Goal: Task Accomplishment & Management: Use online tool/utility

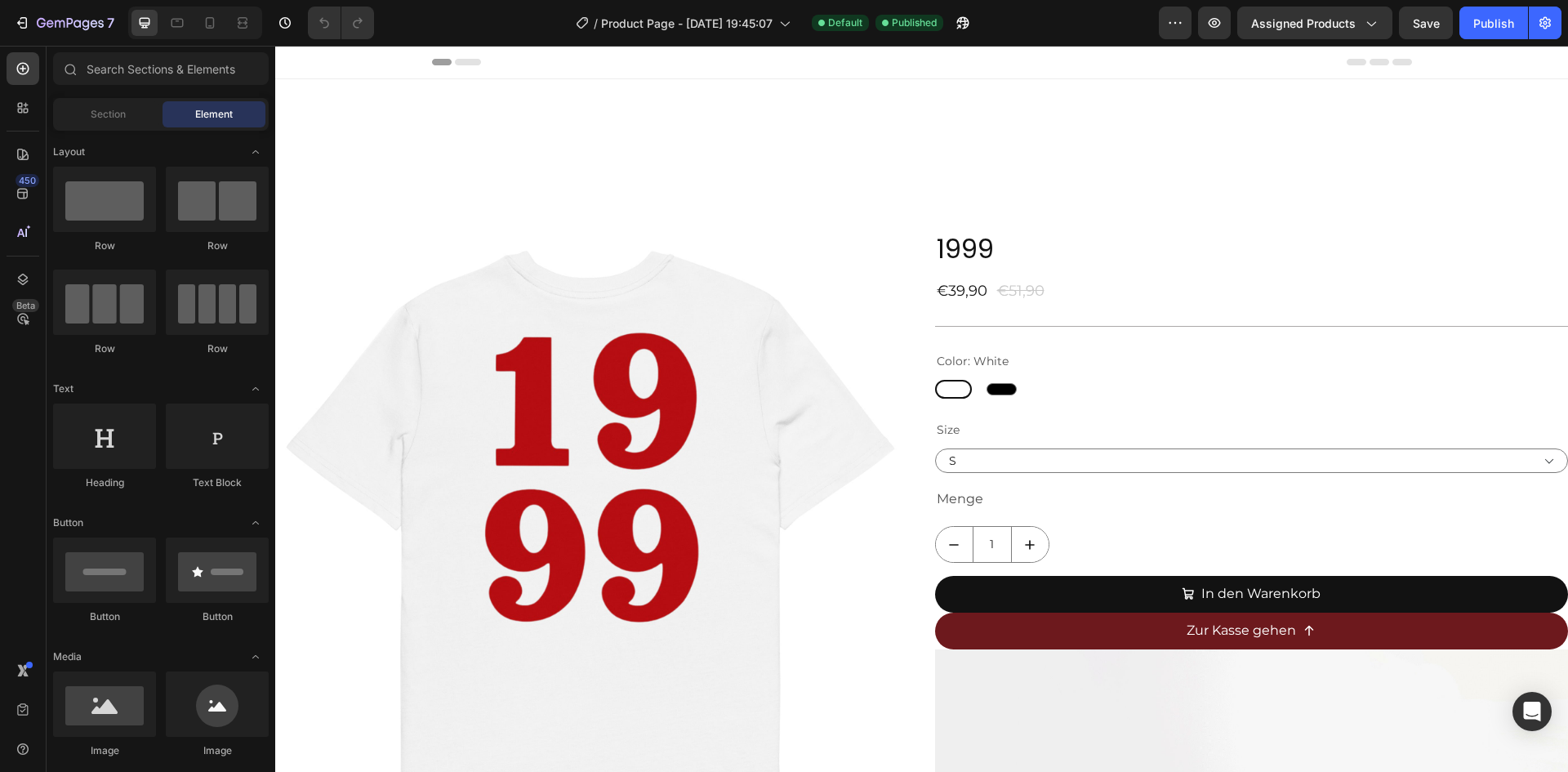
click at [211, 29] on icon at bounding box center [210, 23] width 9 height 12
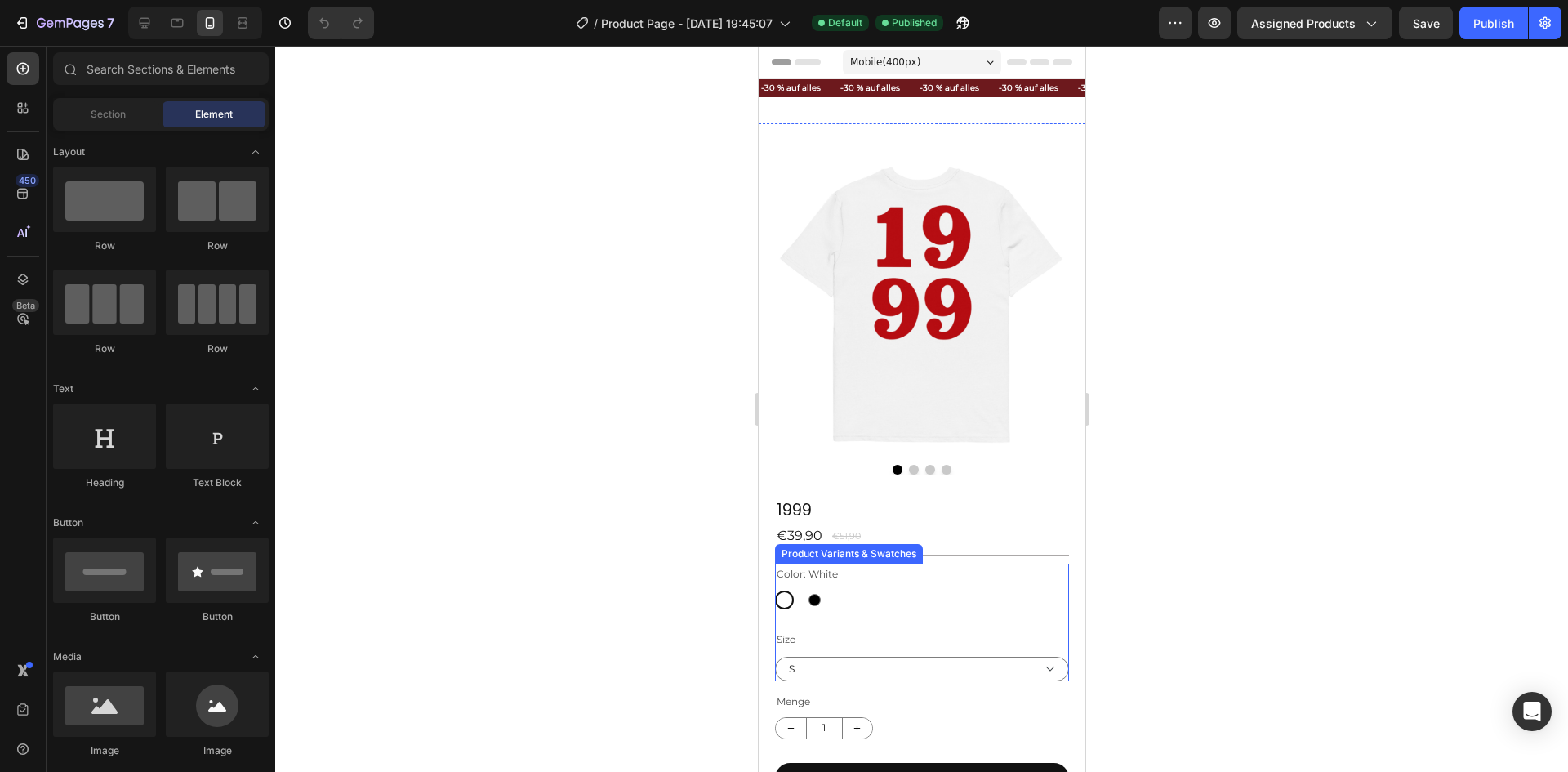
click at [807, 564] on legend "Color: White" at bounding box center [807, 574] width 65 height 22
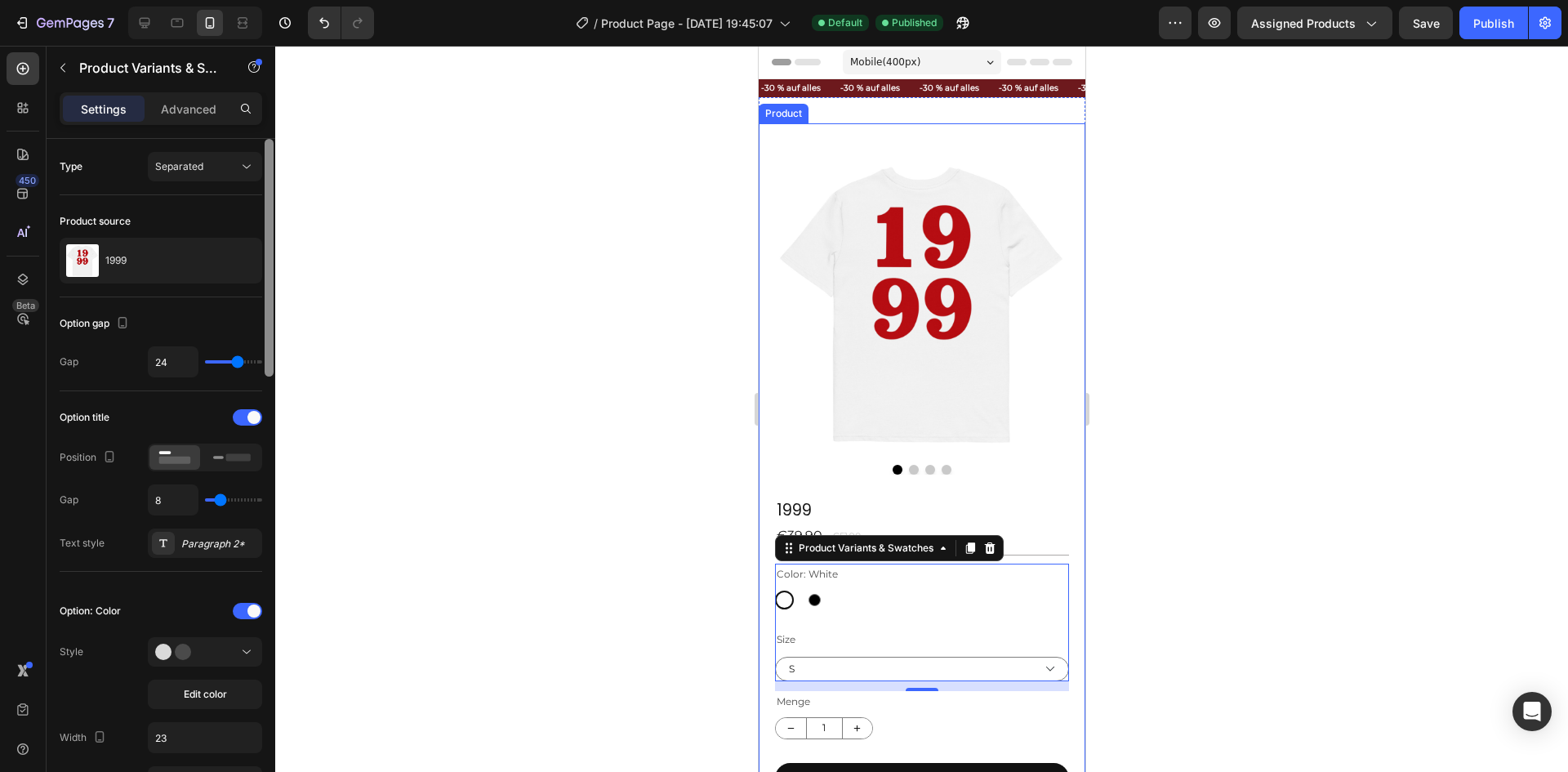
drag, startPoint x: 269, startPoint y: 188, endPoint x: 230, endPoint y: -28, distance: 219.5
click at [230, 0] on html "7 Version history / Product Page - [DATE] 19:45:07 Default Published Preview As…" at bounding box center [784, 0] width 1568 height 0
click at [199, 95] on div "Settings Advanced" at bounding box center [160, 108] width 203 height 32
click at [199, 99] on div "Advanced" at bounding box center [188, 108] width 82 height 26
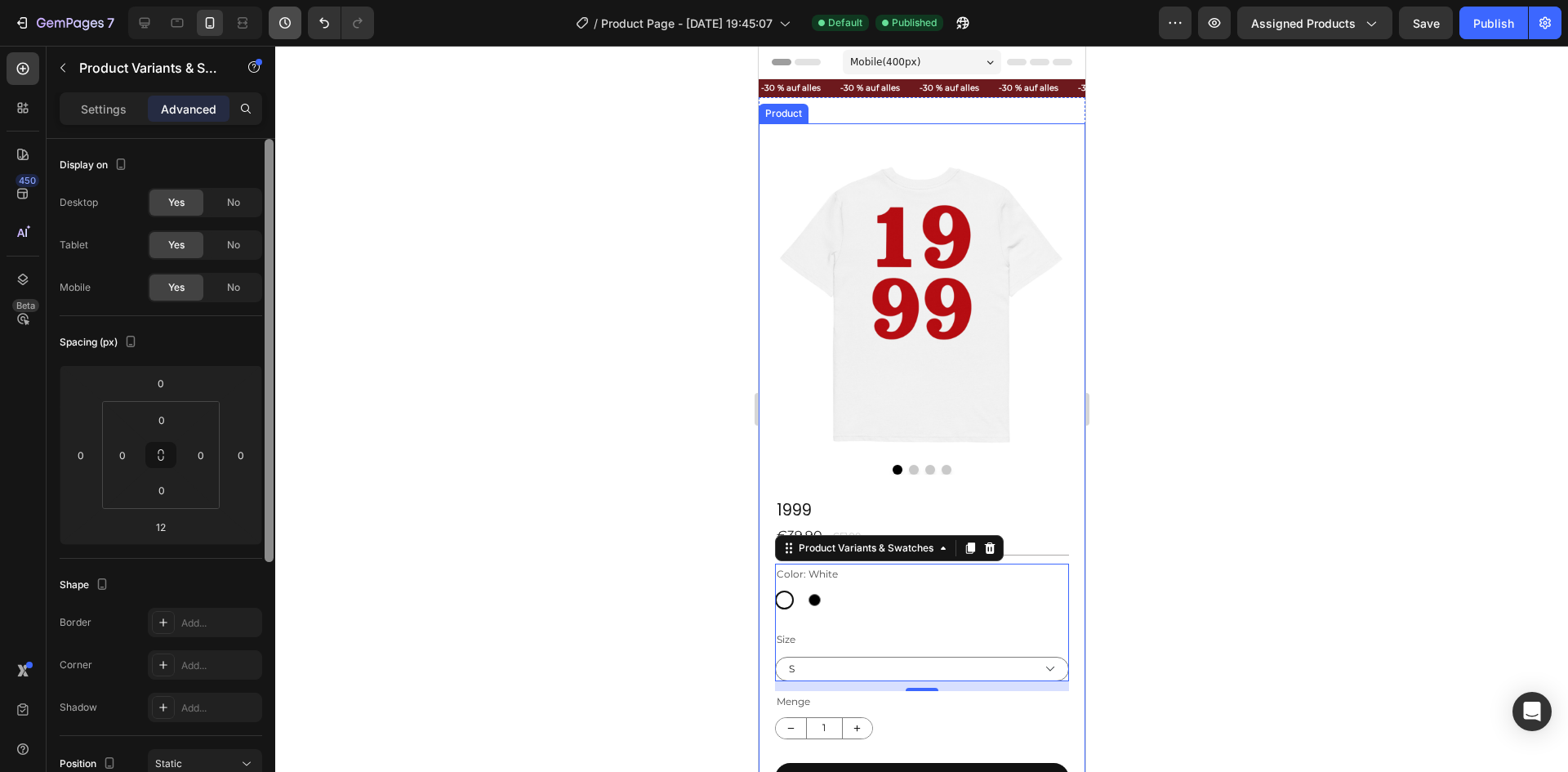
drag, startPoint x: 268, startPoint y: 202, endPoint x: 273, endPoint y: 30, distance: 172.1
click at [296, 0] on div "7 Version history / Product Page - Mar 10, 19:45:07 Default Published Preview A…" at bounding box center [784, 0] width 1568 height 0
click at [139, 107] on div "Settings" at bounding box center [104, 108] width 82 height 26
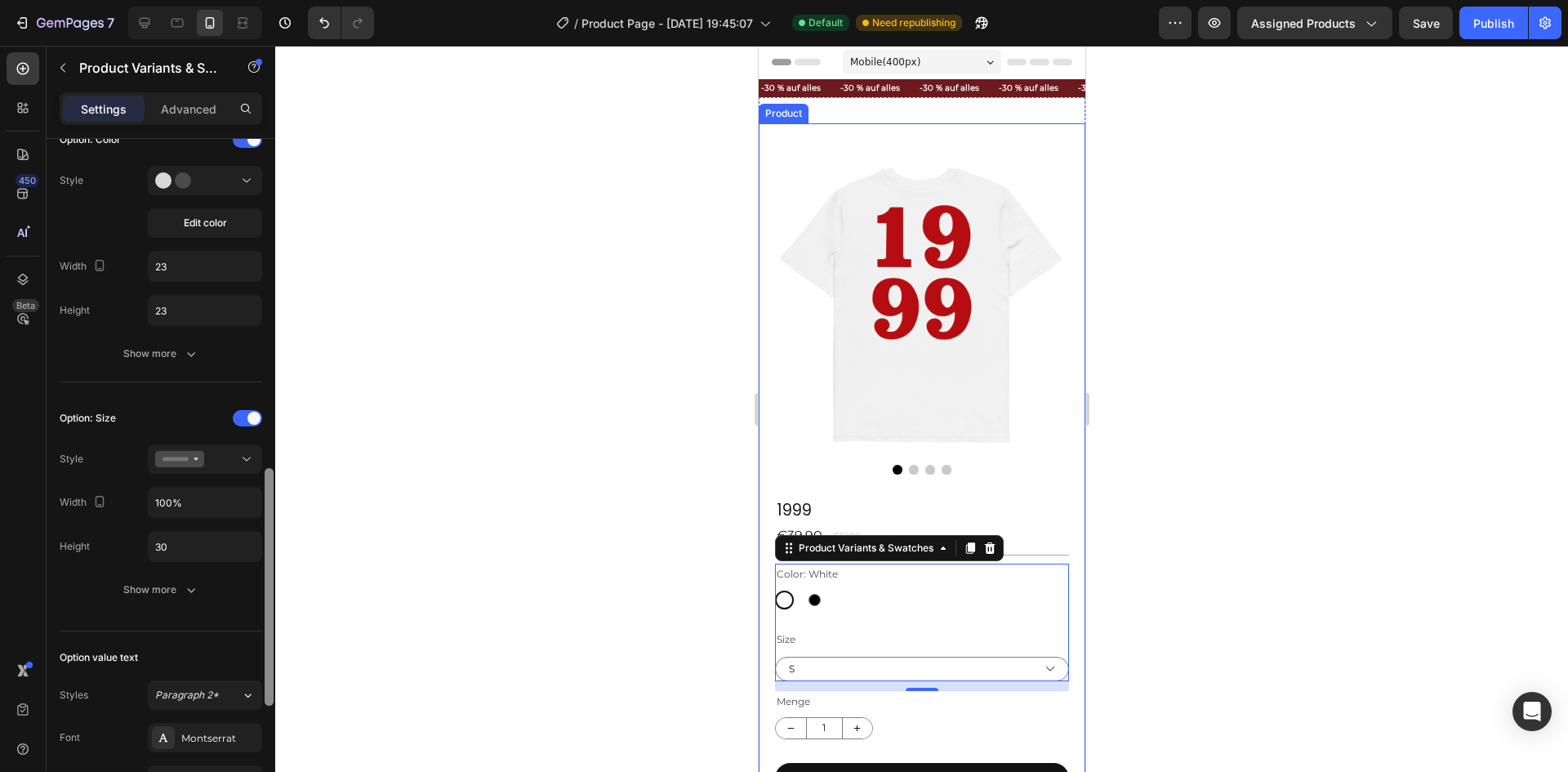
scroll to position [663, 0]
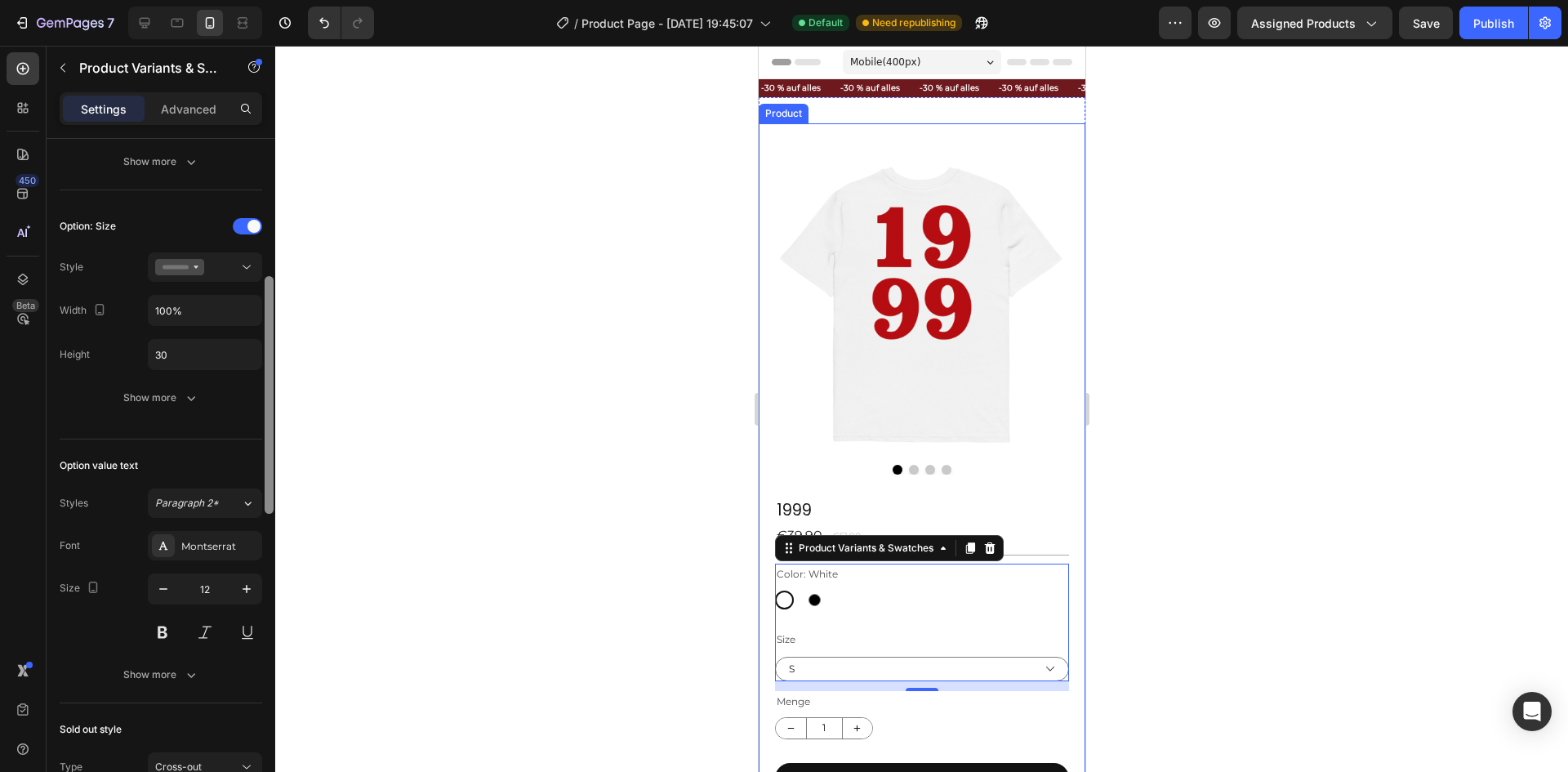
drag, startPoint x: 294, startPoint y: 501, endPoint x: 289, endPoint y: 532, distance: 31.4
drag, startPoint x: 289, startPoint y: 532, endPoint x: 259, endPoint y: 544, distance: 32.3
click at [259, 544] on div "Montserrat" at bounding box center [205, 546] width 115 height 30
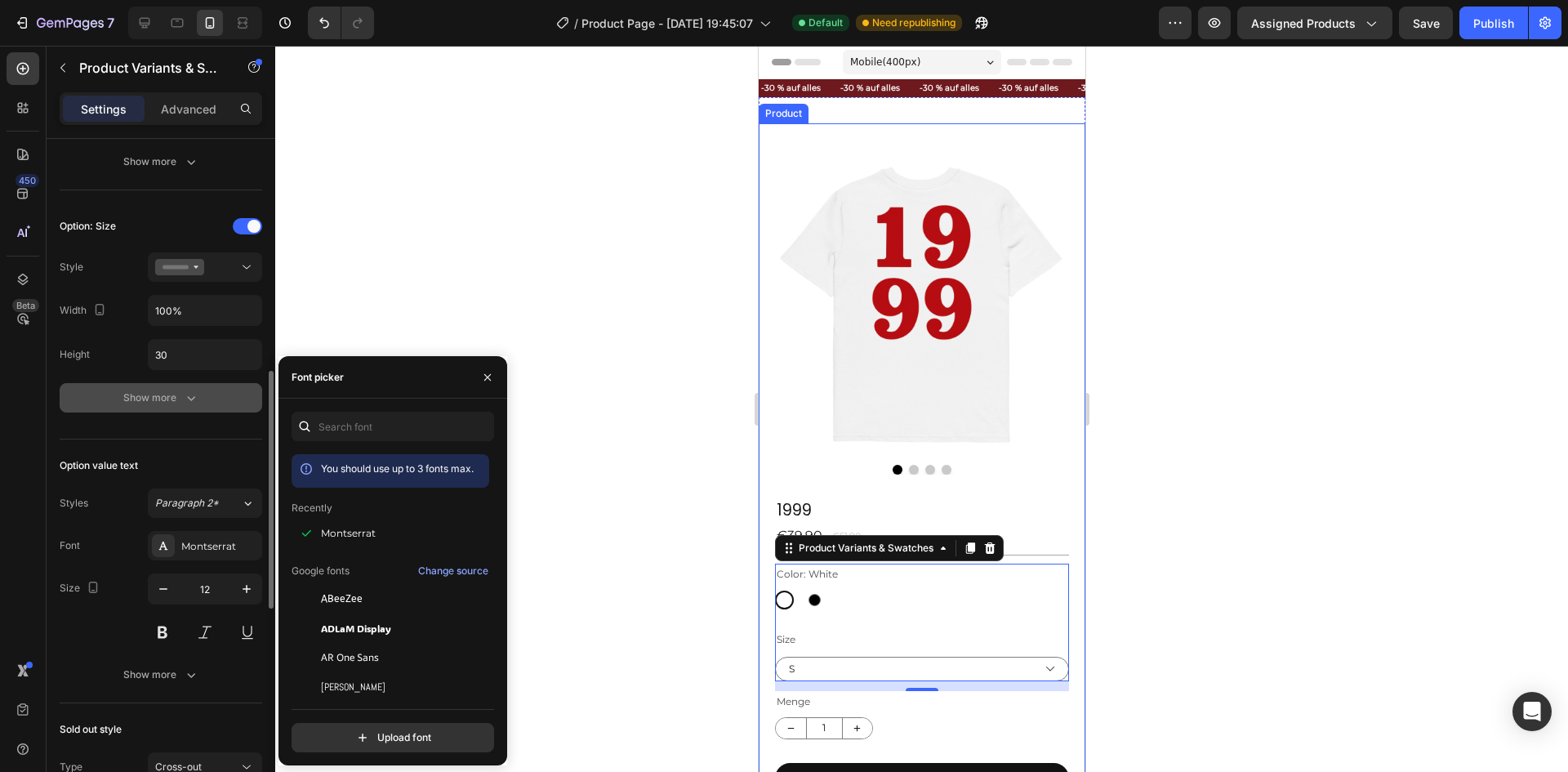
click at [206, 399] on button "Show more" at bounding box center [160, 398] width 203 height 30
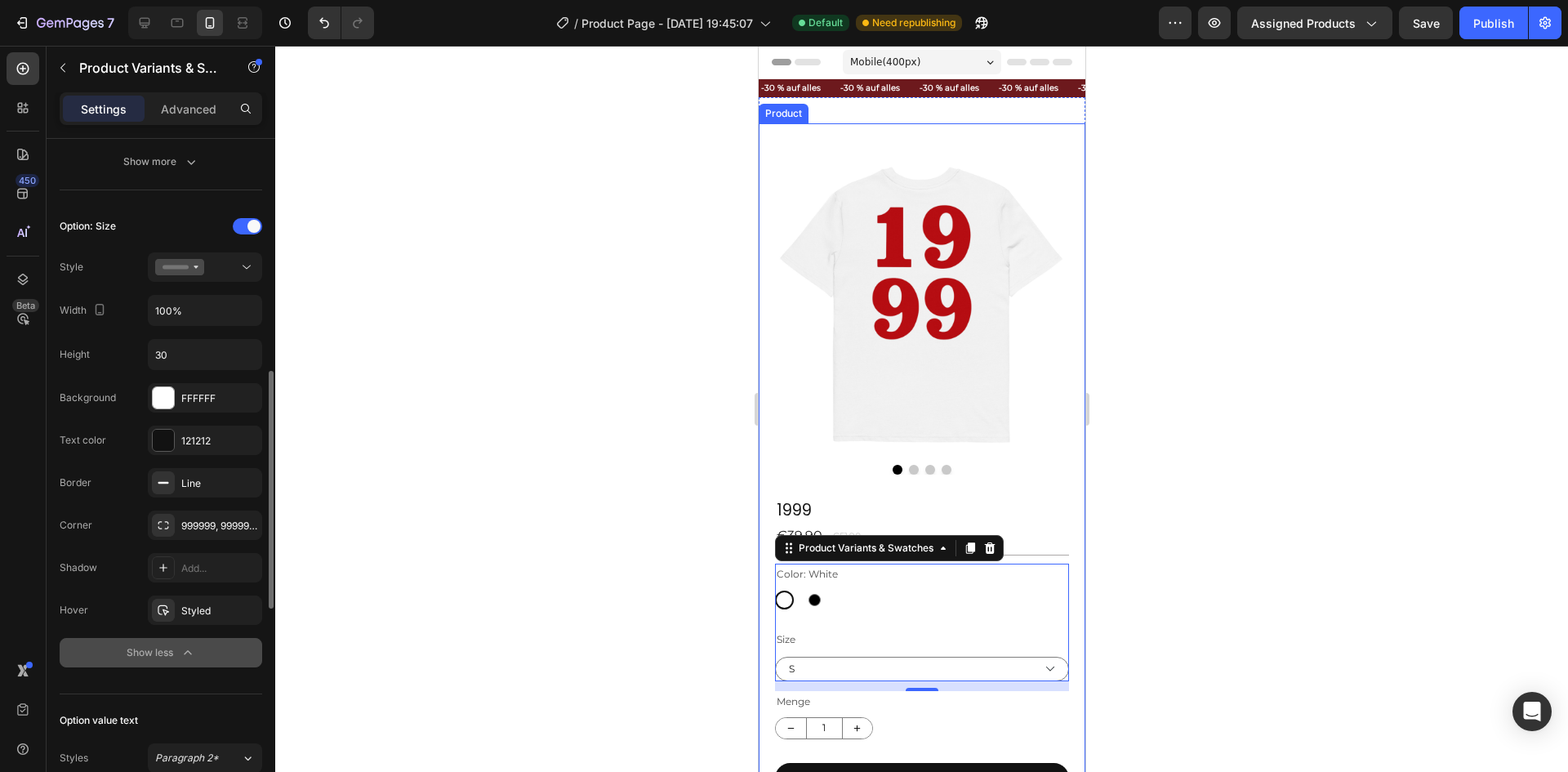
click at [177, 666] on button "Show less" at bounding box center [160, 652] width 203 height 30
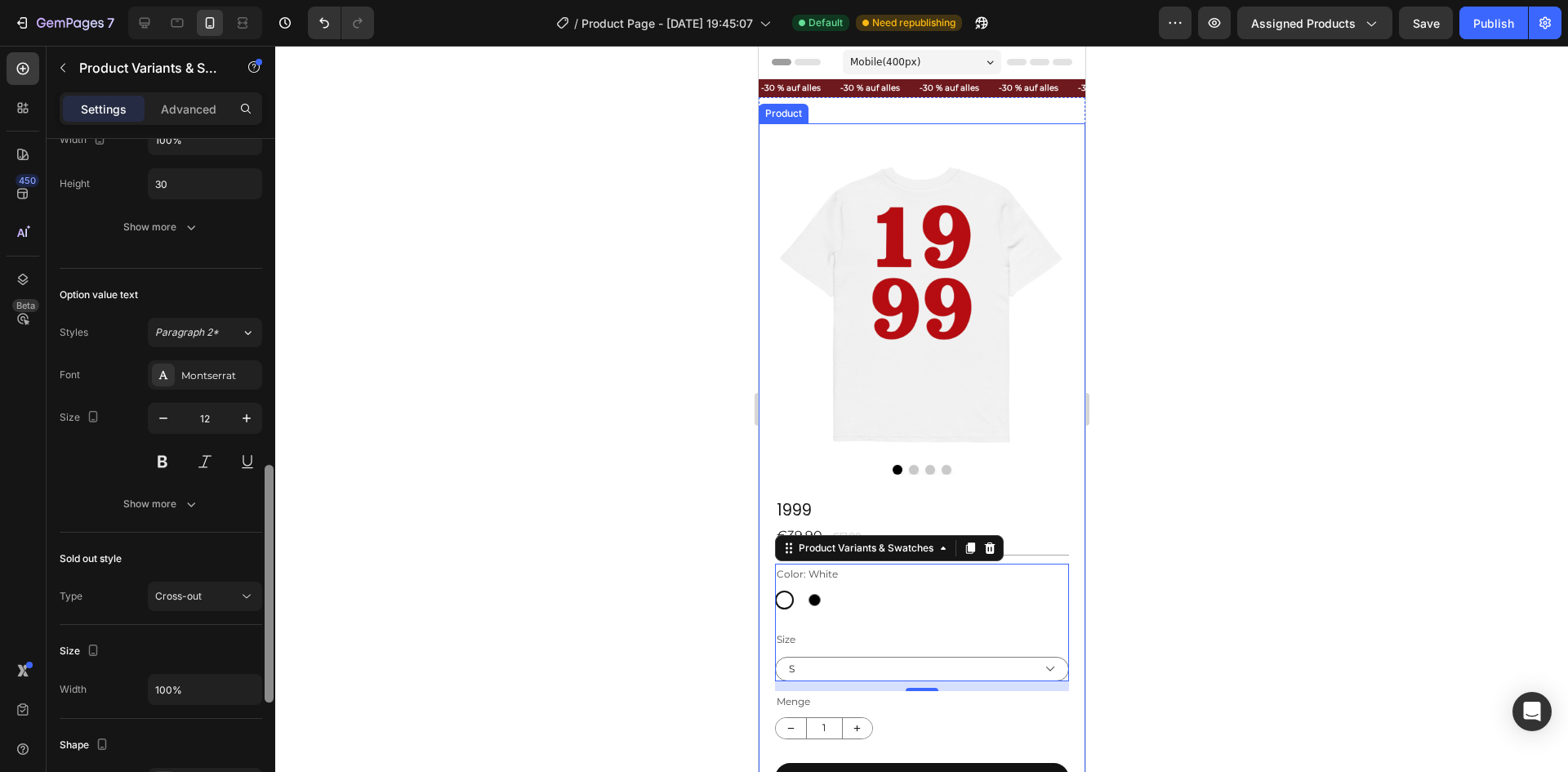
scroll to position [862, 0]
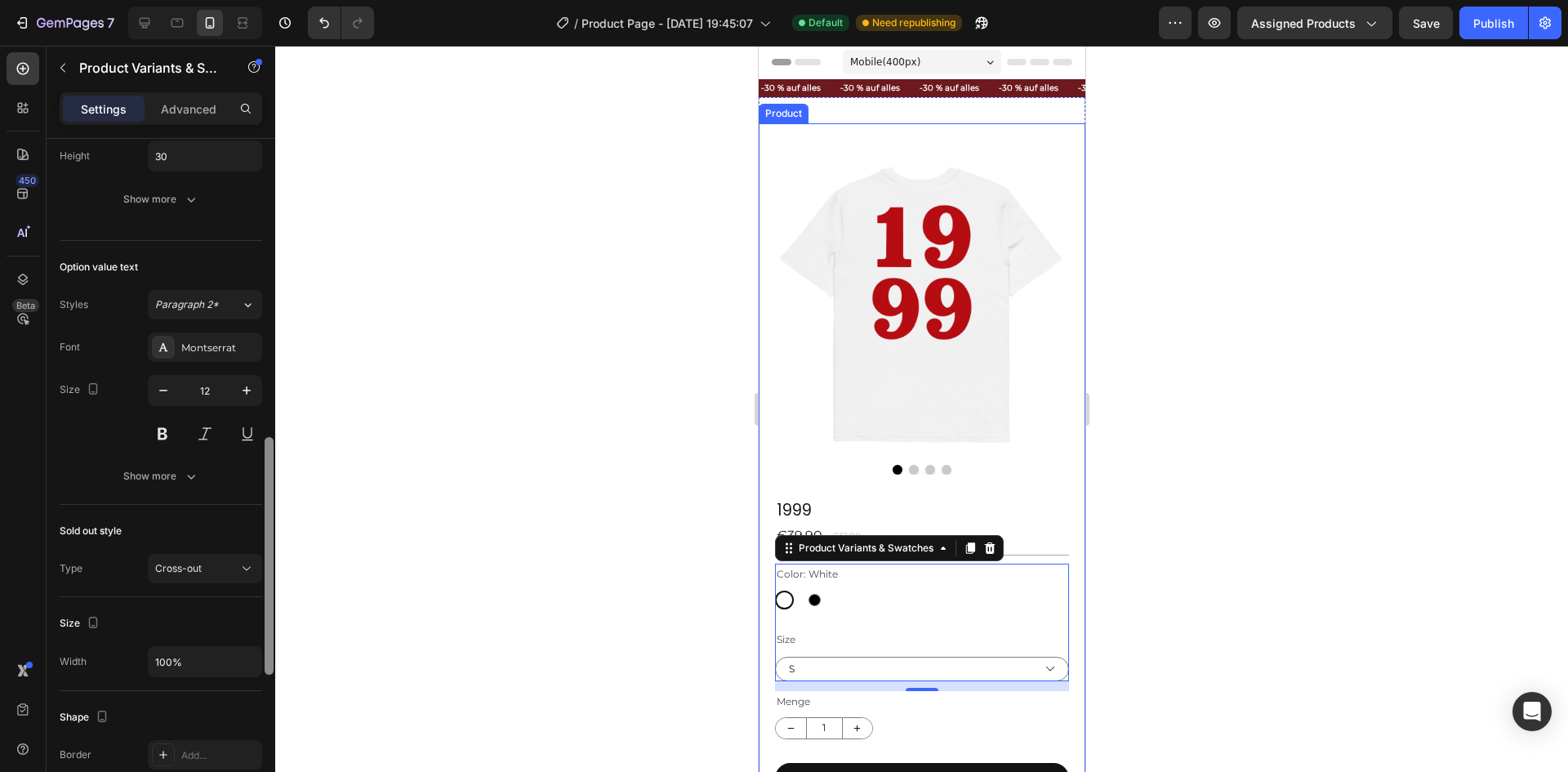
drag, startPoint x: 272, startPoint y: 576, endPoint x: 263, endPoint y: 646, distance: 70.6
click at [263, 646] on div at bounding box center [270, 476] width 13 height 680
click at [170, 476] on div "Show more" at bounding box center [161, 476] width 76 height 16
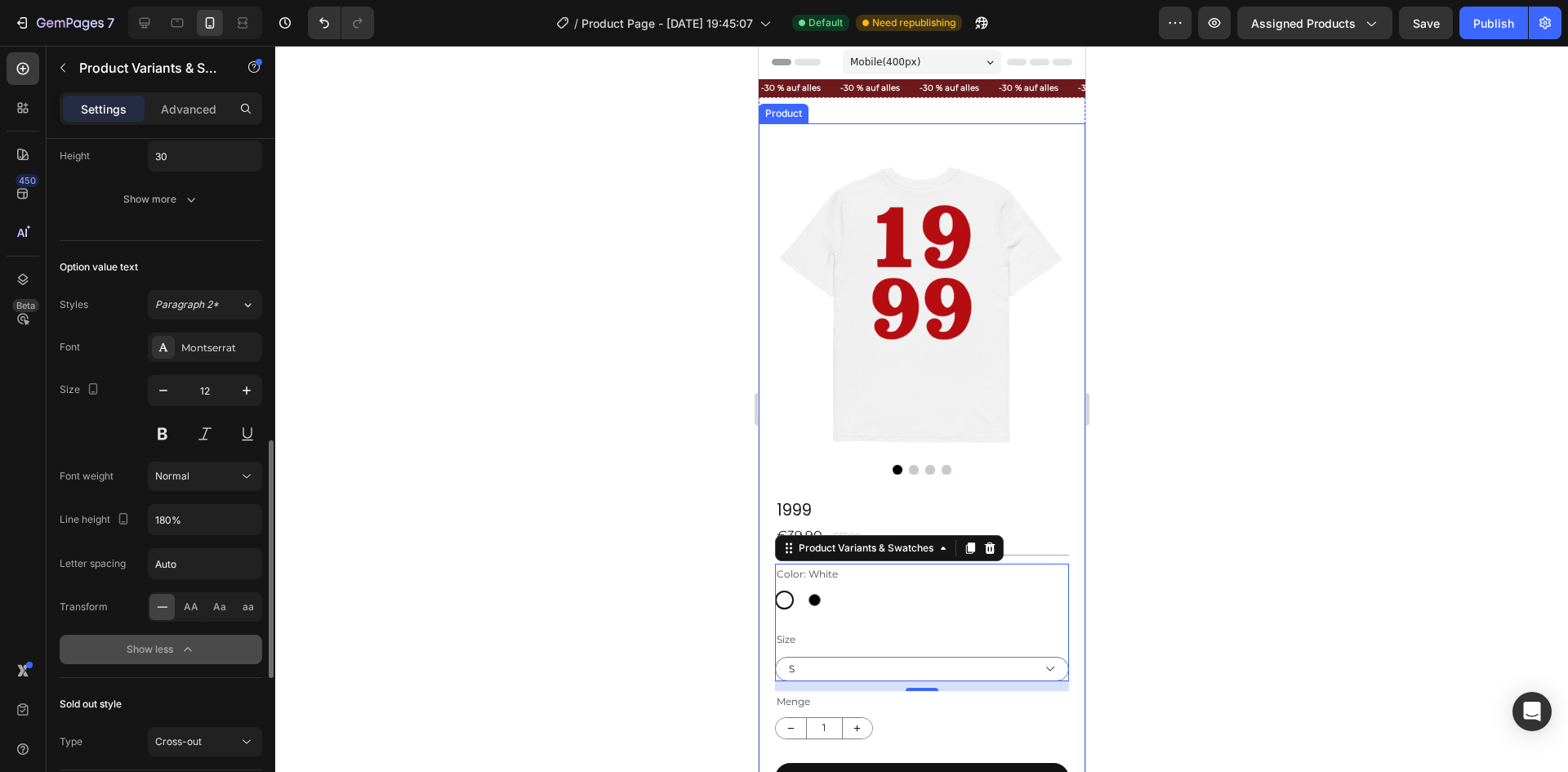
click at [187, 655] on icon "button" at bounding box center [188, 649] width 16 height 16
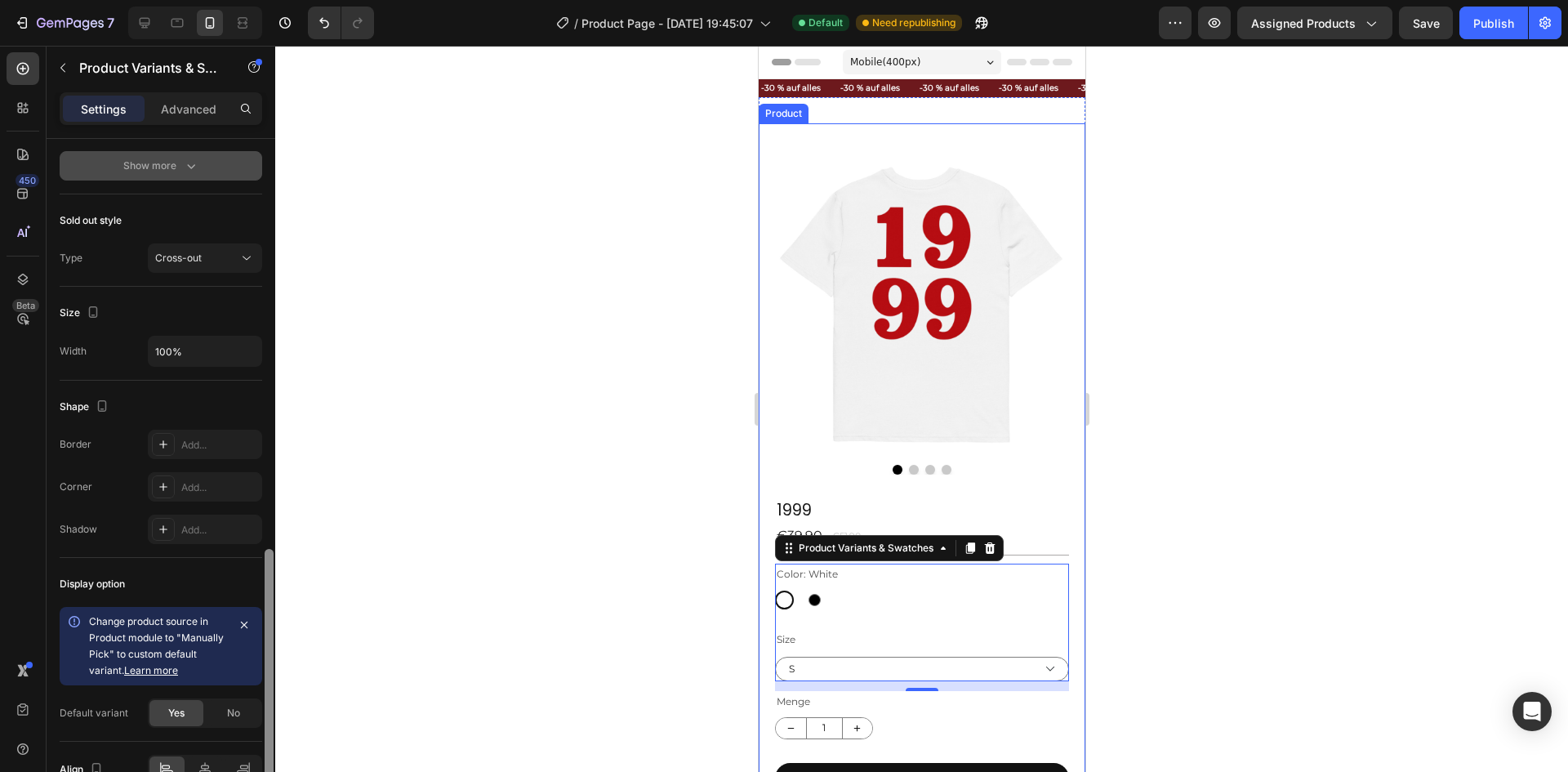
scroll to position [927, 0]
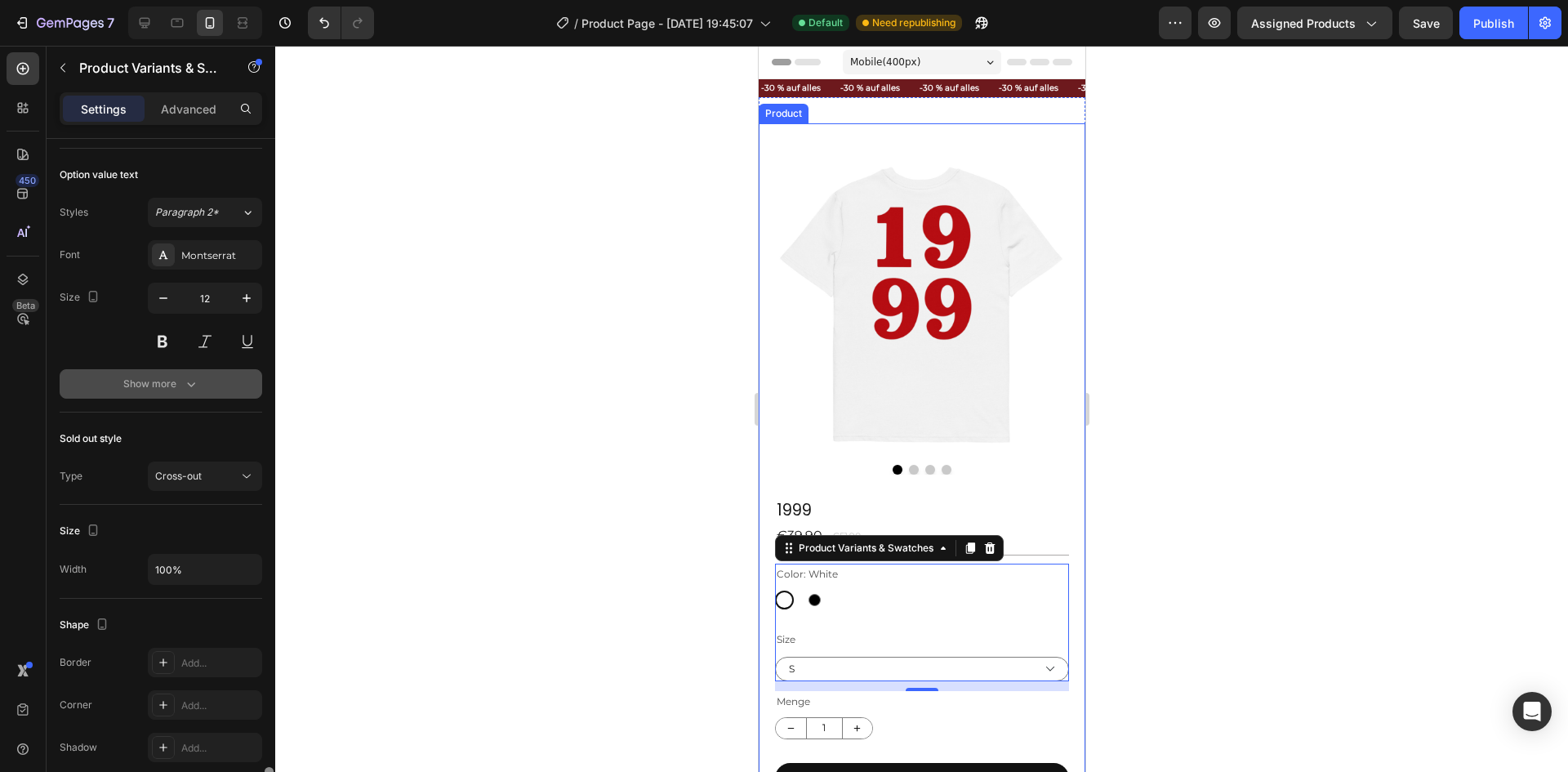
drag, startPoint x: 264, startPoint y: 610, endPoint x: 308, endPoint y: 624, distance: 46.2
click at [308, 0] on div "7 Version history / Product Page - [DATE] 19:45:07 Default Need republishing Pr…" at bounding box center [784, 0] width 1568 height 0
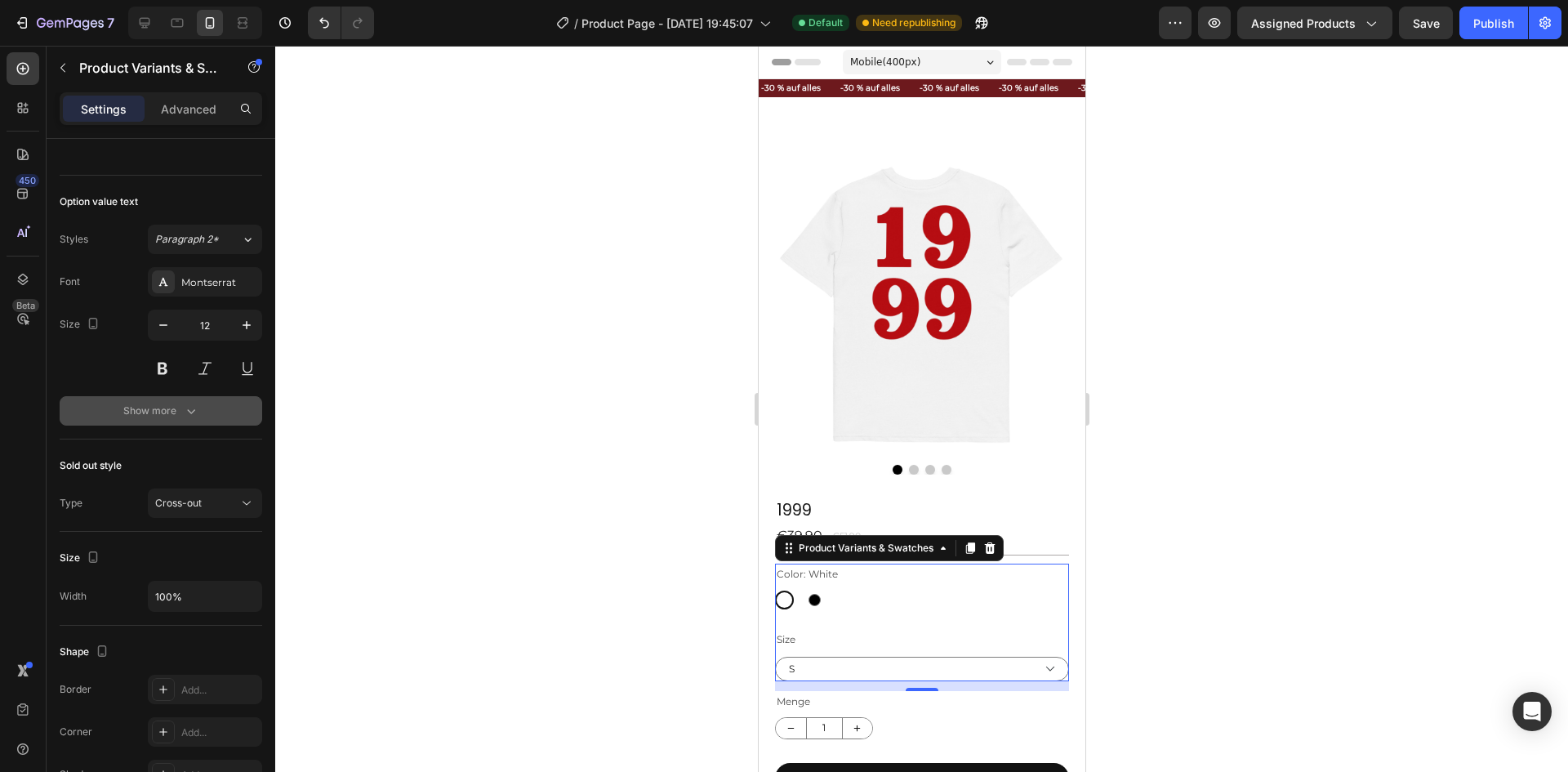
click at [1179, 370] on div at bounding box center [922, 409] width 1293 height 726
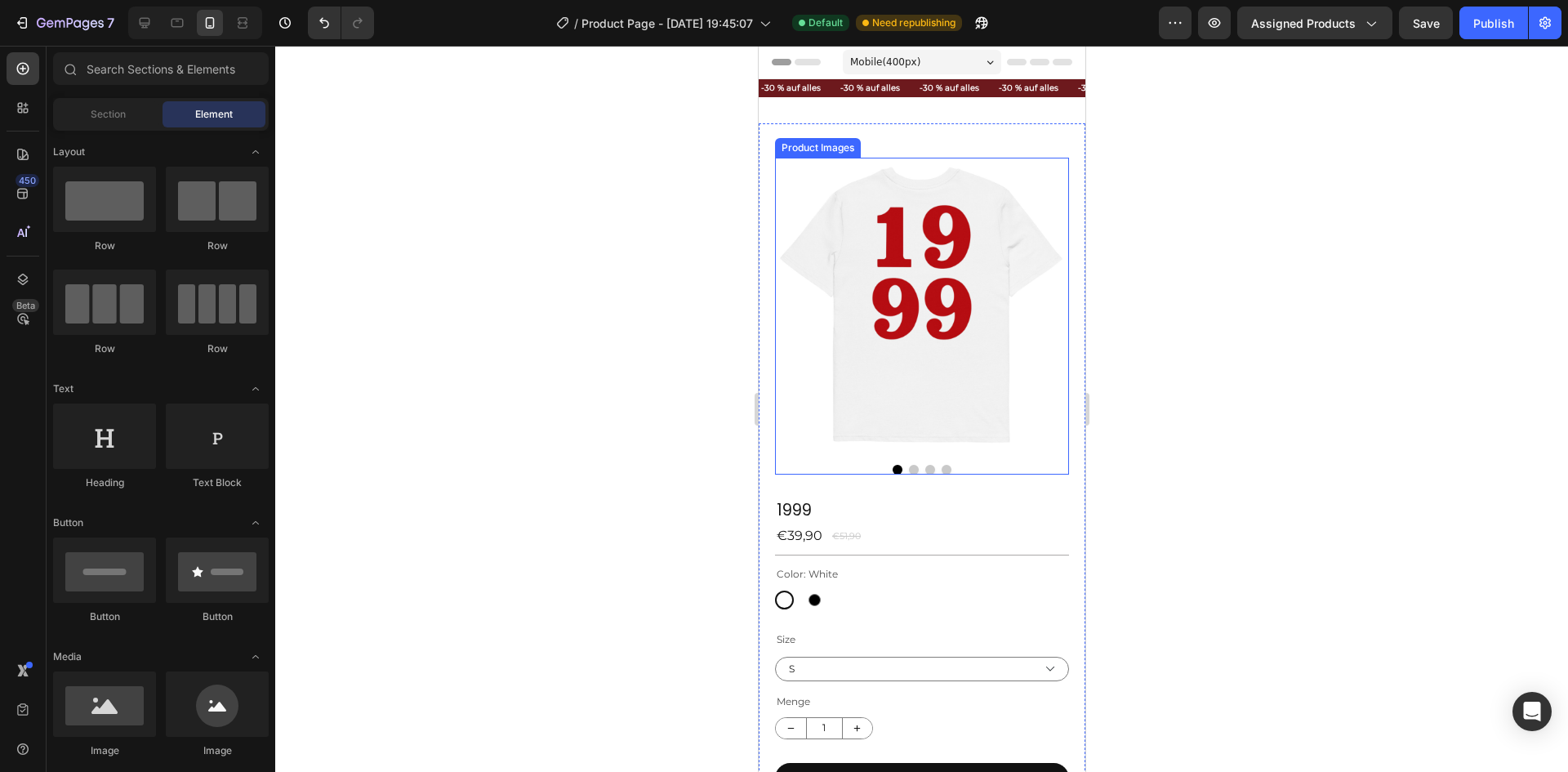
click at [955, 297] on img at bounding box center [922, 305] width 294 height 294
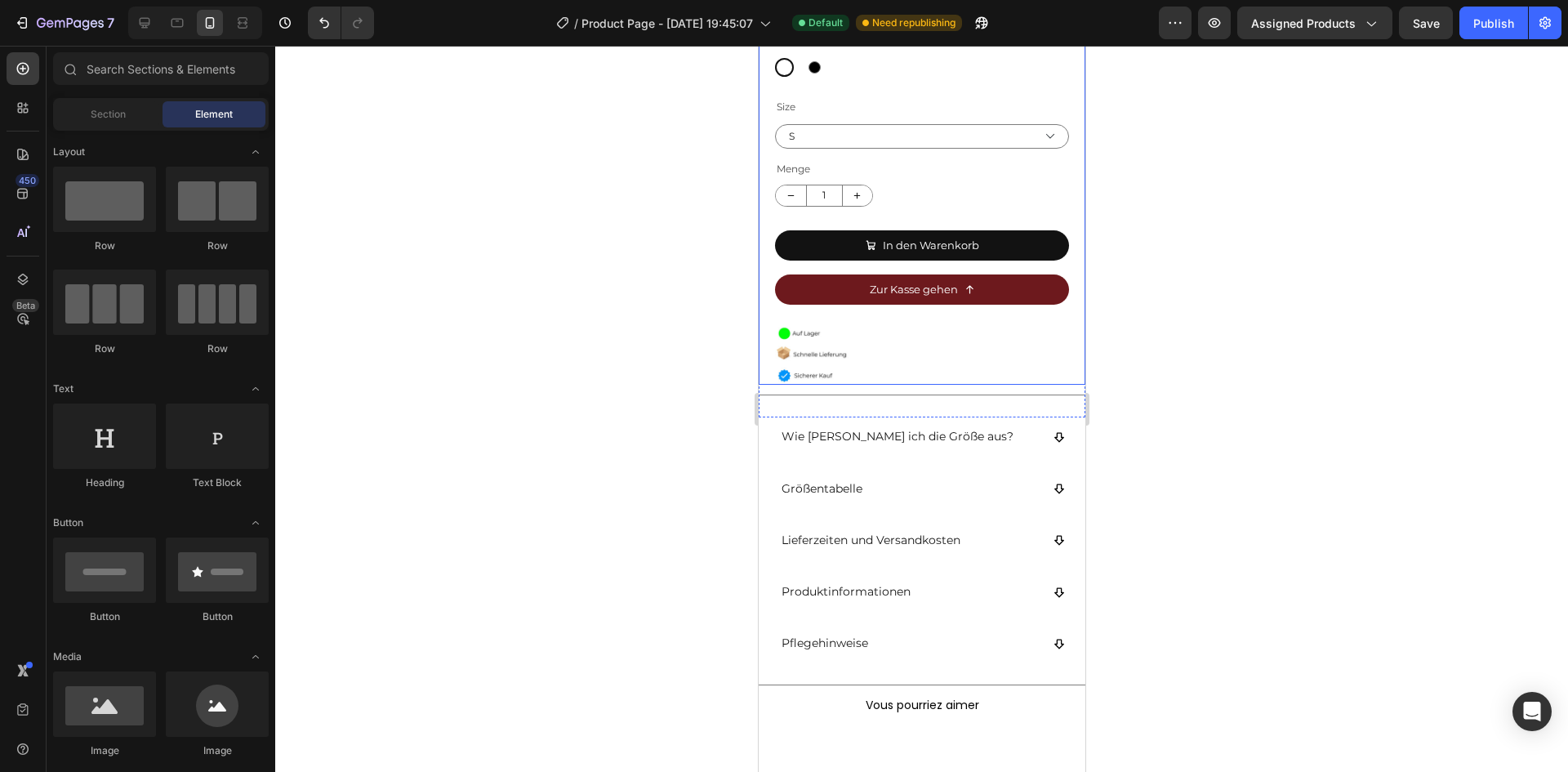
scroll to position [546, 0]
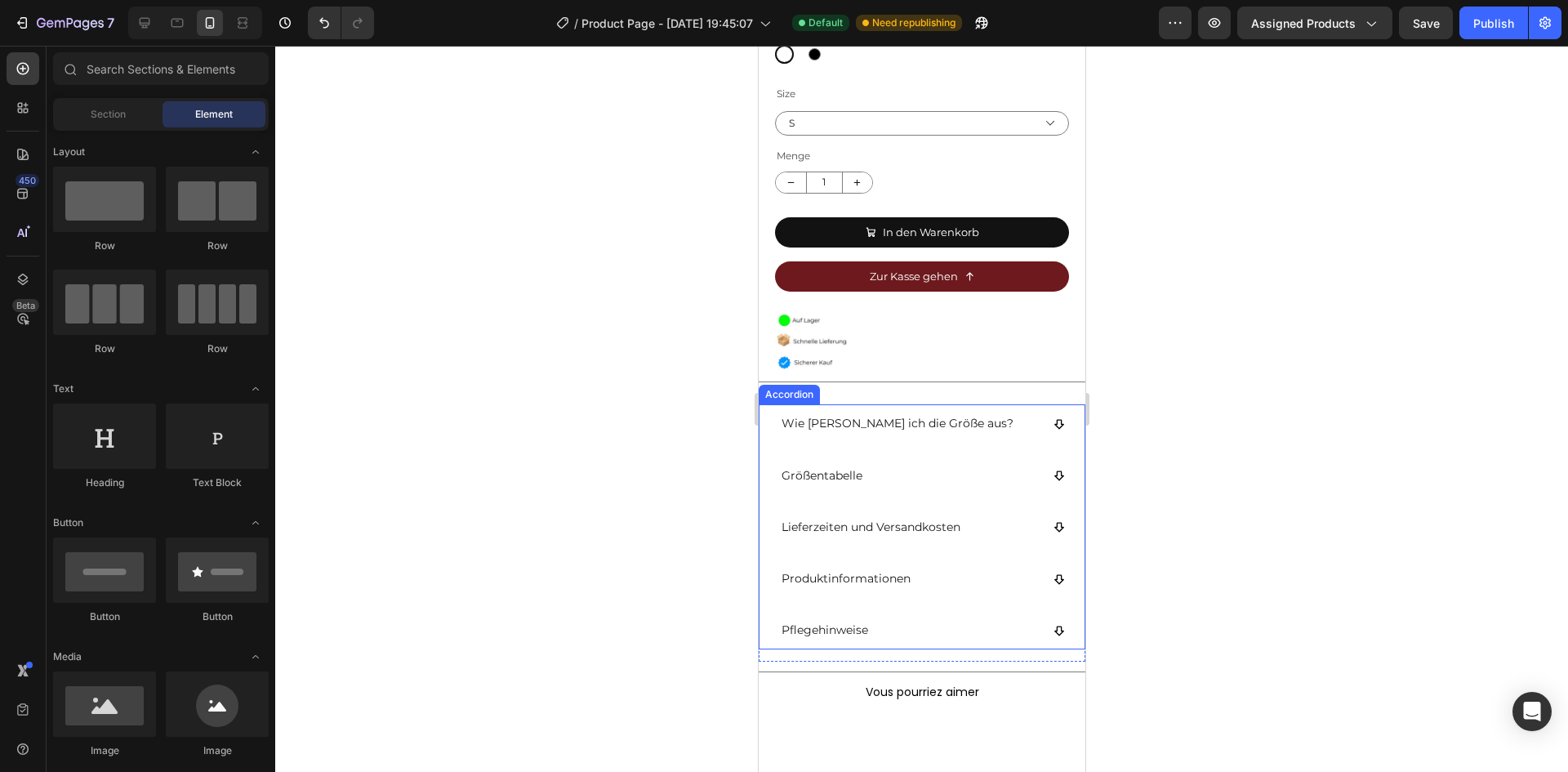
click at [958, 411] on div "Wie [PERSON_NAME] ich die Größe aus?" at bounding box center [909, 424] width 261 height 25
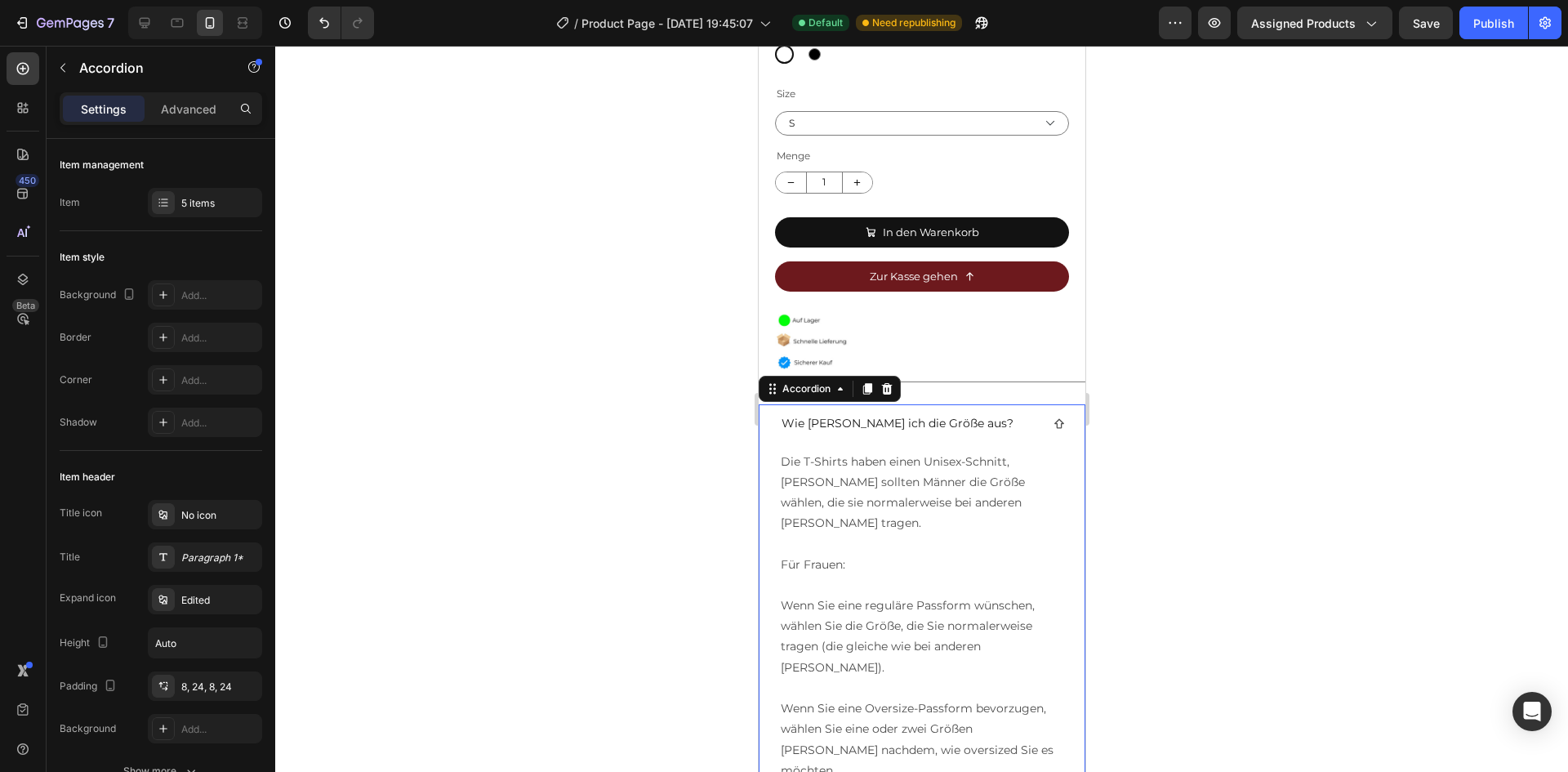
click at [962, 411] on div "Wie [PERSON_NAME] ich die Größe aus?" at bounding box center [909, 424] width 261 height 25
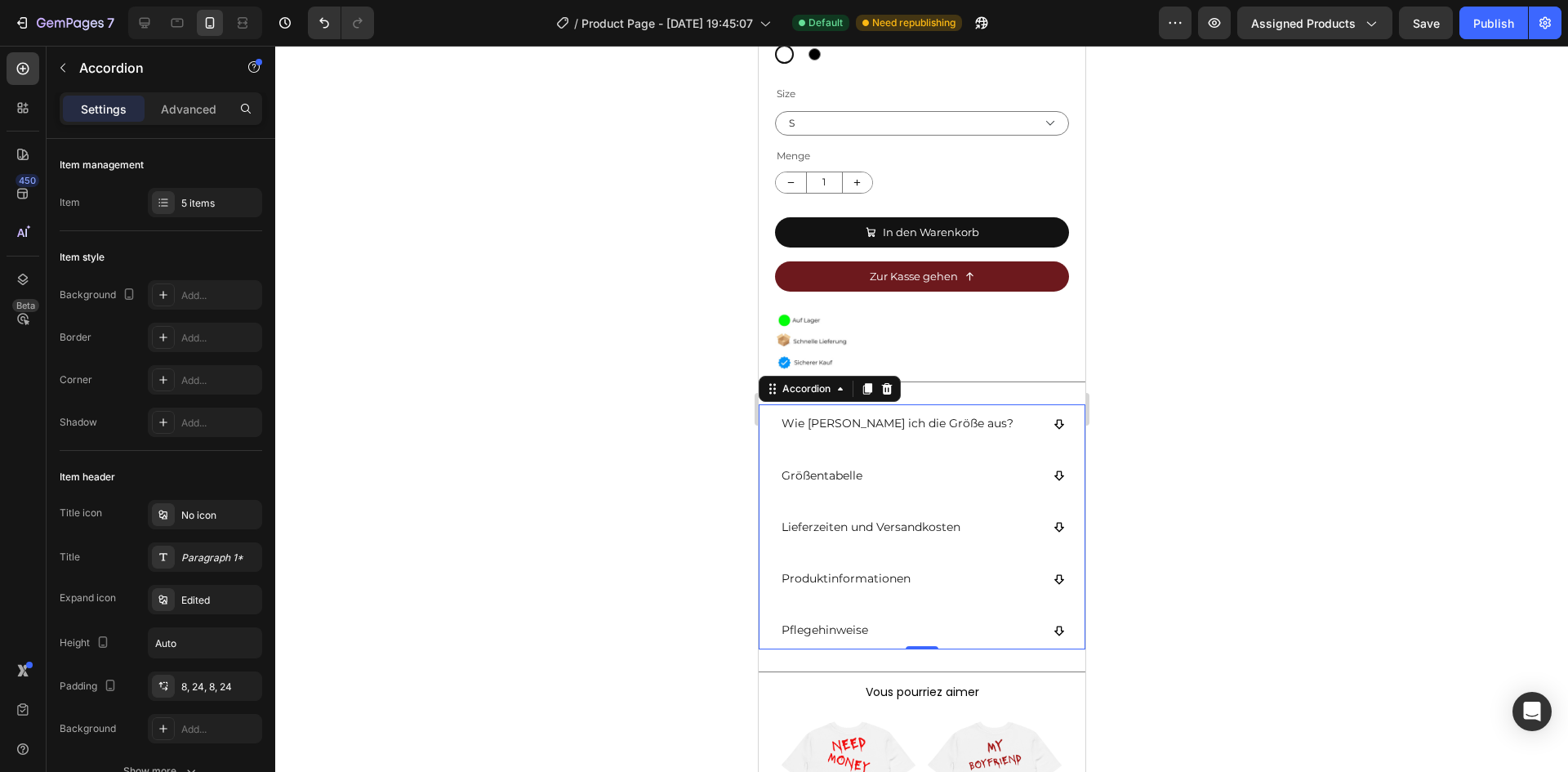
click at [885, 416] on p "Wie [PERSON_NAME] ich die Größe aus?" at bounding box center [896, 423] width 232 height 21
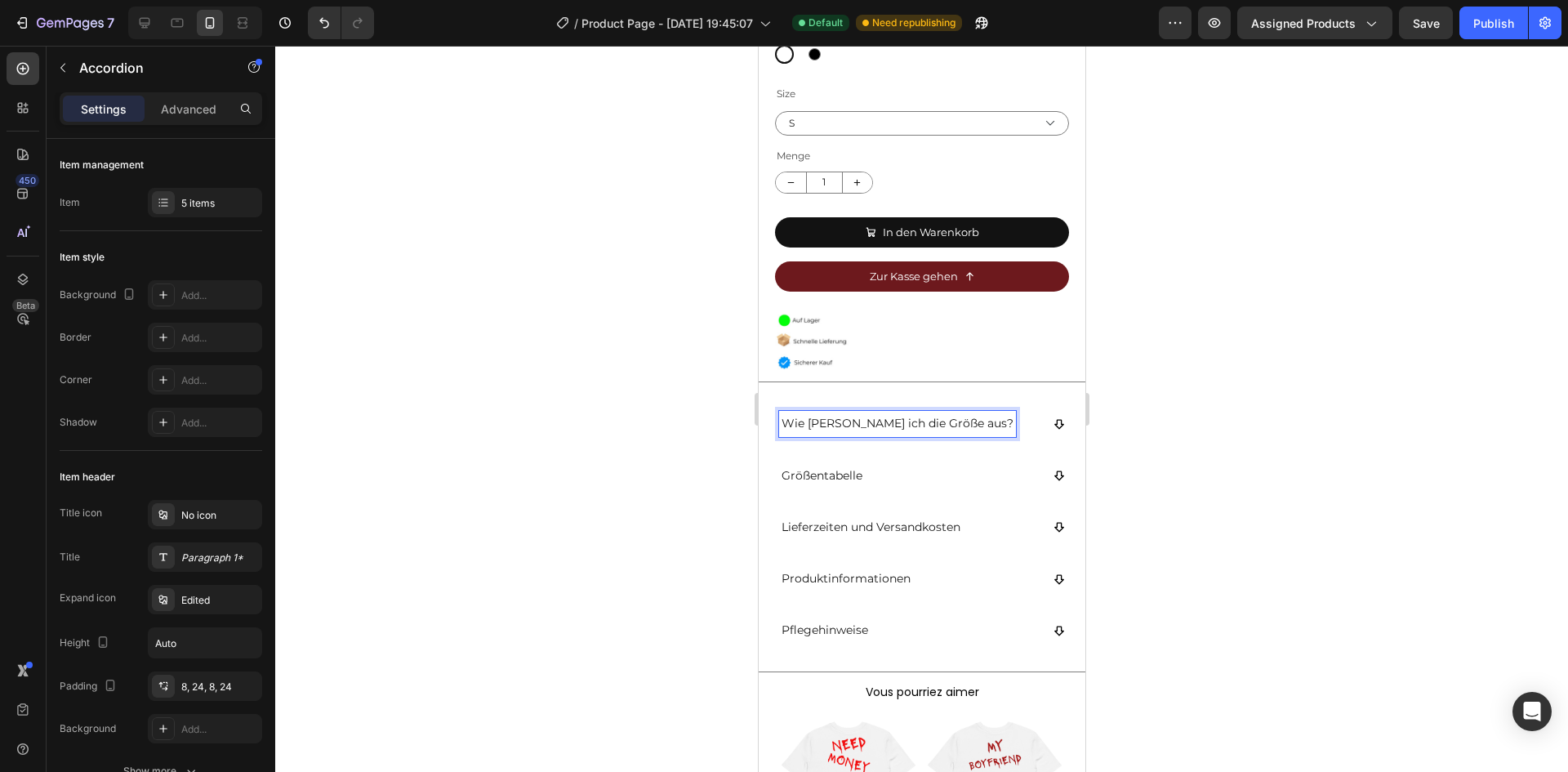
click at [837, 413] on p "Wie [PERSON_NAME] ich die Größe aus?" at bounding box center [896, 423] width 232 height 21
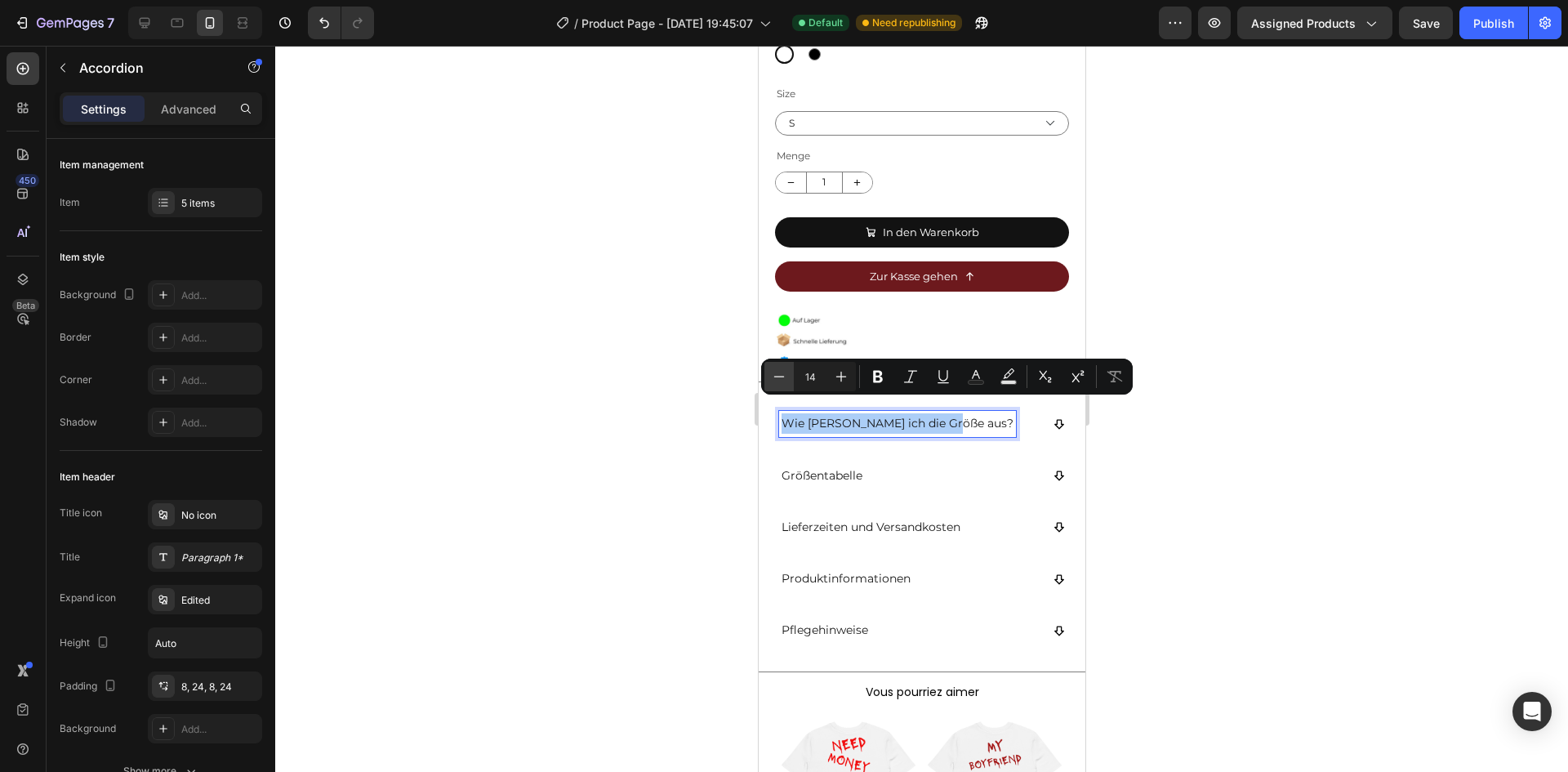
click at [770, 384] on button "Minus" at bounding box center [779, 376] width 30 height 30
type input "12"
click at [800, 465] on p "Größentabelle" at bounding box center [821, 475] width 81 height 21
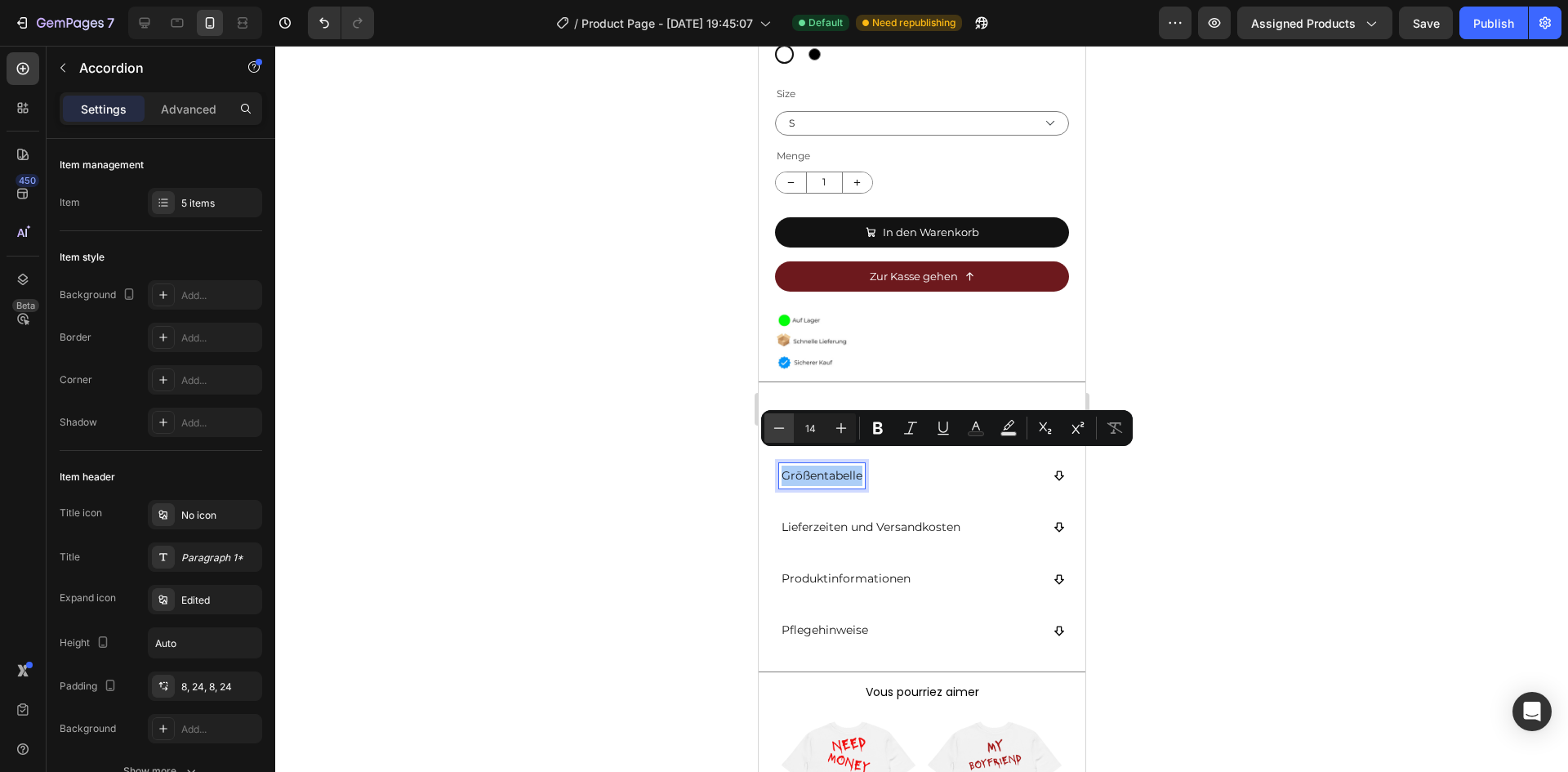
click at [775, 436] on icon "Editor contextual toolbar" at bounding box center [779, 428] width 16 height 16
type input "12"
click at [858, 517] on p "Lieferzeiten und Versandkosten" at bounding box center [870, 527] width 179 height 21
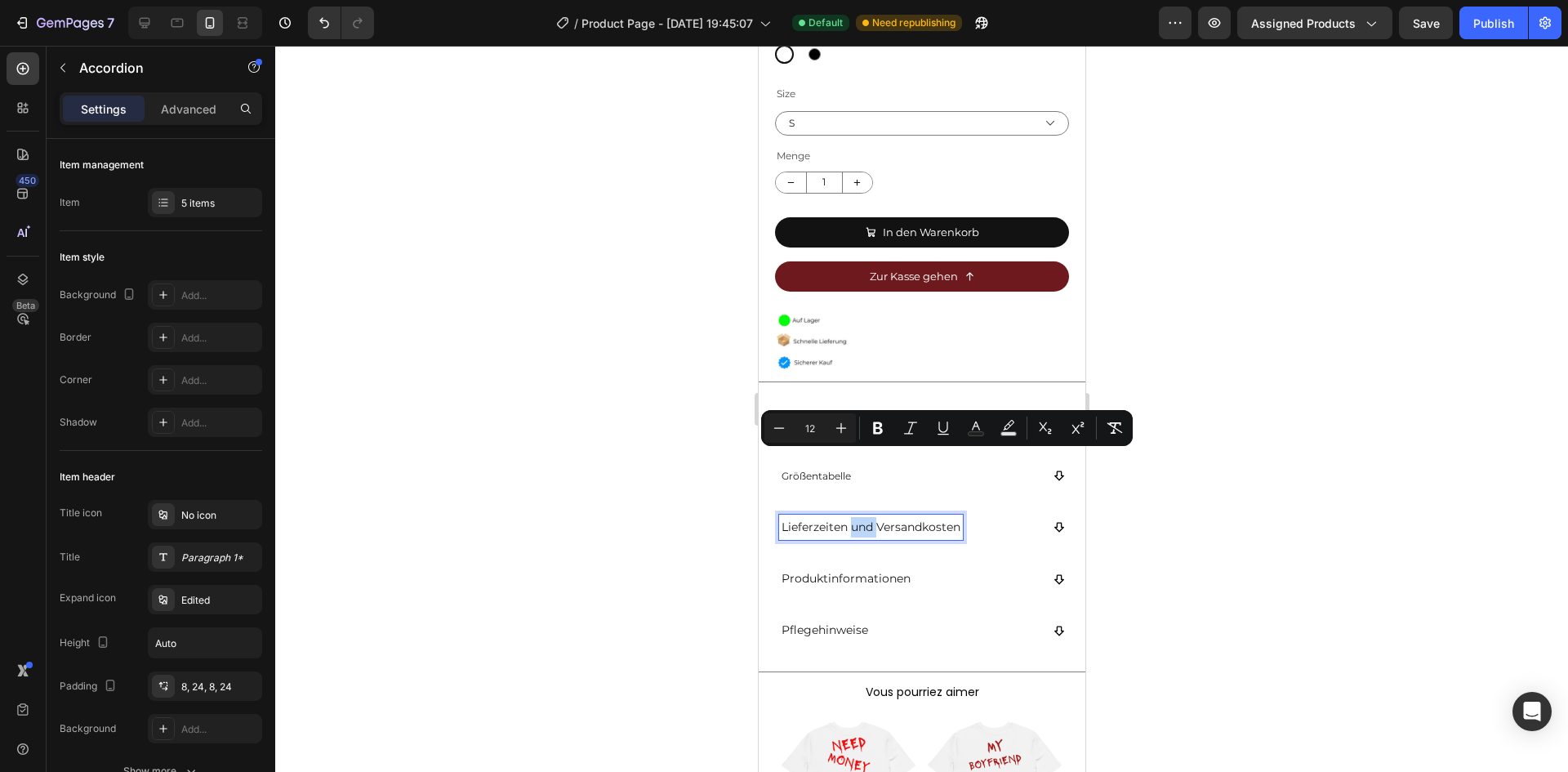
click at [856, 517] on p "Lieferzeiten und Versandkosten" at bounding box center [870, 527] width 179 height 21
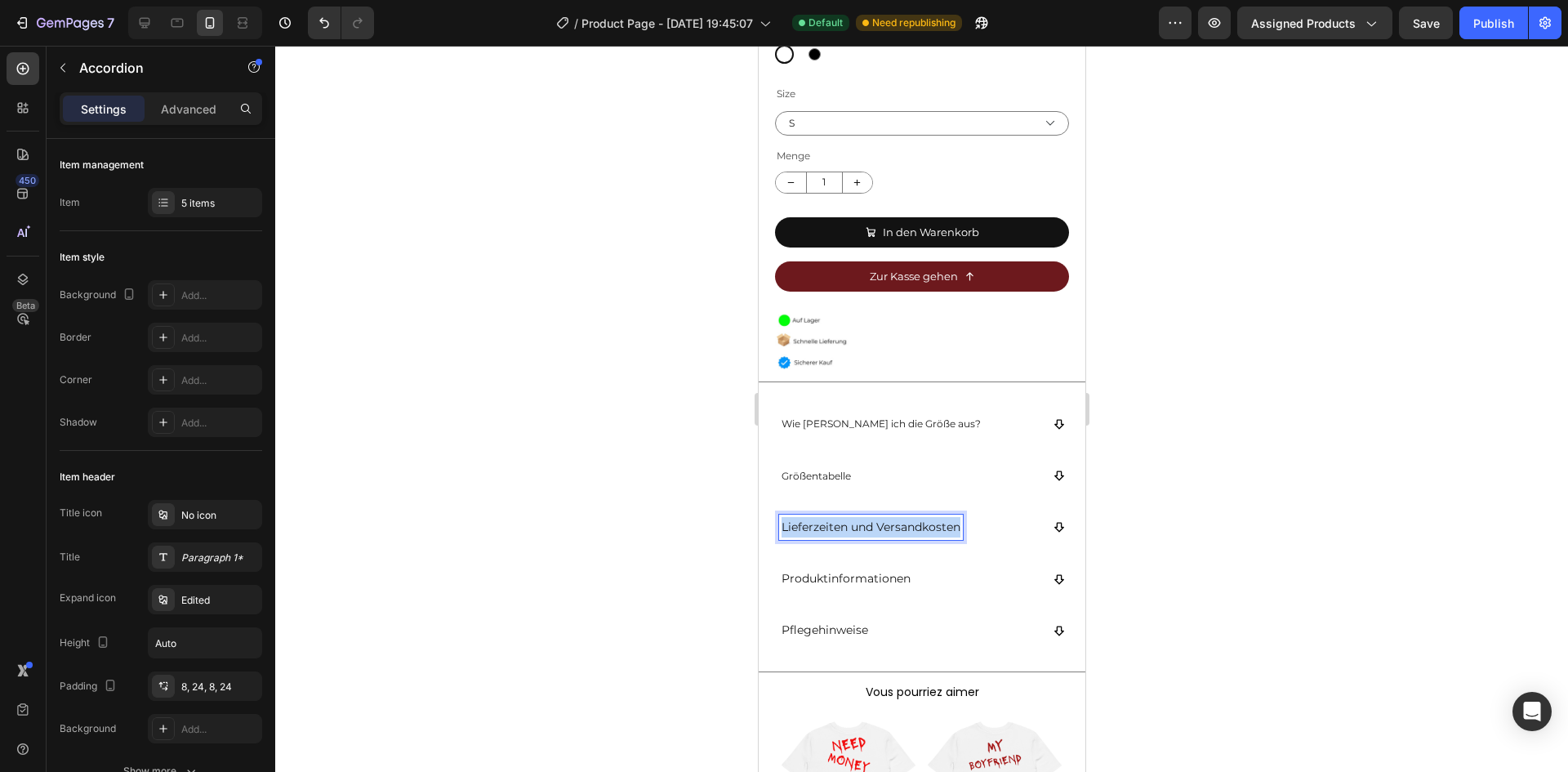
click at [856, 517] on p "Lieferzeiten und Versandkosten" at bounding box center [870, 527] width 179 height 21
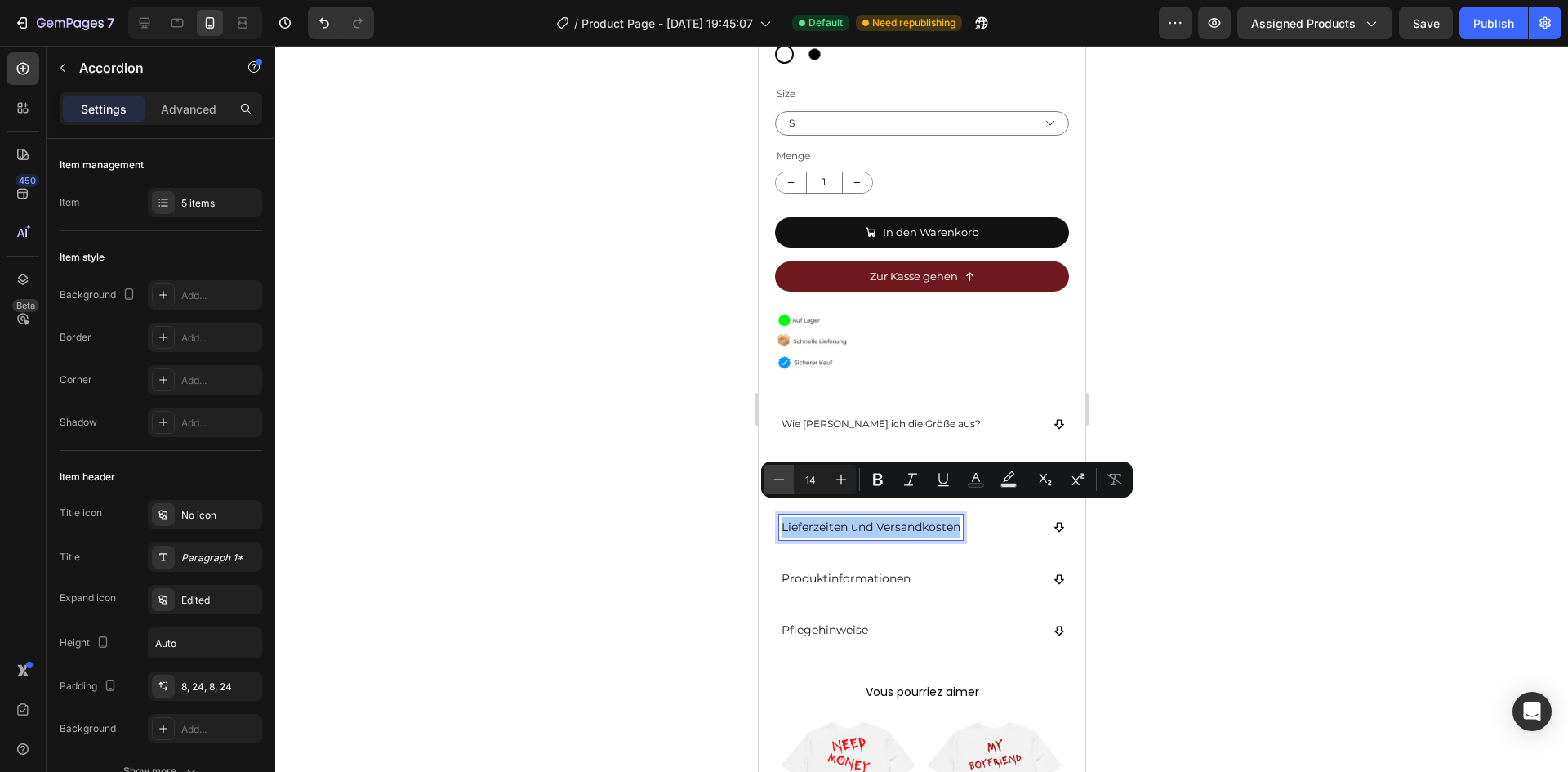
click at [769, 484] on button "Minus" at bounding box center [779, 479] width 30 height 30
type input "12"
click at [809, 568] on p "Produktinformationen" at bounding box center [845, 578] width 129 height 21
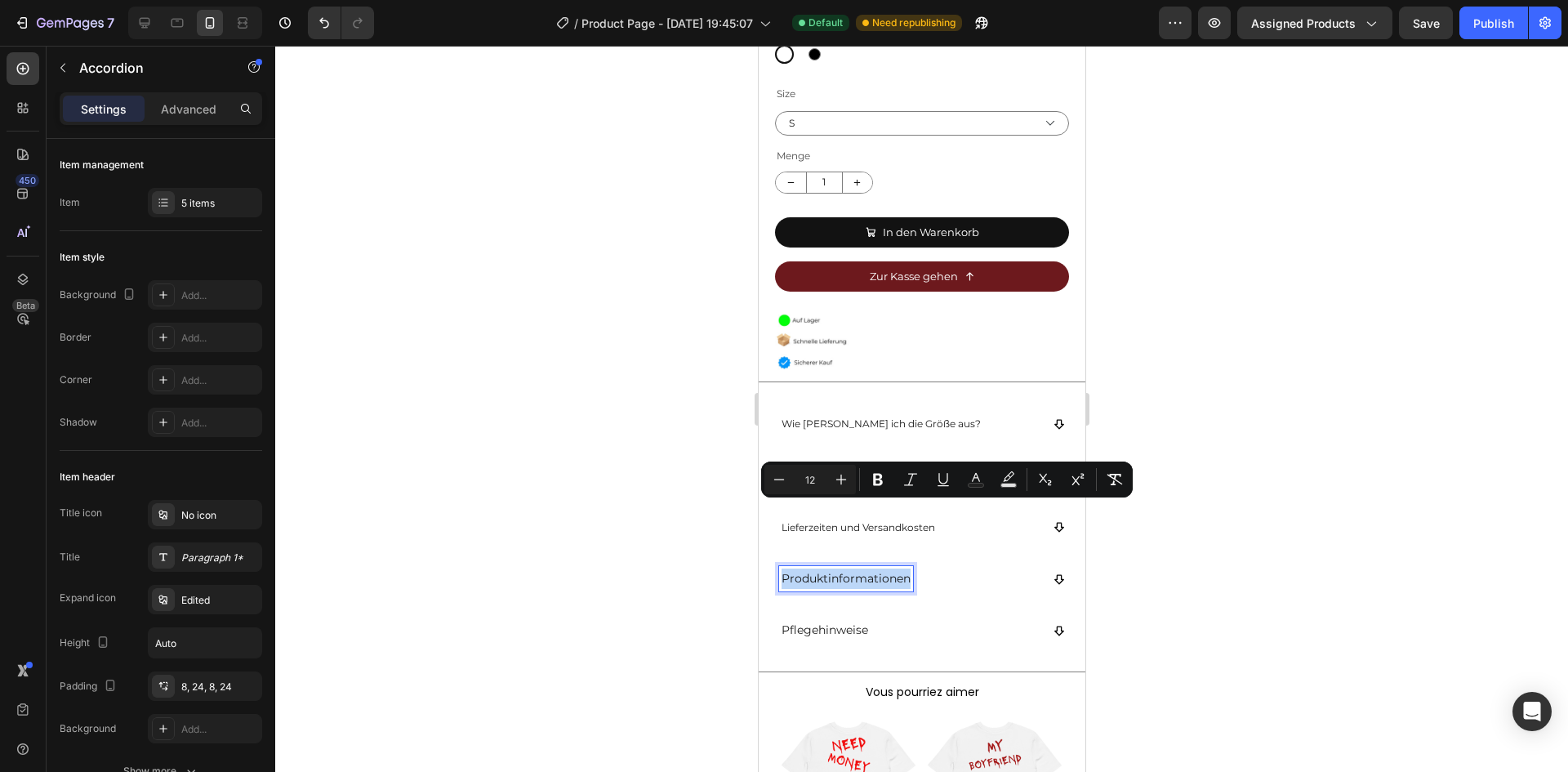
click at [809, 568] on p "Produktinformationen" at bounding box center [845, 578] width 129 height 21
click at [810, 568] on p "Produktinformationen" at bounding box center [845, 578] width 129 height 21
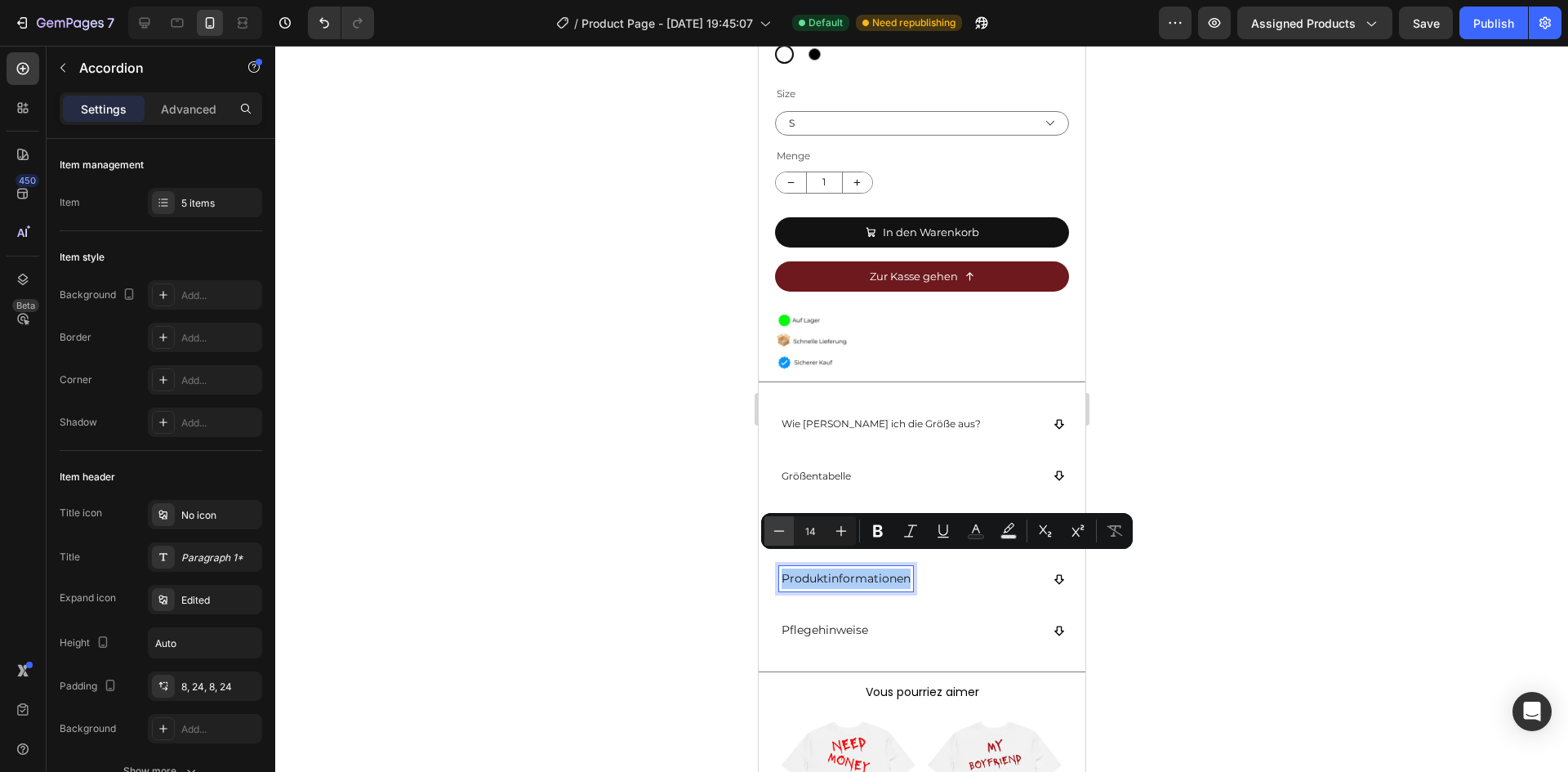
click at [783, 527] on icon "Editor contextual toolbar" at bounding box center [779, 531] width 16 height 16
type input "12"
click at [819, 621] on p "Pflegehinweise" at bounding box center [824, 630] width 87 height 21
click at [818, 620] on p "Pflegehinweise" at bounding box center [824, 630] width 87 height 21
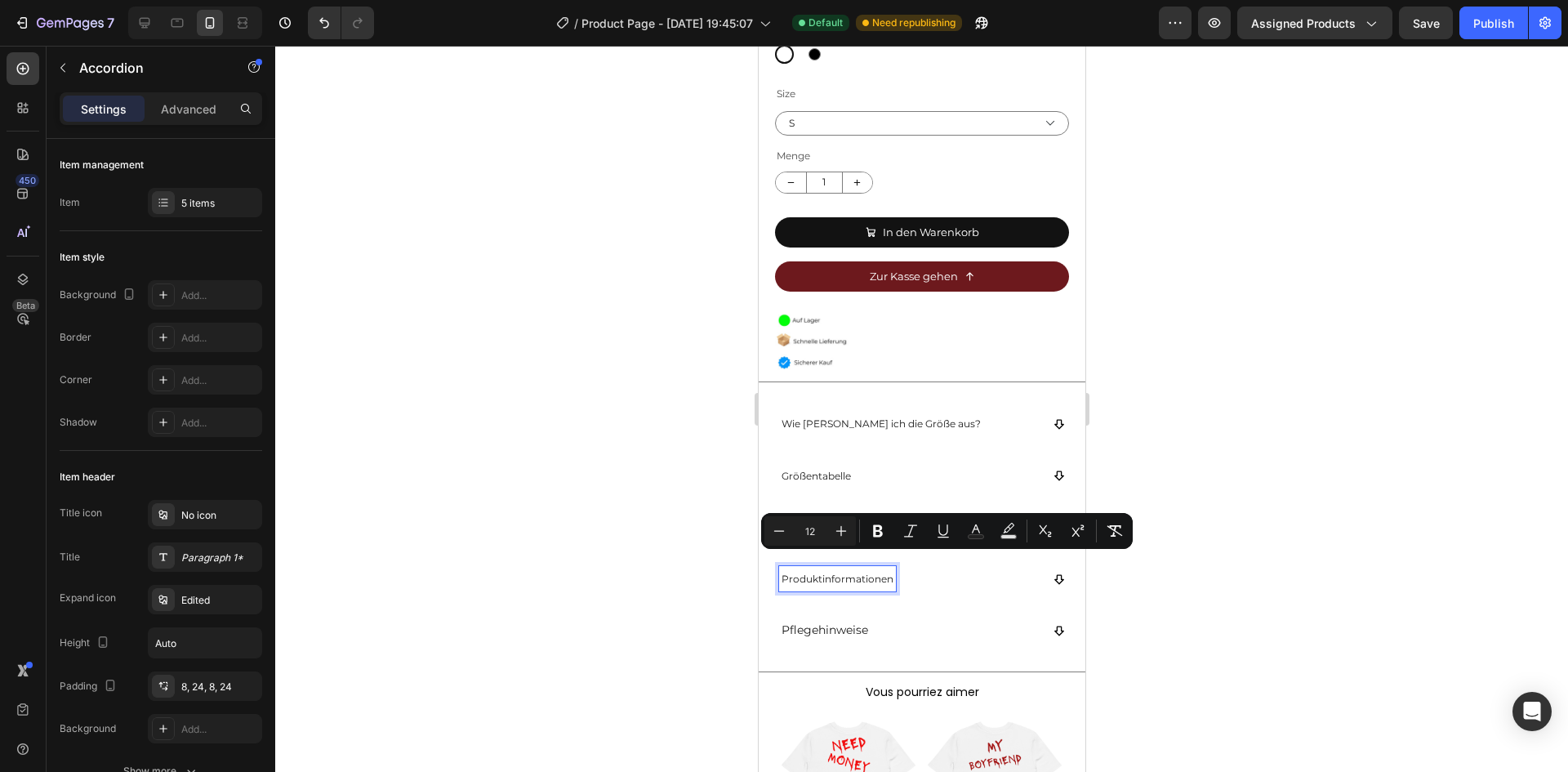
click at [818, 620] on p "Pflegehinweise" at bounding box center [824, 630] width 87 height 21
click at [821, 621] on p "Pflegehinweise" at bounding box center [824, 630] width 87 height 21
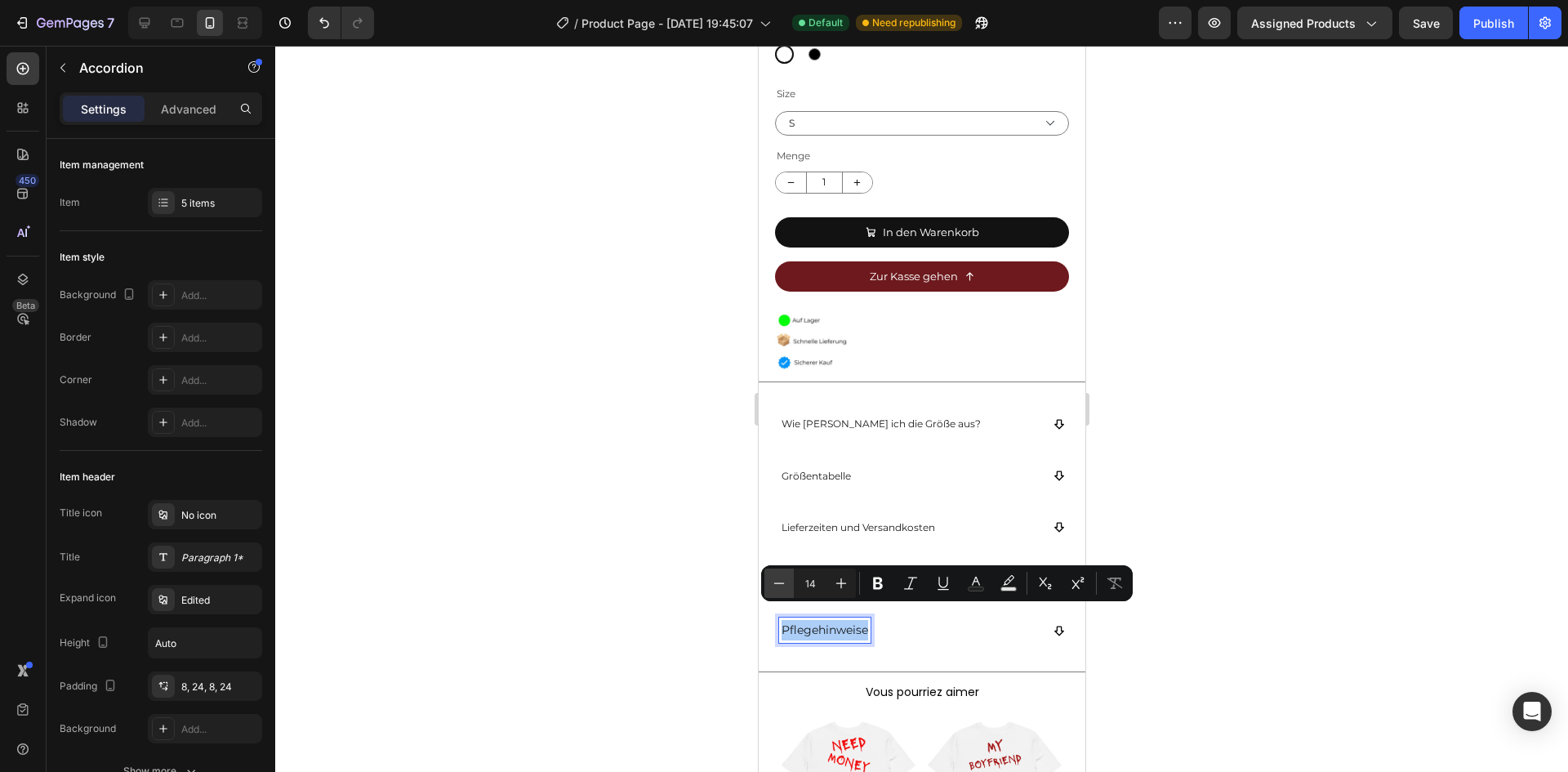
click at [782, 575] on icon "Editor contextual toolbar" at bounding box center [779, 584] width 16 height 16
type input "12"
click at [656, 538] on div at bounding box center [922, 409] width 1293 height 726
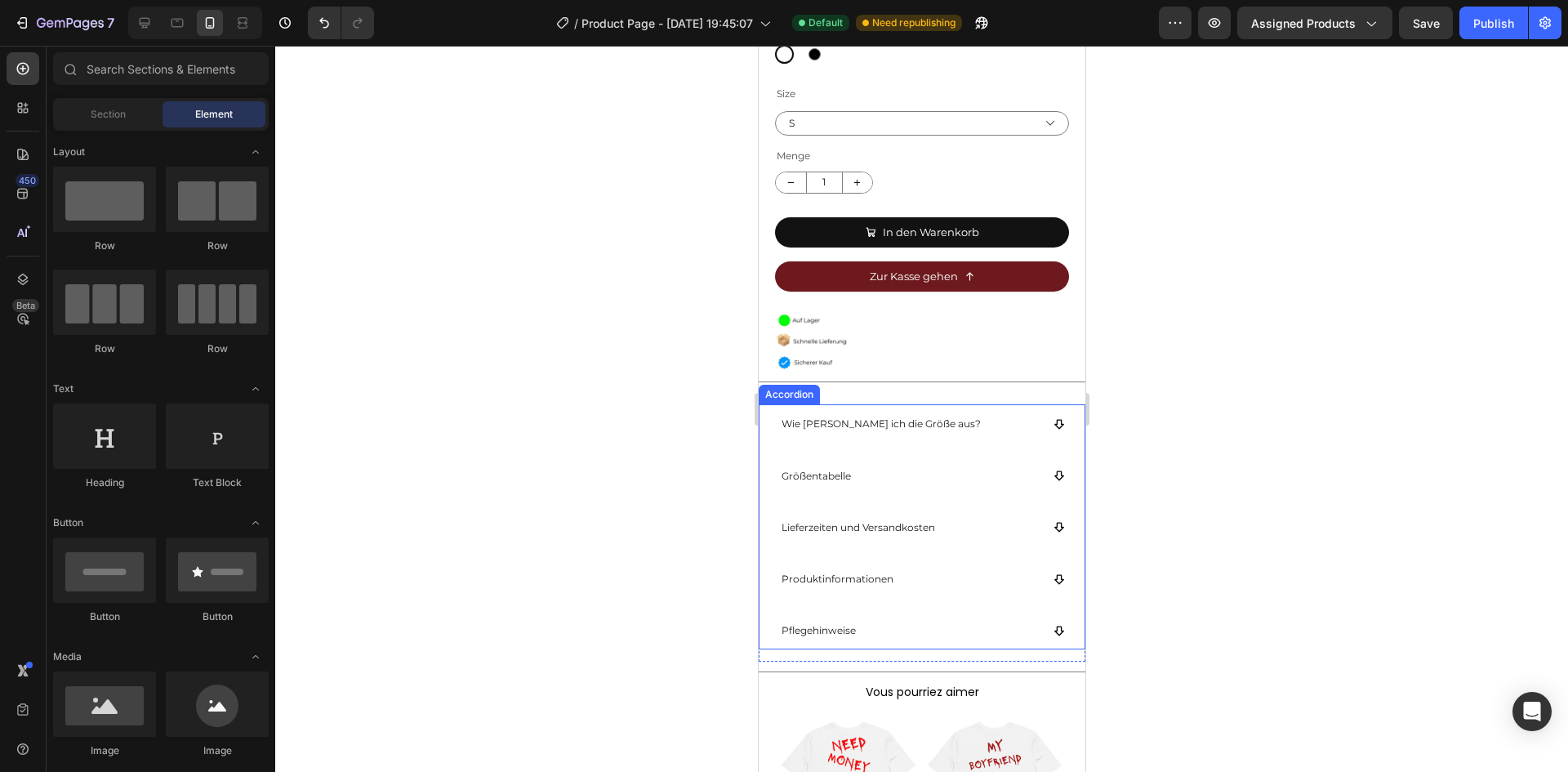
click at [912, 420] on div "Wie [PERSON_NAME] ich die Größe aus?" at bounding box center [880, 424] width 204 height 25
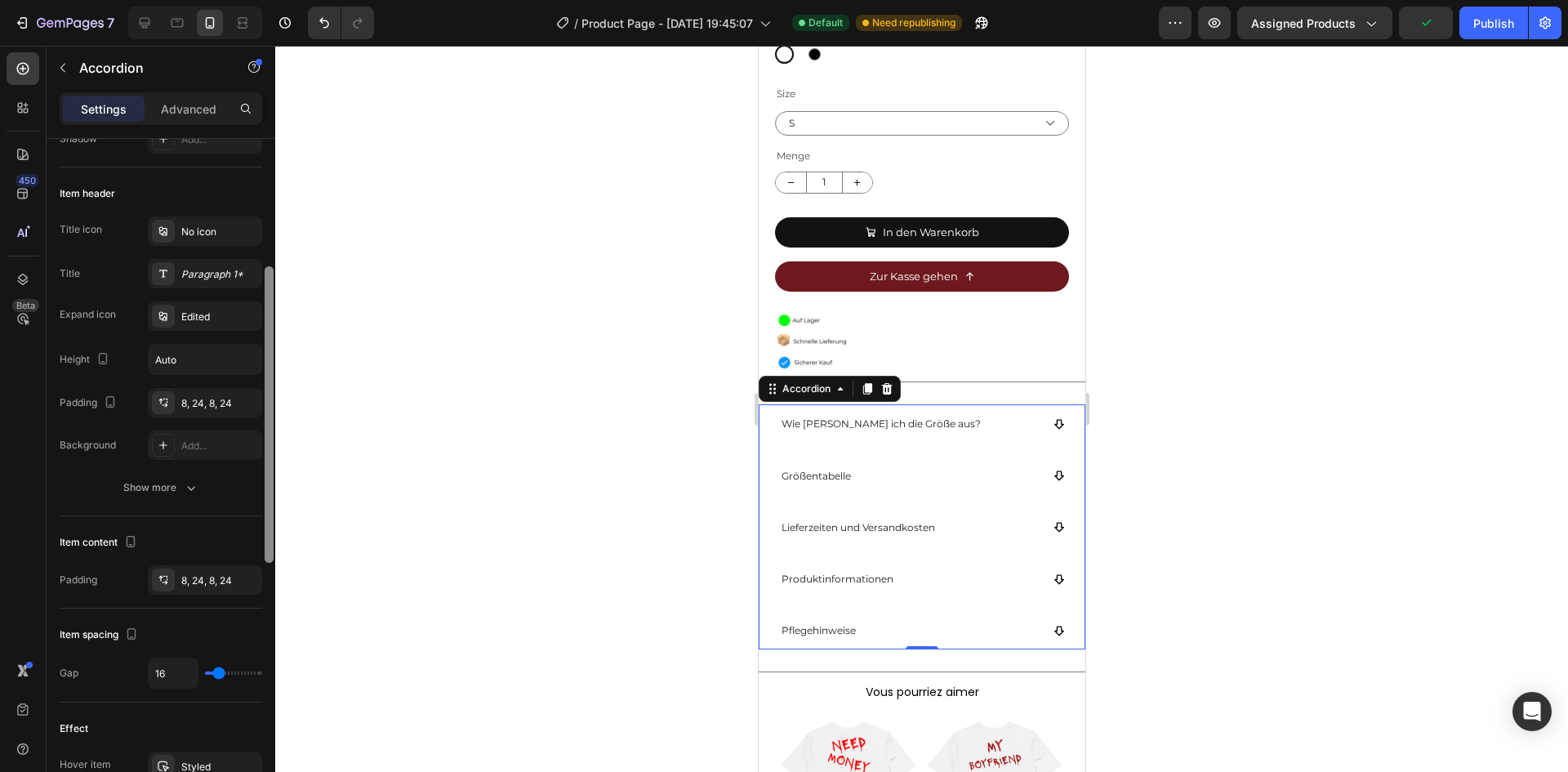
scroll to position [286, 0]
drag, startPoint x: 271, startPoint y: 419, endPoint x: 272, endPoint y: 544, distance: 125.0
click at [272, 544] on div at bounding box center [269, 412] width 9 height 297
type input "9"
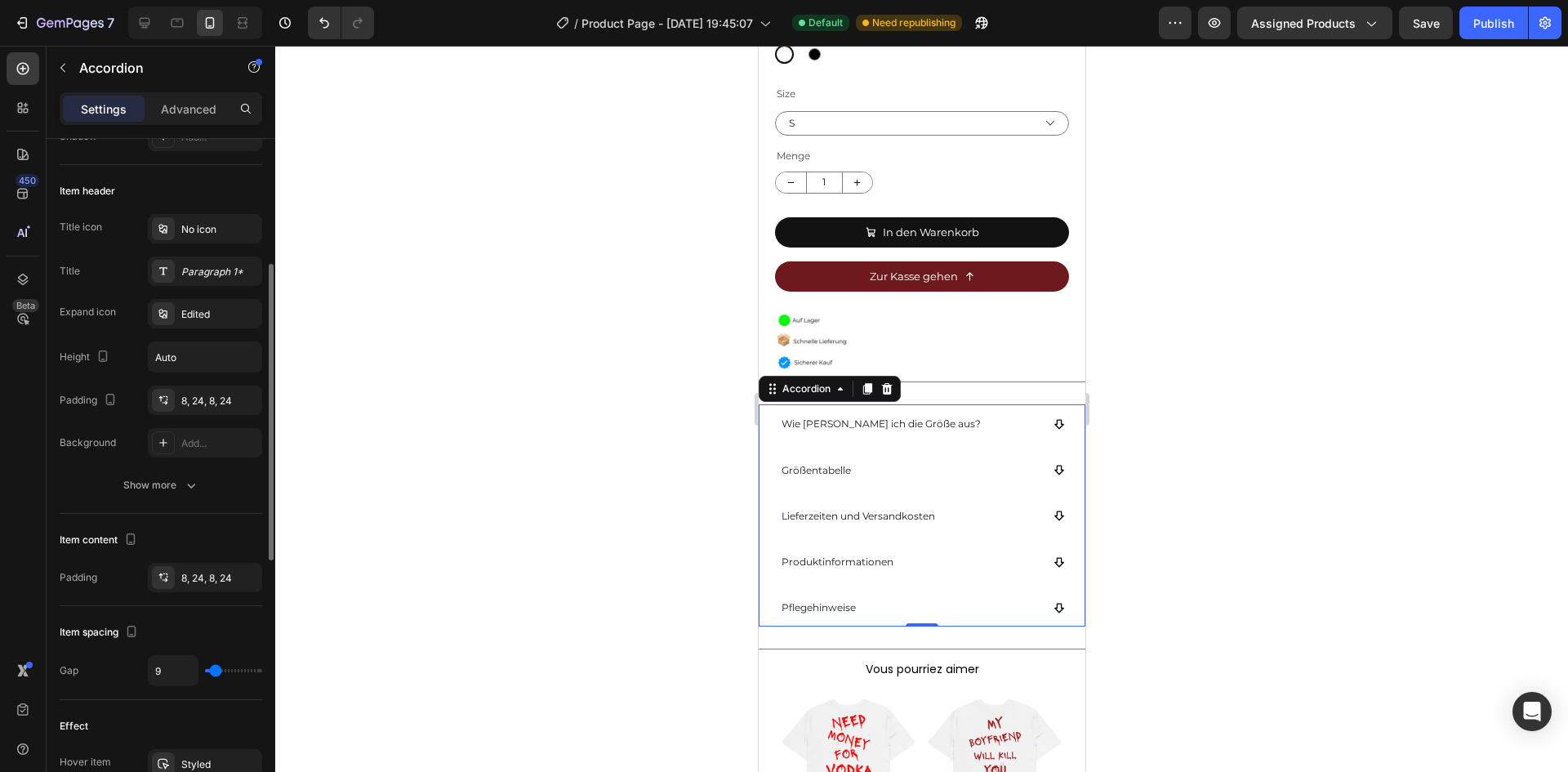
type input "7"
type input "6"
type input "4"
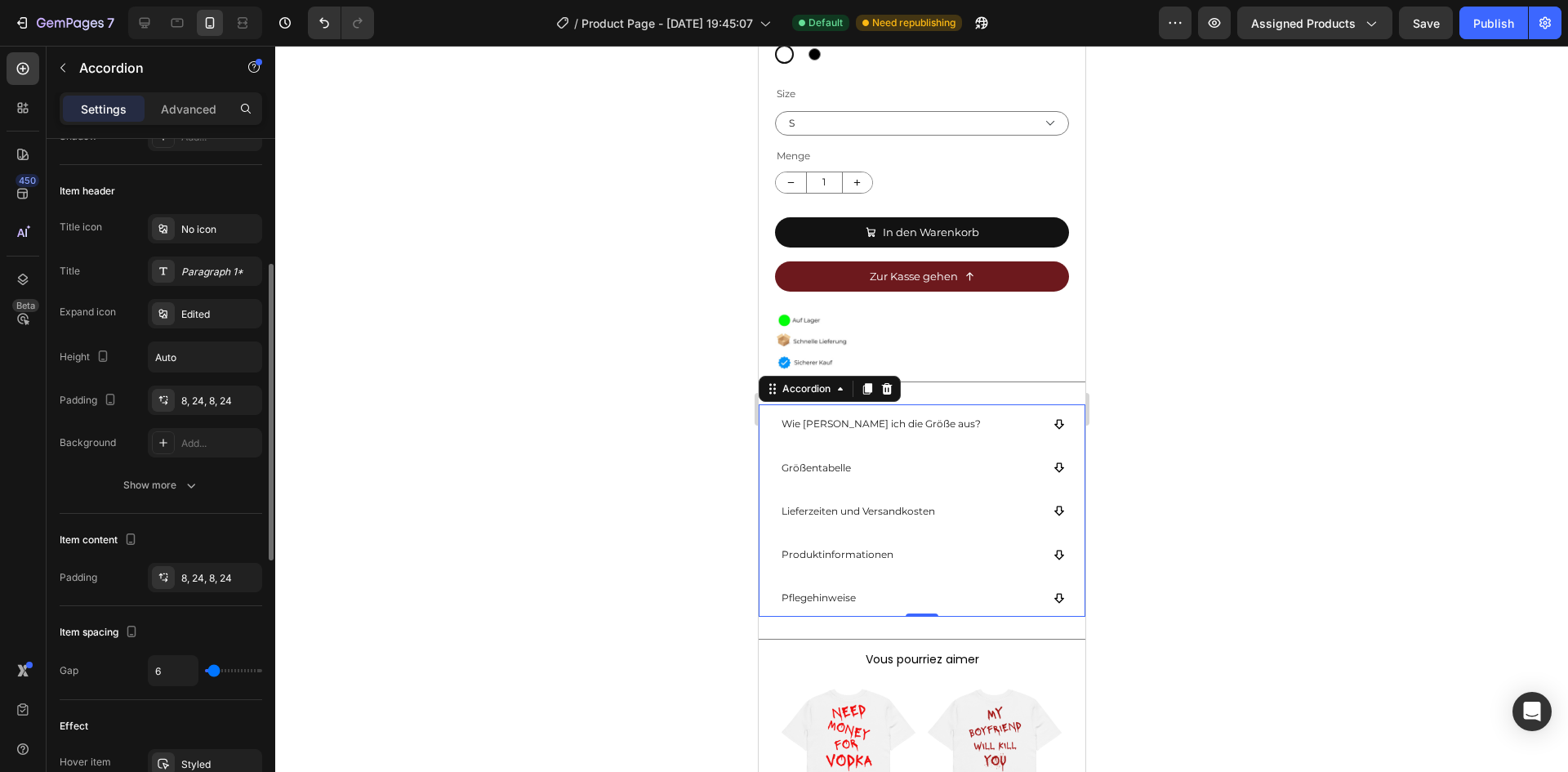
type input "4"
type input "2"
type input "0"
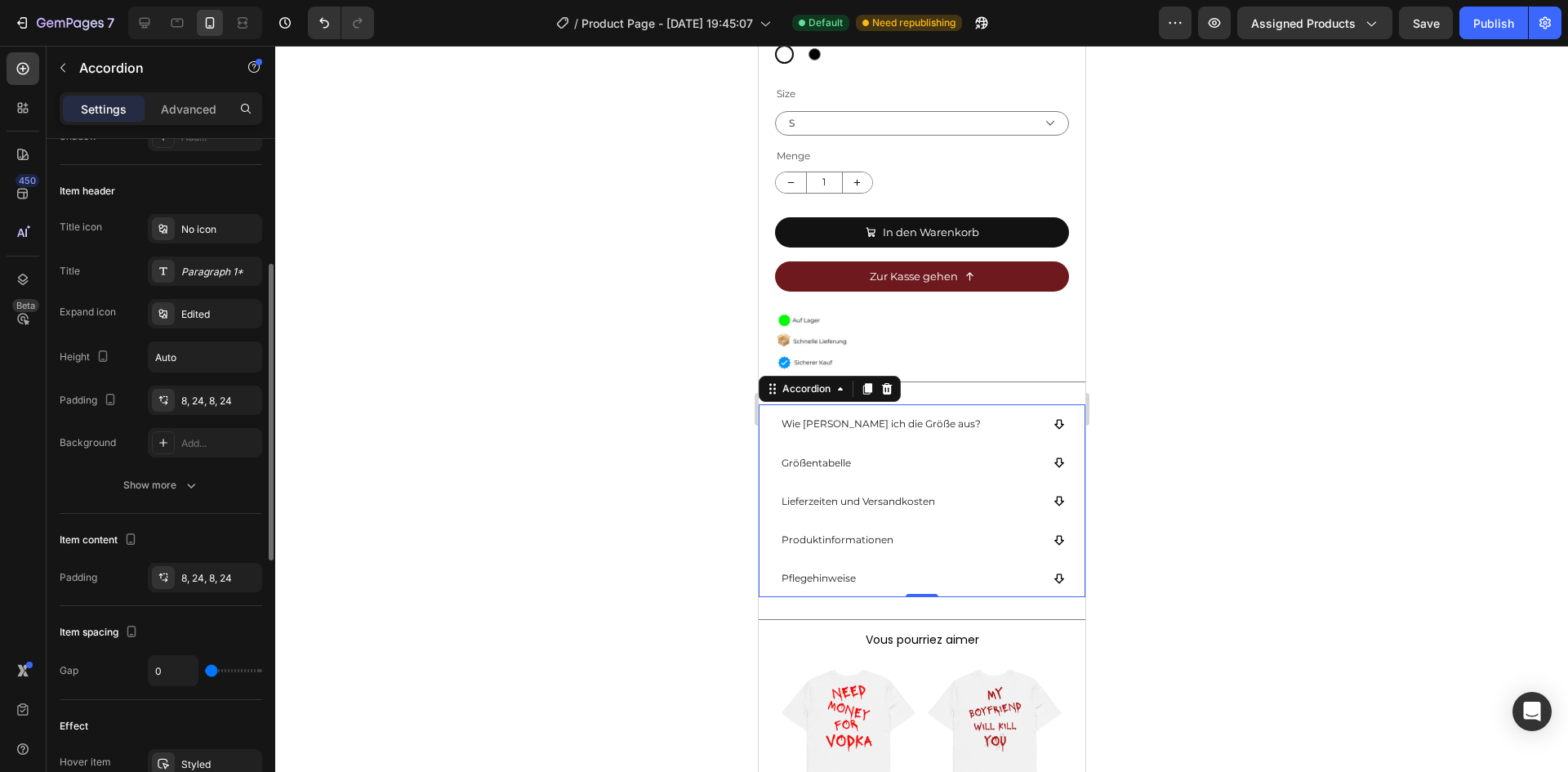
type input "2"
type input "6"
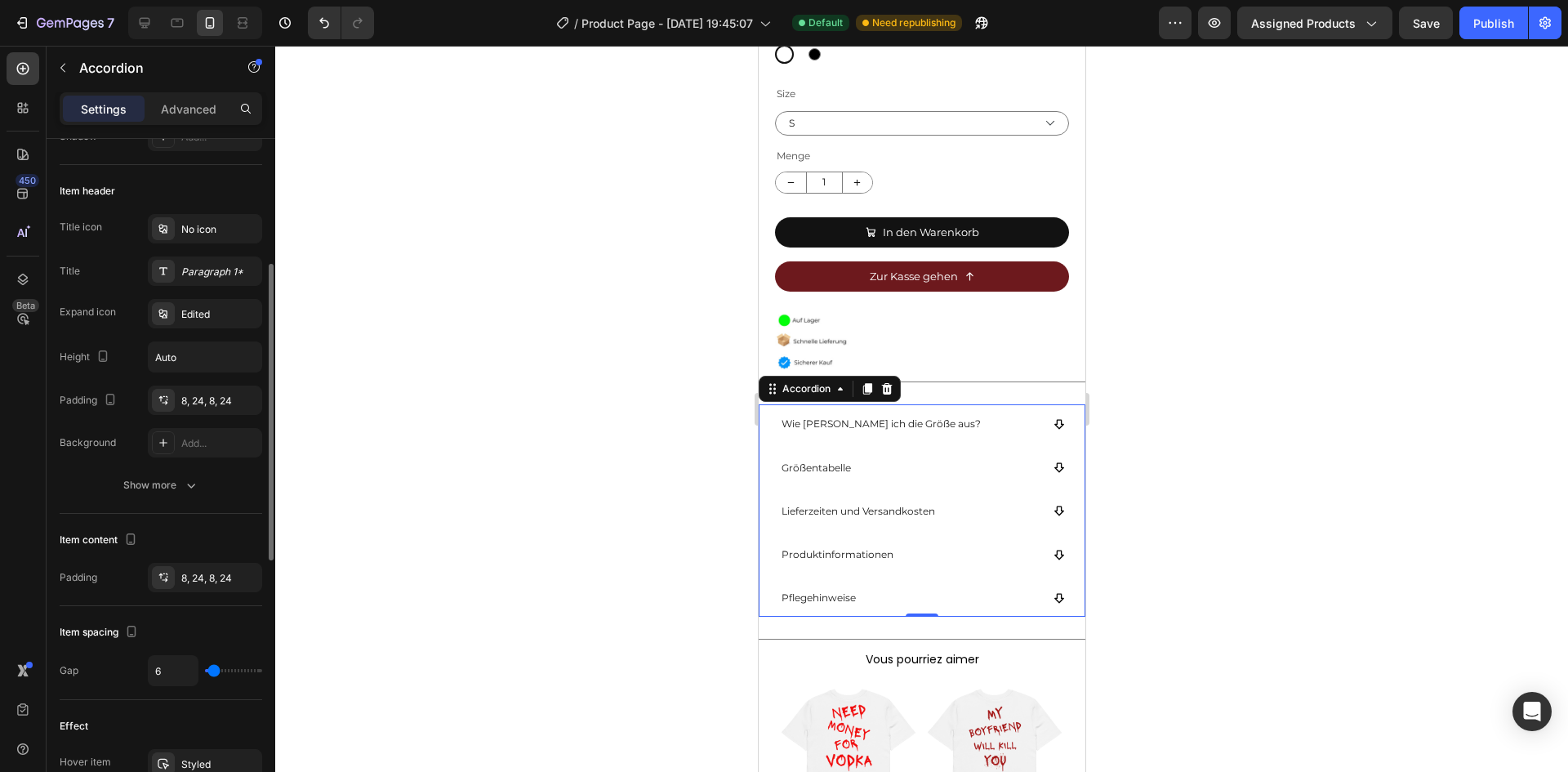
type input "4"
type input "2"
type input "0"
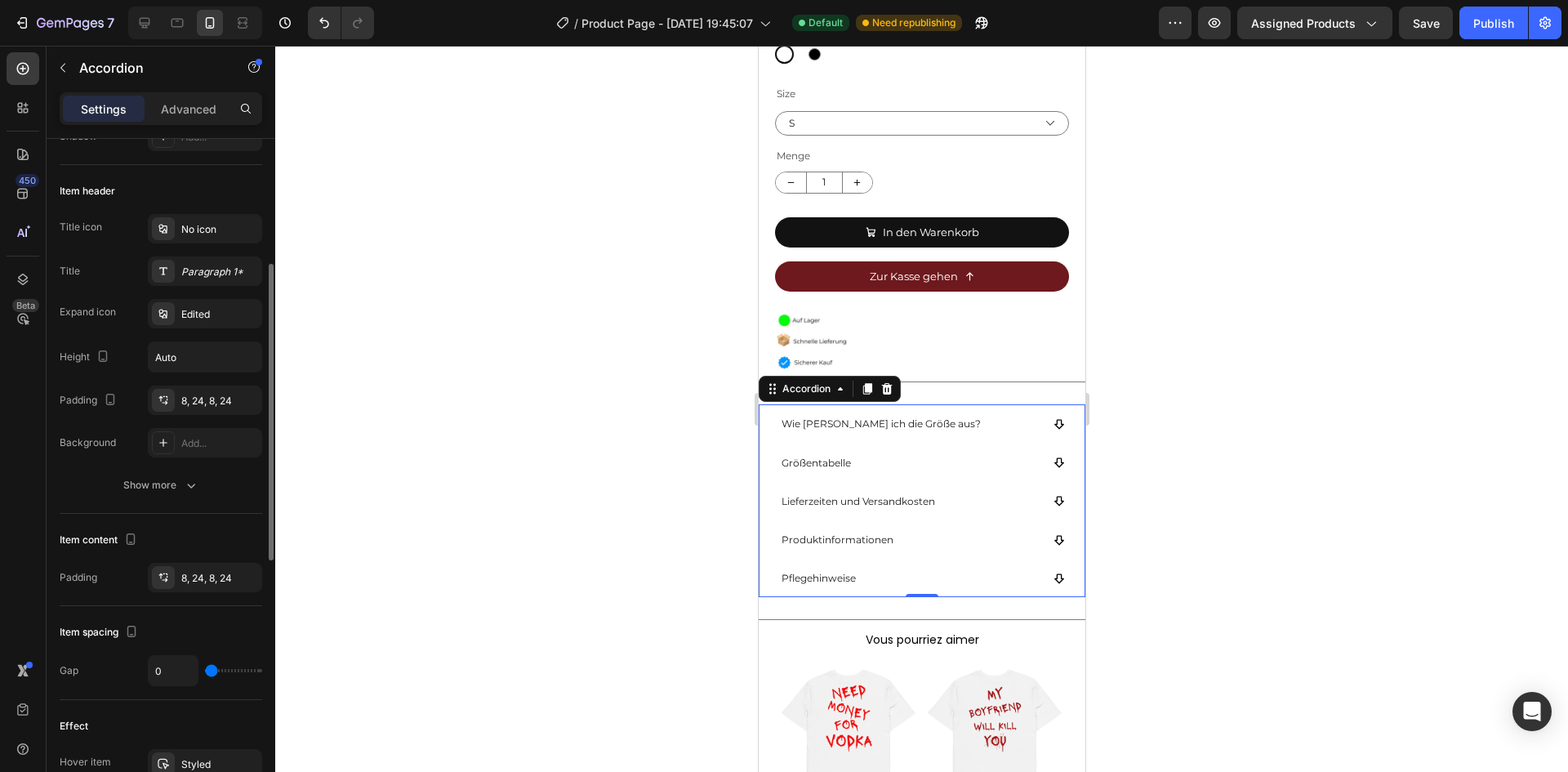
drag, startPoint x: 216, startPoint y: 666, endPoint x: 200, endPoint y: 671, distance: 16.8
type input "0"
click at [205, 671] on input "range" at bounding box center [233, 671] width 57 height 4
click at [183, 490] on icon "button" at bounding box center [191, 485] width 16 height 16
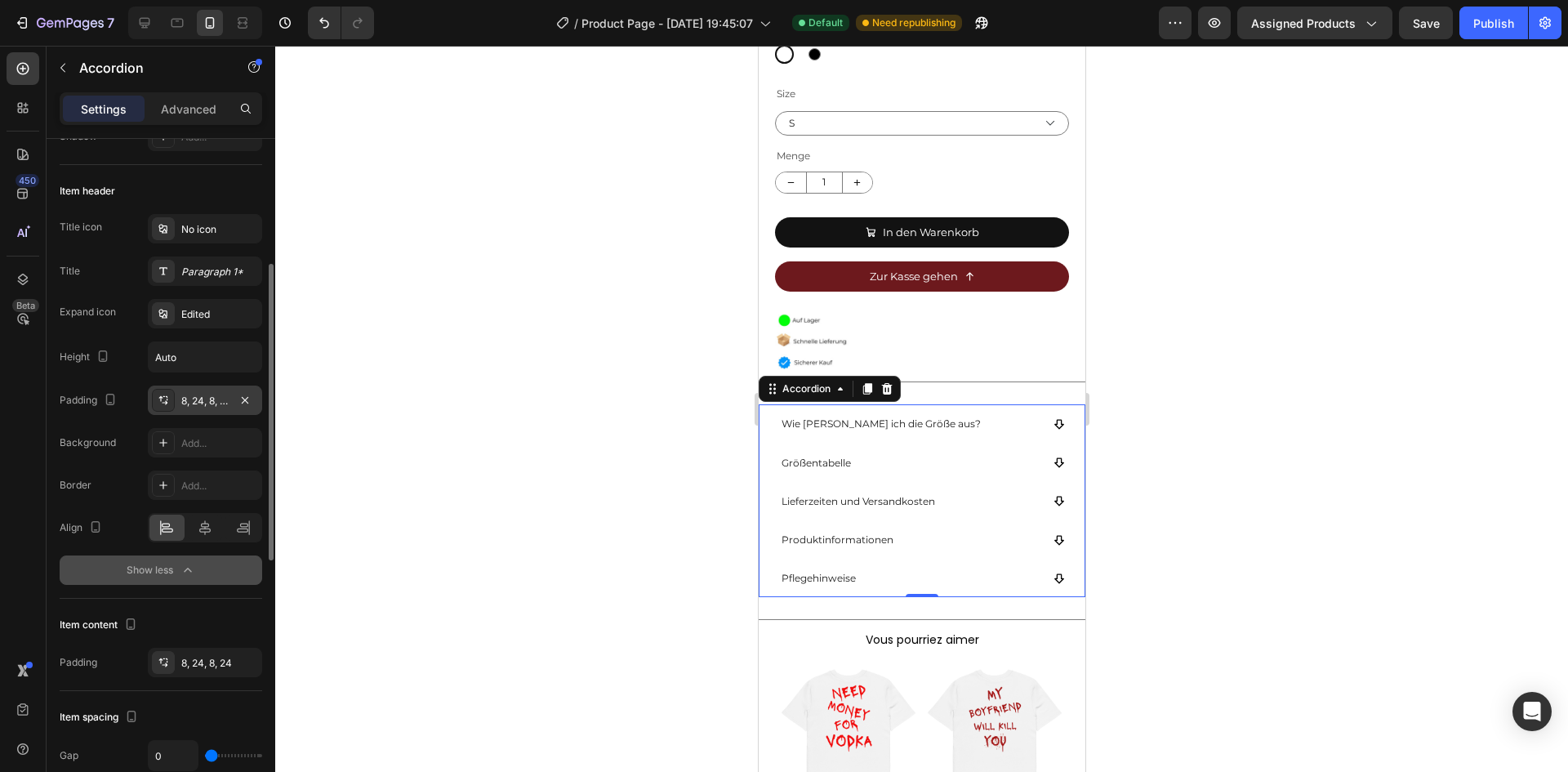
click at [198, 406] on div "8, 24, 8, 24" at bounding box center [205, 401] width 48 height 14
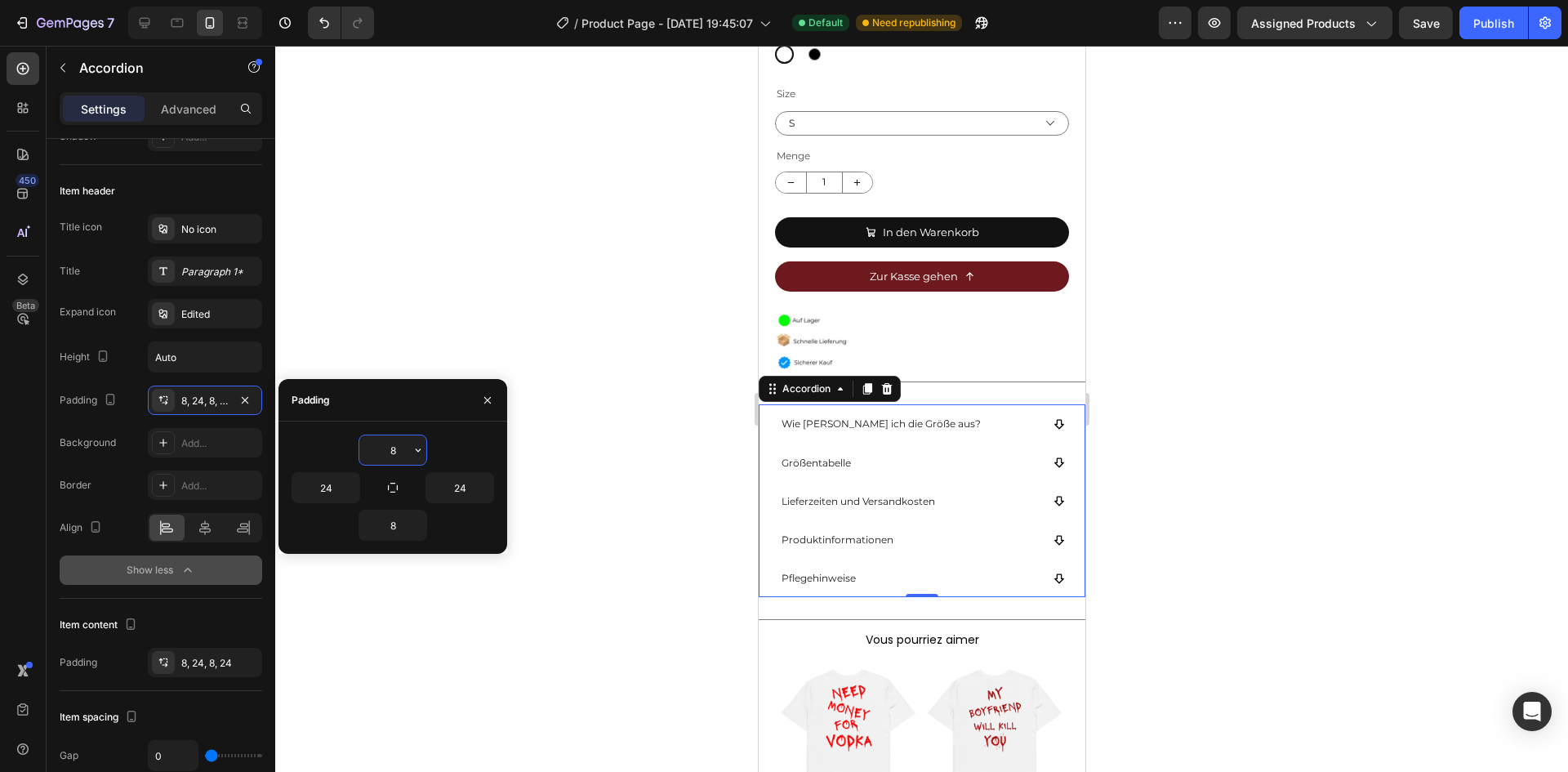
click at [391, 446] on input "8" at bounding box center [393, 450] width 67 height 30
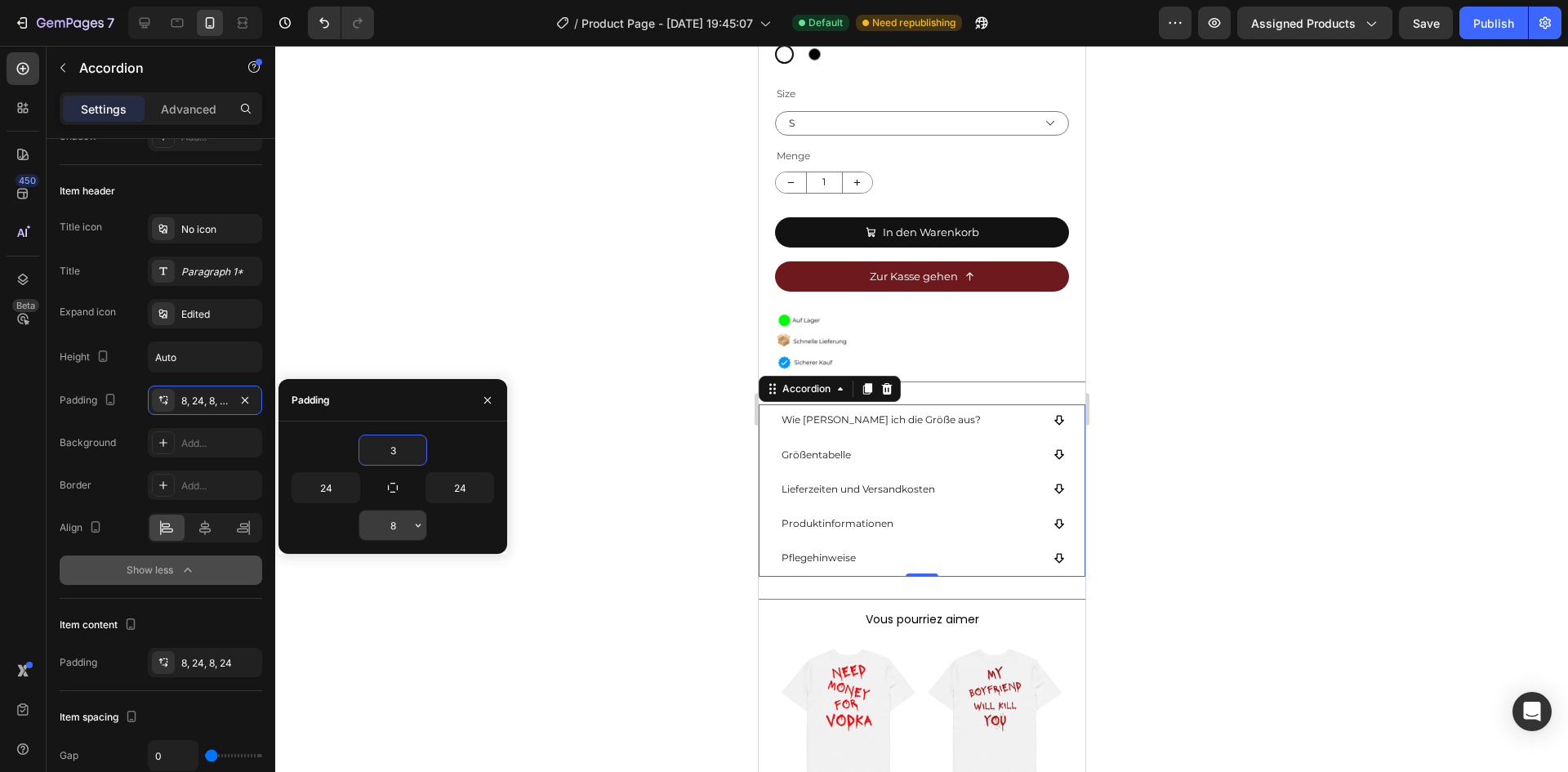
type input "3"
click at [393, 528] on input "8" at bounding box center [393, 525] width 67 height 30
type input "5"
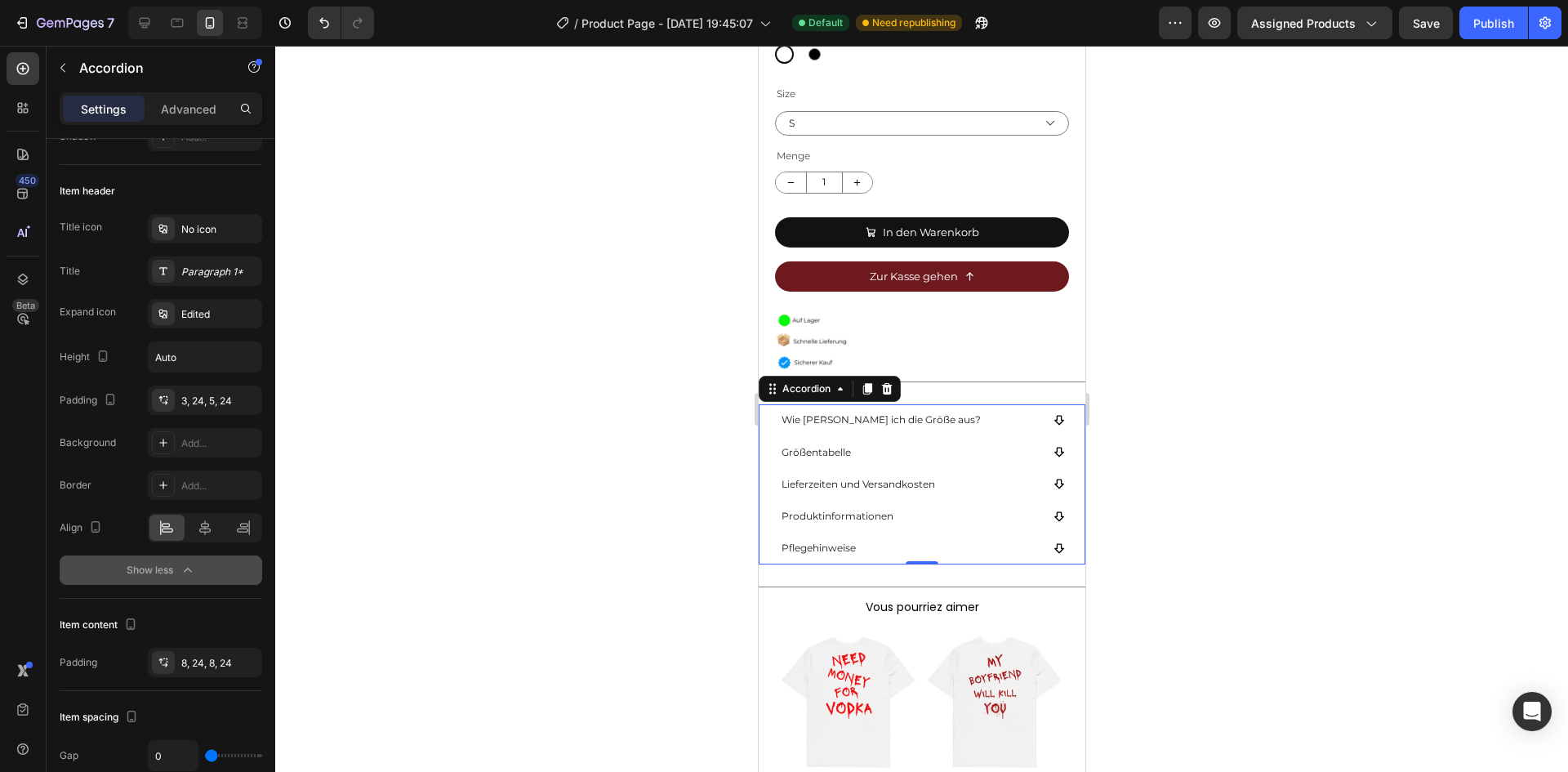
click at [619, 519] on div at bounding box center [922, 409] width 1293 height 726
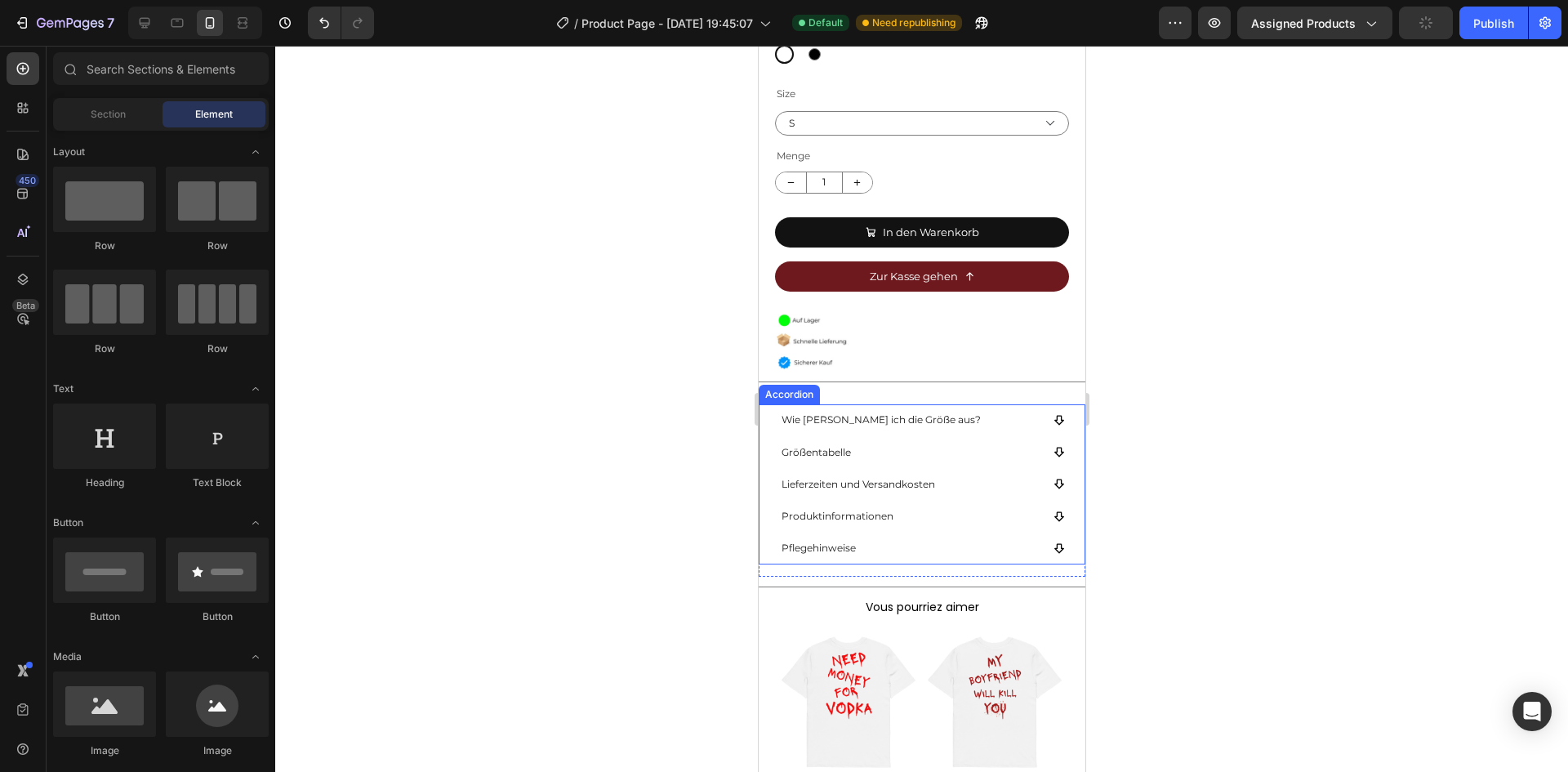
click at [836, 413] on span "Wie [PERSON_NAME] ich die Größe aus?" at bounding box center [880, 419] width 199 height 13
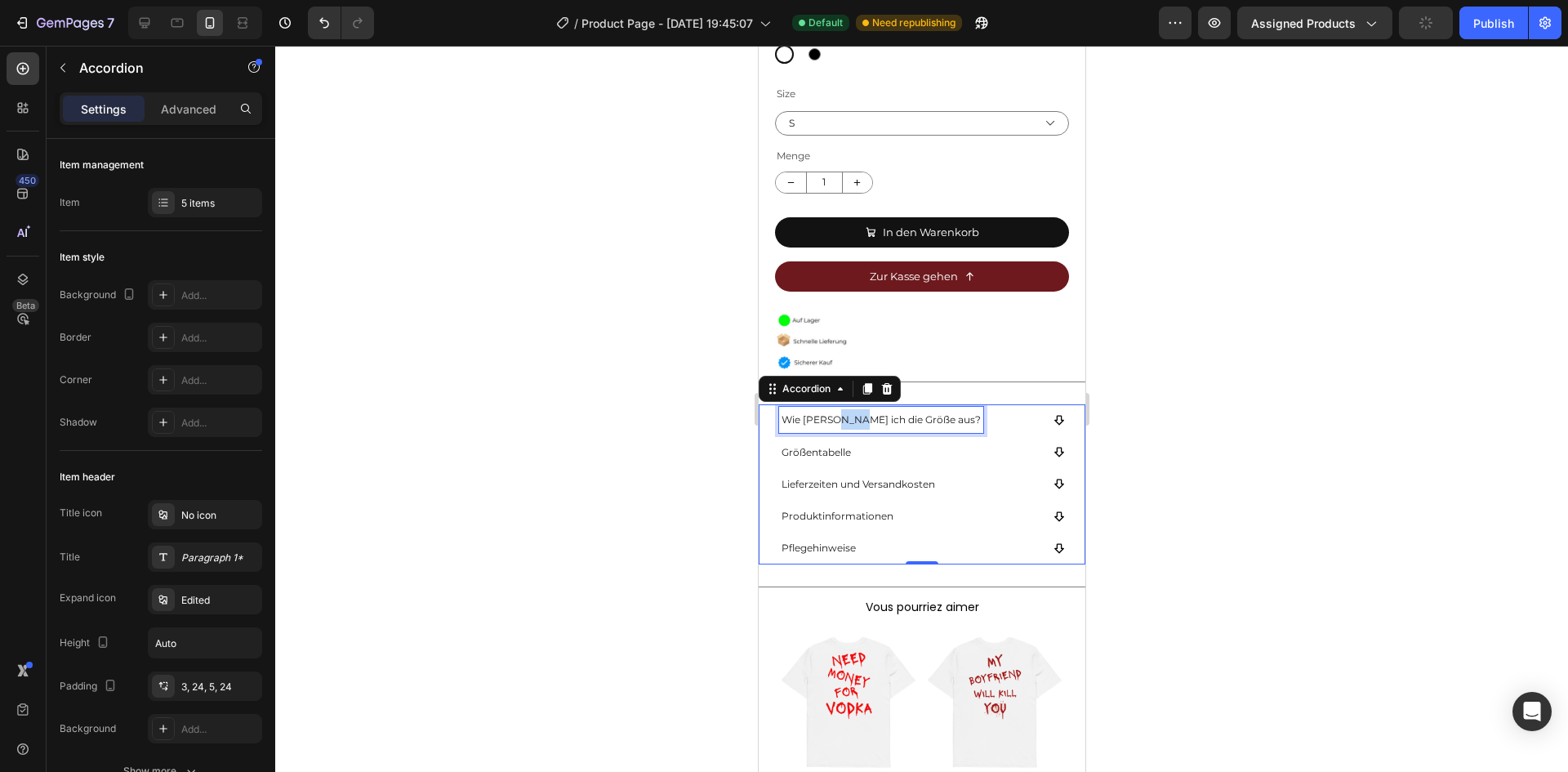
click at [836, 413] on span "Wie [PERSON_NAME] ich die Größe aus?" at bounding box center [880, 419] width 199 height 13
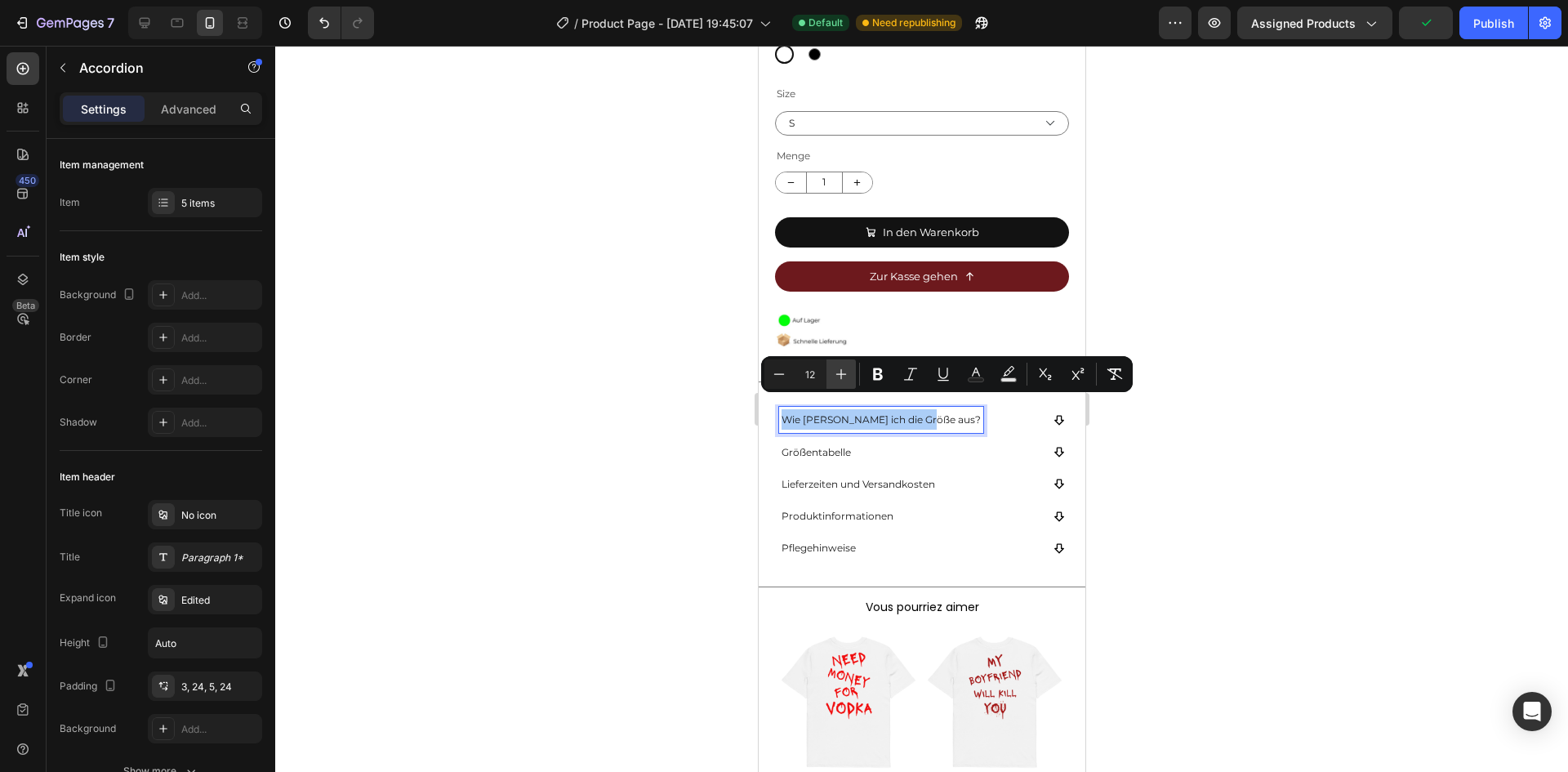
click at [840, 384] on button "Plus" at bounding box center [841, 374] width 30 height 30
type input "13"
drag, startPoint x: 829, startPoint y: 435, endPoint x: 1599, endPoint y: 433, distance: 770.0
click at [829, 446] on span "Größentabelle" at bounding box center [815, 453] width 69 height 13
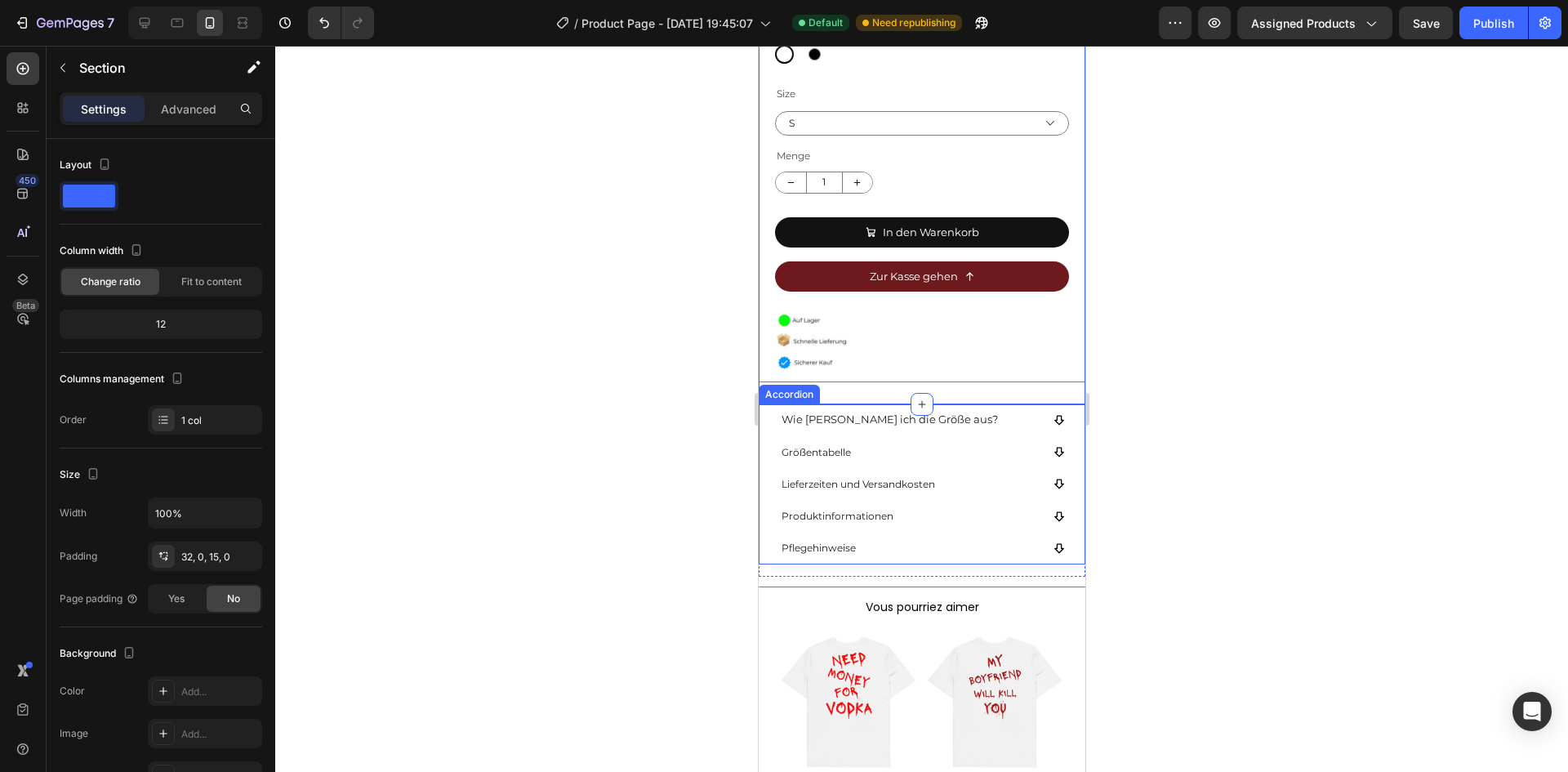
click at [828, 446] on p "Größentabelle" at bounding box center [815, 452] width 69 height 21
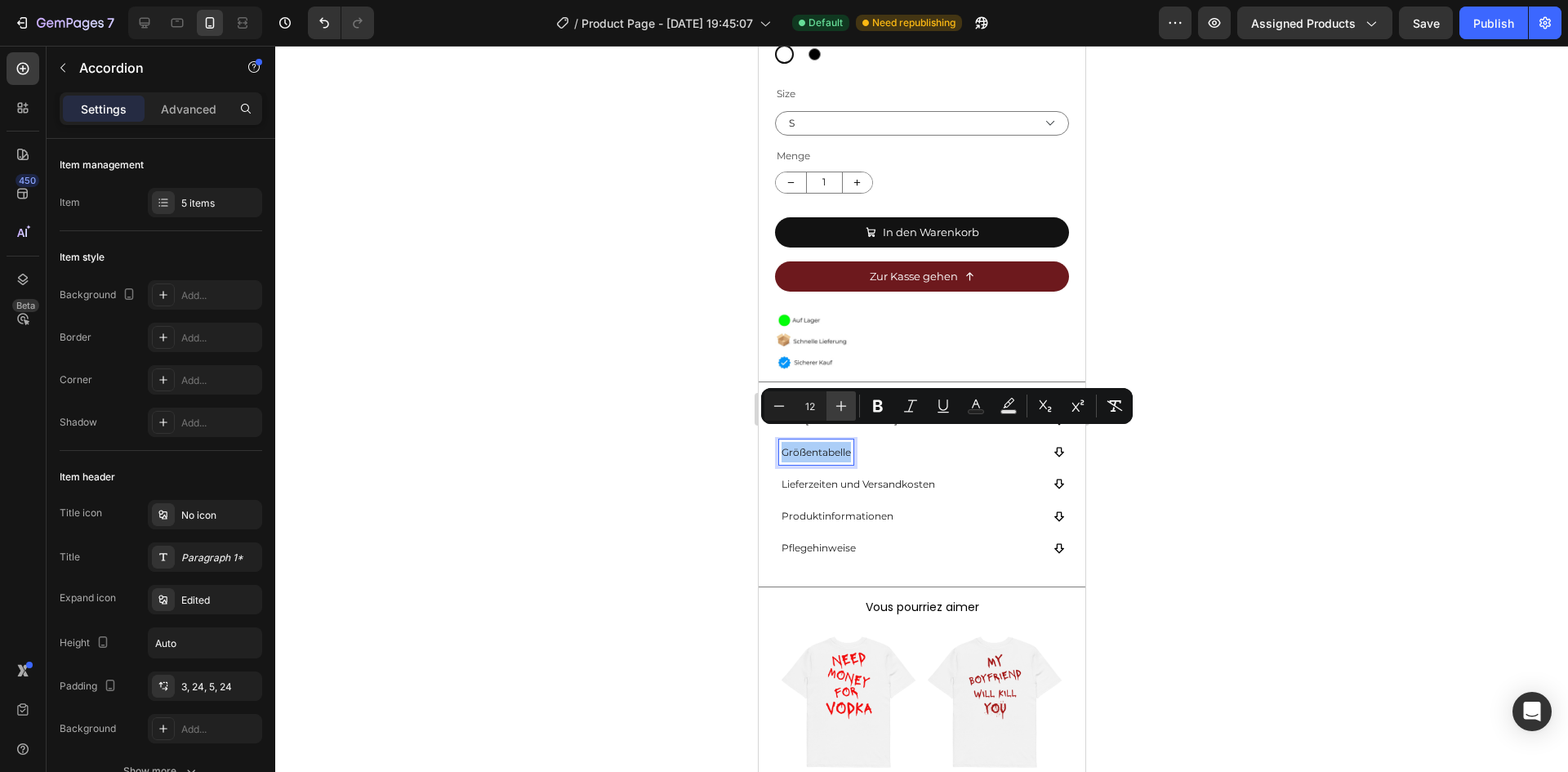
click at [848, 408] on icon "Editor contextual toolbar" at bounding box center [841, 406] width 16 height 16
type input "13"
click at [836, 473] on p "Lieferzeiten und Versandkosten" at bounding box center [857, 483] width 153 height 21
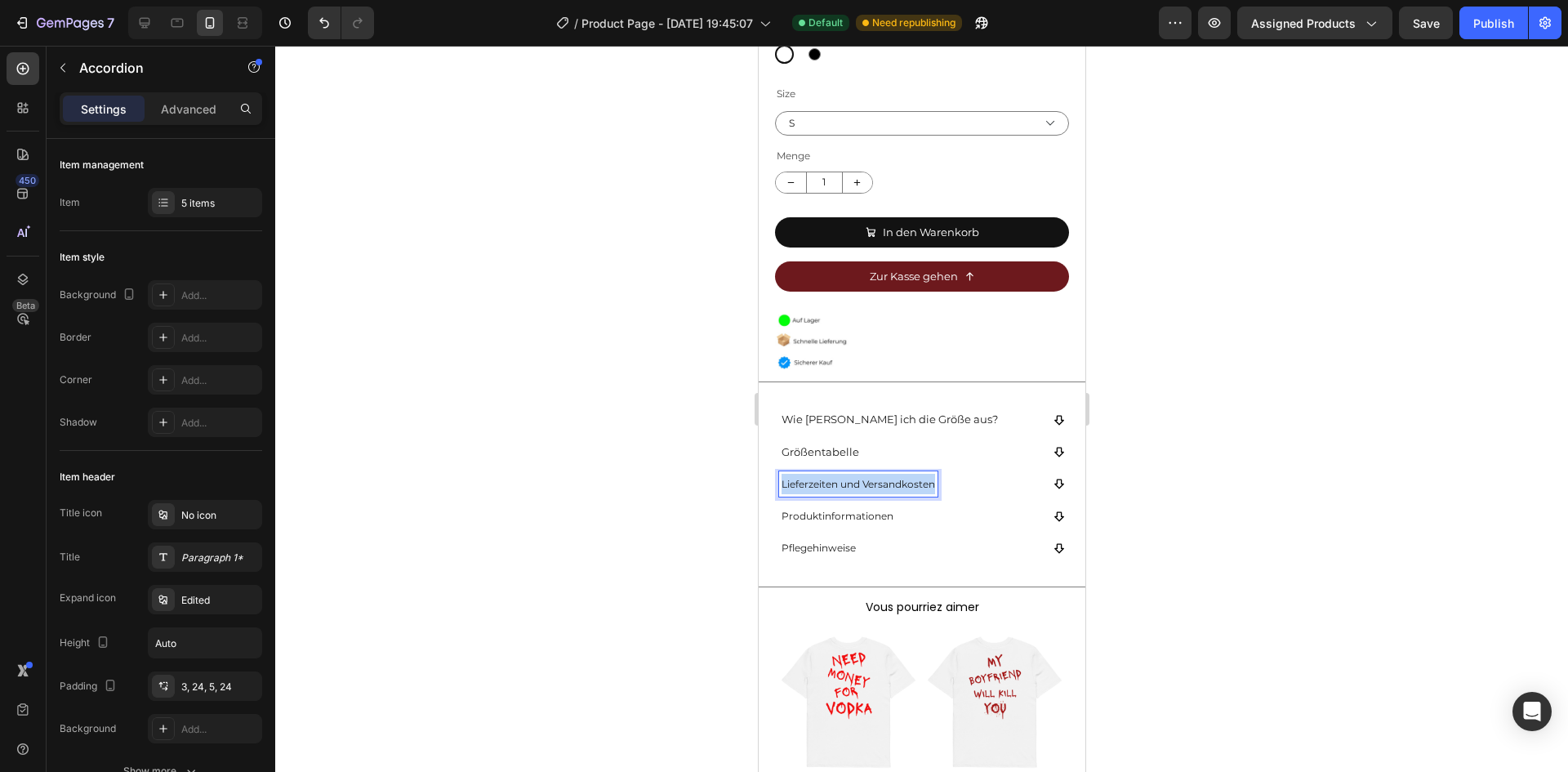
click at [836, 473] on p "Lieferzeiten und Versandkosten" at bounding box center [857, 483] width 153 height 21
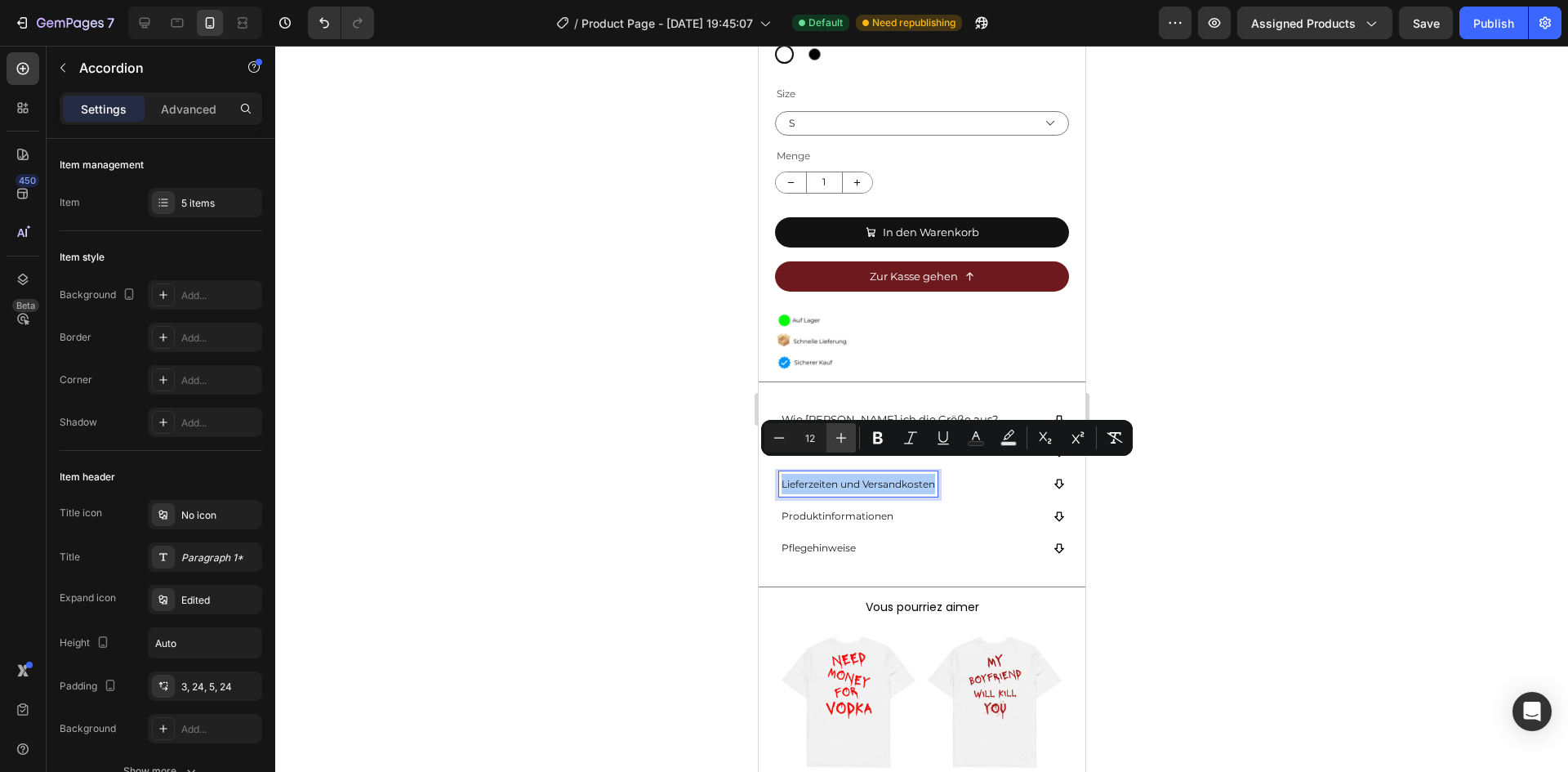
click at [847, 430] on icon "Editor contextual toolbar" at bounding box center [841, 437] width 16 height 16
type input "13"
click at [844, 510] on span "Produktinformationen" at bounding box center [837, 516] width 112 height 13
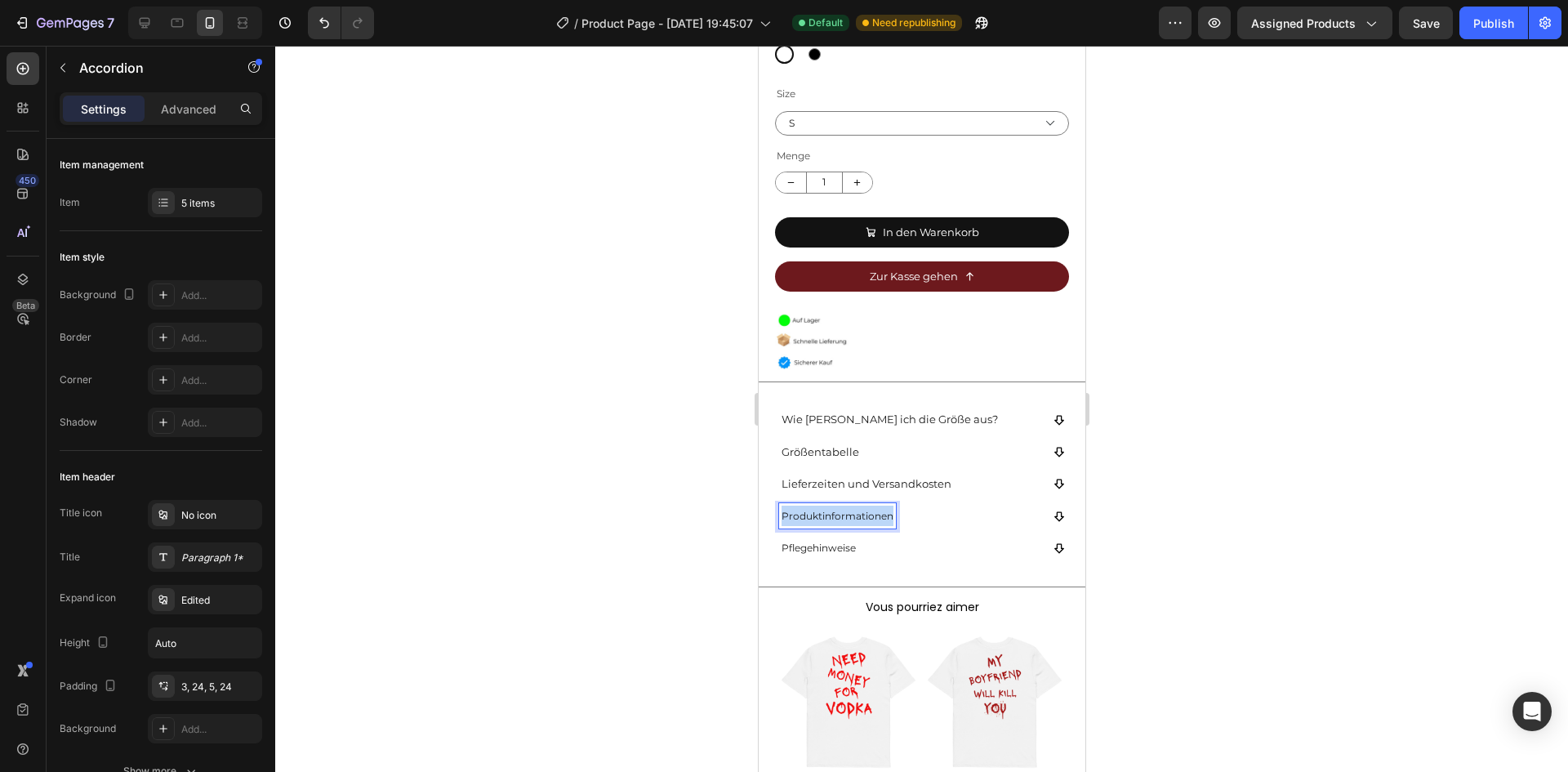
click at [843, 506] on p "Produktinformationen" at bounding box center [837, 516] width 112 height 21
click at [843, 510] on span "Produktinformationen" at bounding box center [837, 516] width 112 height 13
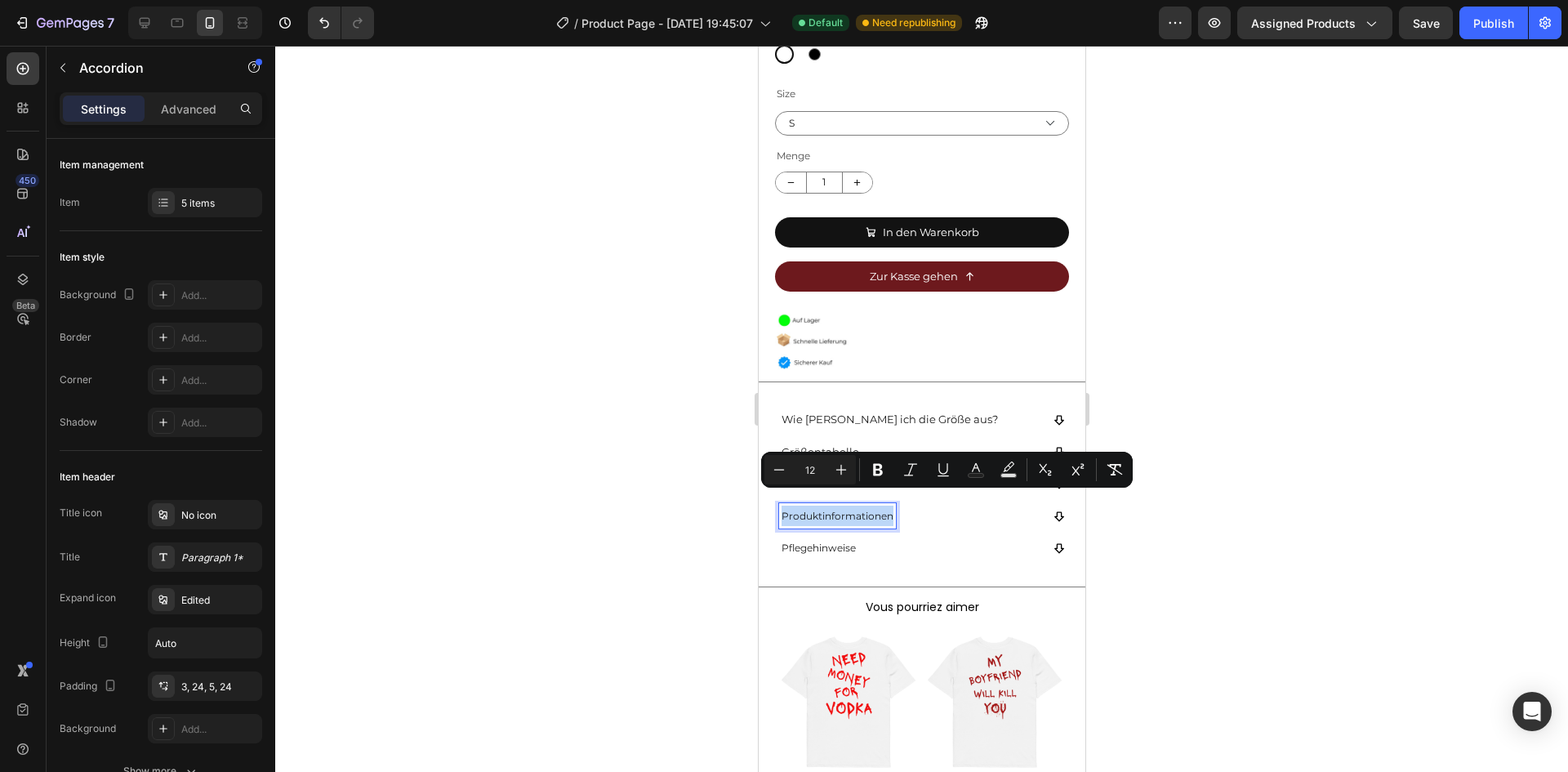
drag, startPoint x: 843, startPoint y: 495, endPoint x: 1601, endPoint y: 528, distance: 758.7
click at [843, 510] on span "Produktinformationen" at bounding box center [837, 516] width 112 height 13
click at [844, 476] on icon "Editor contextual toolbar" at bounding box center [841, 470] width 16 height 16
type input "13"
click at [829, 541] on span "Pflegehinweise" at bounding box center [818, 547] width 74 height 13
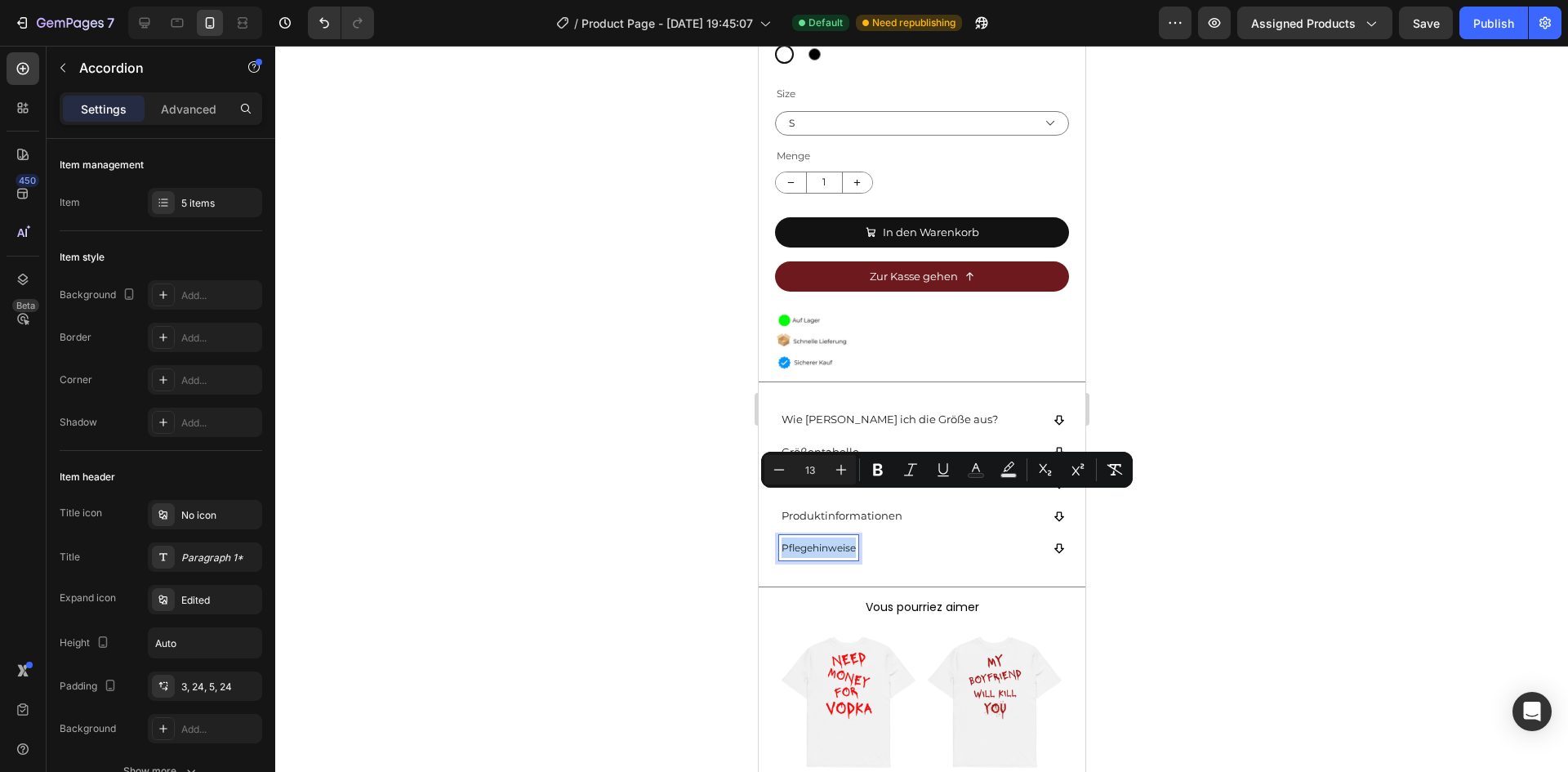
click at [829, 541] on span "Pflegehinweise" at bounding box center [818, 547] width 74 height 13
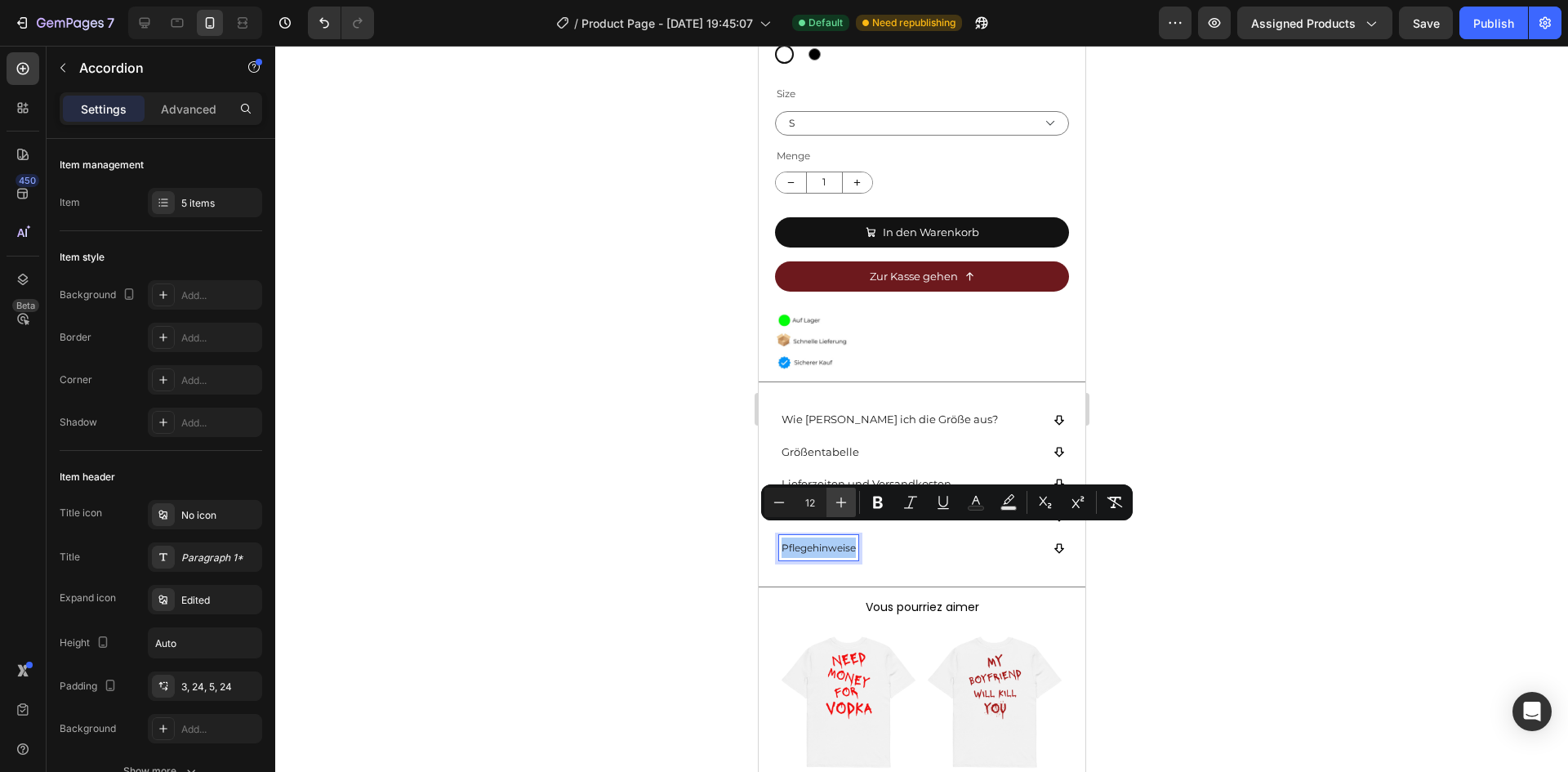
click at [832, 498] on button "Plus" at bounding box center [841, 502] width 30 height 30
type input "13"
click at [1198, 353] on div at bounding box center [922, 409] width 1293 height 726
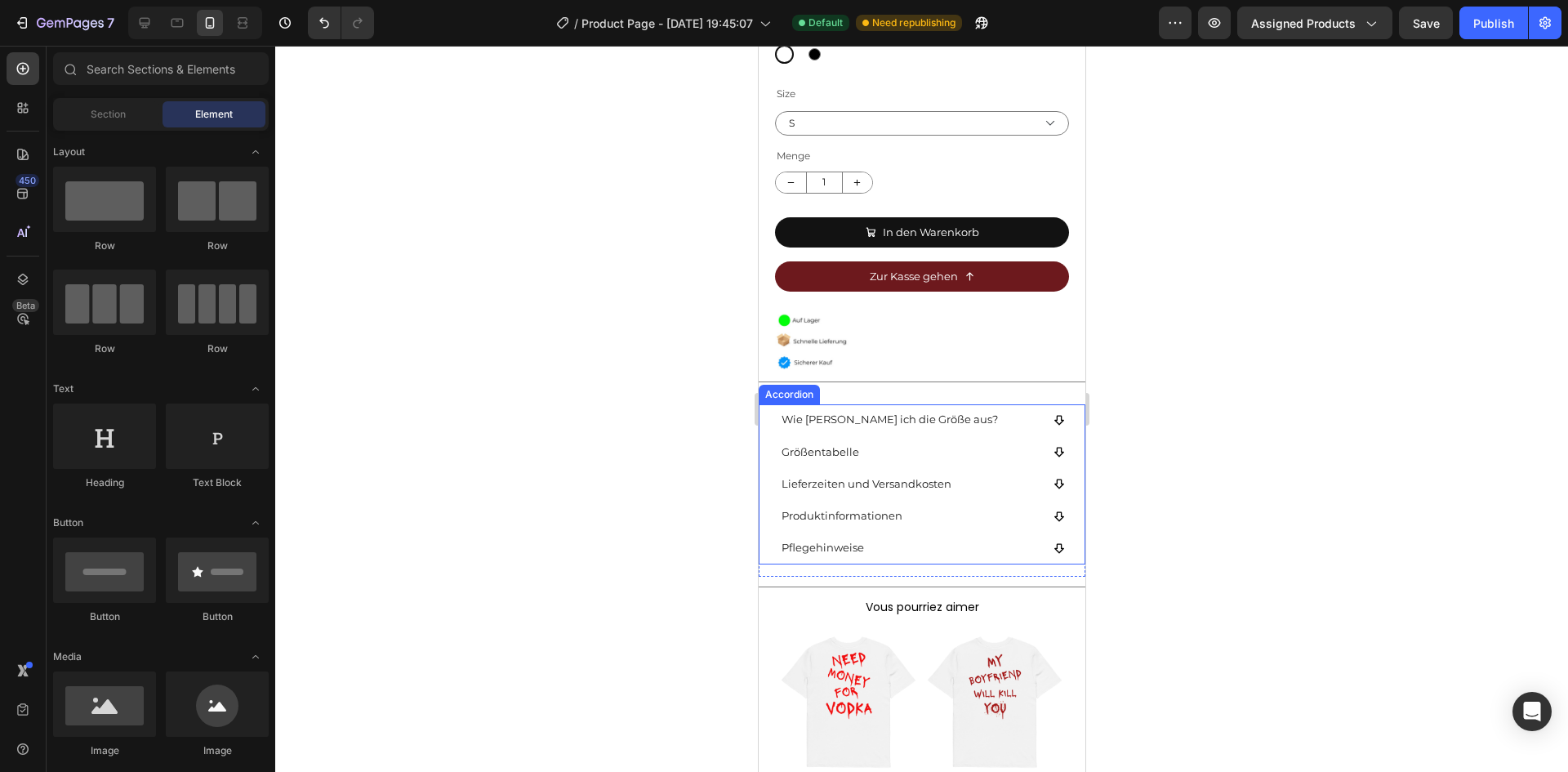
click at [1047, 411] on div "Wie [PERSON_NAME] ich die Größe aus?" at bounding box center [921, 419] width 325 height 32
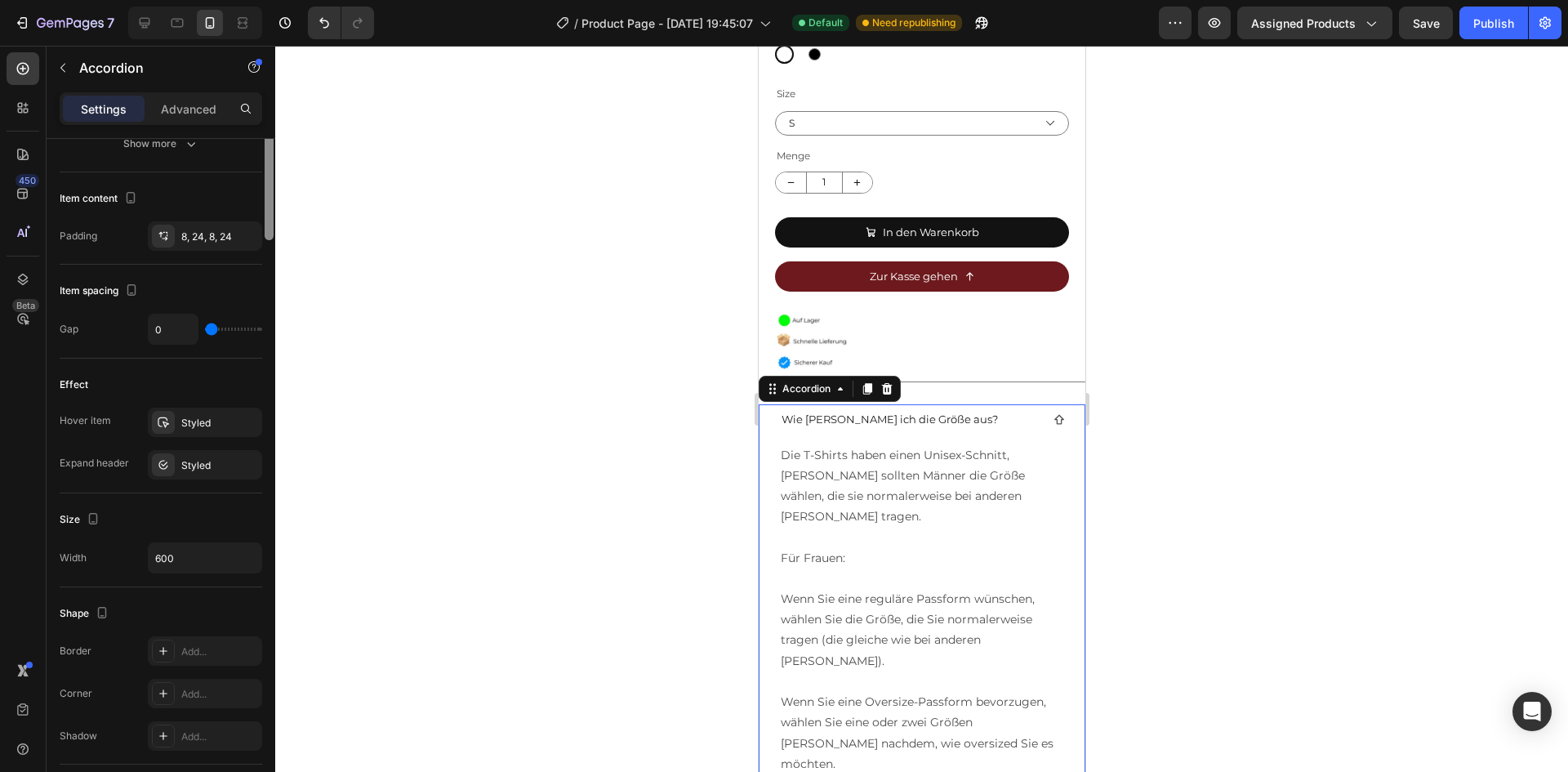
scroll to position [0, 0]
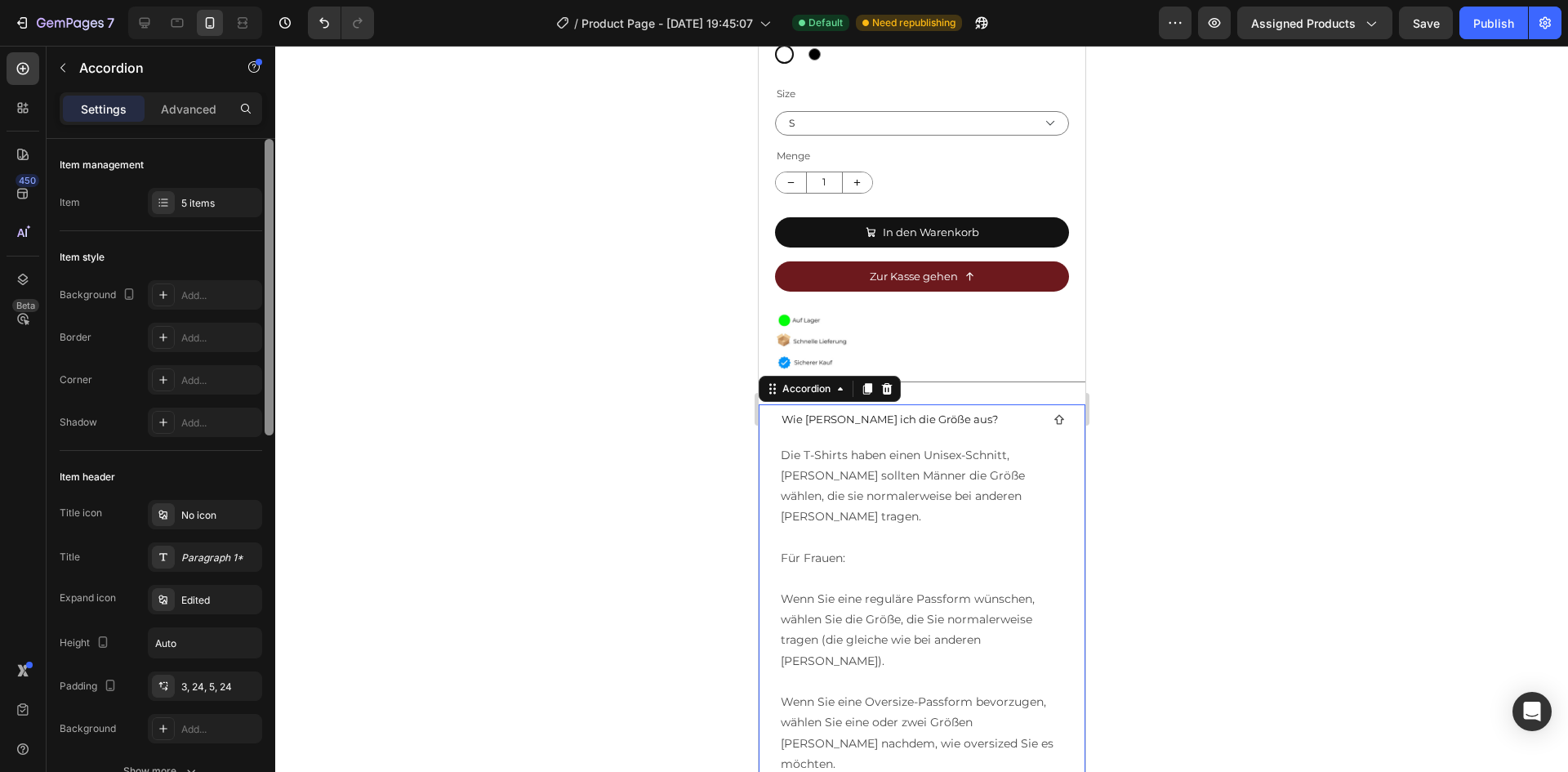
drag, startPoint x: 264, startPoint y: 317, endPoint x: 271, endPoint y: 281, distance: 36.7
click at [271, 281] on div at bounding box center [269, 287] width 9 height 297
click at [187, 106] on p "Advanced" at bounding box center [188, 108] width 56 height 17
type input "100%"
type input "100"
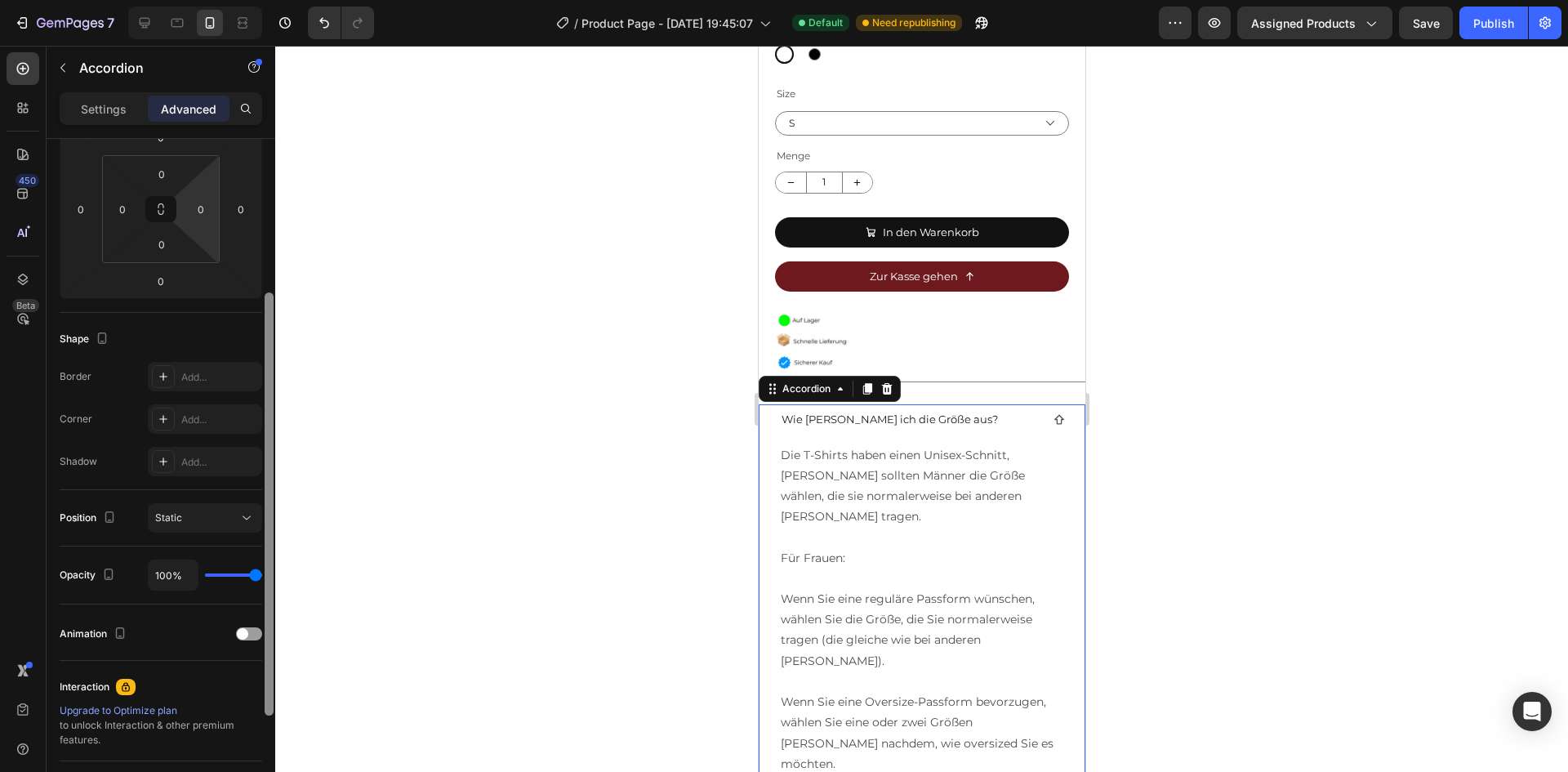
drag, startPoint x: 269, startPoint y: 244, endPoint x: 181, endPoint y: 197, distance: 99.8
click at [271, 396] on div at bounding box center [269, 503] width 9 height 423
click at [120, 100] on p "Settings" at bounding box center [104, 108] width 46 height 17
type input "0"
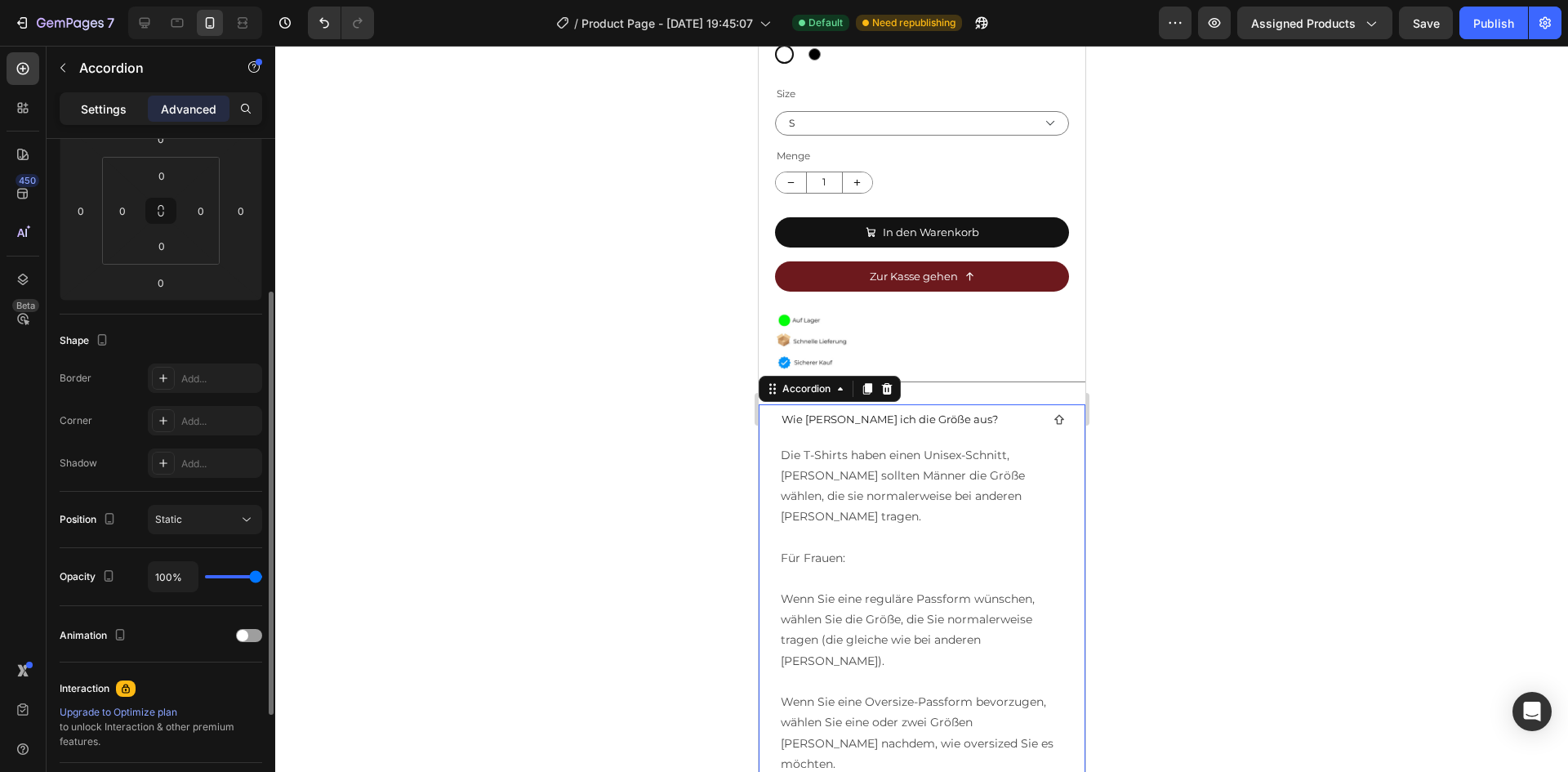
type input "0"
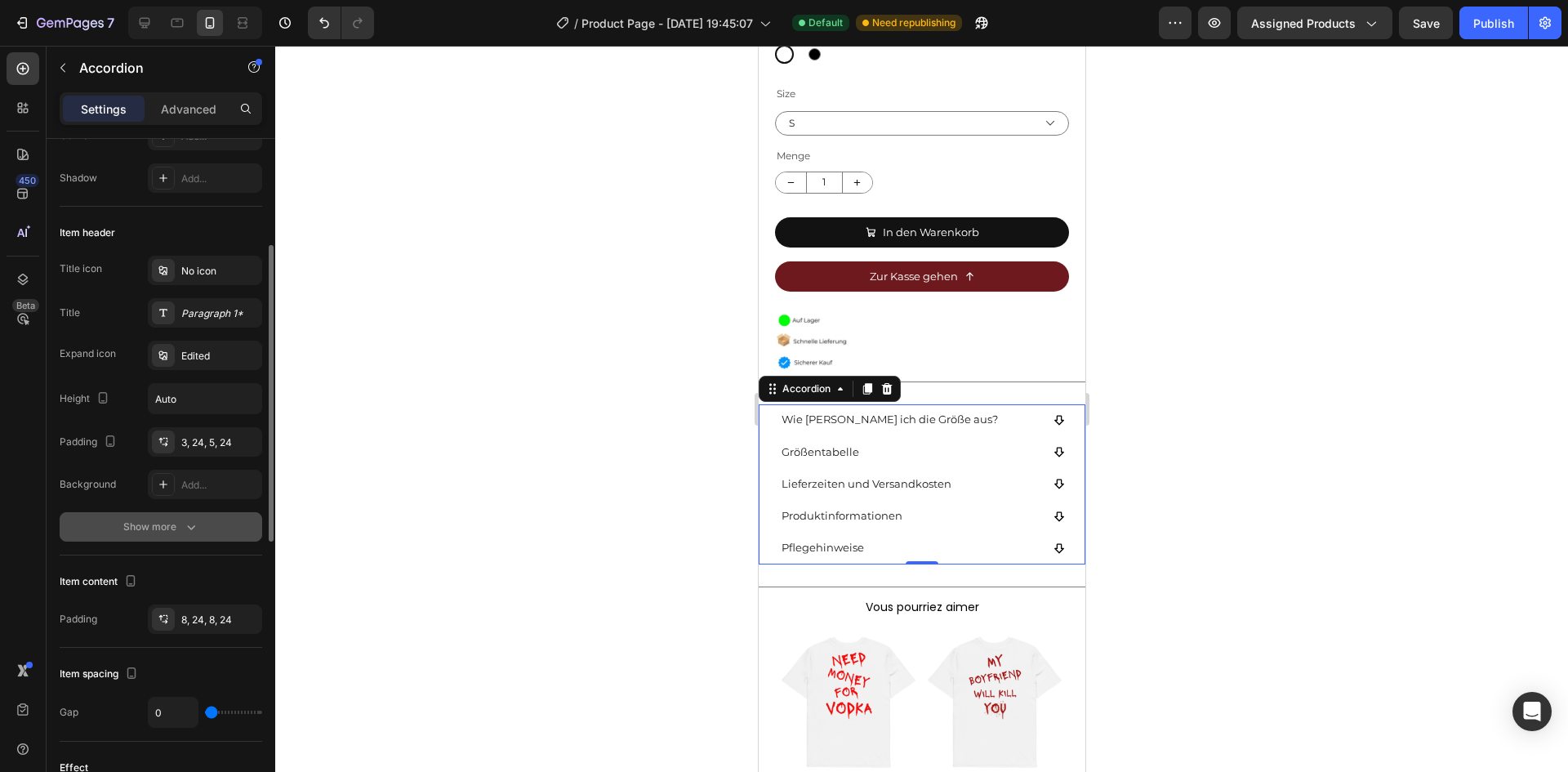
click at [183, 526] on icon "button" at bounding box center [191, 527] width 16 height 16
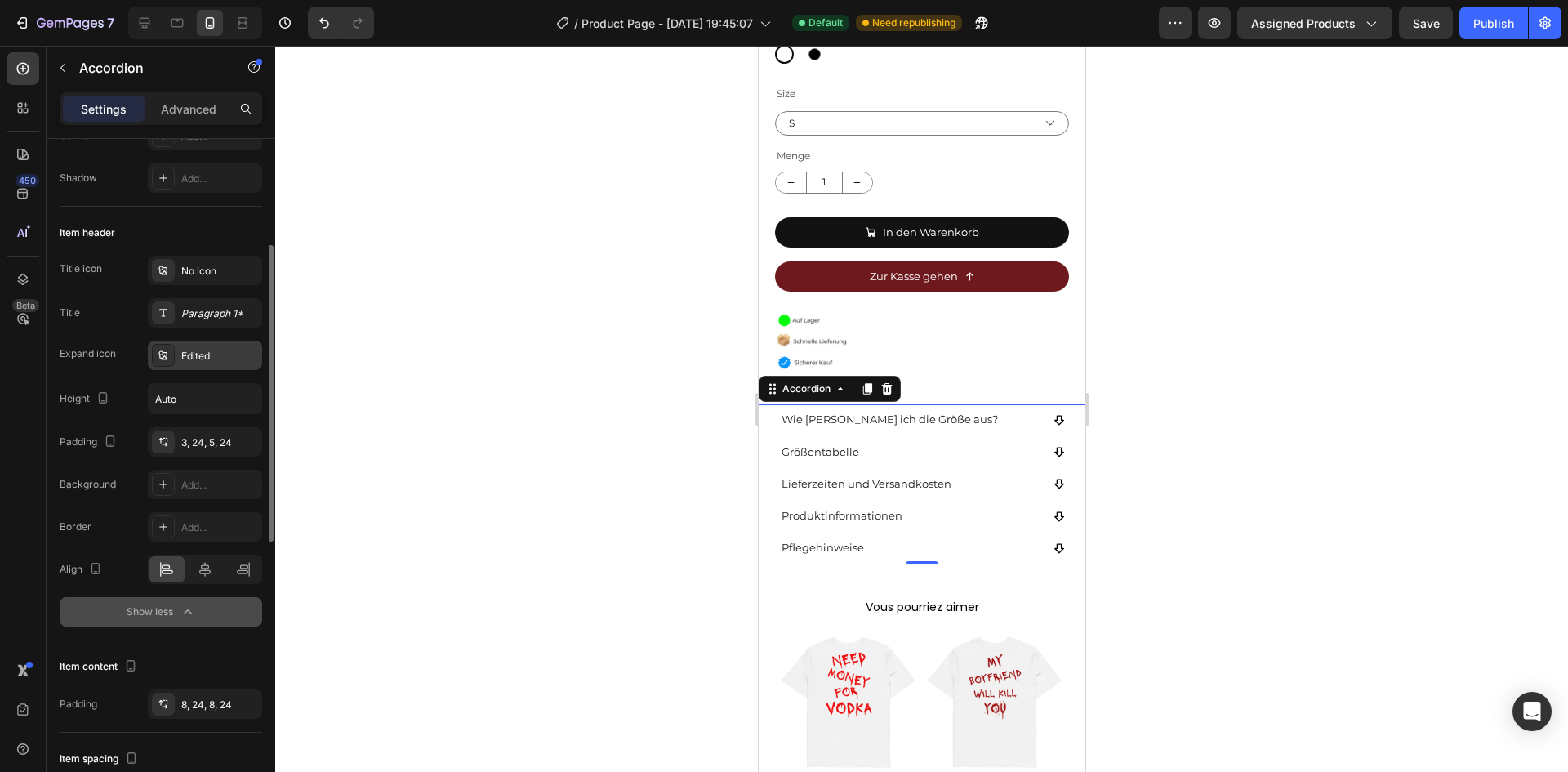
click at [215, 351] on div "Edited" at bounding box center [219, 356] width 77 height 14
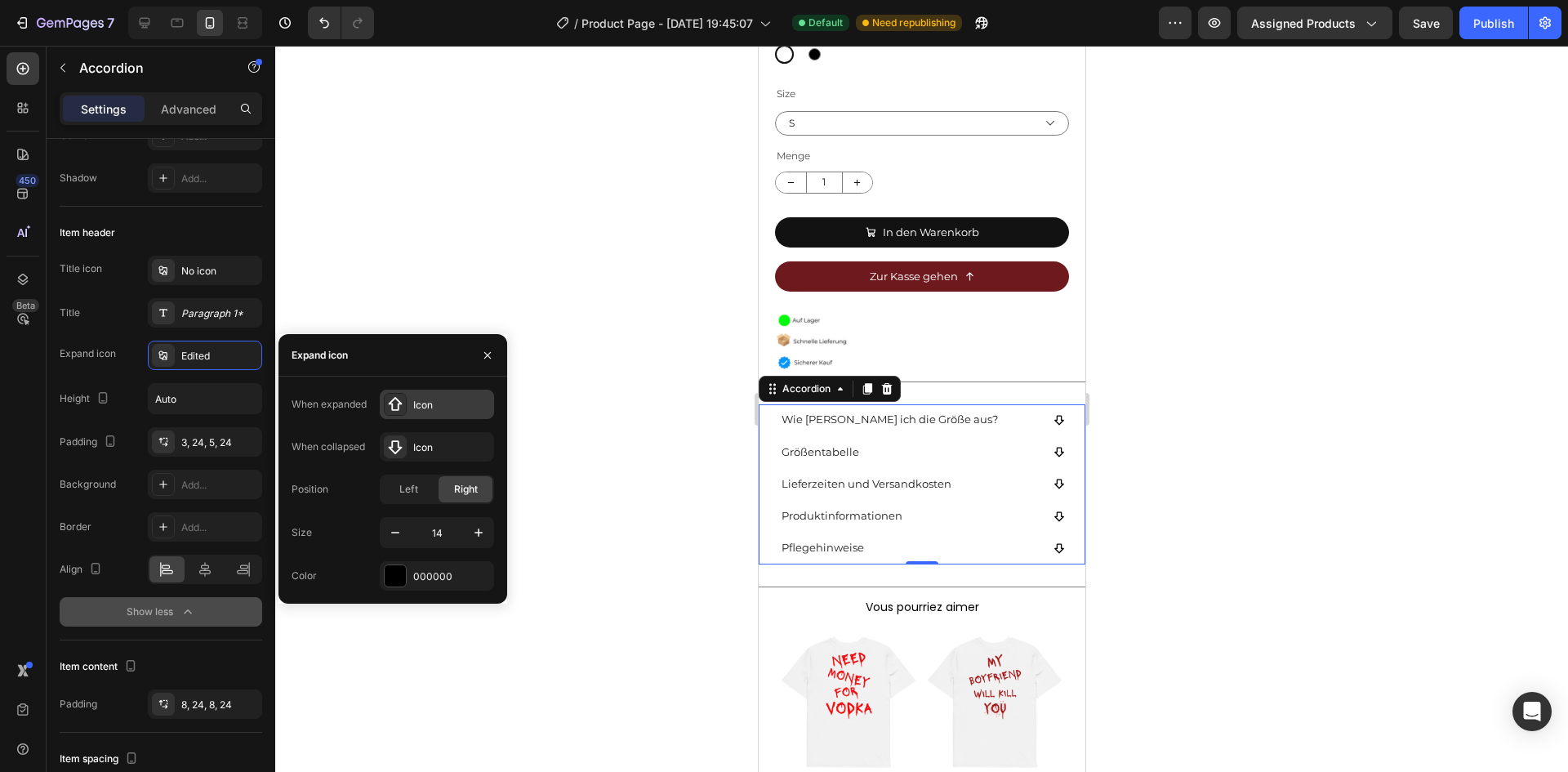
click at [393, 400] on icon at bounding box center [395, 403] width 14 height 14
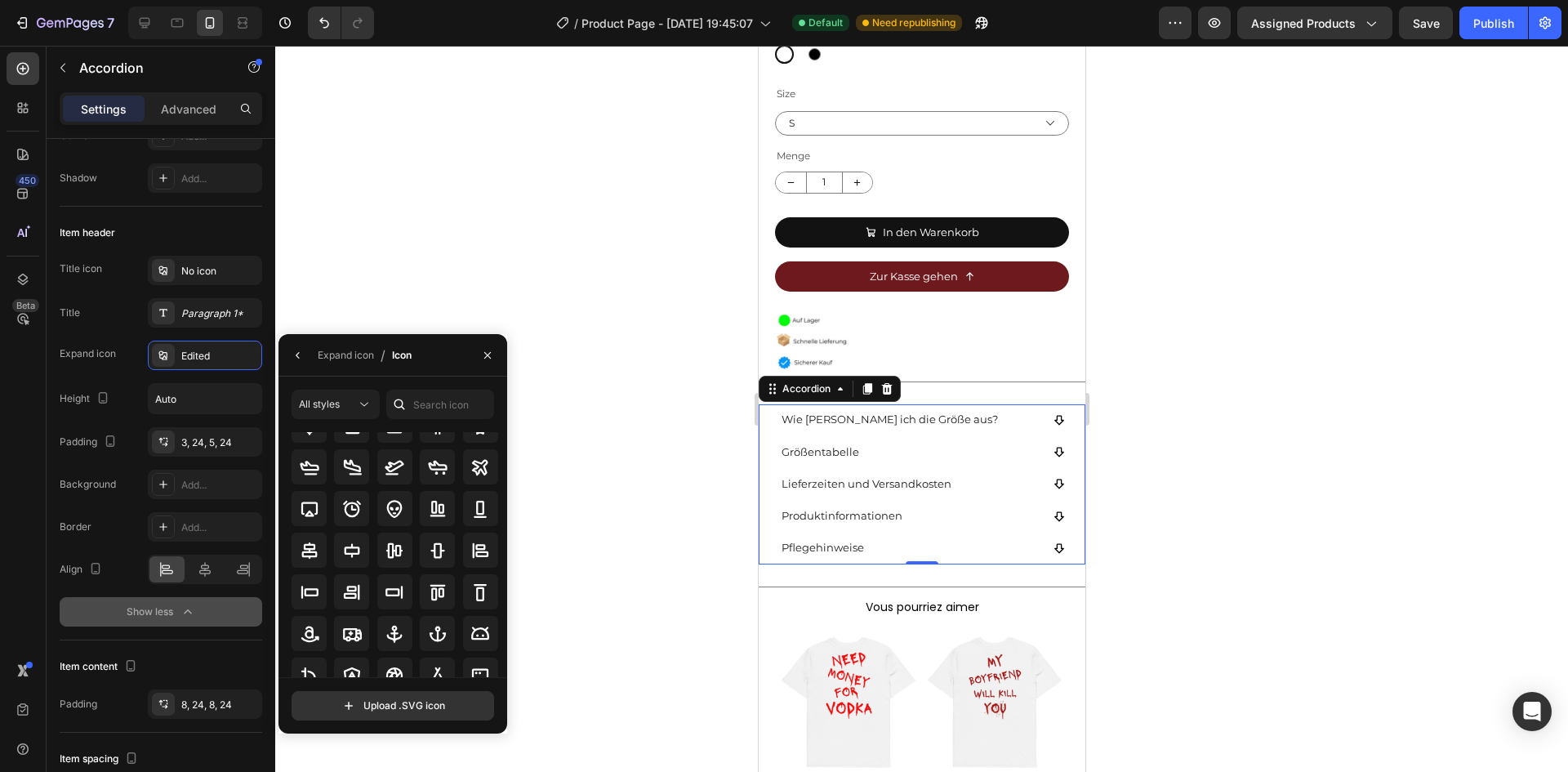
scroll to position [179, 0]
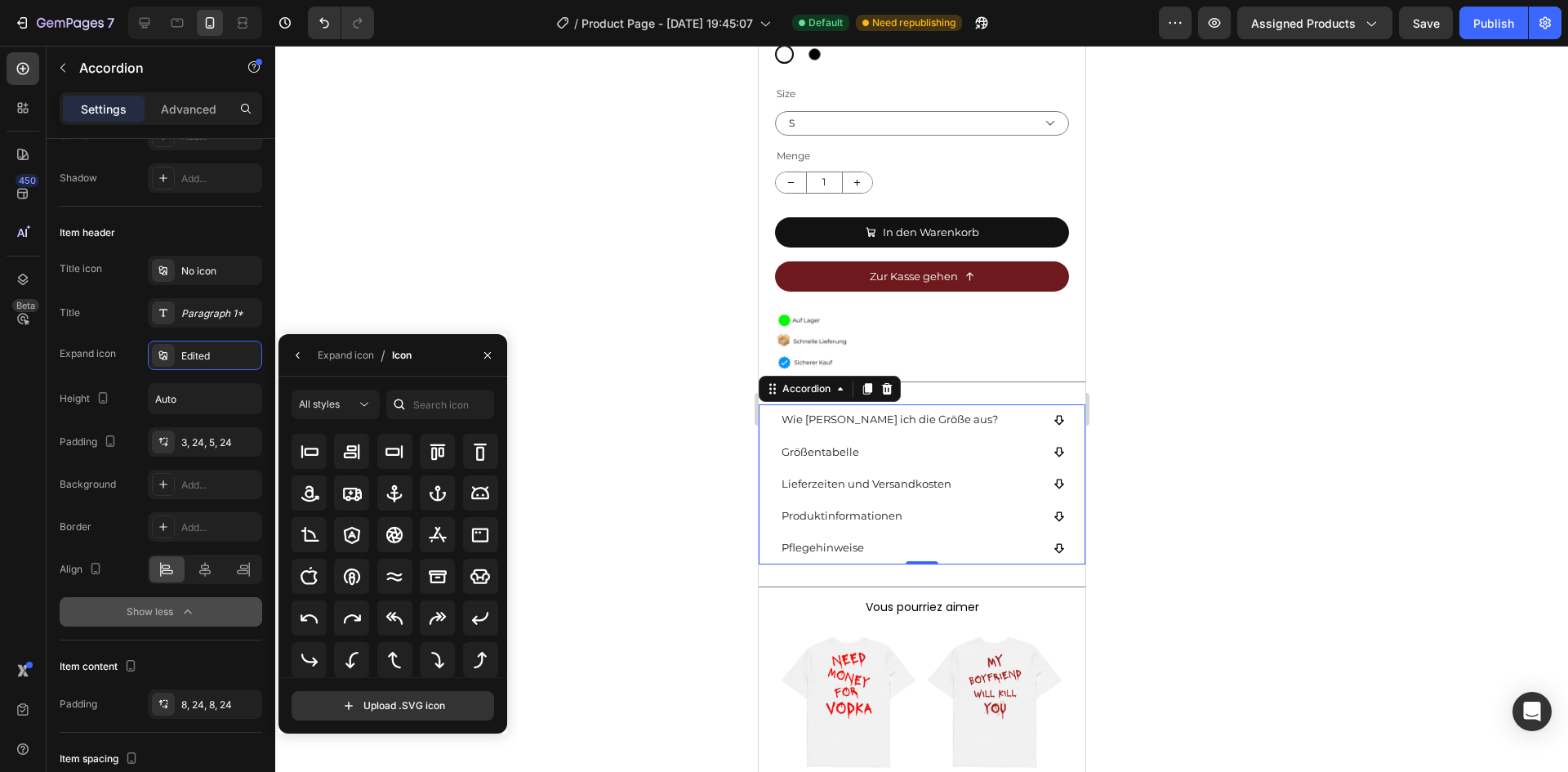
drag, startPoint x: 498, startPoint y: 538, endPoint x: 499, endPoint y: 550, distance: 12.0
click at [499, 550] on div "All icons" at bounding box center [398, 555] width 214 height 245
drag, startPoint x: 507, startPoint y: 578, endPoint x: 507, endPoint y: 600, distance: 22.0
click at [507, 0] on div "7 Version history / Product Page - [DATE] 19:45:07 Default Need republishing Pr…" at bounding box center [784, 0] width 1568 height 0
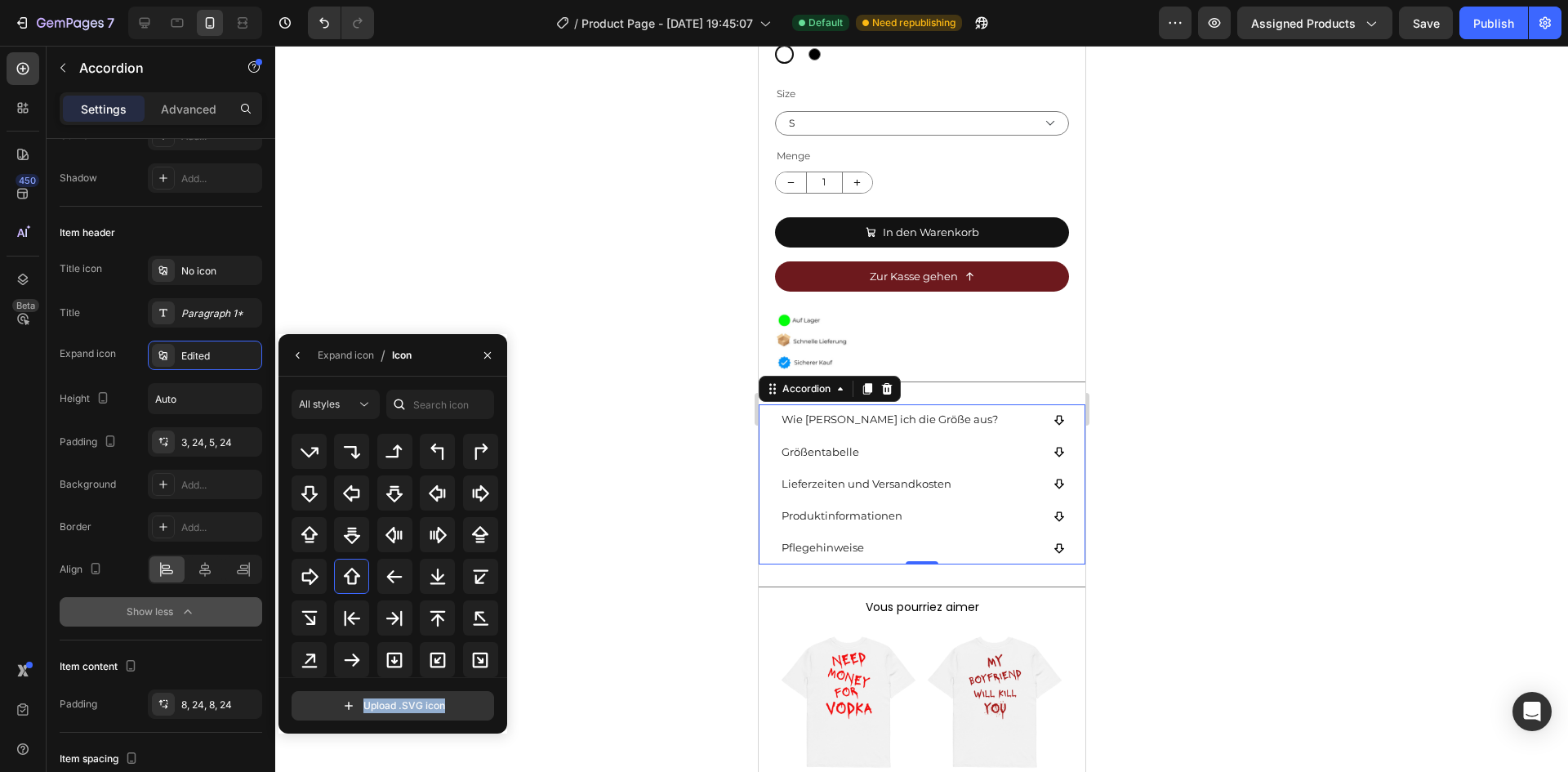
click at [498, 611] on div "All icons" at bounding box center [398, 555] width 214 height 245
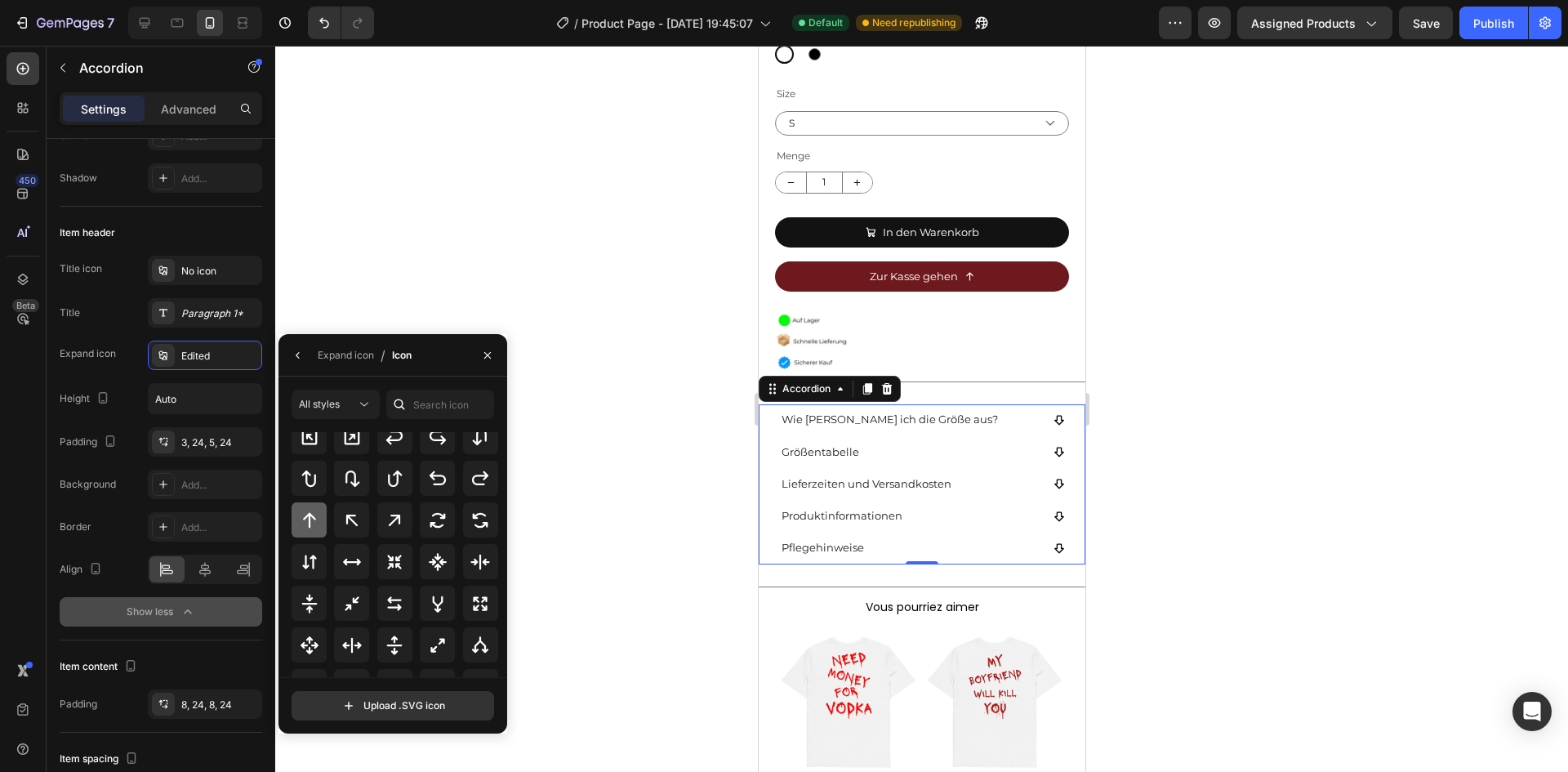
click at [309, 519] on icon at bounding box center [309, 519] width 13 height 15
click at [296, 365] on button "button" at bounding box center [298, 354] width 26 height 26
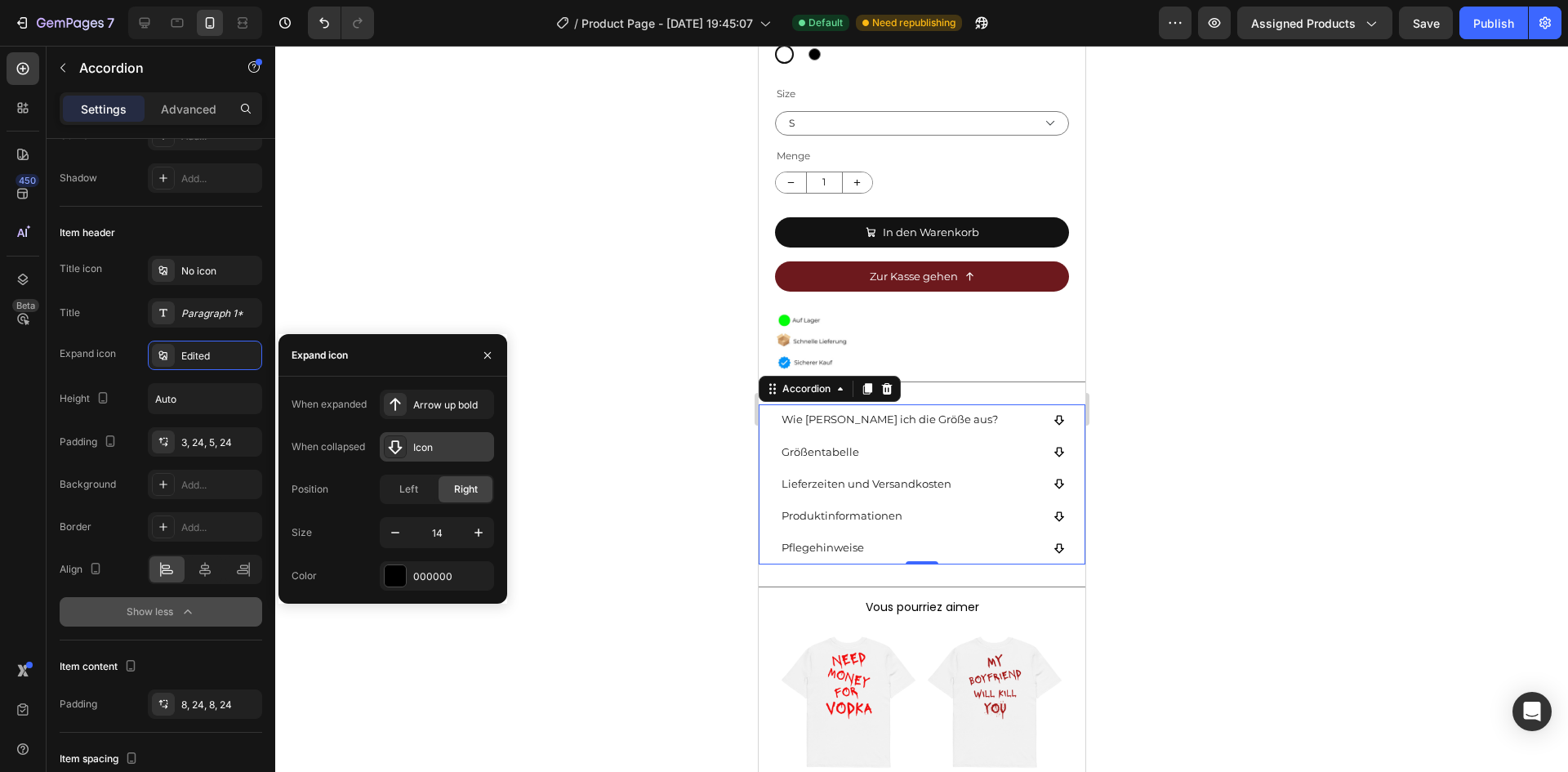
click at [429, 446] on div "Icon" at bounding box center [451, 447] width 77 height 14
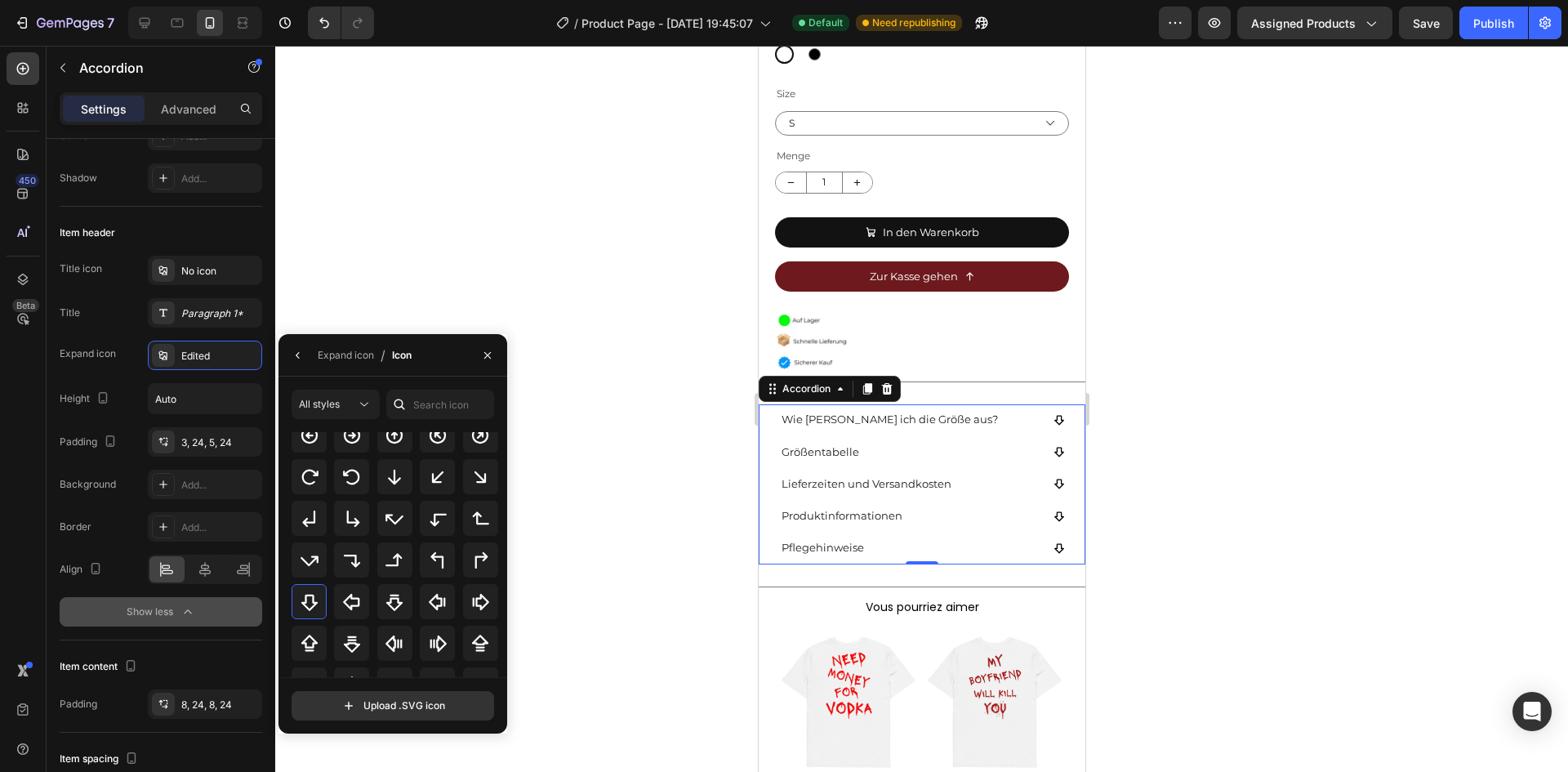
scroll to position [402, 0]
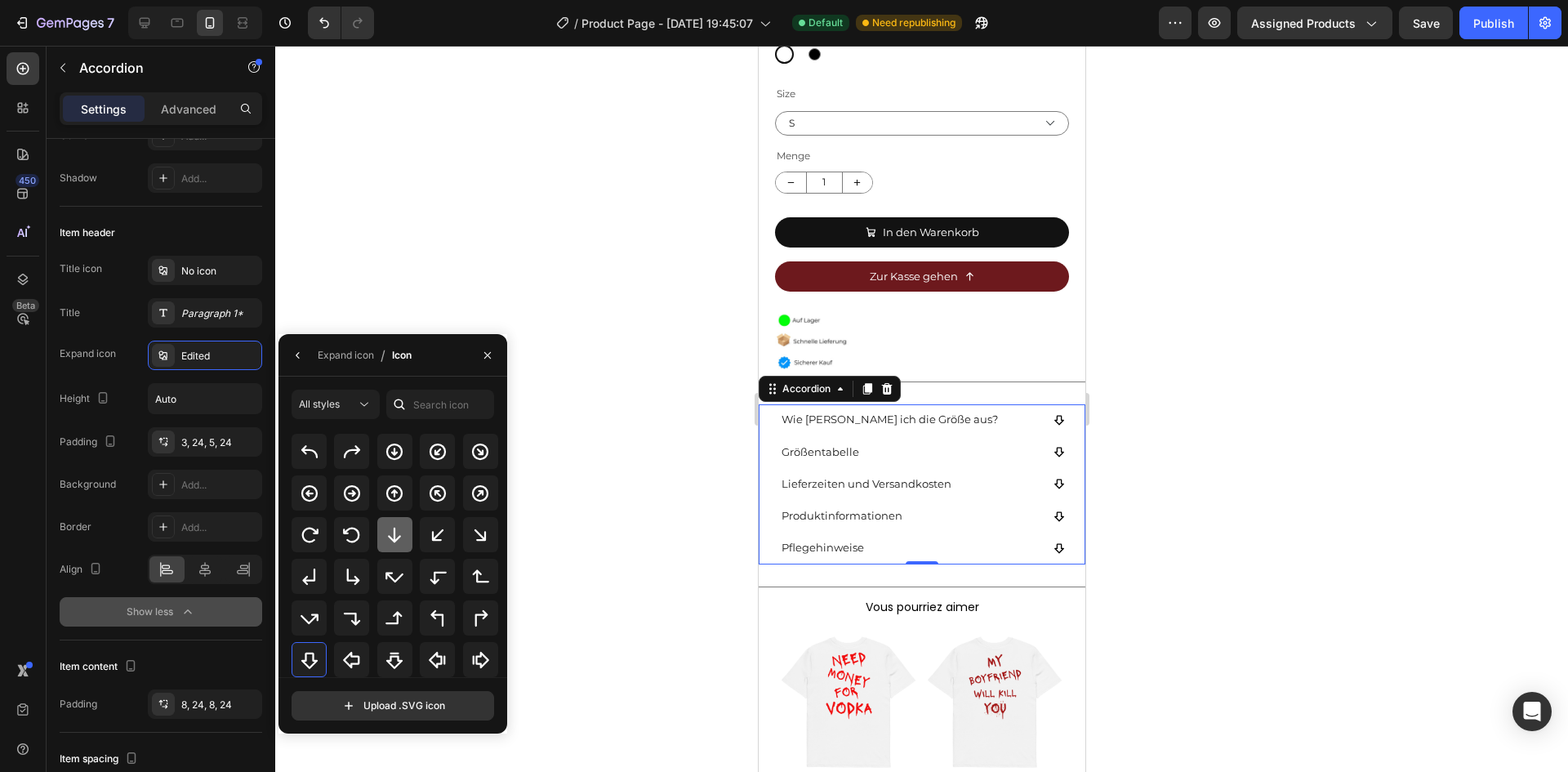
click at [399, 525] on icon at bounding box center [395, 535] width 20 height 20
click at [301, 345] on button "button" at bounding box center [298, 354] width 26 height 26
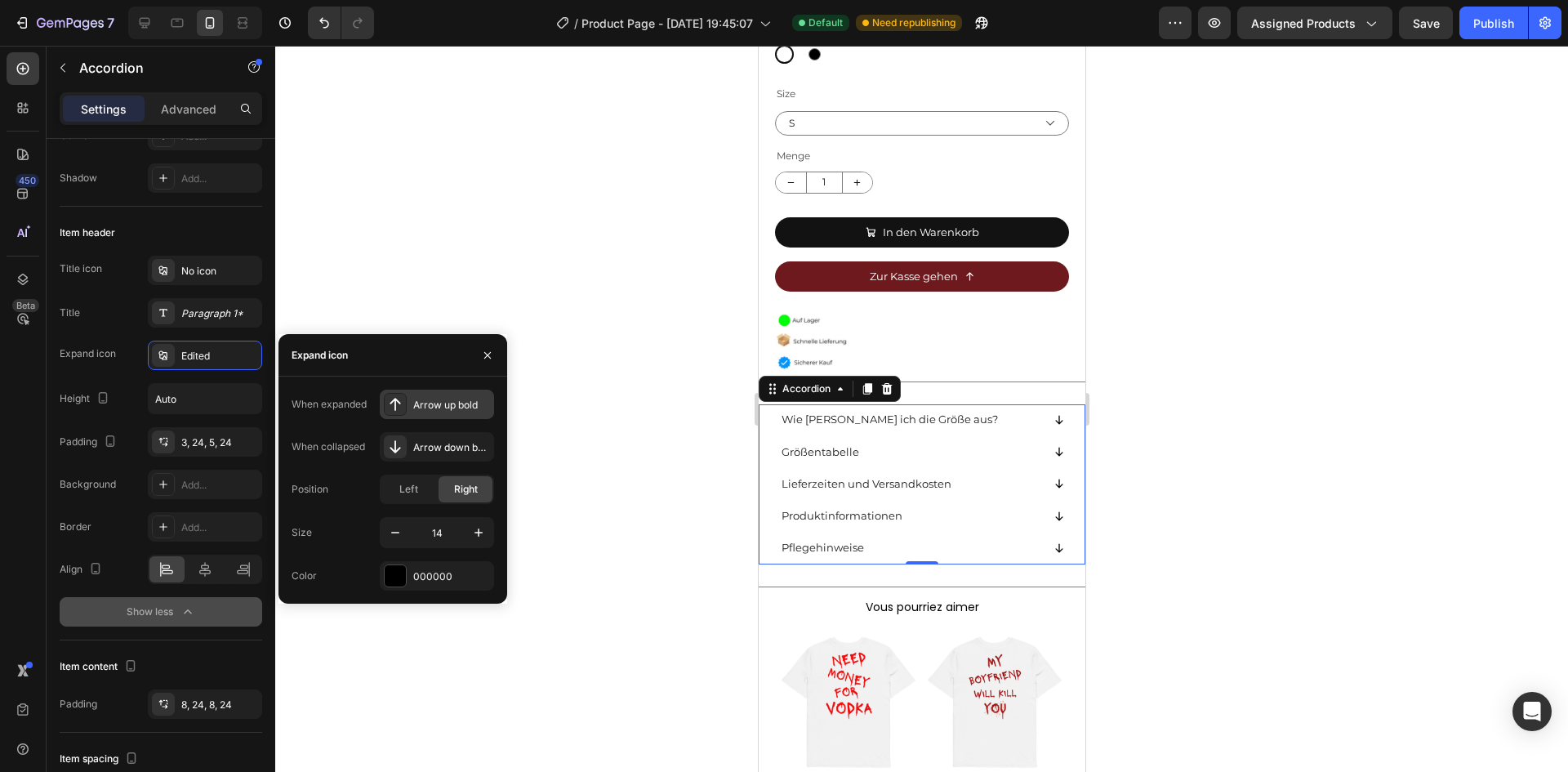
click at [407, 401] on div "Arrow up bold" at bounding box center [436, 404] width 115 height 30
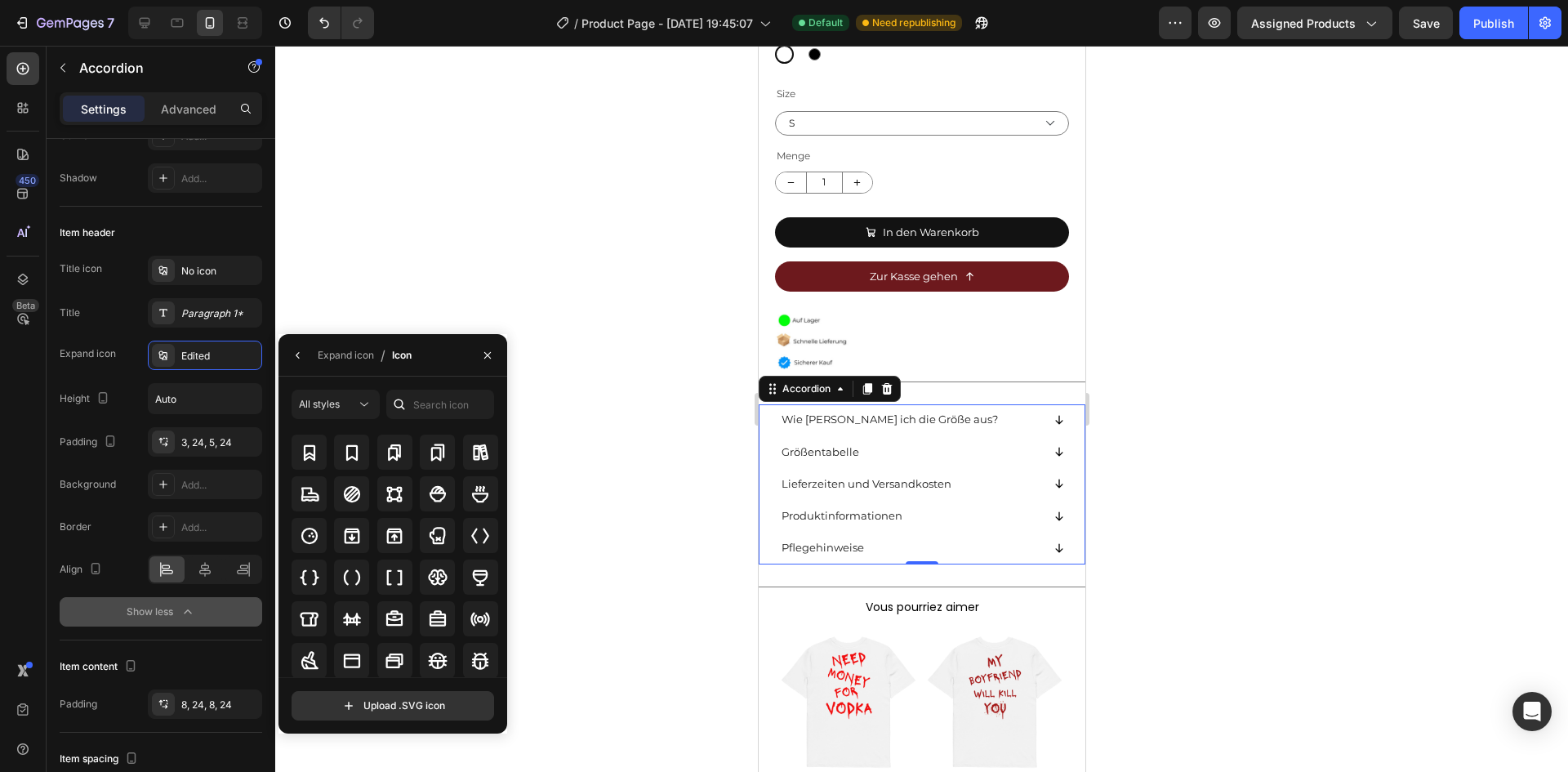
scroll to position [1556, 0]
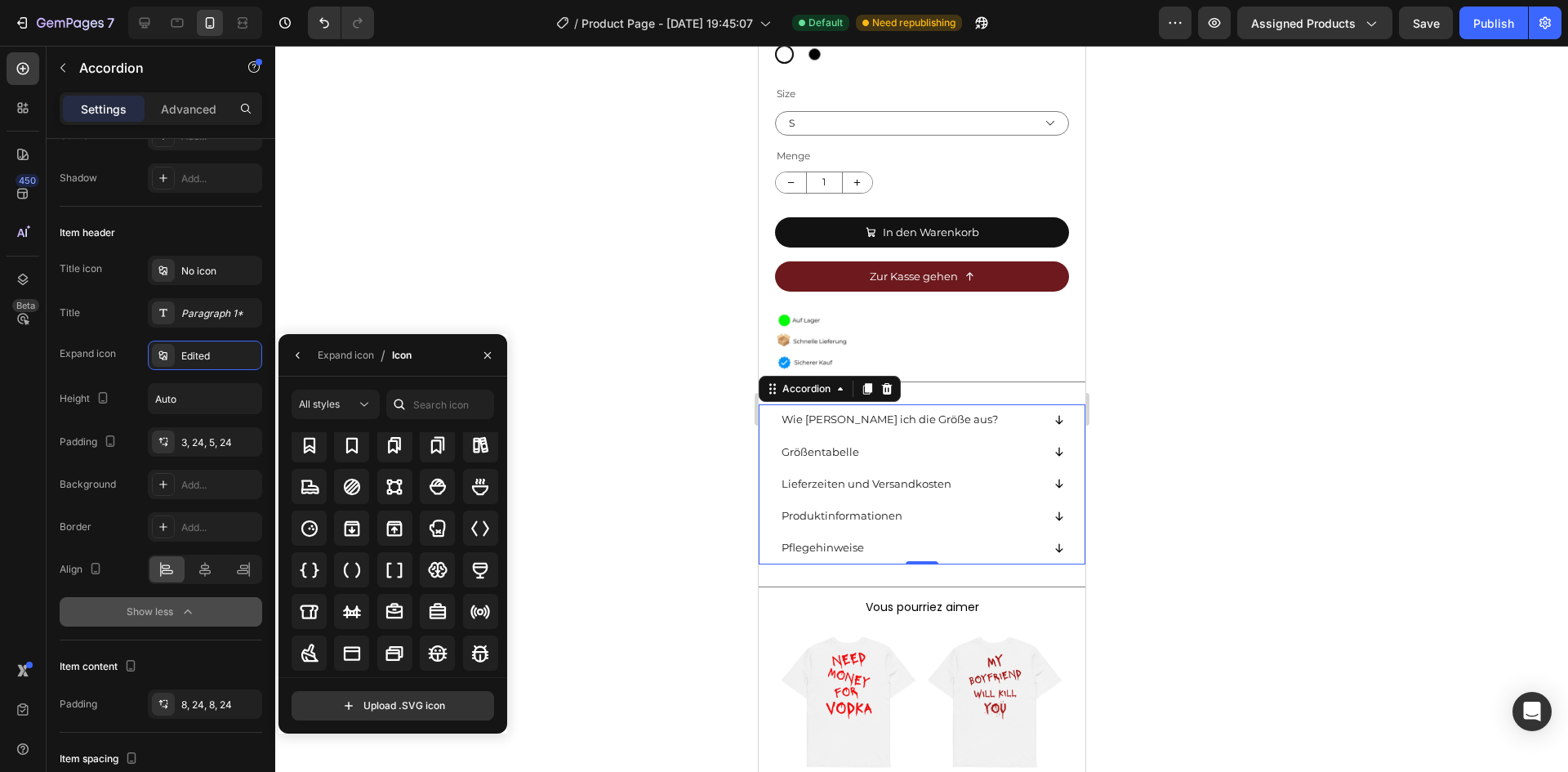
click at [506, 628] on div "All styles All icons Upload .SVG icon" at bounding box center [393, 555] width 229 height 331
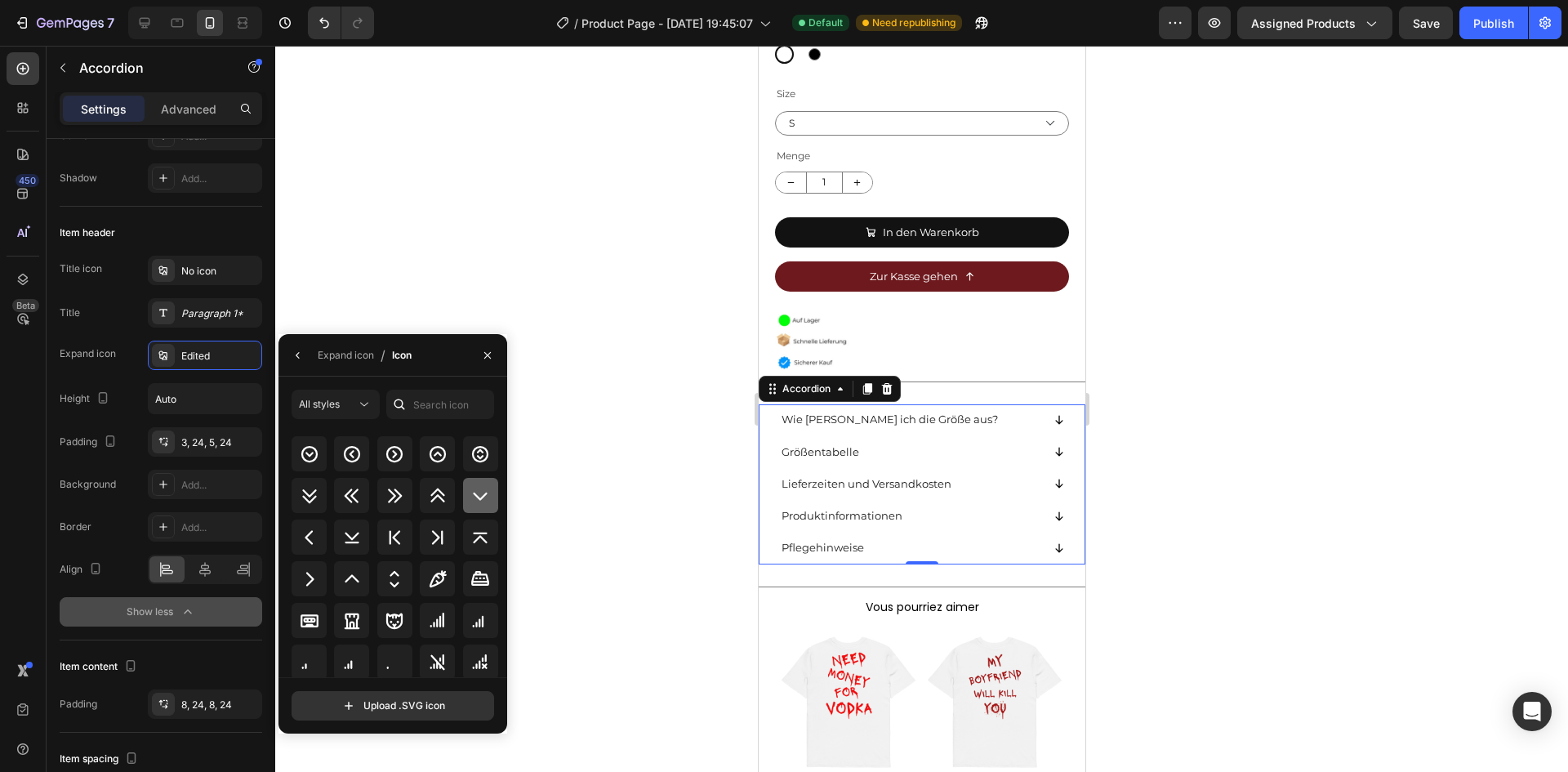
click at [478, 506] on div at bounding box center [481, 495] width 35 height 35
click at [351, 583] on icon at bounding box center [352, 579] width 20 height 20
click at [298, 354] on icon "button" at bounding box center [298, 355] width 13 height 13
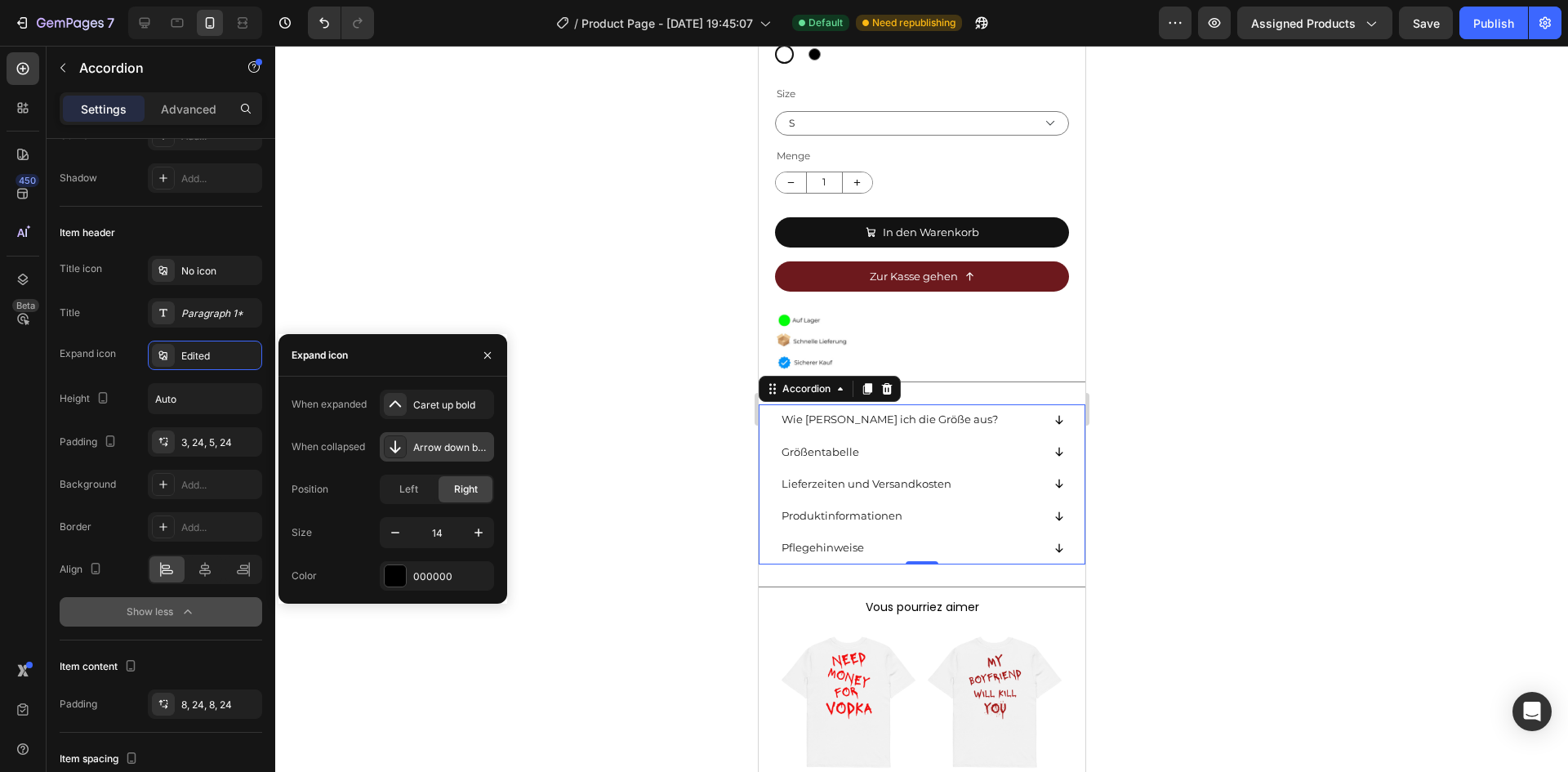
click at [396, 448] on icon at bounding box center [395, 446] width 16 height 16
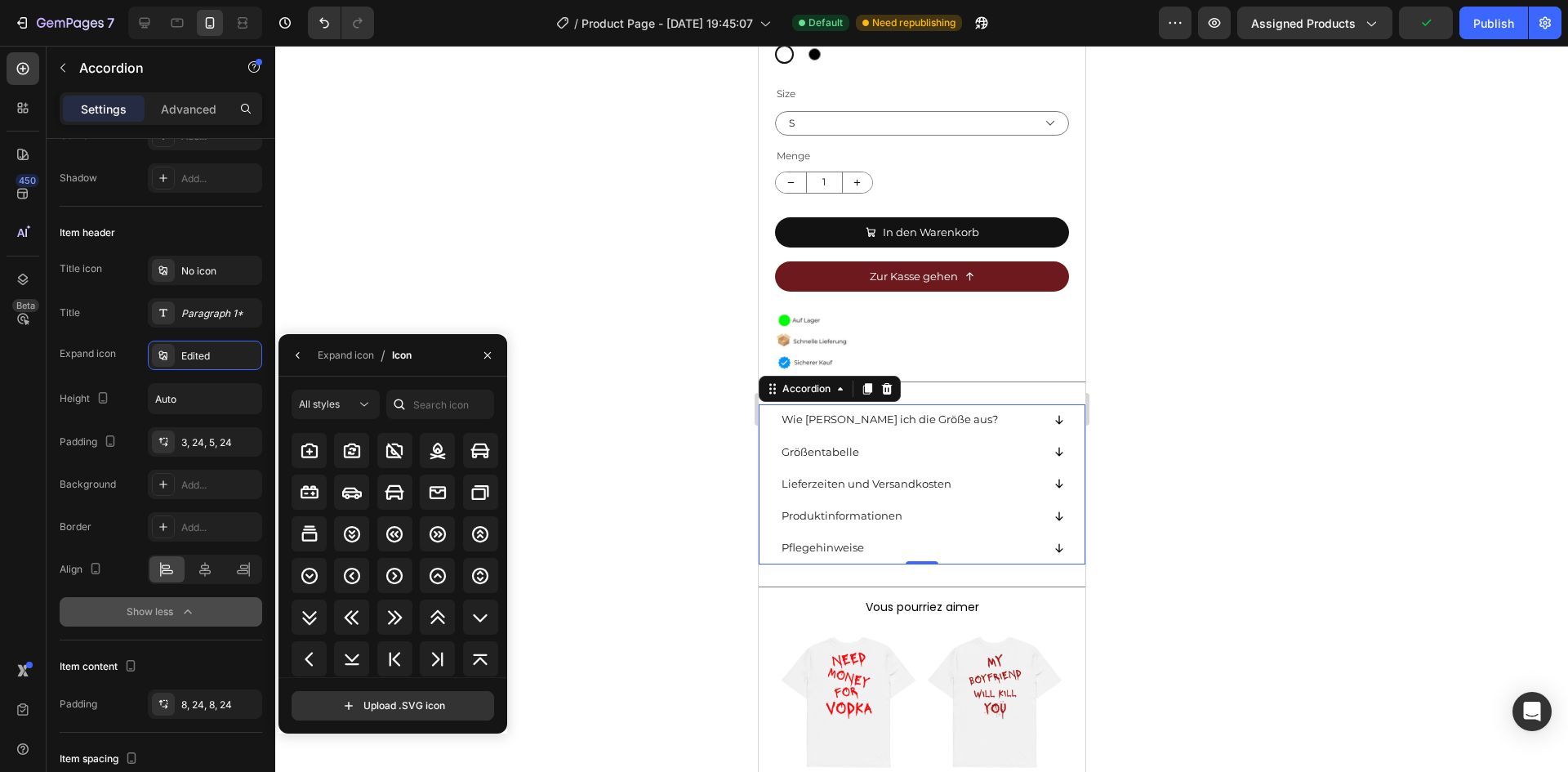
scroll to position [1951, 0]
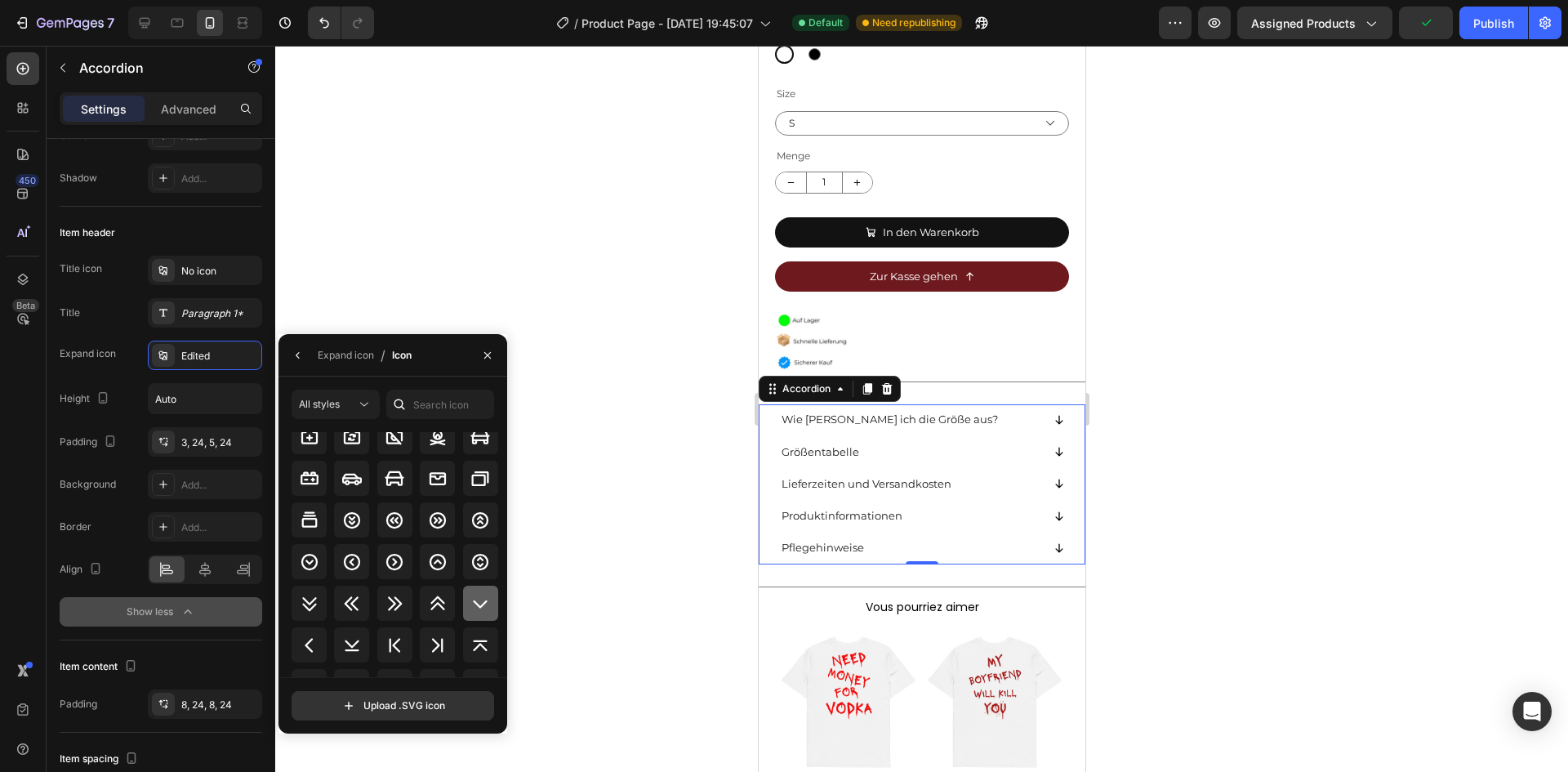
click at [477, 605] on icon at bounding box center [479, 603] width 14 height 8
click at [293, 351] on icon "button" at bounding box center [298, 355] width 13 height 13
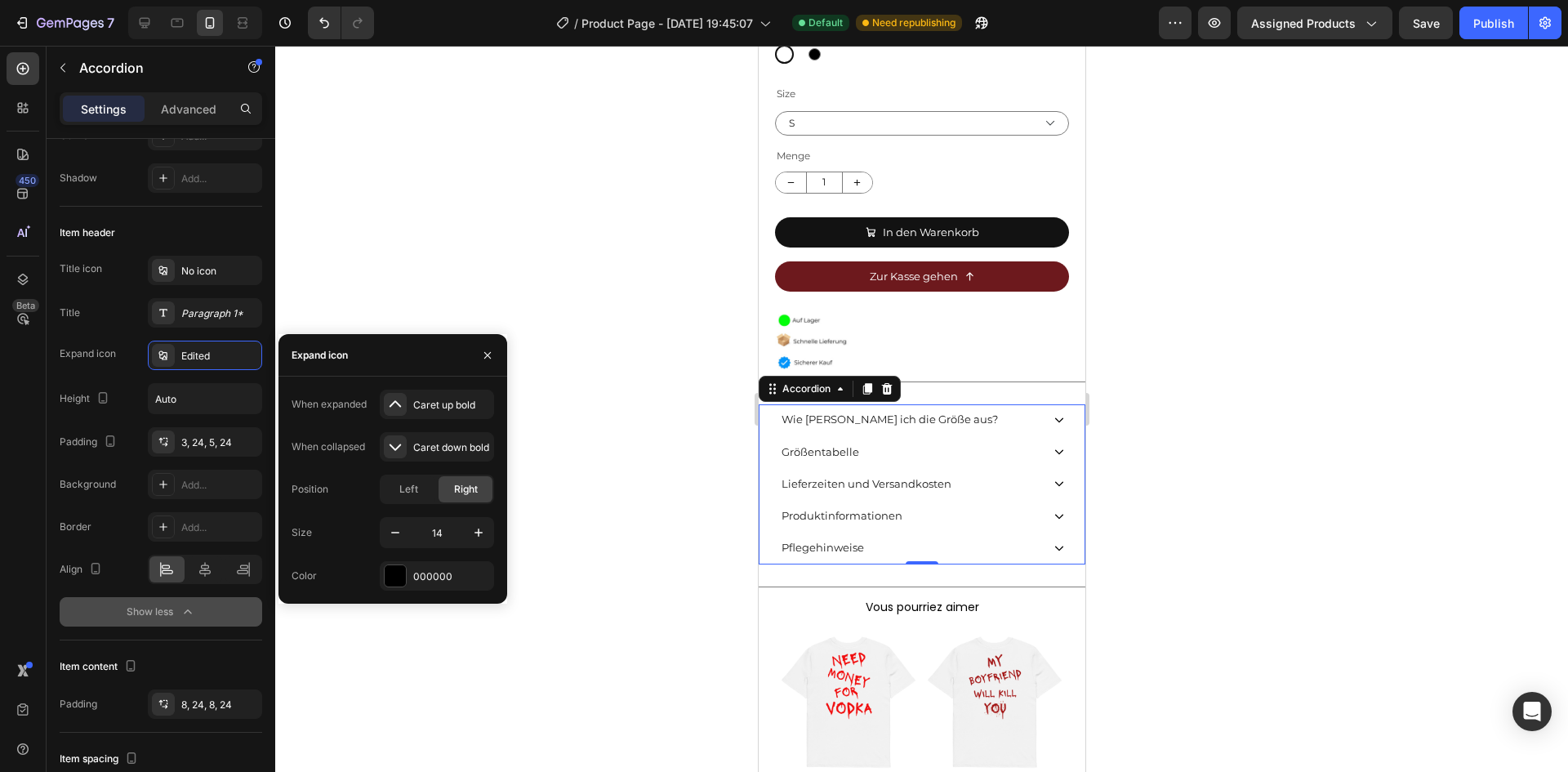
click at [1052, 414] on icon at bounding box center [1058, 419] width 12 height 12
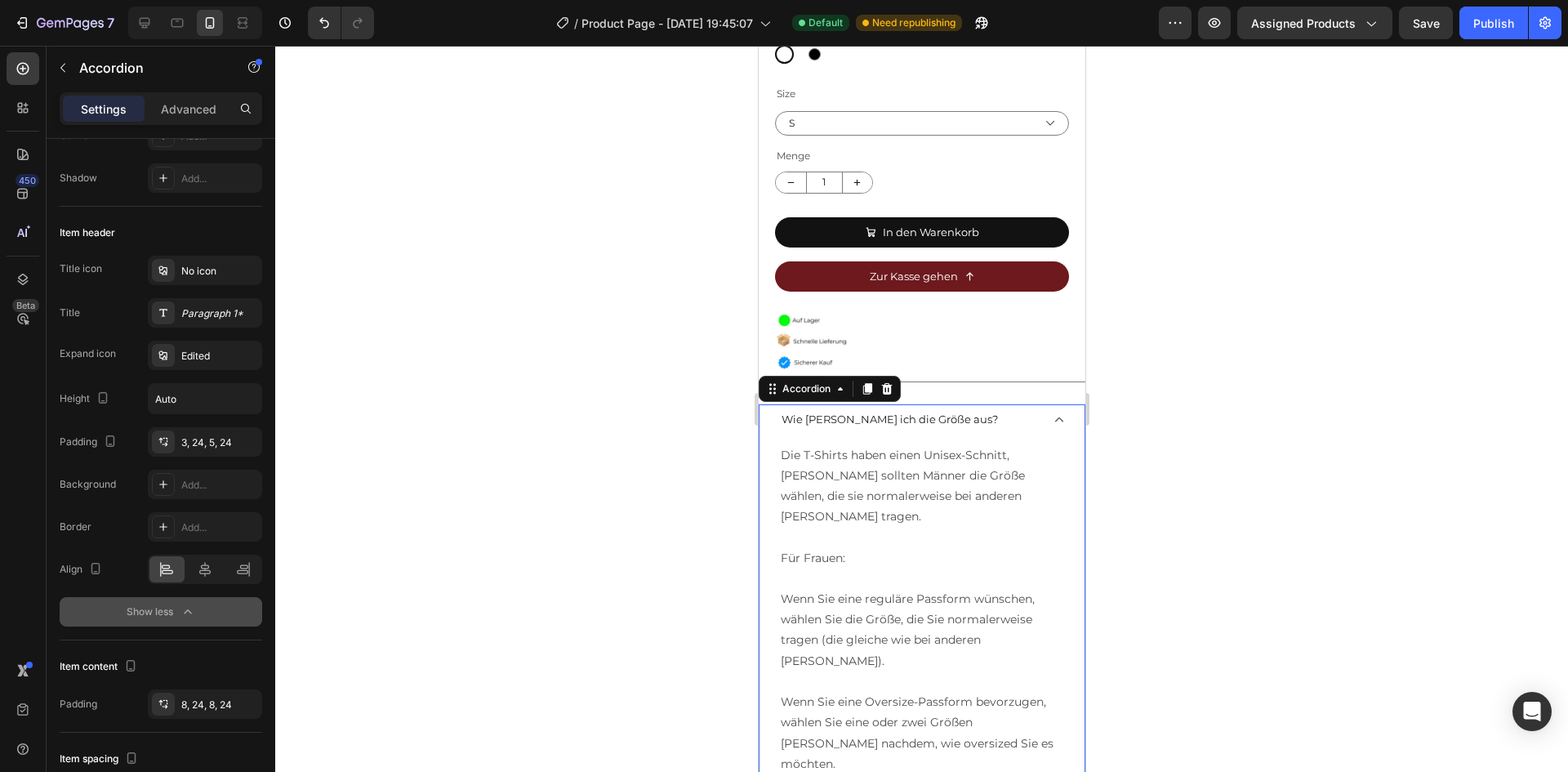
click at [1052, 414] on icon at bounding box center [1058, 419] width 12 height 12
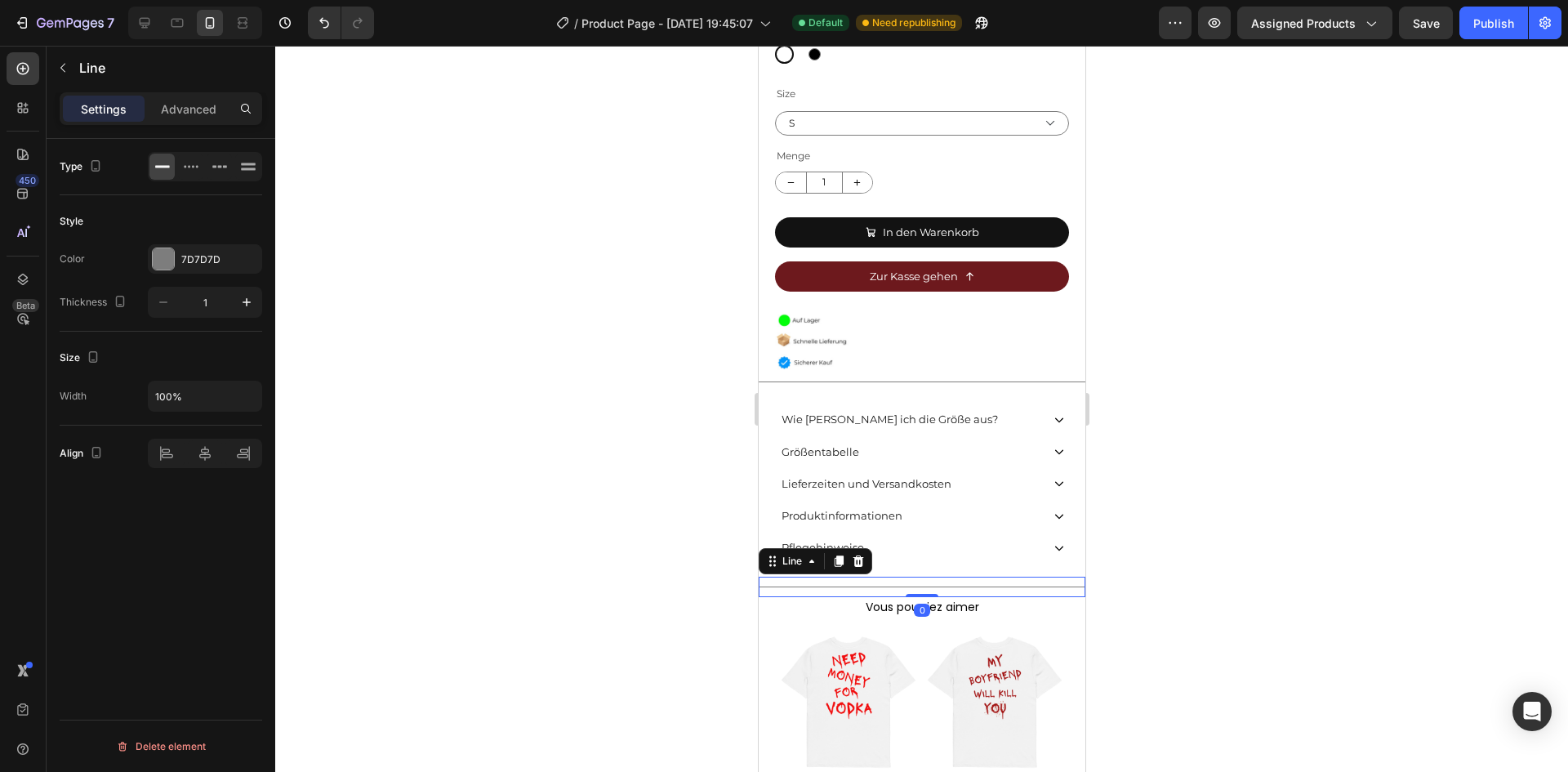
click at [966, 576] on div "Title Line 0" at bounding box center [921, 586] width 326 height 21
click at [856, 556] on icon at bounding box center [858, 561] width 11 height 12
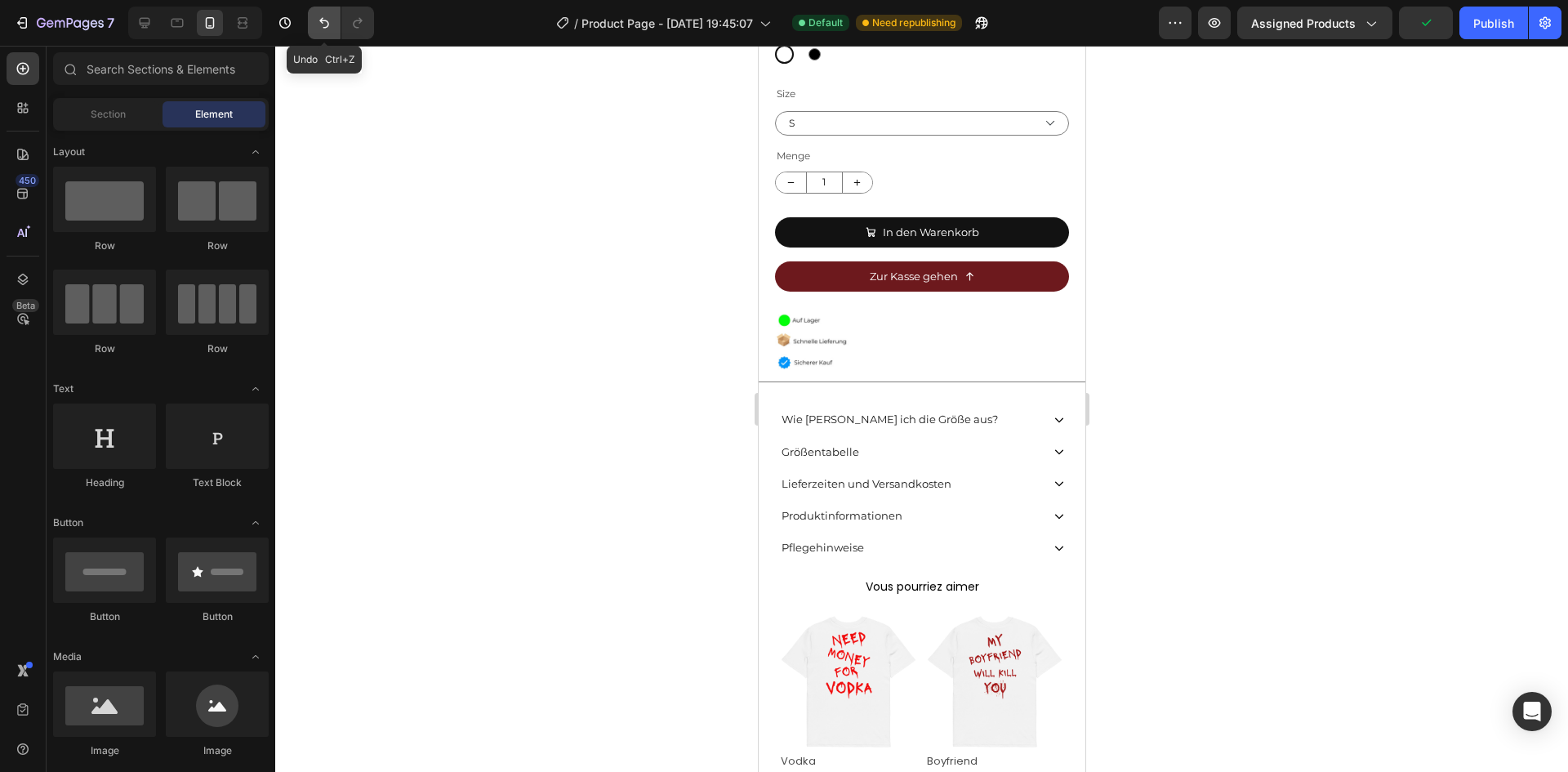
click at [325, 31] on button "Undo/Redo" at bounding box center [324, 23] width 32 height 32
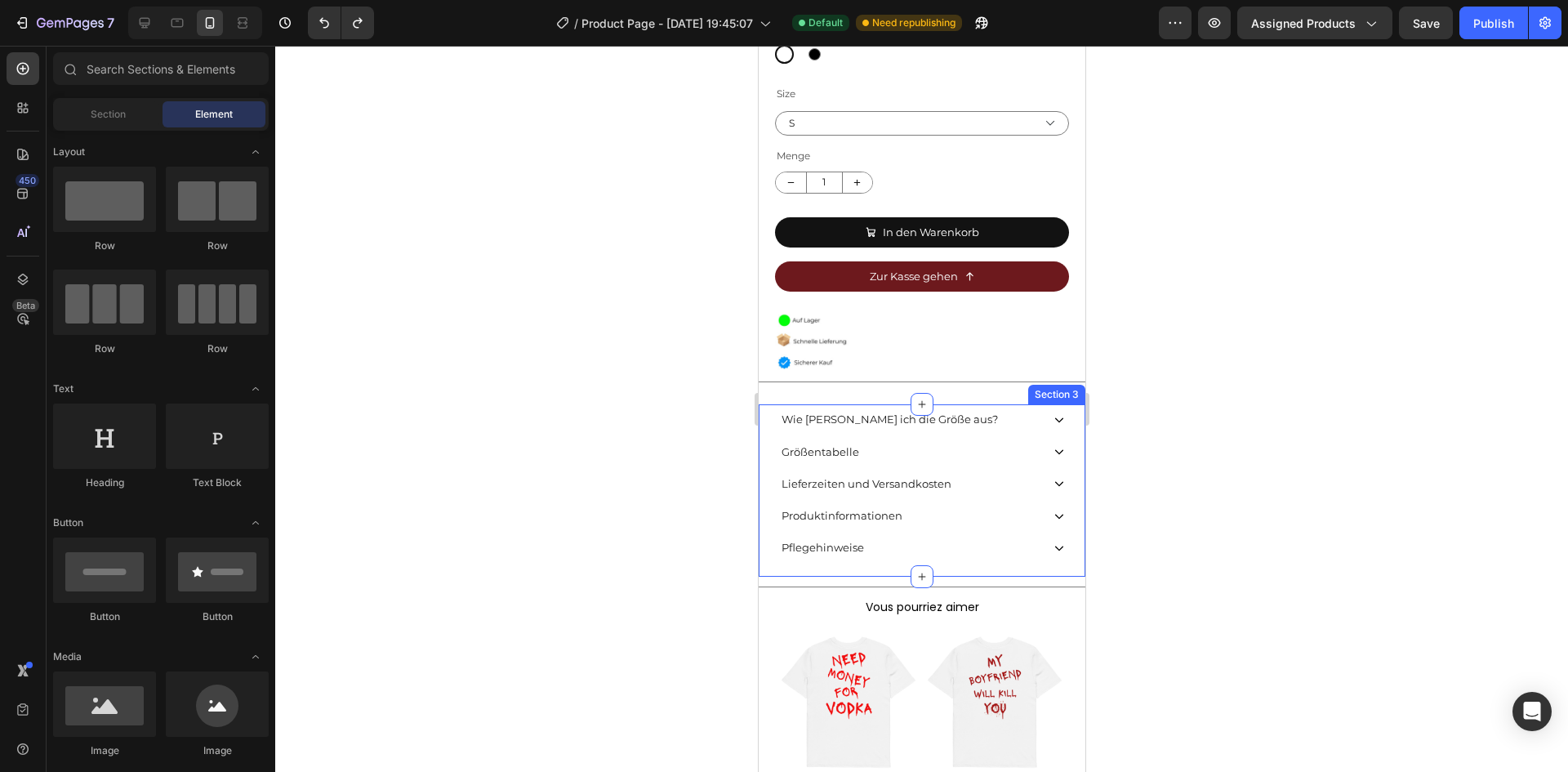
click at [848, 555] on div "Wie wähle ich die Größe aus? Größentabelle Lieferzeiten und Versandkosten Produ…" at bounding box center [921, 490] width 326 height 172
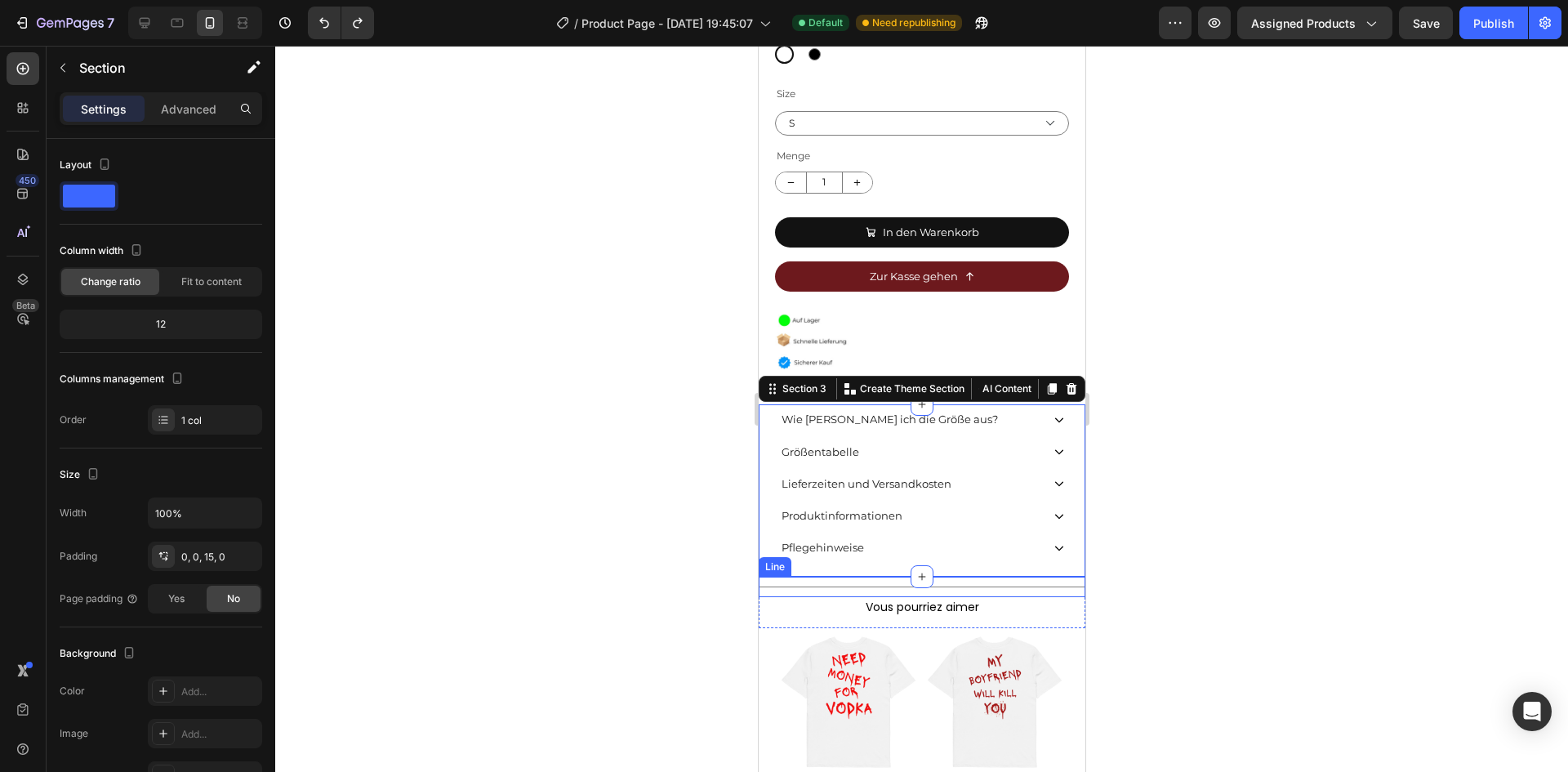
click at [845, 576] on div "Title Line" at bounding box center [921, 586] width 326 height 21
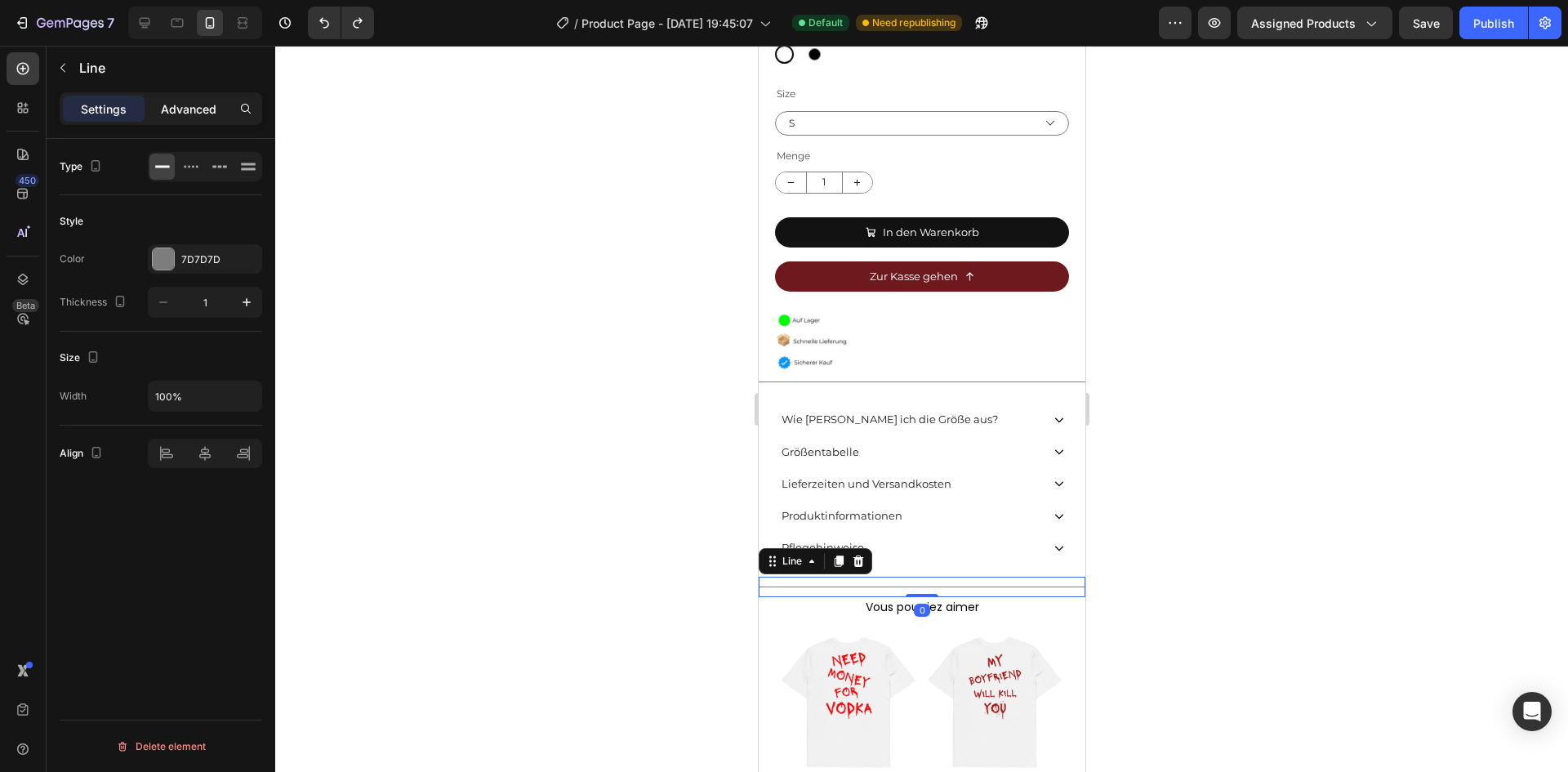
click at [204, 115] on p "Advanced" at bounding box center [188, 108] width 56 height 17
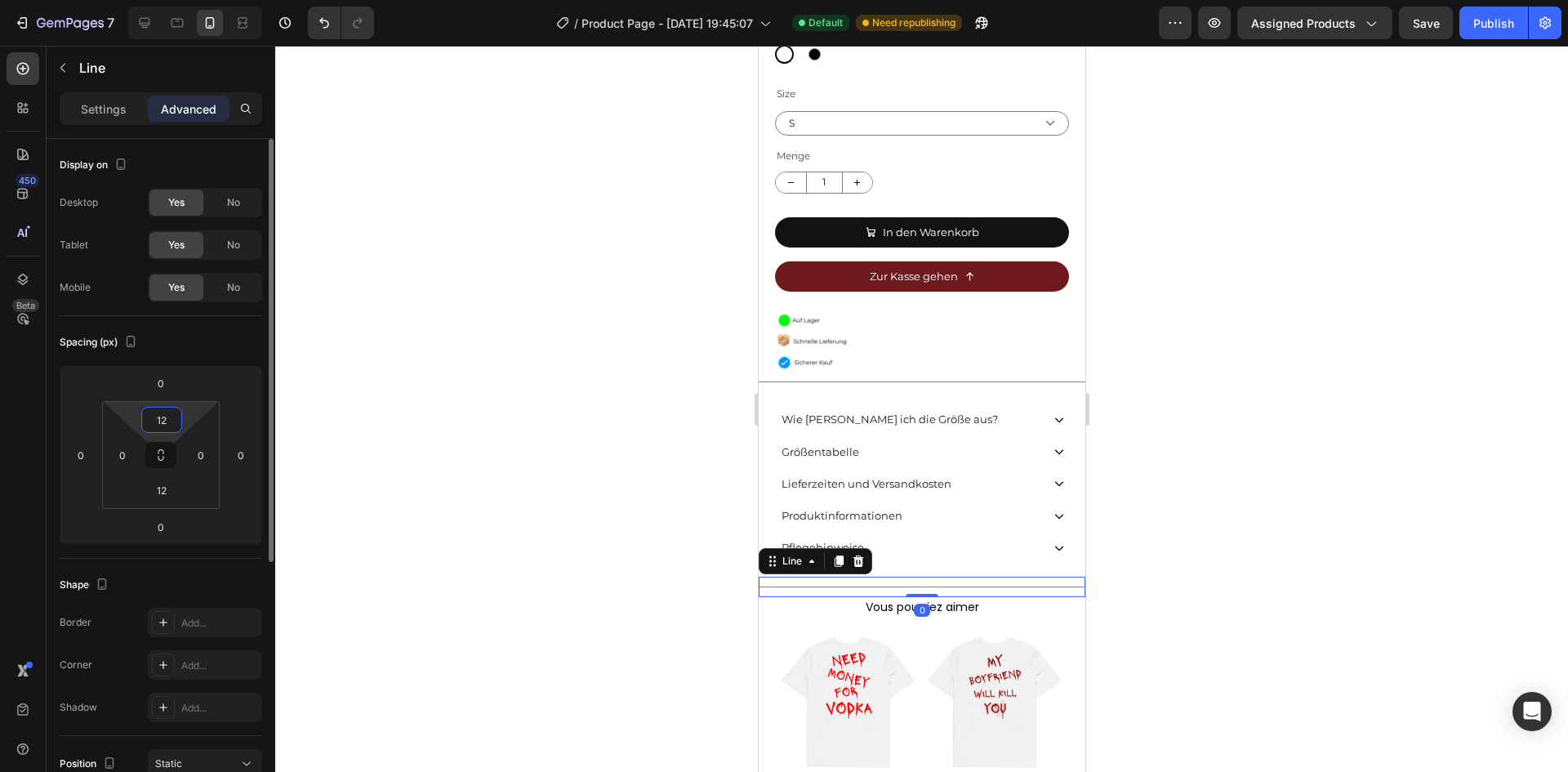
click at [164, 427] on input "12" at bounding box center [161, 419] width 32 height 24
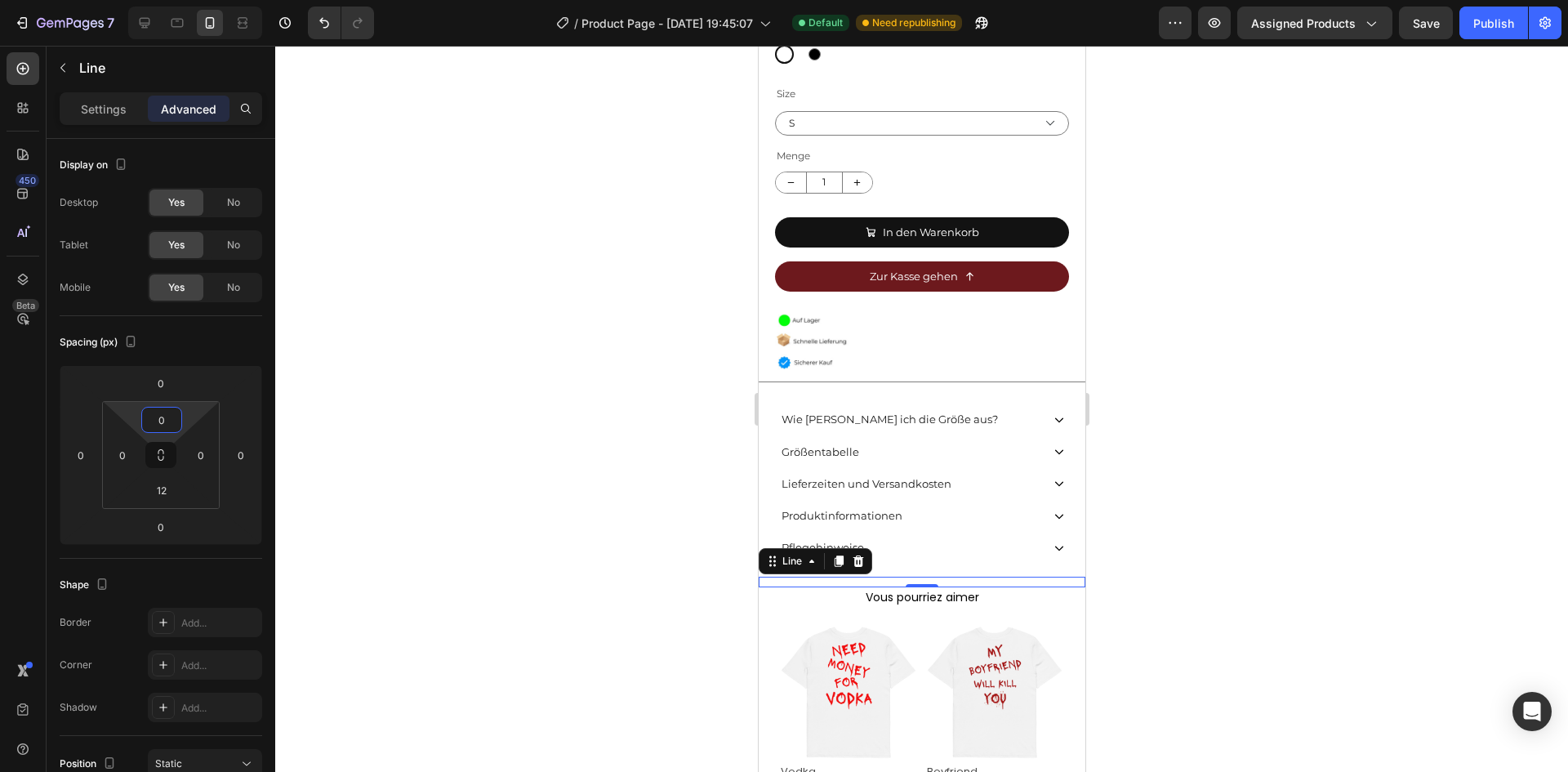
type input "0"
click at [1378, 519] on div at bounding box center [922, 409] width 1293 height 726
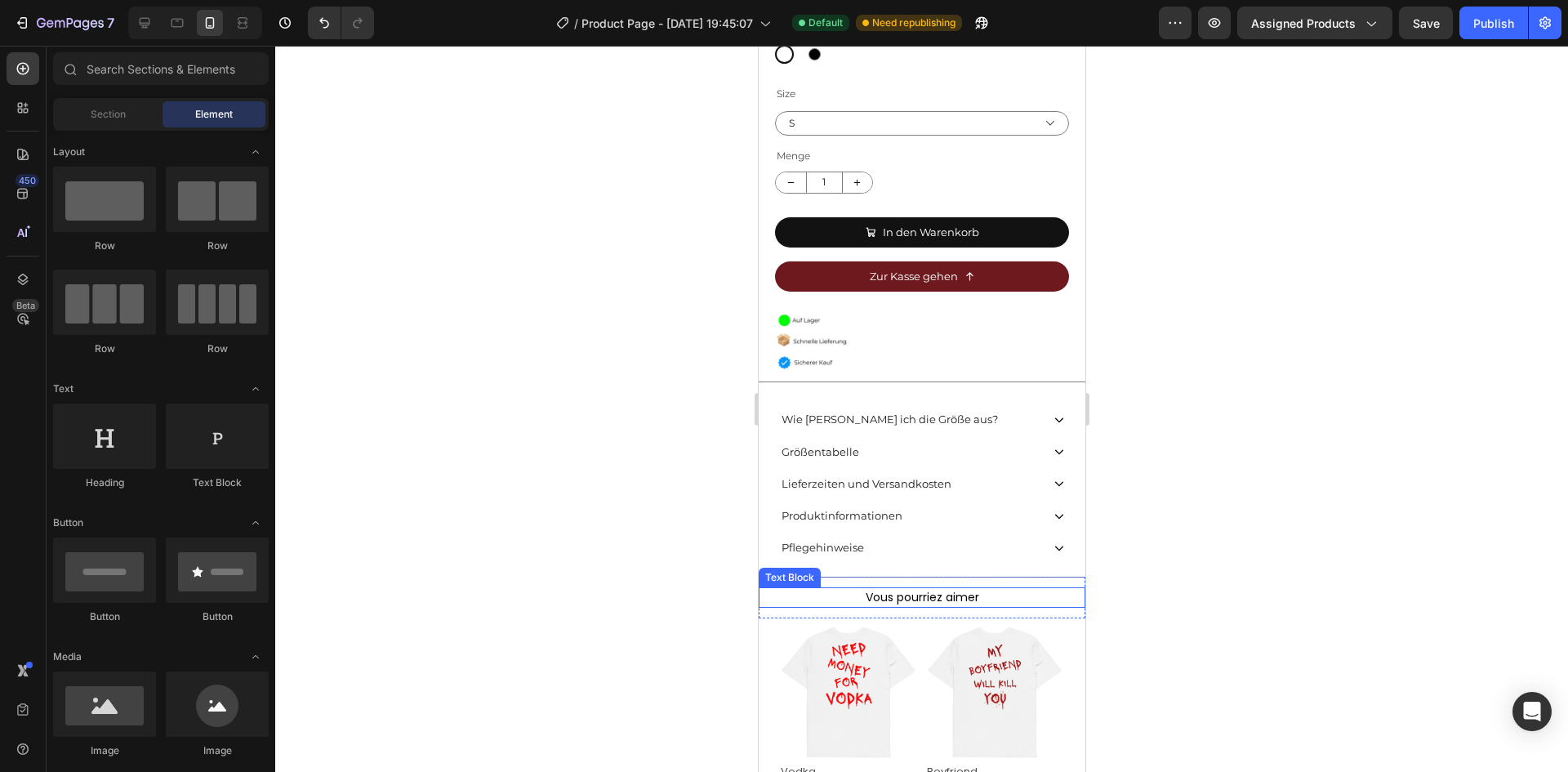
click at [1024, 589] on p "Vous pourriez aimer" at bounding box center [921, 597] width 324 height 17
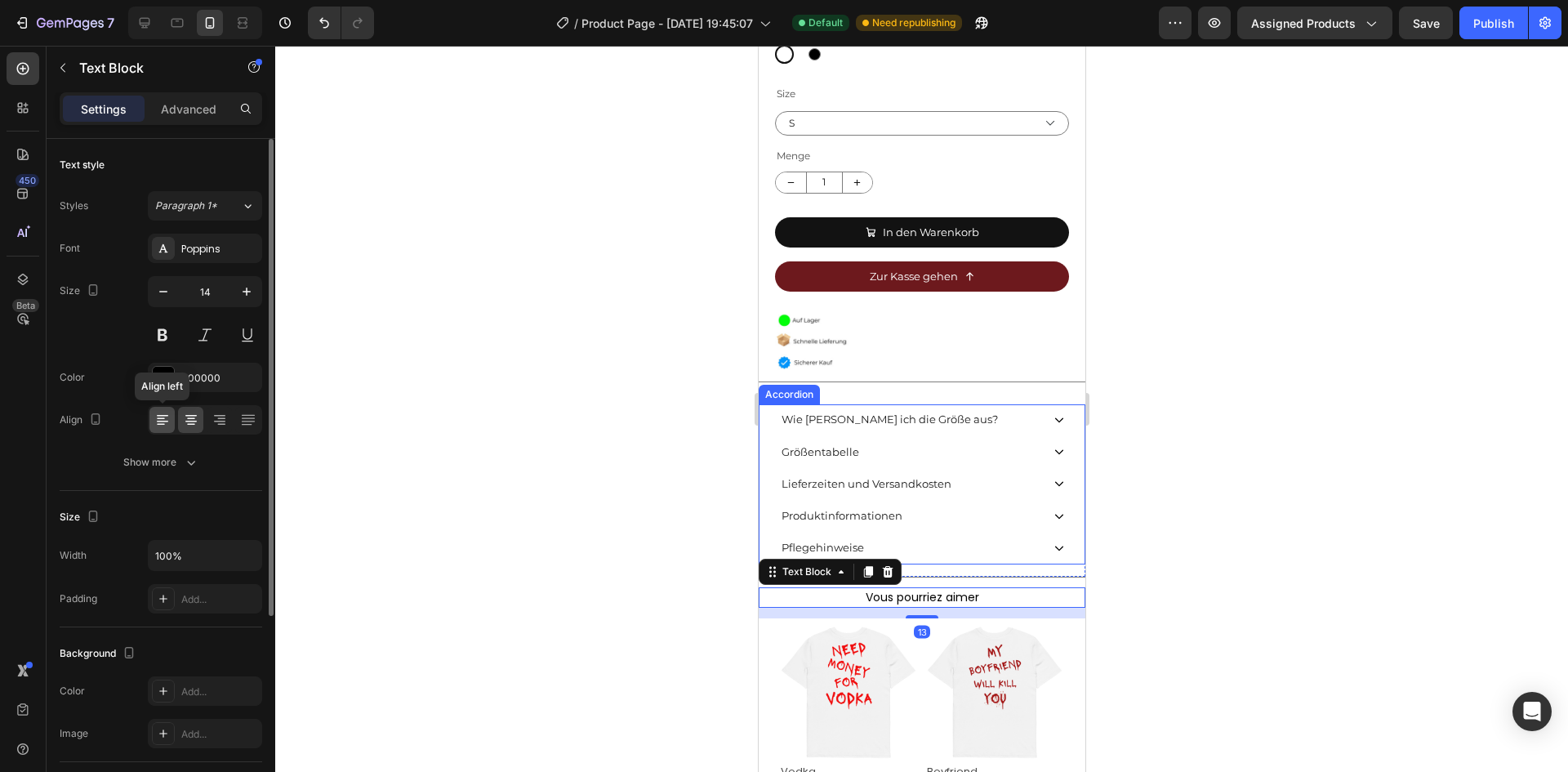
click at [170, 420] on icon at bounding box center [162, 419] width 16 height 16
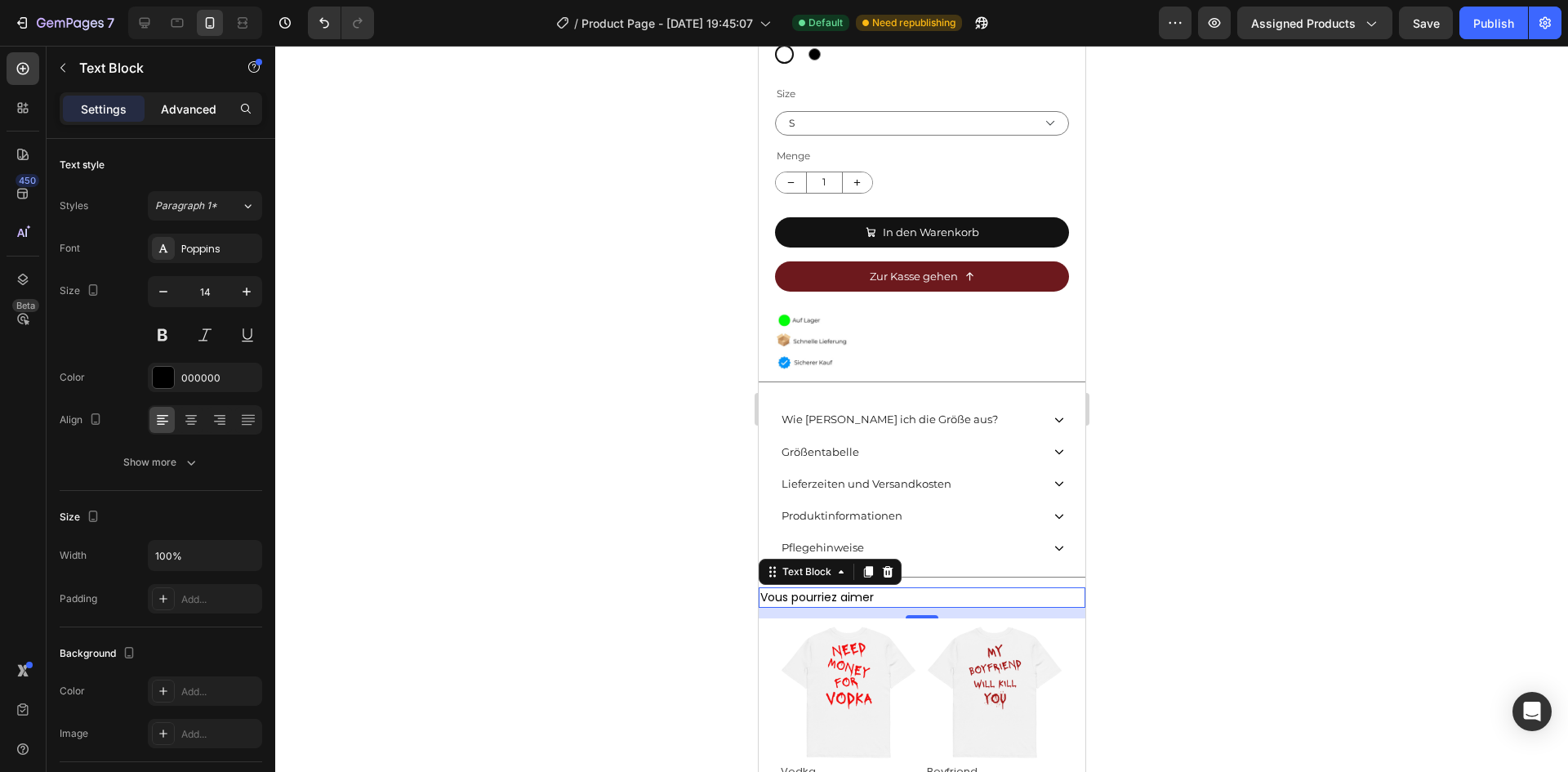
click at [188, 116] on p "Advanced" at bounding box center [188, 108] width 56 height 17
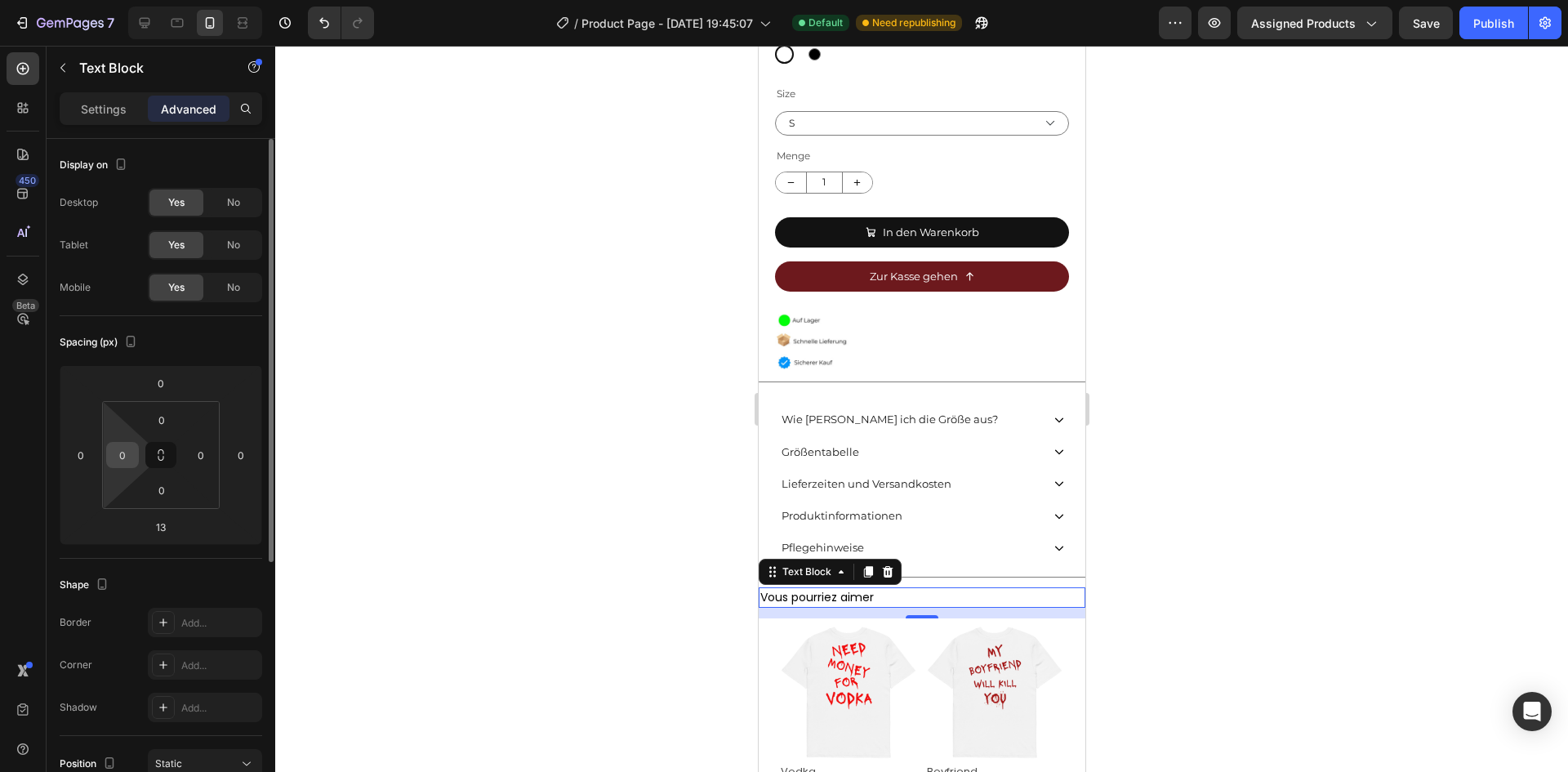
click at [134, 462] on input "0" at bounding box center [122, 455] width 24 height 24
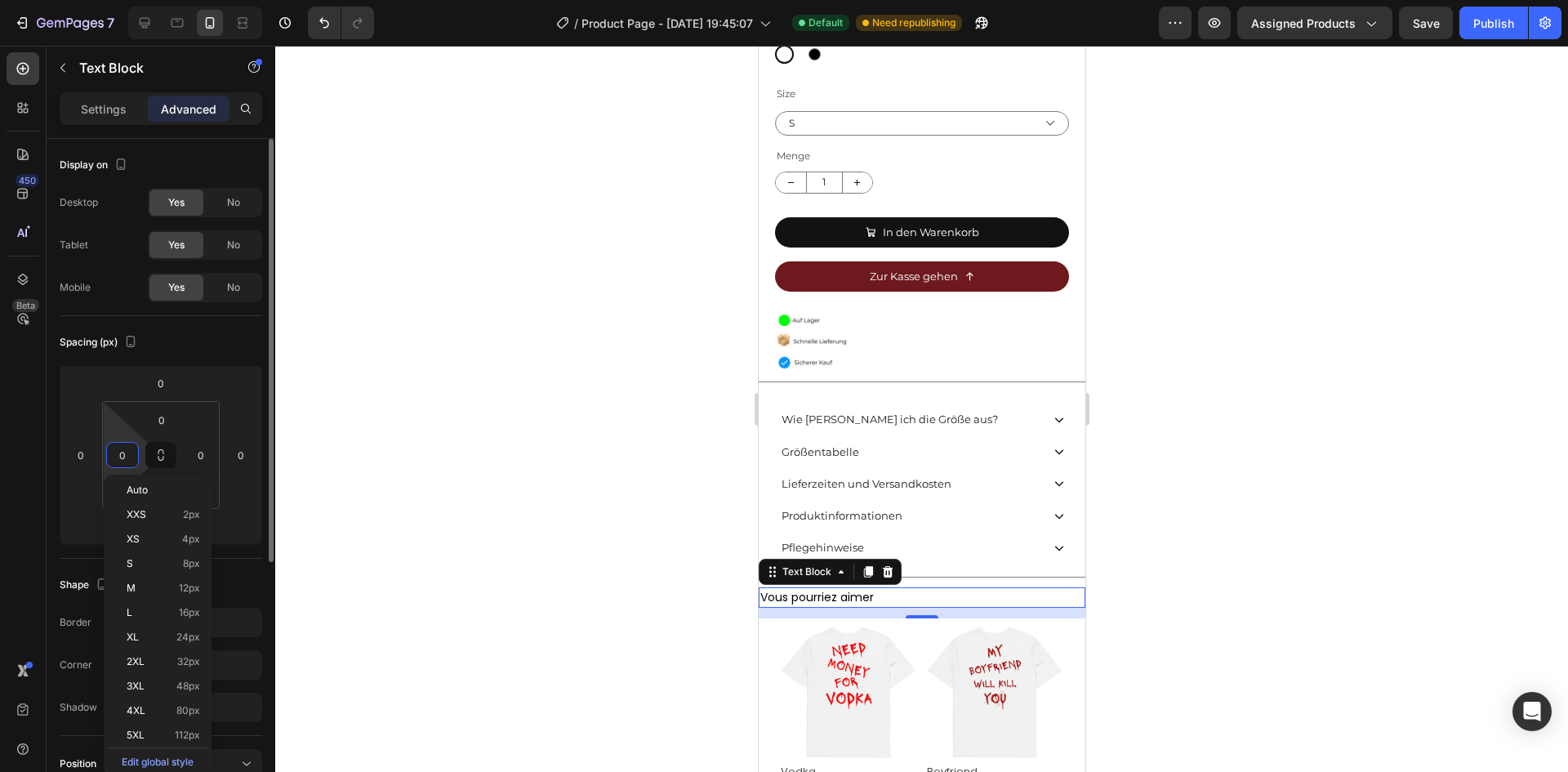
type input "3"
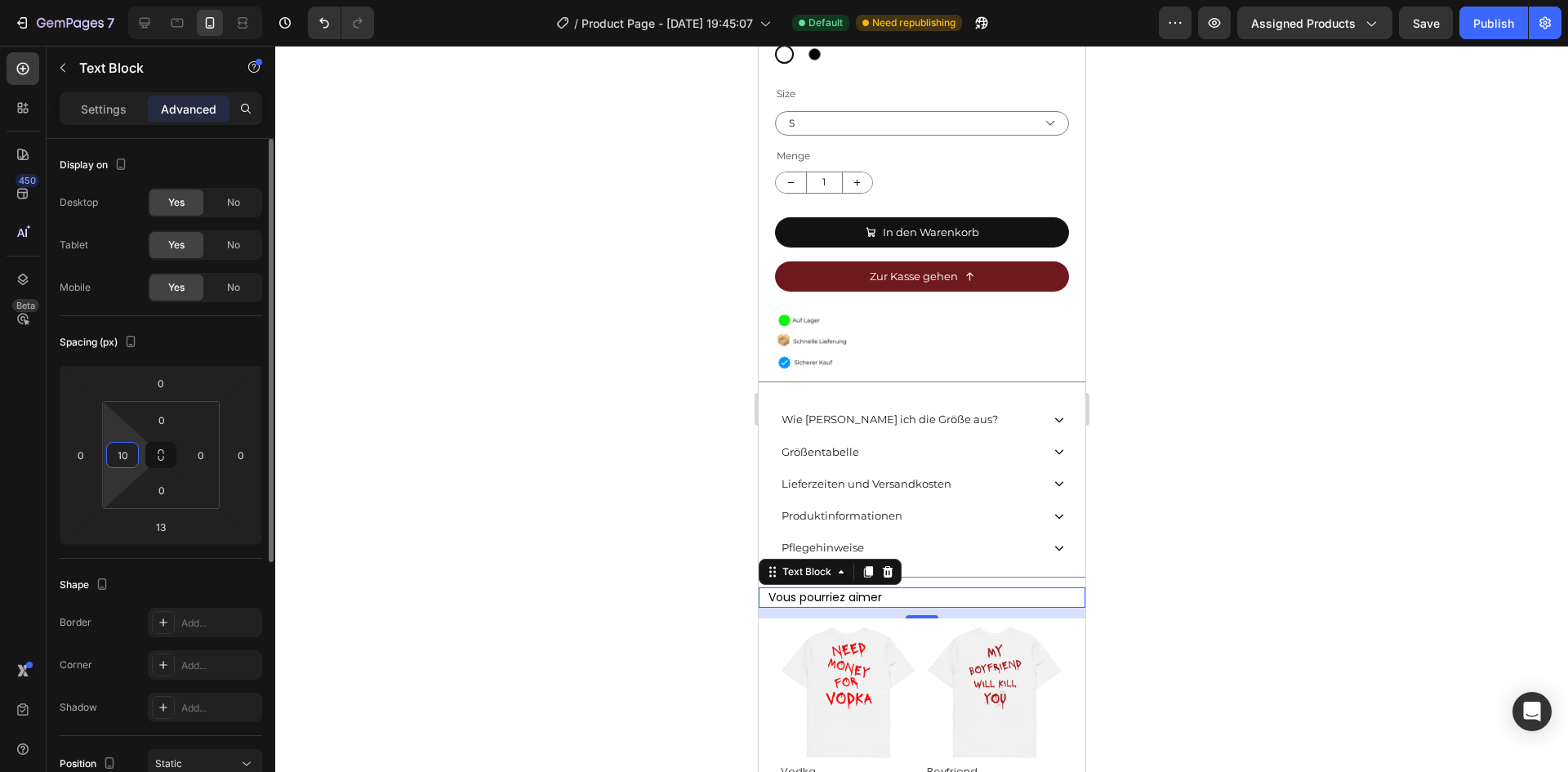
type input "1"
type input "30"
click at [610, 463] on div at bounding box center [922, 409] width 1293 height 726
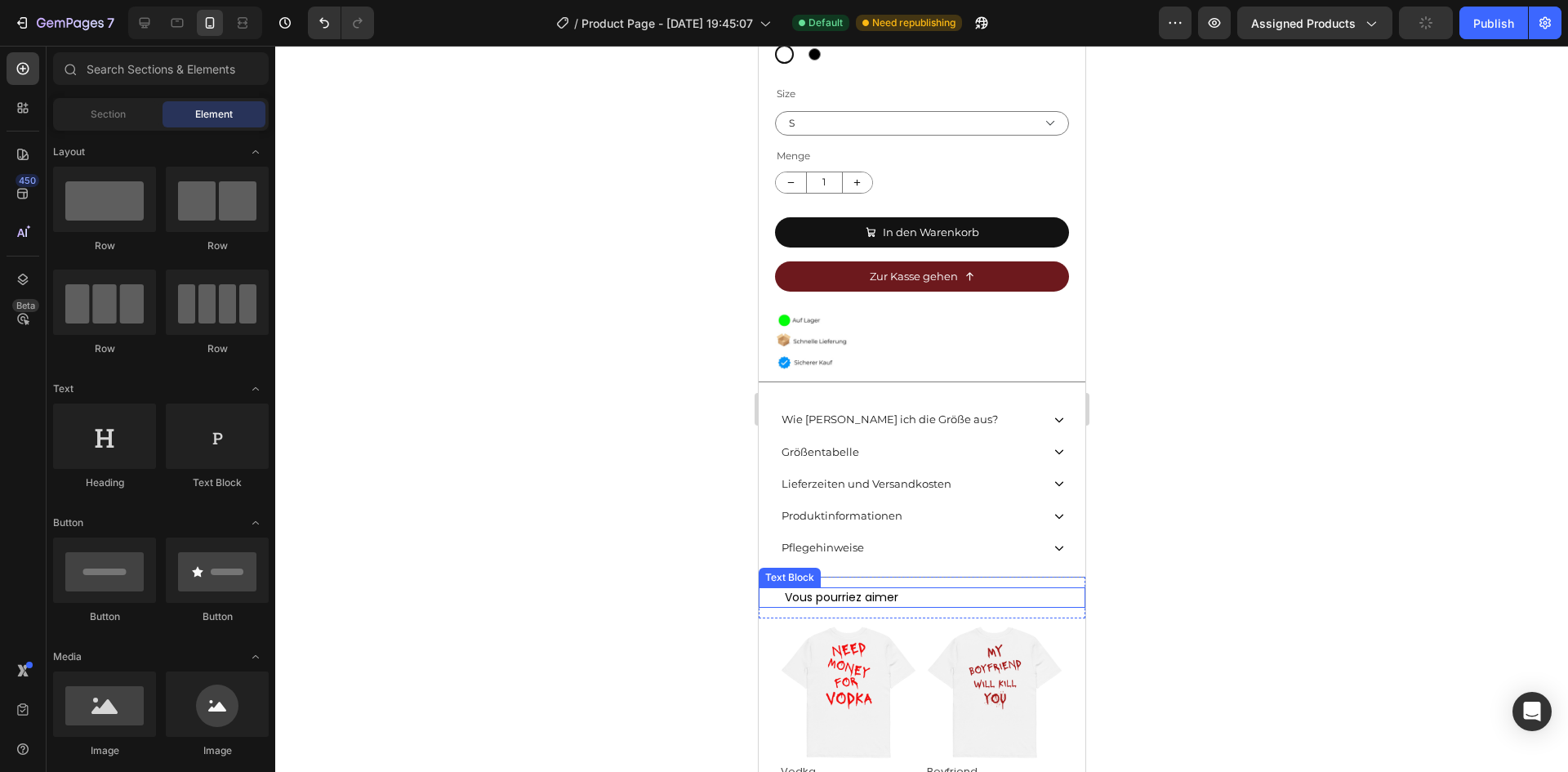
click at [871, 589] on p "Vous pourriez aimer" at bounding box center [932, 597] width 298 height 17
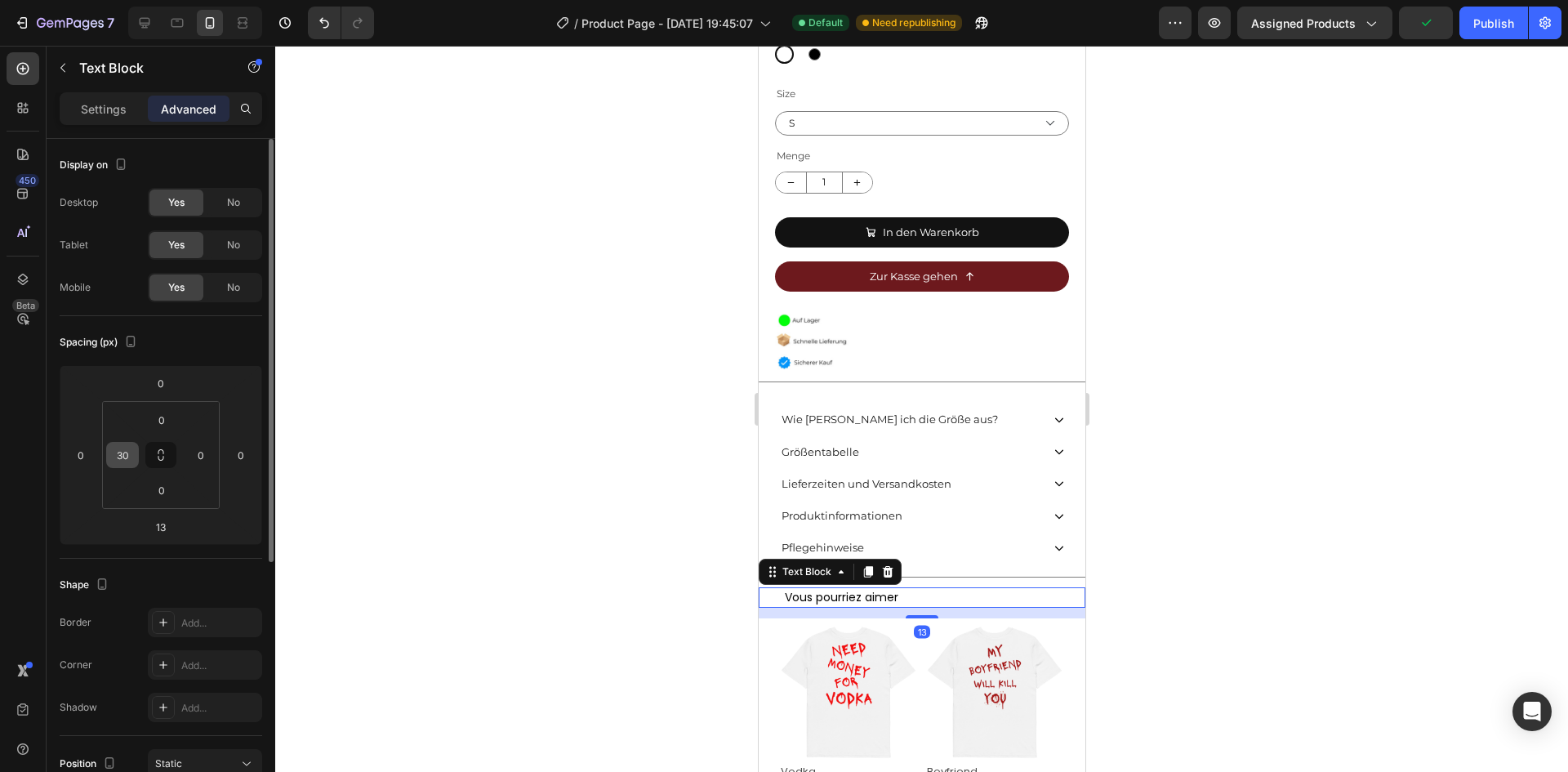
click at [123, 458] on input "30" at bounding box center [122, 455] width 24 height 24
click at [86, 110] on p "Settings" at bounding box center [104, 108] width 46 height 17
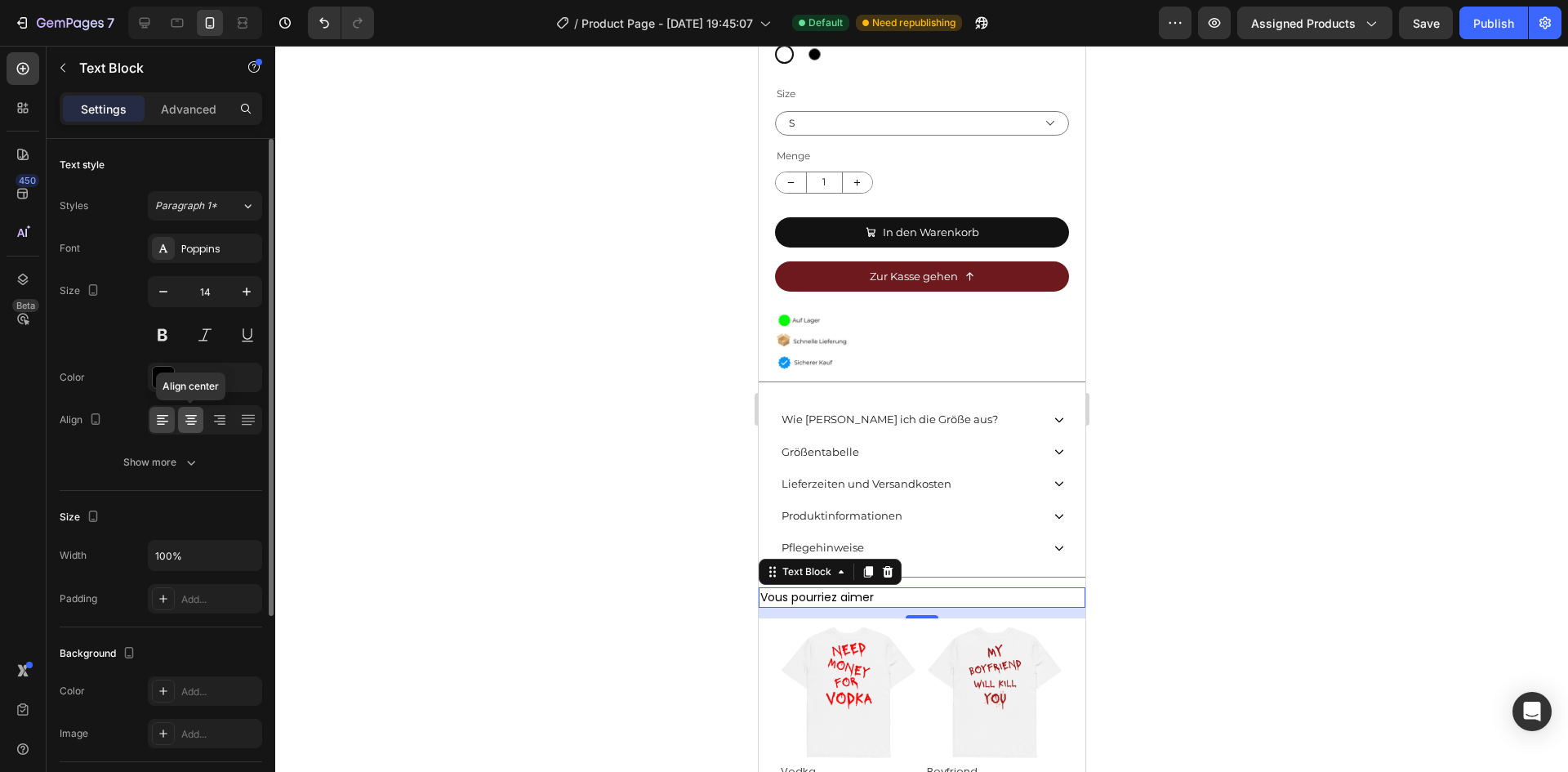
click at [196, 418] on icon at bounding box center [191, 419] width 16 height 16
click at [1041, 589] on p "Vous pourriez aimer" at bounding box center [921, 597] width 324 height 17
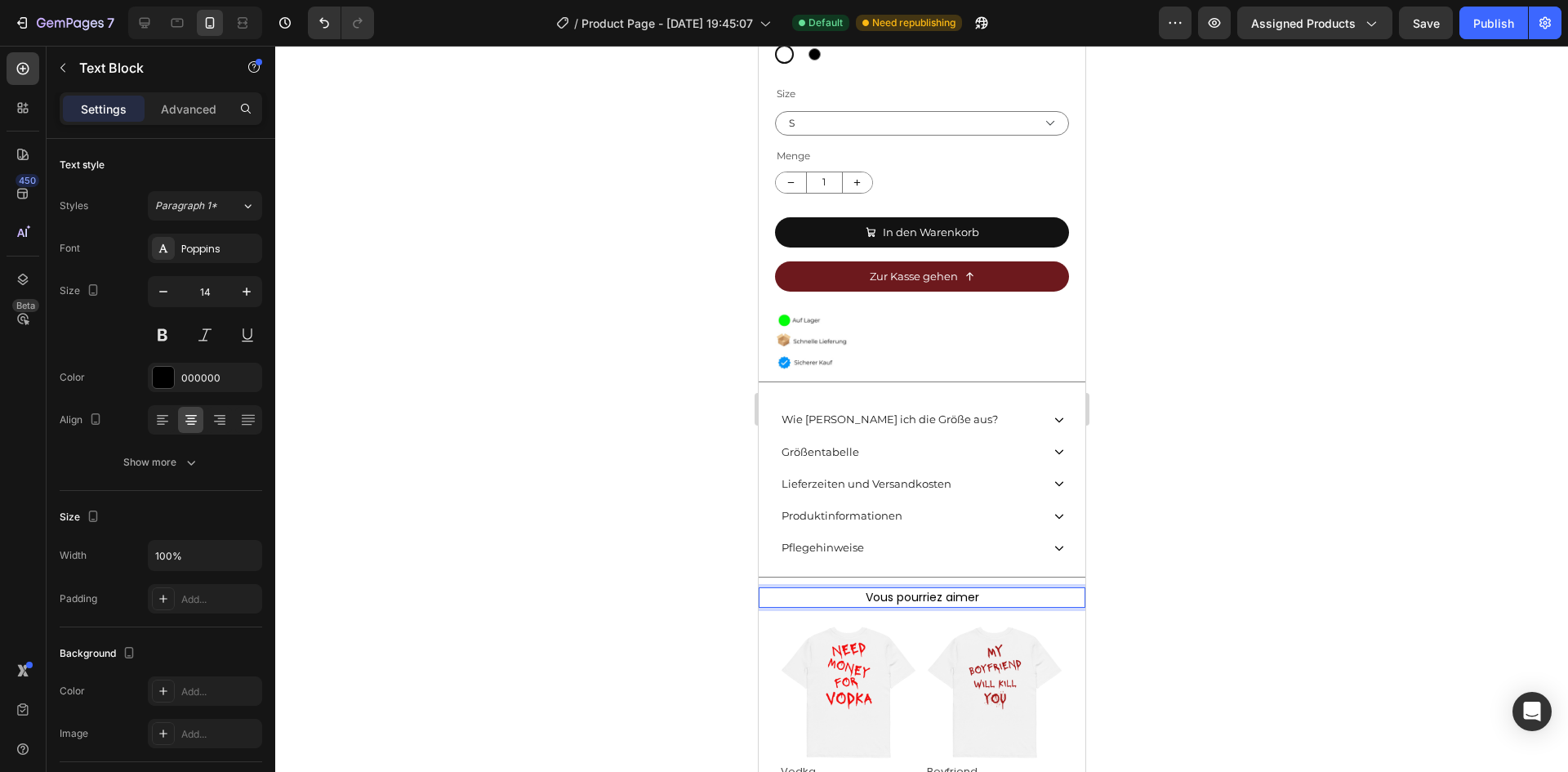
click at [1152, 581] on div at bounding box center [922, 409] width 1293 height 726
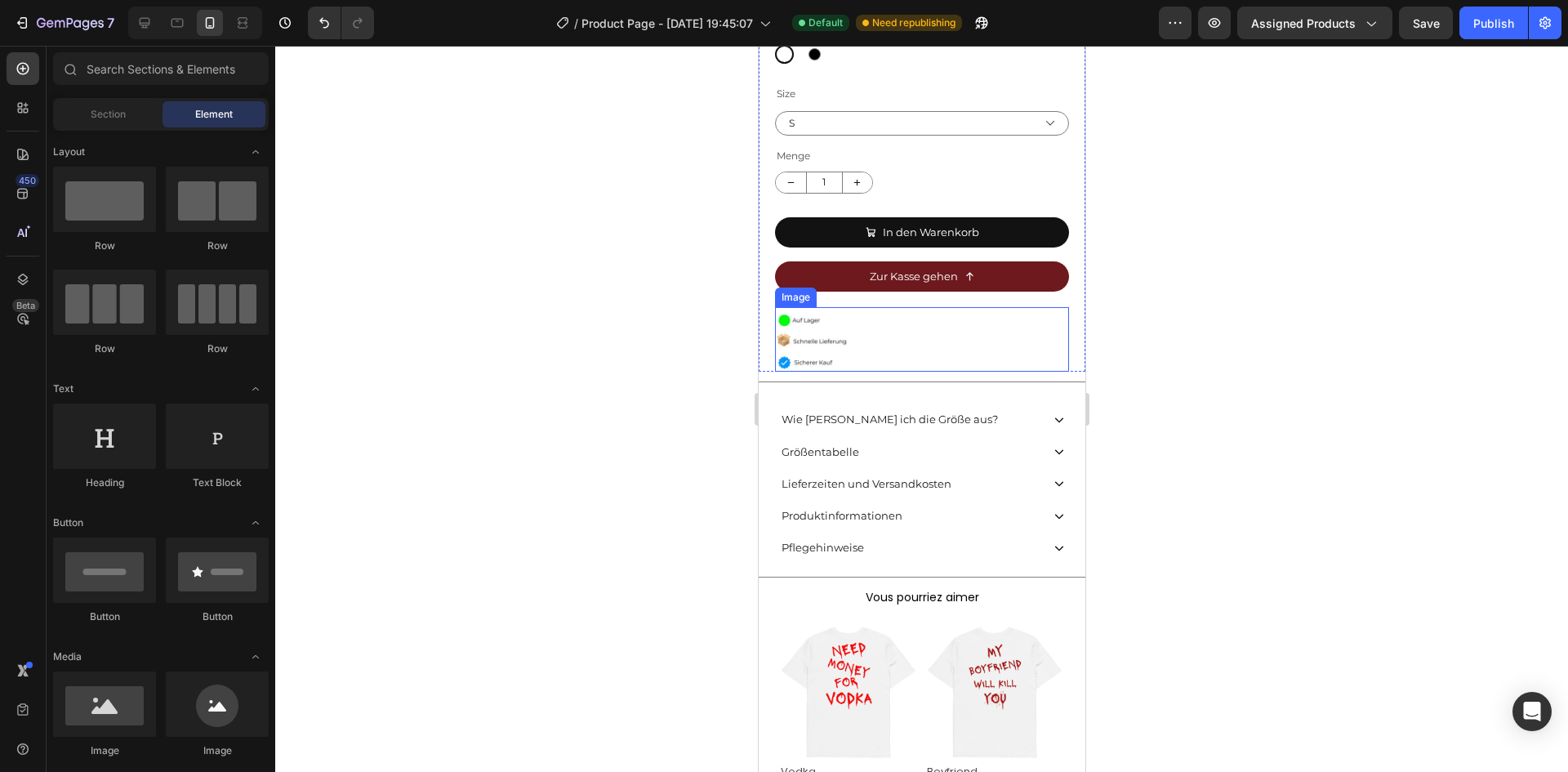
click at [853, 317] on img at bounding box center [922, 341] width 294 height 60
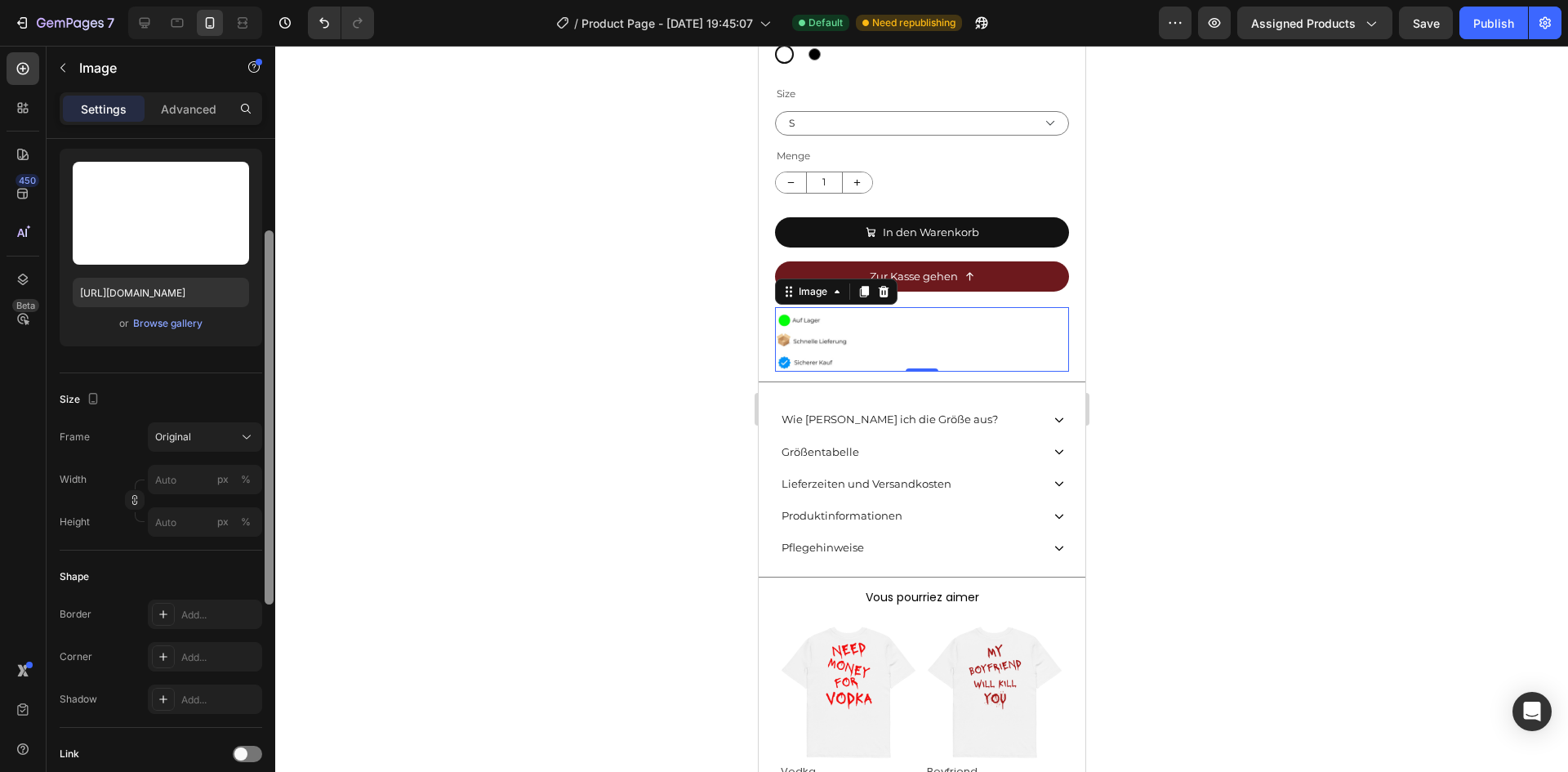
scroll to position [184, 0]
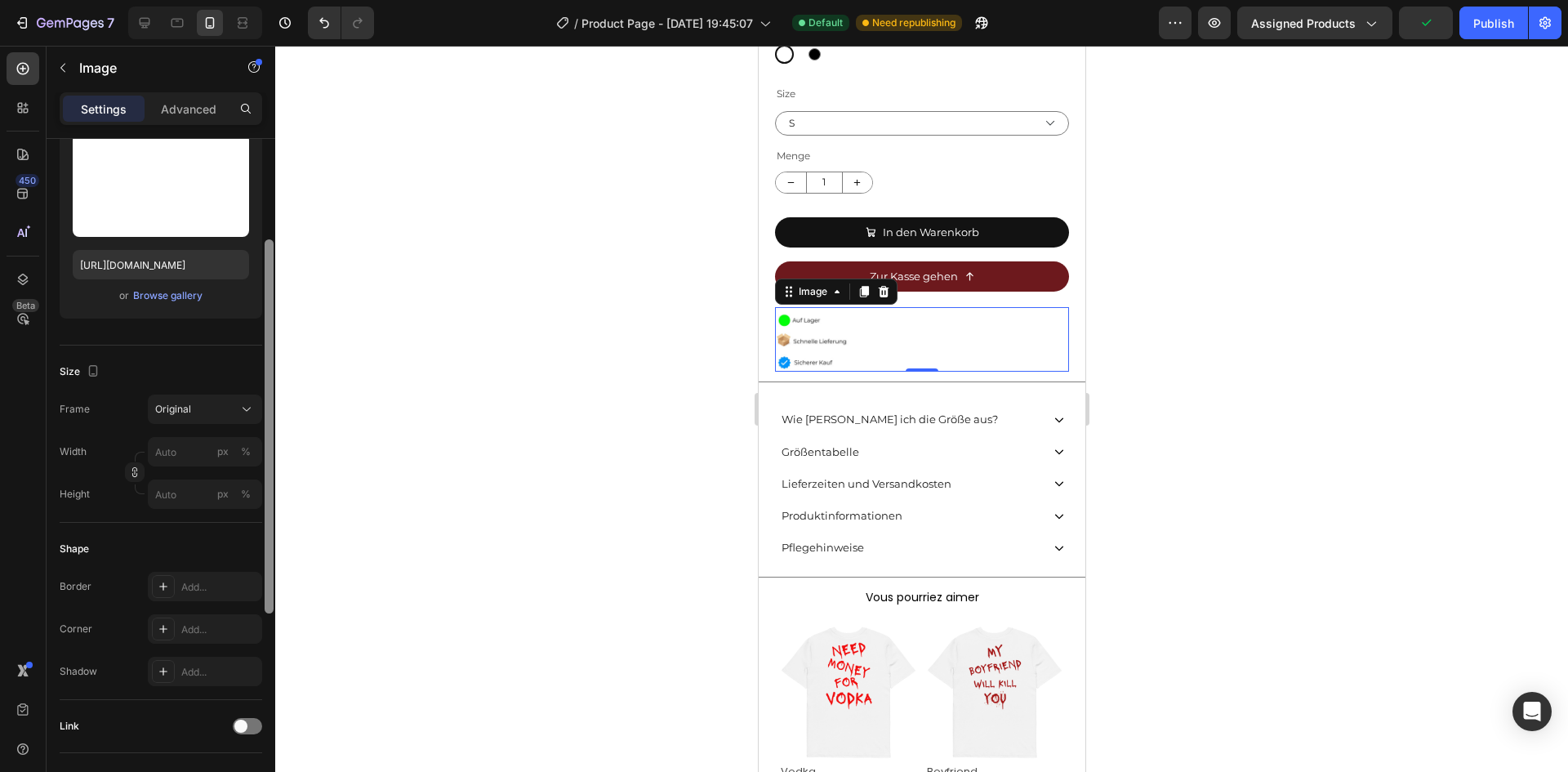
drag, startPoint x: 272, startPoint y: 499, endPoint x: 265, endPoint y: 593, distance: 94.3
click at [255, 597] on div "Style Rectangle Source Upload Image https://cdn.shopify.com/s/files/1/0723/1160…" at bounding box center [161, 479] width 229 height 680
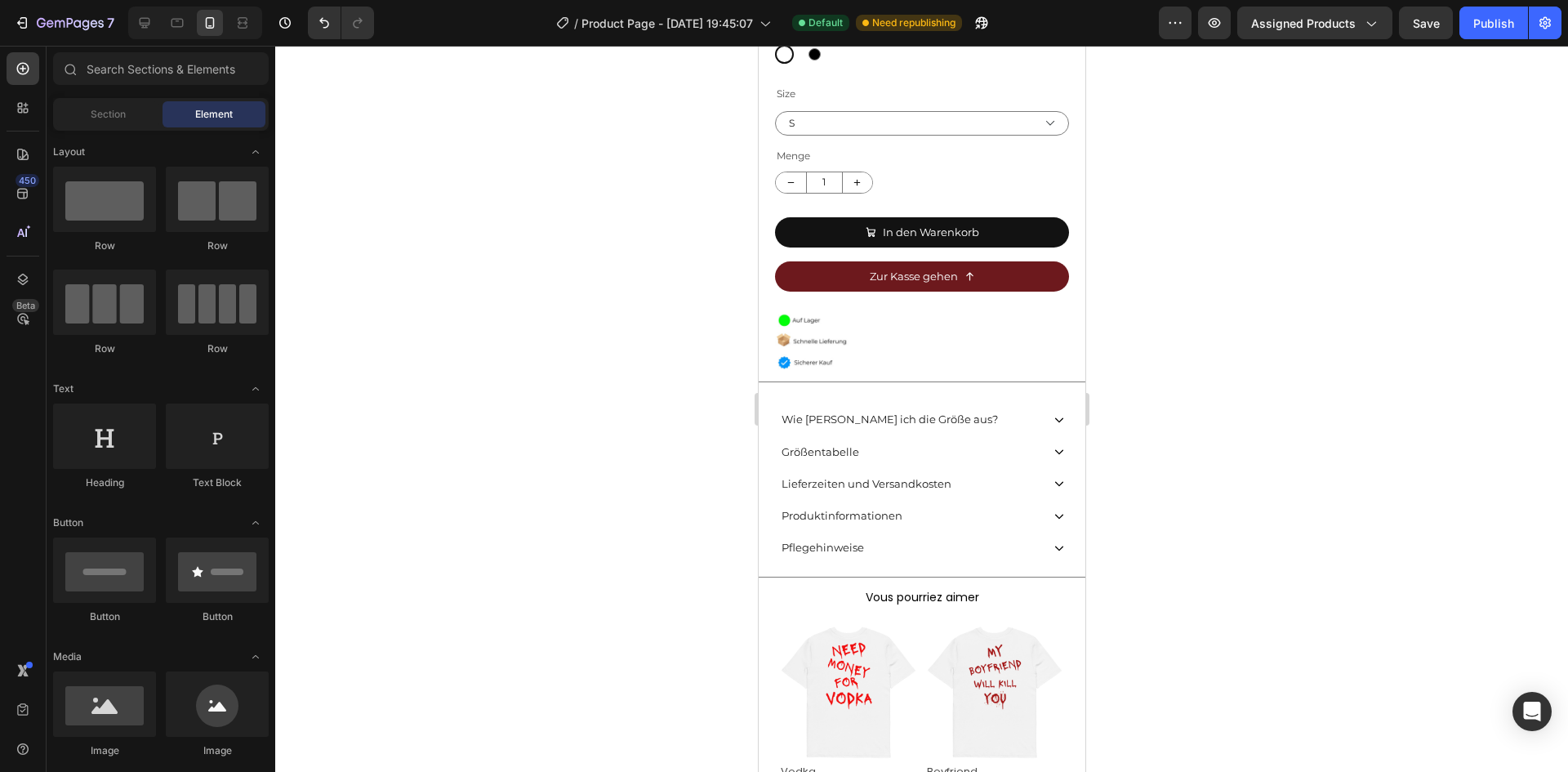
scroll to position [524, 0]
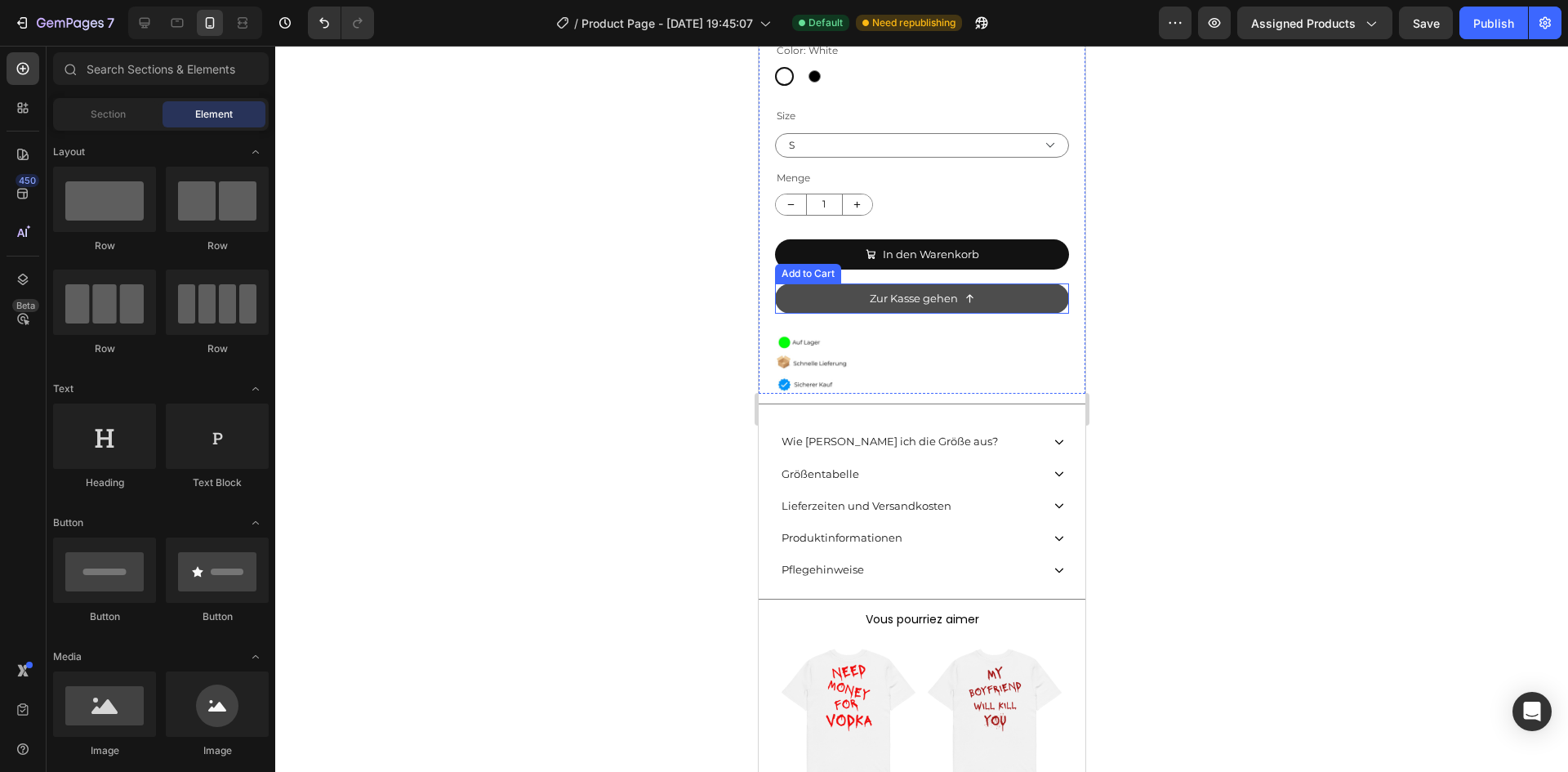
click at [1035, 291] on button "Zur Kasse gehen" at bounding box center [922, 299] width 294 height 31
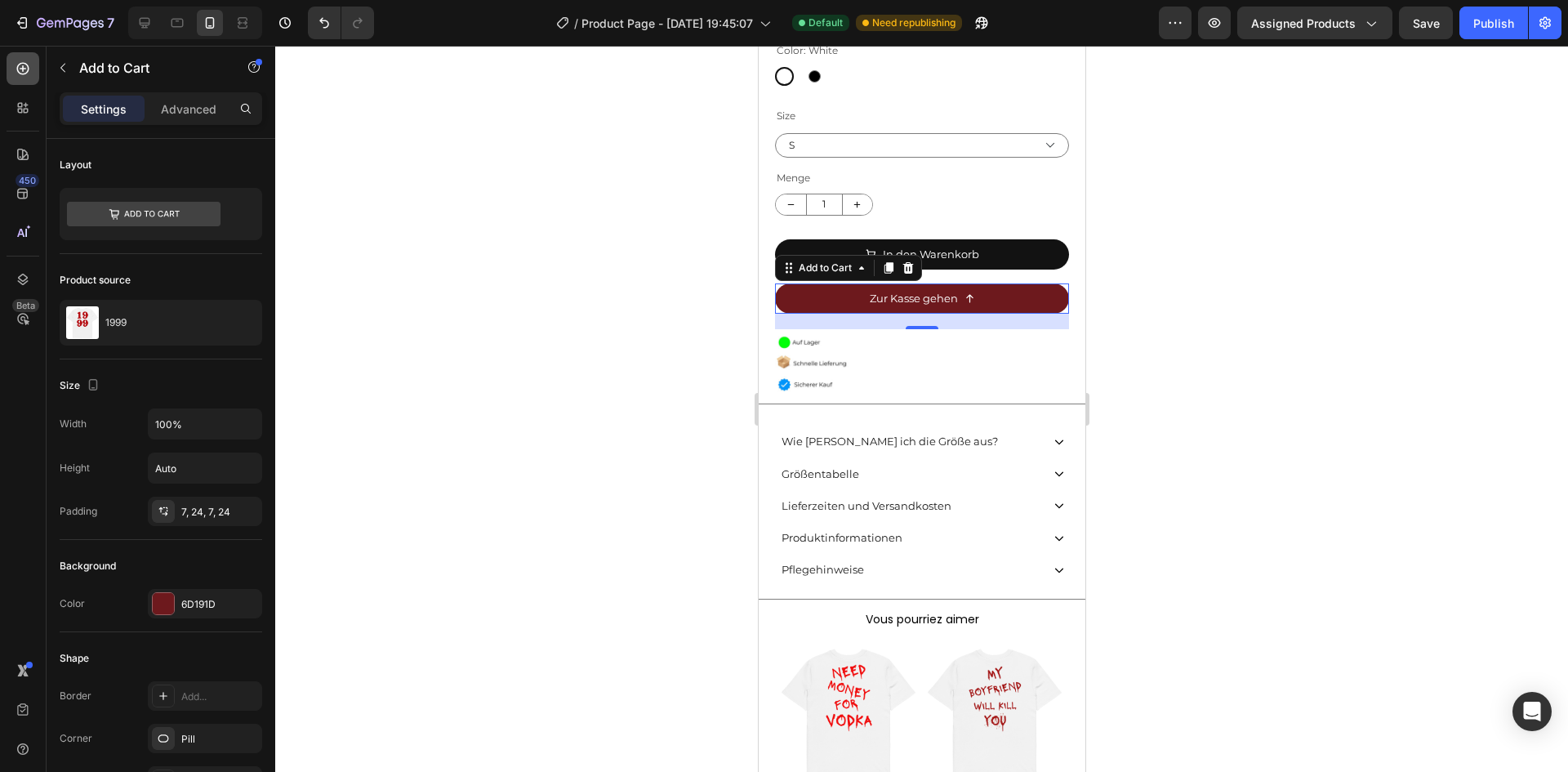
click at [27, 72] on icon at bounding box center [23, 69] width 13 height 13
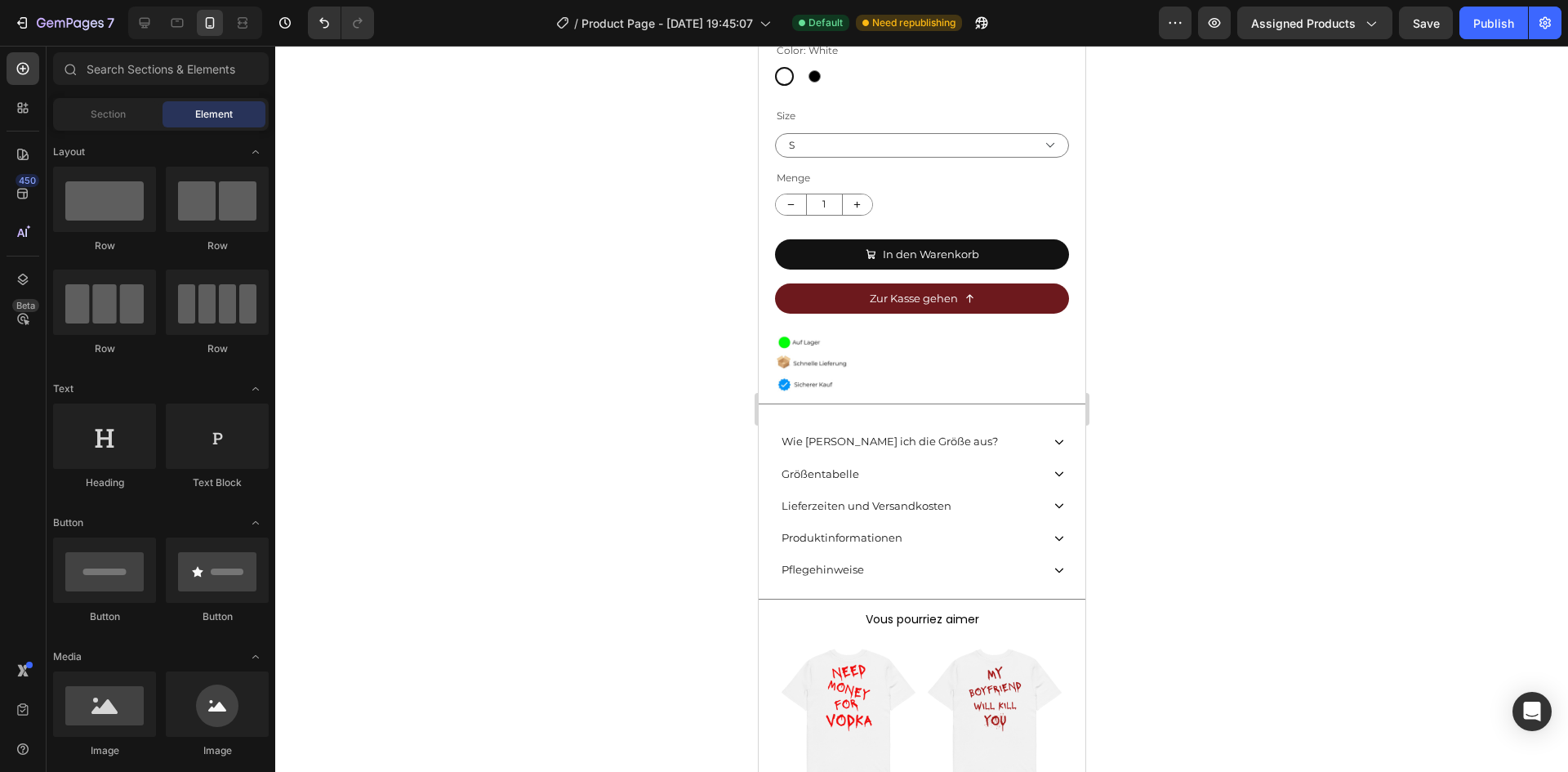
click at [116, 128] on div "Section Element" at bounding box center [160, 115] width 215 height 32
click at [117, 116] on span "Section" at bounding box center [108, 115] width 35 height 14
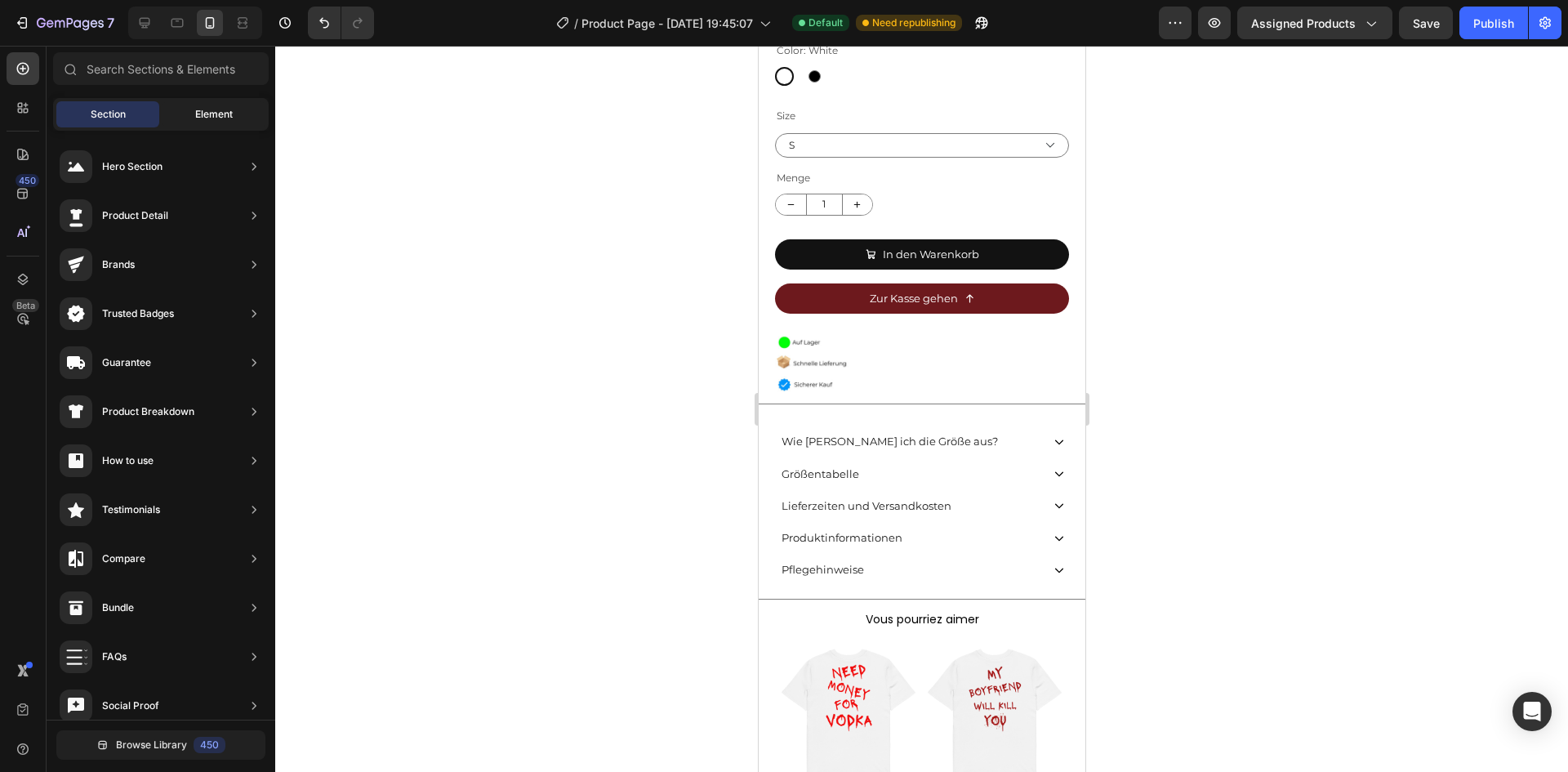
click at [224, 115] on span "Element" at bounding box center [214, 115] width 38 height 14
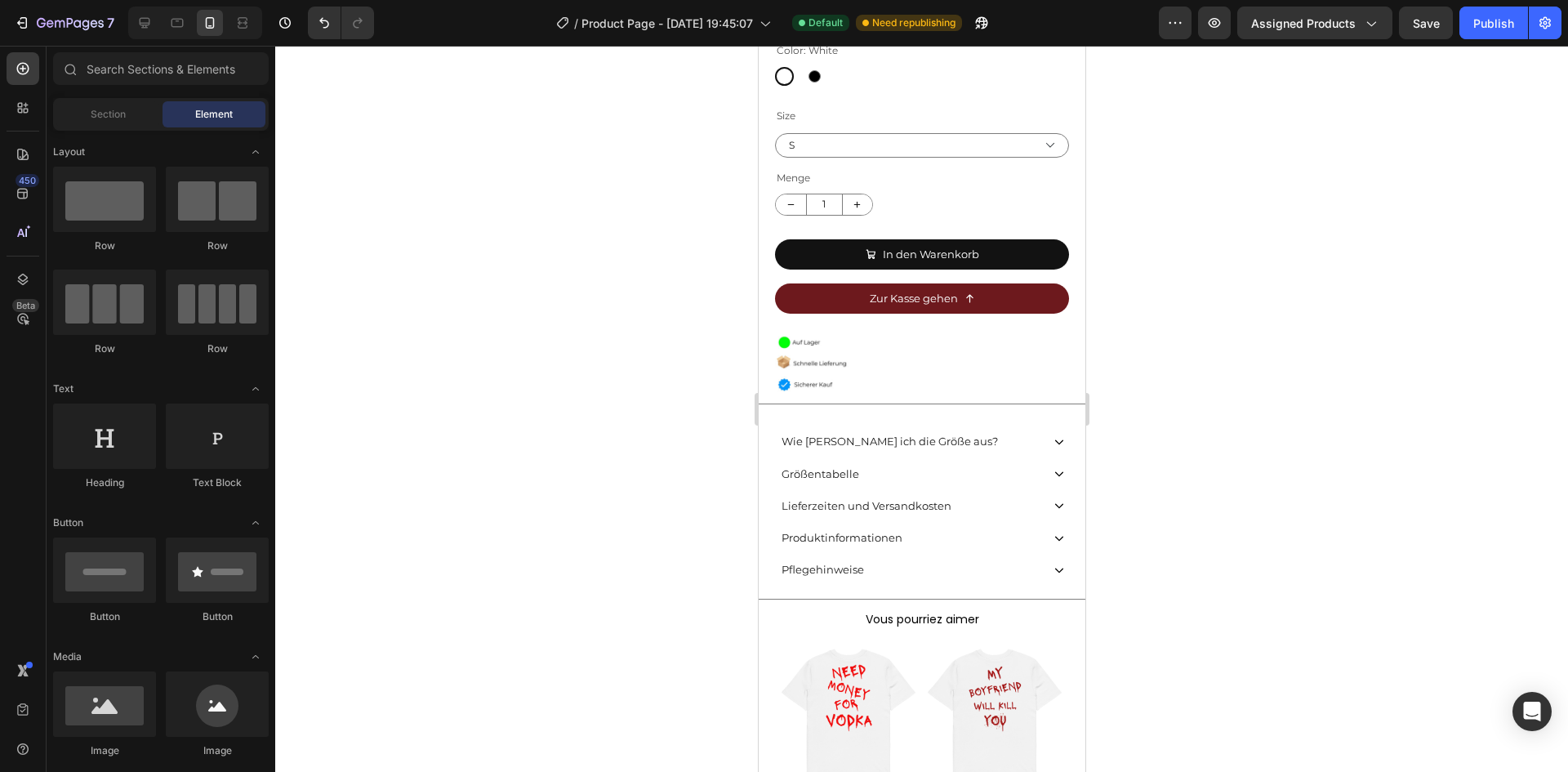
drag, startPoint x: 178, startPoint y: 511, endPoint x: 163, endPoint y: 541, distance: 33.5
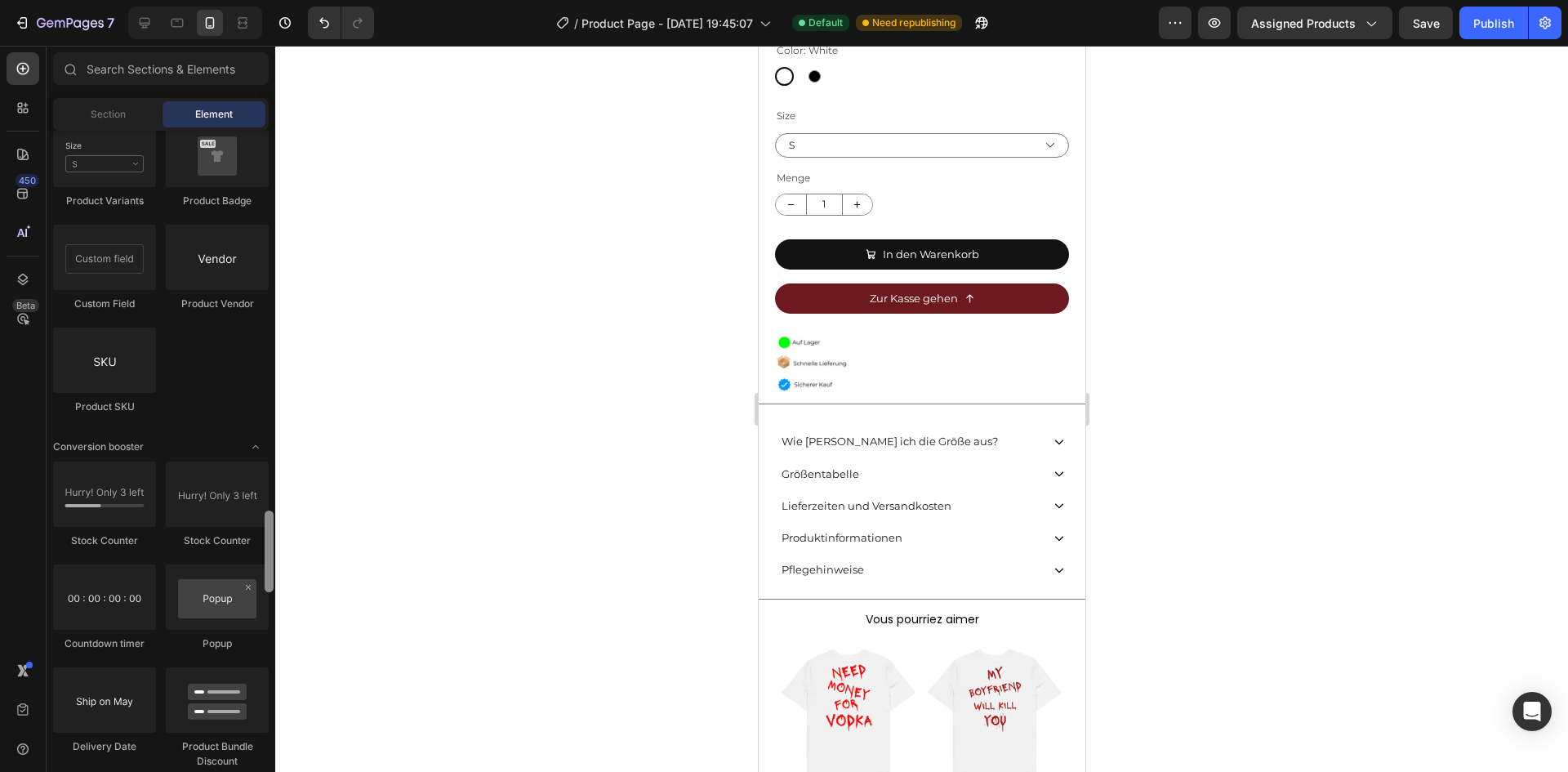
scroll to position [3044, 0]
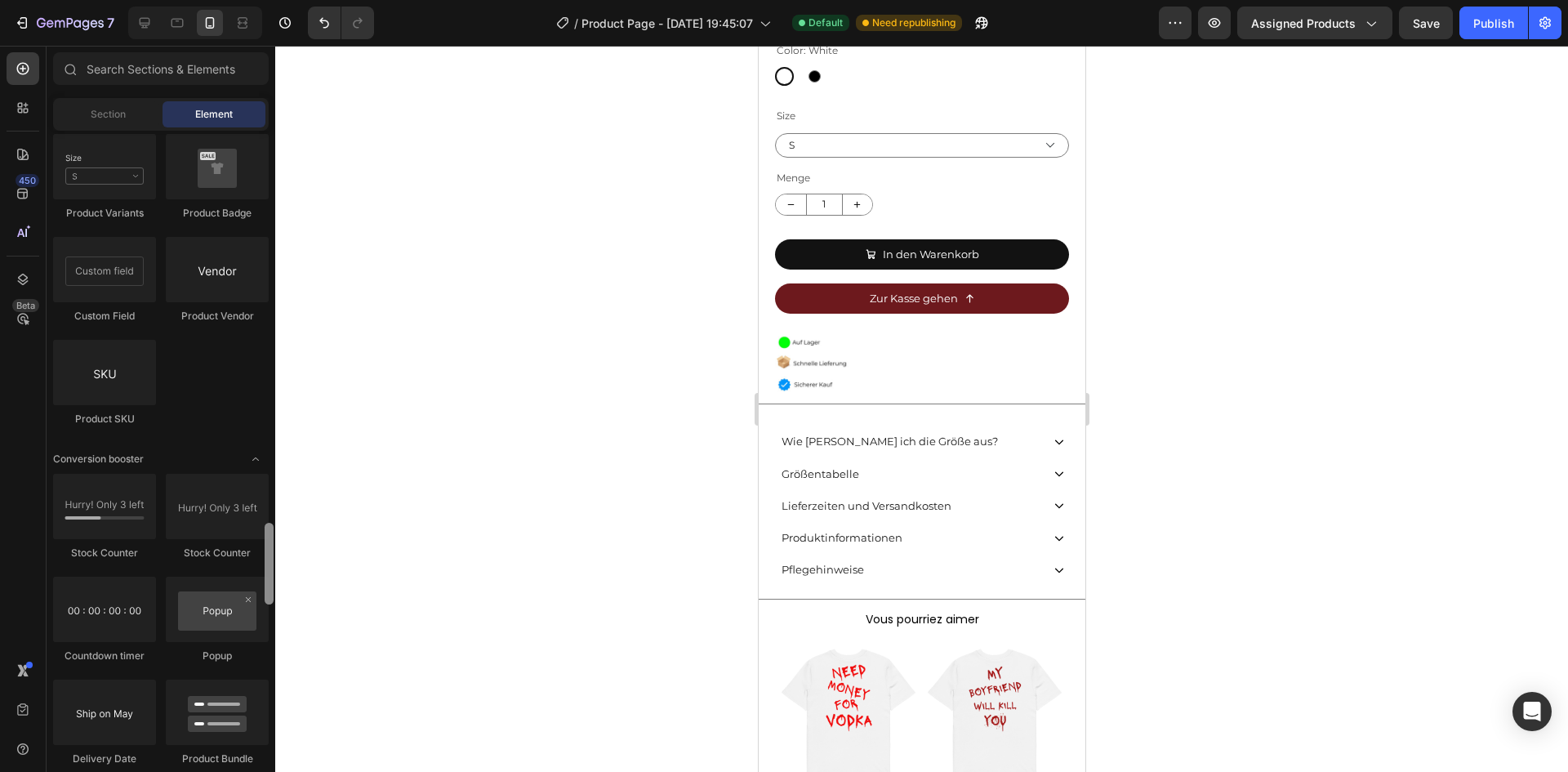
drag, startPoint x: 272, startPoint y: 162, endPoint x: 276, endPoint y: 555, distance: 393.0
click at [276, 0] on div "7 Version history / Product Page - [DATE] 19:45:07 Default Need republishing Pr…" at bounding box center [784, 0] width 1568 height 0
drag, startPoint x: 873, startPoint y: 651, endPoint x: 878, endPoint y: 229, distance: 422.0
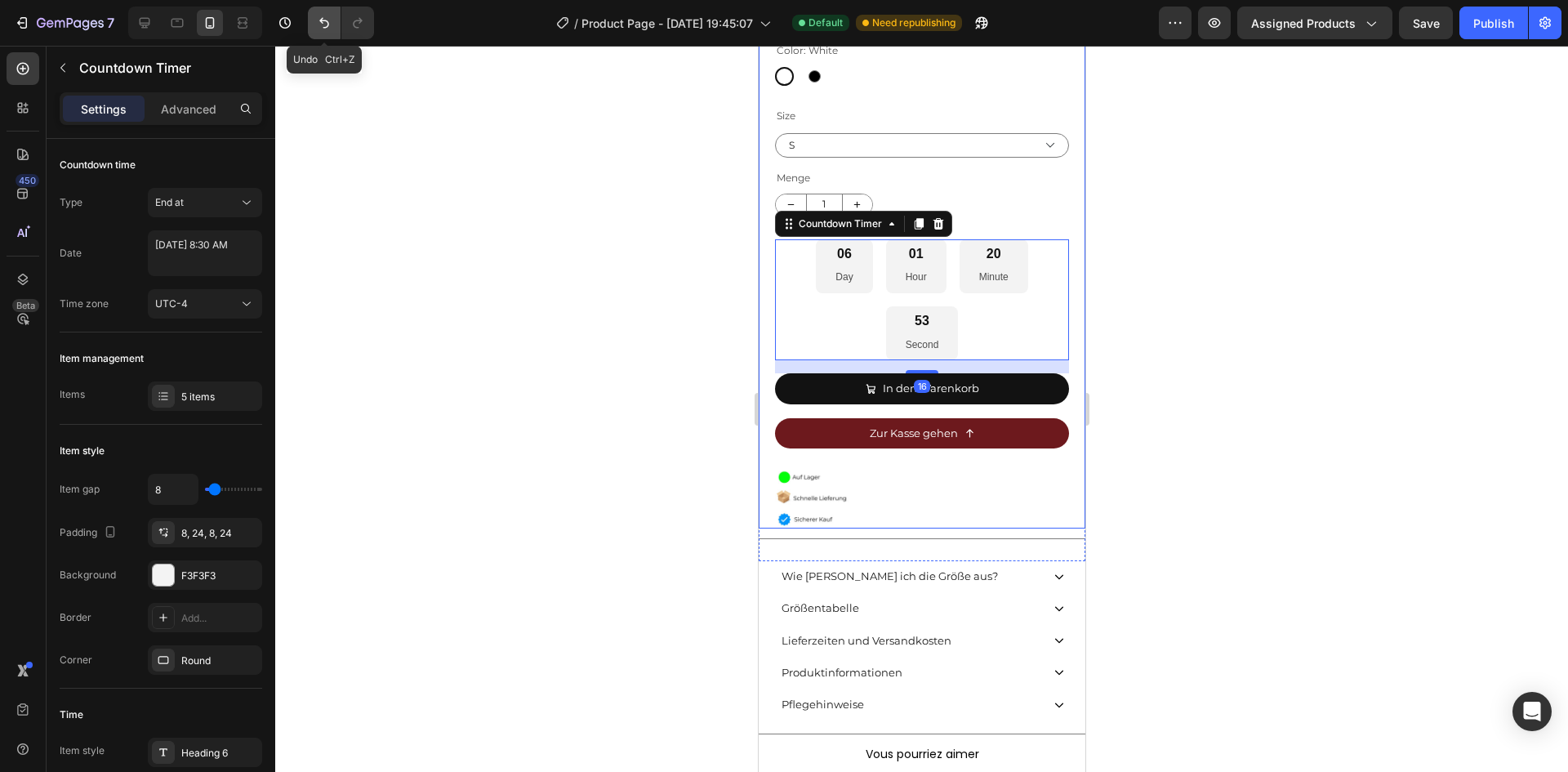
click at [316, 14] on button "Undo/Redo" at bounding box center [324, 23] width 32 height 32
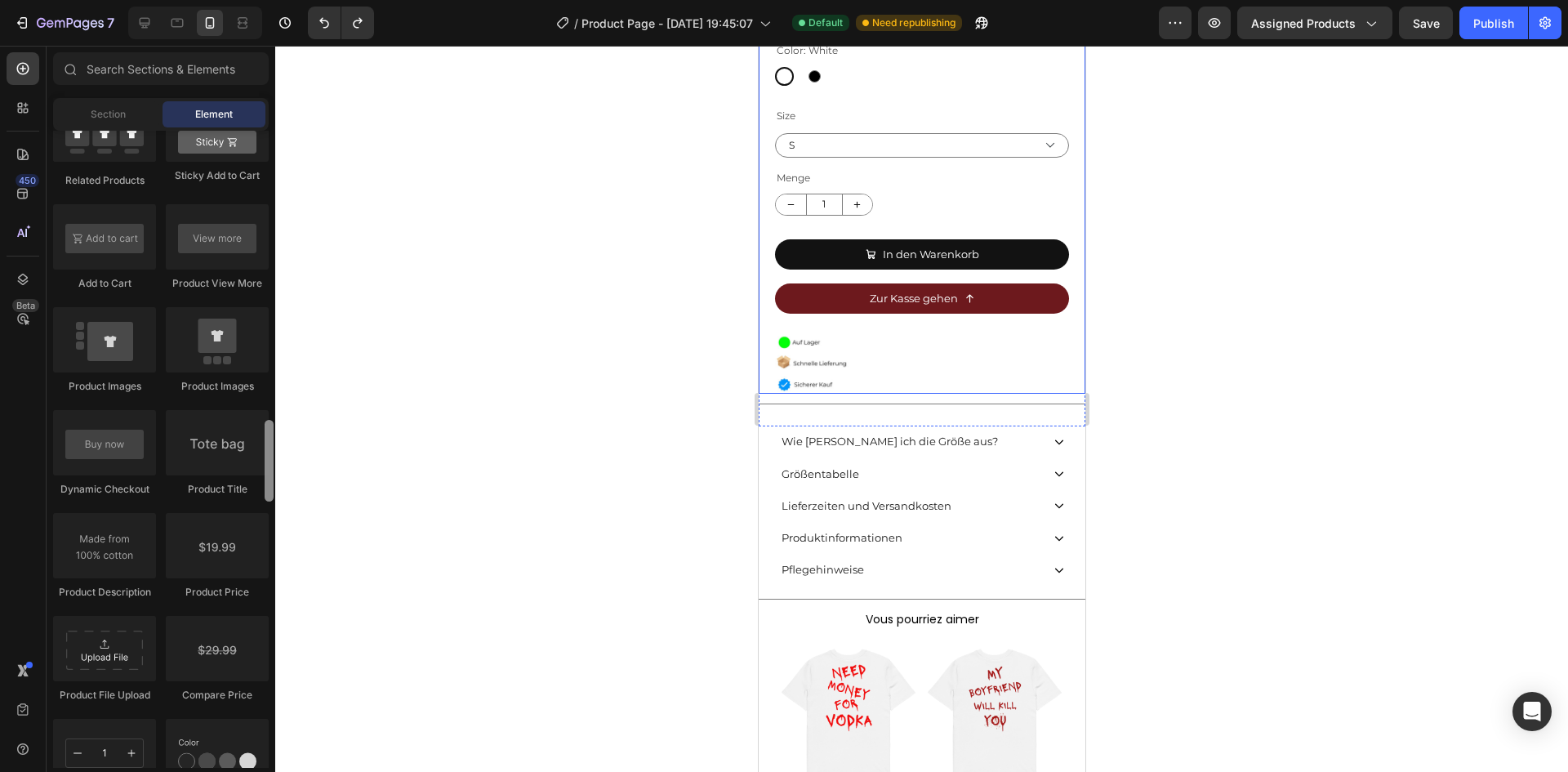
scroll to position [2343, 0]
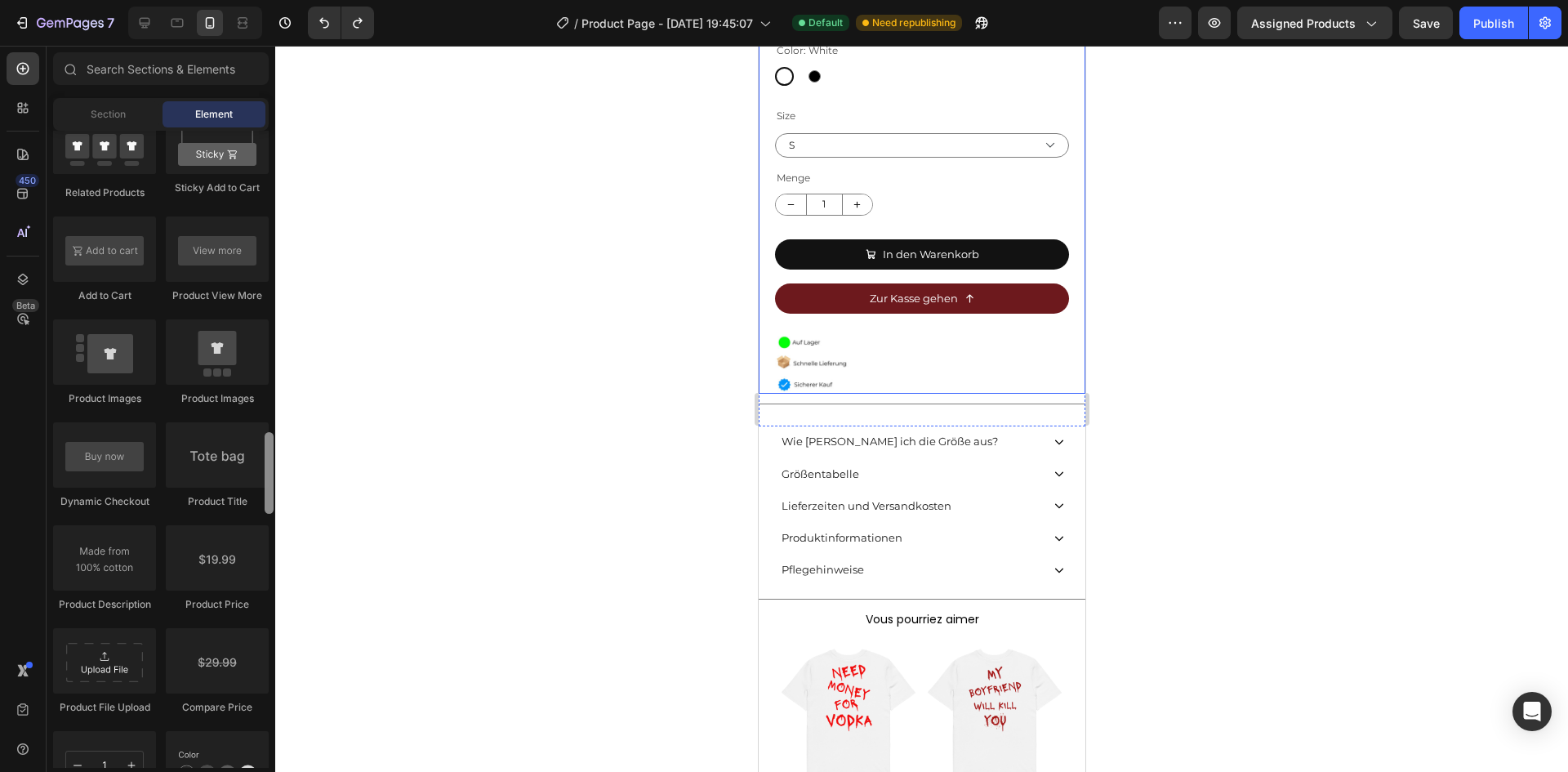
drag, startPoint x: 273, startPoint y: 488, endPoint x: 281, endPoint y: 448, distance: 40.8
click at [281, 0] on div "7 Version history / Product Page - [DATE] 19:45:07 Default Need republishing Pr…" at bounding box center [784, 0] width 1568 height 0
drag, startPoint x: 872, startPoint y: 533, endPoint x: 904, endPoint y: 311, distance: 224.3
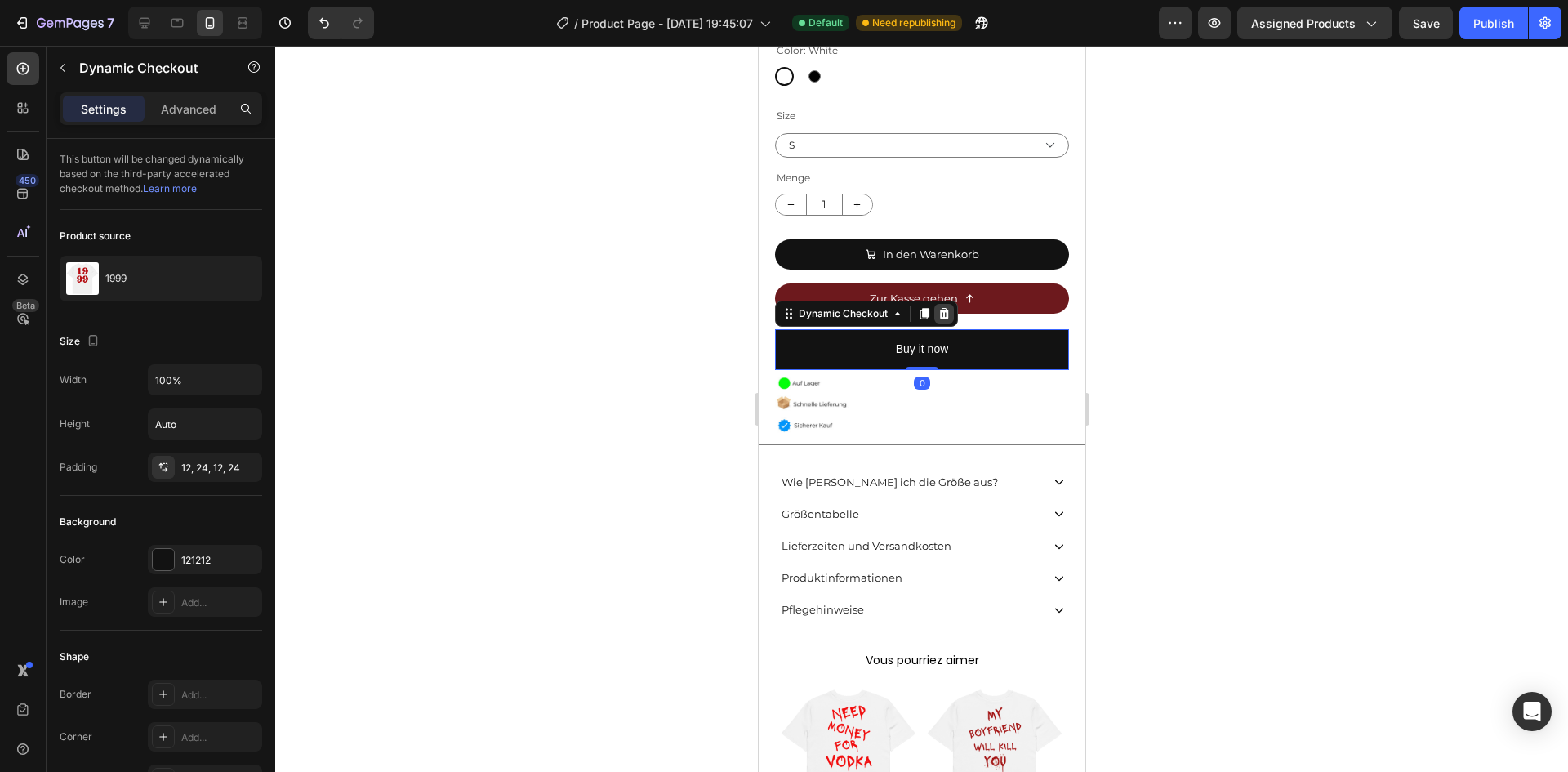
click at [943, 308] on icon at bounding box center [943, 314] width 13 height 13
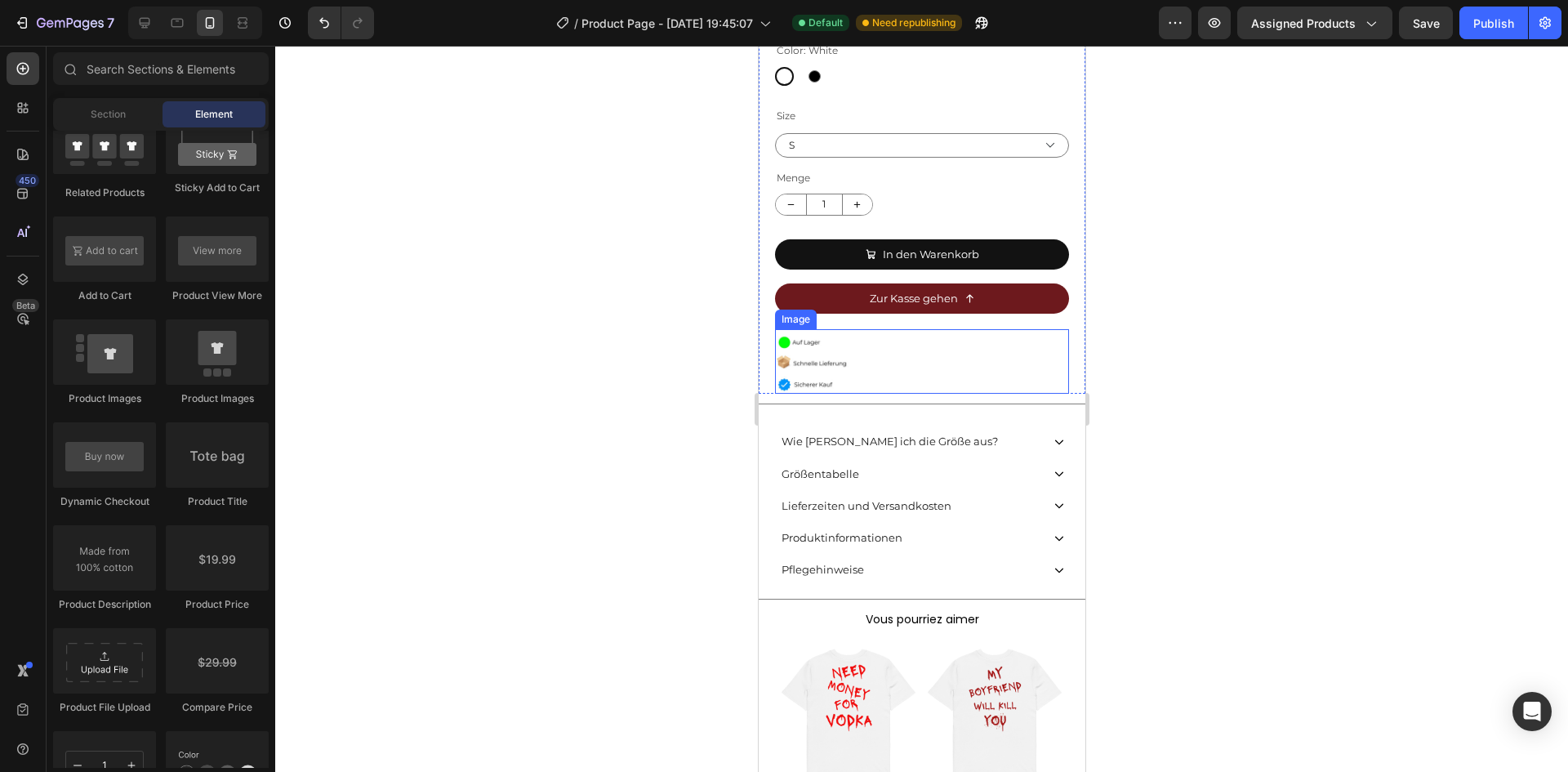
scroll to position [3977, 0]
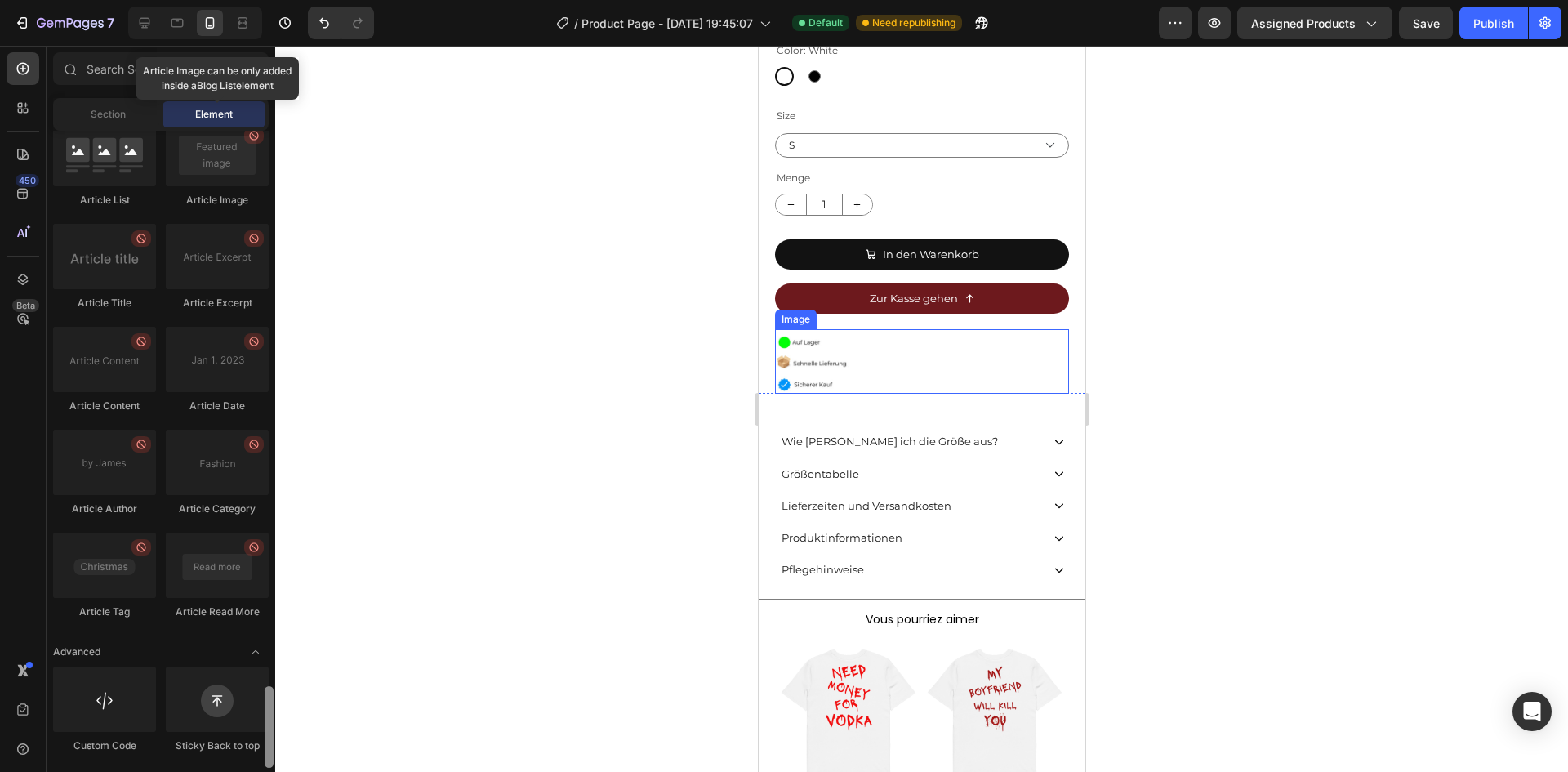
click at [267, 667] on div at bounding box center [270, 449] width 13 height 637
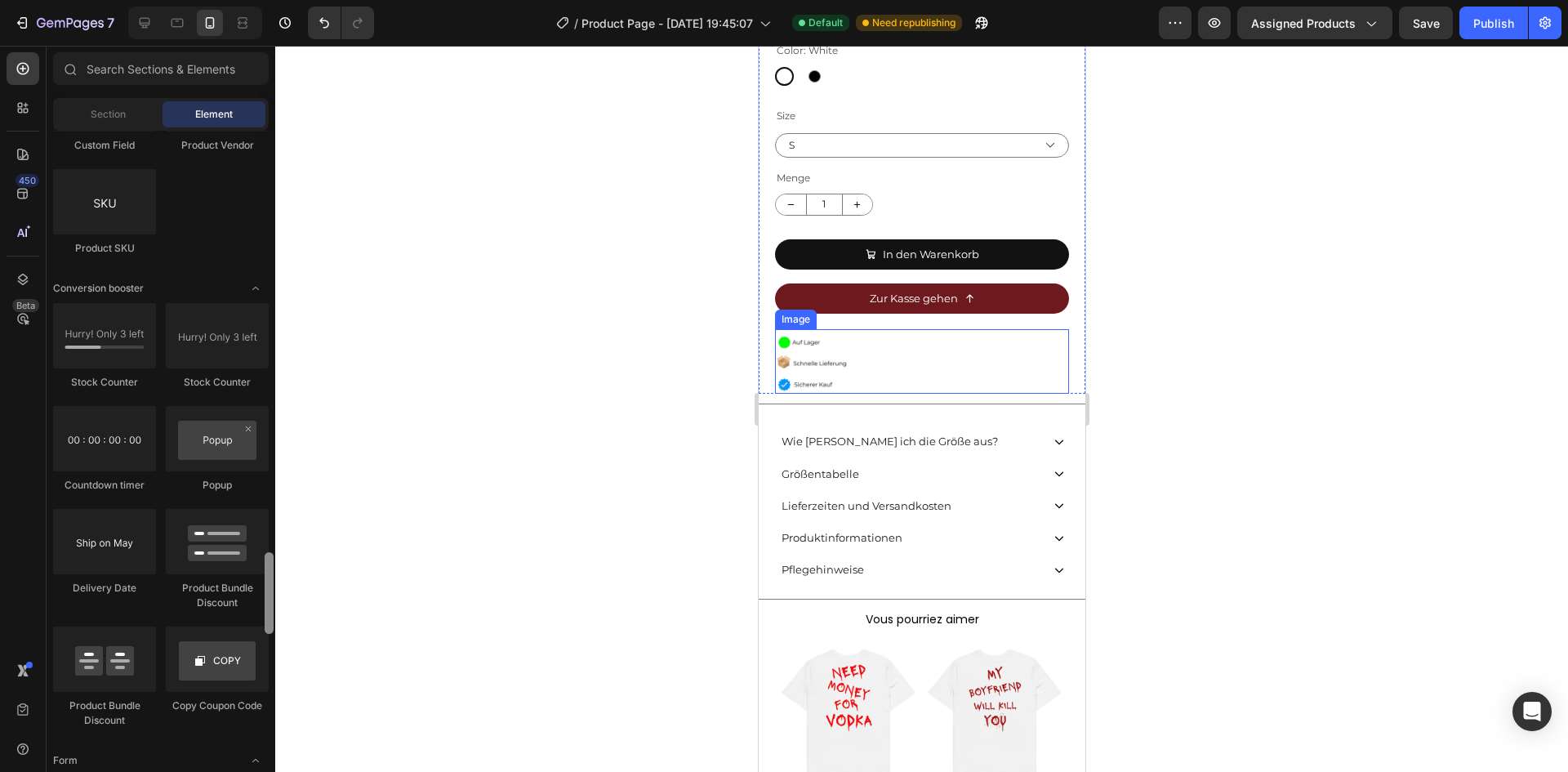
scroll to position [3221, 0]
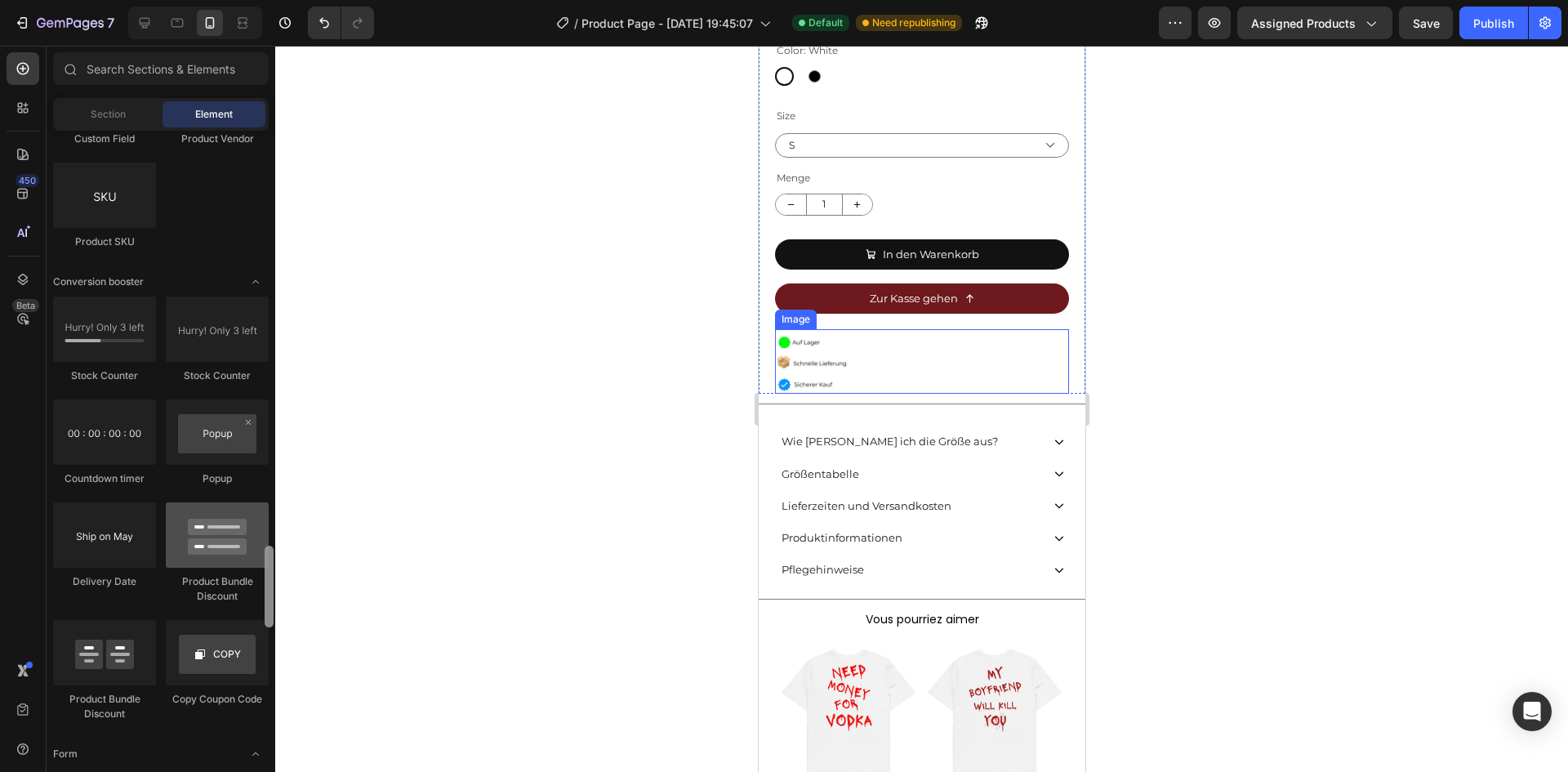
drag, startPoint x: 267, startPoint y: 703, endPoint x: 225, endPoint y: 510, distance: 197.5
click at [267, 562] on div at bounding box center [269, 586] width 9 height 82
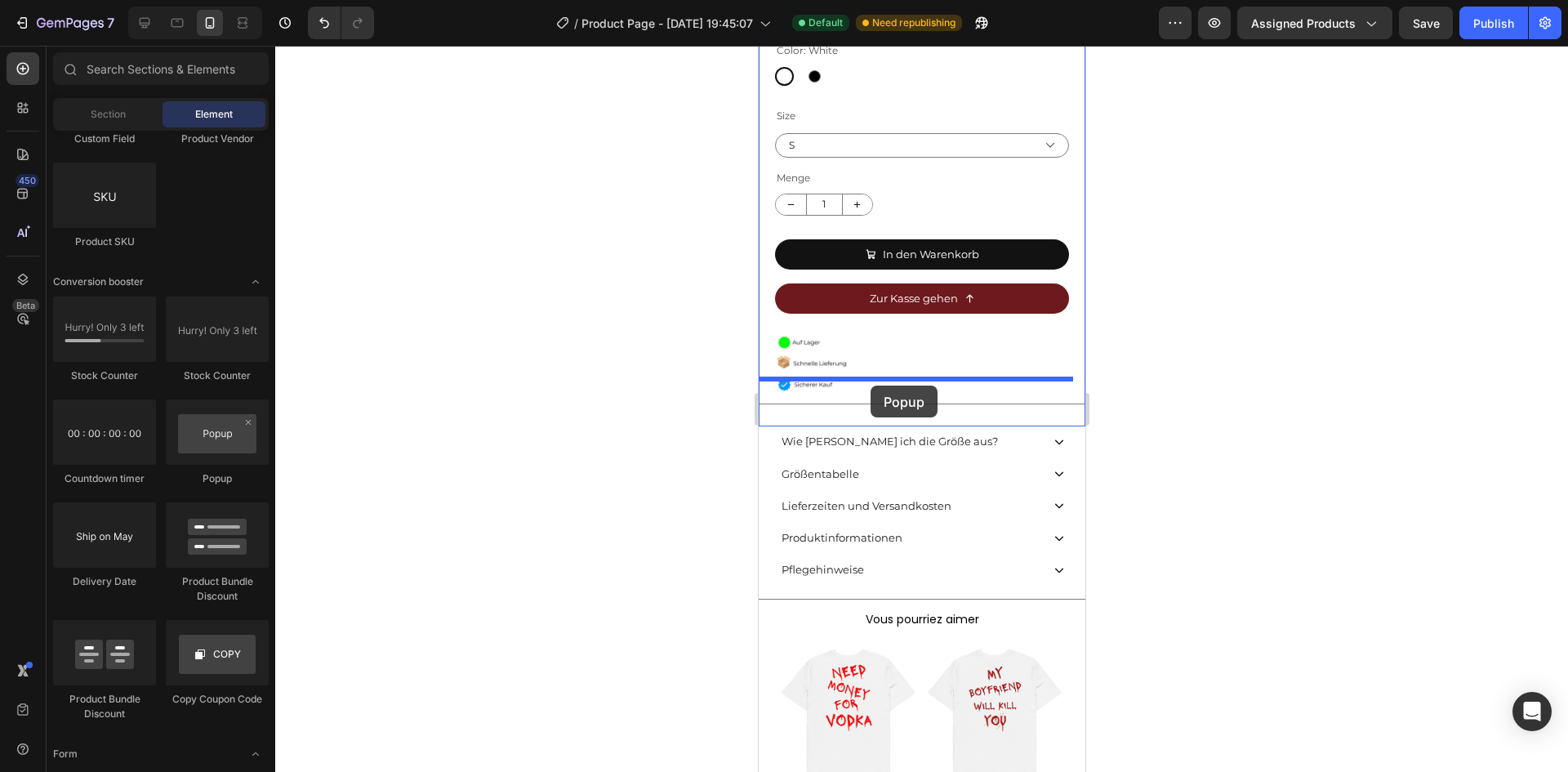
drag, startPoint x: 1203, startPoint y: 504, endPoint x: 870, endPoint y: 385, distance: 353.6
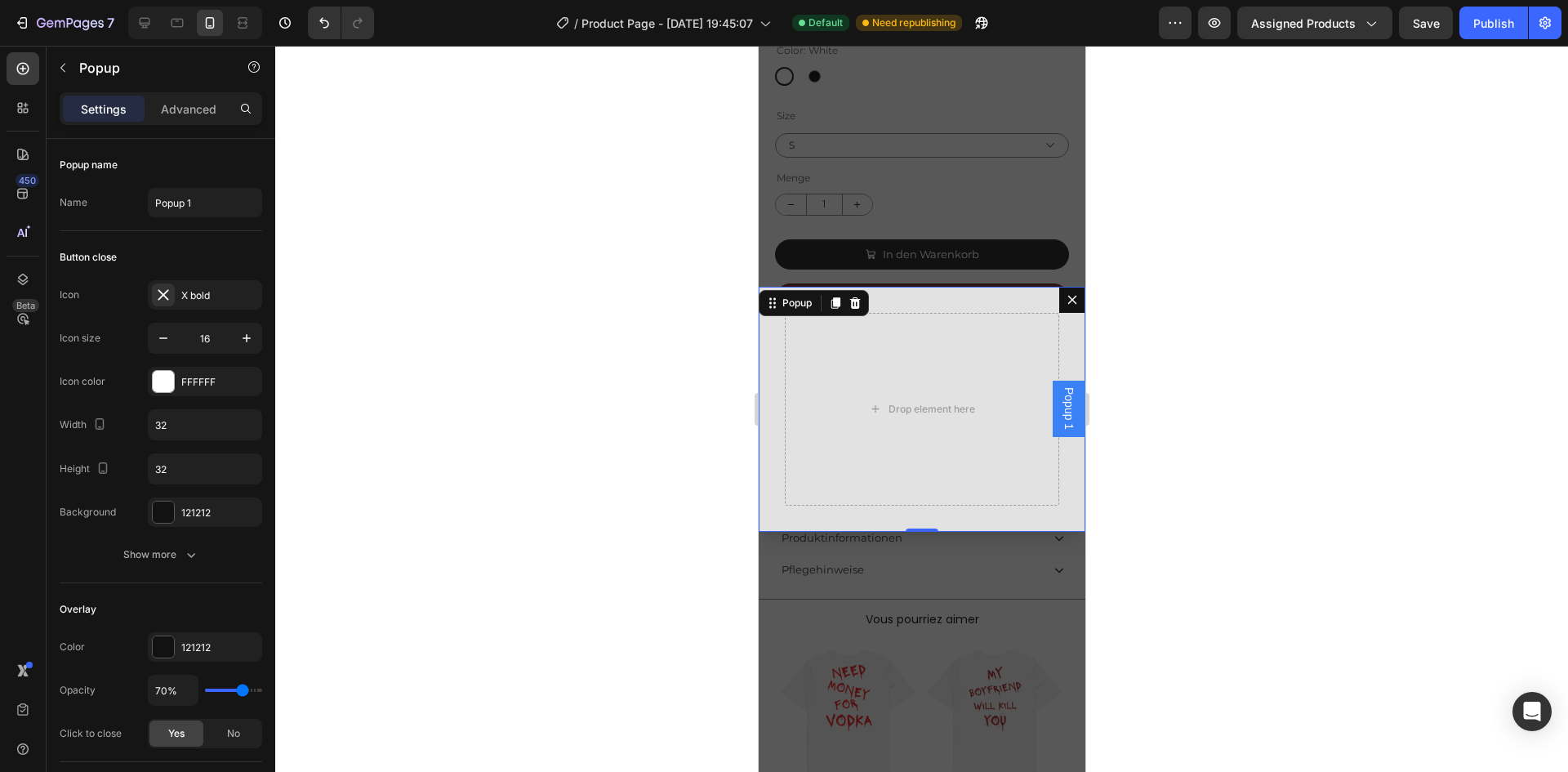
click at [1068, 300] on icon "Dialog content" at bounding box center [1072, 299] width 9 height 9
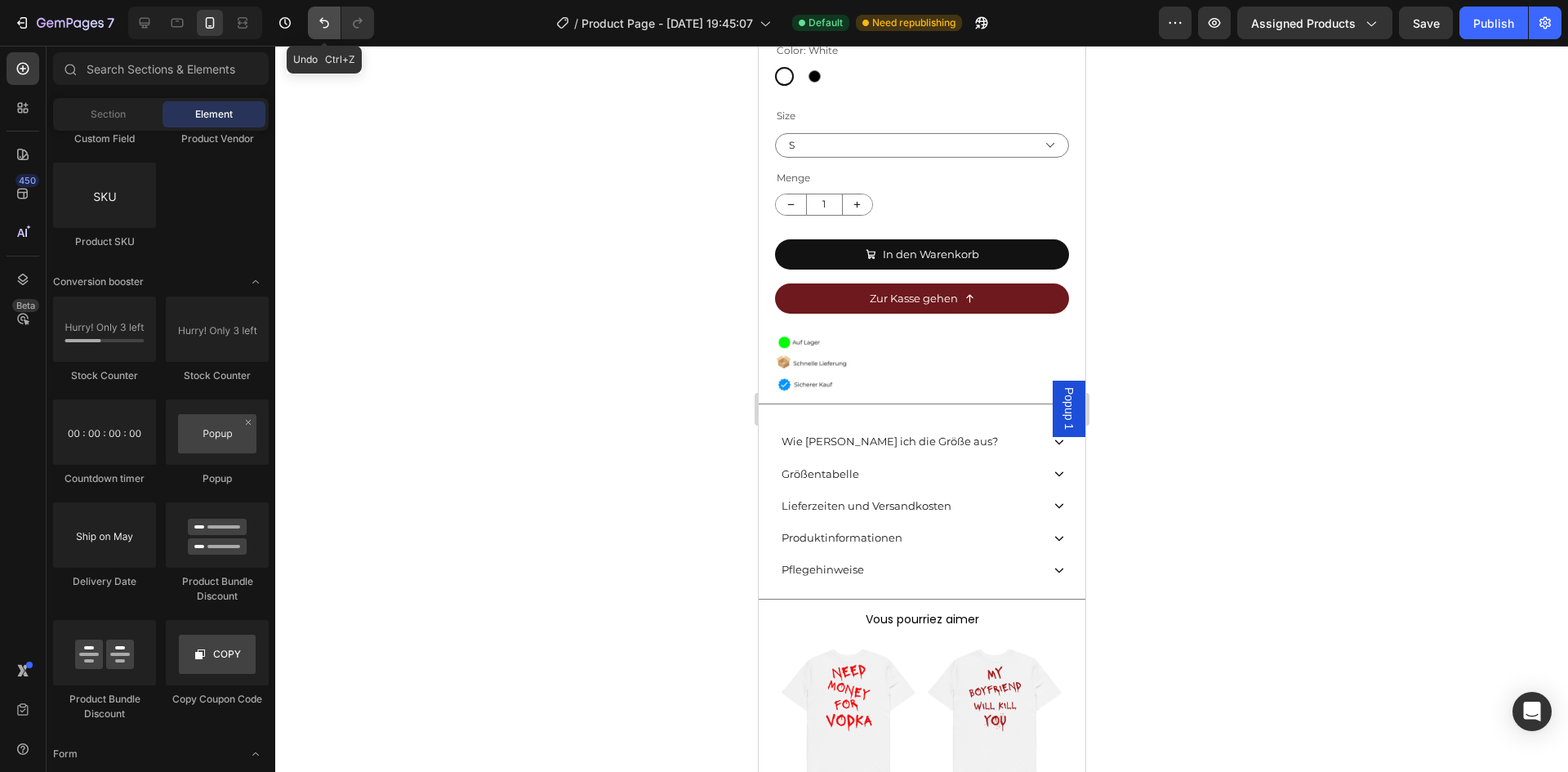
click at [322, 22] on icon "Undo/Redo" at bounding box center [324, 23] width 10 height 11
click at [324, 23] on icon "Undo/Redo" at bounding box center [325, 23] width 16 height 16
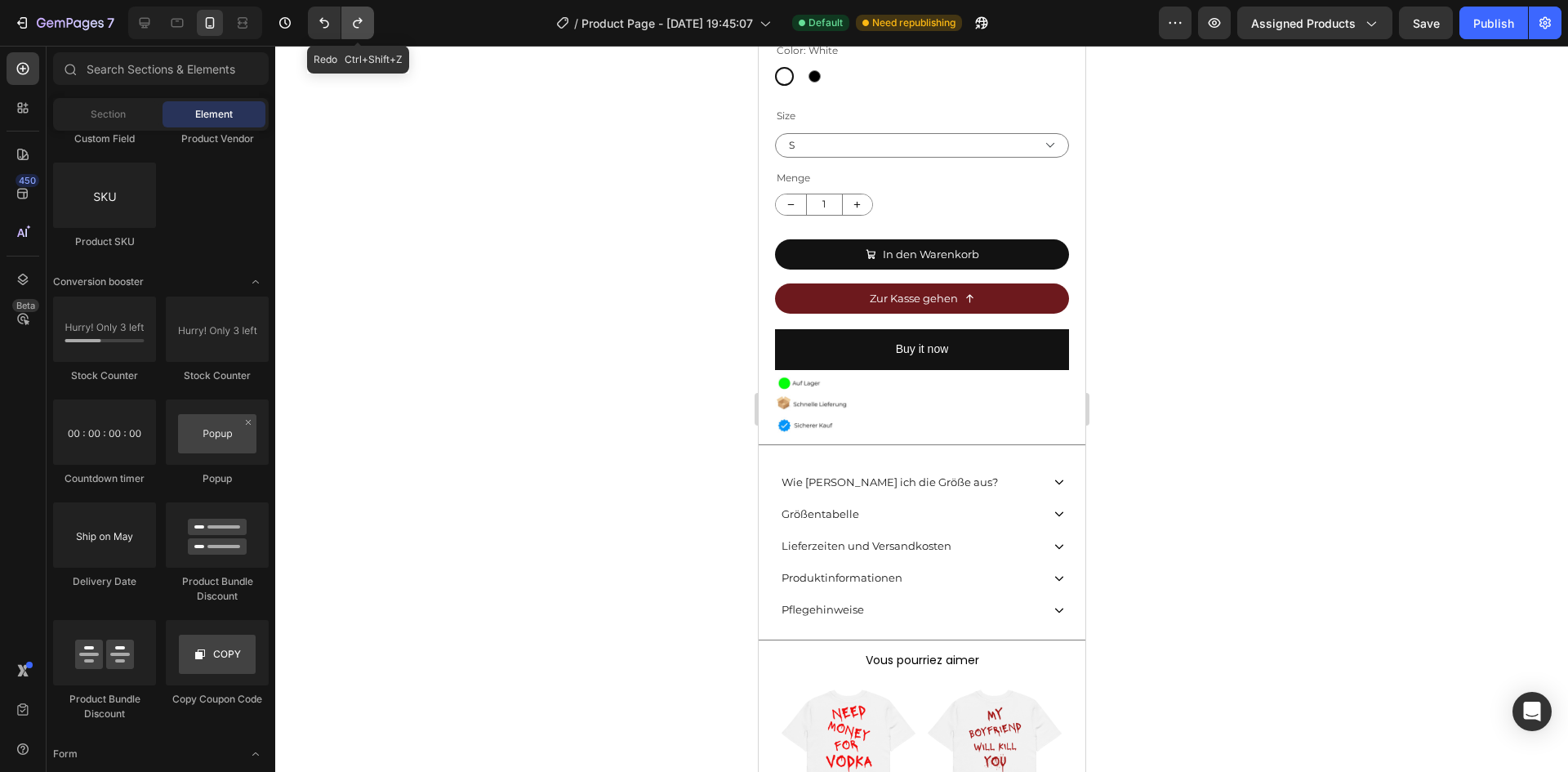
click at [368, 31] on button "Undo/Redo" at bounding box center [358, 23] width 32 height 32
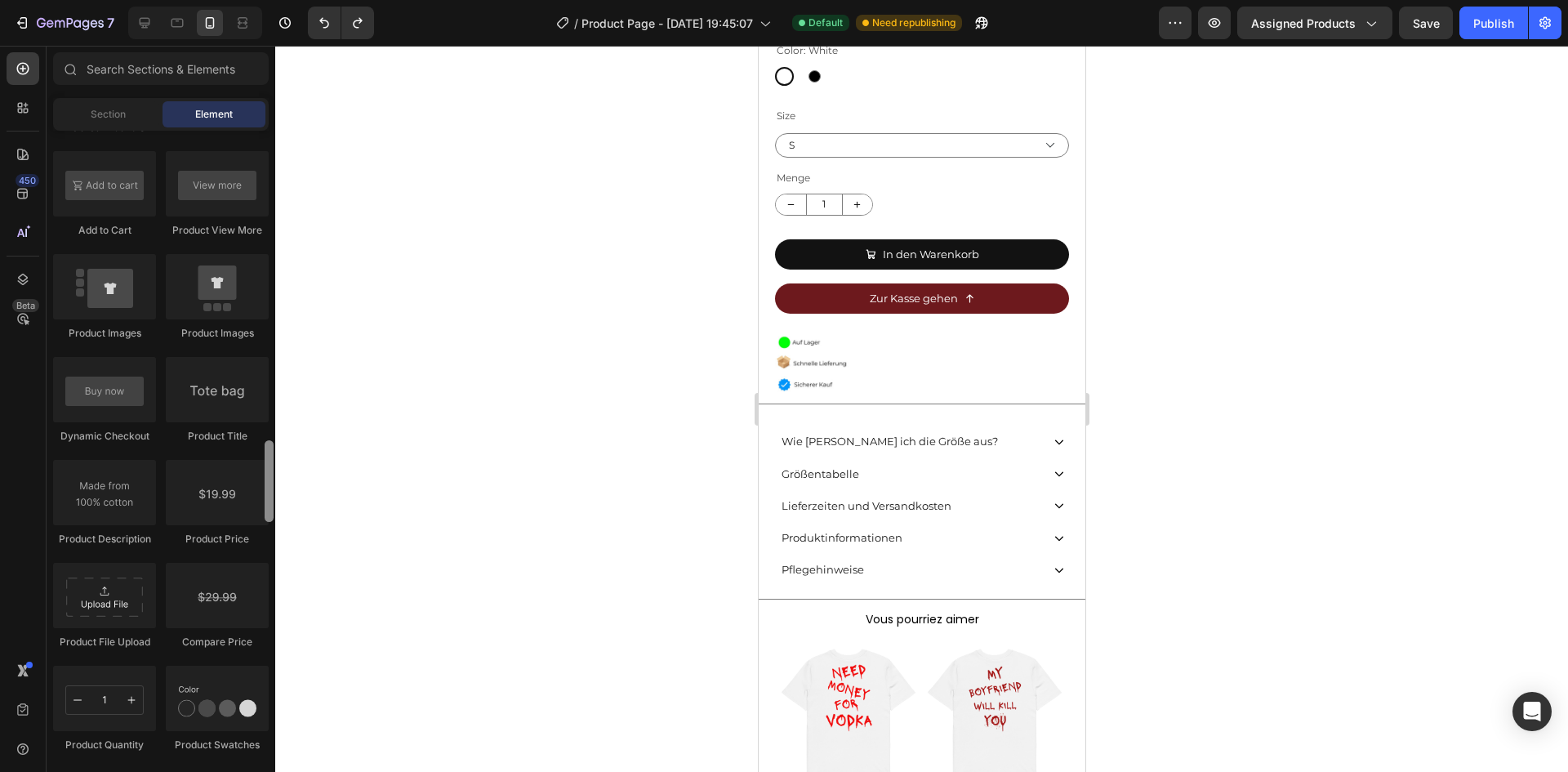
scroll to position [2403, 0]
drag, startPoint x: 268, startPoint y: 652, endPoint x: 264, endPoint y: 452, distance: 200.0
click at [264, 452] on div at bounding box center [270, 449] width 13 height 637
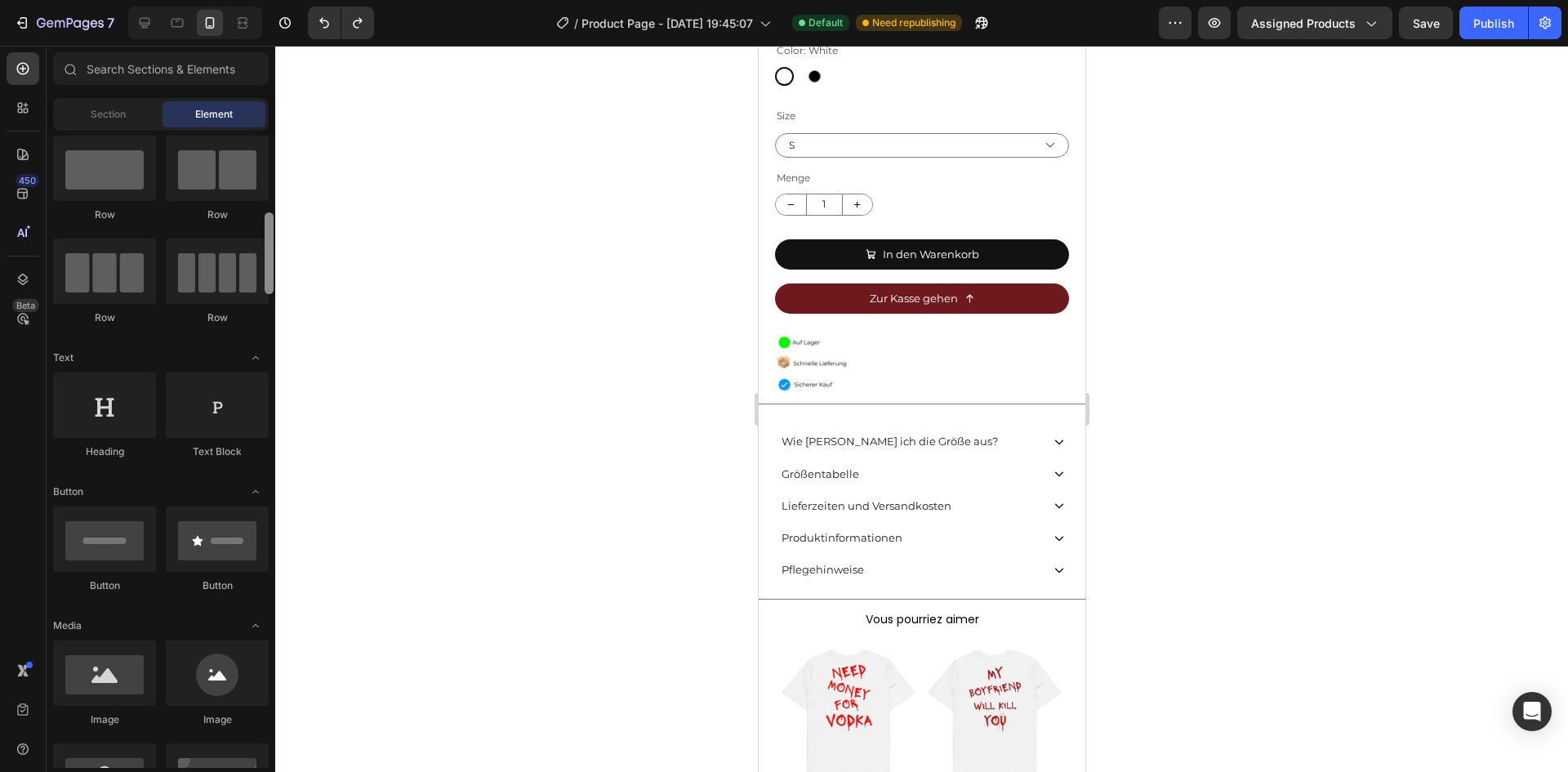
scroll to position [0, 0]
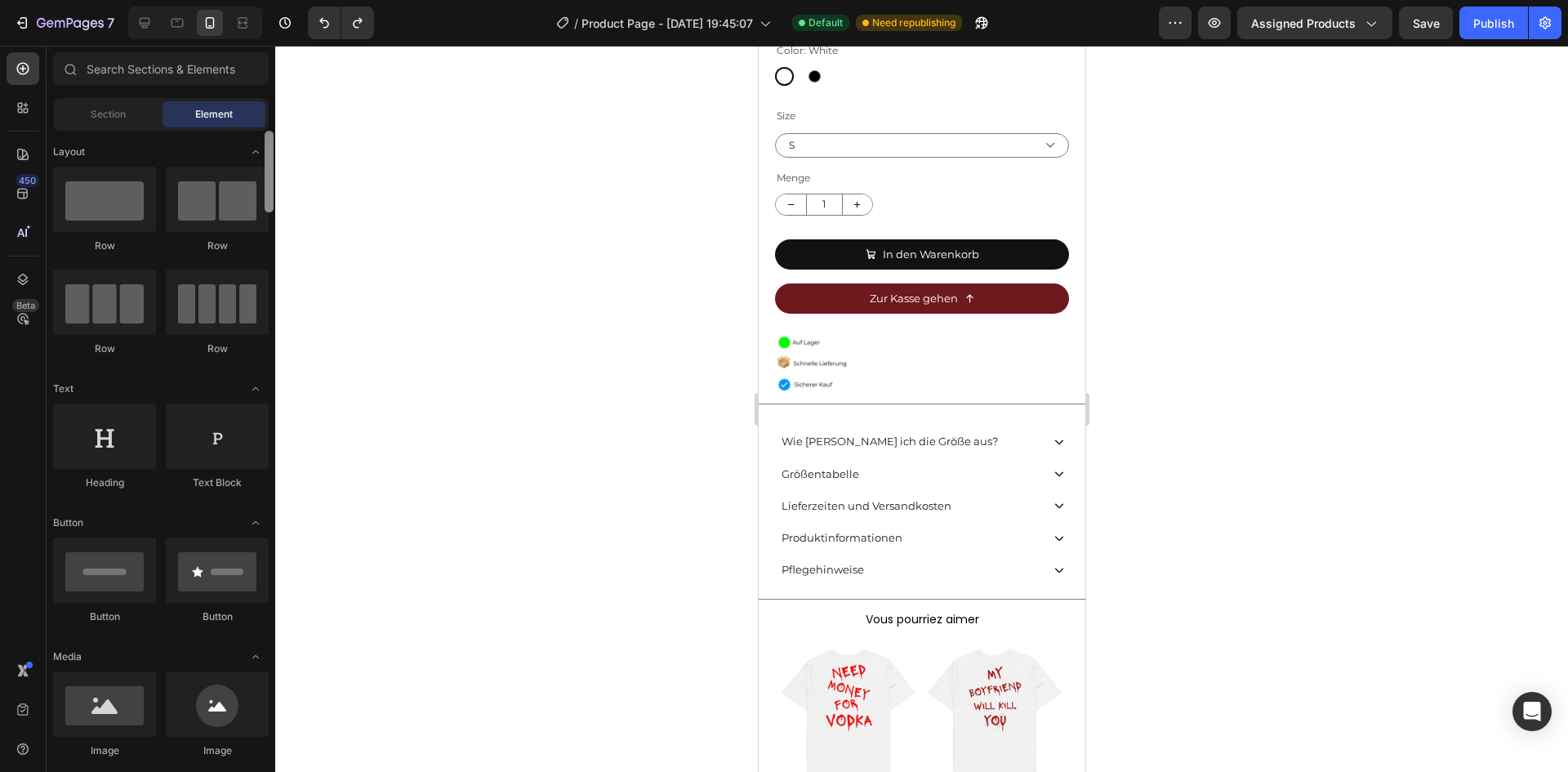
drag, startPoint x: 270, startPoint y: 454, endPoint x: 281, endPoint y: 110, distance: 344.2
click at [281, 0] on div "7 Version history / Product Page - [DATE] 19:45:07 Default Need republishing Pr…" at bounding box center [784, 0] width 1568 height 0
click at [568, 361] on div at bounding box center [922, 409] width 1293 height 726
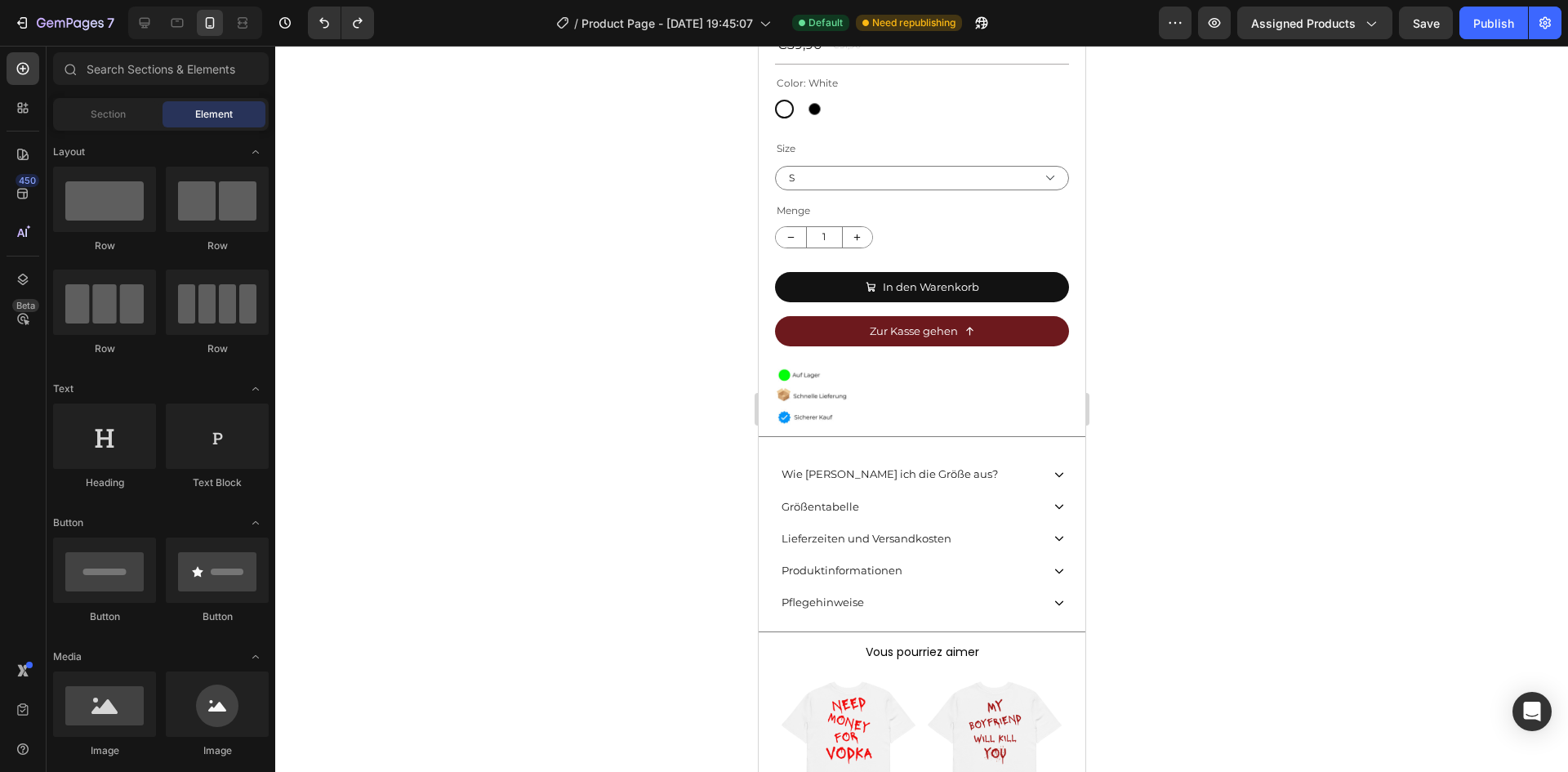
scroll to position [481, 0]
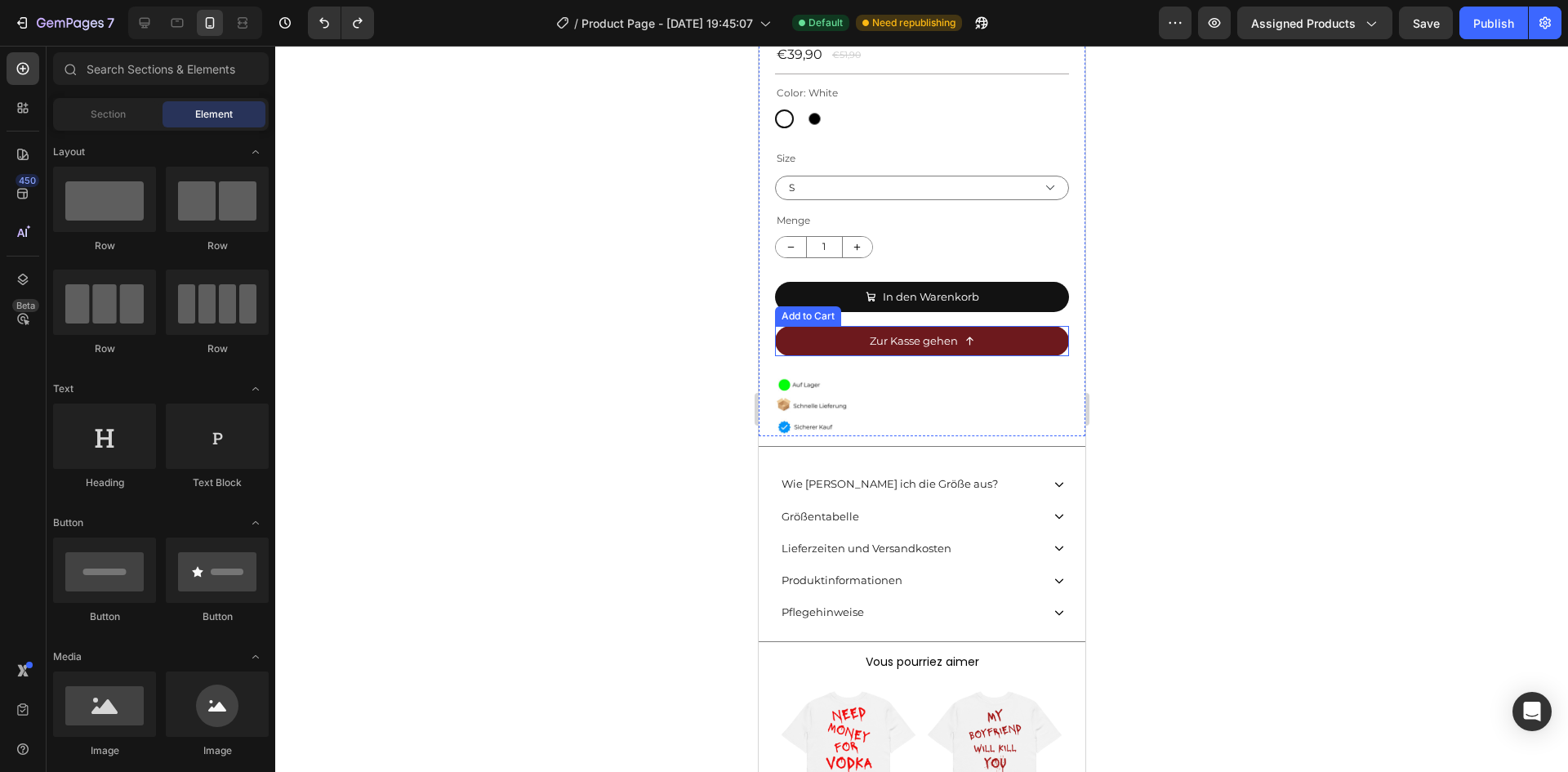
click at [827, 330] on button "Zur Kasse gehen" at bounding box center [922, 341] width 294 height 31
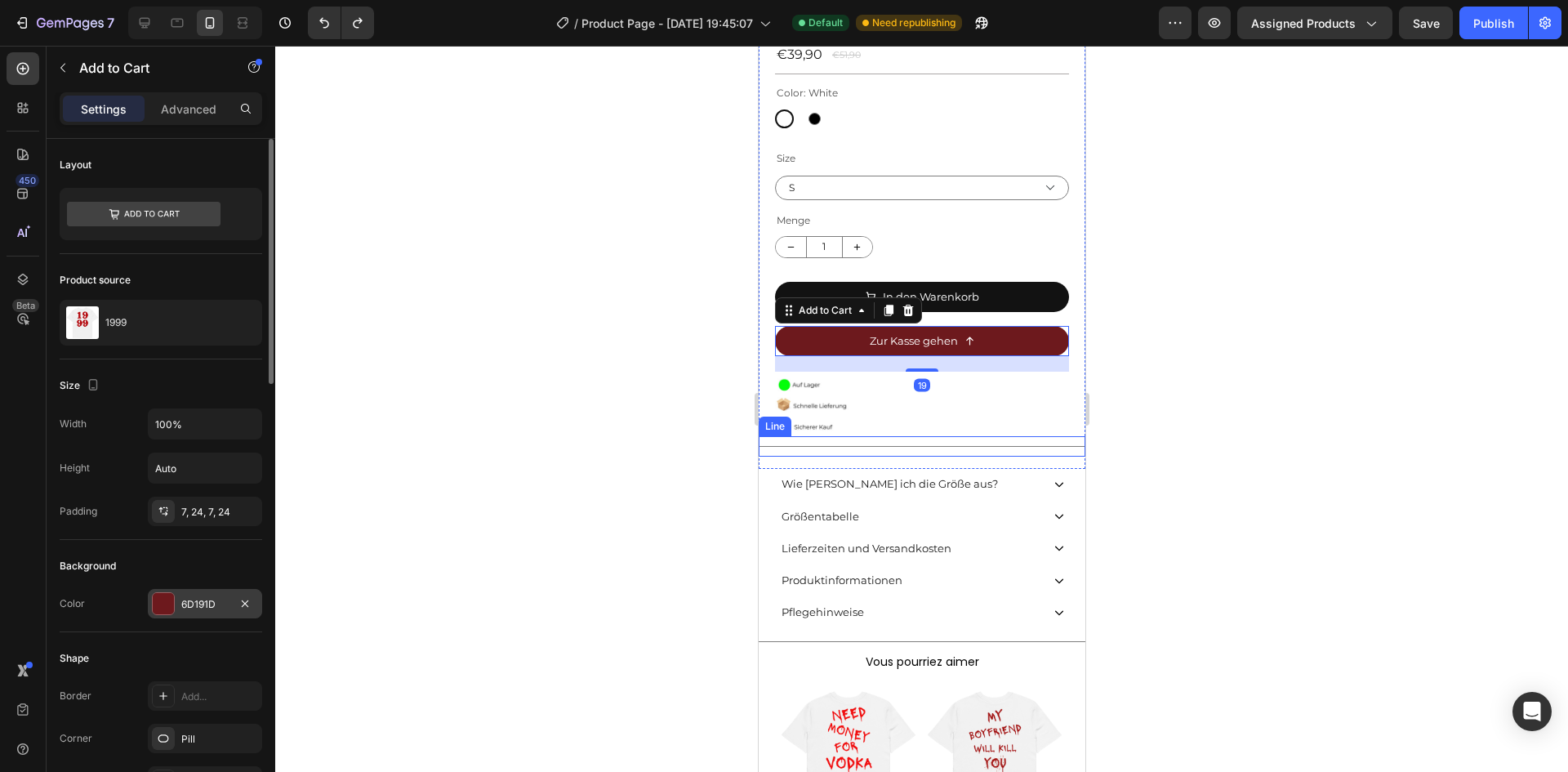
click at [183, 599] on div "6D191D" at bounding box center [205, 604] width 48 height 14
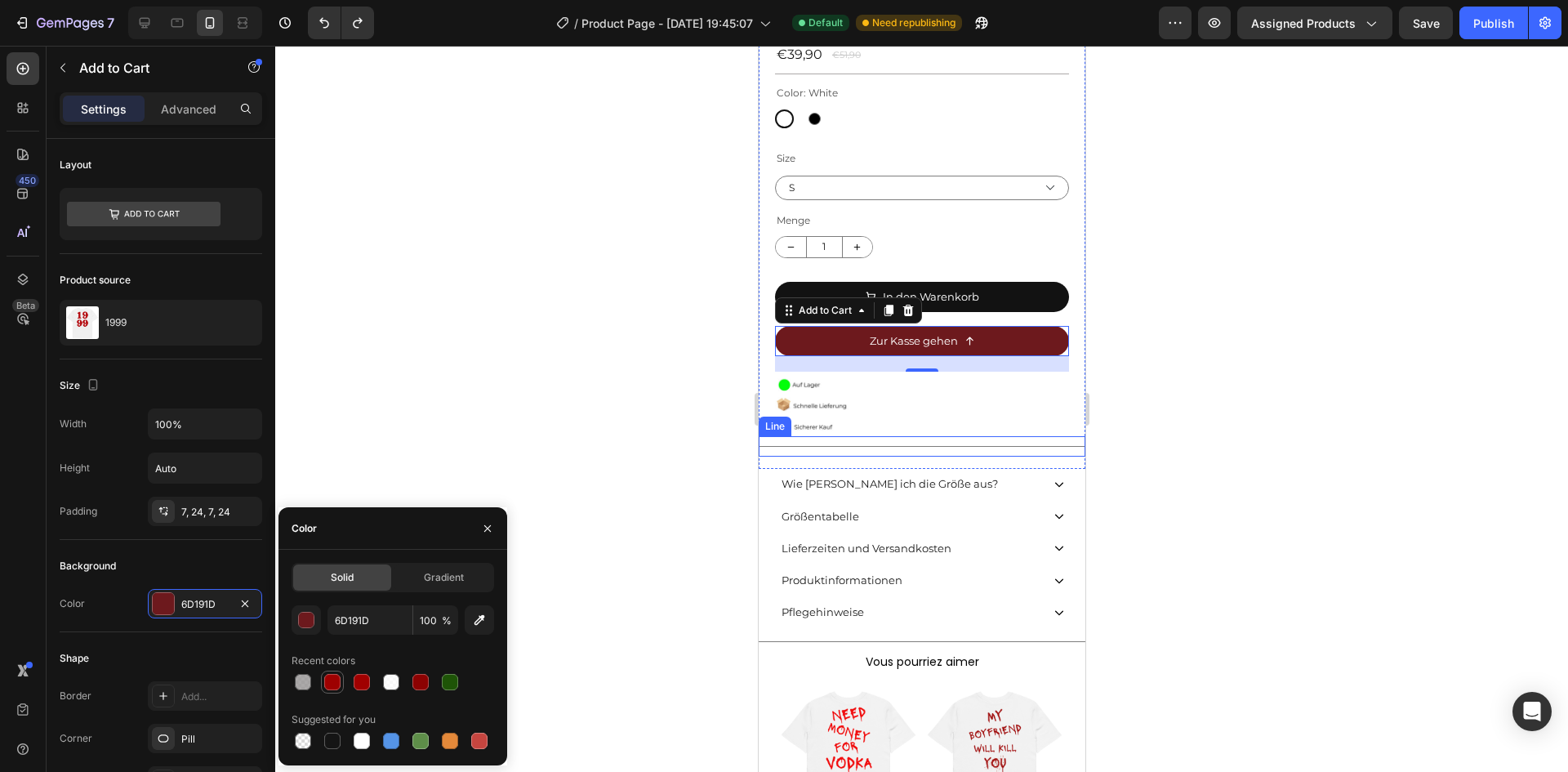
click at [330, 680] on div at bounding box center [333, 682] width 16 height 16
type input "9E0000"
click at [507, 317] on div at bounding box center [922, 409] width 1293 height 726
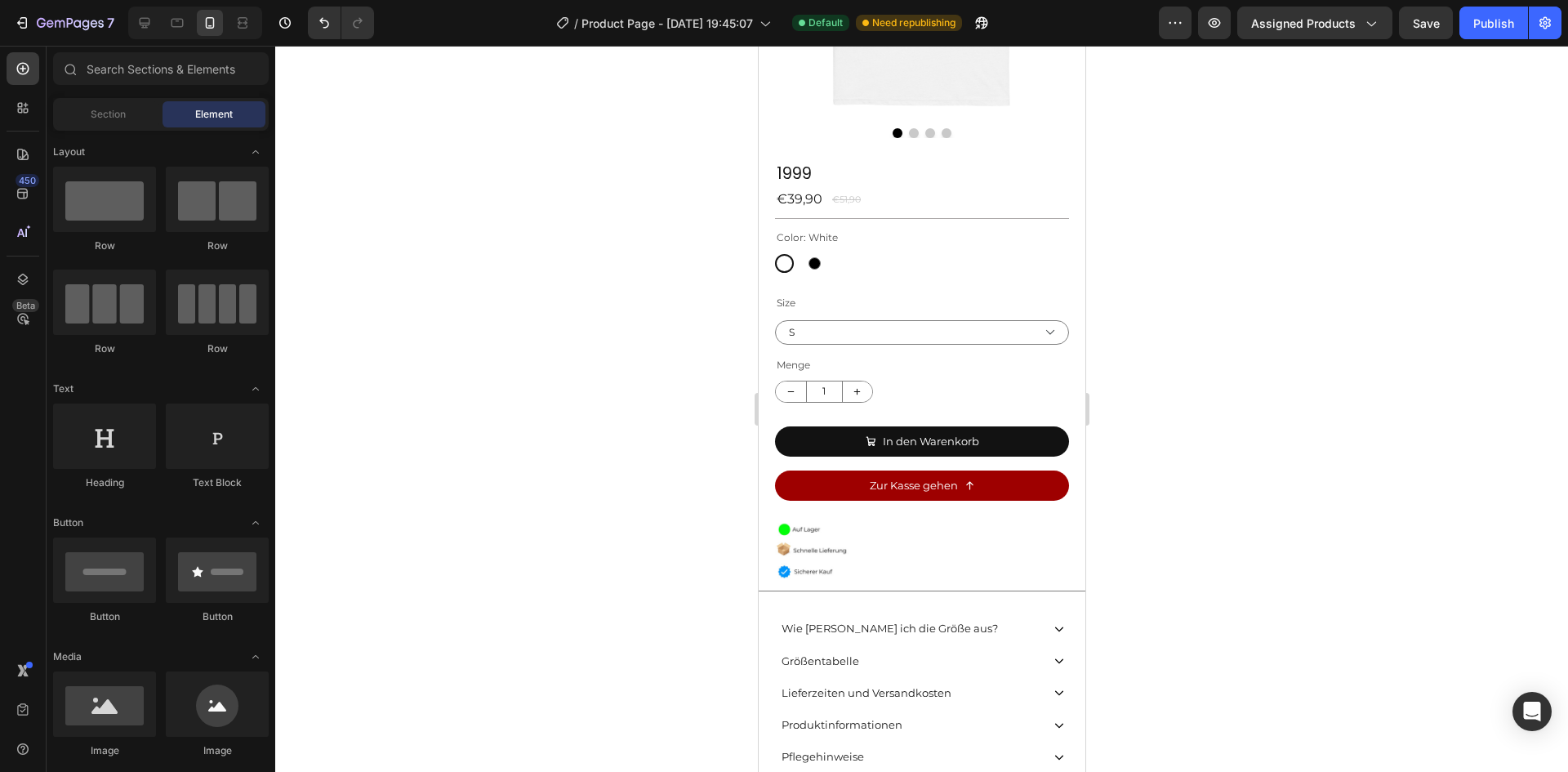
scroll to position [334, 0]
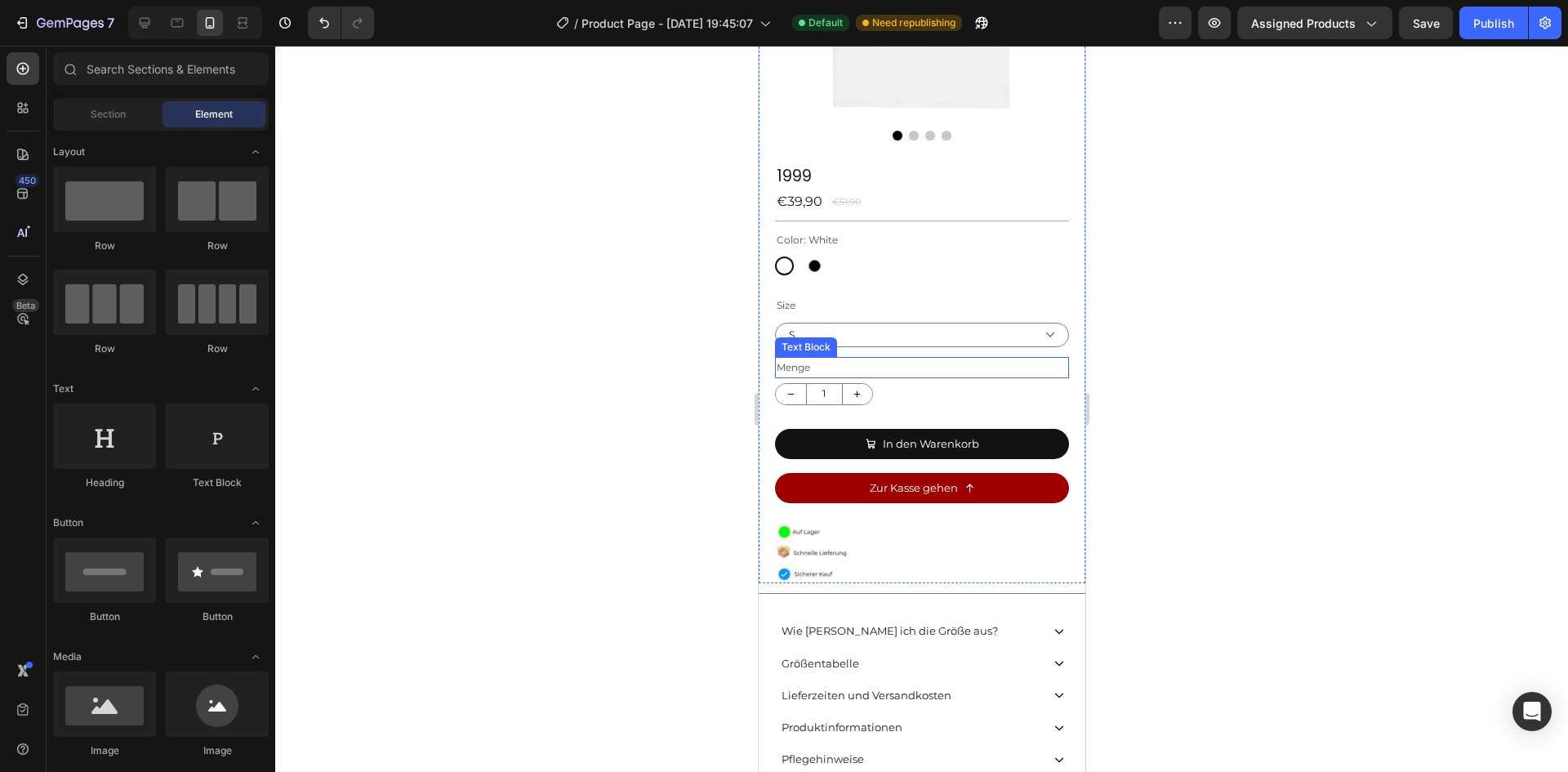
click at [790, 359] on p "Menge" at bounding box center [921, 368] width 290 height 18
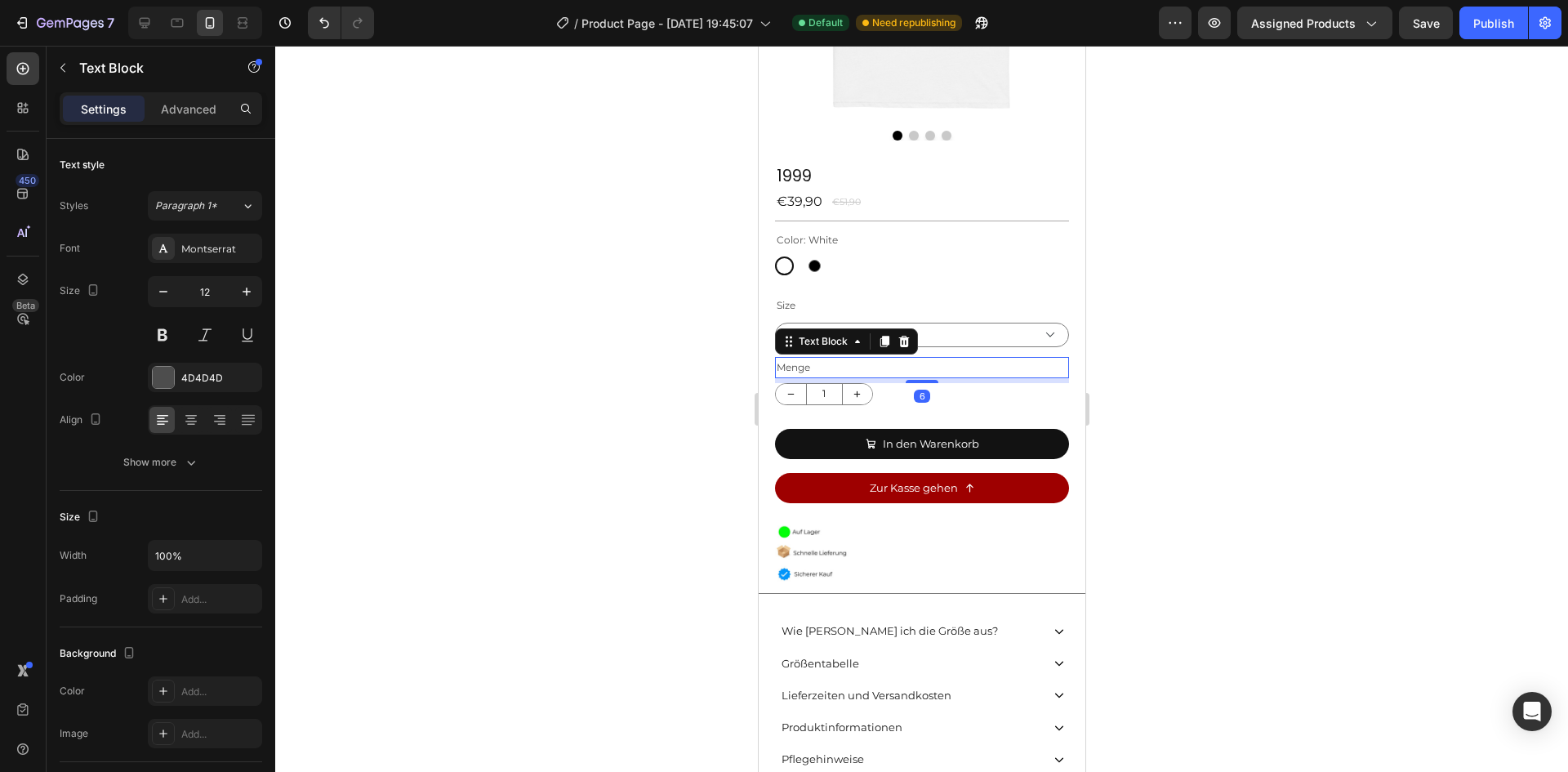
click at [819, 359] on p "Menge" at bounding box center [921, 368] width 290 height 18
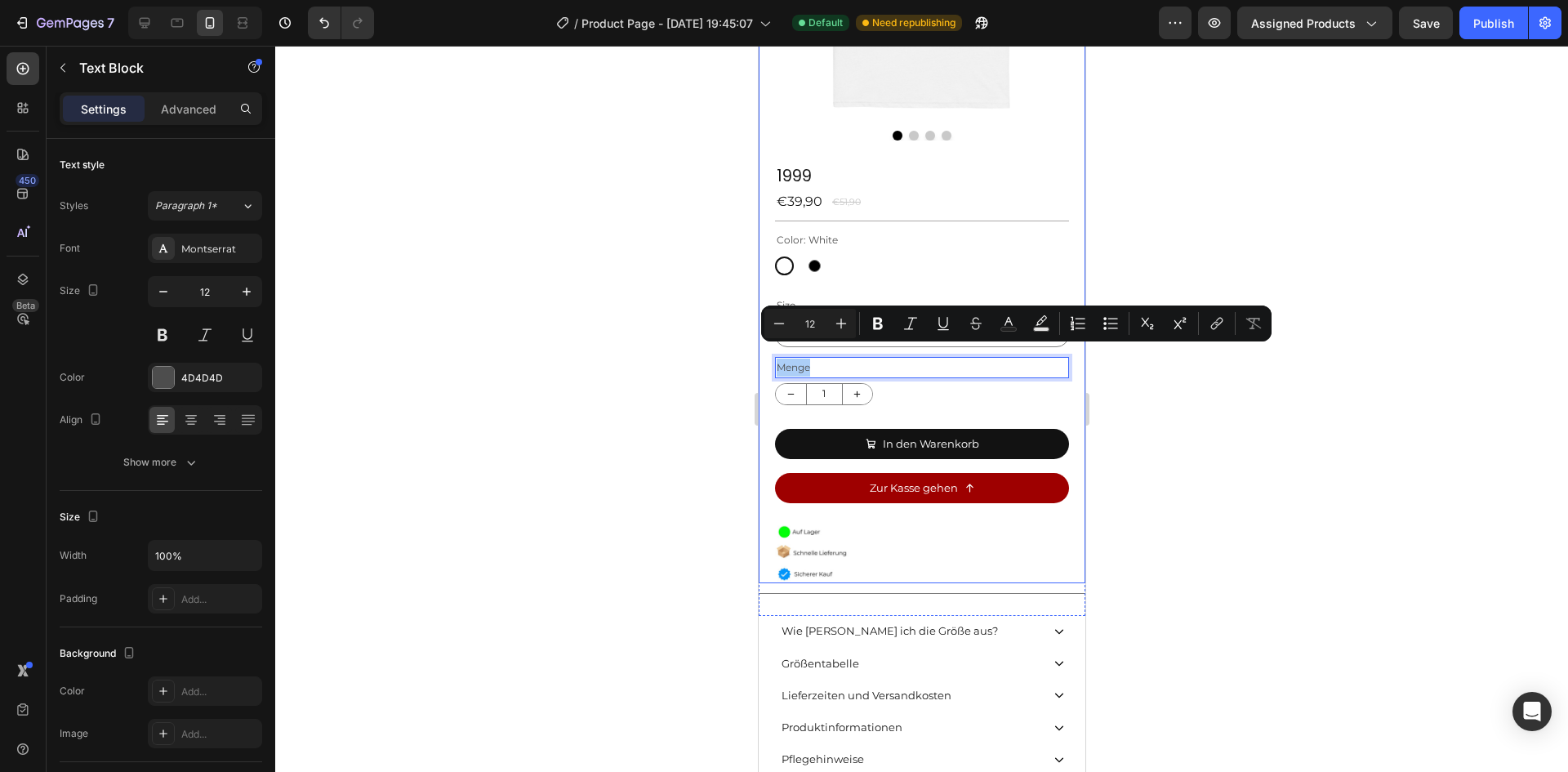
click at [671, 339] on div at bounding box center [922, 409] width 1293 height 726
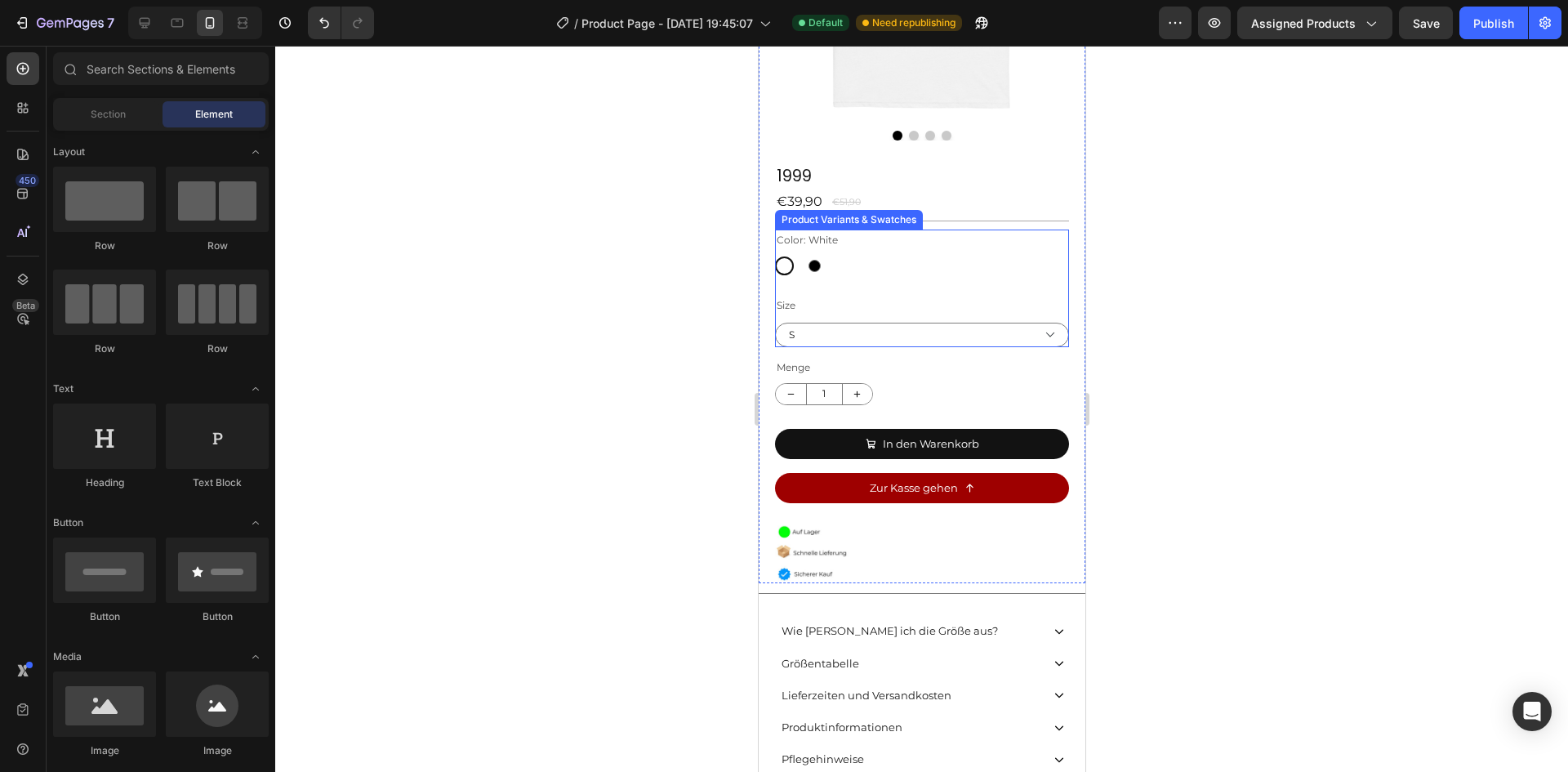
click at [791, 295] on legend "Size" at bounding box center [785, 306] width 22 height 22
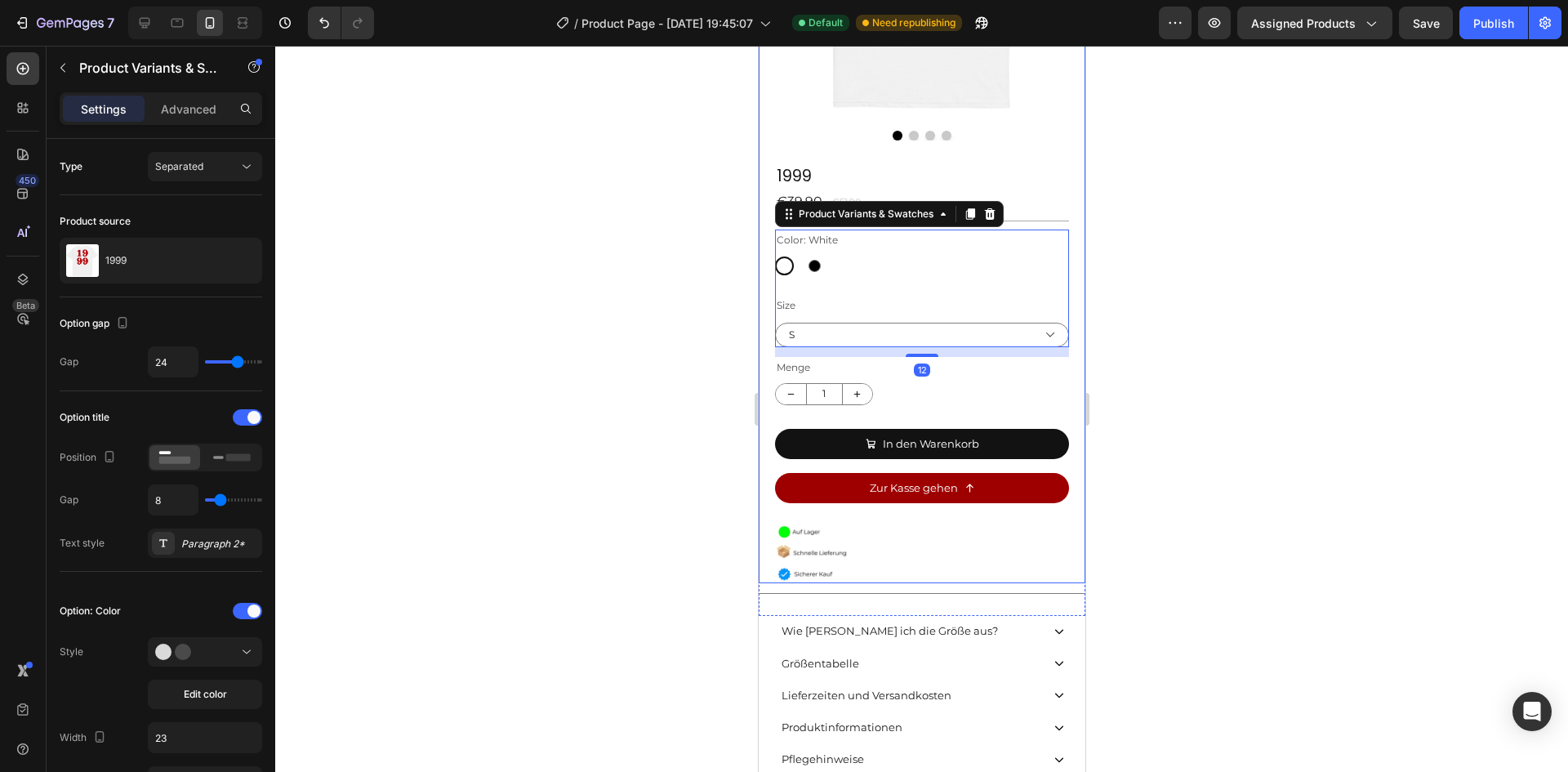
click at [663, 344] on div at bounding box center [922, 409] width 1293 height 726
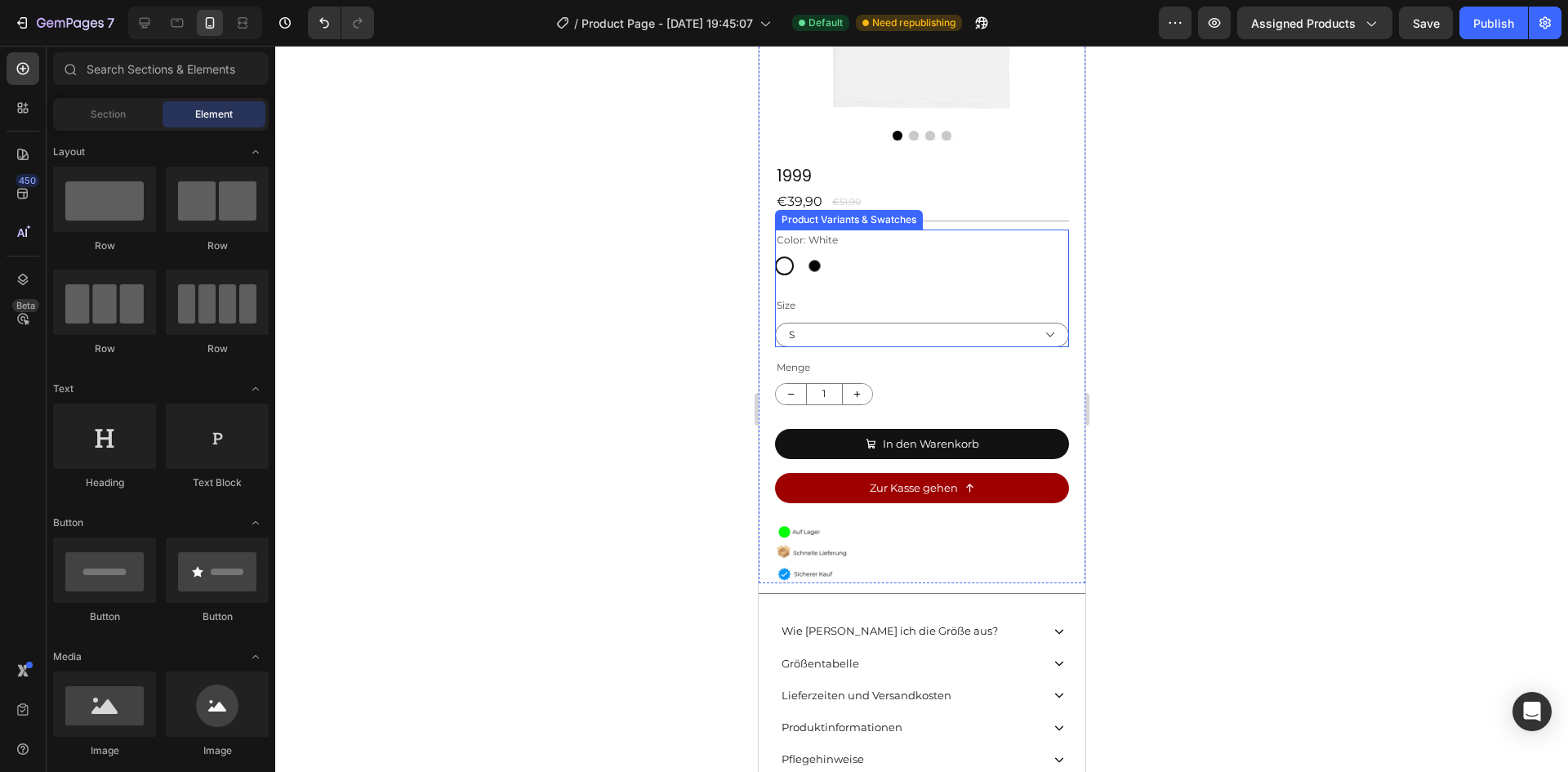
click at [790, 296] on legend "Size" at bounding box center [785, 306] width 22 height 22
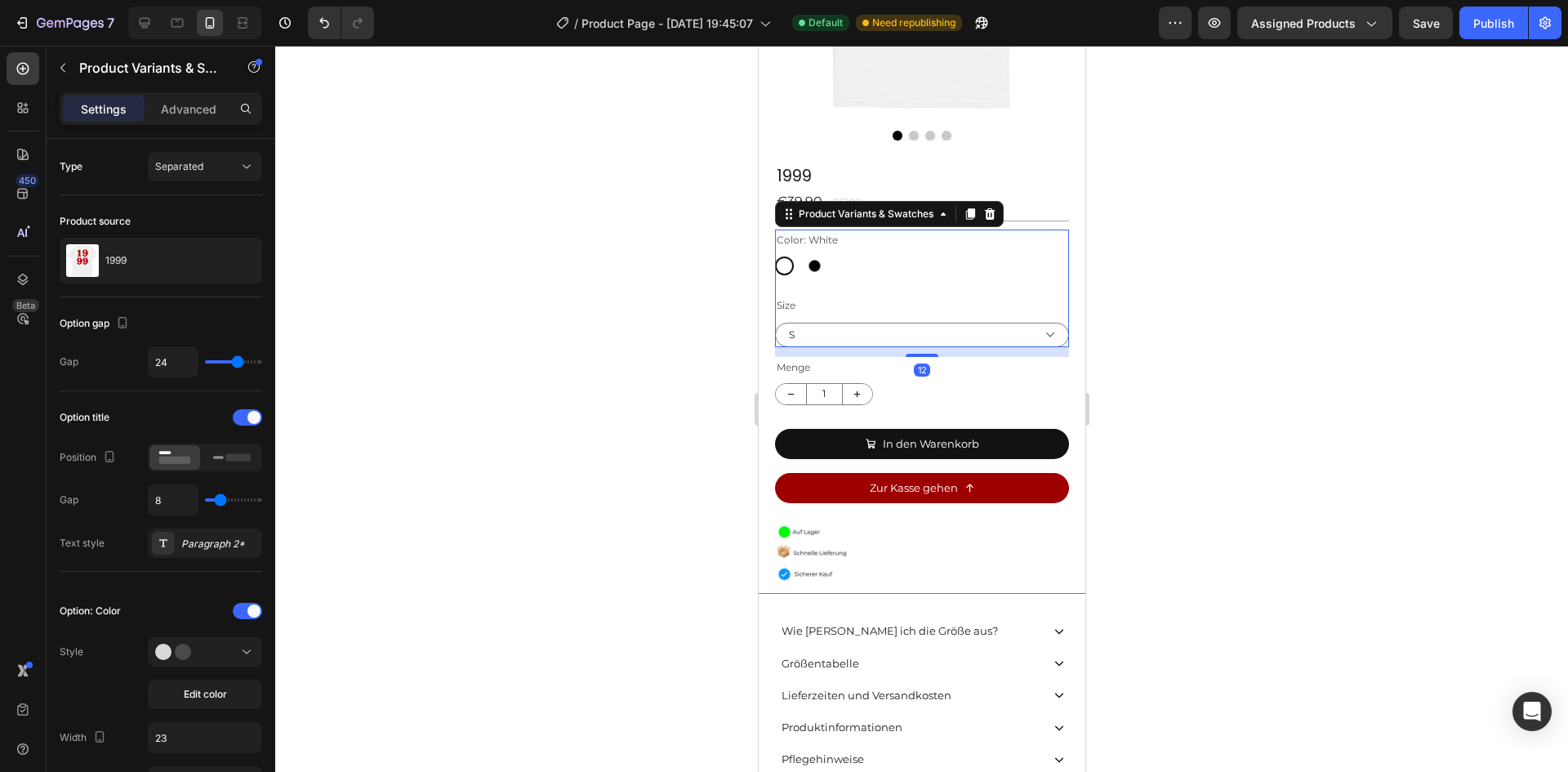
click at [790, 296] on legend "Size" at bounding box center [785, 306] width 22 height 22
click at [791, 296] on legend "Size" at bounding box center [785, 306] width 22 height 22
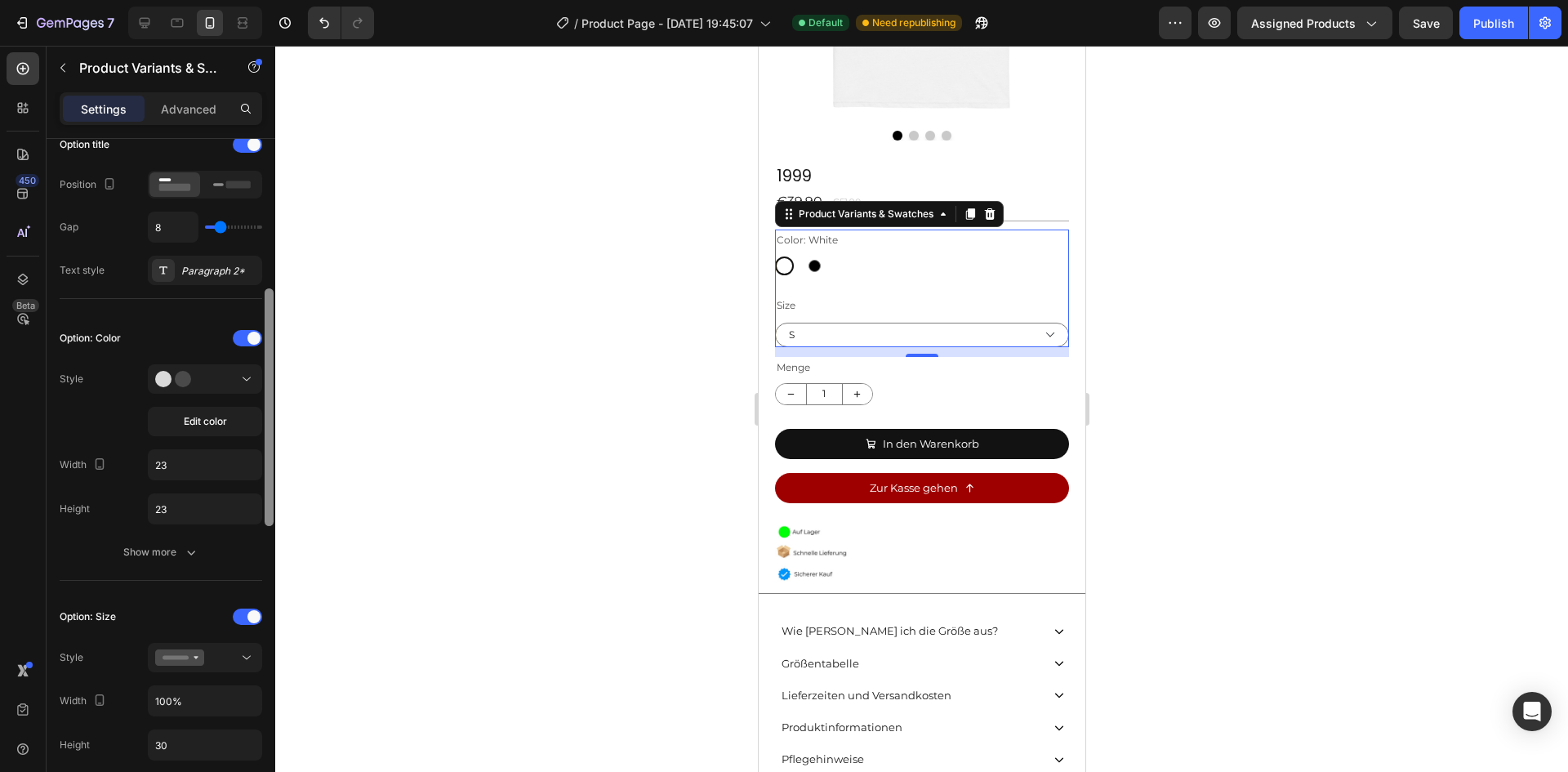
scroll to position [336, 0]
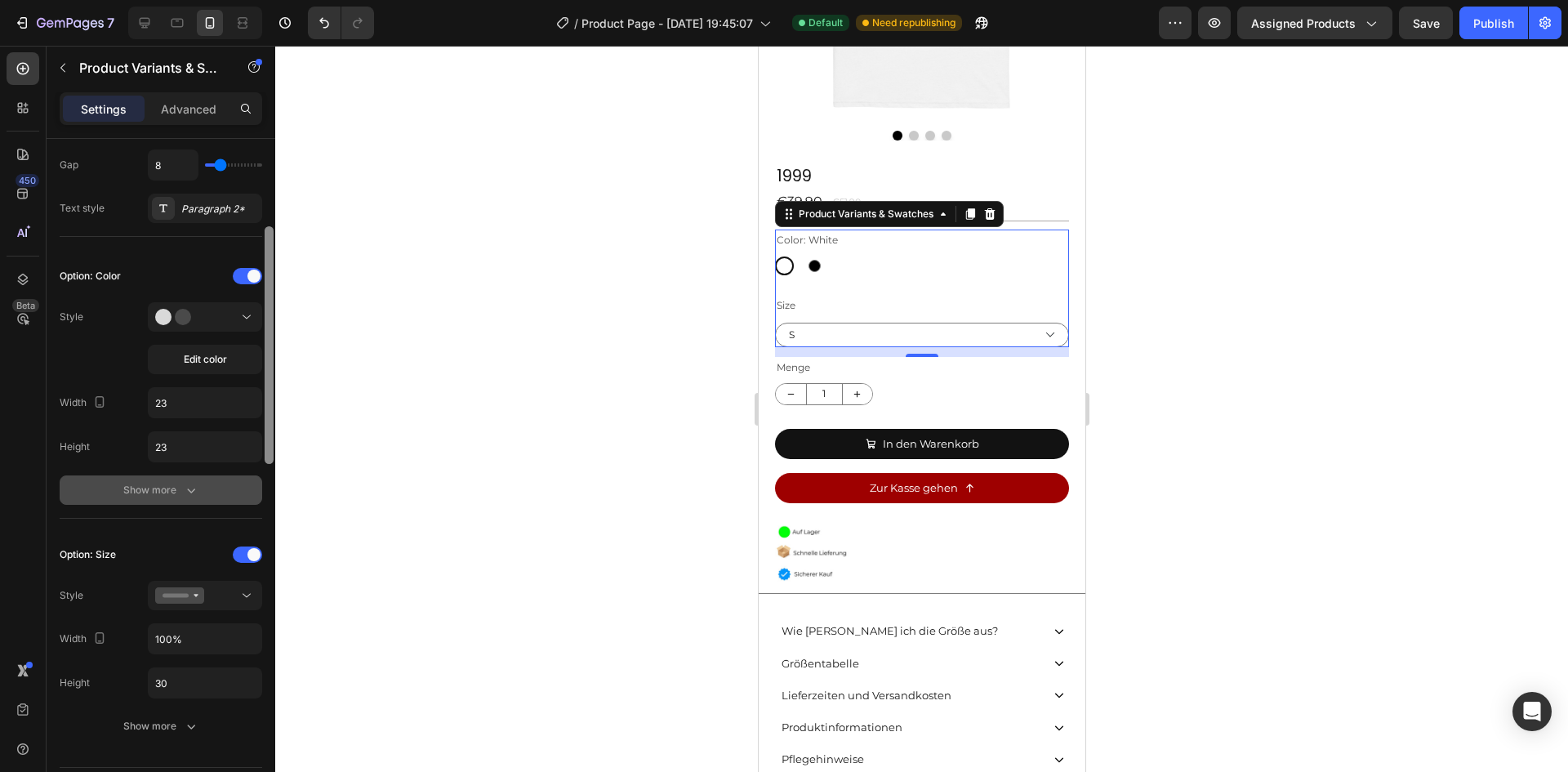
drag, startPoint x: 266, startPoint y: 345, endPoint x: 255, endPoint y: 475, distance: 130.5
click at [273, 463] on div at bounding box center [269, 345] width 9 height 238
click at [179, 494] on div "Show more" at bounding box center [161, 489] width 76 height 16
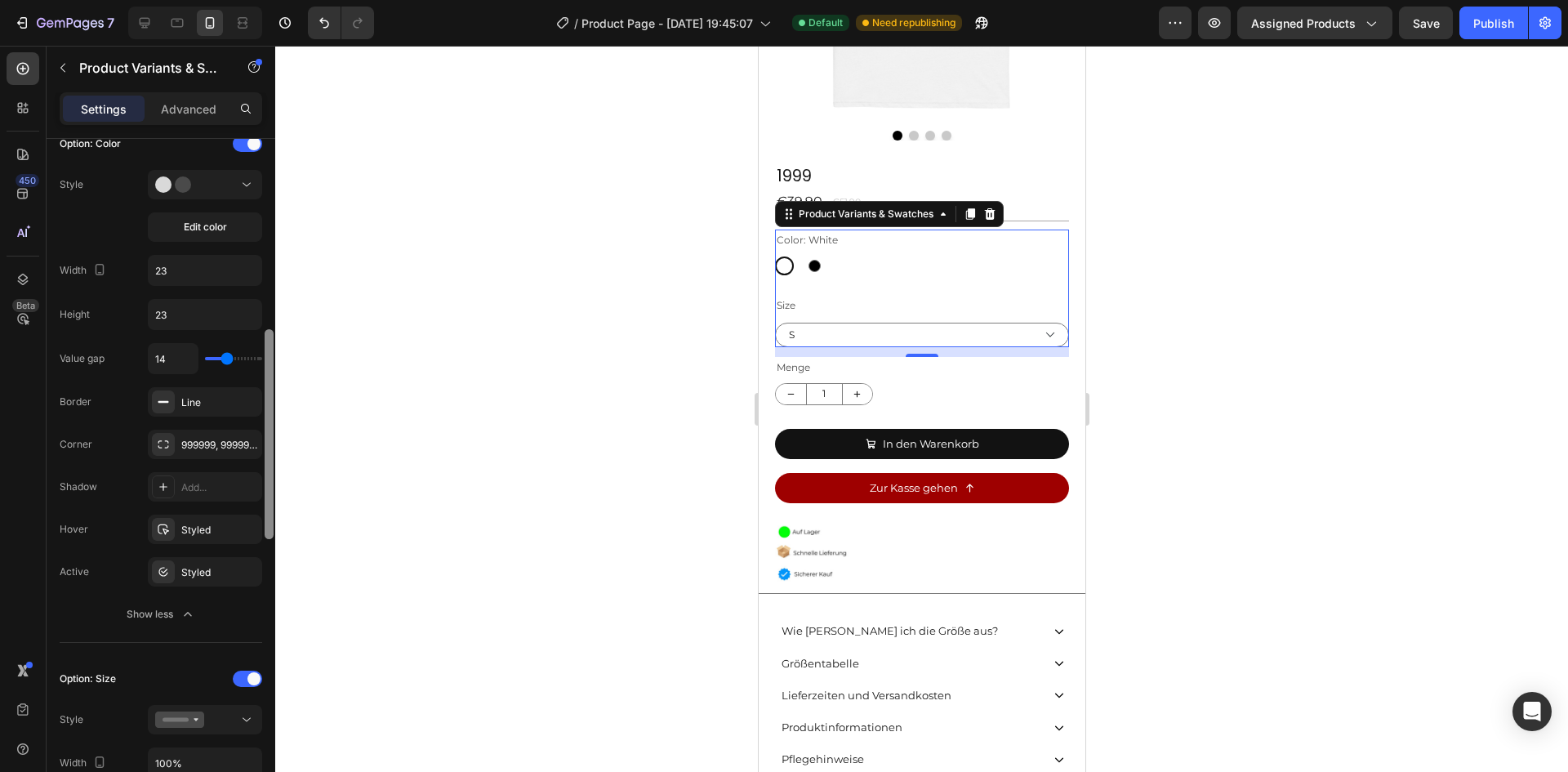
scroll to position [516, 0]
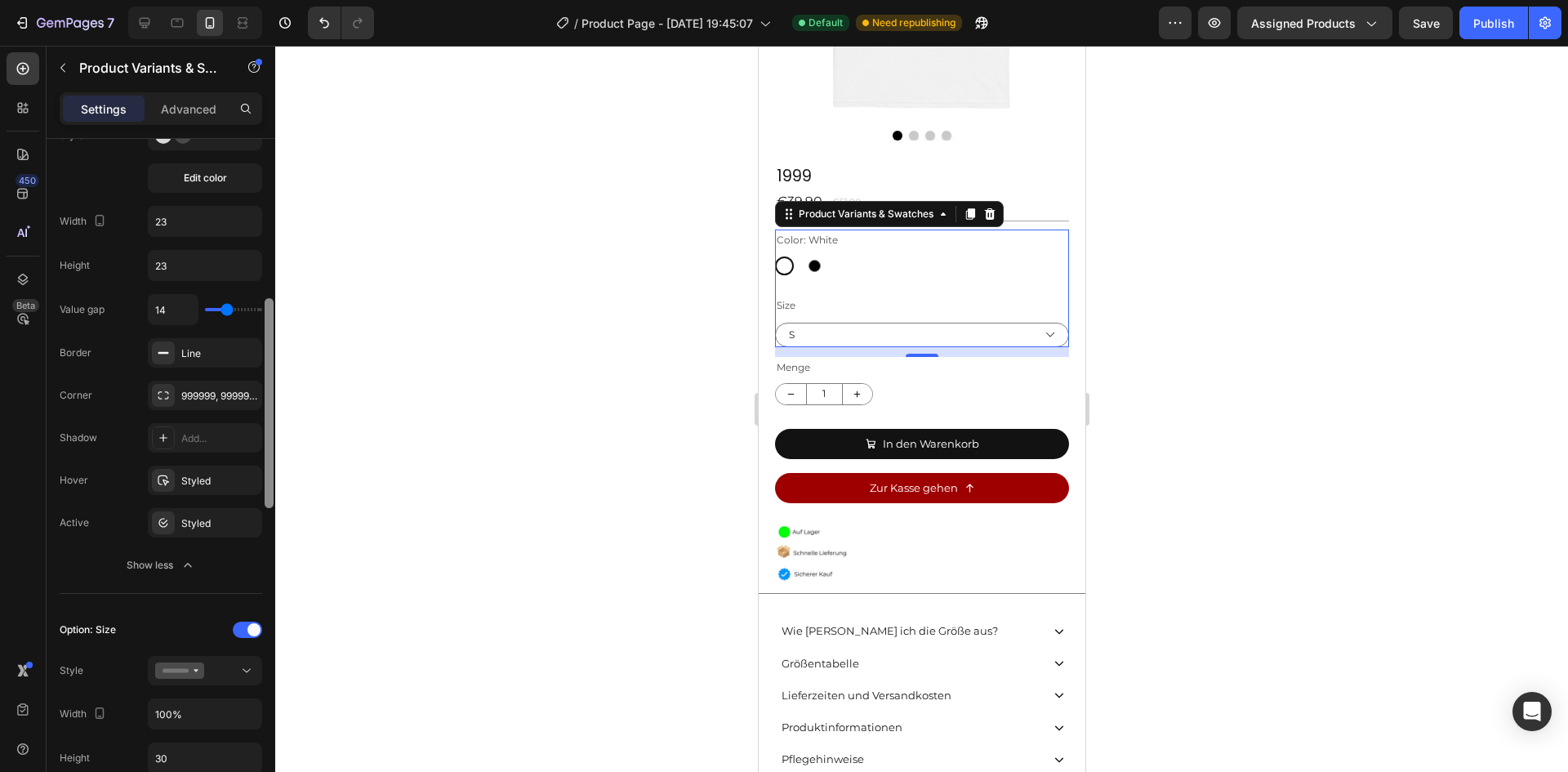
drag, startPoint x: 271, startPoint y: 462, endPoint x: 243, endPoint y: 507, distance: 53.0
click at [271, 524] on div at bounding box center [270, 479] width 13 height 680
click at [228, 498] on div "Value gap 14 Border Line Corner 999999, 999999, 999999, 999999 Shadow Add... Ho…" at bounding box center [160, 437] width 203 height 286
click at [221, 485] on div "Styled" at bounding box center [205, 481] width 48 height 14
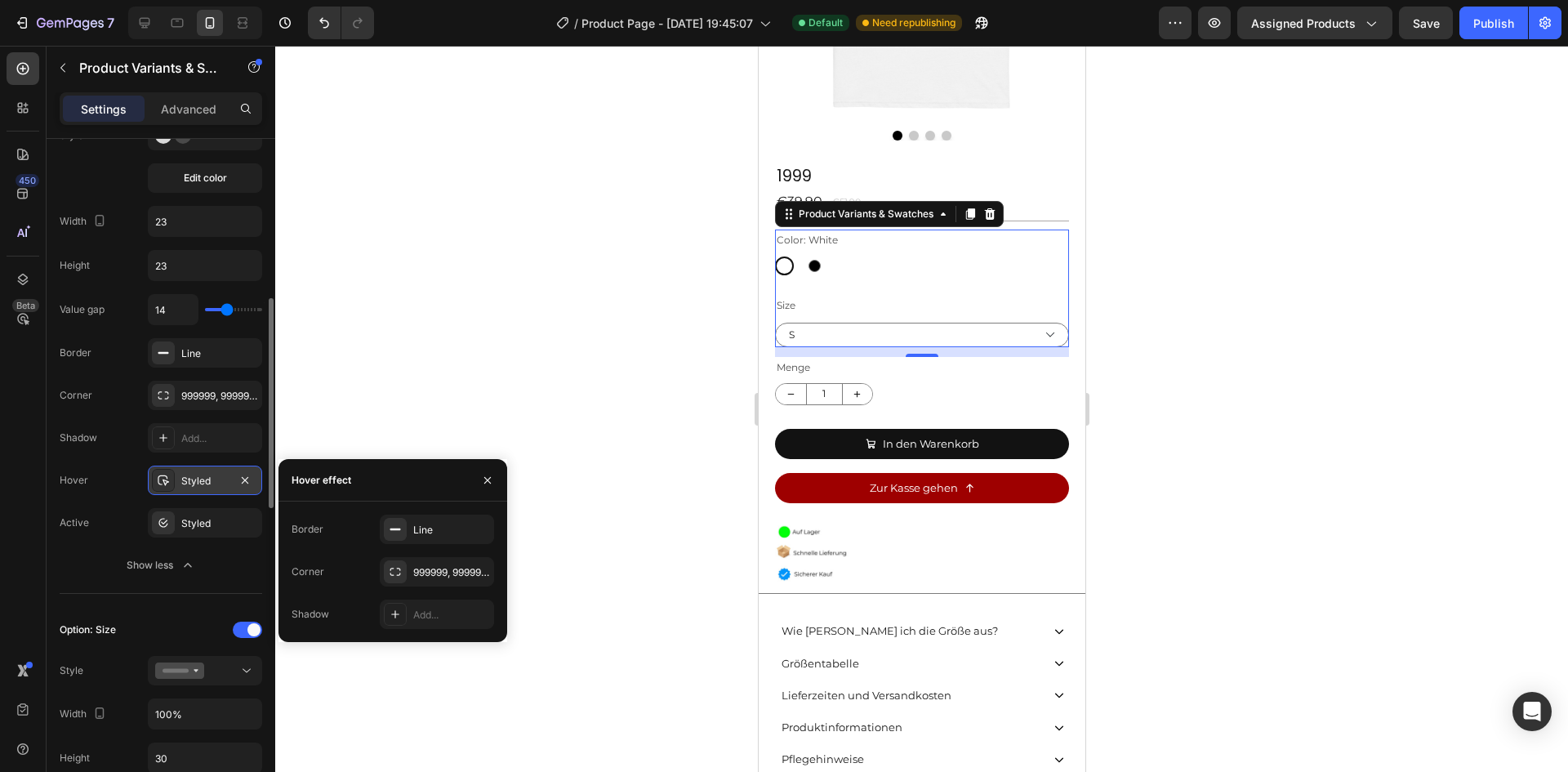
click at [215, 481] on div "Styled" at bounding box center [205, 481] width 48 height 14
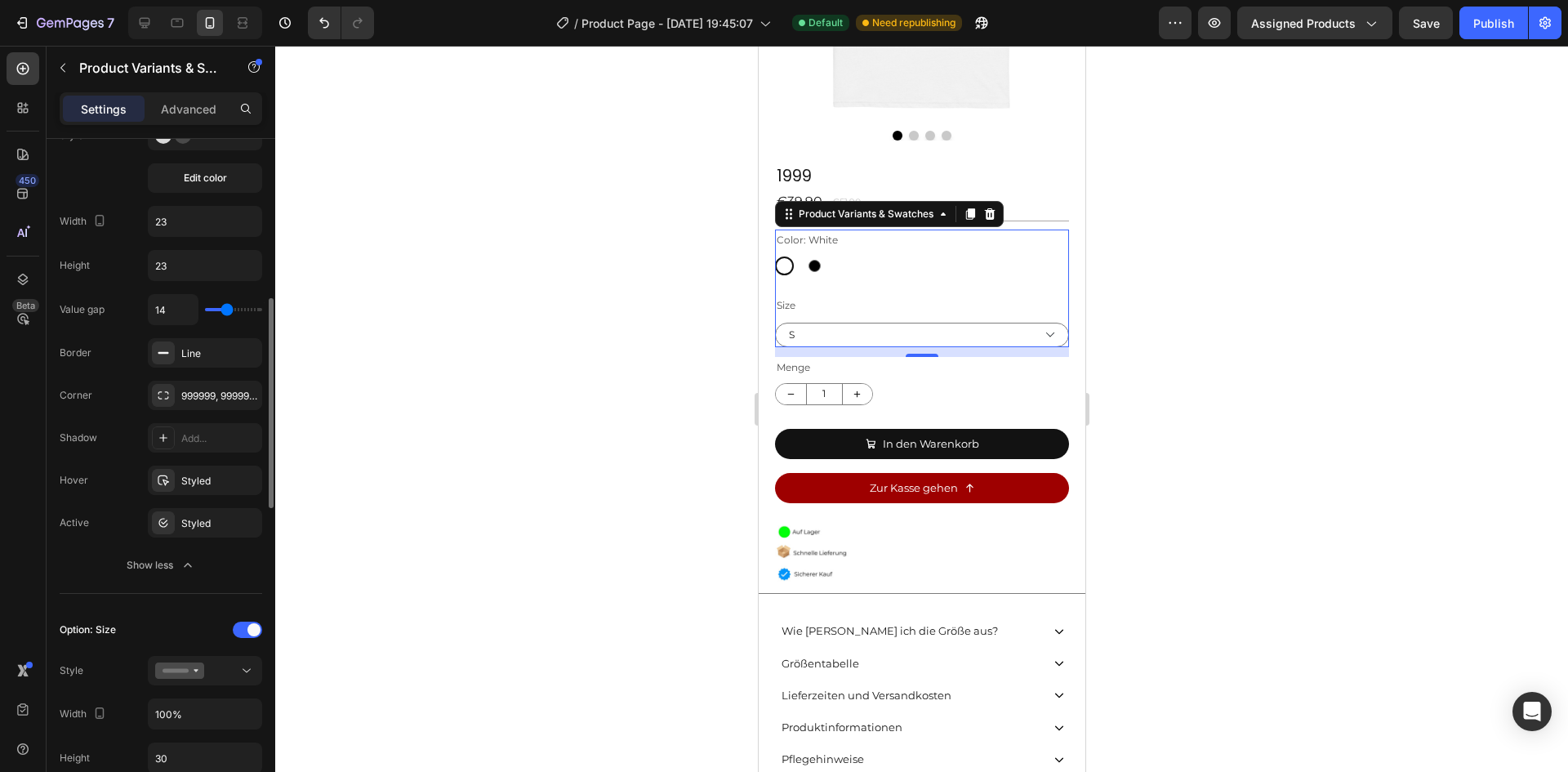
click at [206, 504] on div "Value gap 14 Border Line Corner 999999, 999999, 999999, 999999 Shadow Add... Ho…" at bounding box center [160, 437] width 203 height 286
click at [200, 512] on div "Styled" at bounding box center [205, 522] width 115 height 30
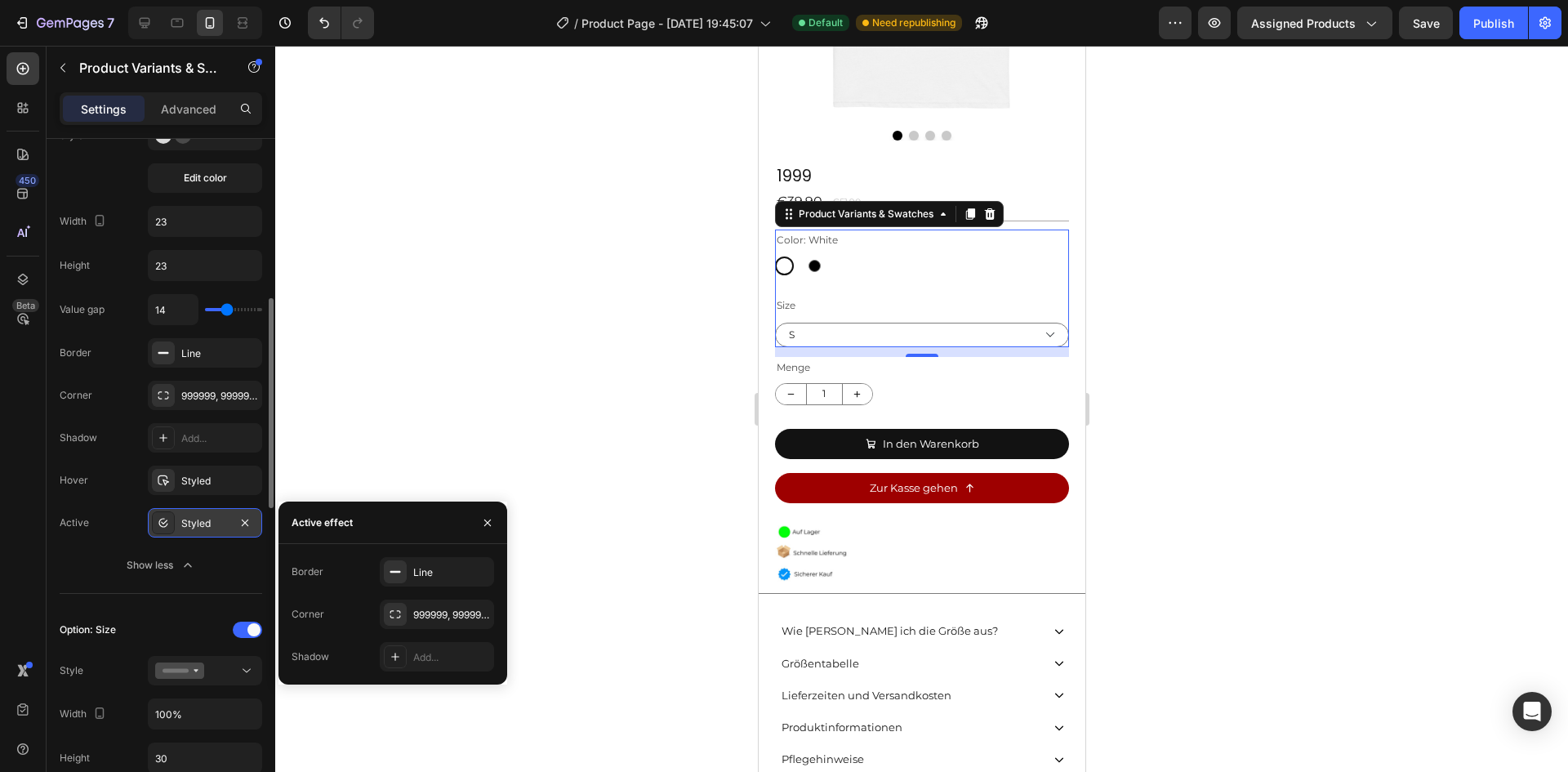
click at [192, 515] on div "Styled" at bounding box center [205, 522] width 115 height 30
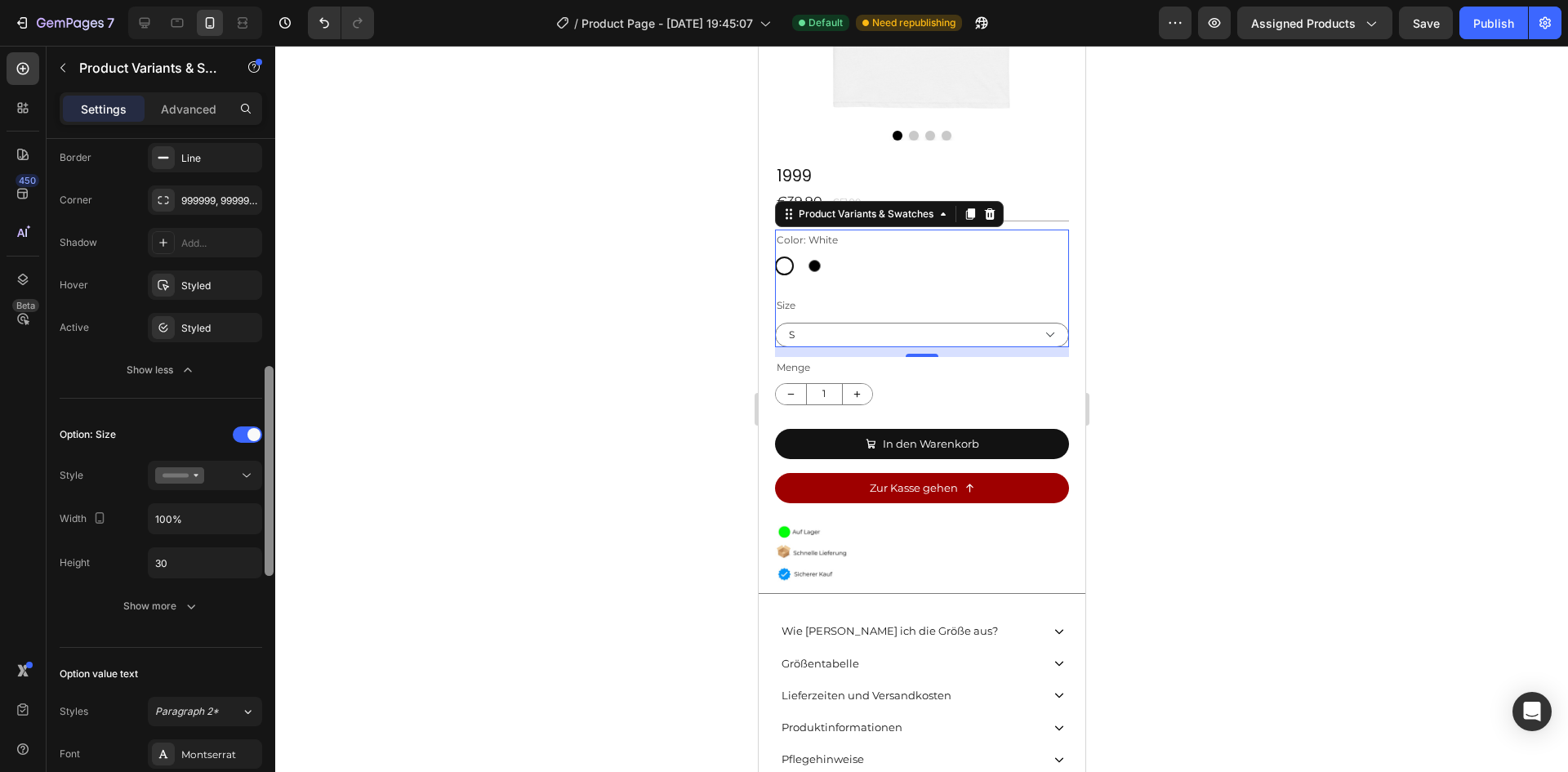
scroll to position [717, 0]
drag, startPoint x: 271, startPoint y: 490, endPoint x: 271, endPoint y: 551, distance: 61.0
click at [271, 551] on div at bounding box center [269, 464] width 9 height 210
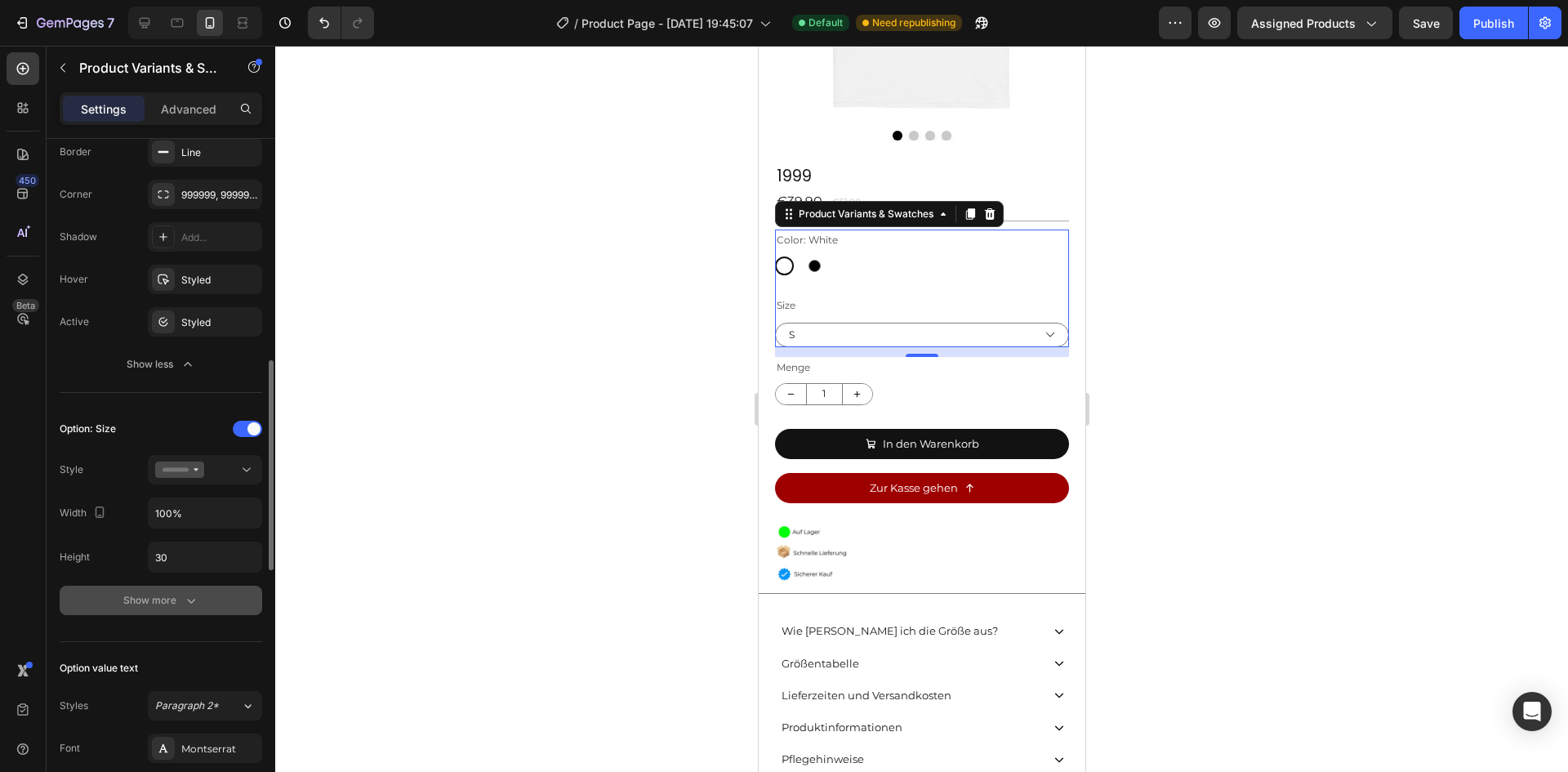
click at [170, 590] on button "Show more" at bounding box center [160, 600] width 203 height 30
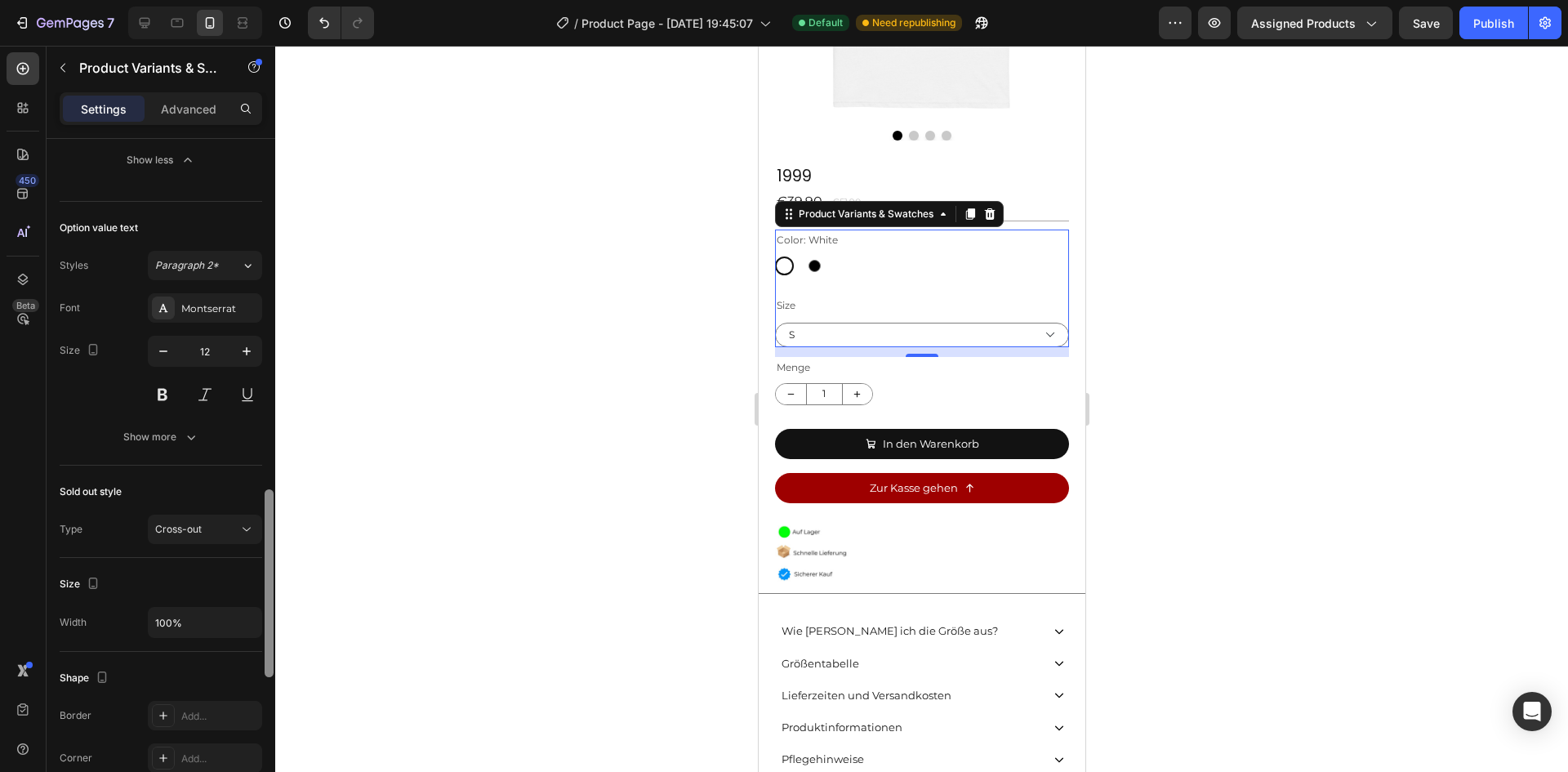
drag, startPoint x: 271, startPoint y: 520, endPoint x: 257, endPoint y: 736, distance: 216.5
click at [257, 736] on div "Type Separated Product source 1999 Option gap Gap 24 Option title Position Gap …" at bounding box center [161, 479] width 229 height 680
click at [212, 533] on div "Cross-out" at bounding box center [197, 527] width 83 height 14
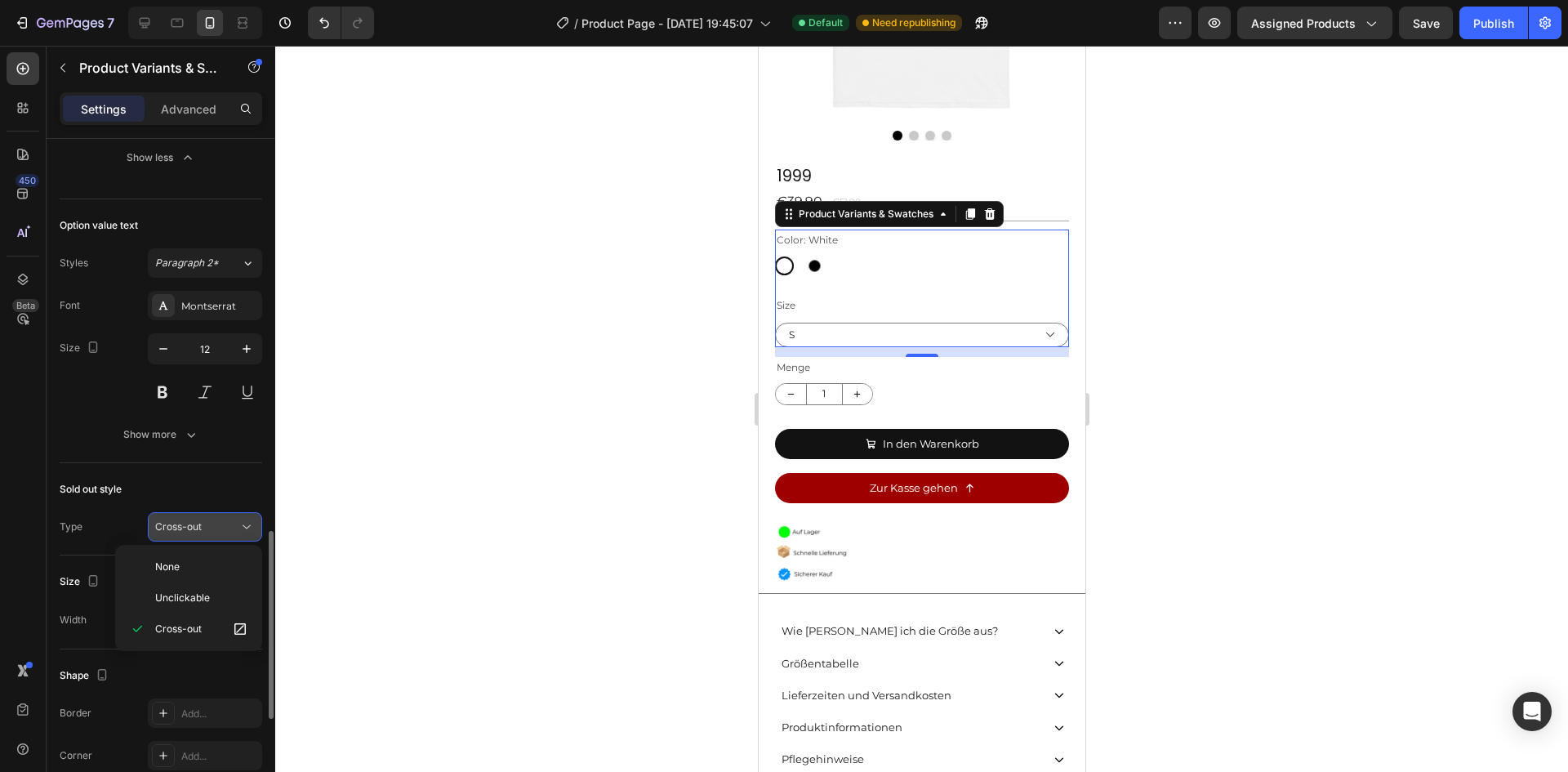
click at [210, 531] on div "Cross-out" at bounding box center [197, 527] width 83 height 14
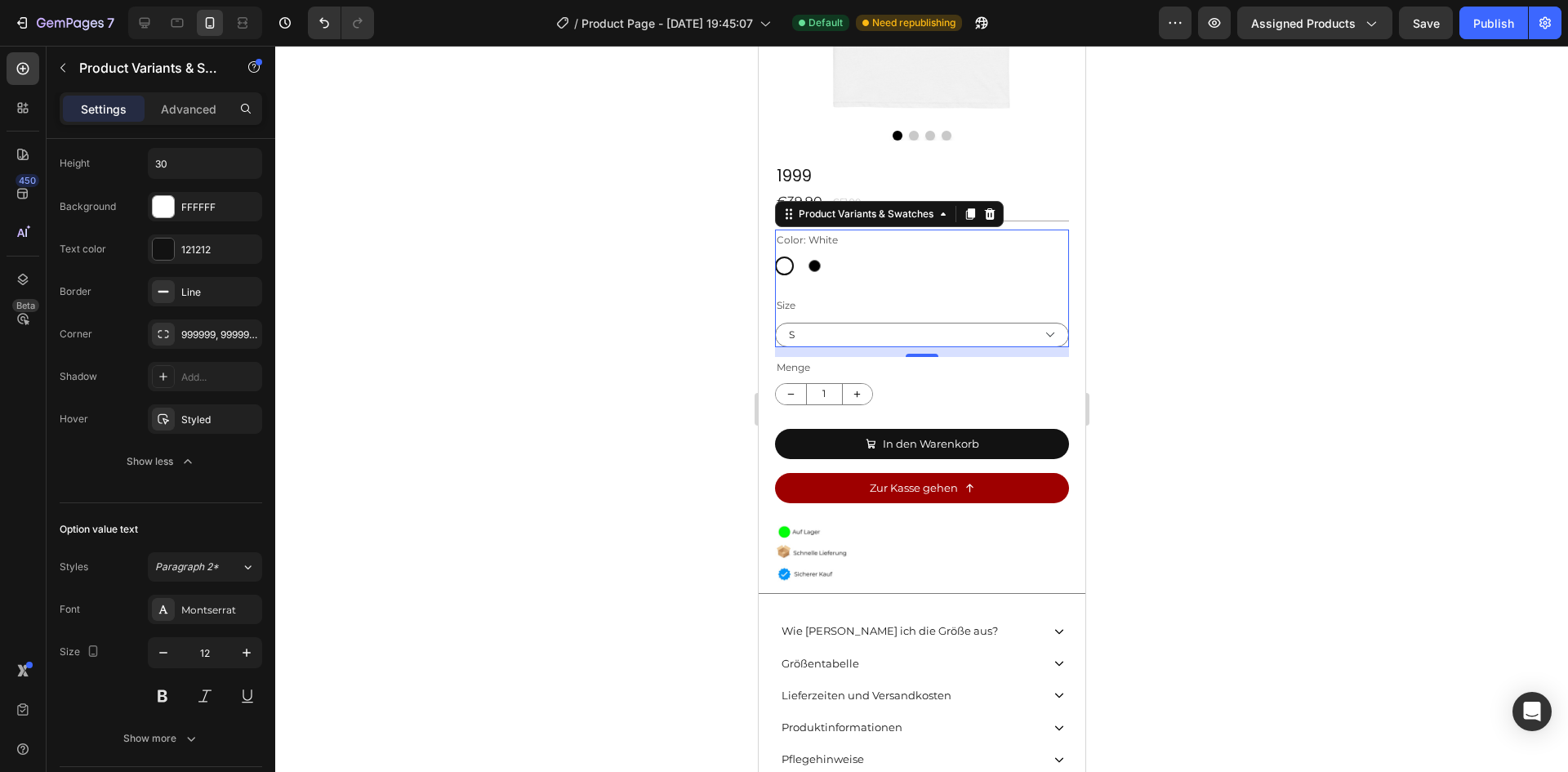
scroll to position [0, 0]
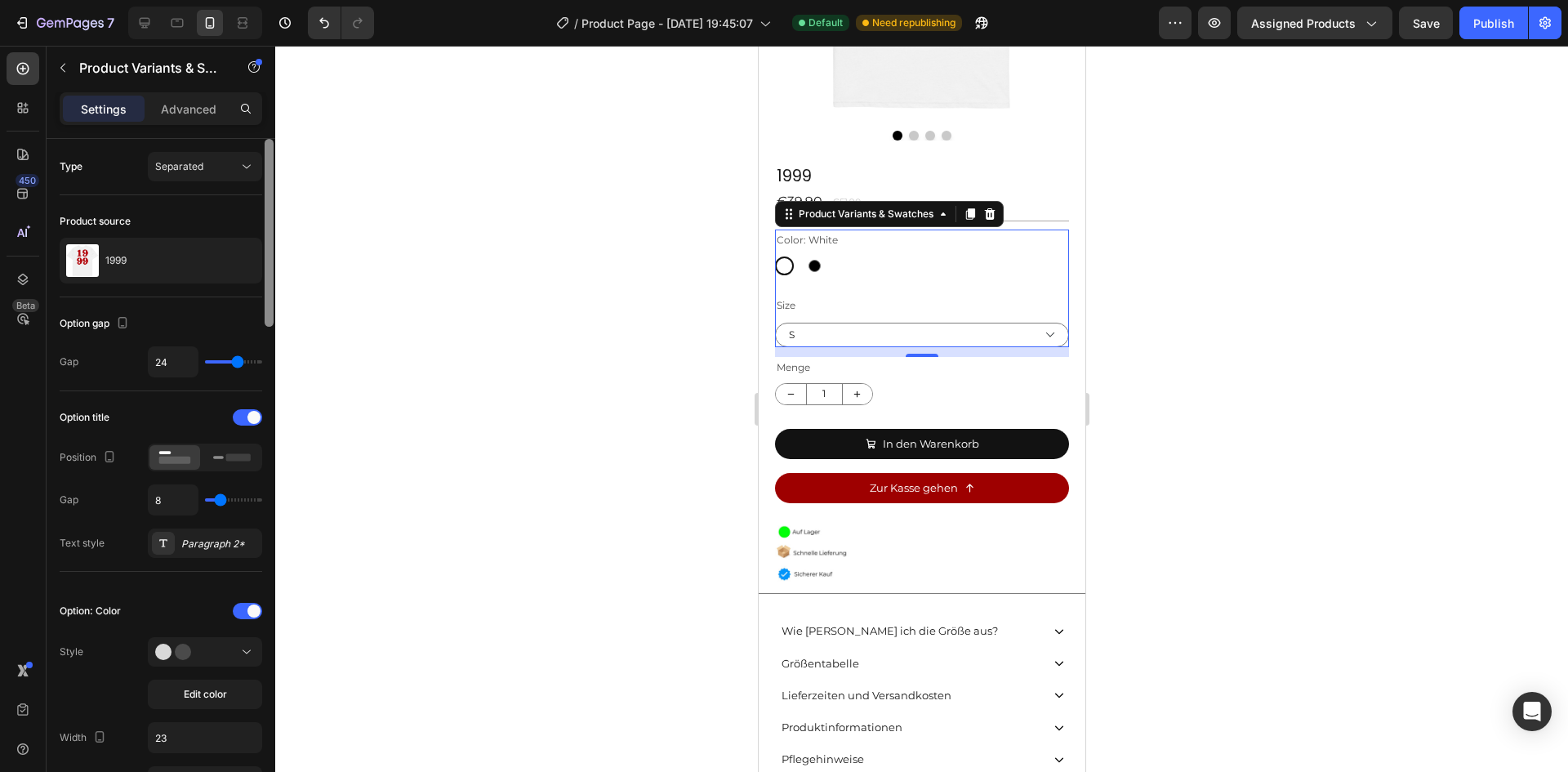
drag, startPoint x: 268, startPoint y: 568, endPoint x: 189, endPoint y: 127, distance: 448.0
click at [291, 0] on div "7 Version history / Product Page - [DATE] 19:45:07 Default Need republishing Pr…" at bounding box center [784, 0] width 1568 height 0
click at [173, 107] on p "Advanced" at bounding box center [188, 108] width 56 height 17
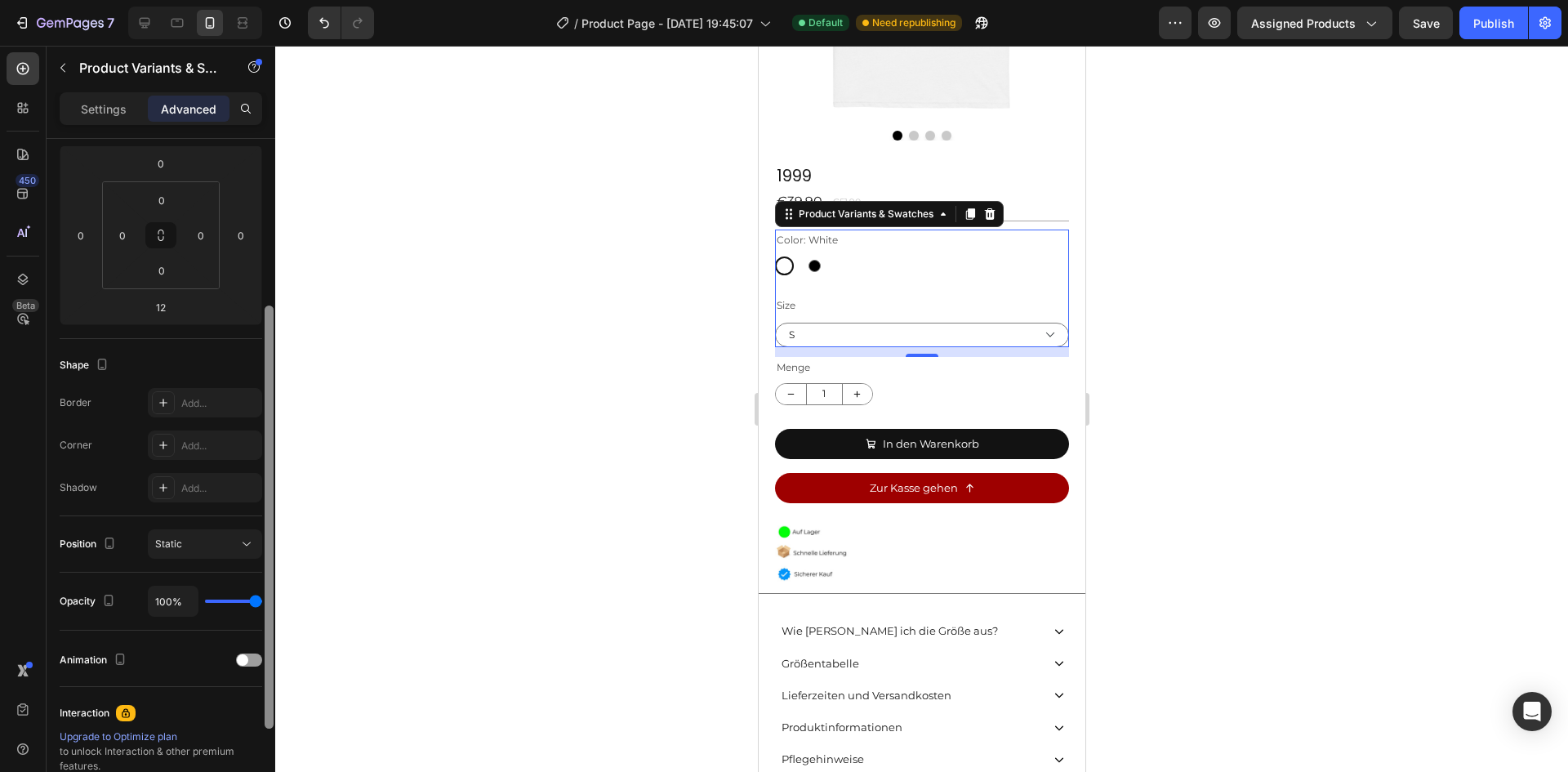
scroll to position [283, 0]
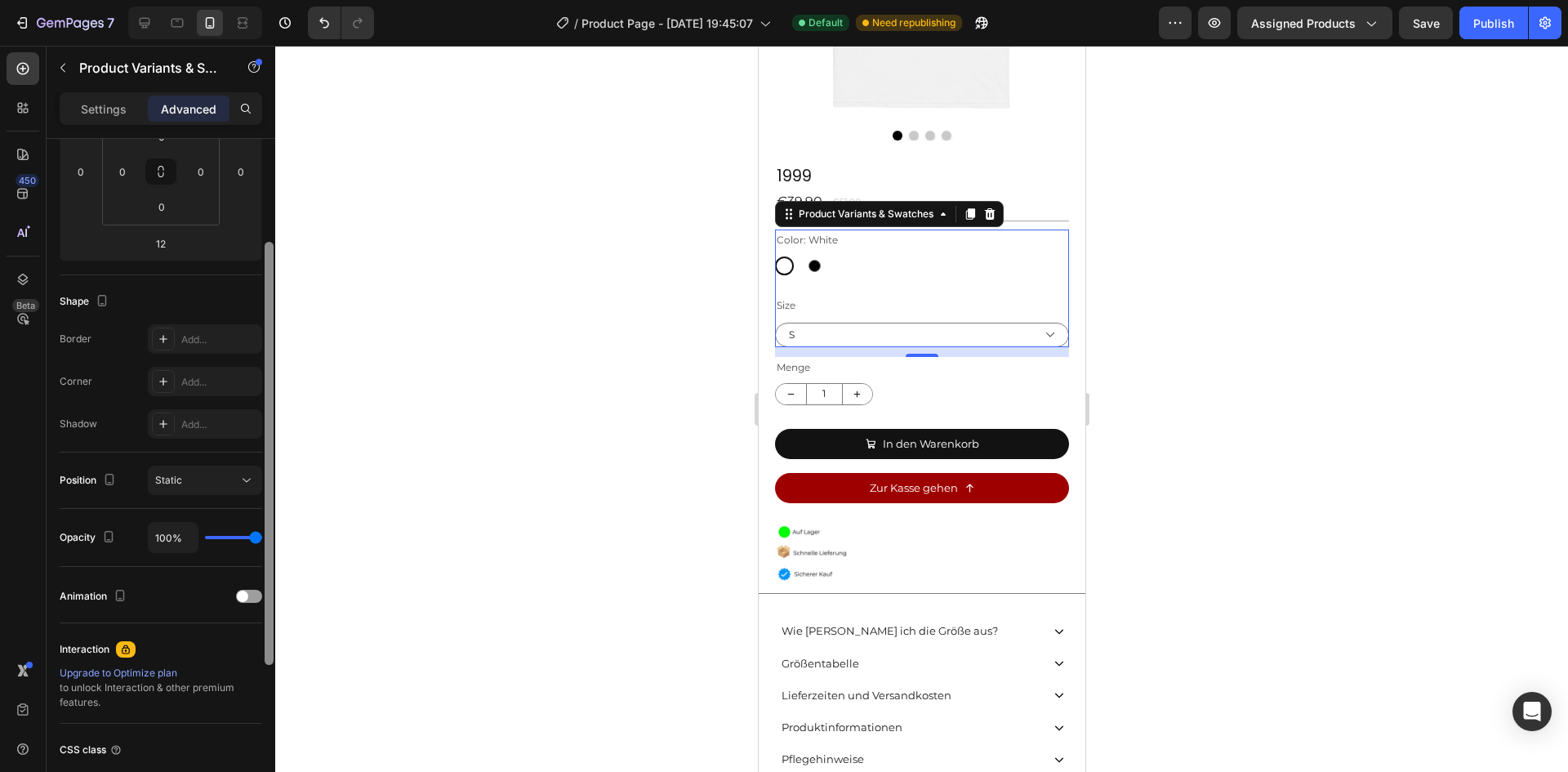
drag, startPoint x: 266, startPoint y: 236, endPoint x: 271, endPoint y: 413, distance: 177.1
click at [271, 413] on div at bounding box center [269, 453] width 9 height 423
click at [227, 469] on button "Static" at bounding box center [205, 480] width 115 height 30
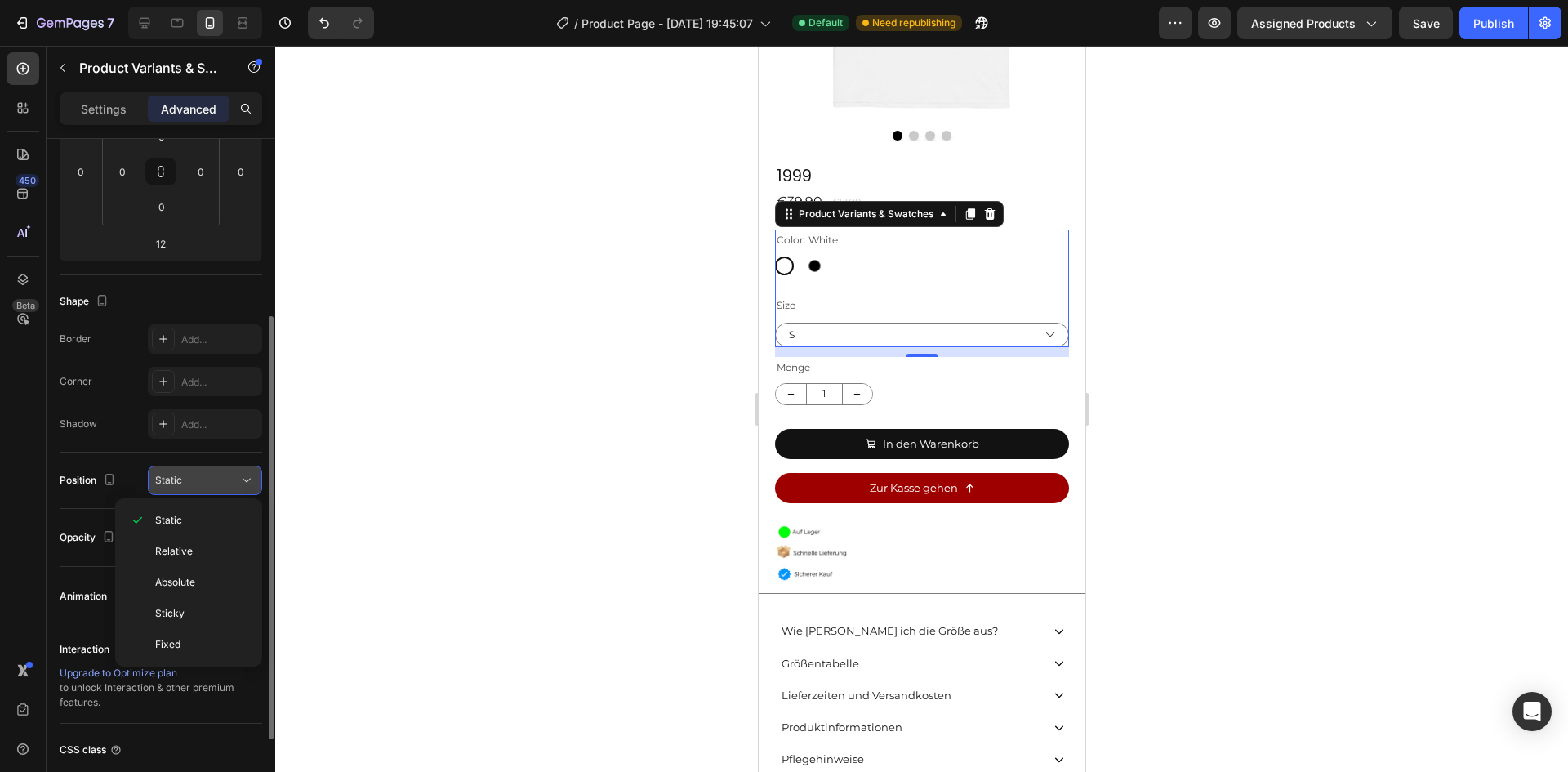
click at [227, 468] on button "Static" at bounding box center [205, 480] width 115 height 30
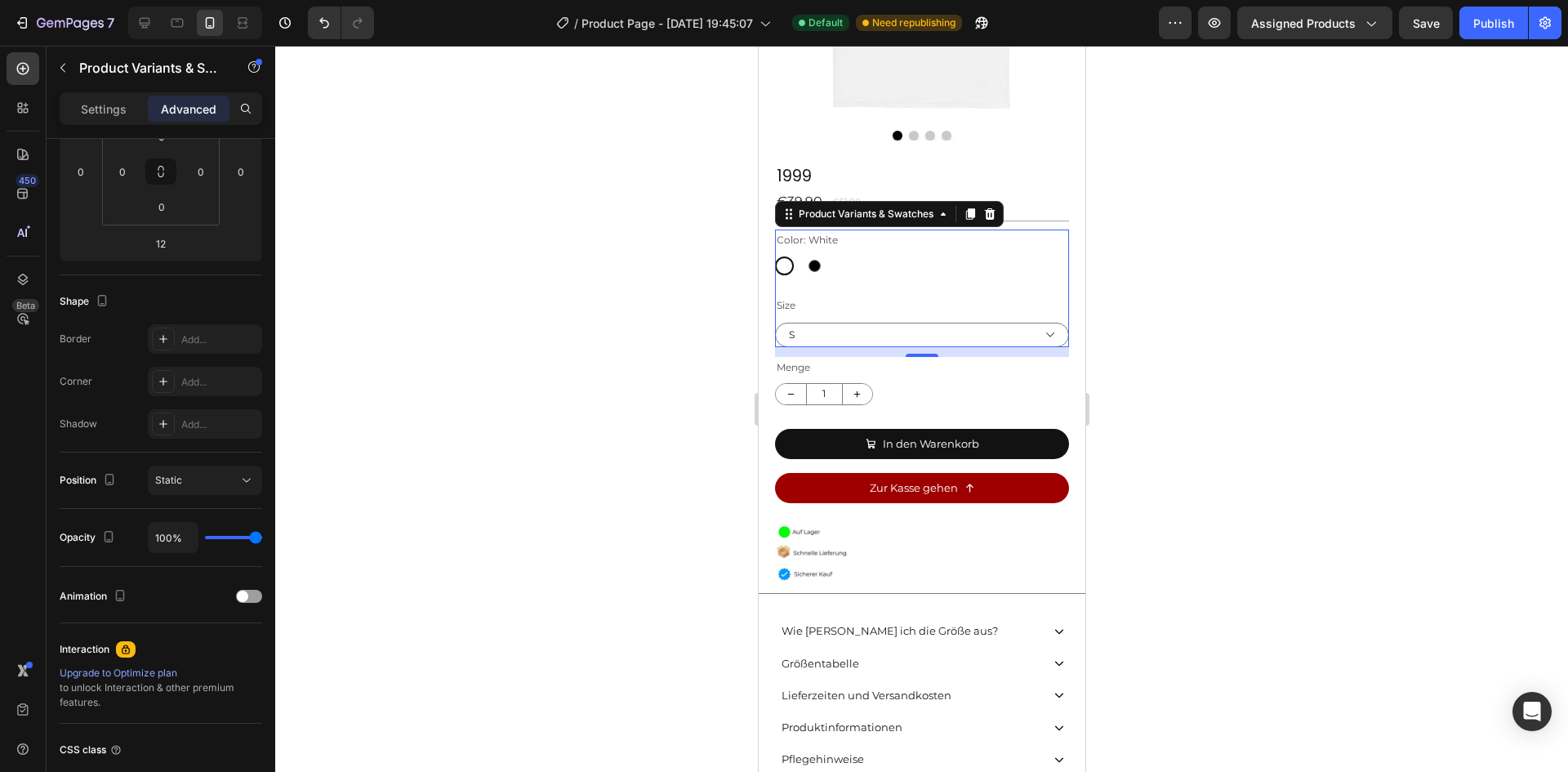
click at [600, 438] on div at bounding box center [922, 409] width 1293 height 726
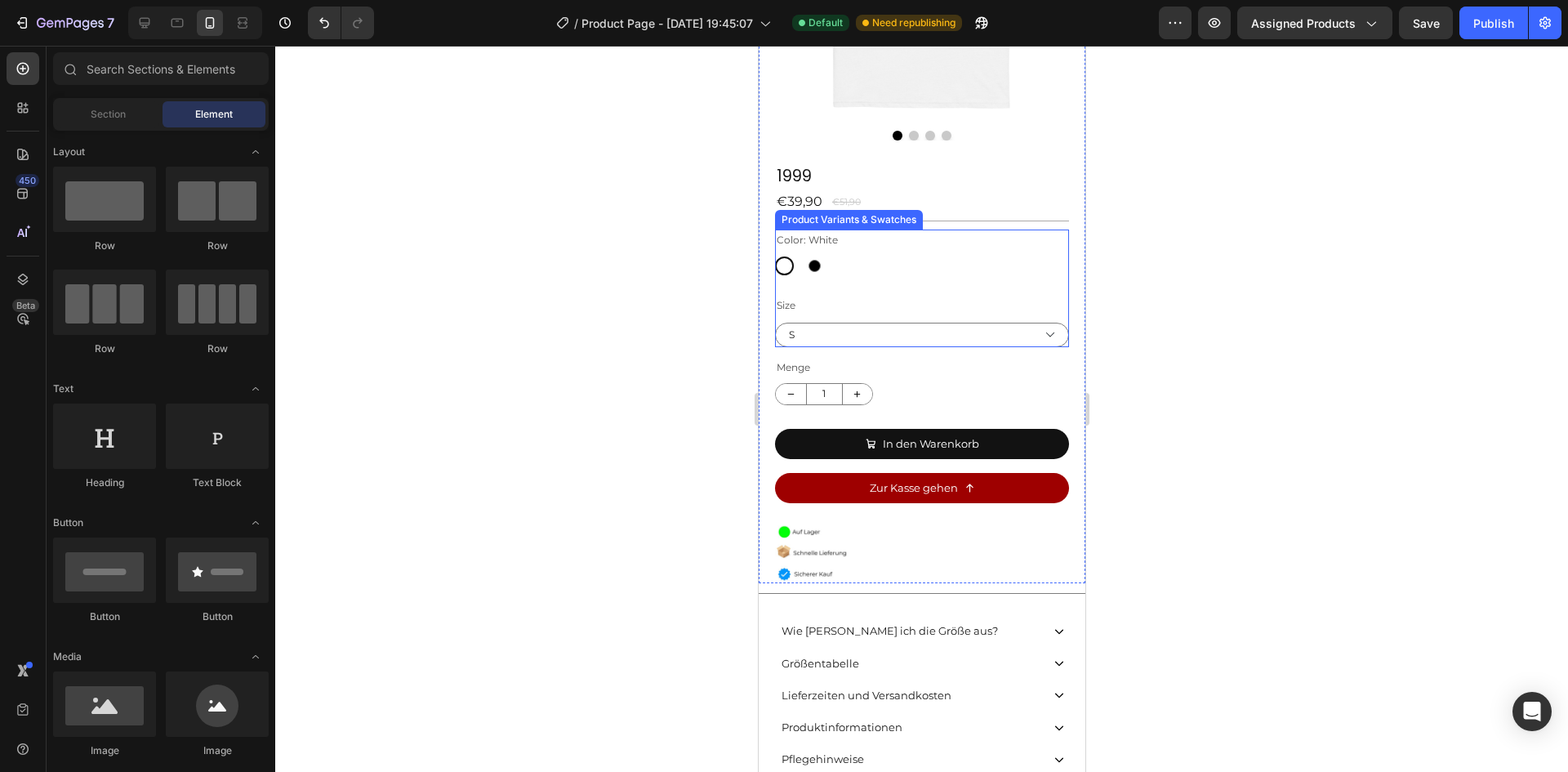
click at [804, 295] on div "Size S M L XL 2XL 3XL" at bounding box center [922, 321] width 294 height 52
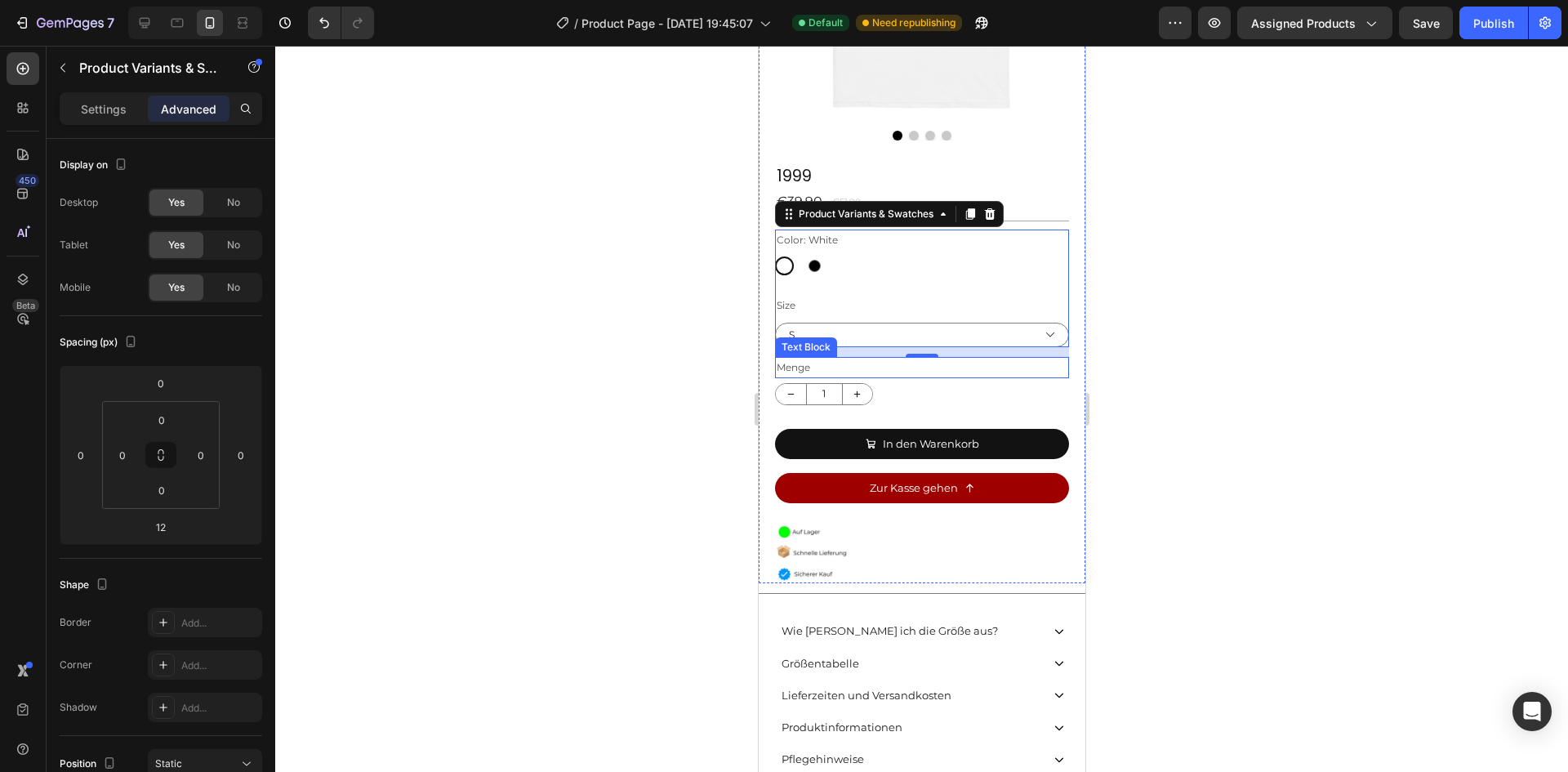
click at [819, 359] on p "Menge" at bounding box center [921, 368] width 290 height 18
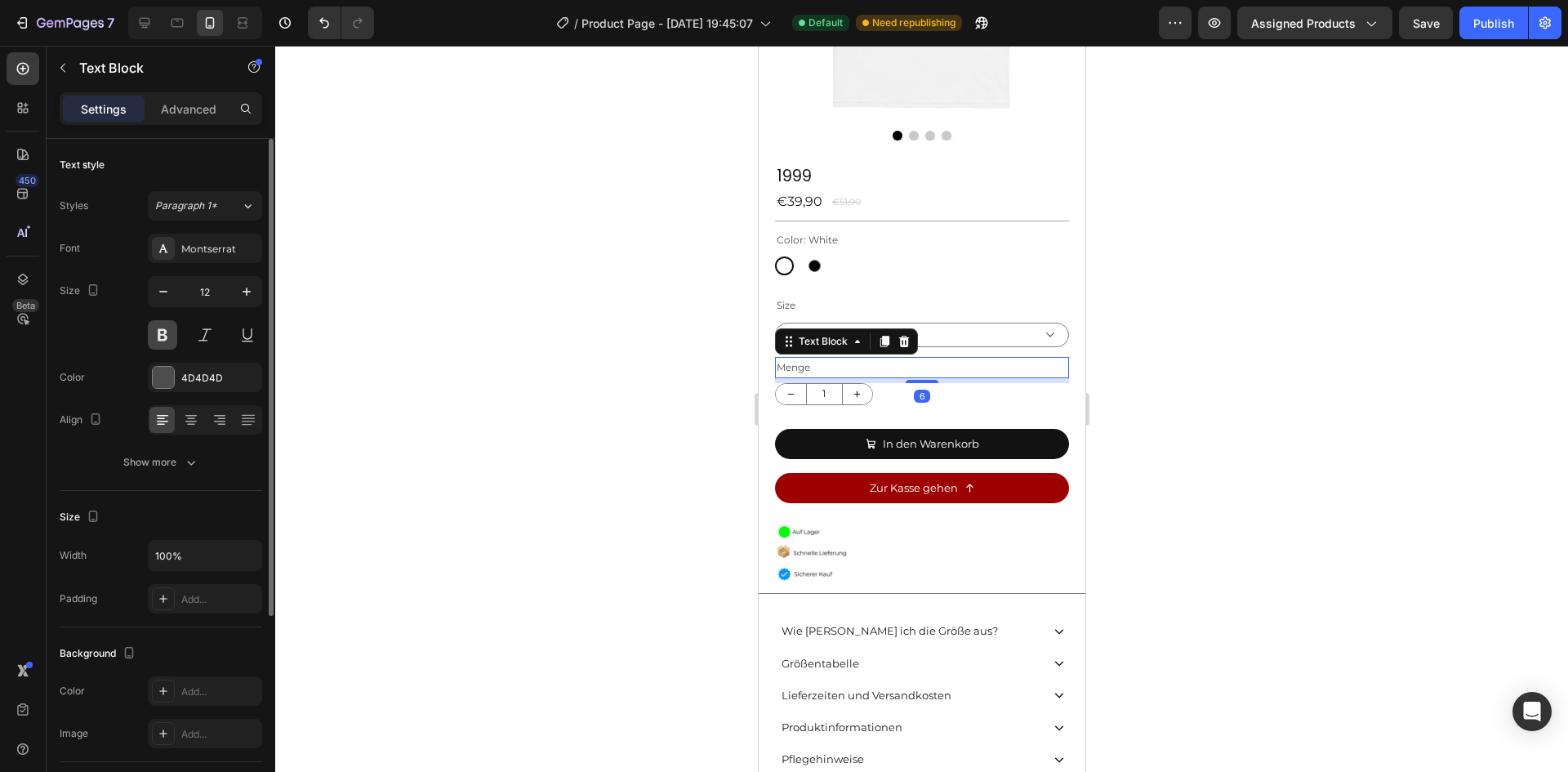
click at [166, 335] on button at bounding box center [162, 335] width 30 height 30
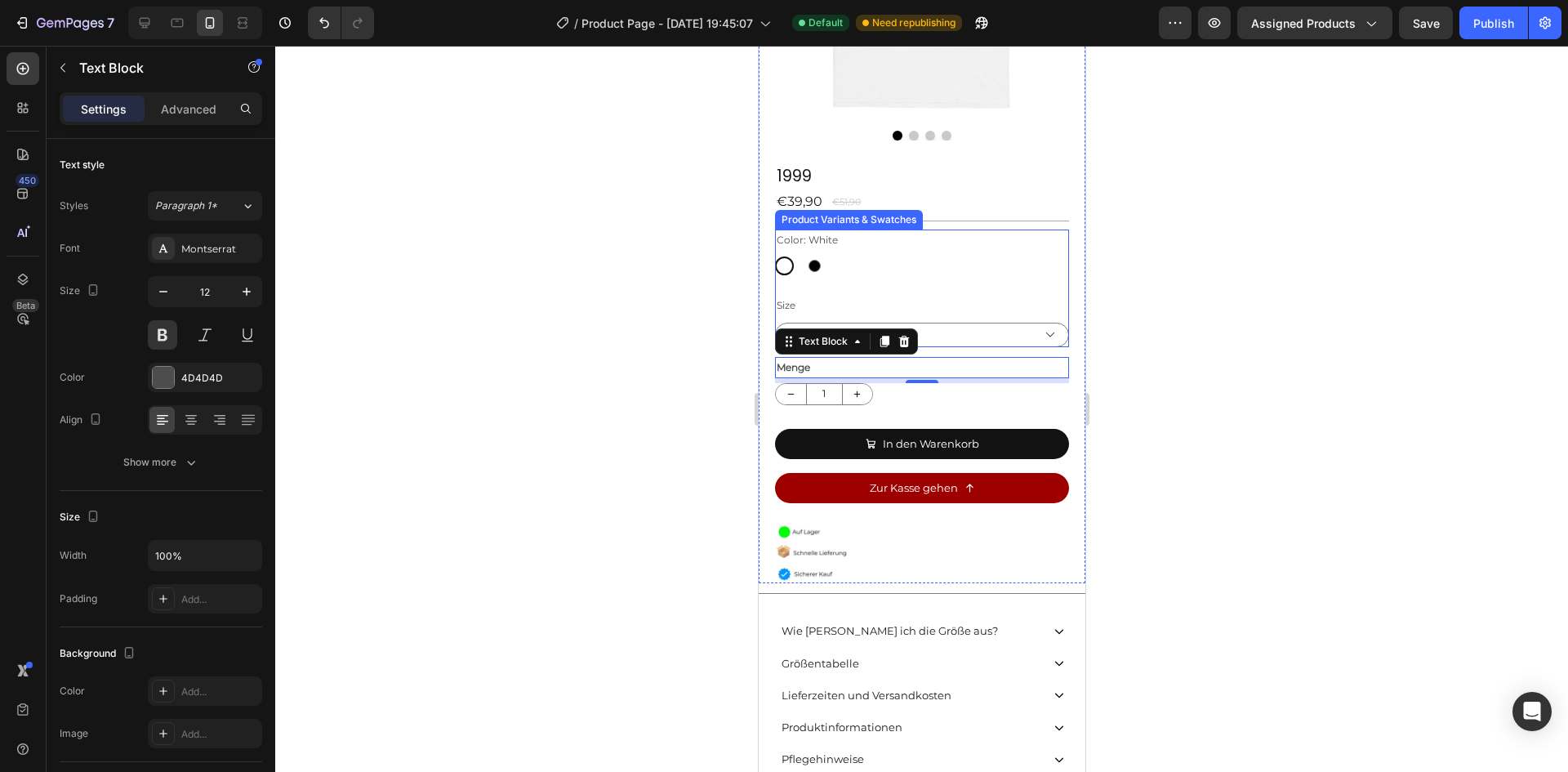
click at [925, 295] on div "Size S M L XL 2XL 3XL" at bounding box center [922, 321] width 294 height 52
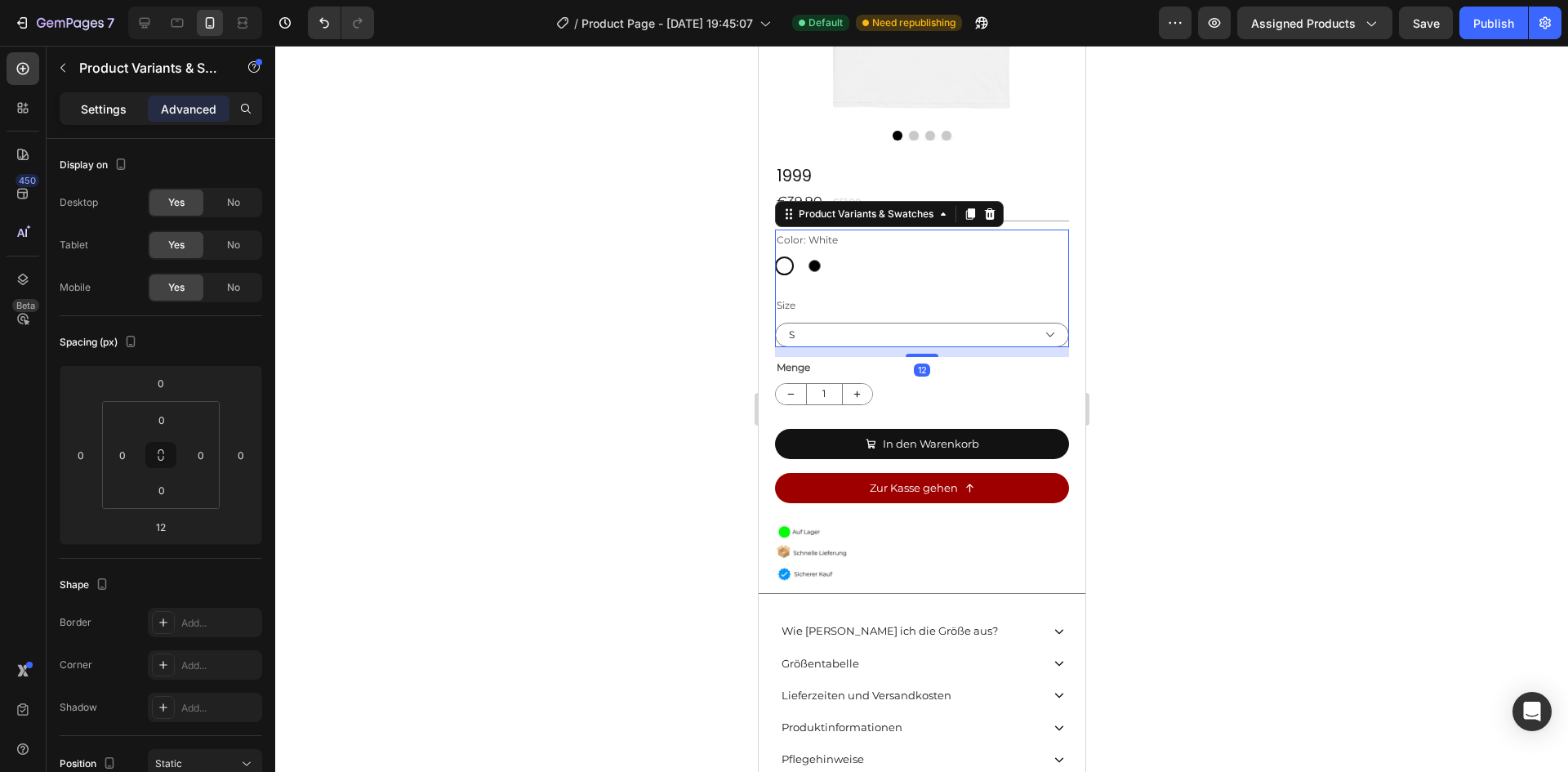
click at [125, 112] on p "Settings" at bounding box center [104, 108] width 46 height 17
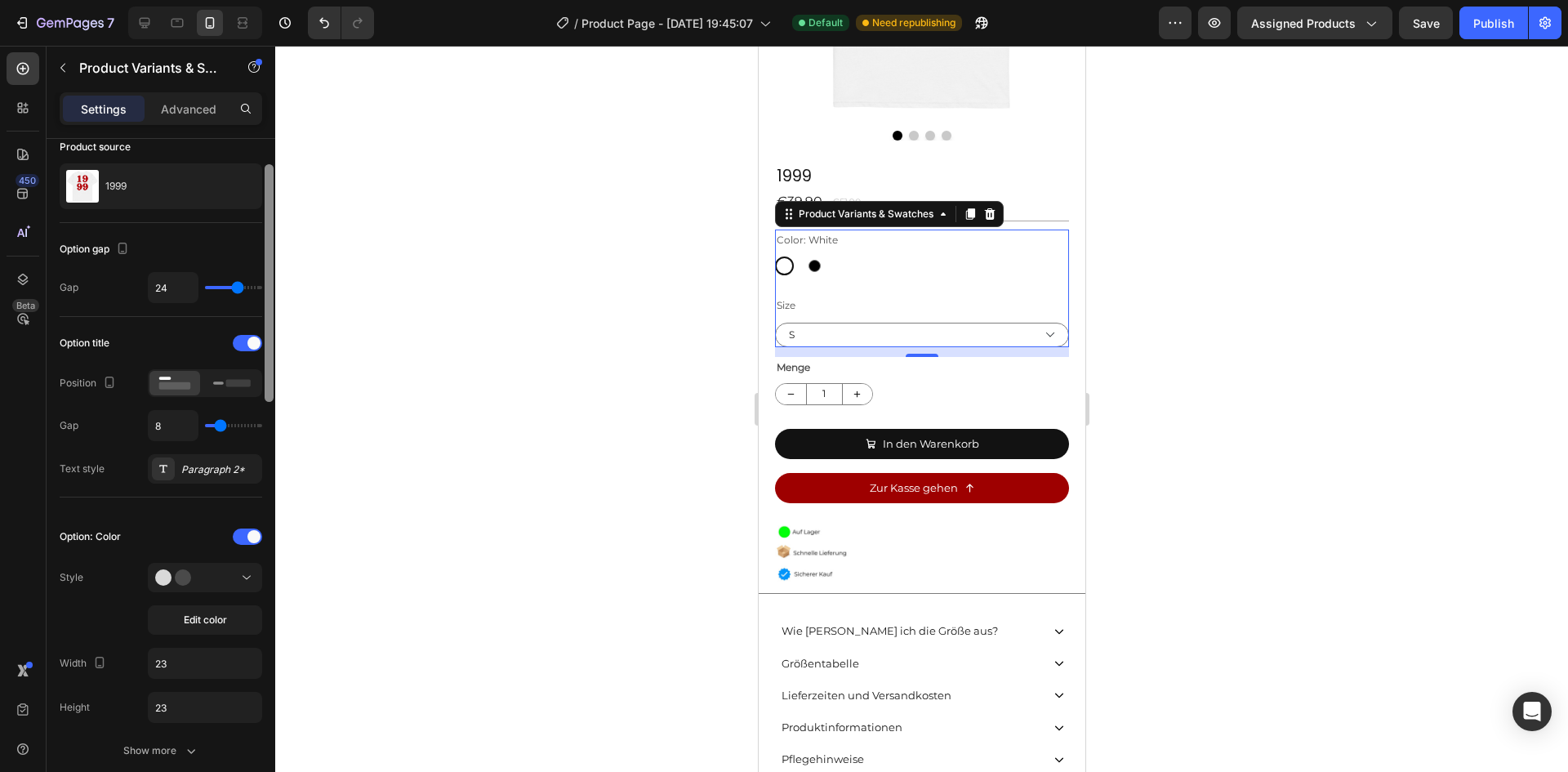
scroll to position [77, 0]
drag, startPoint x: 271, startPoint y: 322, endPoint x: 270, endPoint y: 349, distance: 27.0
click at [270, 349] on div at bounding box center [269, 284] width 9 height 238
click at [225, 385] on icon at bounding box center [232, 381] width 38 height 18
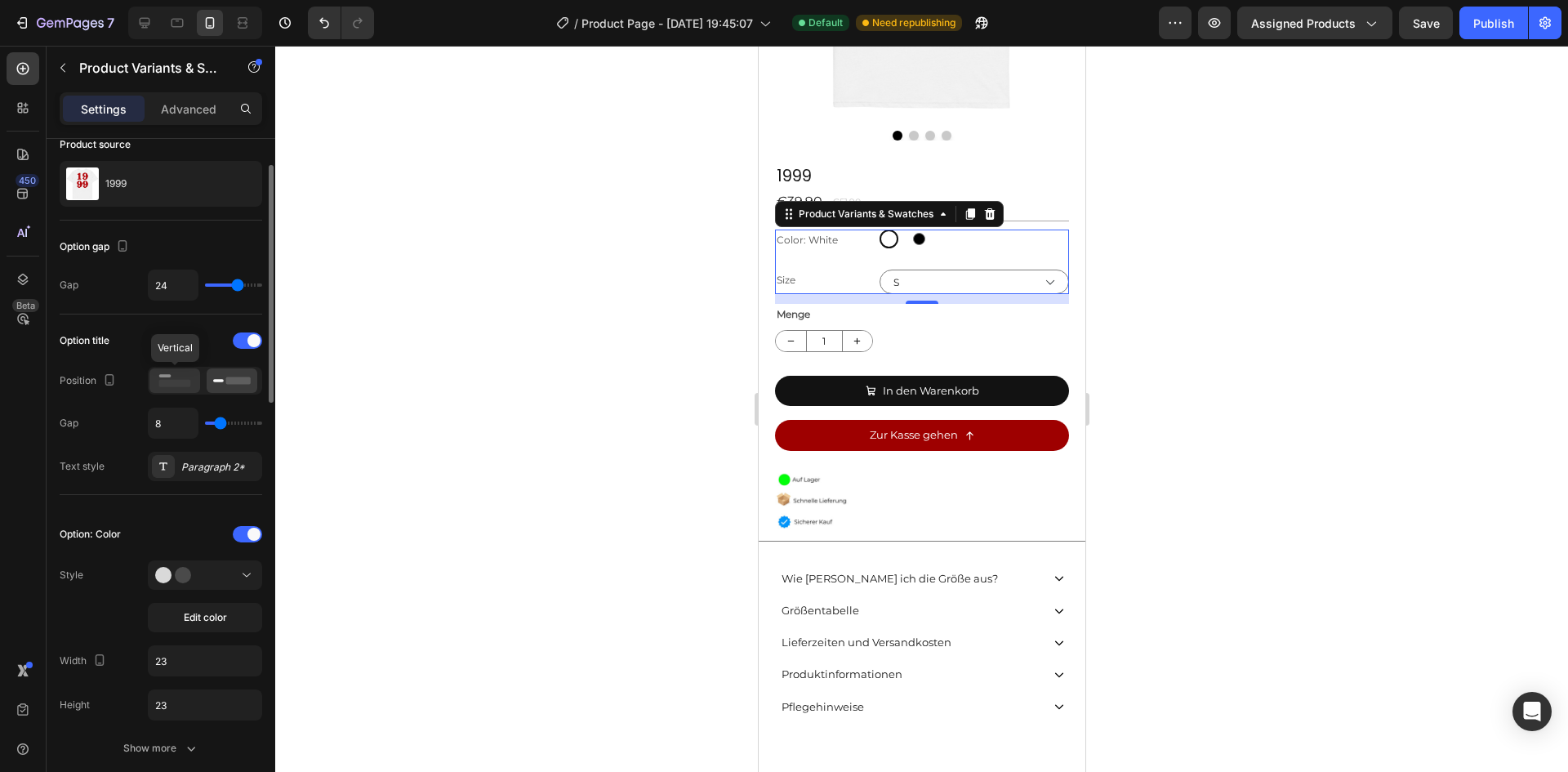
click at [174, 377] on icon at bounding box center [175, 381] width 38 height 18
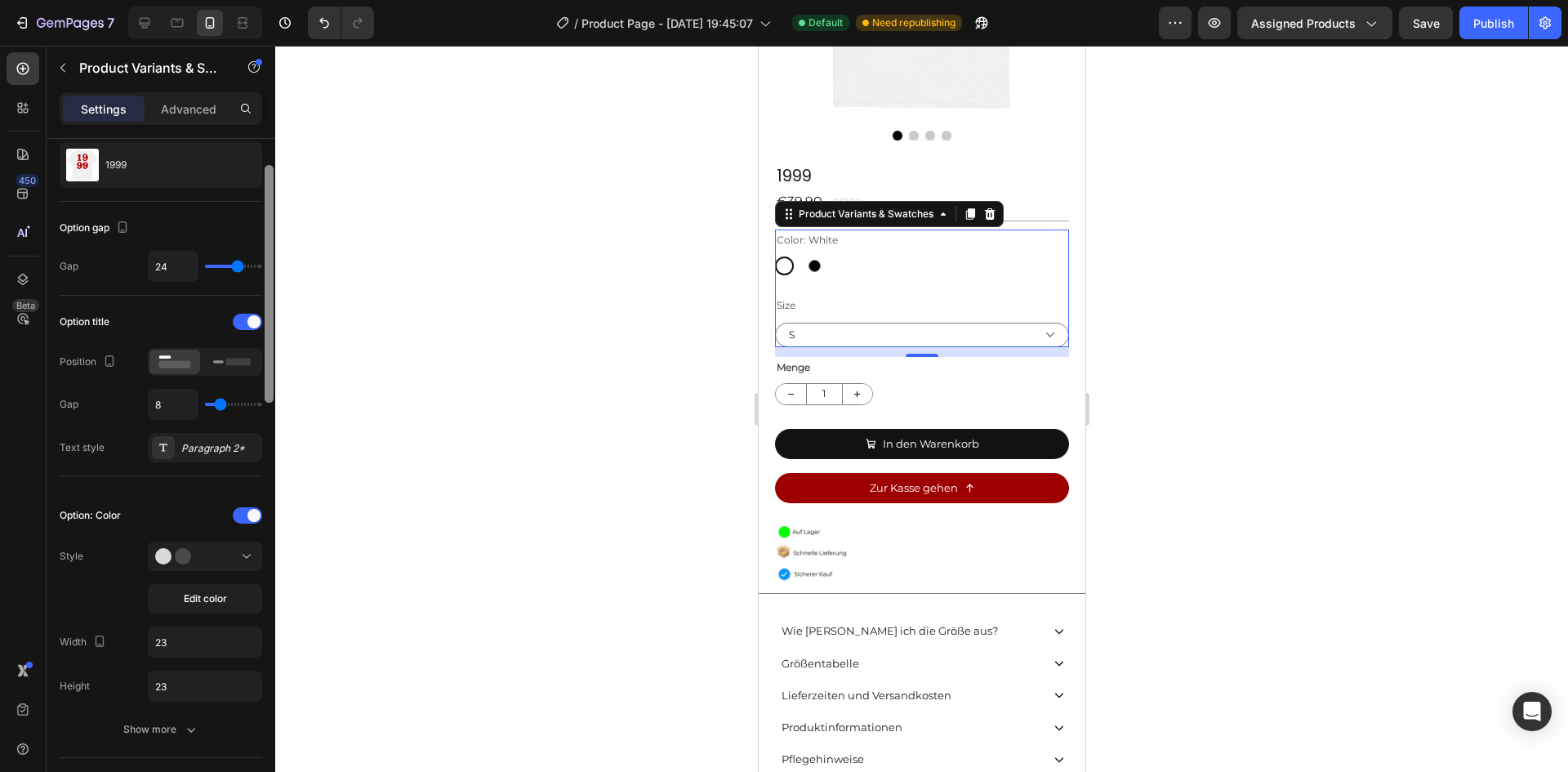
scroll to position [102, 0]
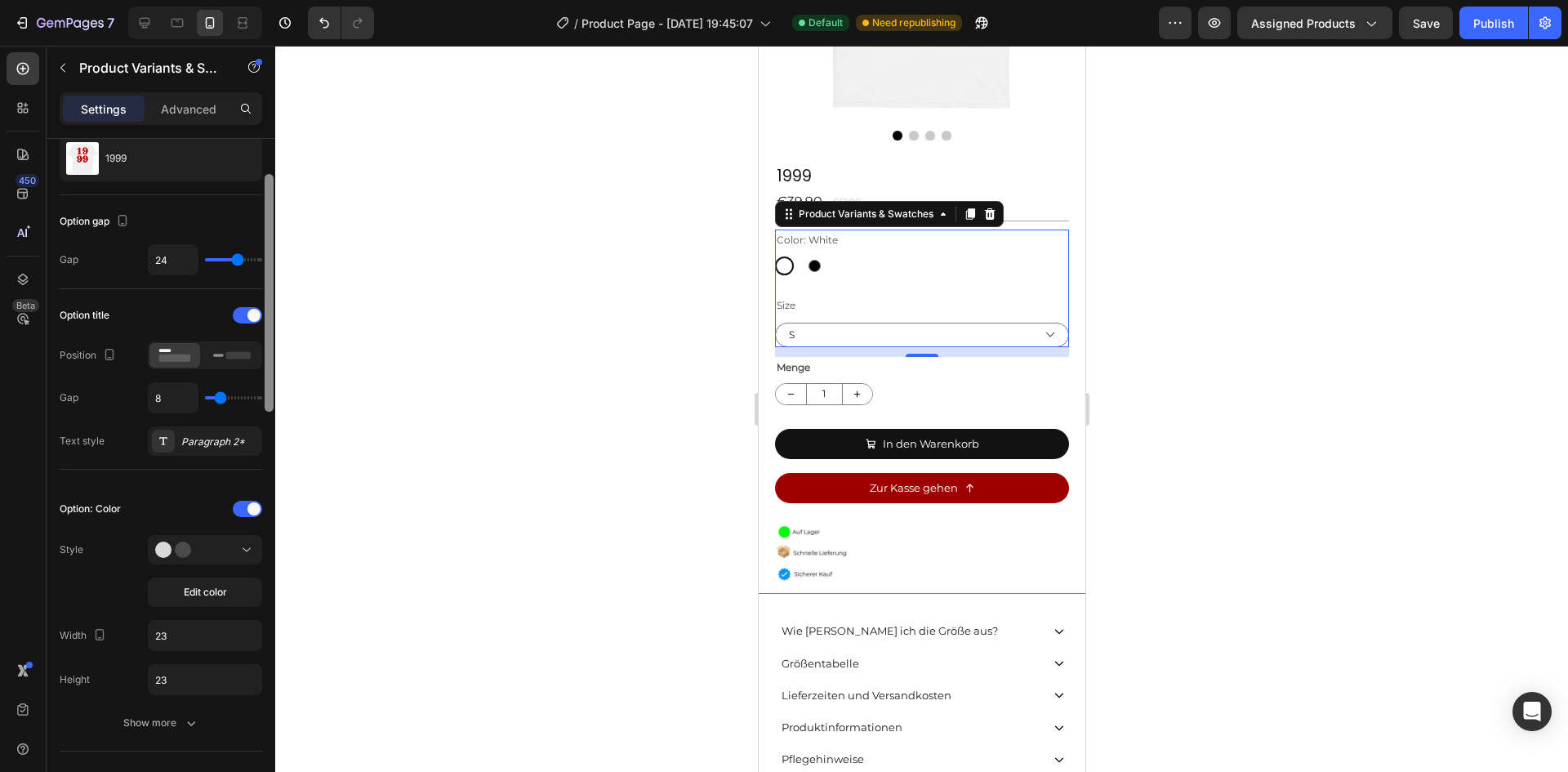
drag, startPoint x: 268, startPoint y: 389, endPoint x: 261, endPoint y: 398, distance: 11.4
click at [261, 398] on div "Type Separated Product source 1999 Option gap Gap 24 Option title Position Gap …" at bounding box center [161, 479] width 229 height 680
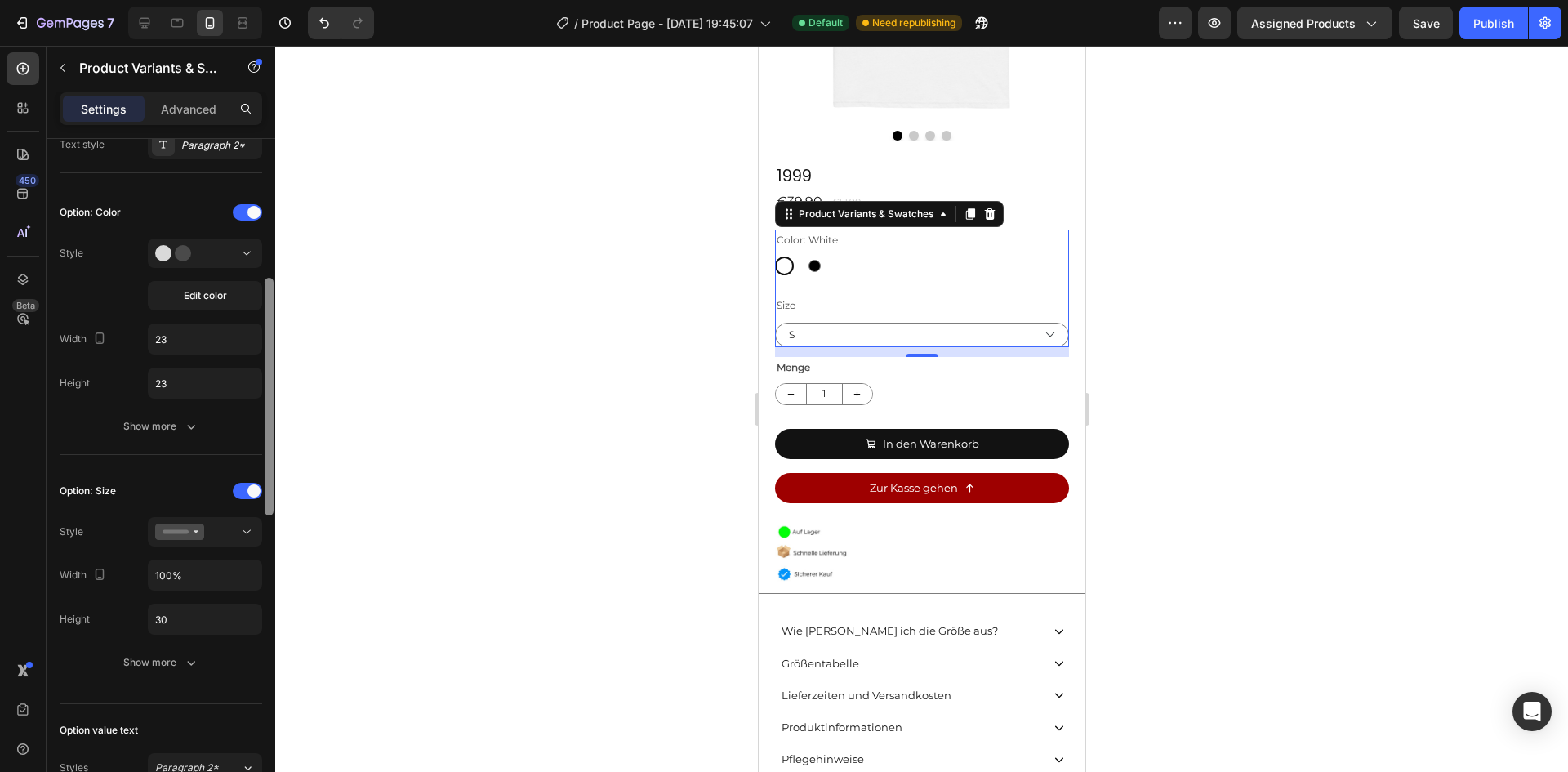
scroll to position [412, 0]
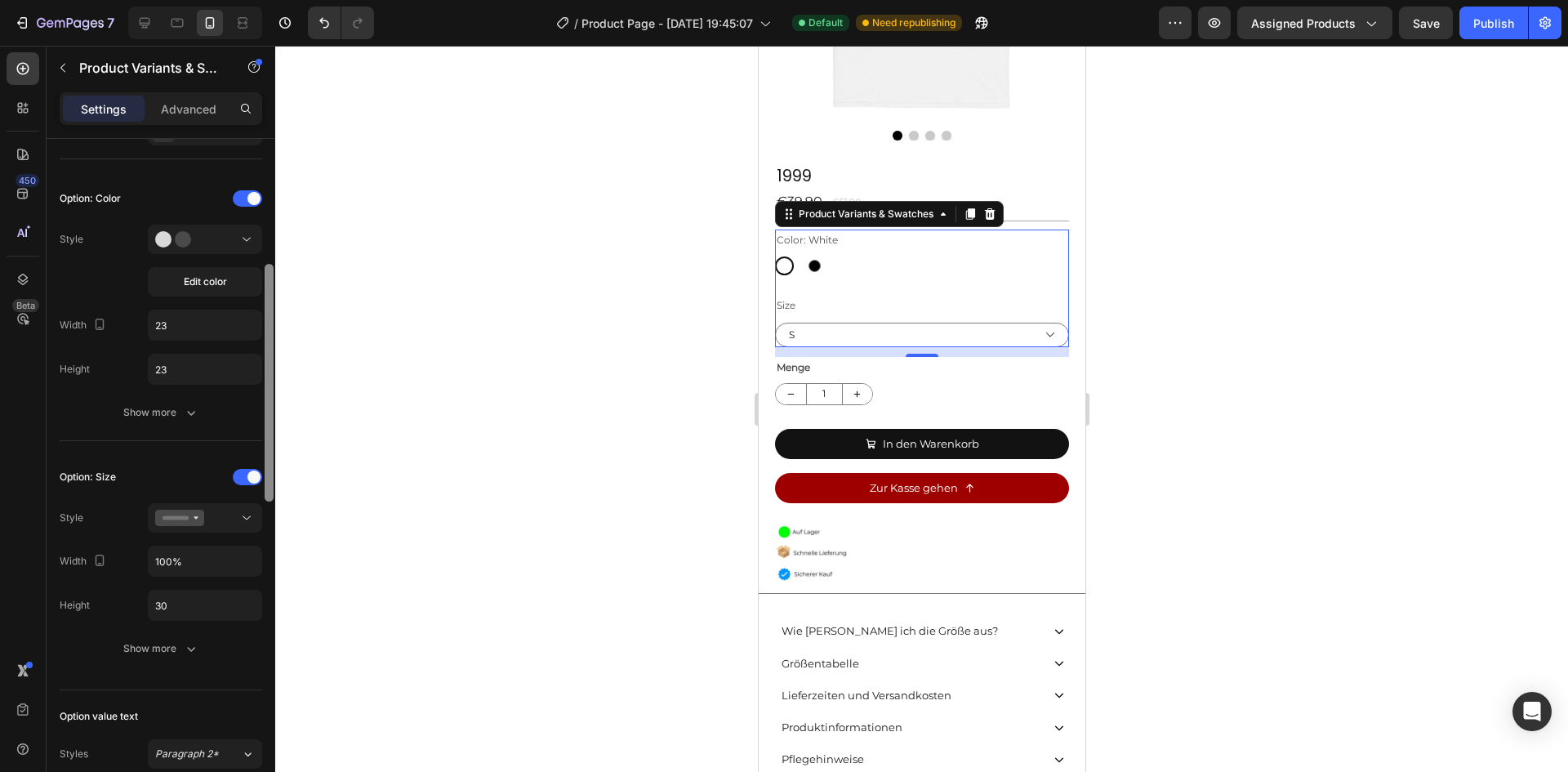
drag, startPoint x: 271, startPoint y: 344, endPoint x: 265, endPoint y: 452, distance: 108.2
click at [264, 453] on div at bounding box center [269, 383] width 9 height 238
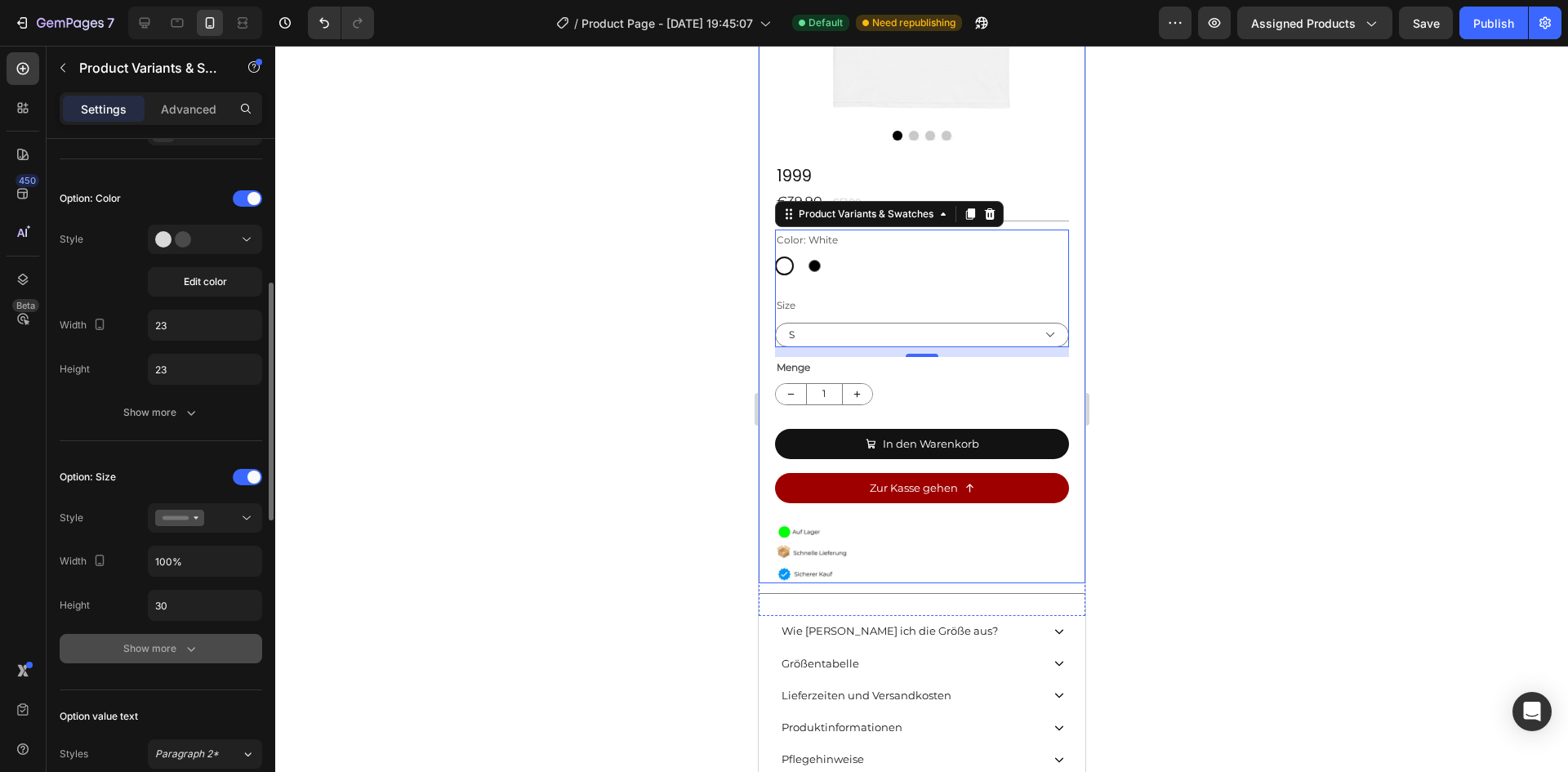
click at [169, 640] on div "Show more" at bounding box center [161, 648] width 76 height 16
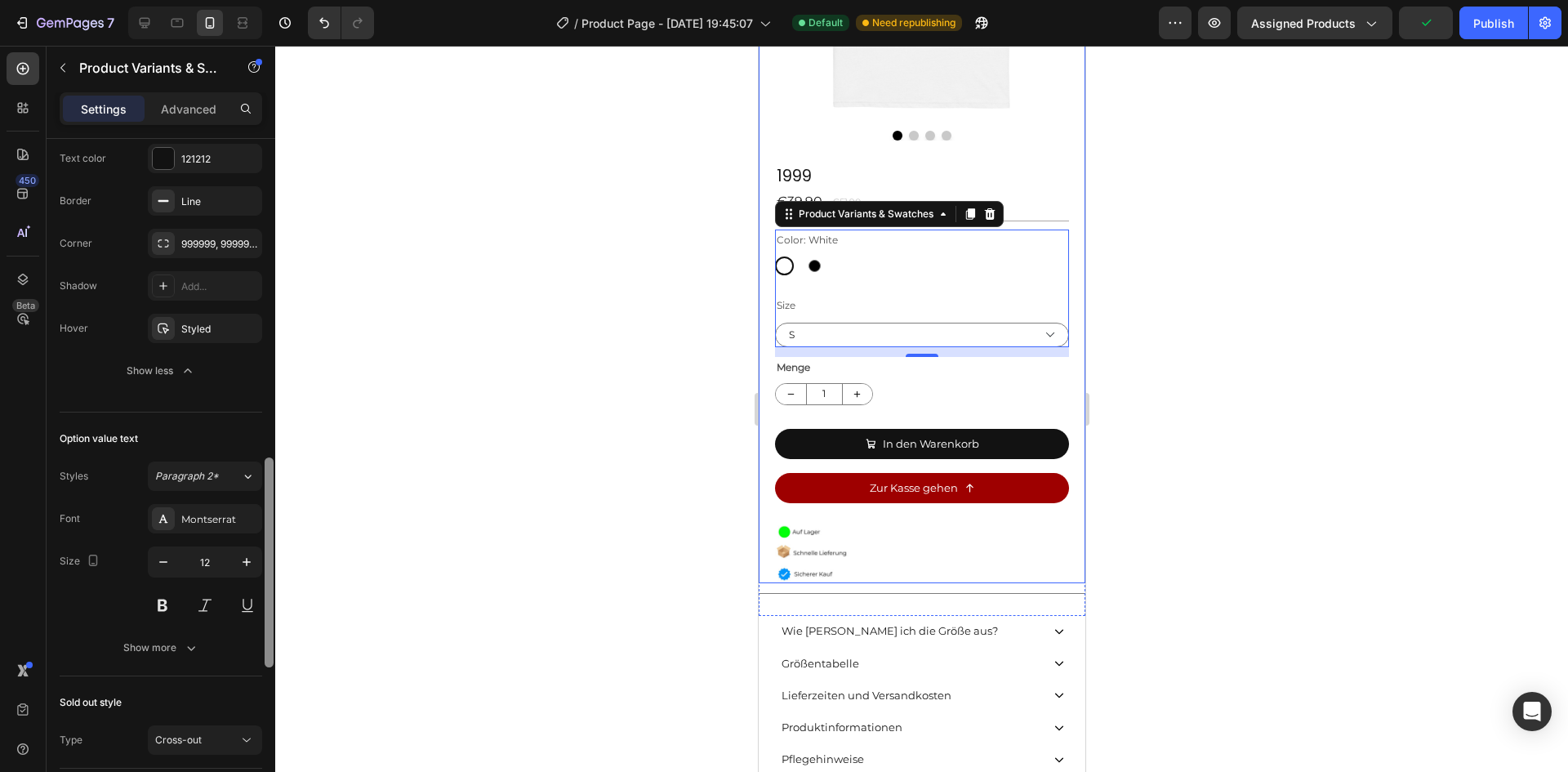
scroll to position [992, 0]
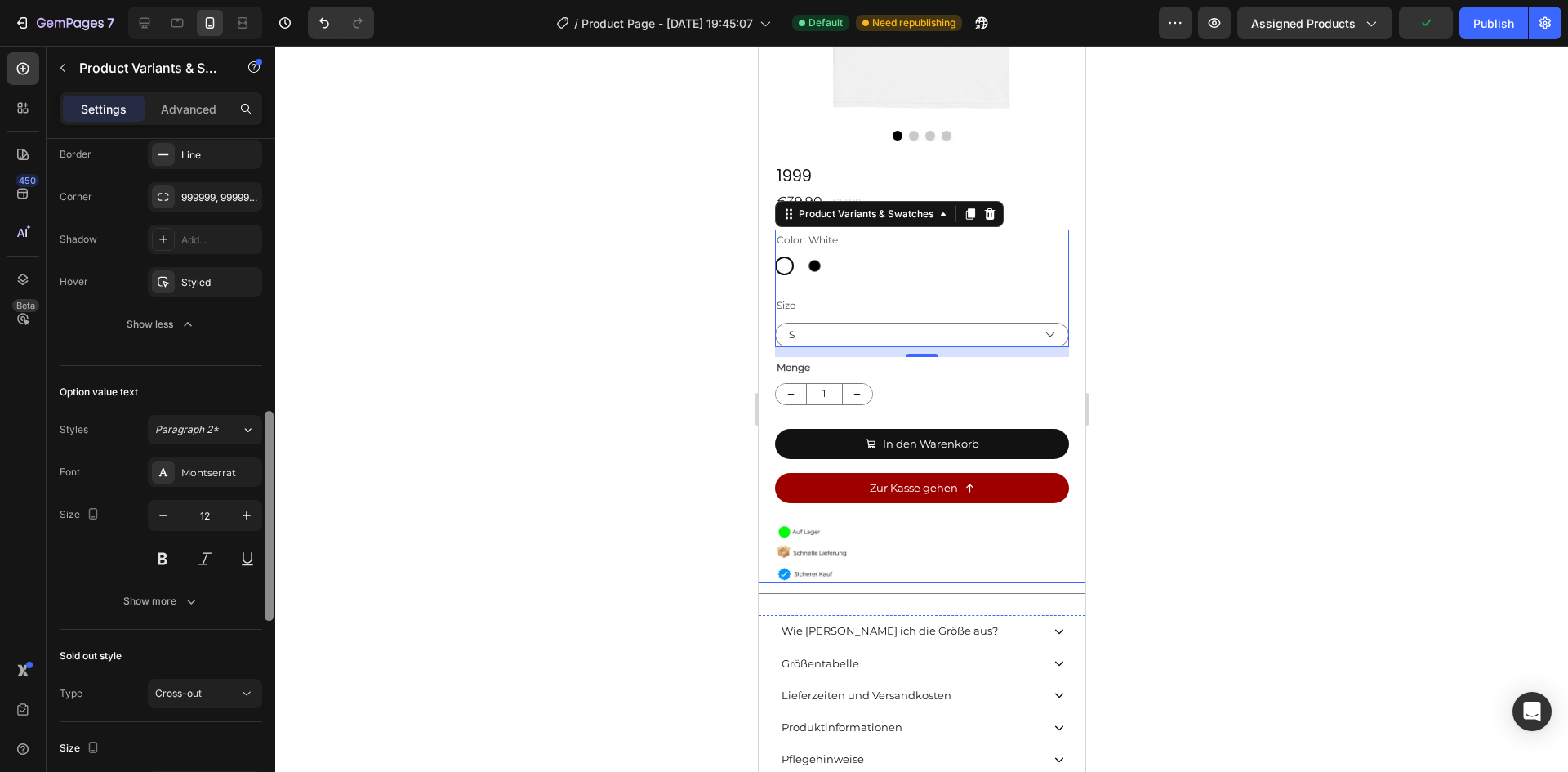
drag, startPoint x: 264, startPoint y: 463, endPoint x: 273, endPoint y: 665, distance: 202.2
click at [273, 665] on div at bounding box center [270, 453] width 13 height 680
click at [165, 558] on button at bounding box center [162, 558] width 30 height 30
click at [187, 602] on icon "button" at bounding box center [191, 602] width 16 height 16
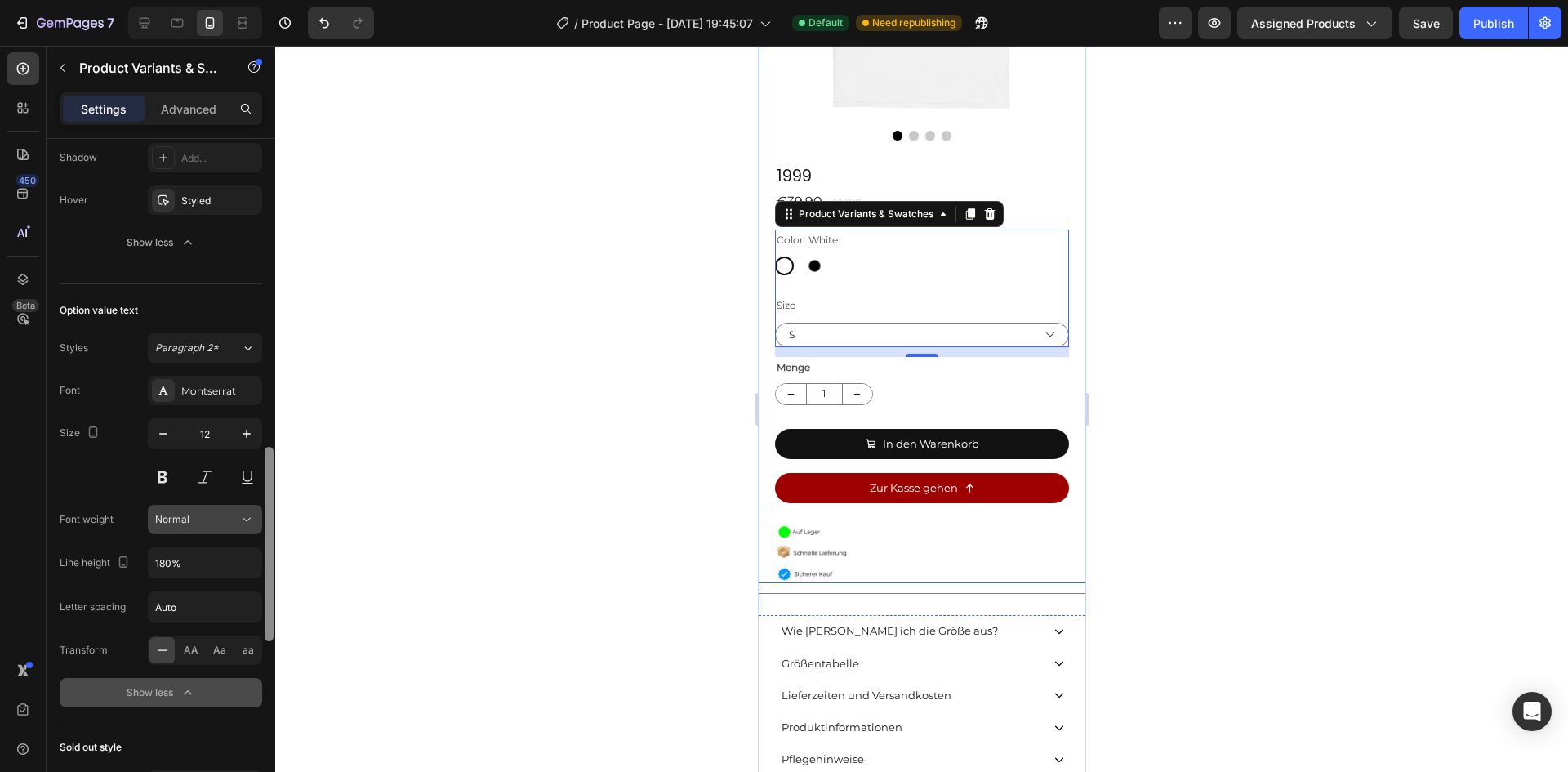
drag, startPoint x: 268, startPoint y: 583, endPoint x: 255, endPoint y: 539, distance: 45.9
click at [264, 605] on div at bounding box center [269, 544] width 9 height 195
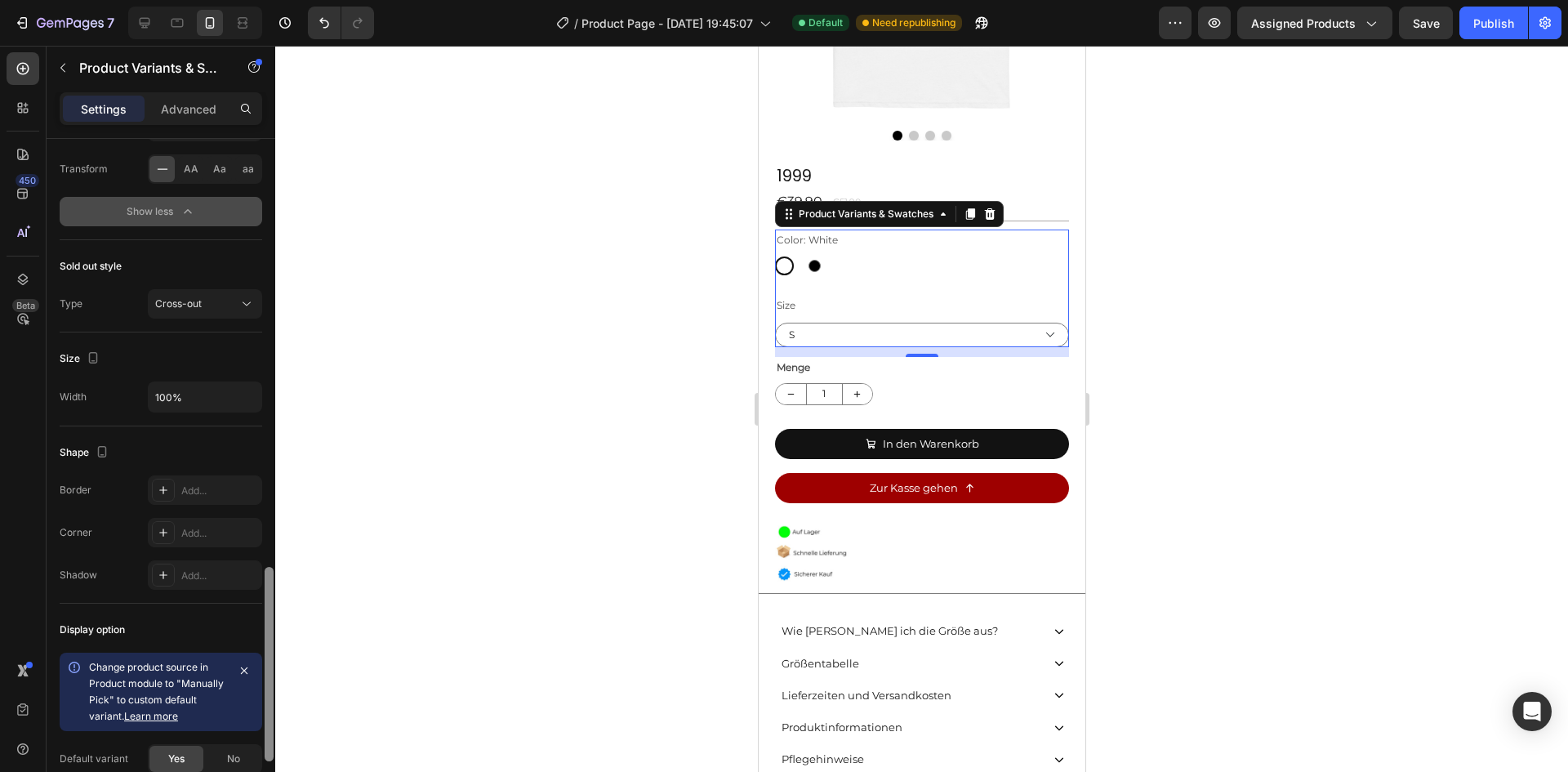
drag, startPoint x: 271, startPoint y: 547, endPoint x: 247, endPoint y: 612, distance: 69.3
click at [255, 686] on div "Type Separated Product source 1999 Option gap Gap 24 Option title Position Gap …" at bounding box center [161, 479] width 229 height 680
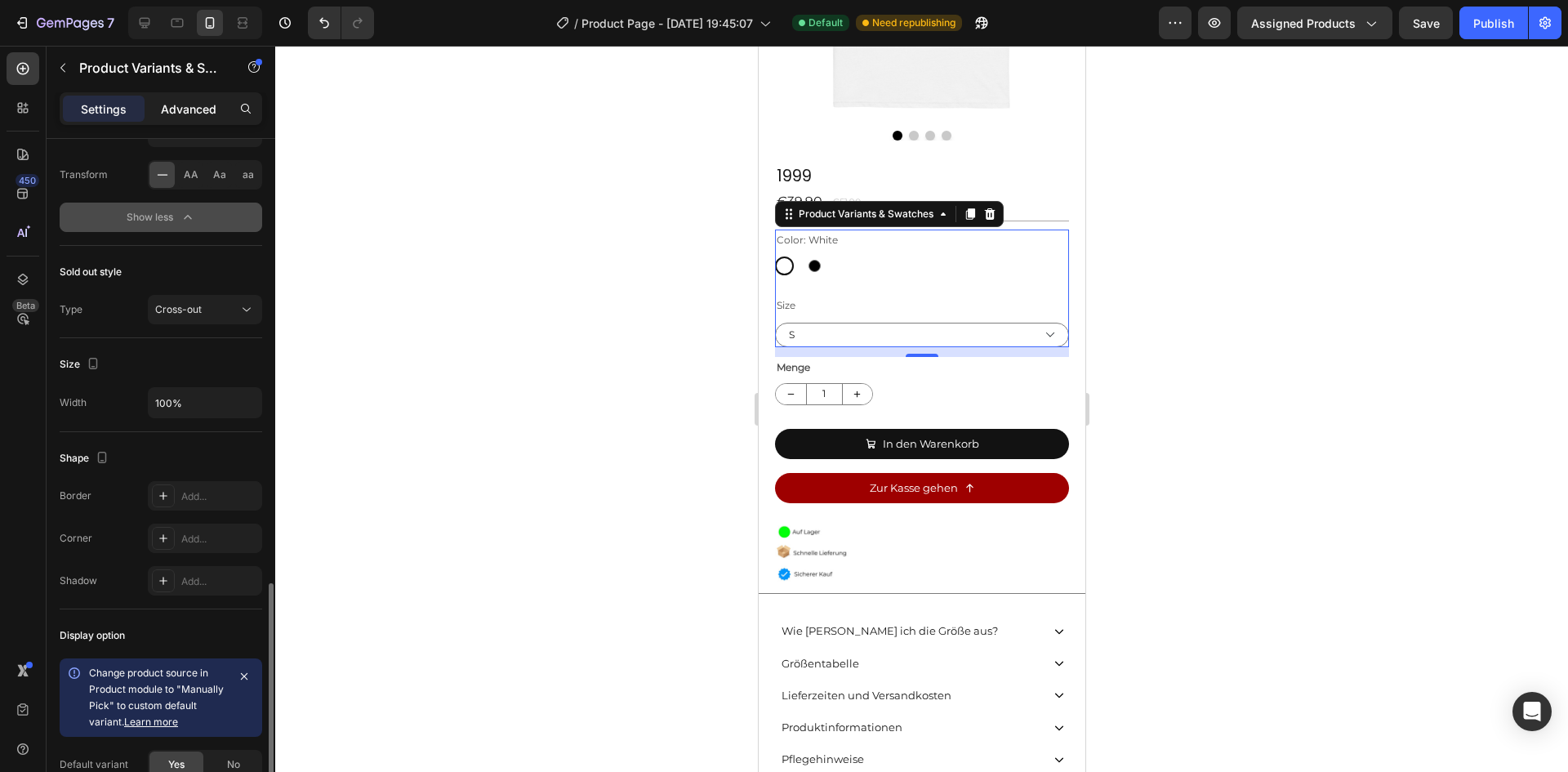
click at [187, 99] on div "Advanced" at bounding box center [188, 108] width 82 height 26
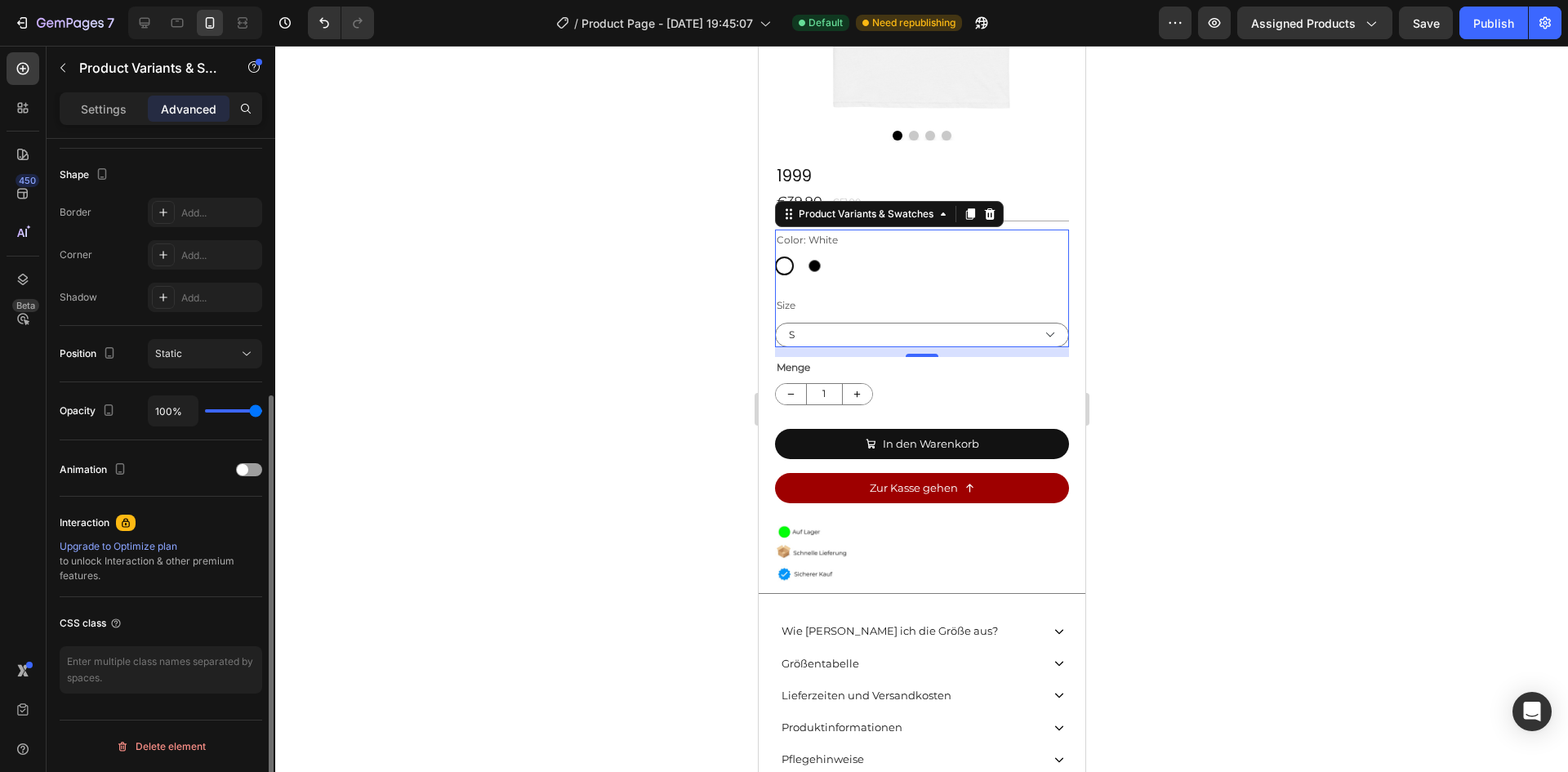
scroll to position [410, 0]
click at [190, 114] on p "Advanced" at bounding box center [188, 108] width 56 height 17
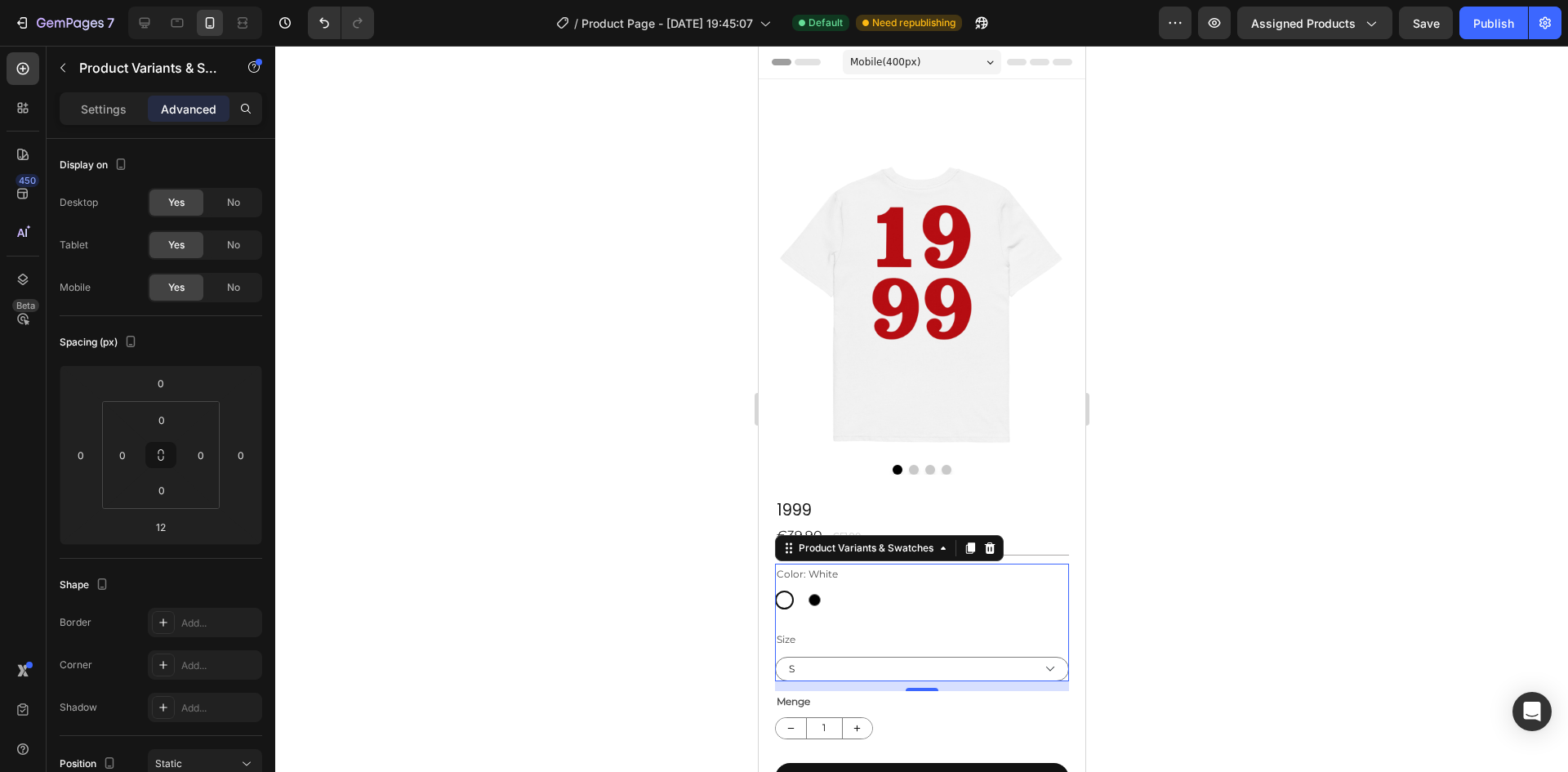
scroll to position [334, 0]
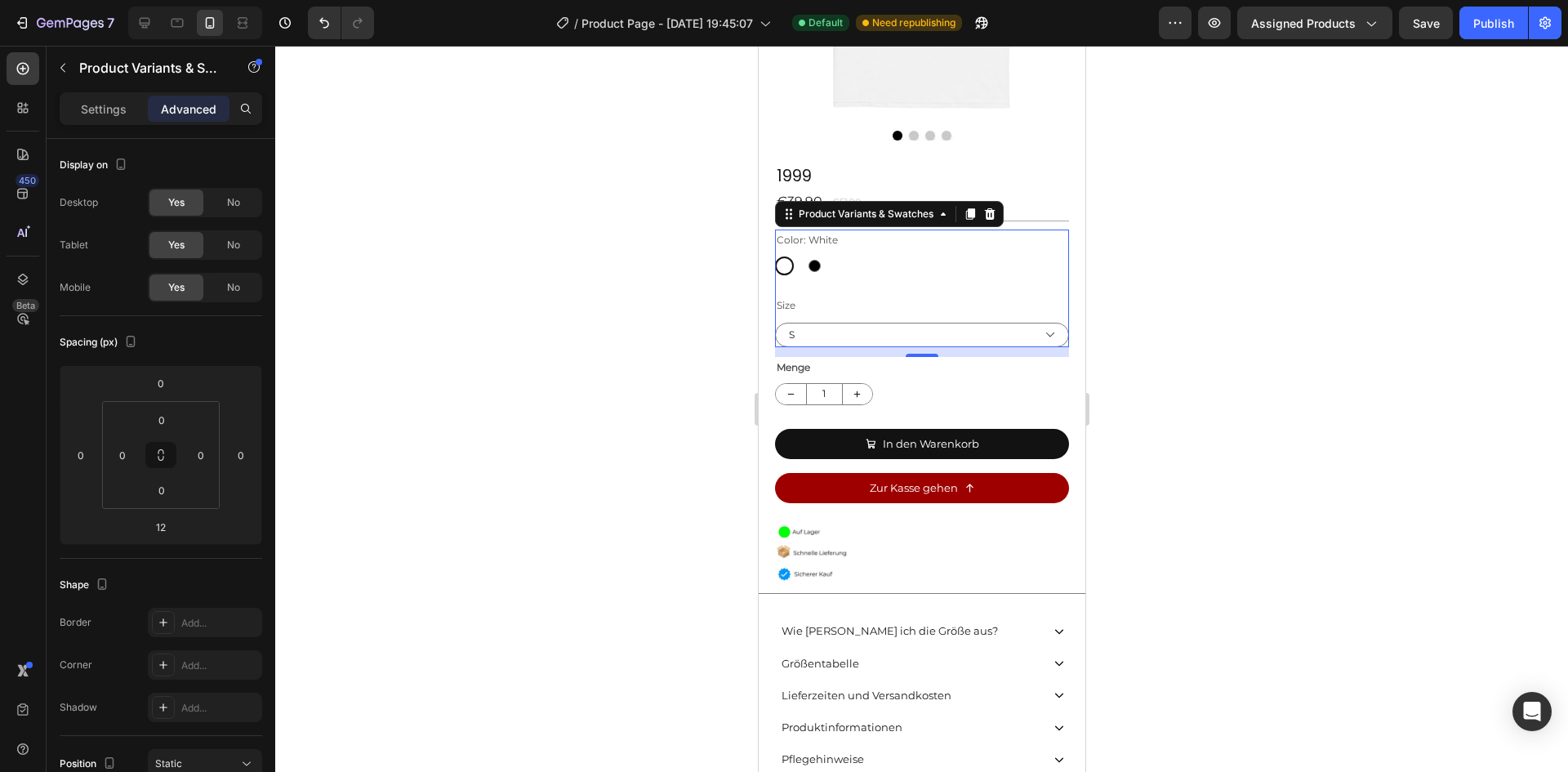
click at [275, 405] on div at bounding box center [922, 409] width 1293 height 726
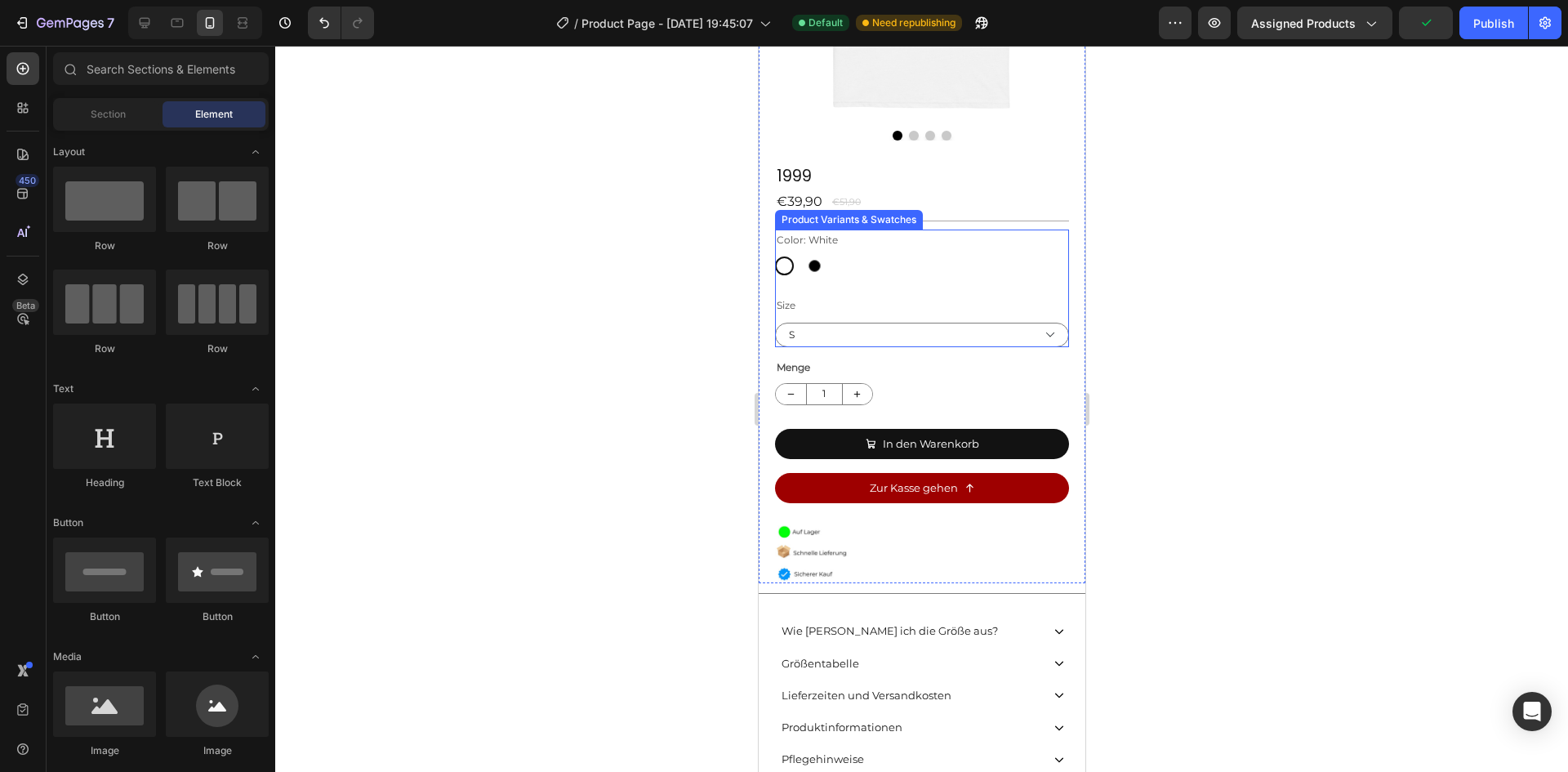
click at [853, 295] on div "Size S M L XL 2XL 3XL" at bounding box center [922, 321] width 294 height 52
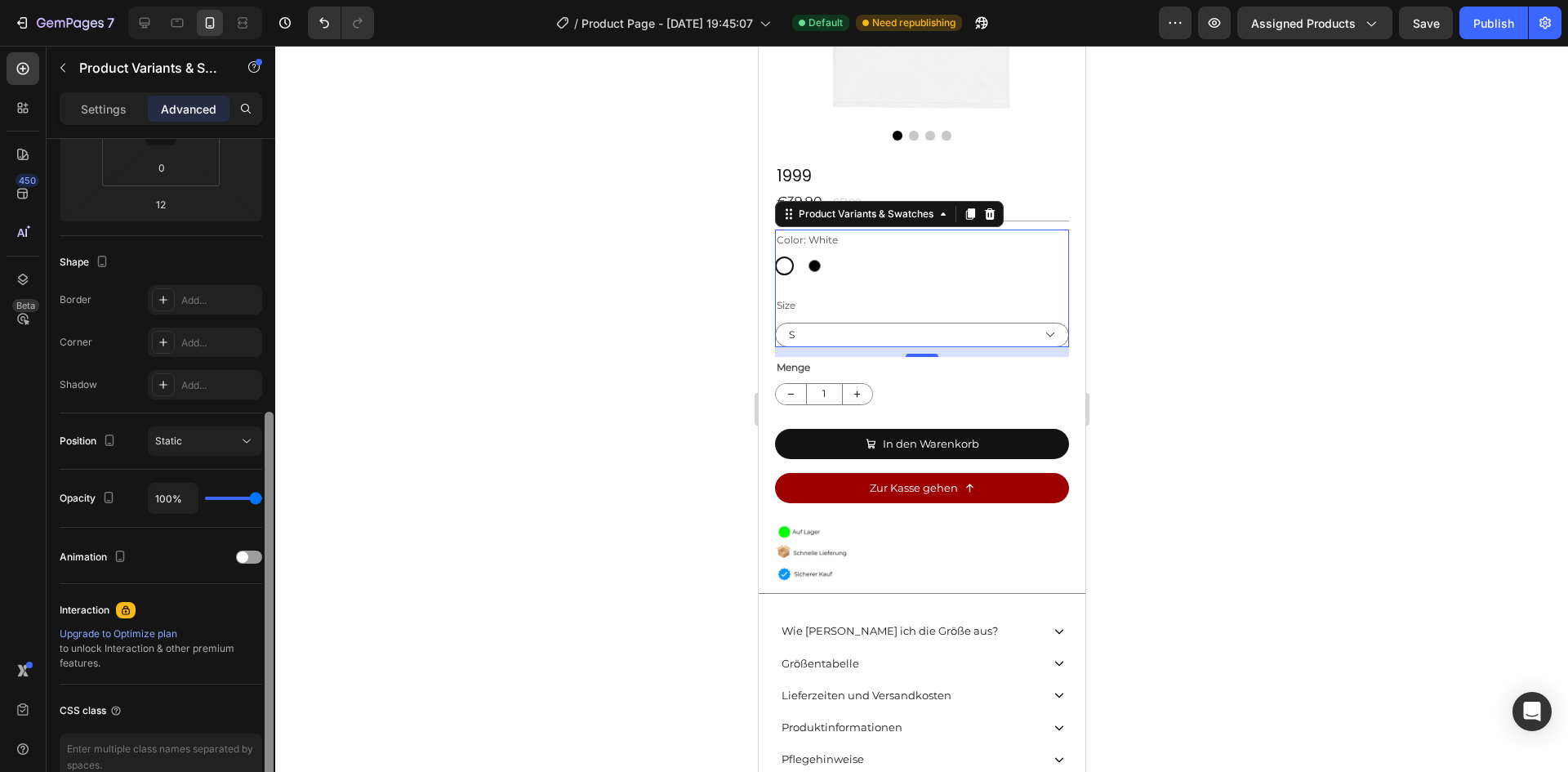
scroll to position [368, 0]
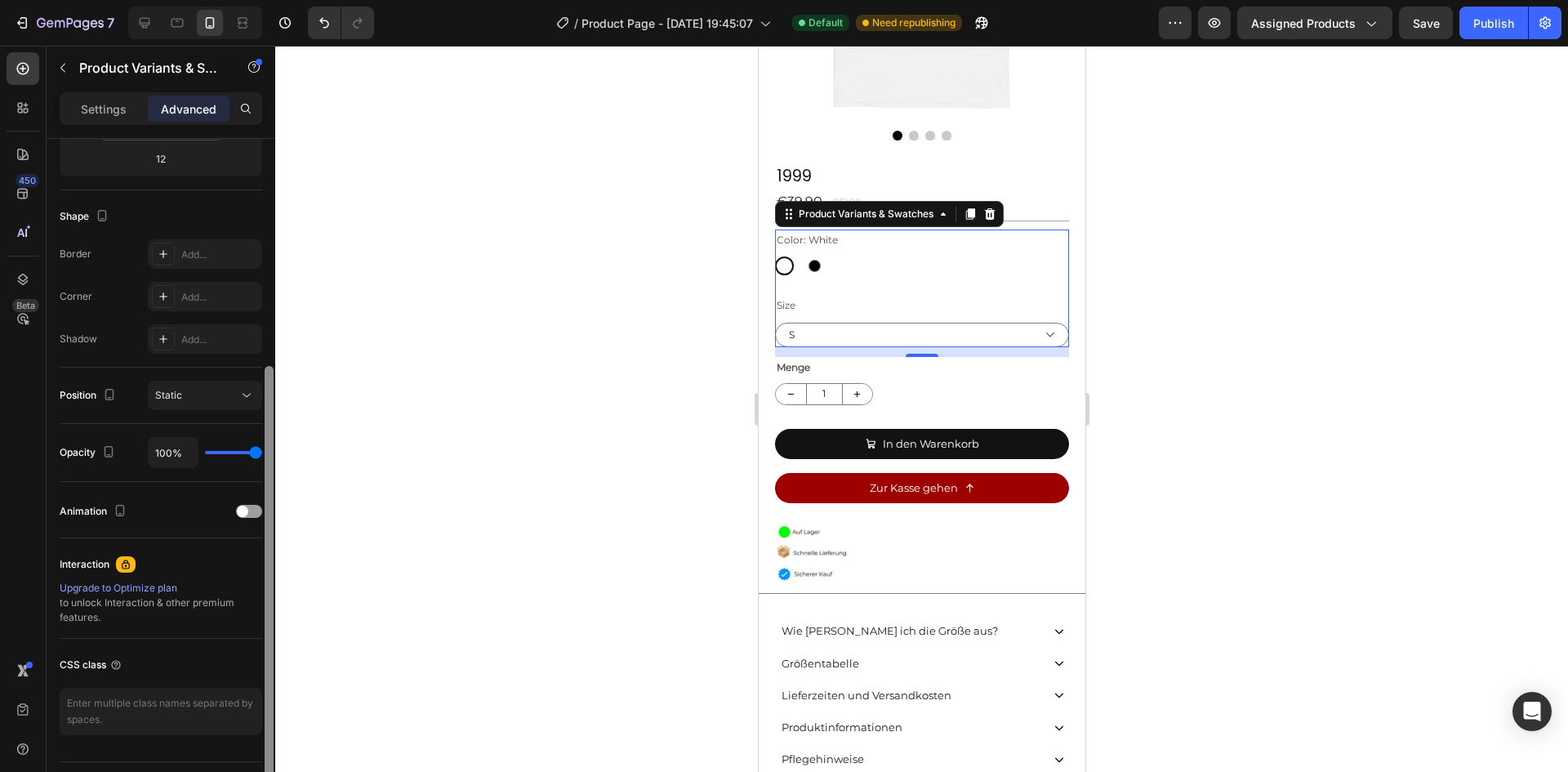
drag, startPoint x: 266, startPoint y: 231, endPoint x: 268, endPoint y: 462, distance: 231.0
click at [268, 462] on div at bounding box center [269, 577] width 9 height 423
click at [108, 105] on p "Settings" at bounding box center [104, 108] width 46 height 17
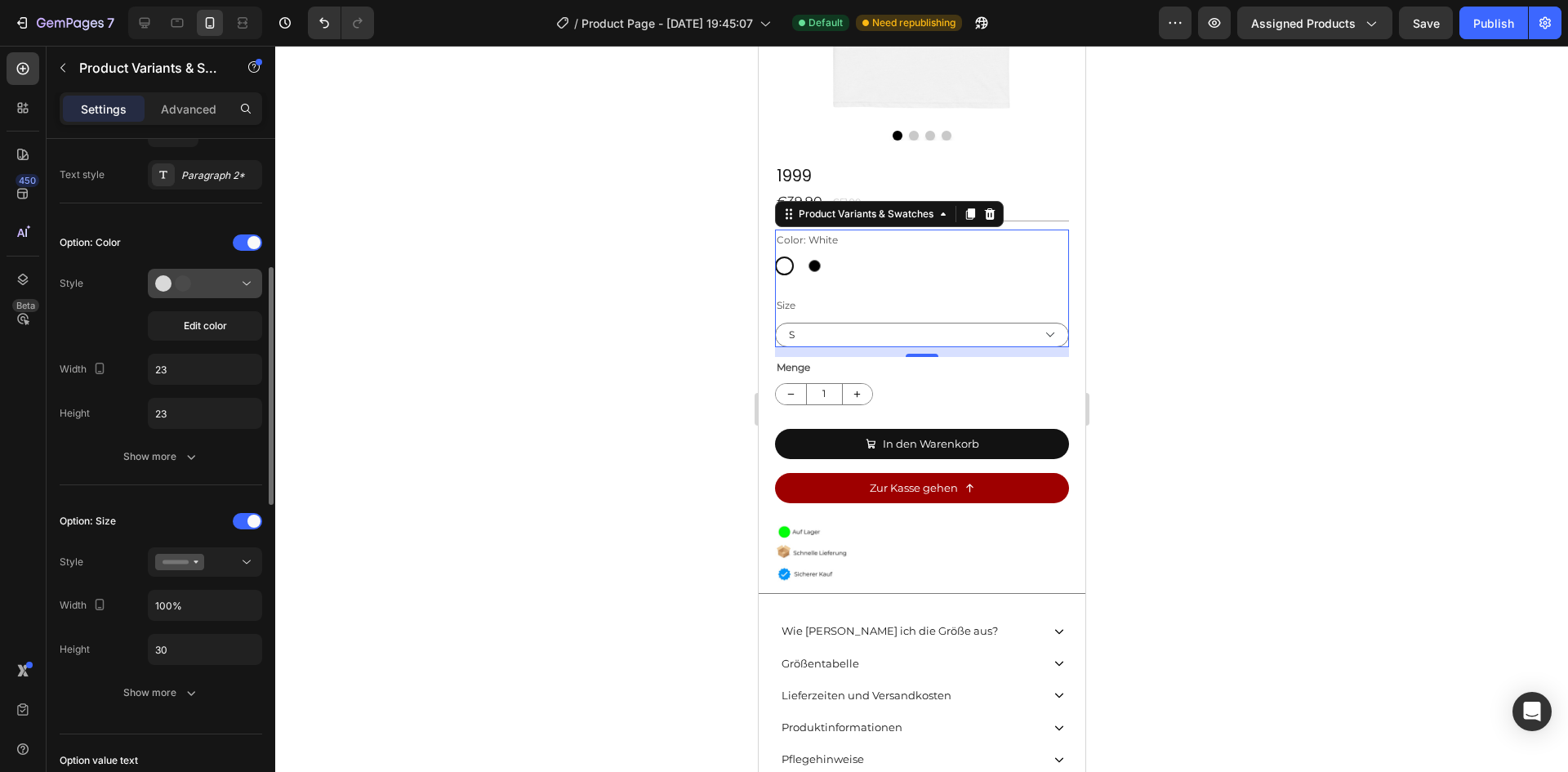
click at [225, 290] on div at bounding box center [205, 283] width 99 height 16
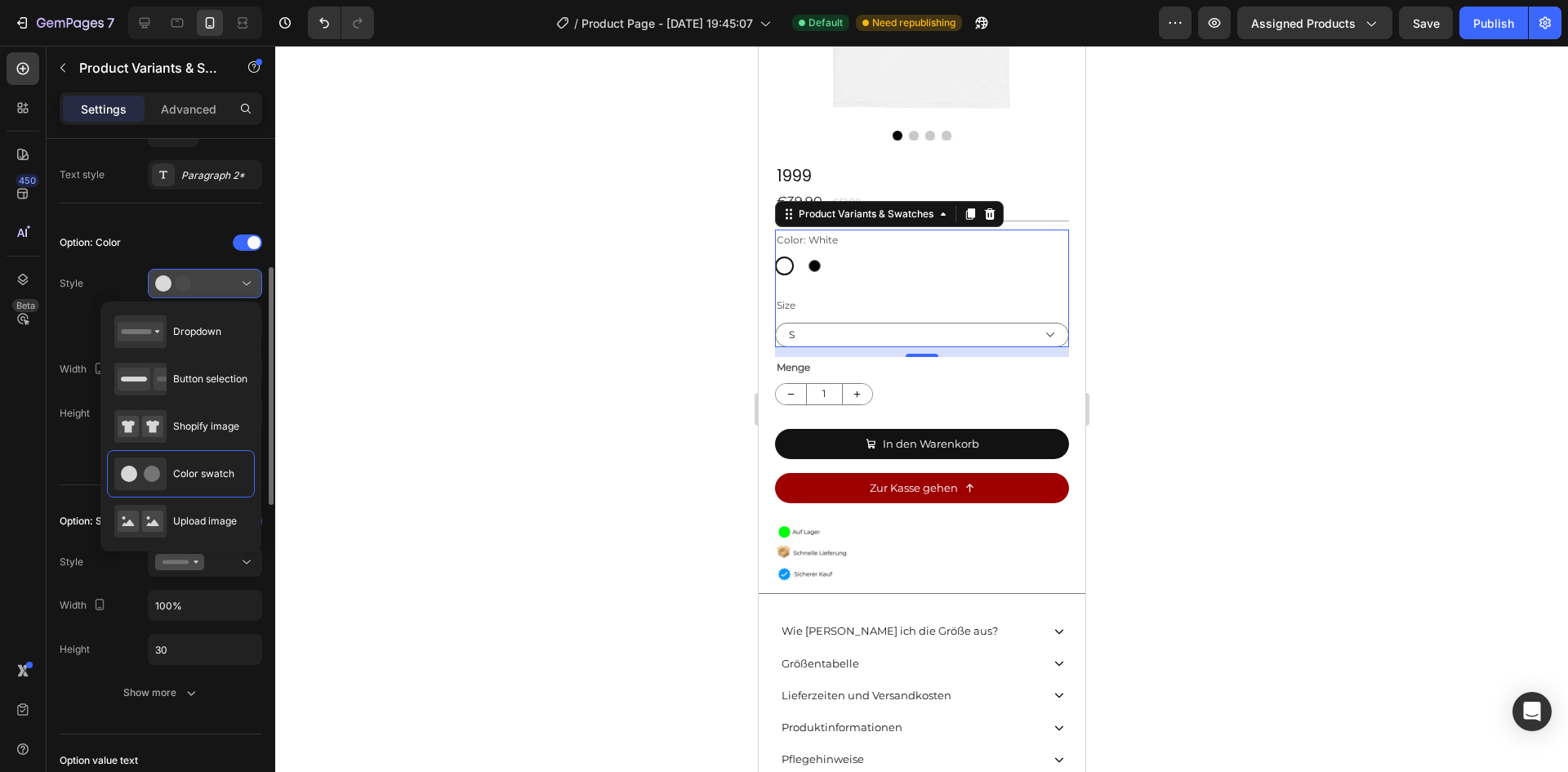
click at [225, 290] on div at bounding box center [205, 283] width 99 height 16
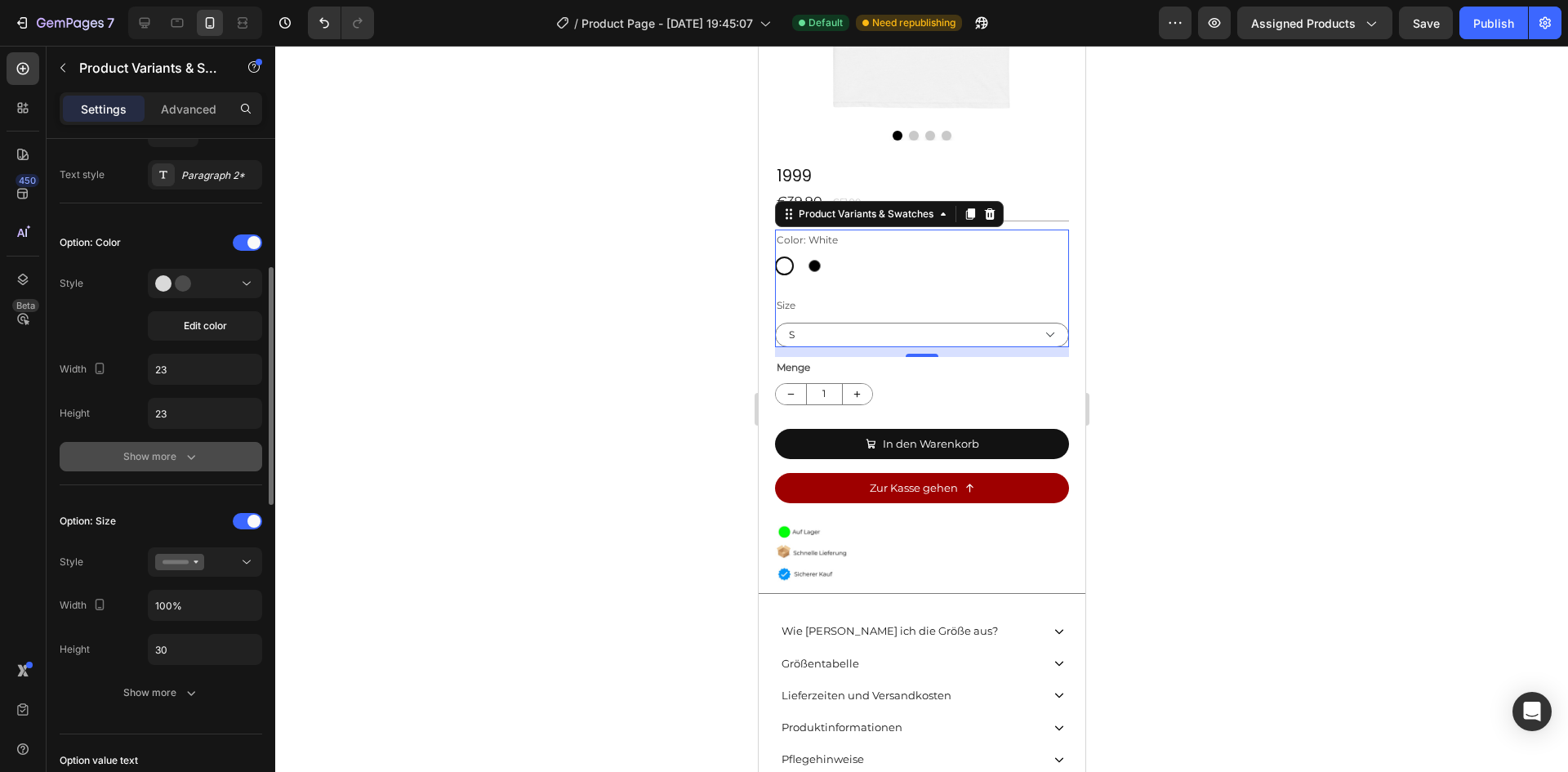
click at [183, 464] on icon "button" at bounding box center [191, 456] width 16 height 16
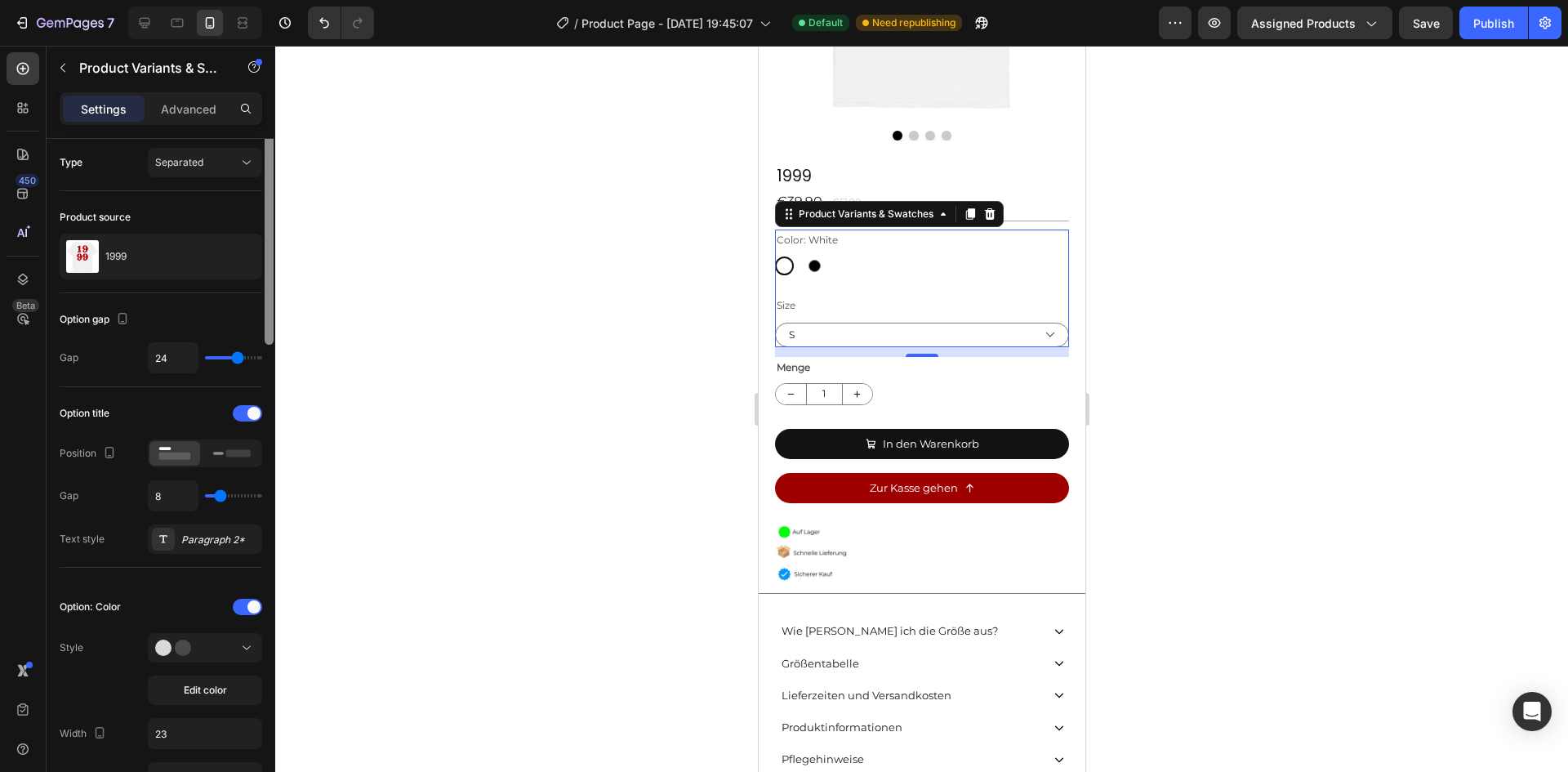
scroll to position [0, 0]
drag, startPoint x: 268, startPoint y: 478, endPoint x: 243, endPoint y: 316, distance: 163.9
click at [243, 316] on div "Type Separated Product source 1999 Option gap Gap 24 Option title Position Gap …" at bounding box center [161, 479] width 229 height 680
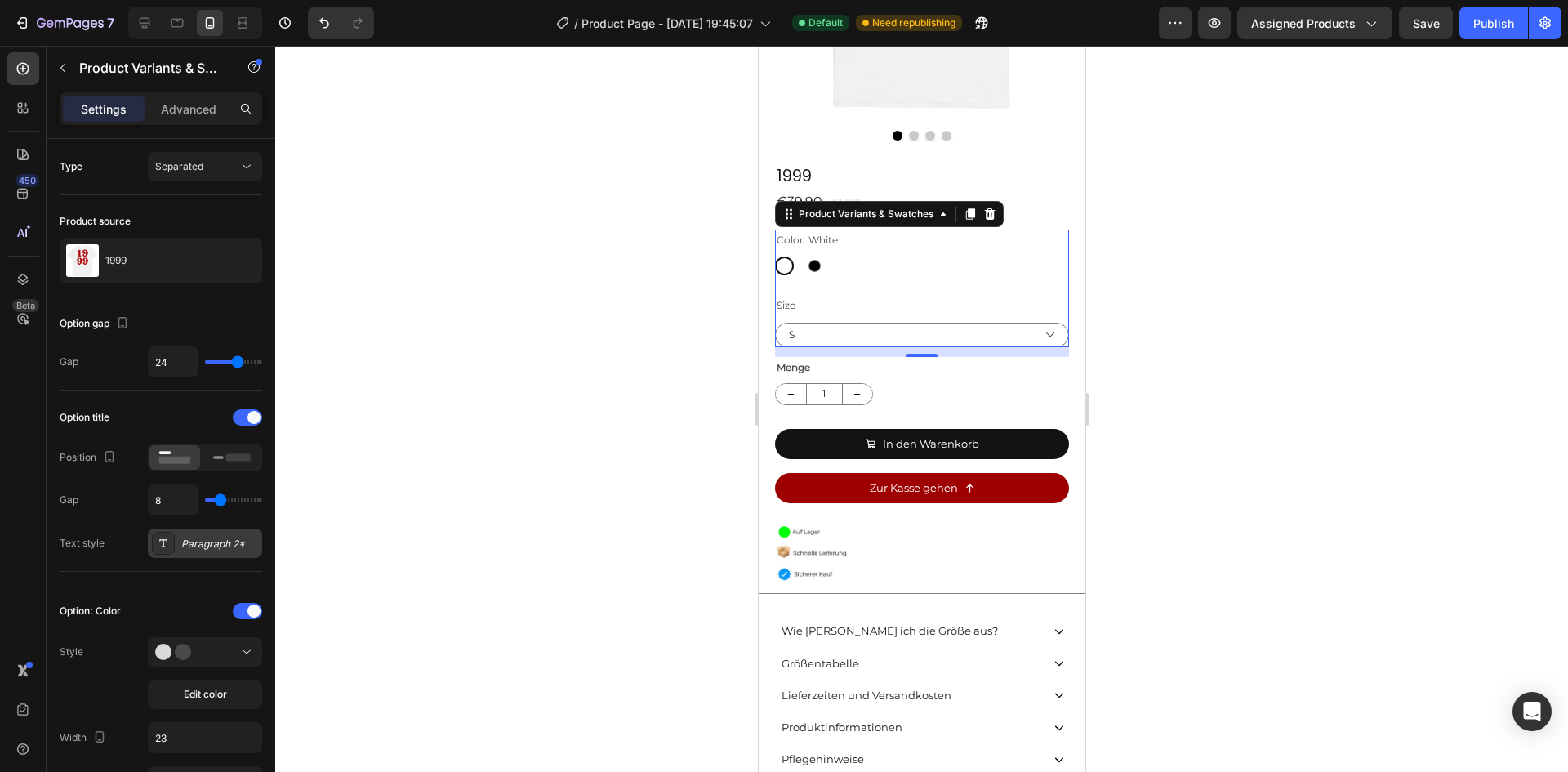
click at [187, 550] on div "Paragraph 2*" at bounding box center [219, 544] width 77 height 14
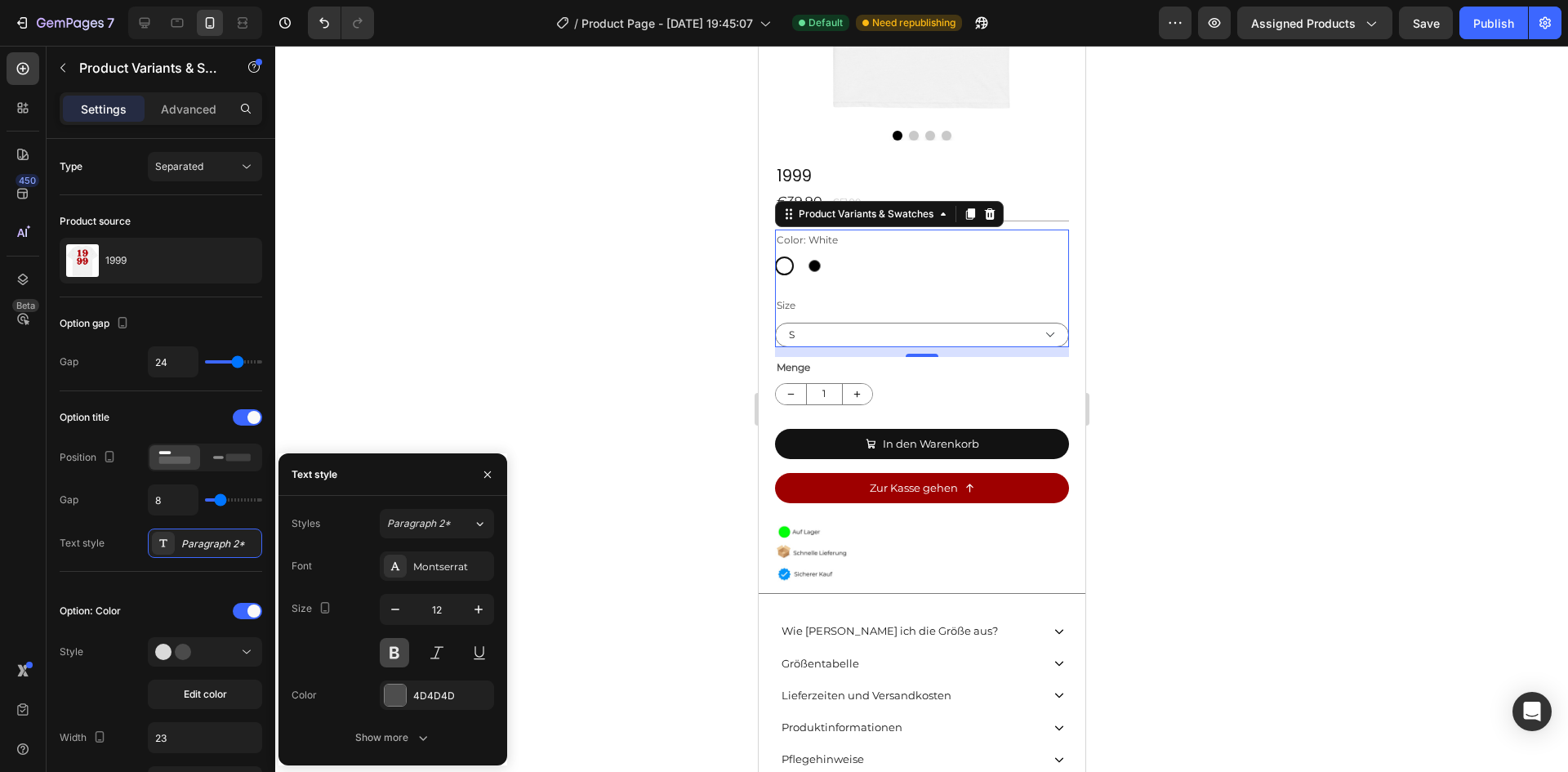
click at [398, 646] on button at bounding box center [394, 652] width 30 height 30
click at [524, 255] on div at bounding box center [922, 409] width 1293 height 726
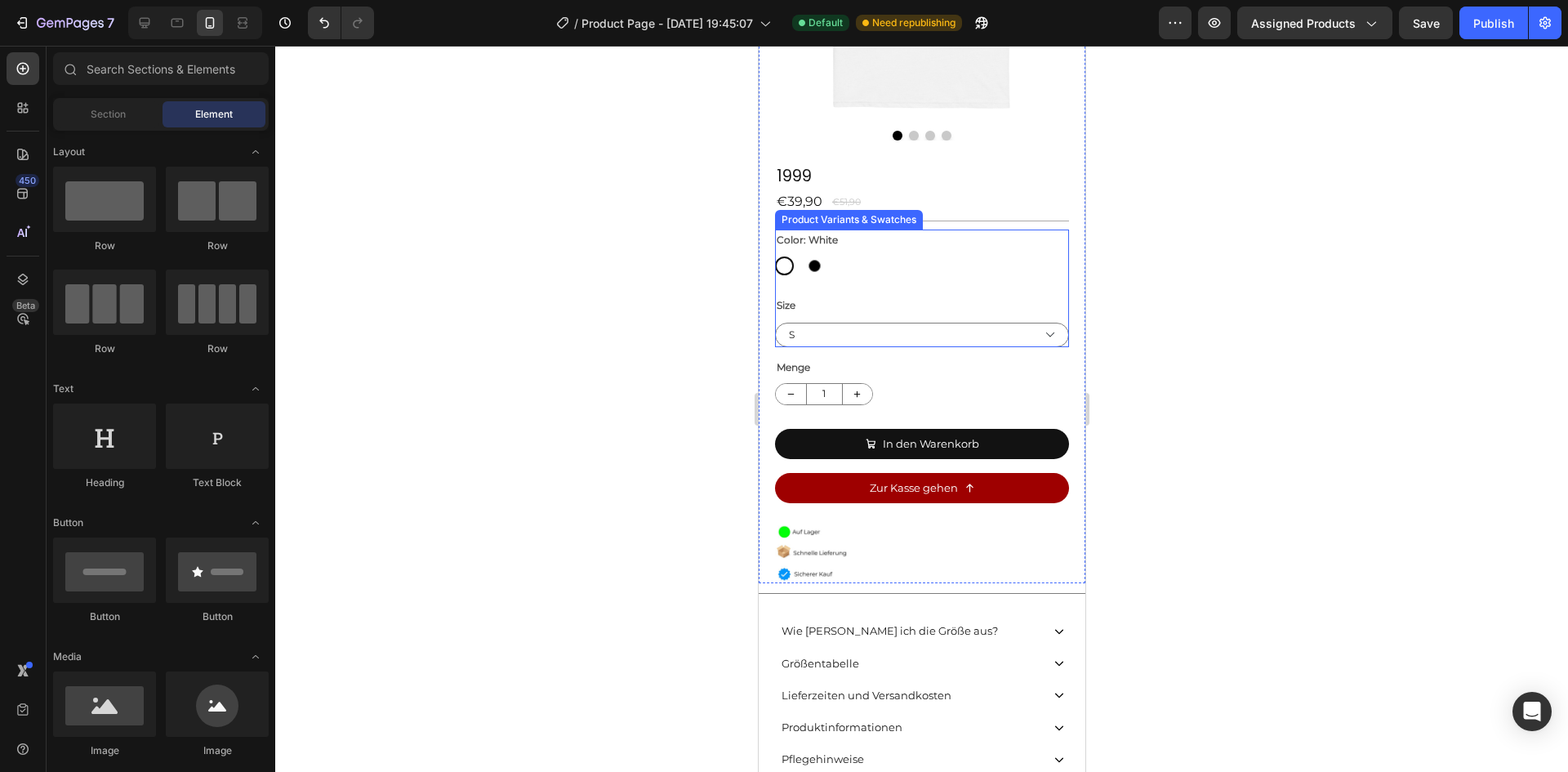
click at [923, 271] on div "Color: White White White Black Black Size S M L XL 2XL 3XL" at bounding box center [922, 289] width 294 height 117
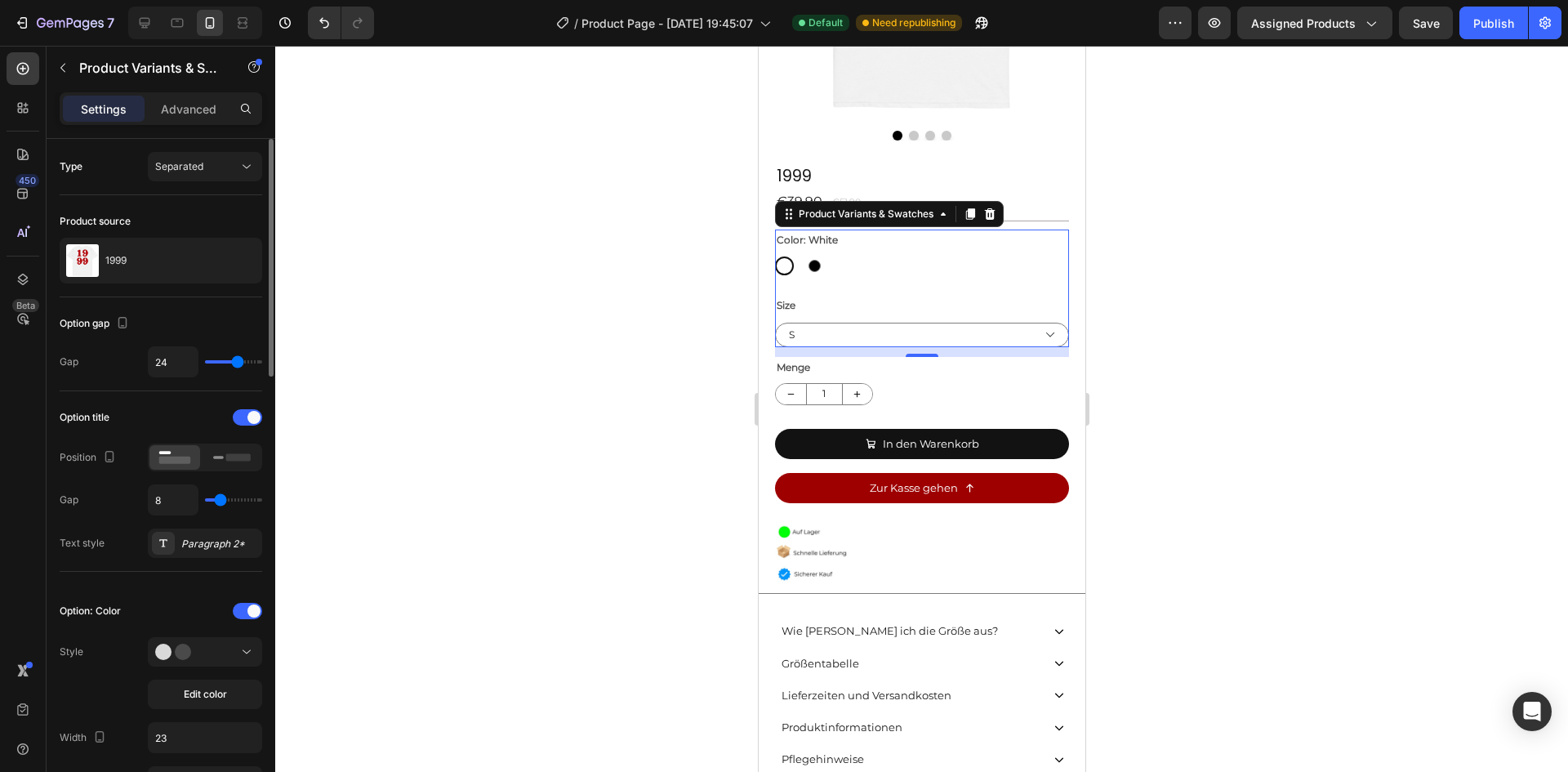
type input "21"
type input "20"
type input "19"
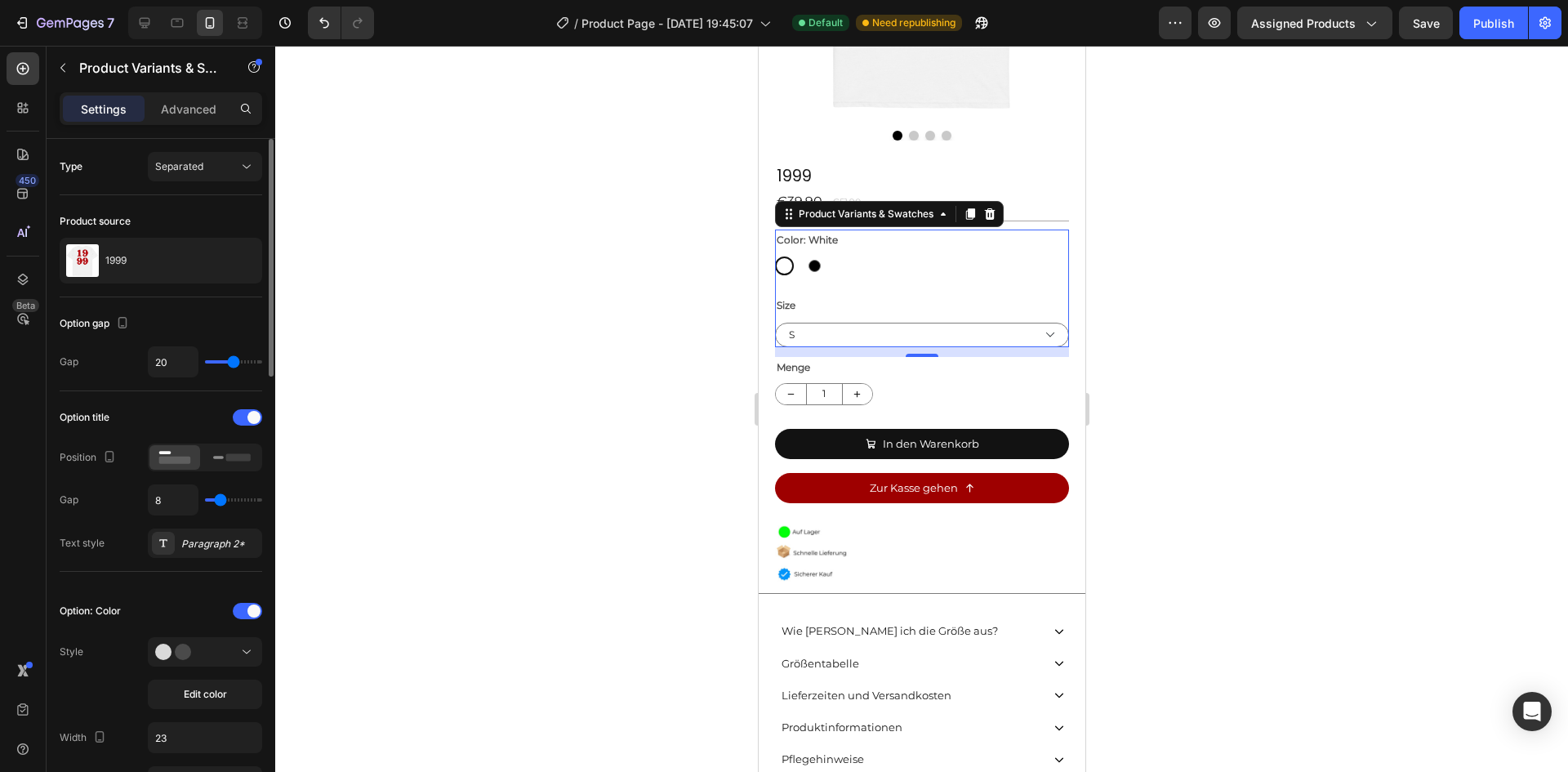
type input "19"
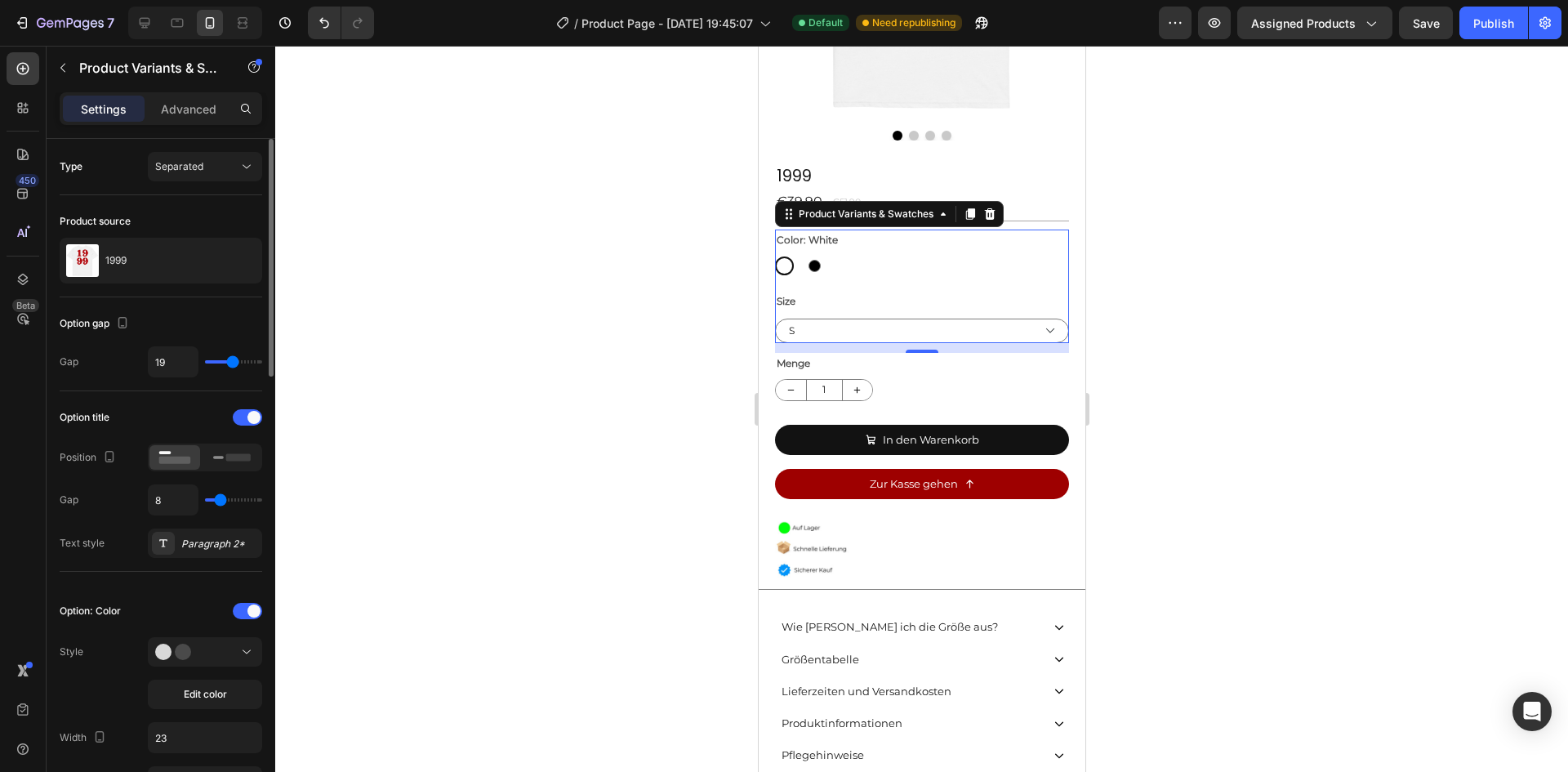
type input "18"
type input "17"
type input "16"
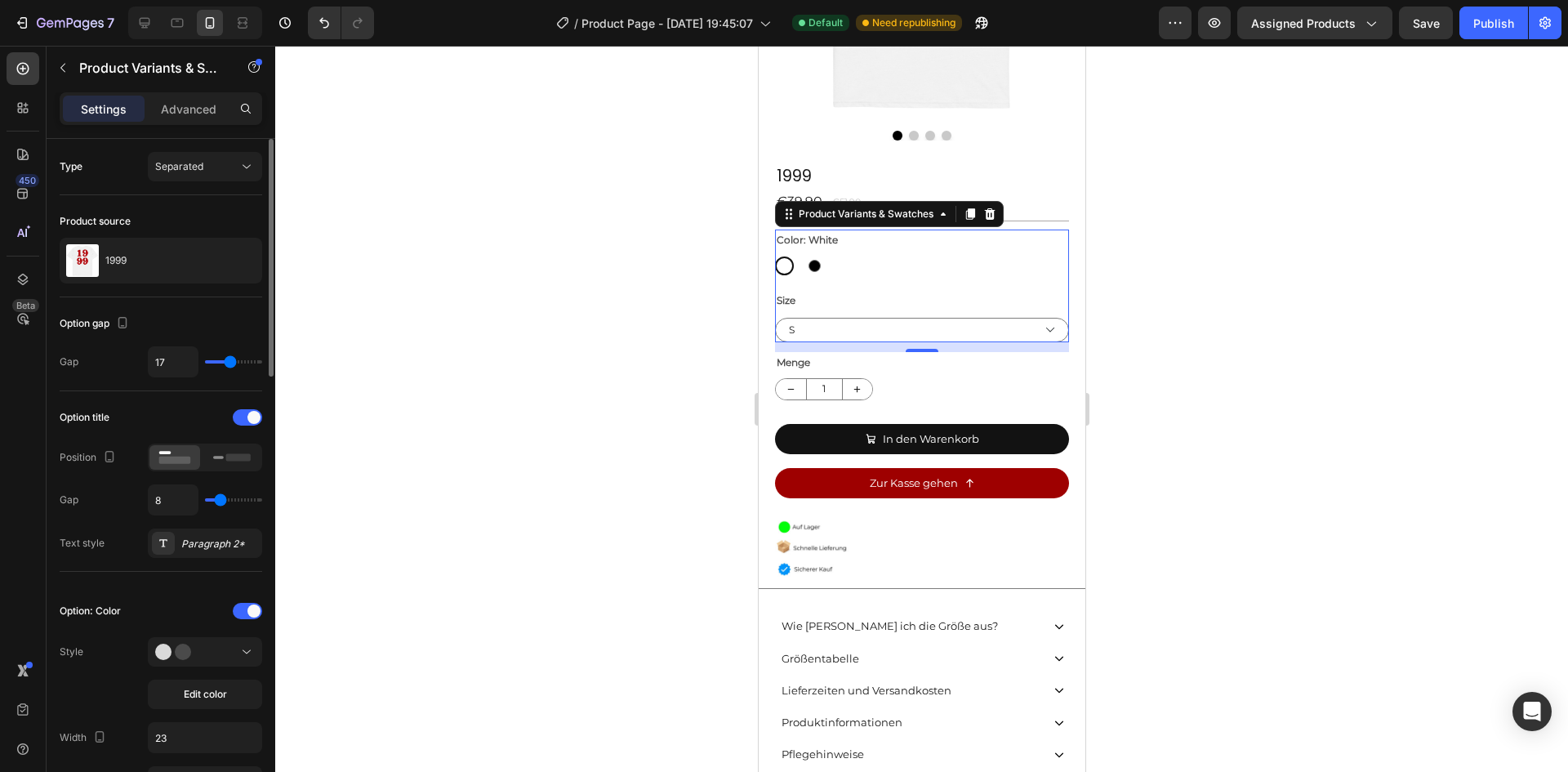
type input "16"
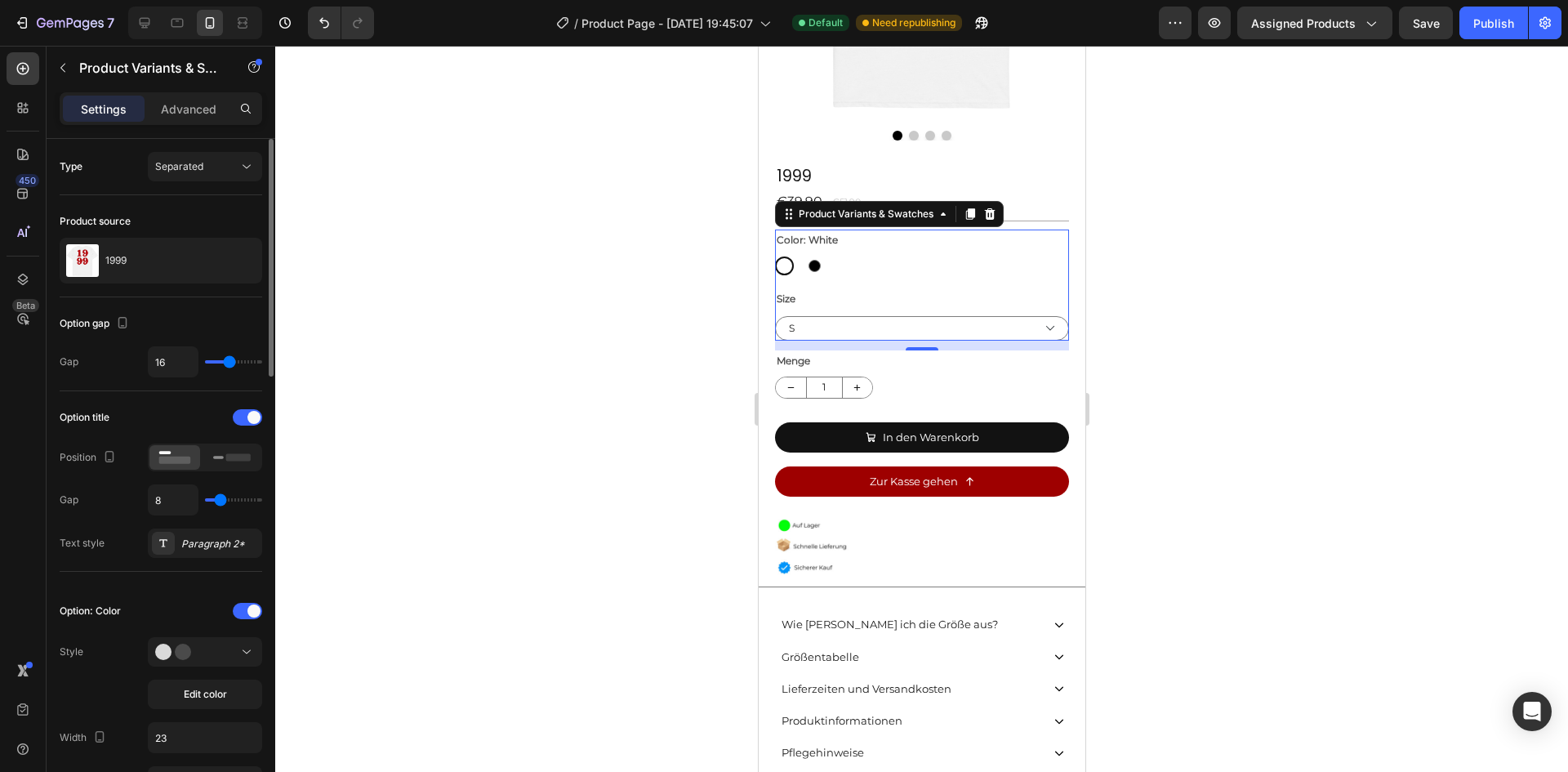
type input "17"
click at [230, 363] on input "range" at bounding box center [233, 362] width 57 height 4
click at [1008, 290] on div "Size S M L XL 2XL 3XL" at bounding box center [922, 316] width 294 height 52
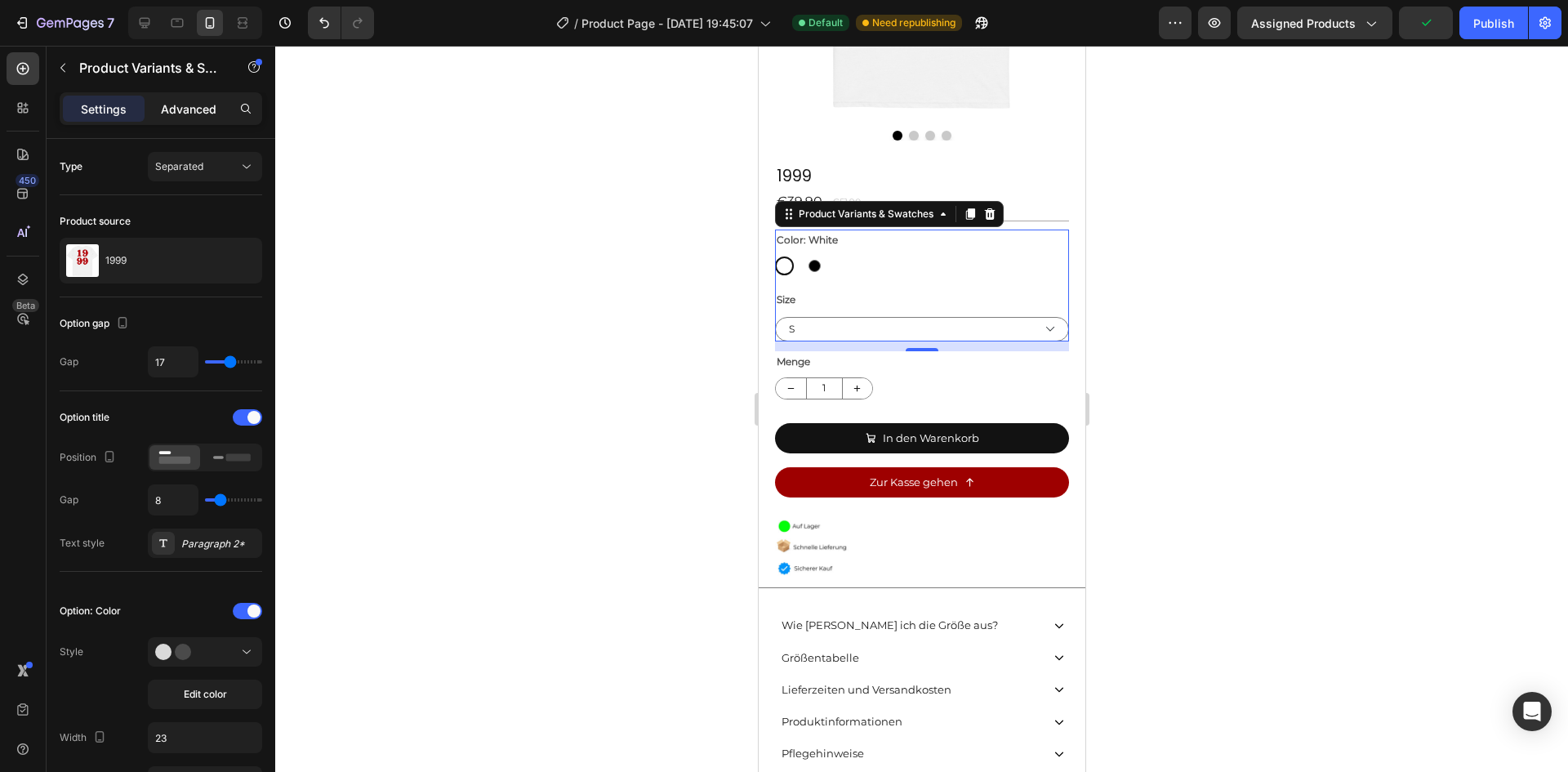
click at [183, 120] on div "Advanced" at bounding box center [188, 108] width 82 height 26
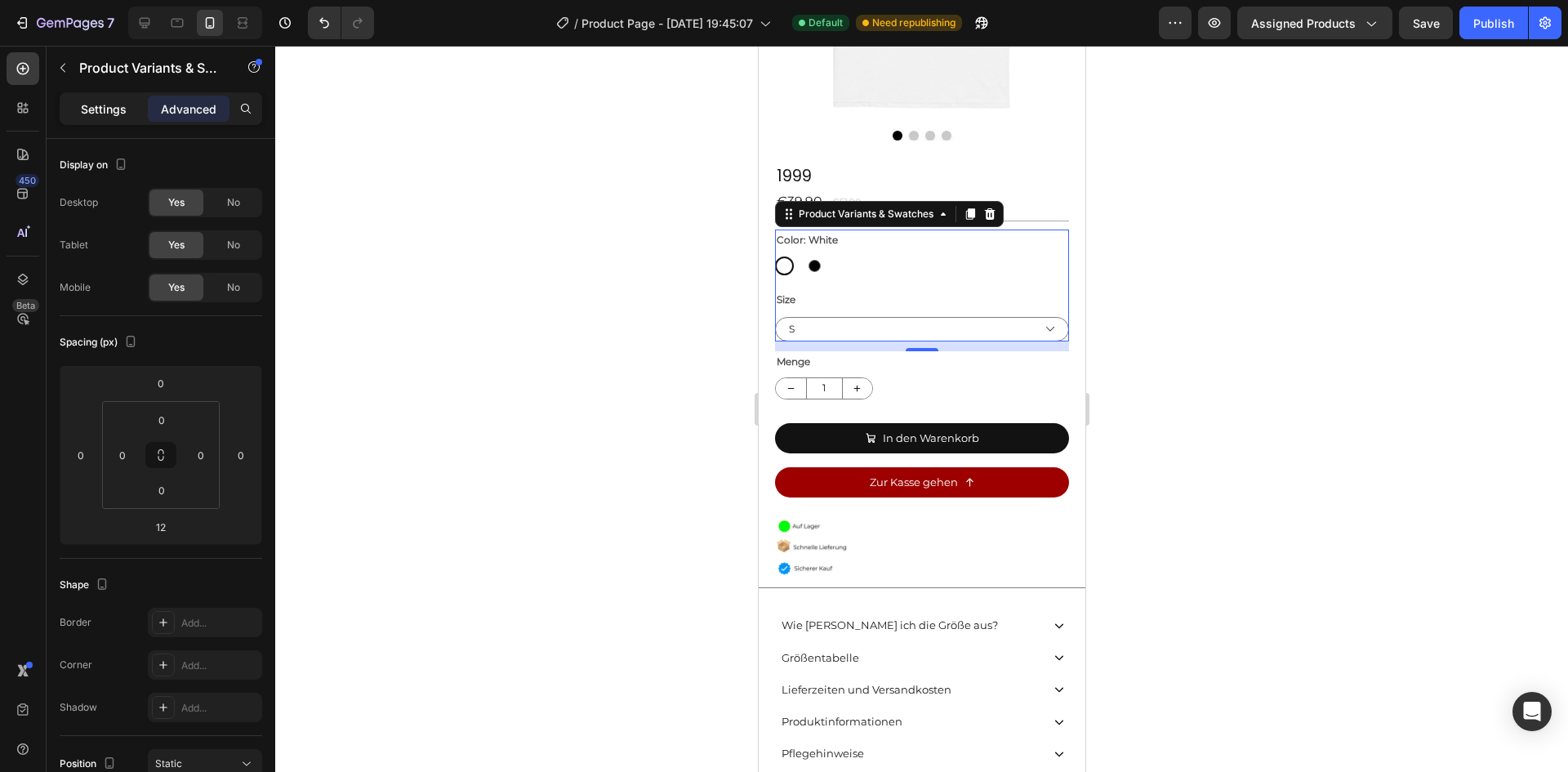
click at [116, 106] on p "Settings" at bounding box center [104, 108] width 46 height 17
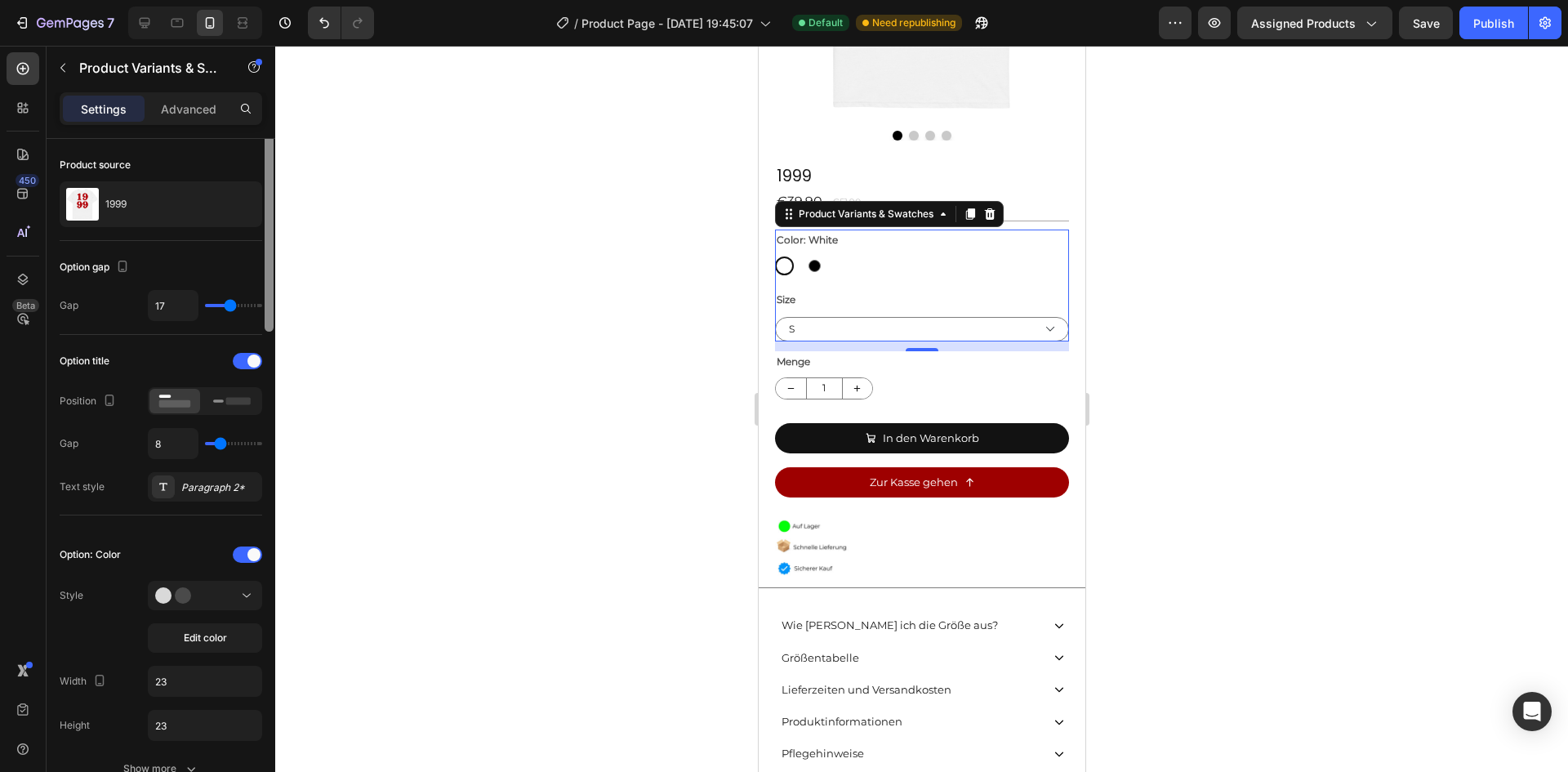
scroll to position [91, 0]
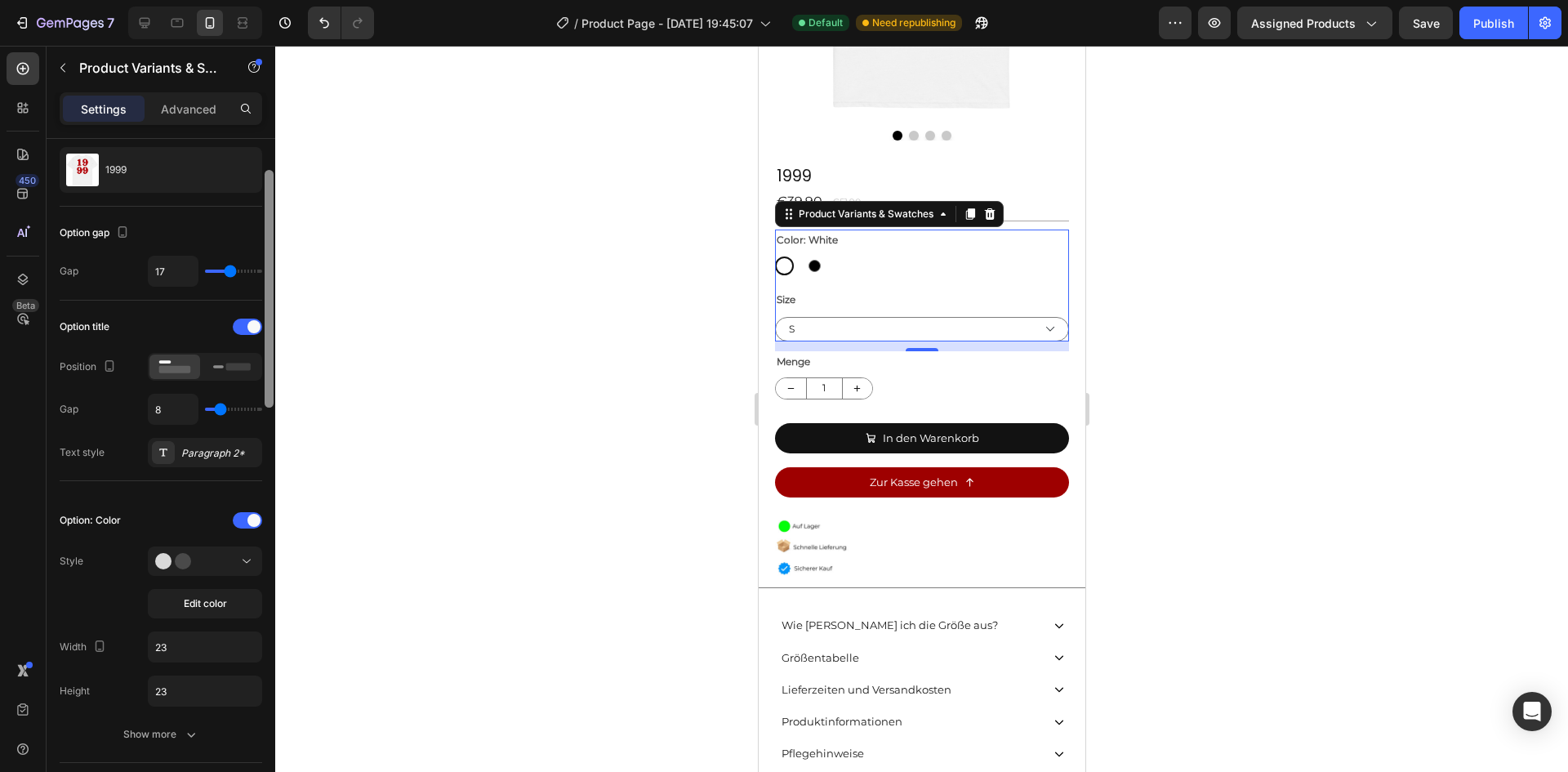
drag, startPoint x: 271, startPoint y: 222, endPoint x: 271, endPoint y: 254, distance: 32.0
click at [271, 254] on div at bounding box center [269, 289] width 9 height 238
click at [218, 452] on div "Paragraph 2*" at bounding box center [219, 454] width 77 height 14
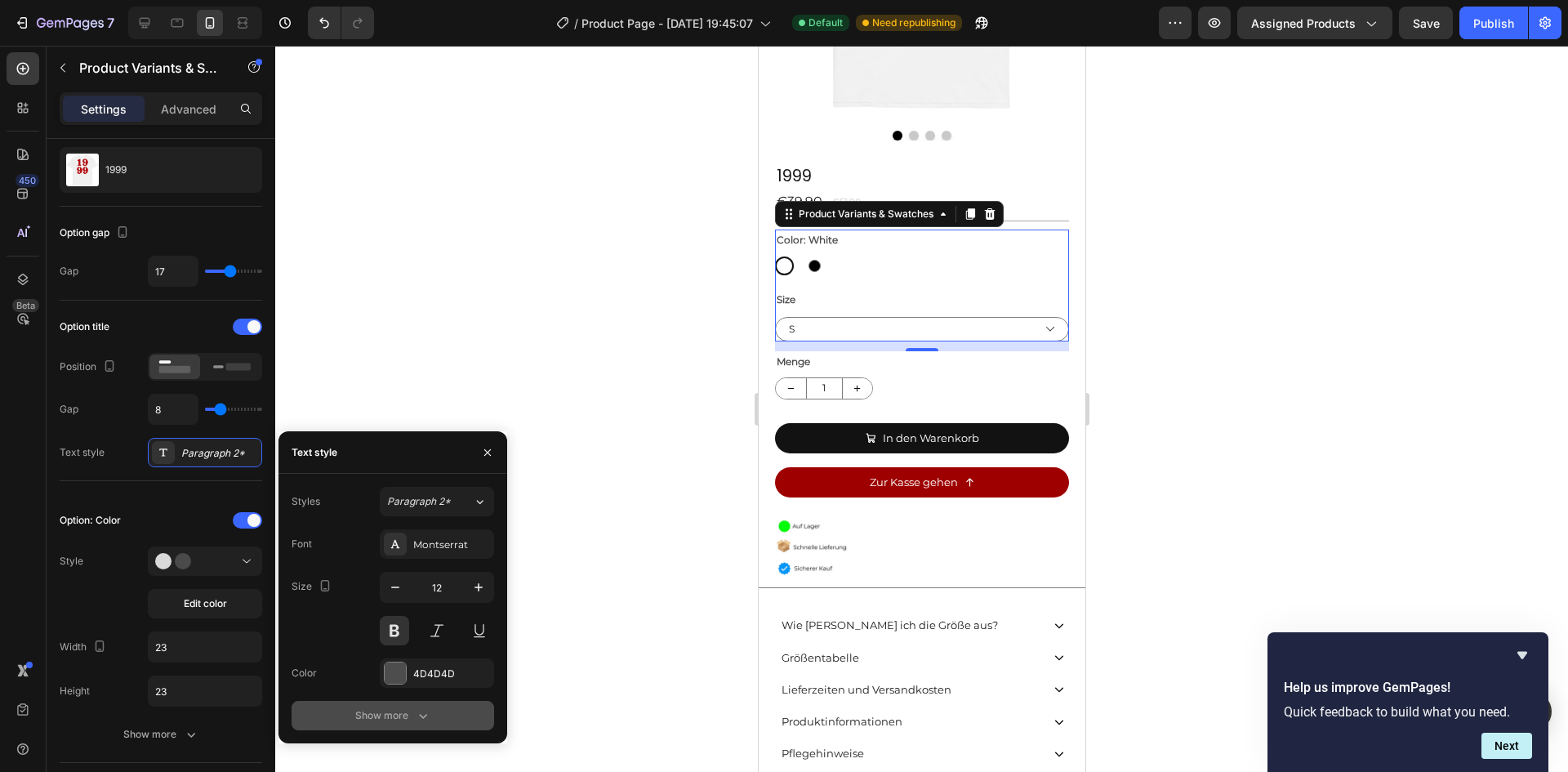
click at [415, 718] on icon "button" at bounding box center [423, 715] width 16 height 16
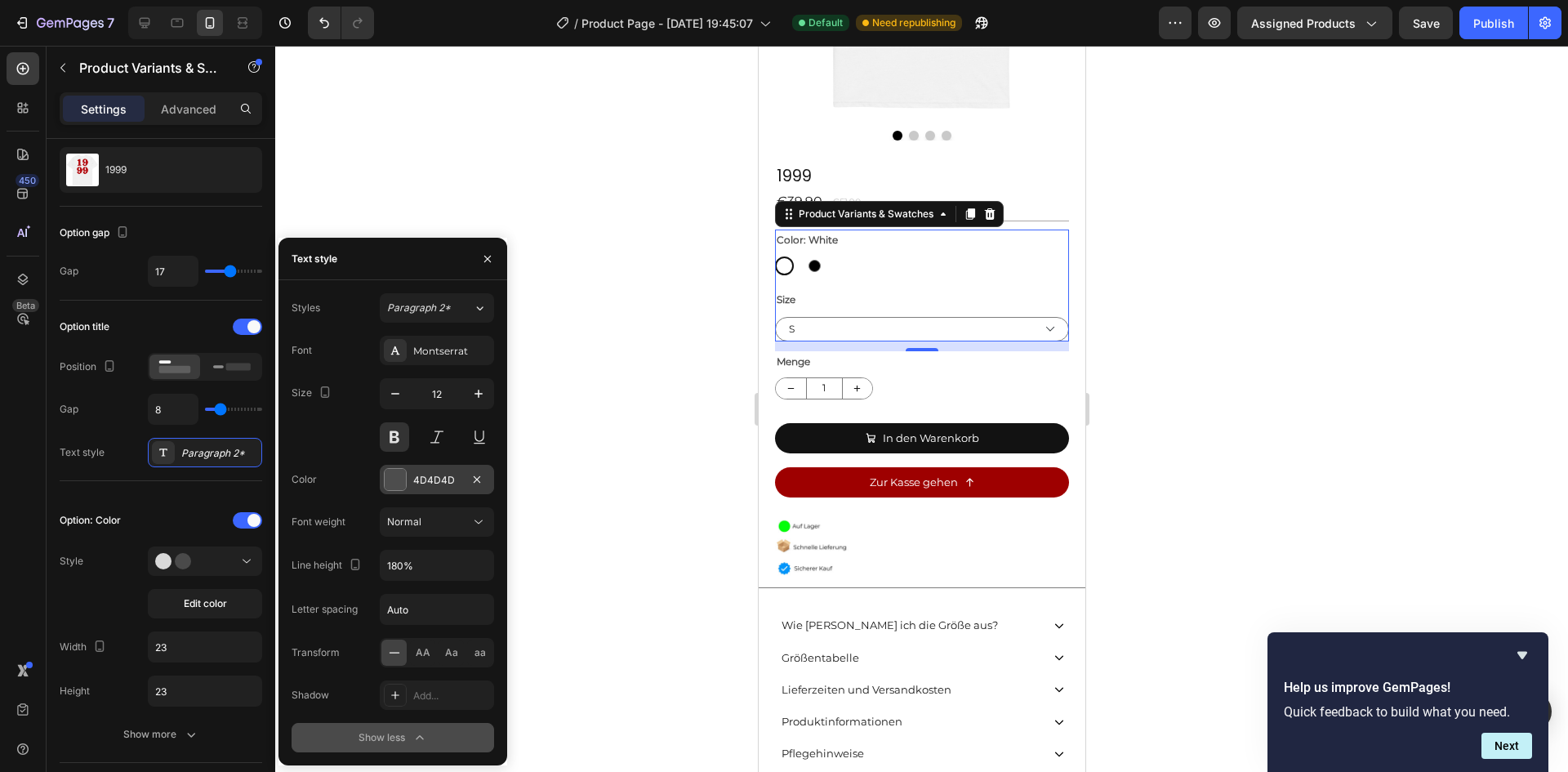
click at [397, 475] on div at bounding box center [396, 480] width 22 height 22
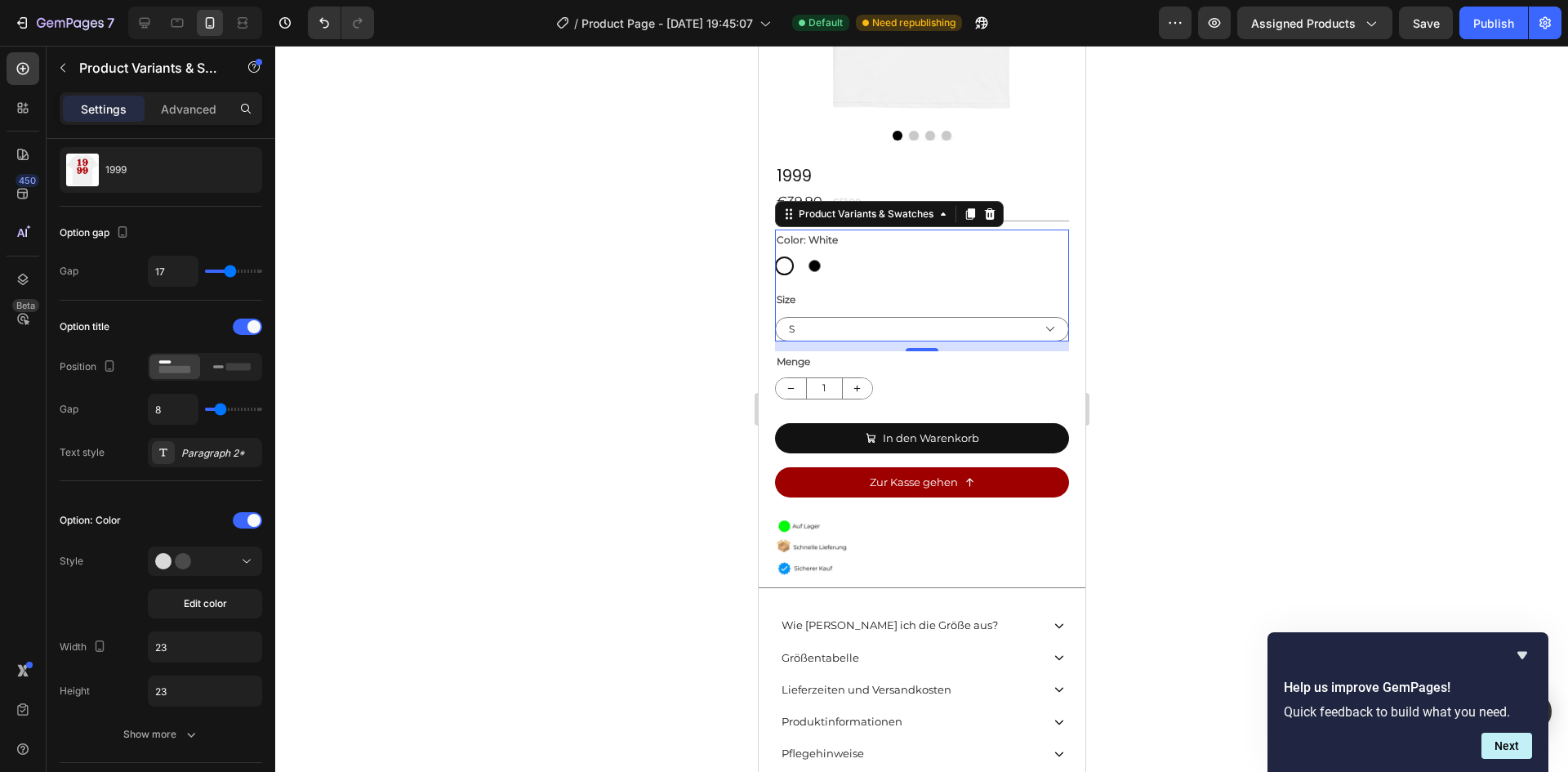
click at [498, 340] on div at bounding box center [922, 409] width 1293 height 726
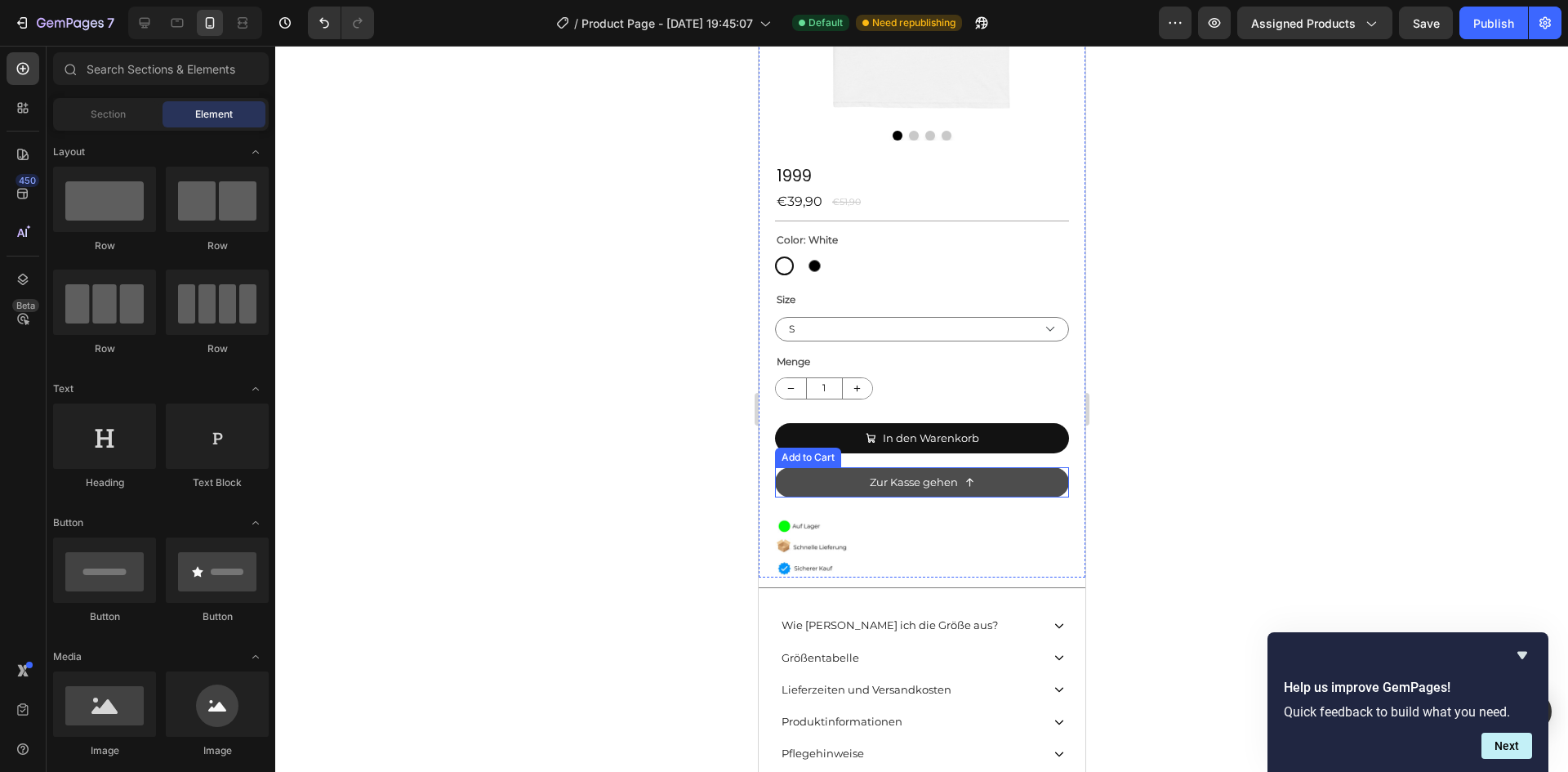
click at [797, 472] on button "Zur Kasse gehen" at bounding box center [922, 482] width 294 height 31
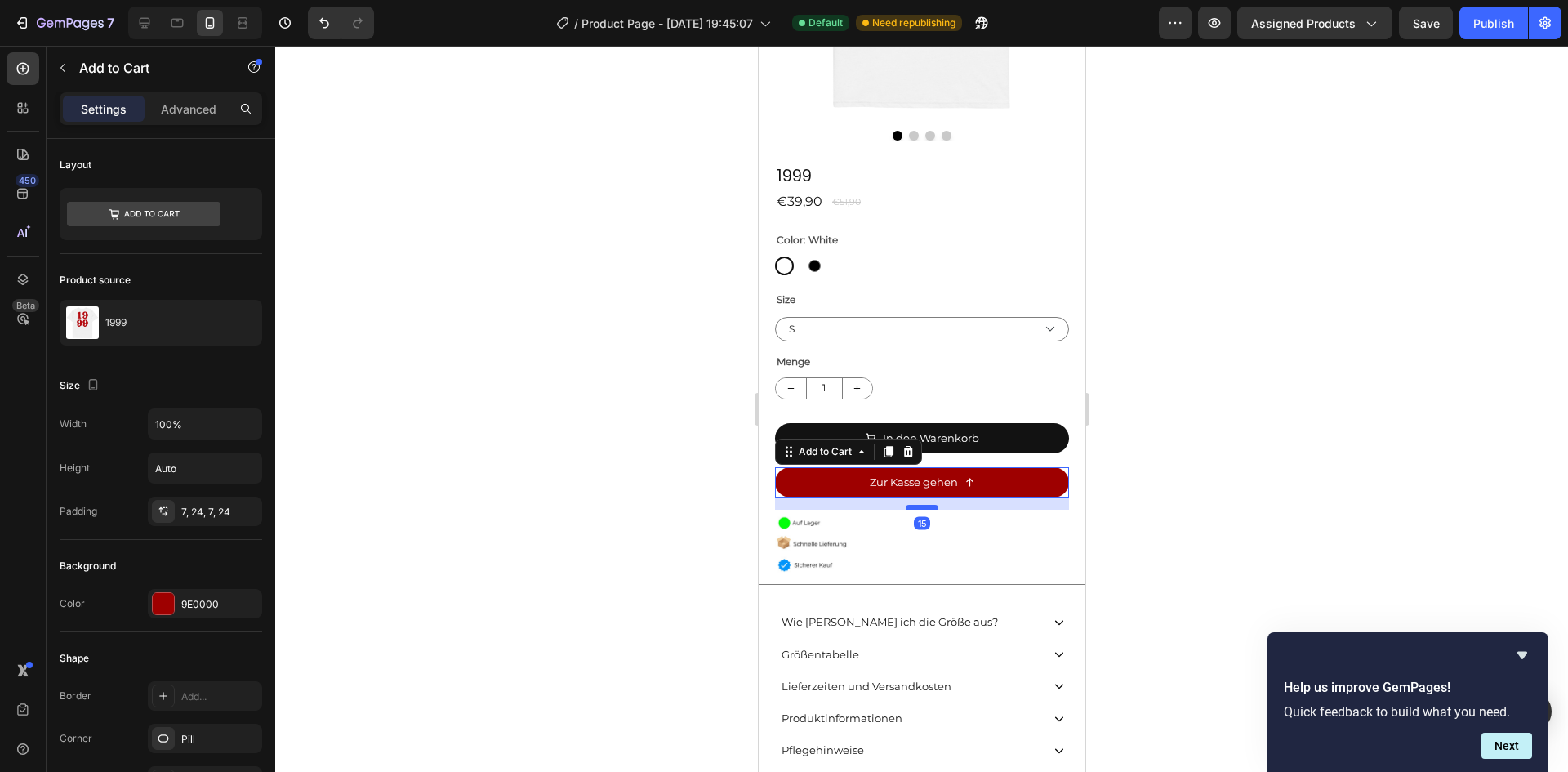
drag, startPoint x: 910, startPoint y: 501, endPoint x: 1910, endPoint y: 584, distance: 1003.4
click at [905, 505] on div at bounding box center [922, 507] width 32 height 5
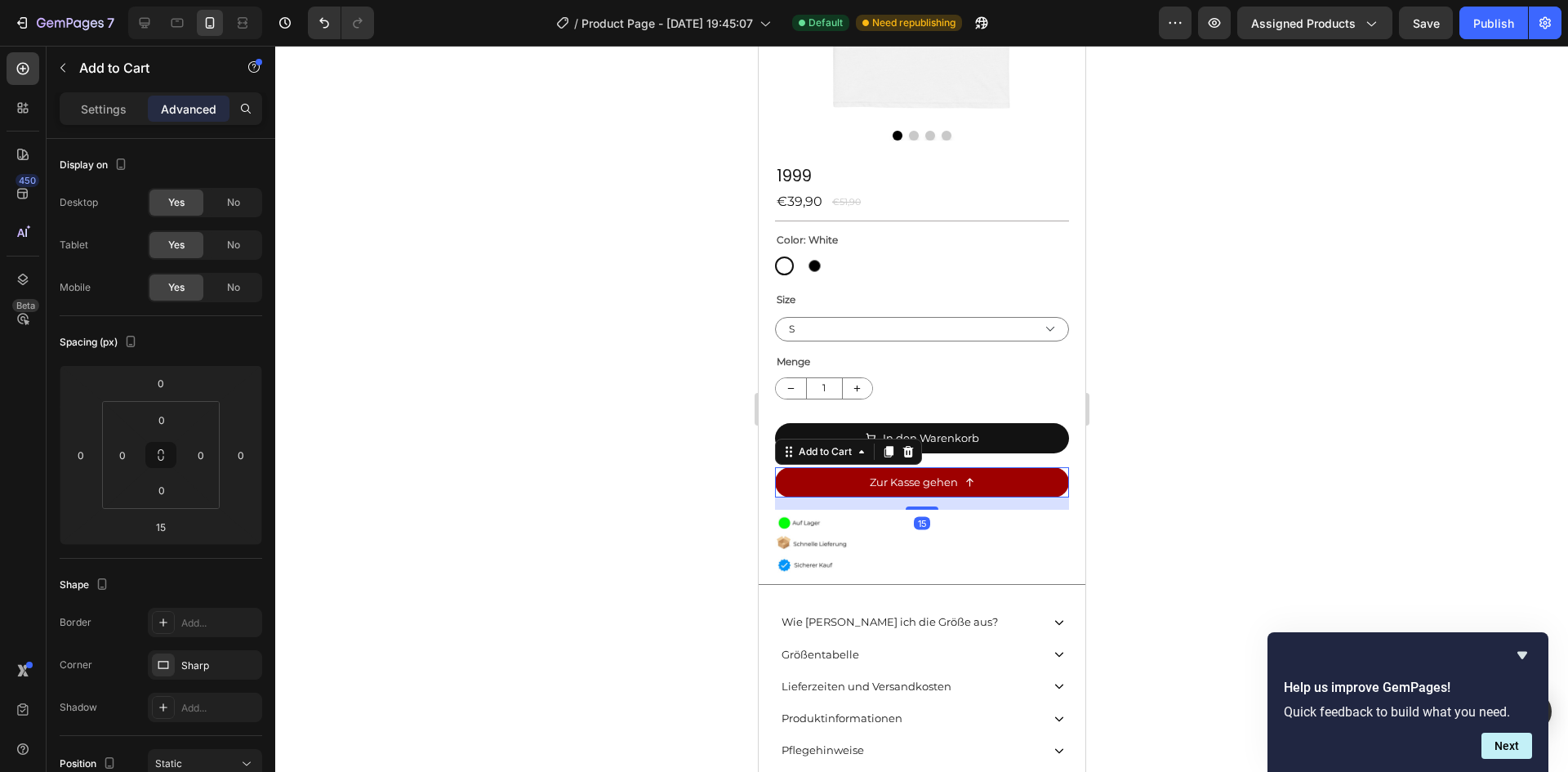
click at [1262, 548] on div at bounding box center [922, 409] width 1293 height 726
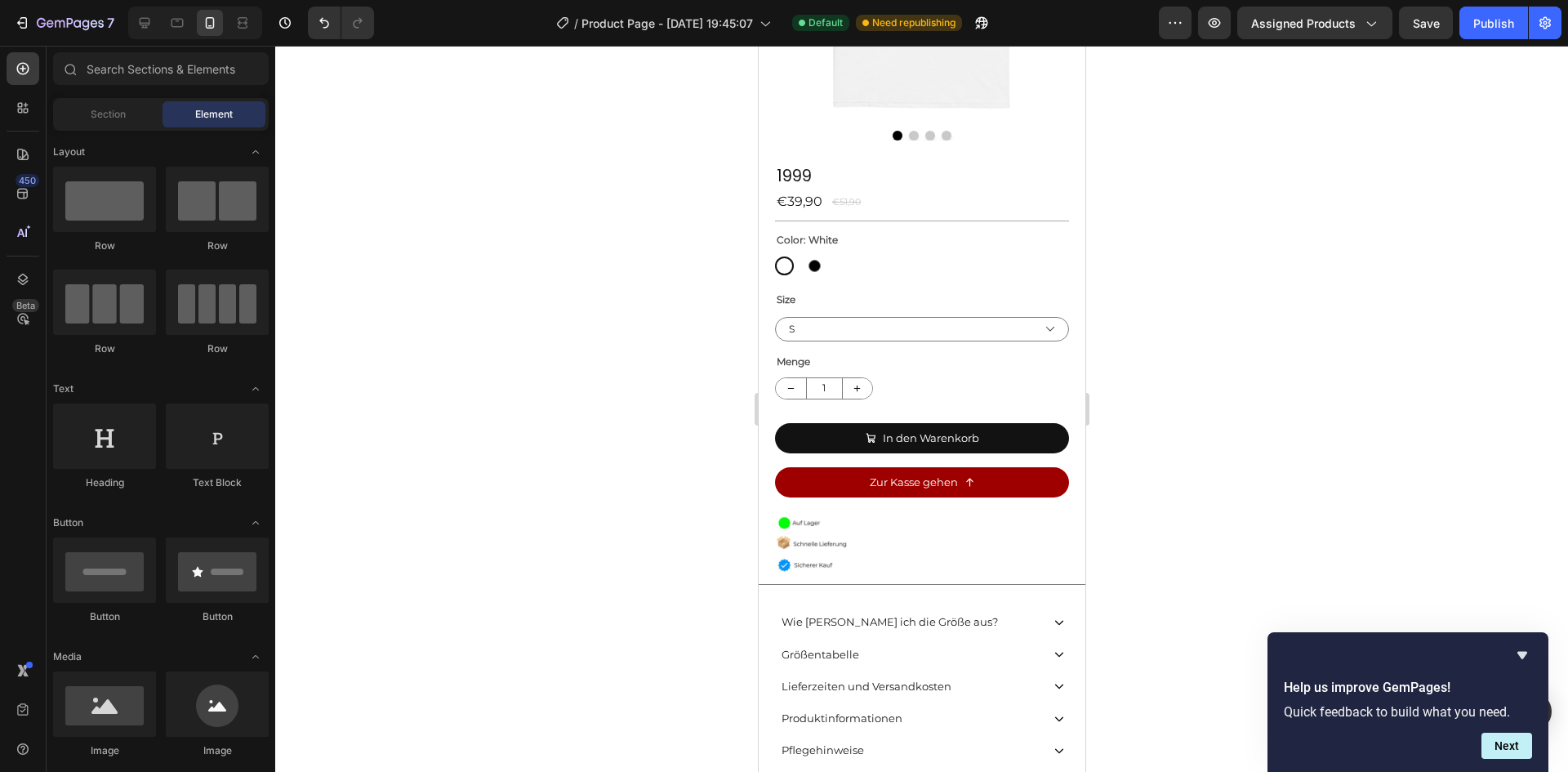
click at [1219, 539] on div at bounding box center [922, 409] width 1293 height 726
click at [888, 580] on div "Title Line 0" at bounding box center [921, 584] width 326 height 21
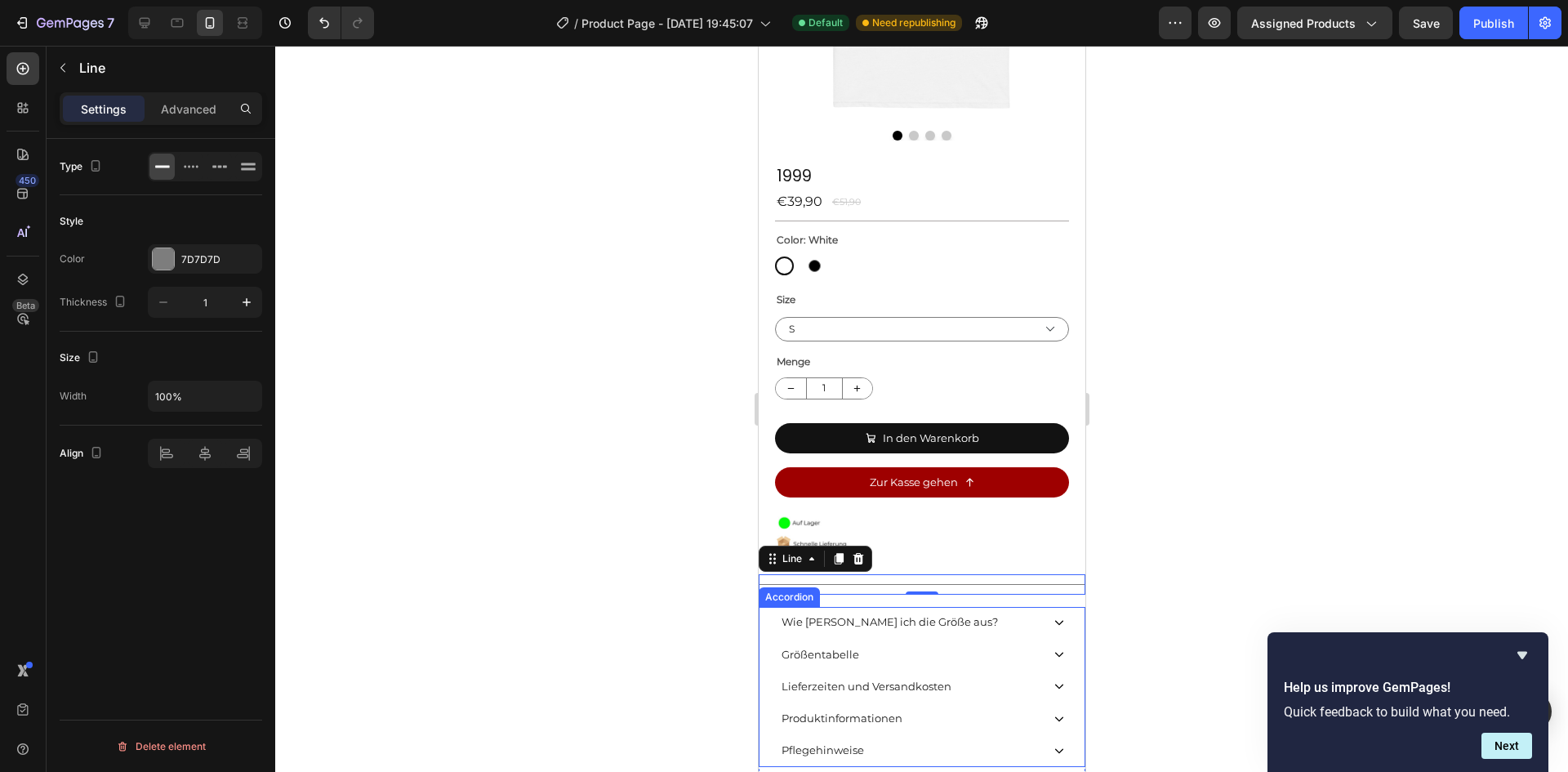
click at [763, 607] on div "Wie [PERSON_NAME] ich die Größe aus?" at bounding box center [921, 622] width 325 height 32
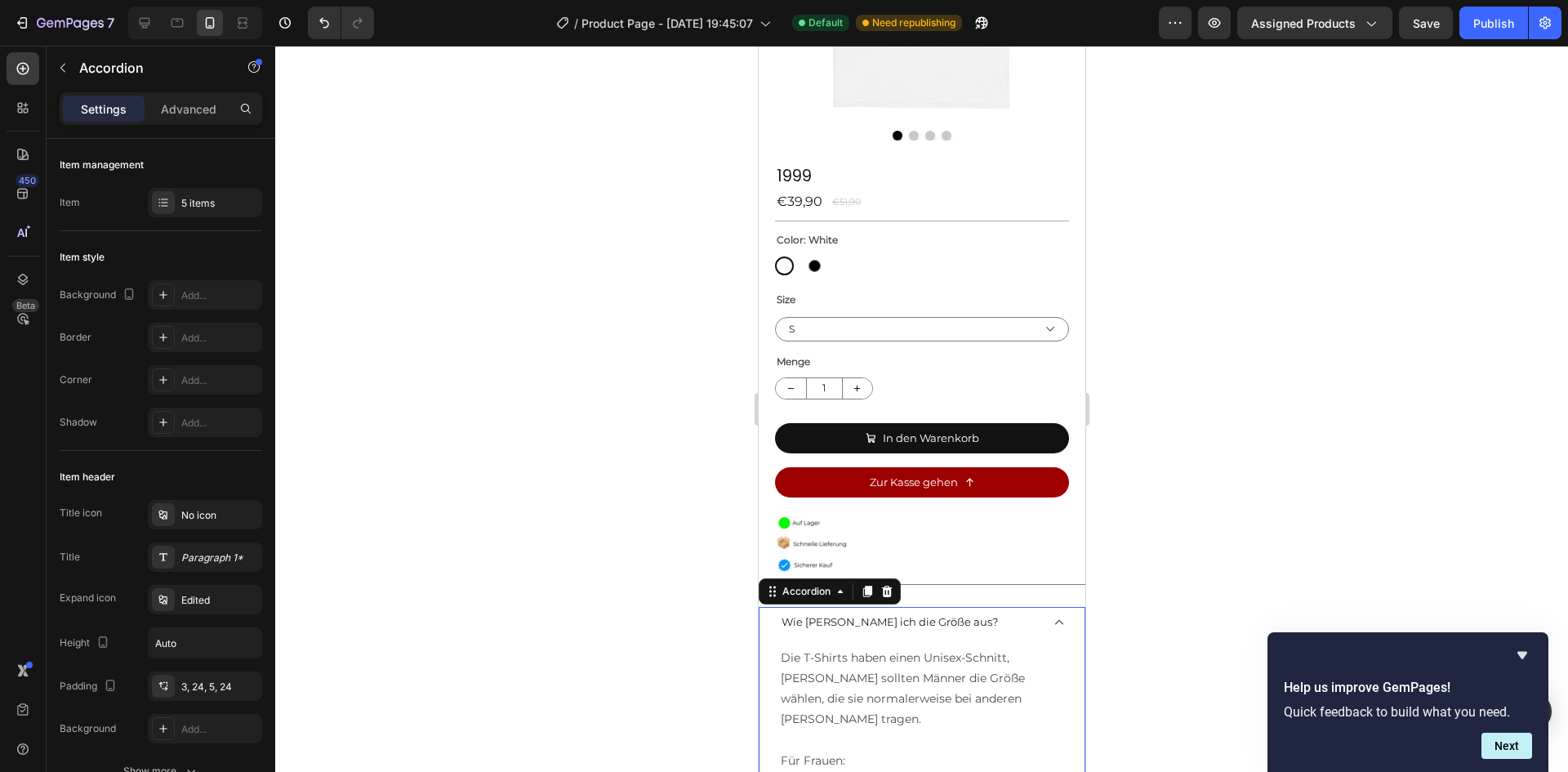
click at [171, 93] on div "Settings Advanced" at bounding box center [160, 108] width 203 height 32
click at [176, 105] on p "Advanced" at bounding box center [188, 108] width 56 height 17
type input "100%"
type input "100"
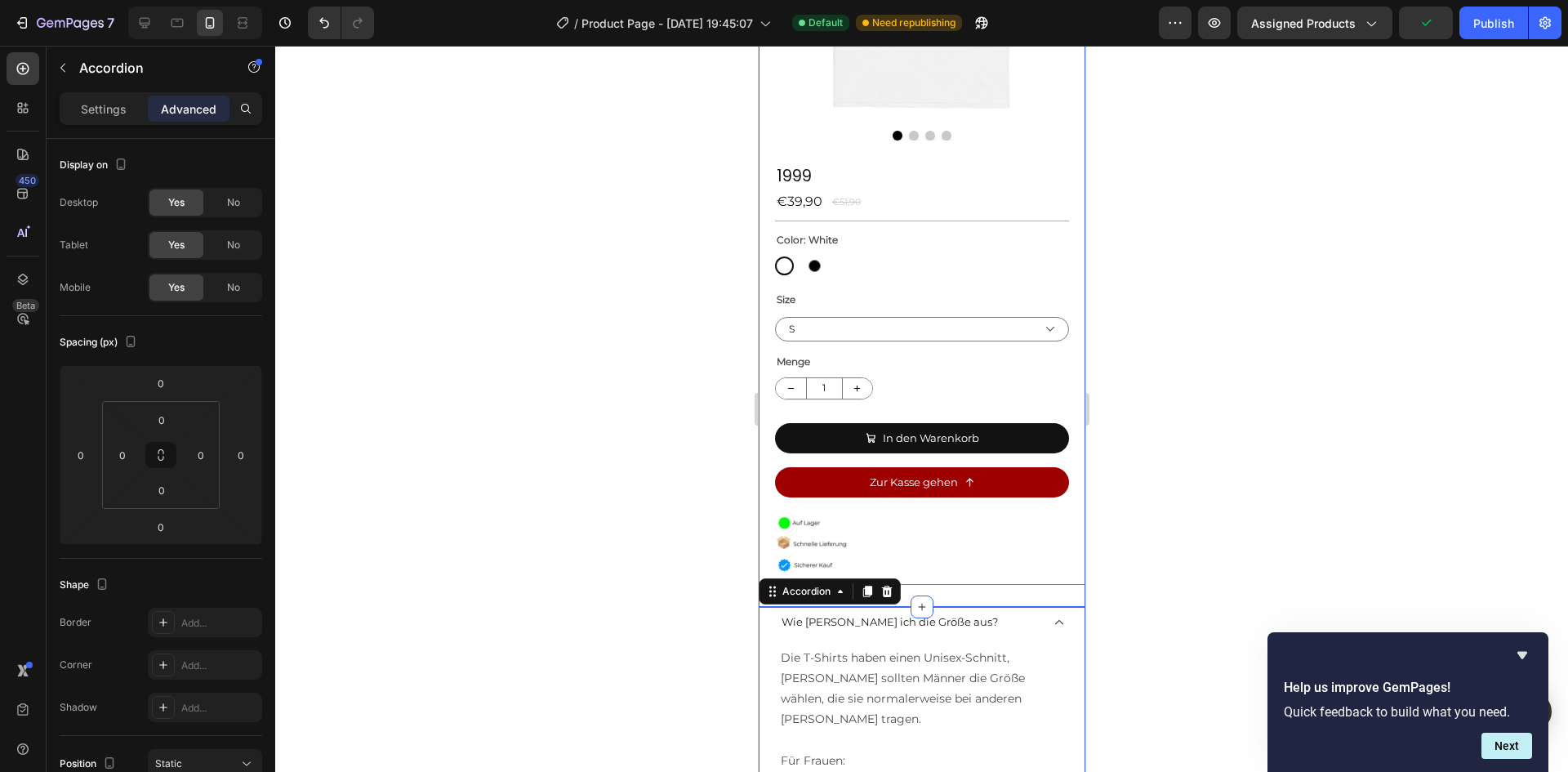
click at [966, 584] on div "Product Images 1999 Product Title €39,90 Product Price Product Price €51,90 Pro…" at bounding box center [921, 185] width 326 height 844
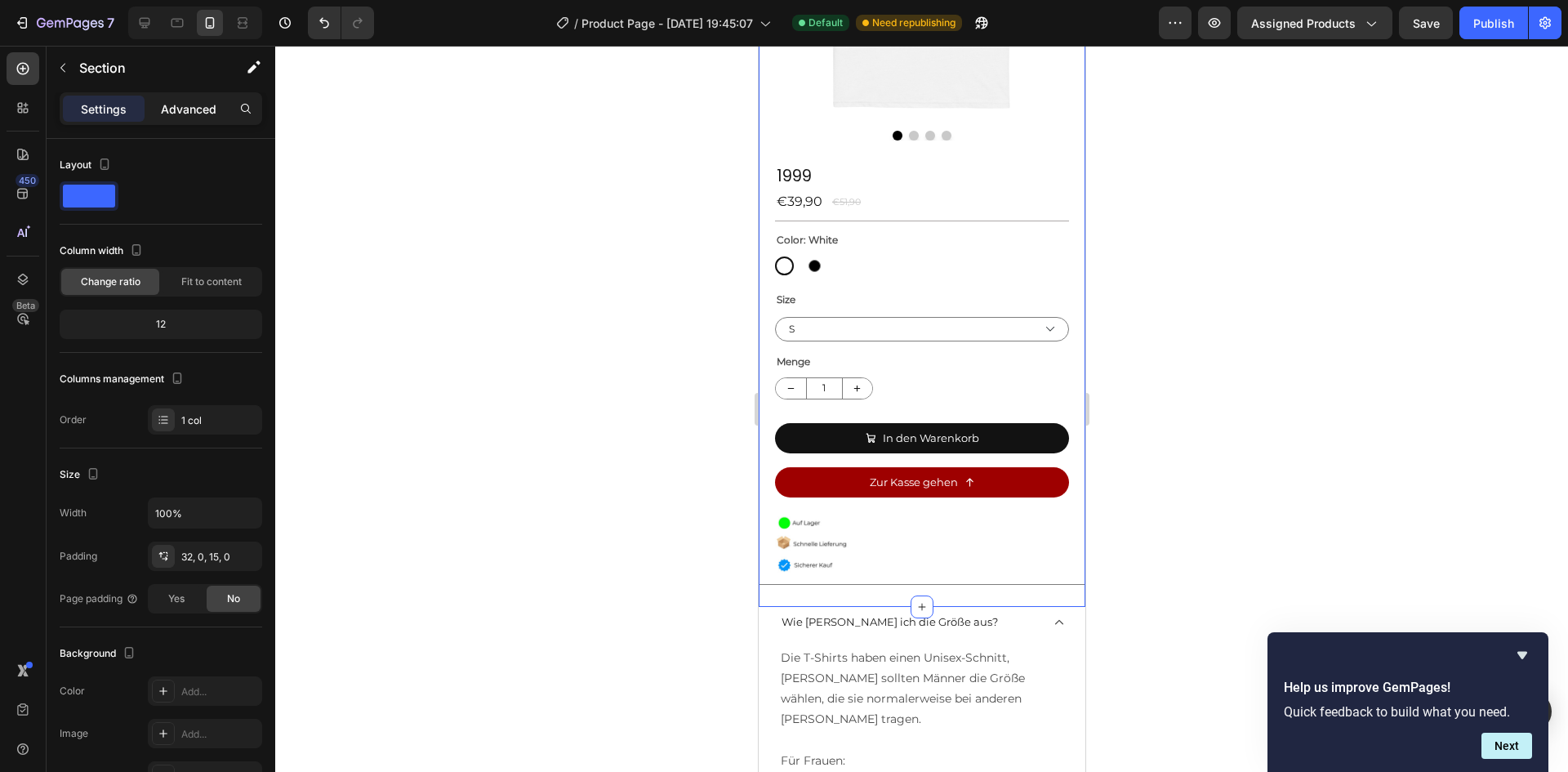
click at [184, 117] on div "Advanced" at bounding box center [188, 108] width 82 height 26
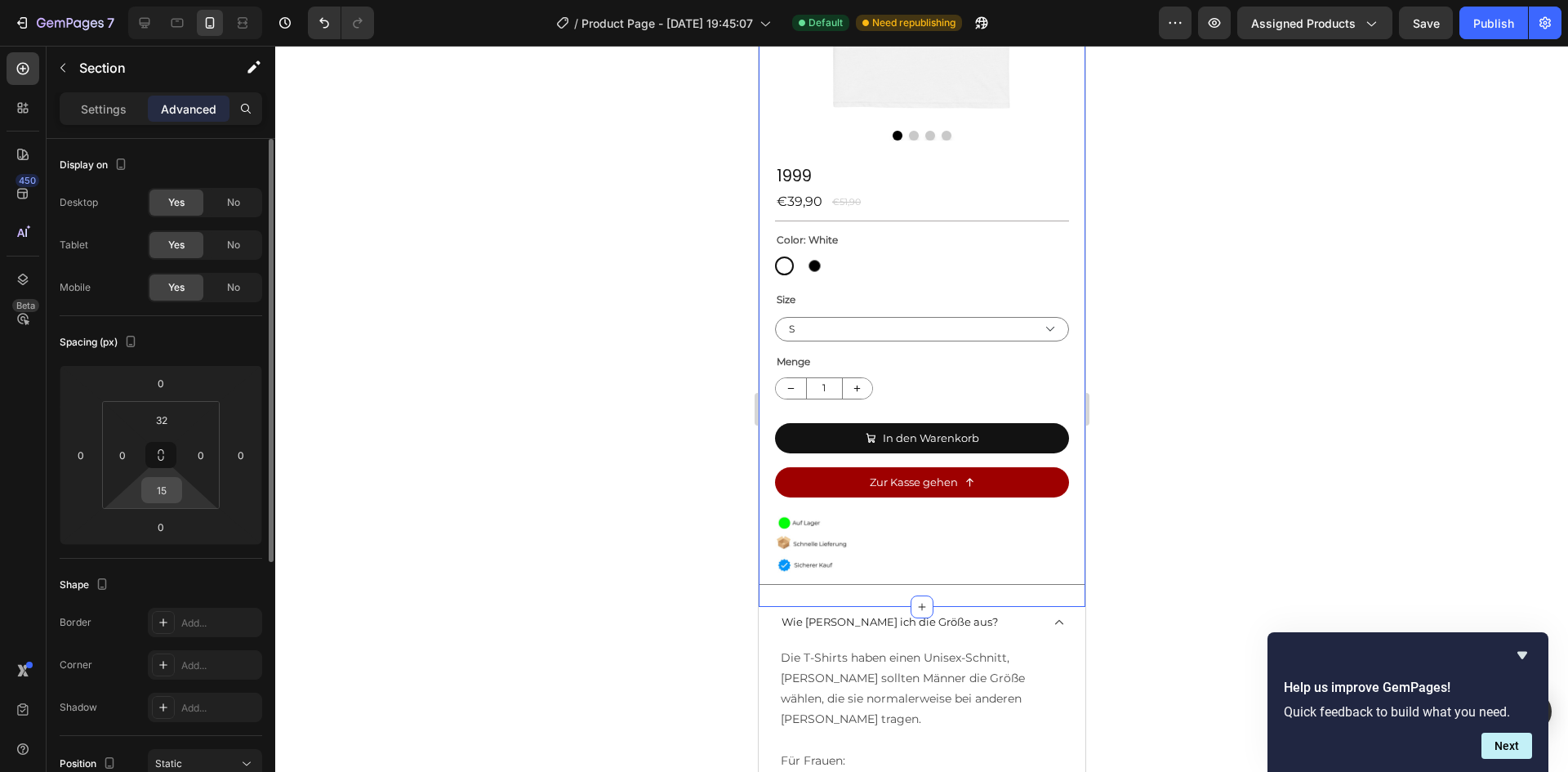
click at [168, 495] on input "15" at bounding box center [161, 490] width 32 height 24
type input "0"
drag, startPoint x: 538, startPoint y: 568, endPoint x: 757, endPoint y: 637, distance: 229.6
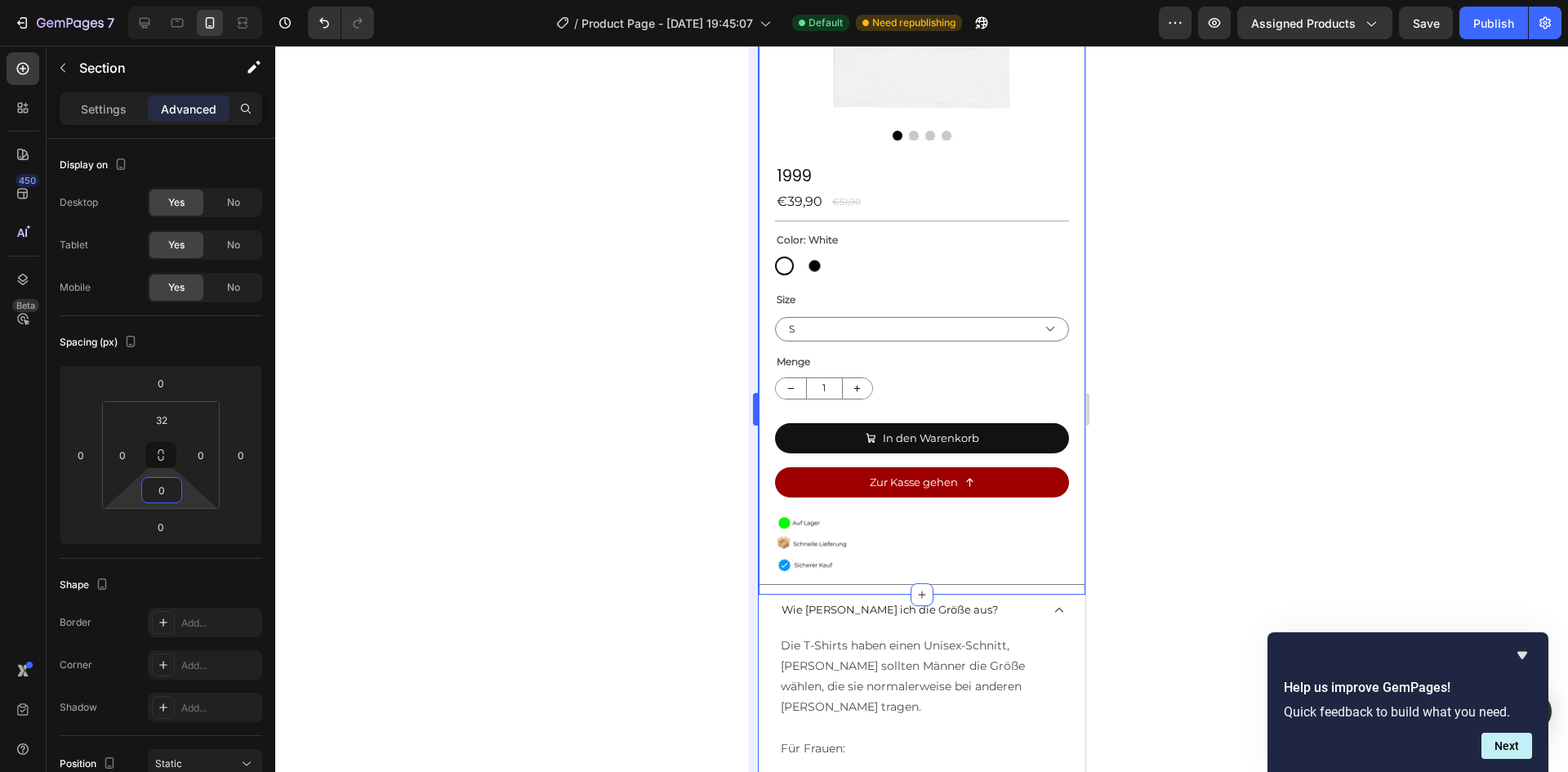
click at [539, 568] on div at bounding box center [922, 409] width 1293 height 726
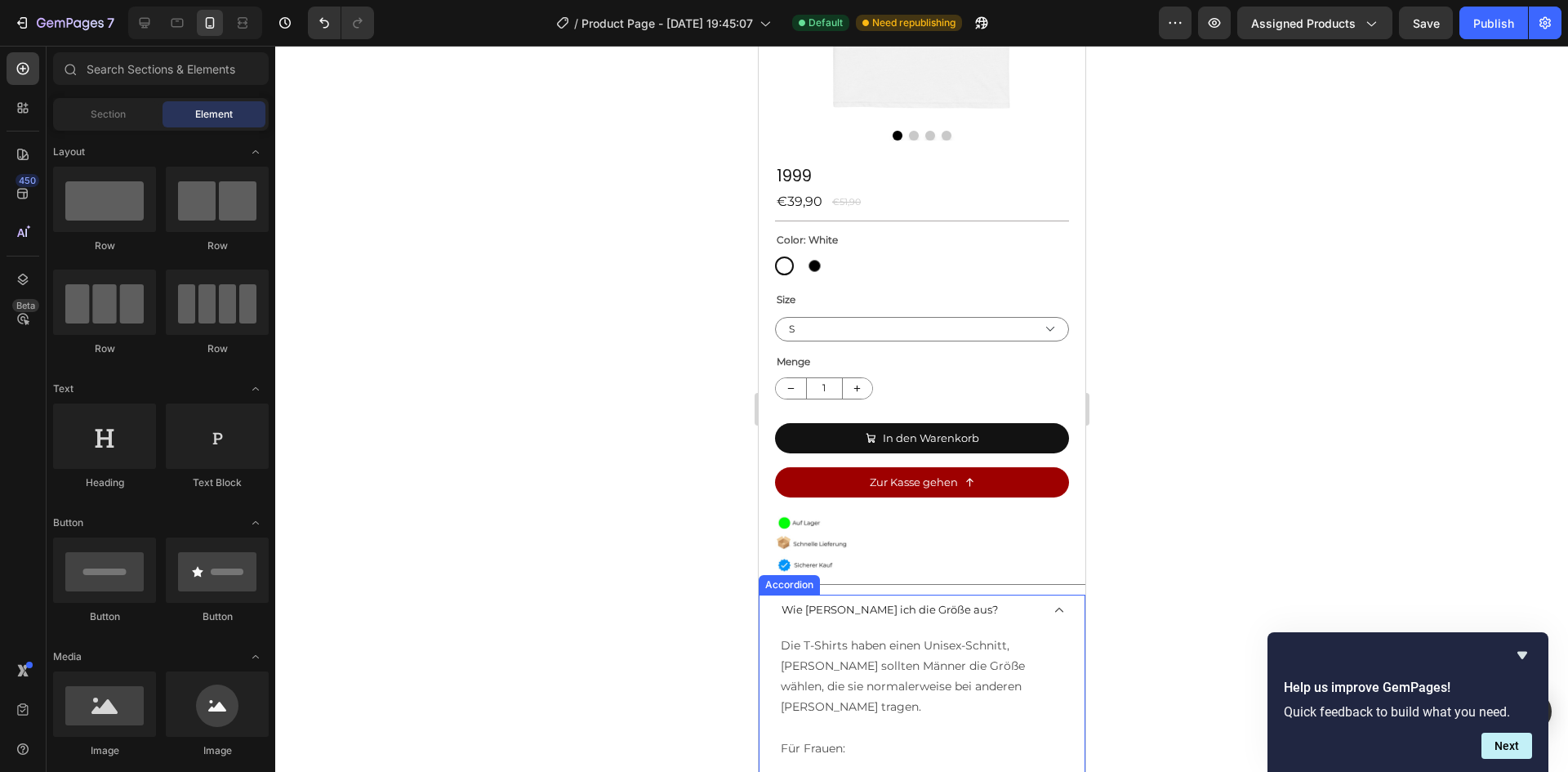
click at [1049, 602] on div "Wie [PERSON_NAME] ich die Größe aus?" at bounding box center [921, 610] width 325 height 32
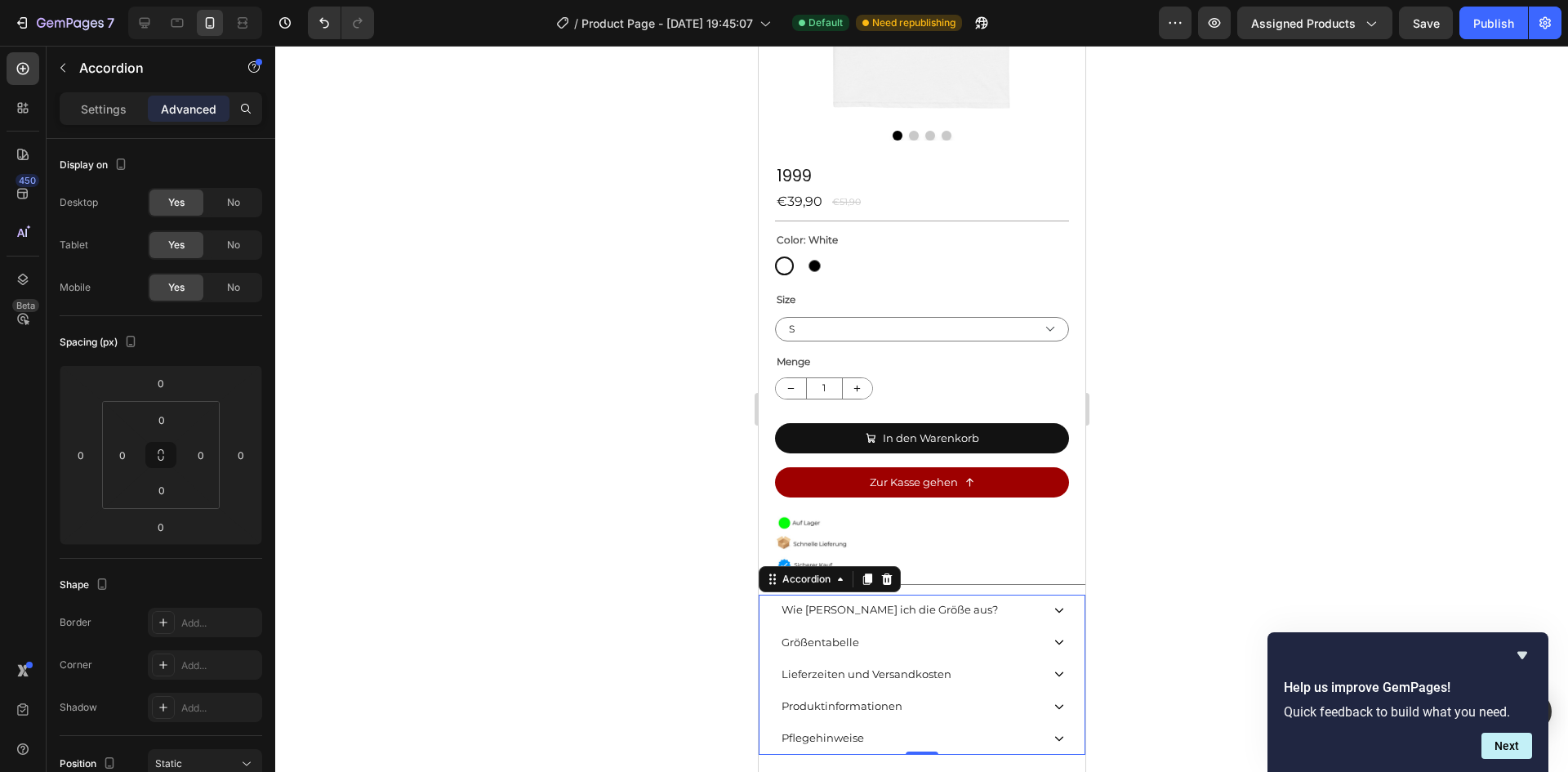
click at [1115, 444] on div at bounding box center [922, 409] width 1293 height 726
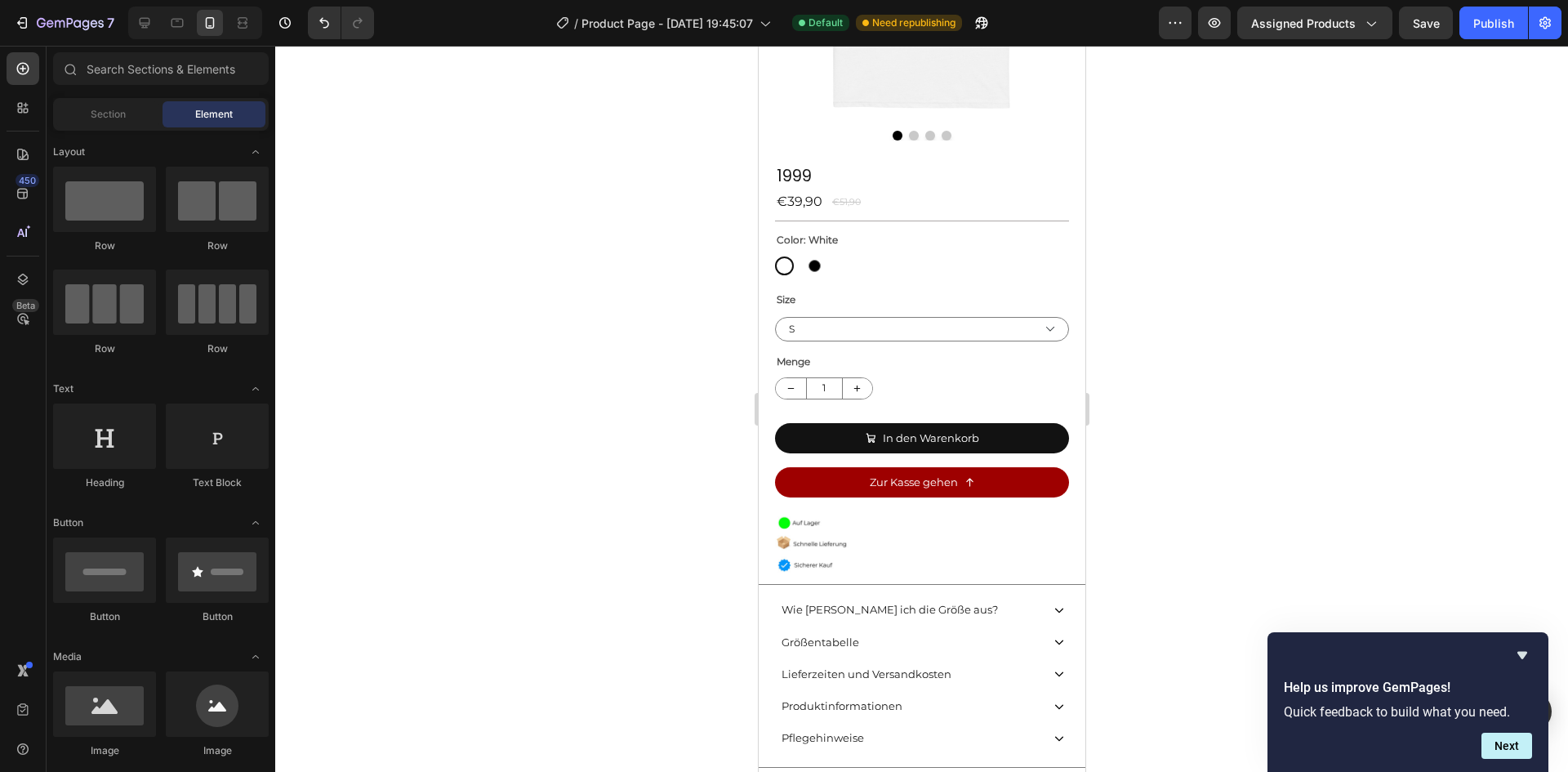
scroll to position [474, 0]
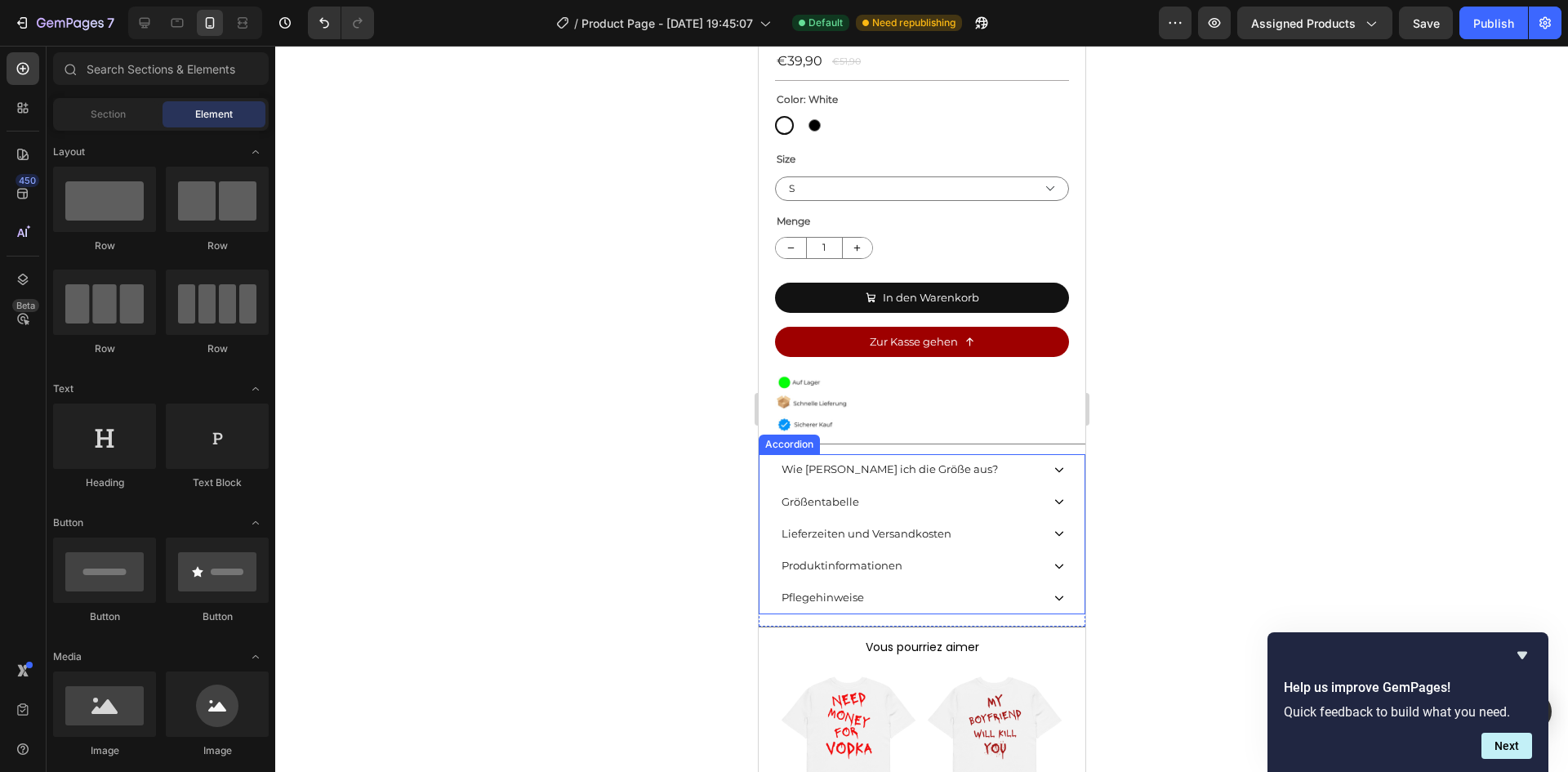
click at [1037, 455] on div "Wie [PERSON_NAME] ich die Größe aus?" at bounding box center [921, 470] width 325 height 32
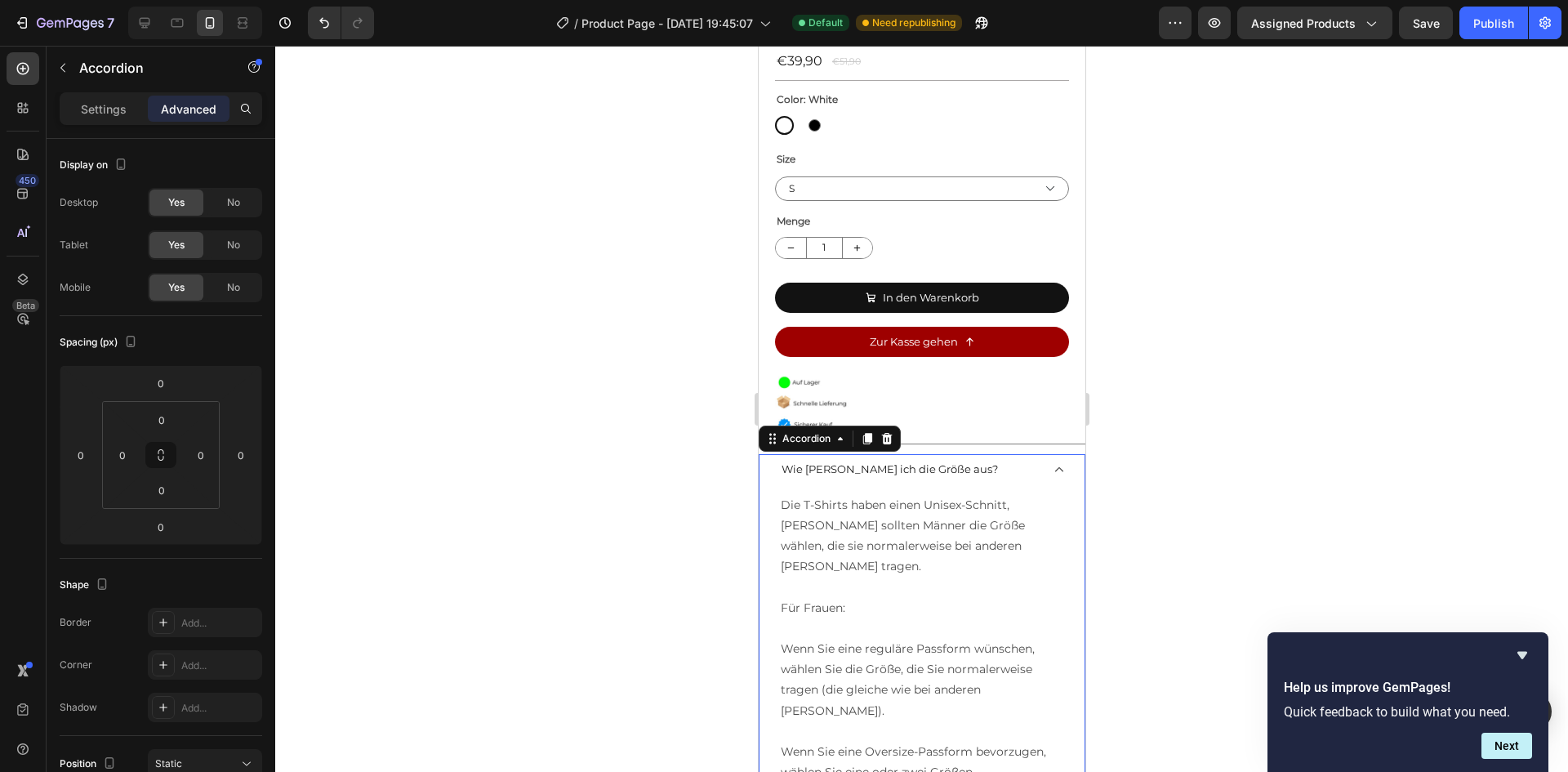
click at [1040, 455] on div "Wie [PERSON_NAME] ich die Größe aus?" at bounding box center [921, 470] width 325 height 32
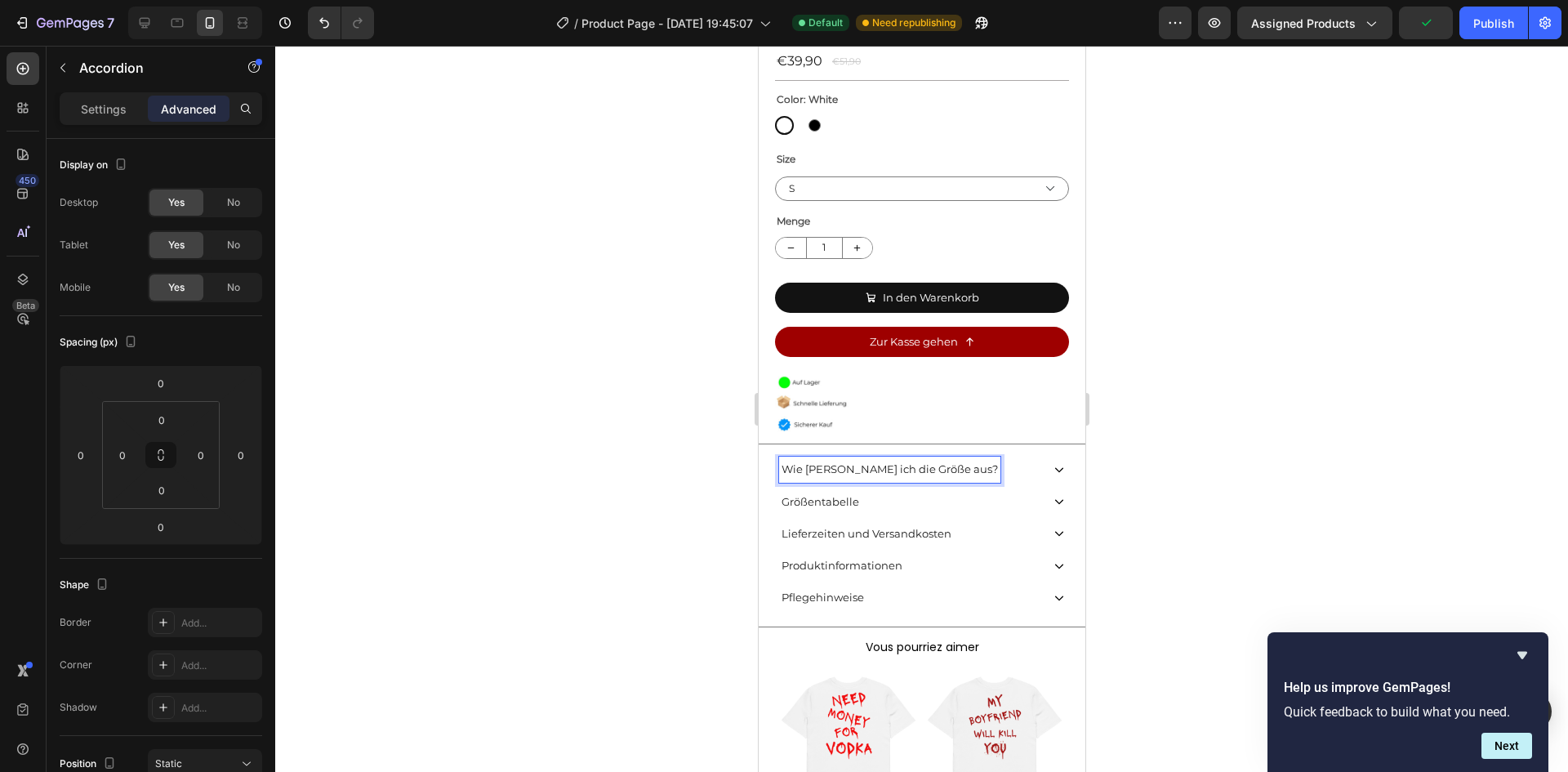
click at [1052, 464] on icon at bounding box center [1058, 469] width 12 height 12
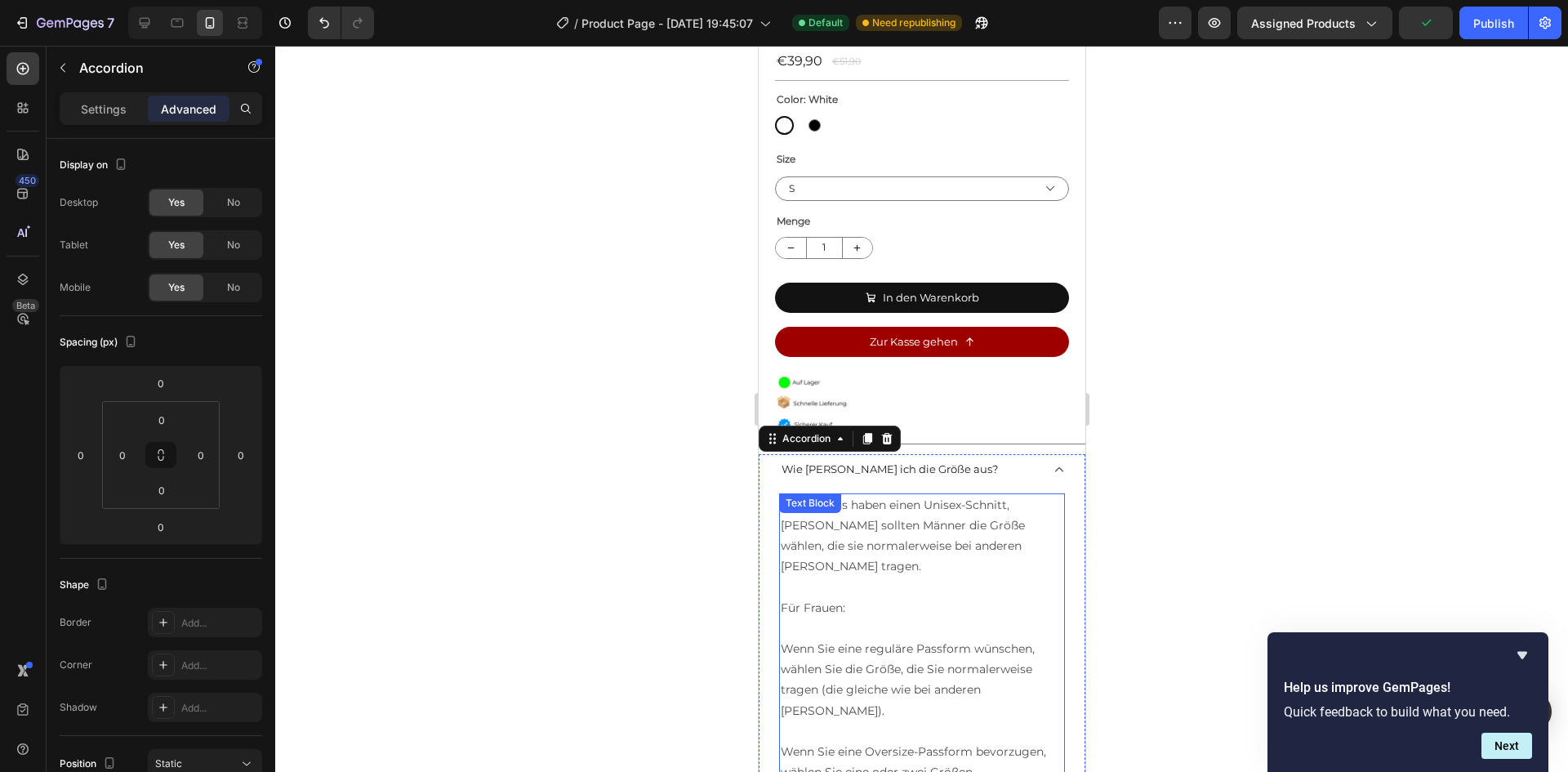
click at [889, 499] on p "Die T-Shirts haben einen Unisex-Schnitt, [PERSON_NAME] sollten Männer die Größe…" at bounding box center [921, 536] width 282 height 82
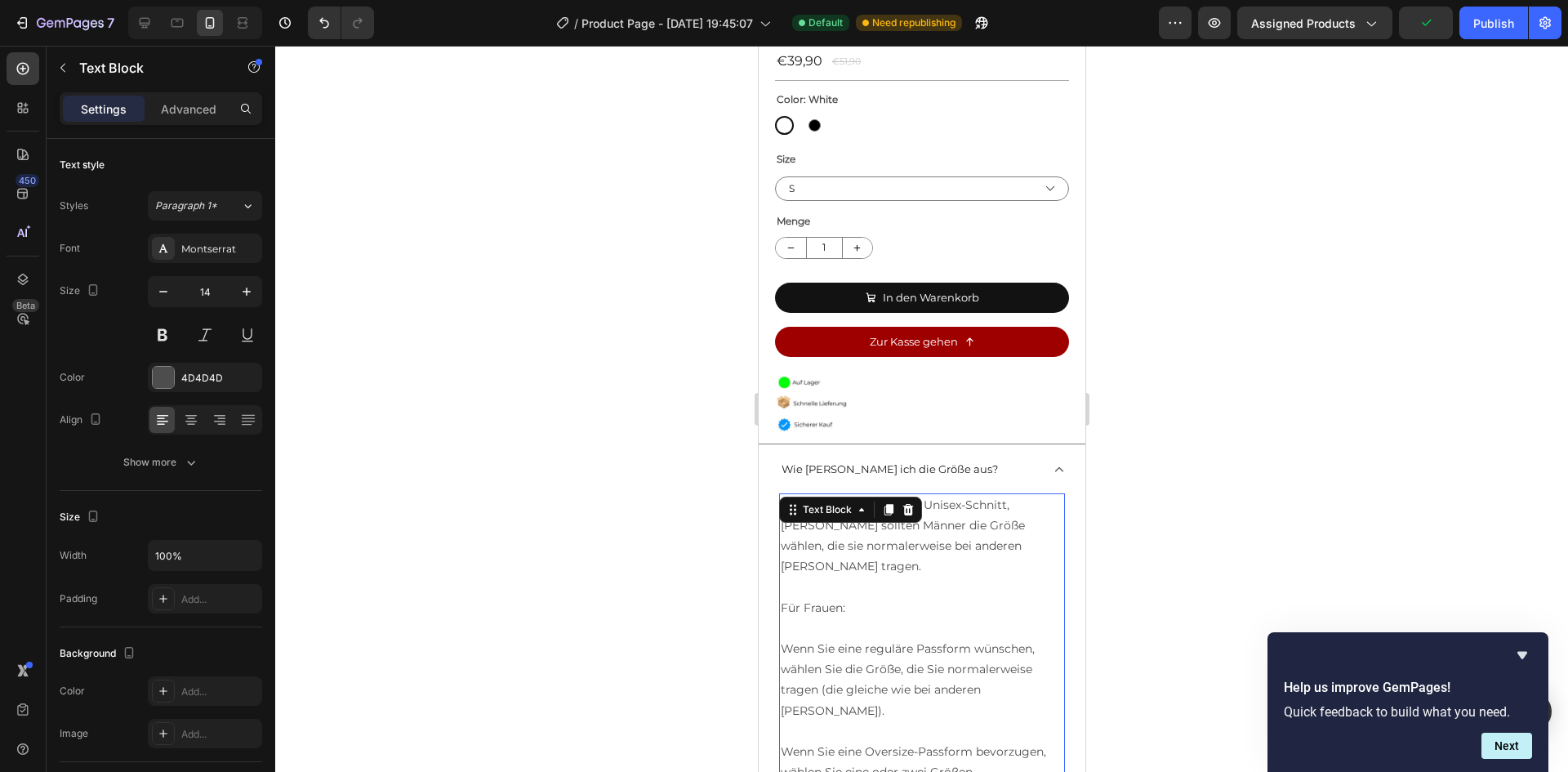
click at [889, 504] on icon at bounding box center [888, 510] width 9 height 12
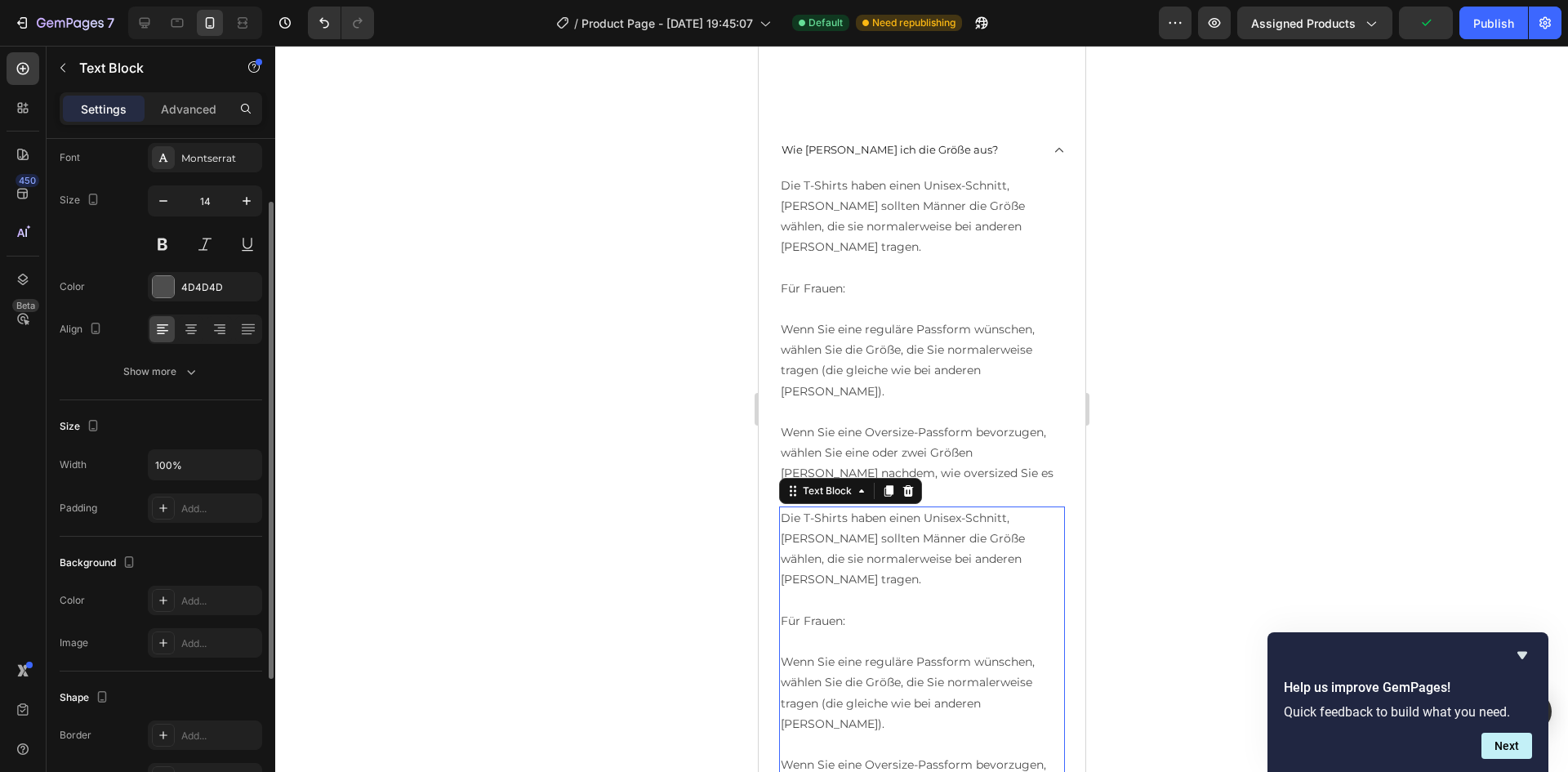
scroll to position [1121, 0]
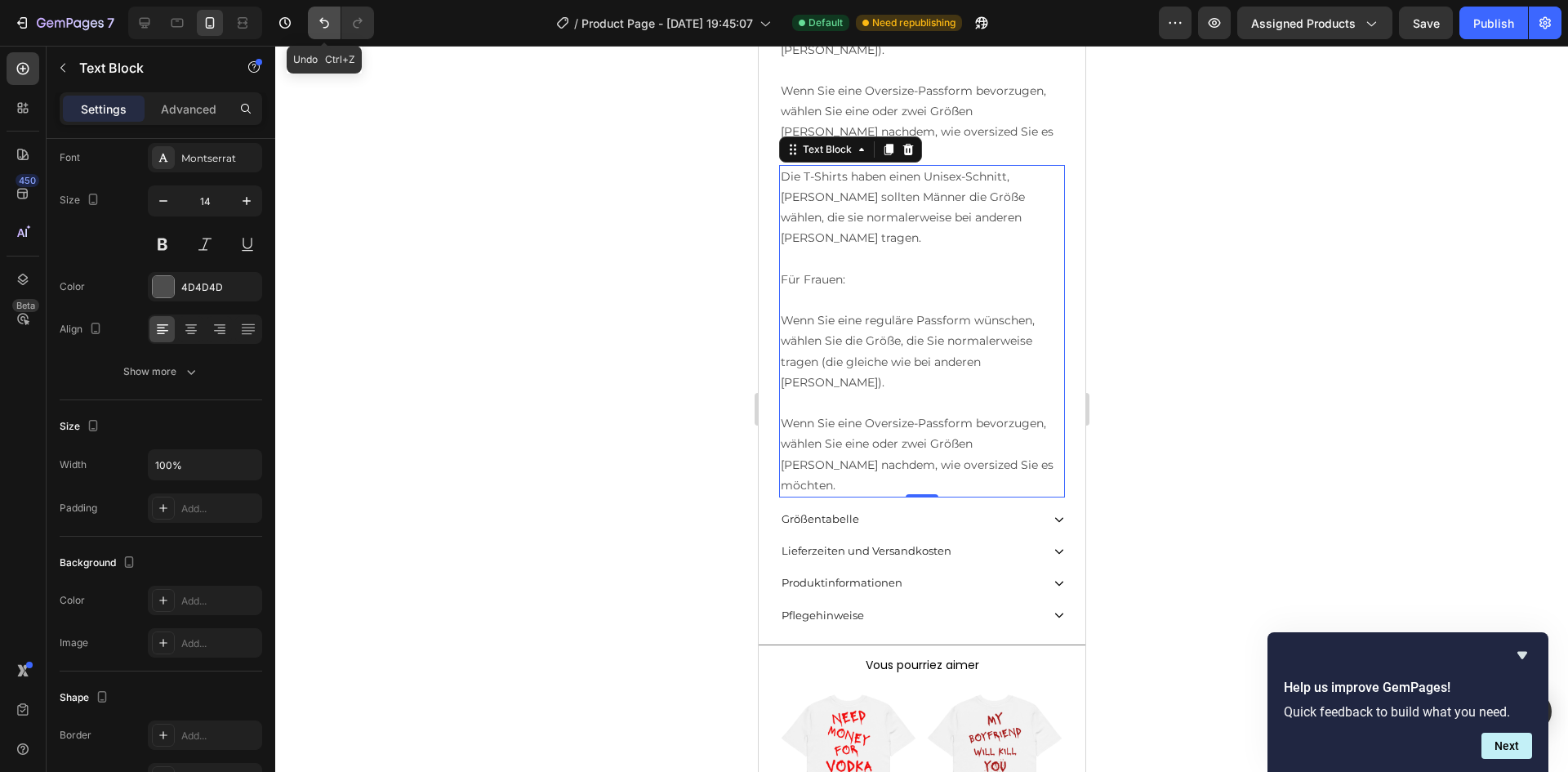
click at [316, 23] on button "Undo/Redo" at bounding box center [324, 23] width 32 height 32
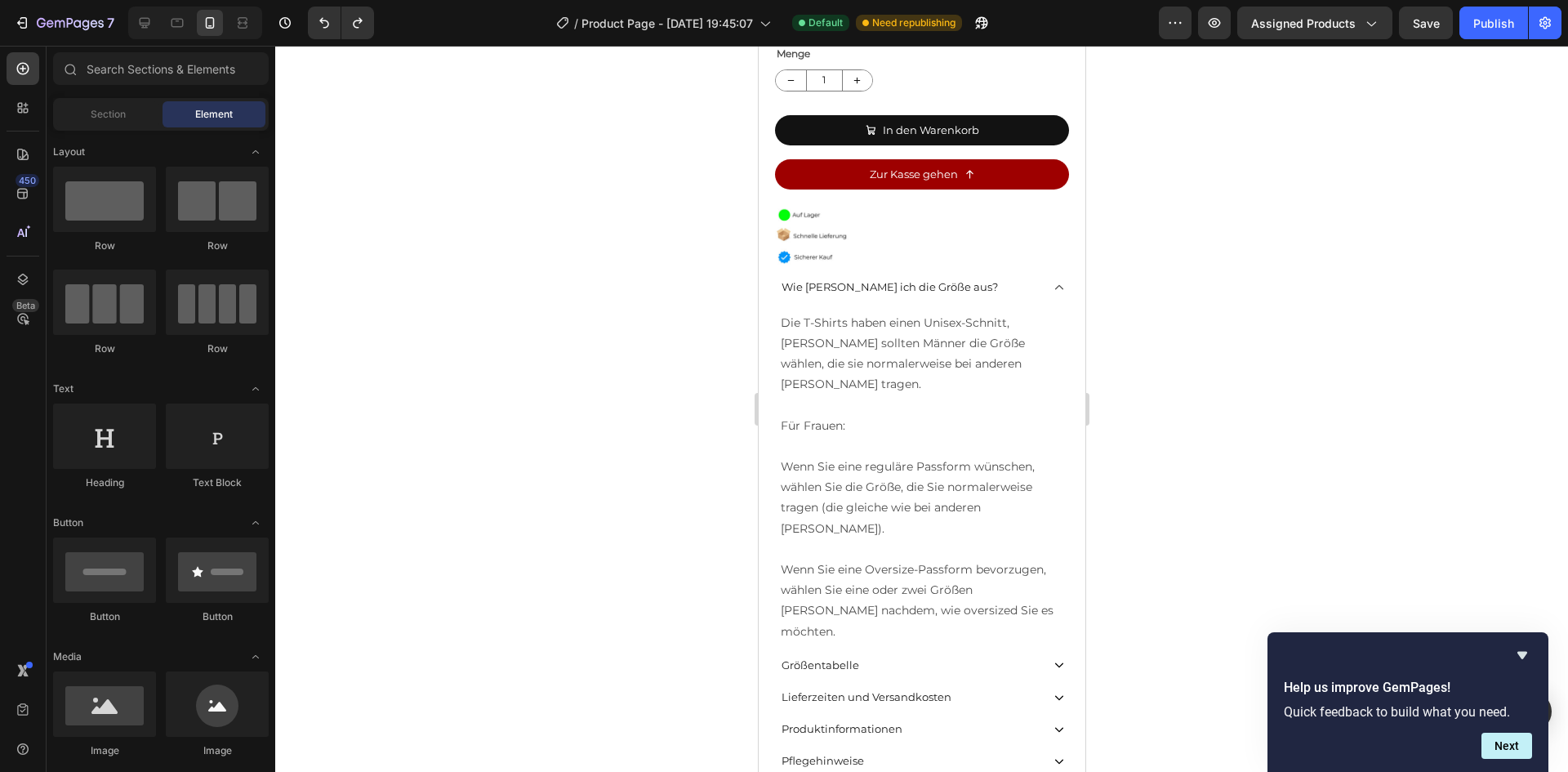
scroll to position [690, 0]
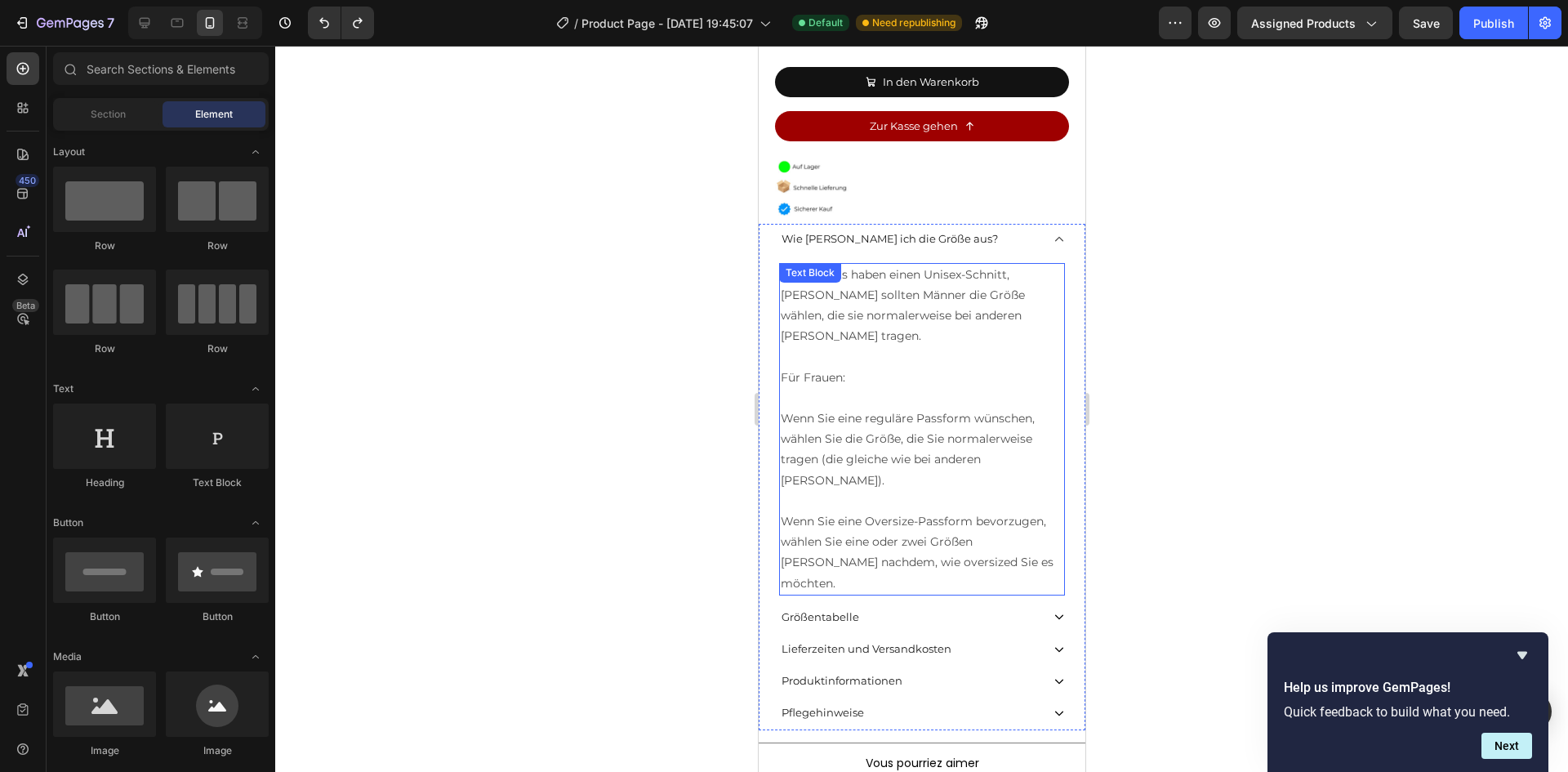
click at [875, 388] on p at bounding box center [921, 398] width 282 height 21
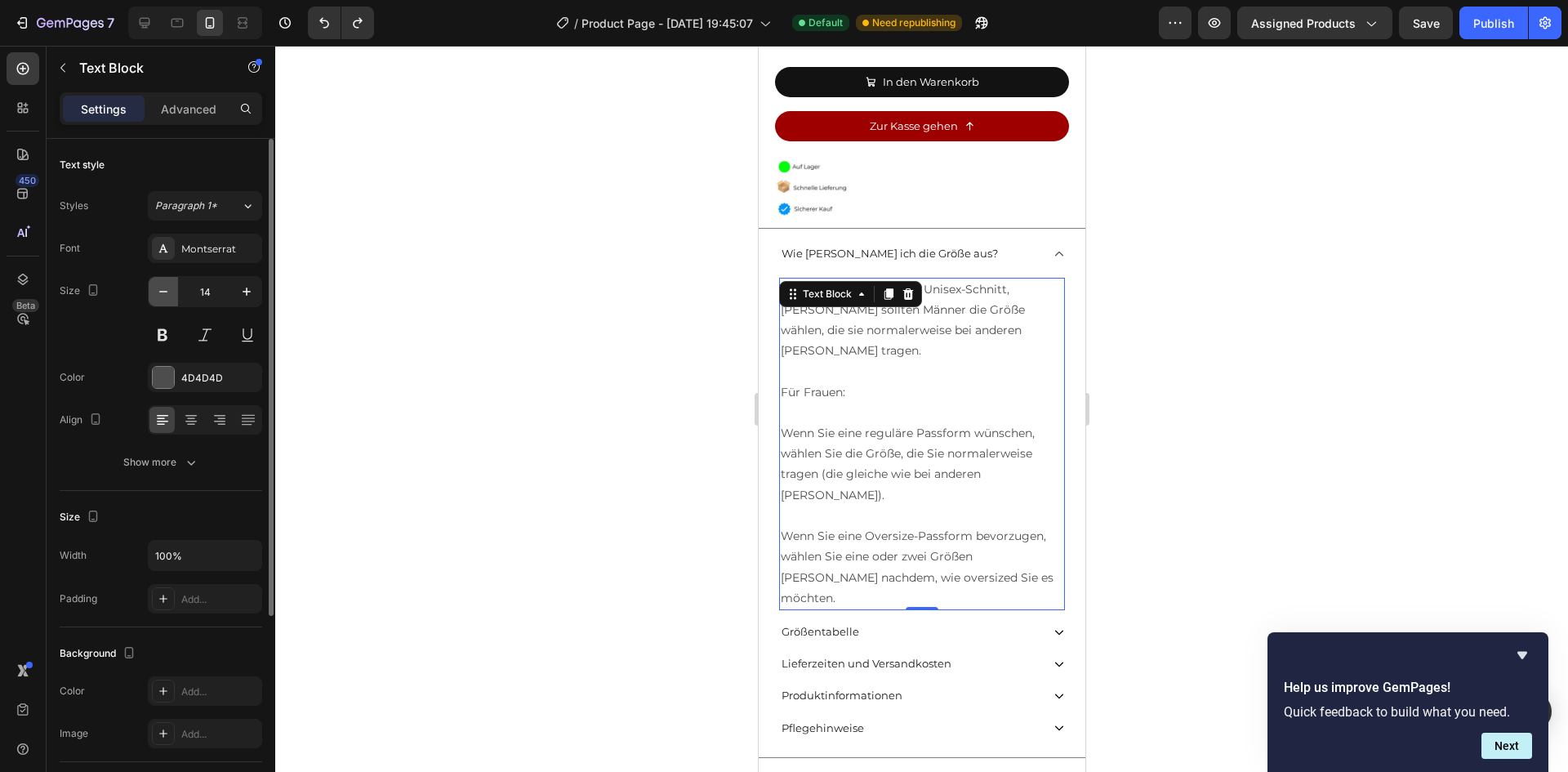
click at [168, 290] on icon "button" at bounding box center [163, 291] width 16 height 16
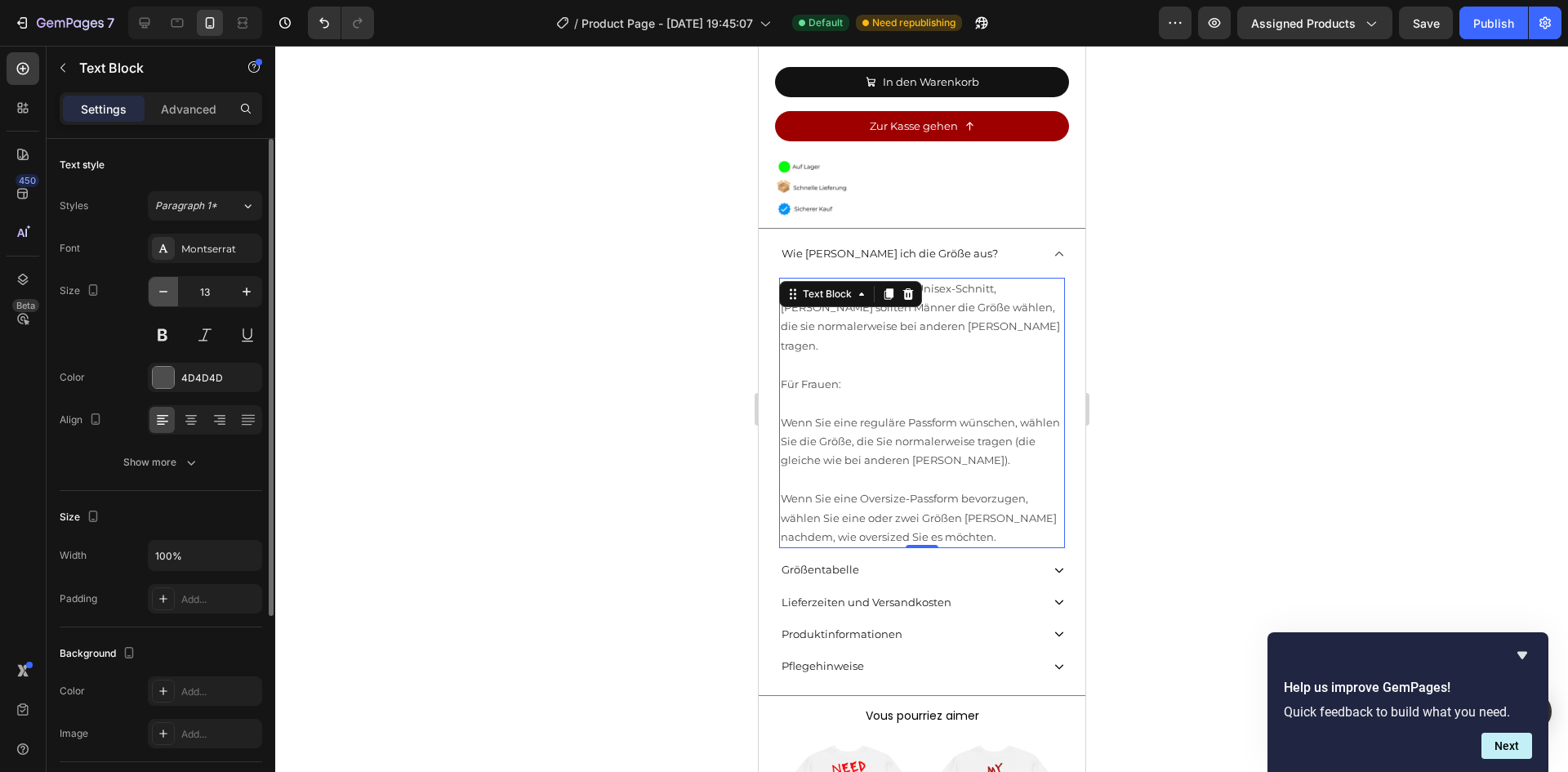
click at [168, 290] on icon "button" at bounding box center [163, 291] width 16 height 16
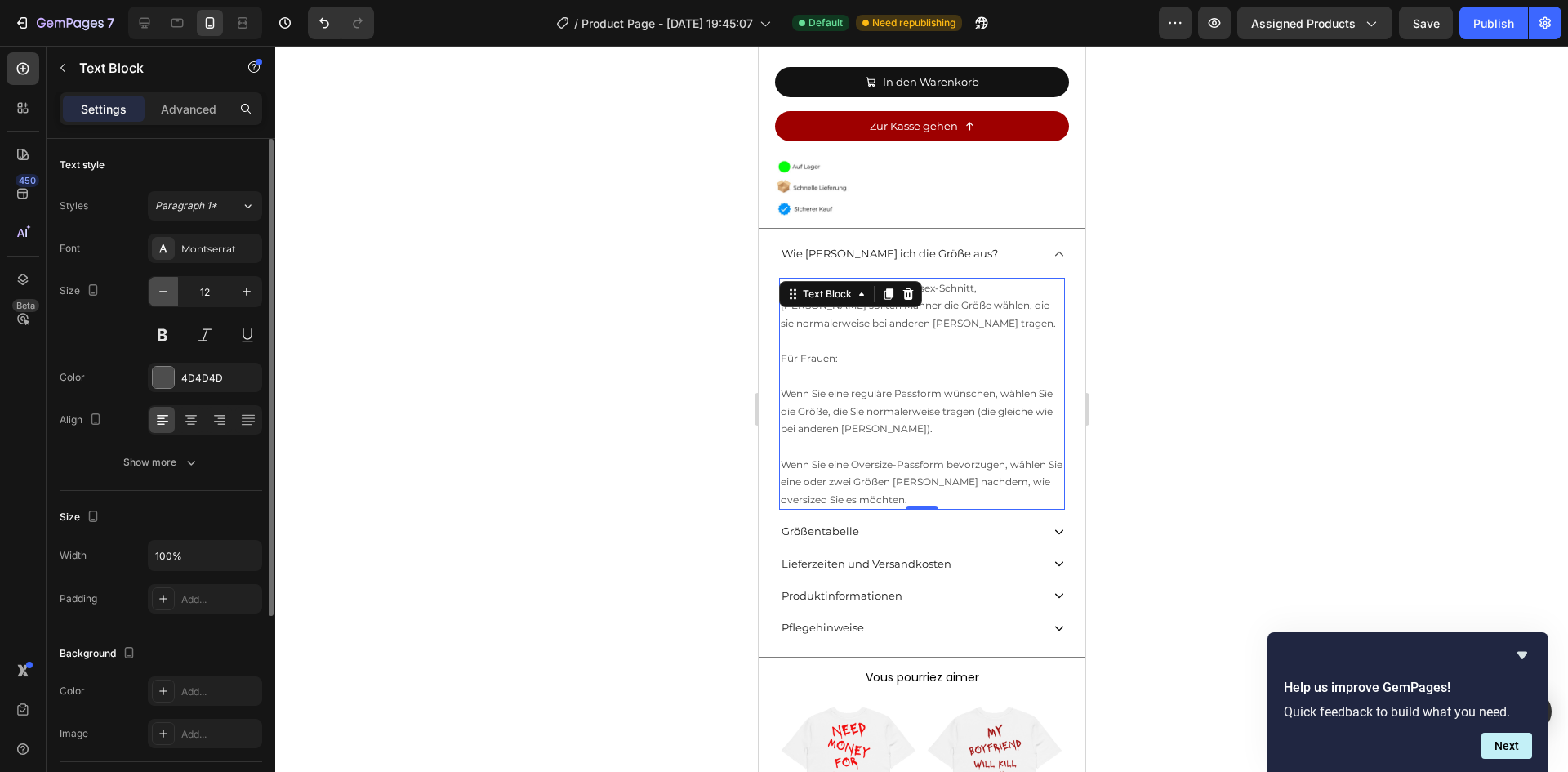
click at [168, 290] on icon "button" at bounding box center [163, 291] width 16 height 16
type input "11"
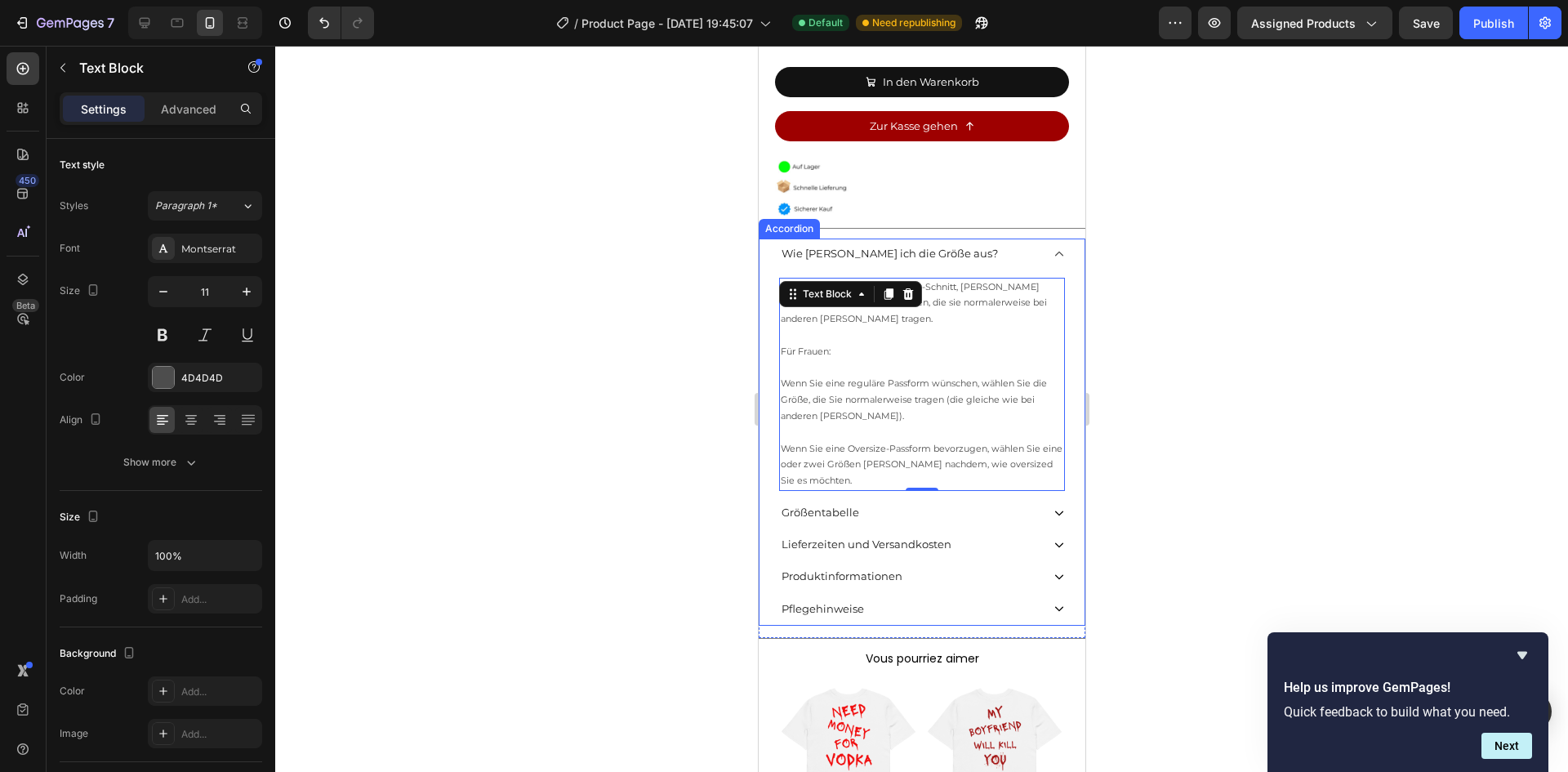
click at [1148, 356] on div at bounding box center [922, 409] width 1293 height 726
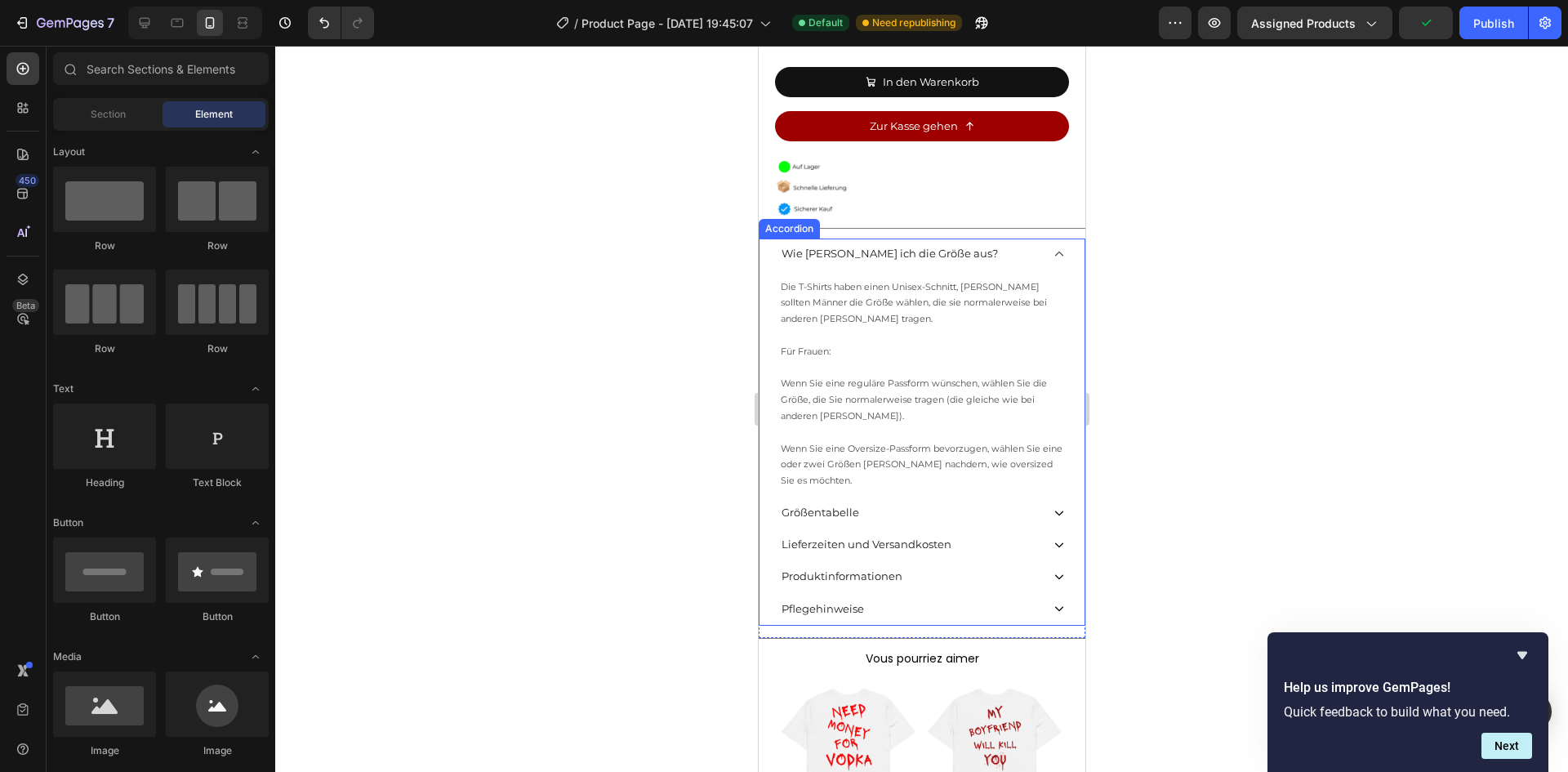
click at [1052, 242] on div "Wie [PERSON_NAME] ich die Größe aus?" at bounding box center [921, 253] width 325 height 32
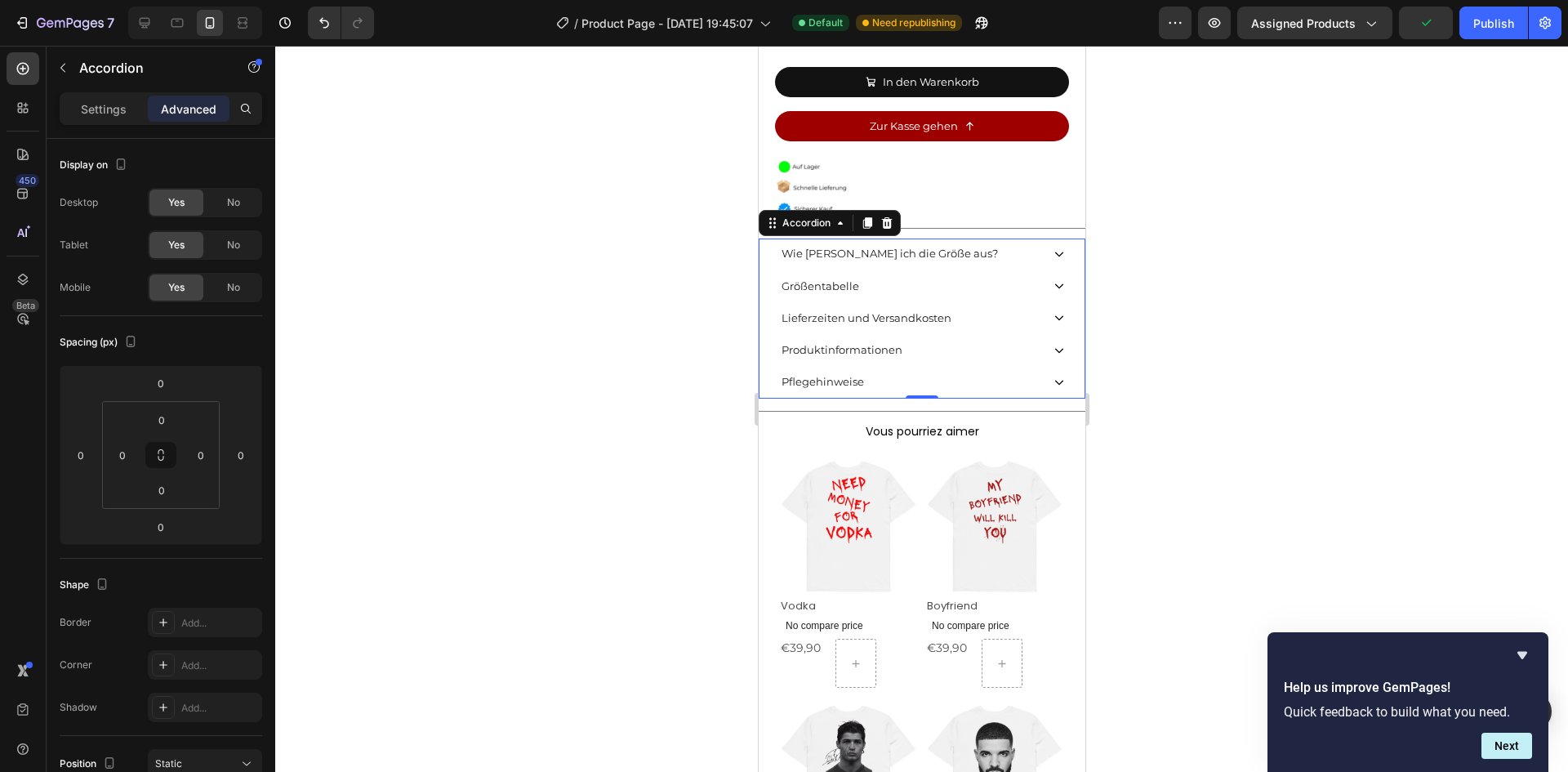
click at [1014, 306] on div "Lieferzeiten und Versandkosten" at bounding box center [909, 318] width 261 height 25
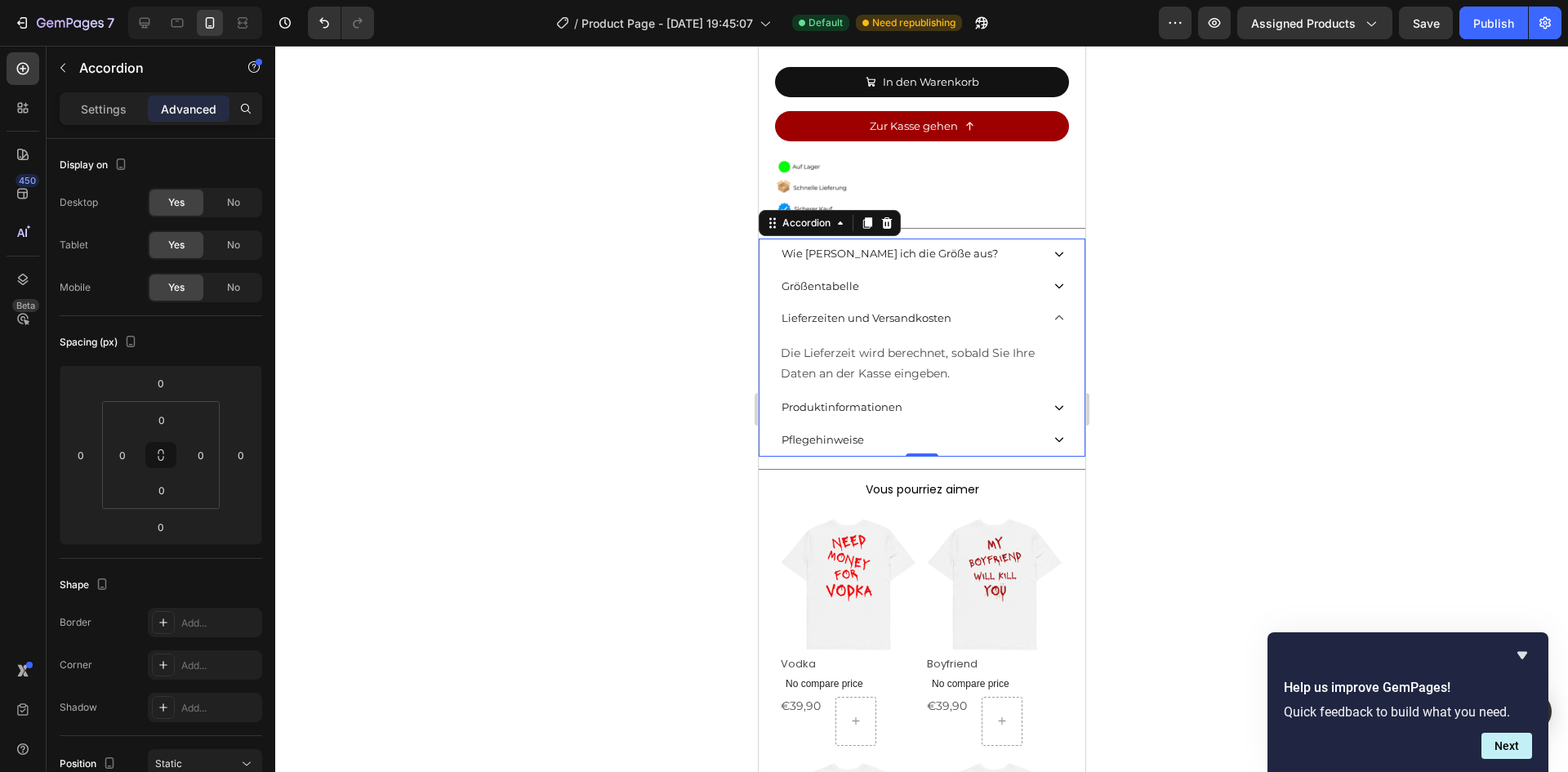
click at [1027, 238] on div "Wie [PERSON_NAME] ich die Größe aus?" at bounding box center [921, 253] width 325 height 32
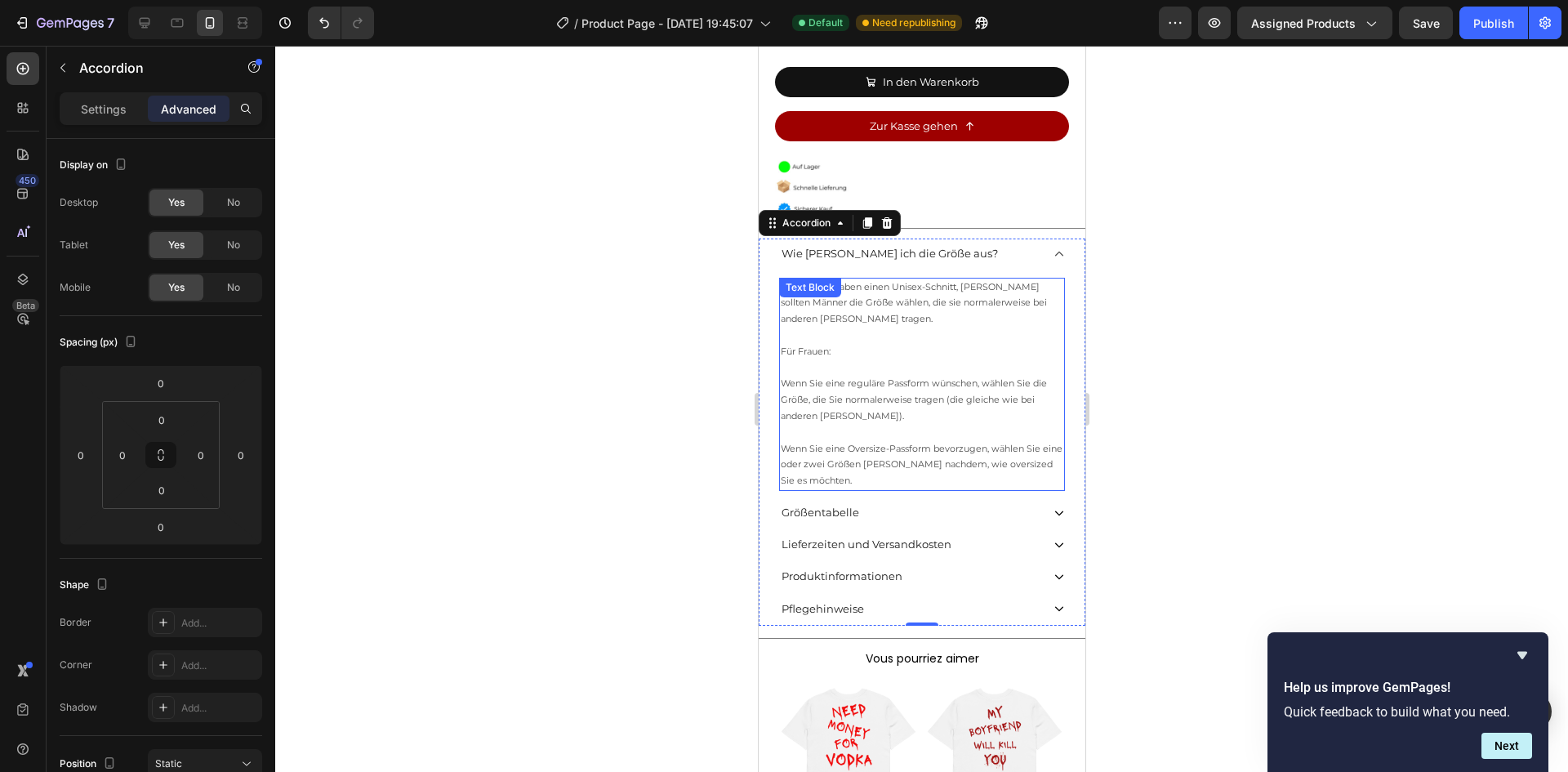
click at [919, 327] on p at bounding box center [921, 335] width 282 height 16
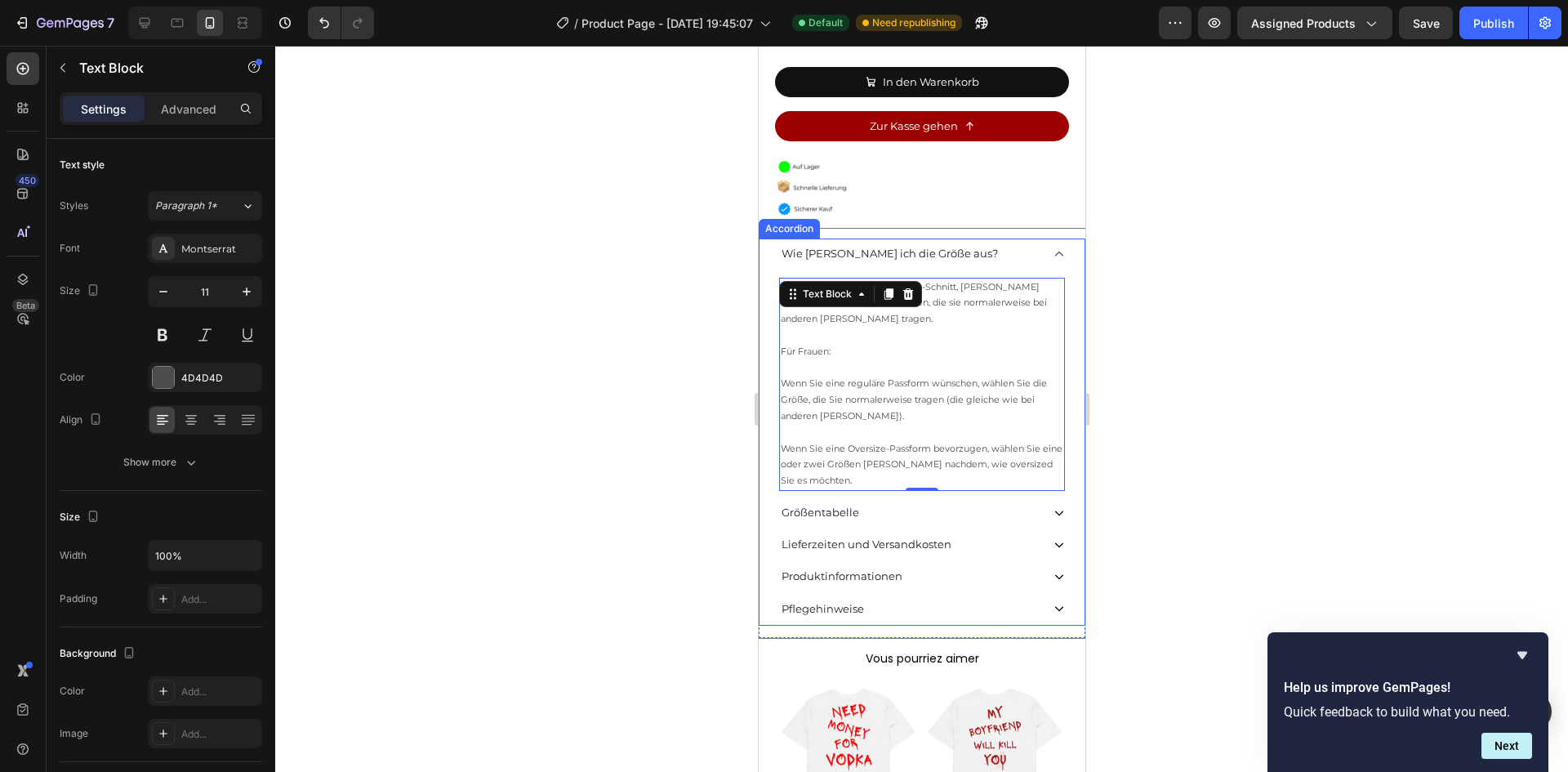
click at [1010, 242] on div "Wie [PERSON_NAME] ich die Größe aus?" at bounding box center [909, 253] width 261 height 25
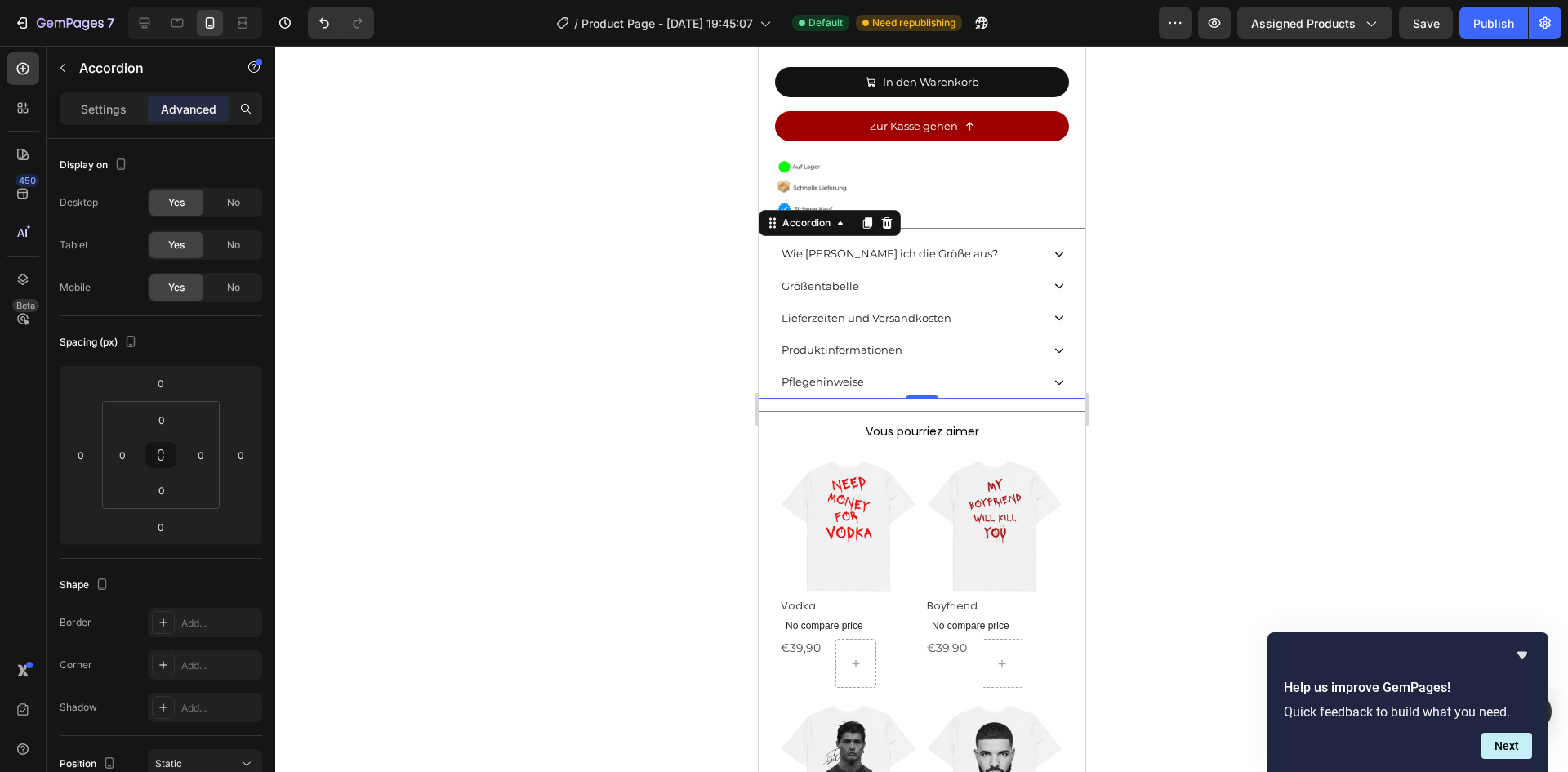
click at [951, 306] on div "Lieferzeiten und Versandkosten" at bounding box center [909, 318] width 261 height 25
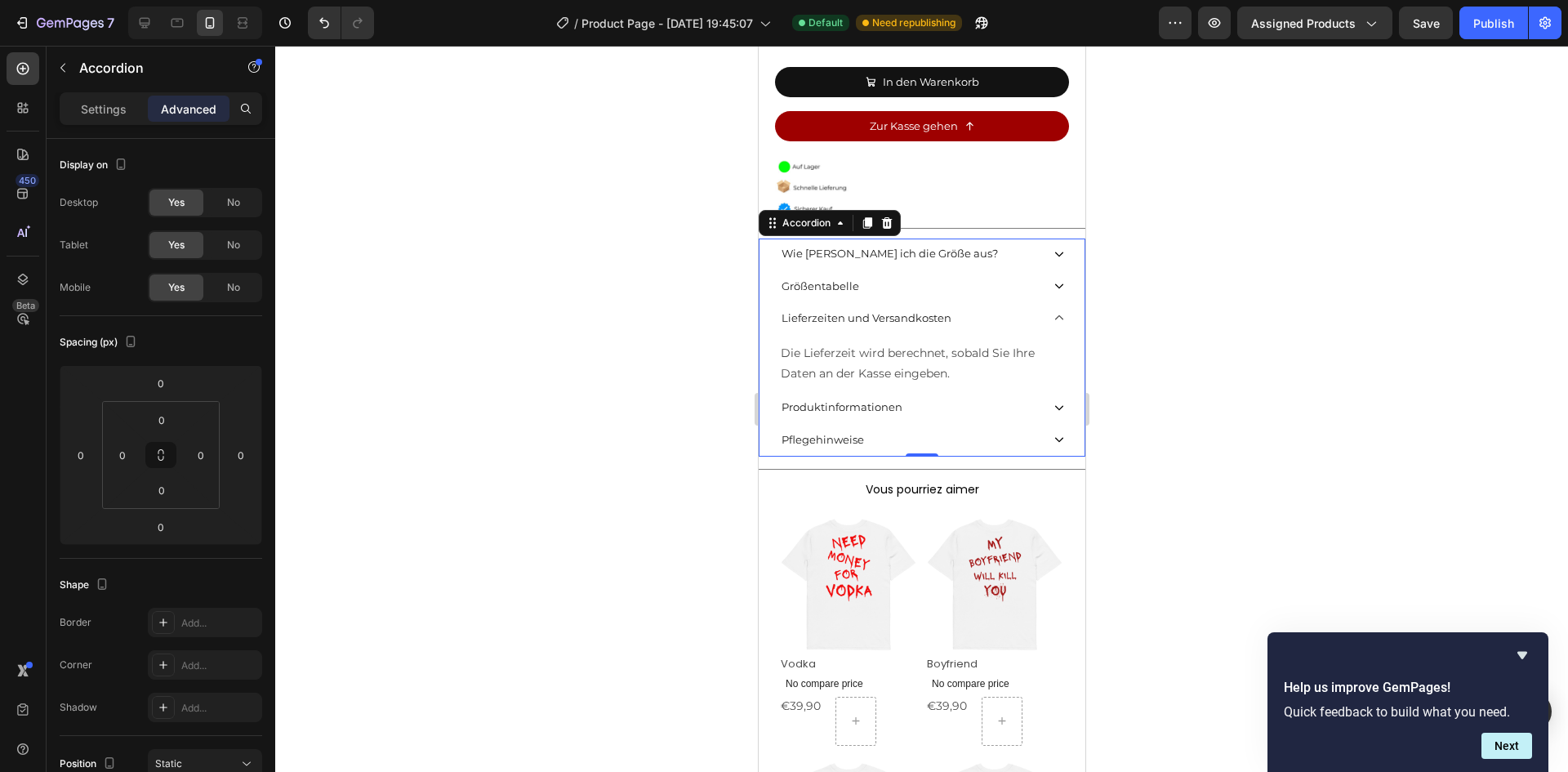
click at [949, 281] on div "Größentabelle" at bounding box center [909, 286] width 261 height 25
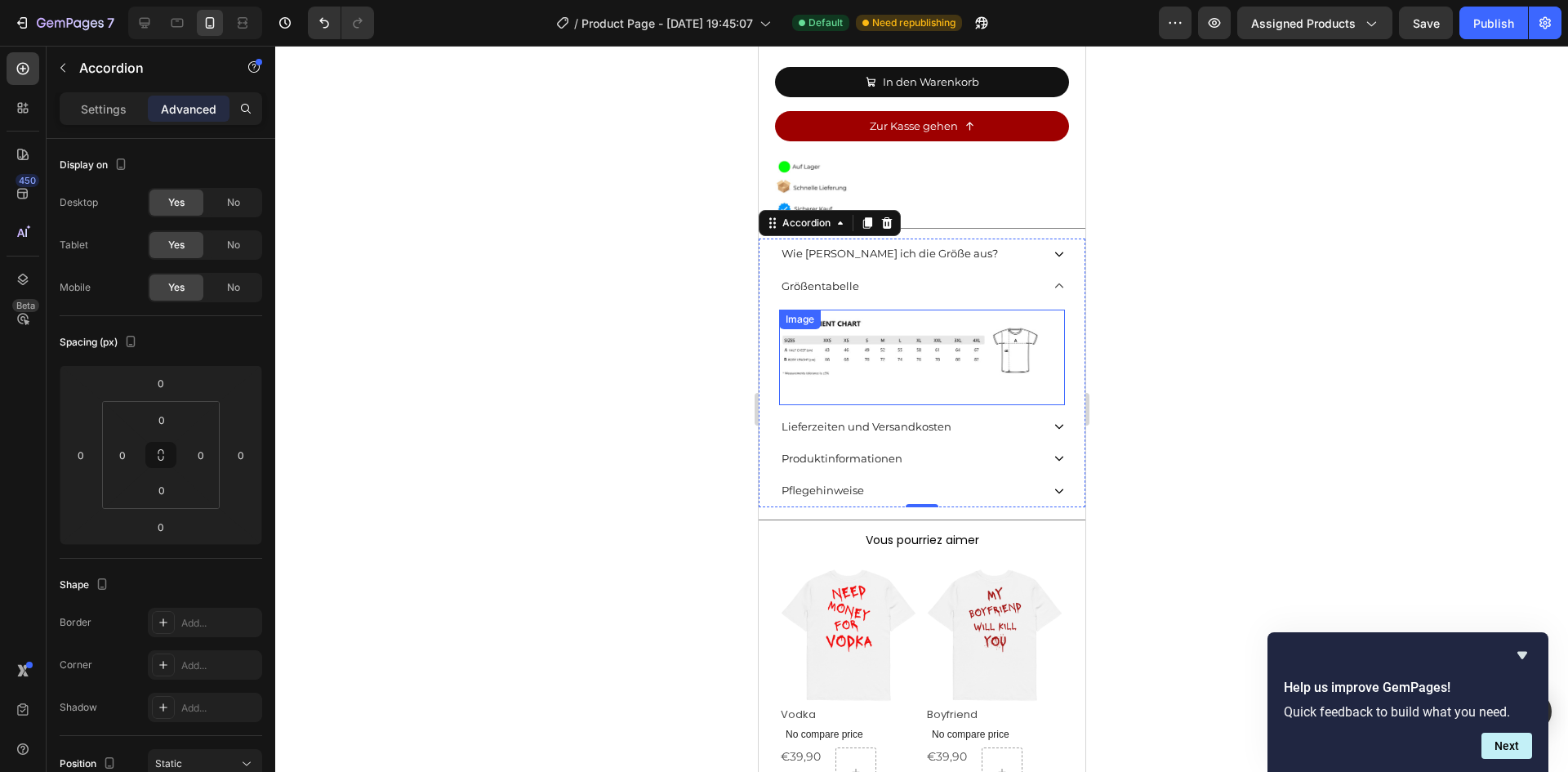
click at [896, 326] on img at bounding box center [921, 357] width 286 height 96
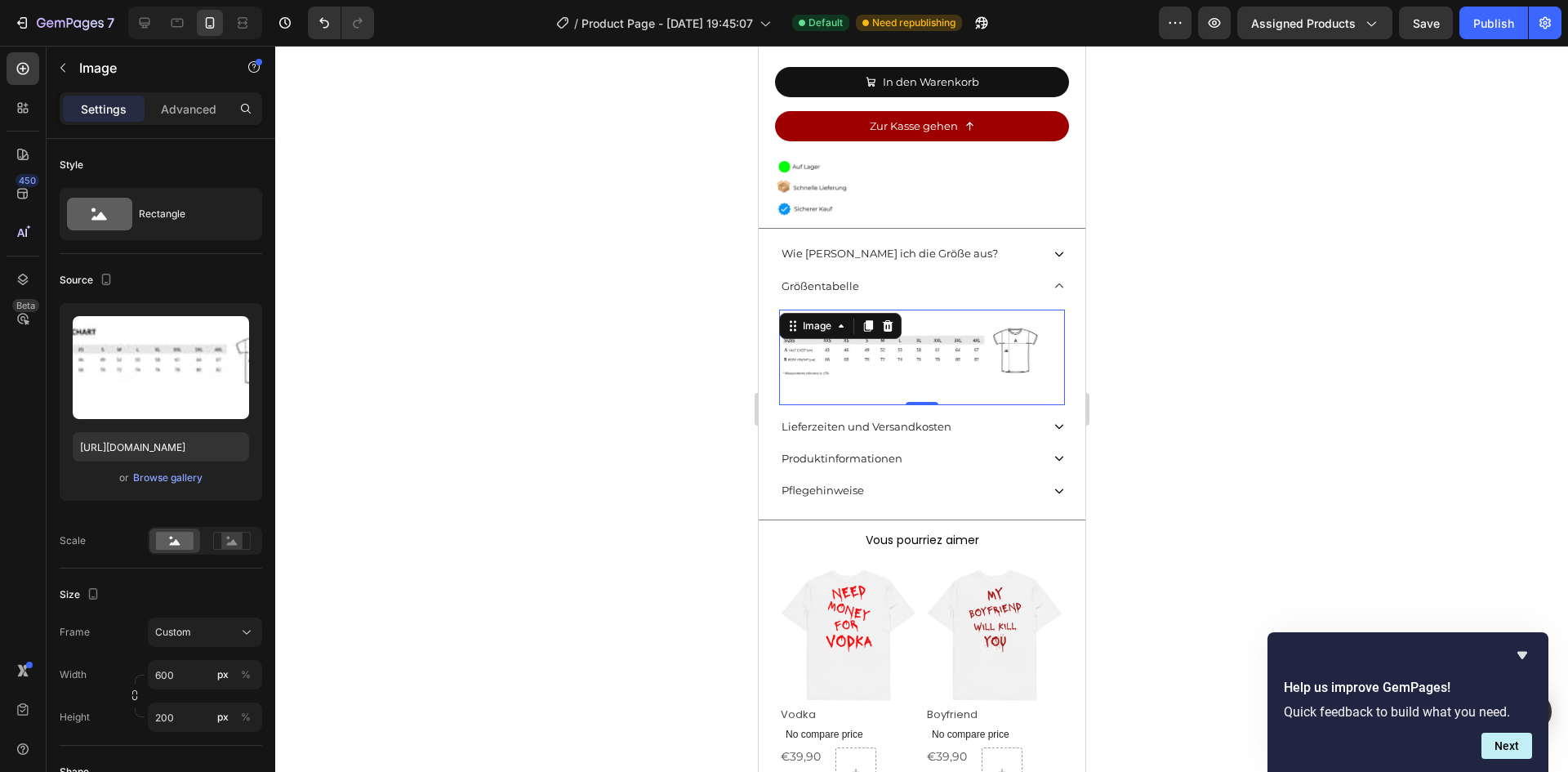
click at [996, 273] on div "Größentabelle" at bounding box center [909, 286] width 261 height 25
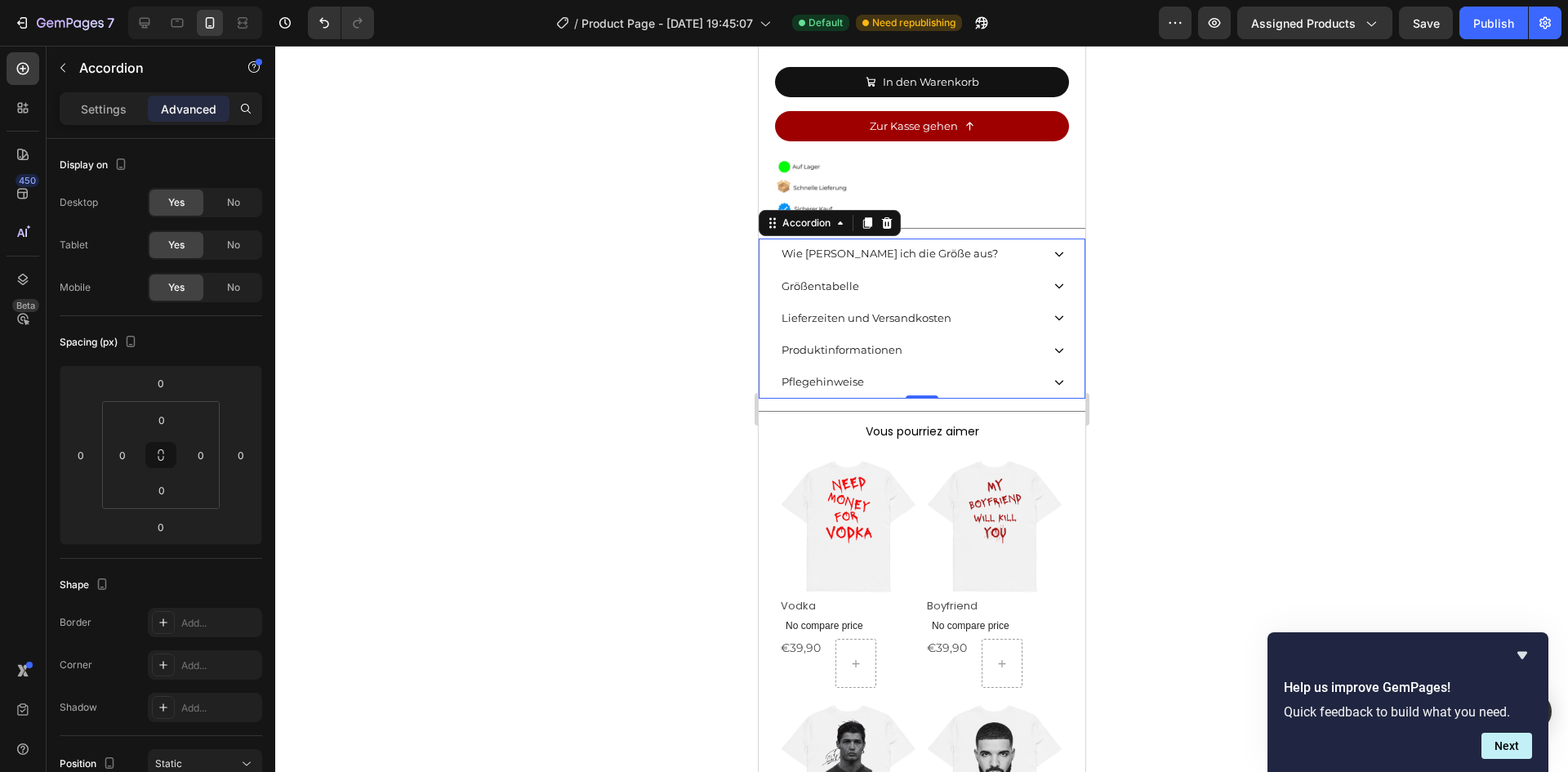
click at [958, 309] on div "Lieferzeiten und Versandkosten" at bounding box center [909, 318] width 261 height 25
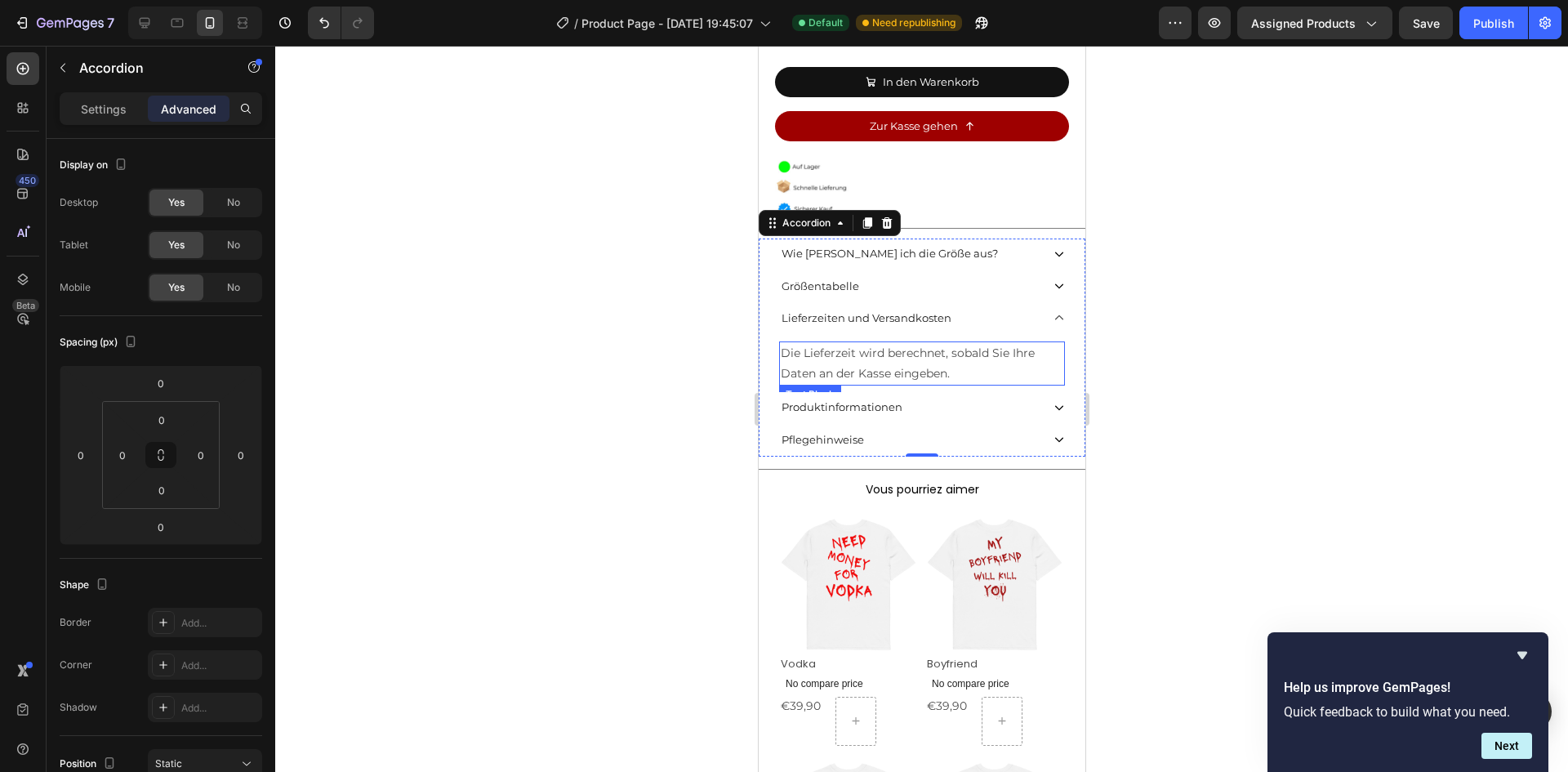
click at [897, 346] on p "Die Lieferzeit wird berechnet, sobald Sie Ihre Daten an der Kasse eingeben." at bounding box center [921, 363] width 282 height 41
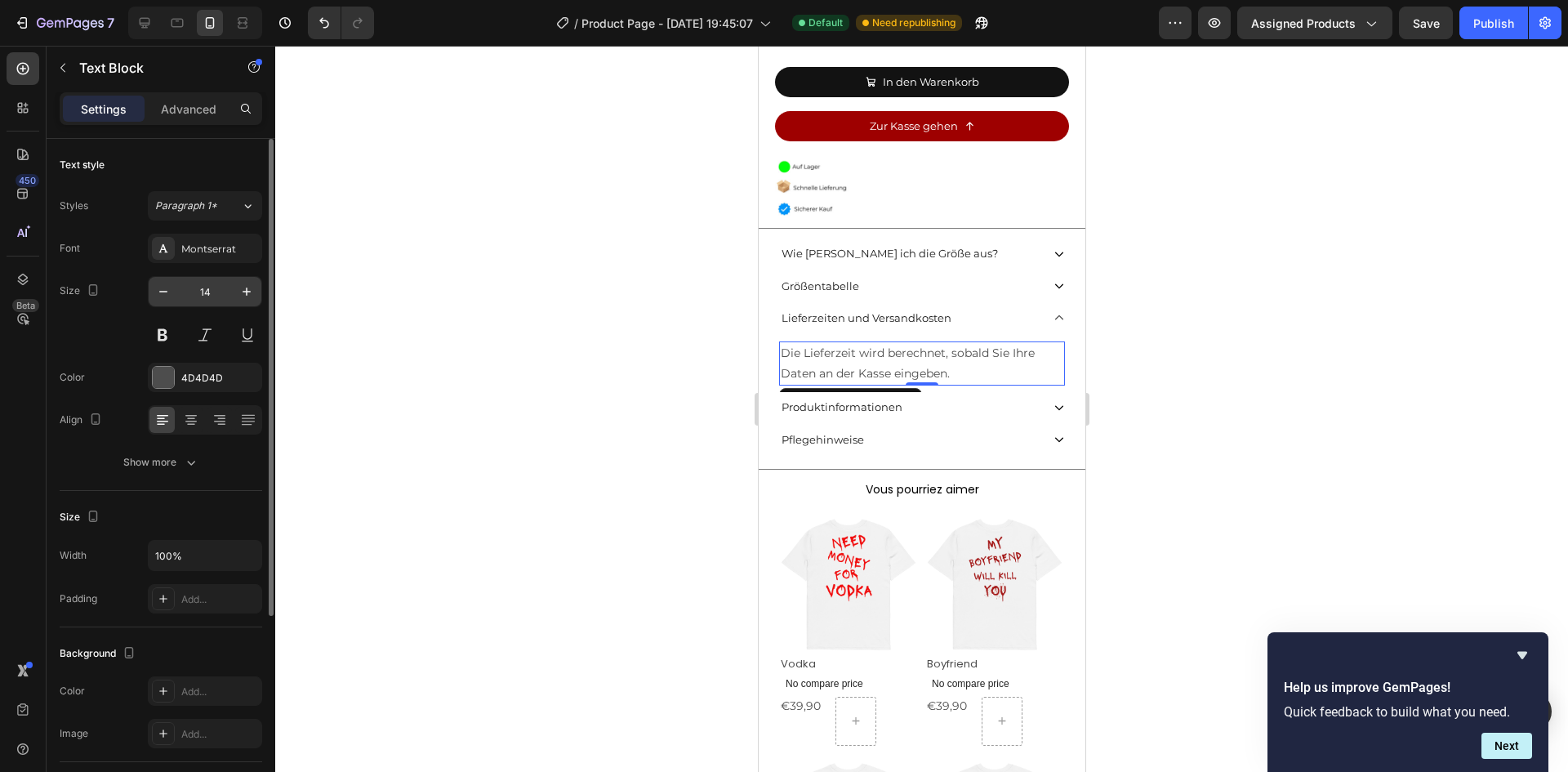
click at [178, 298] on input "14" at bounding box center [205, 291] width 54 height 30
click at [169, 297] on icon "button" at bounding box center [163, 291] width 16 height 16
type input "11"
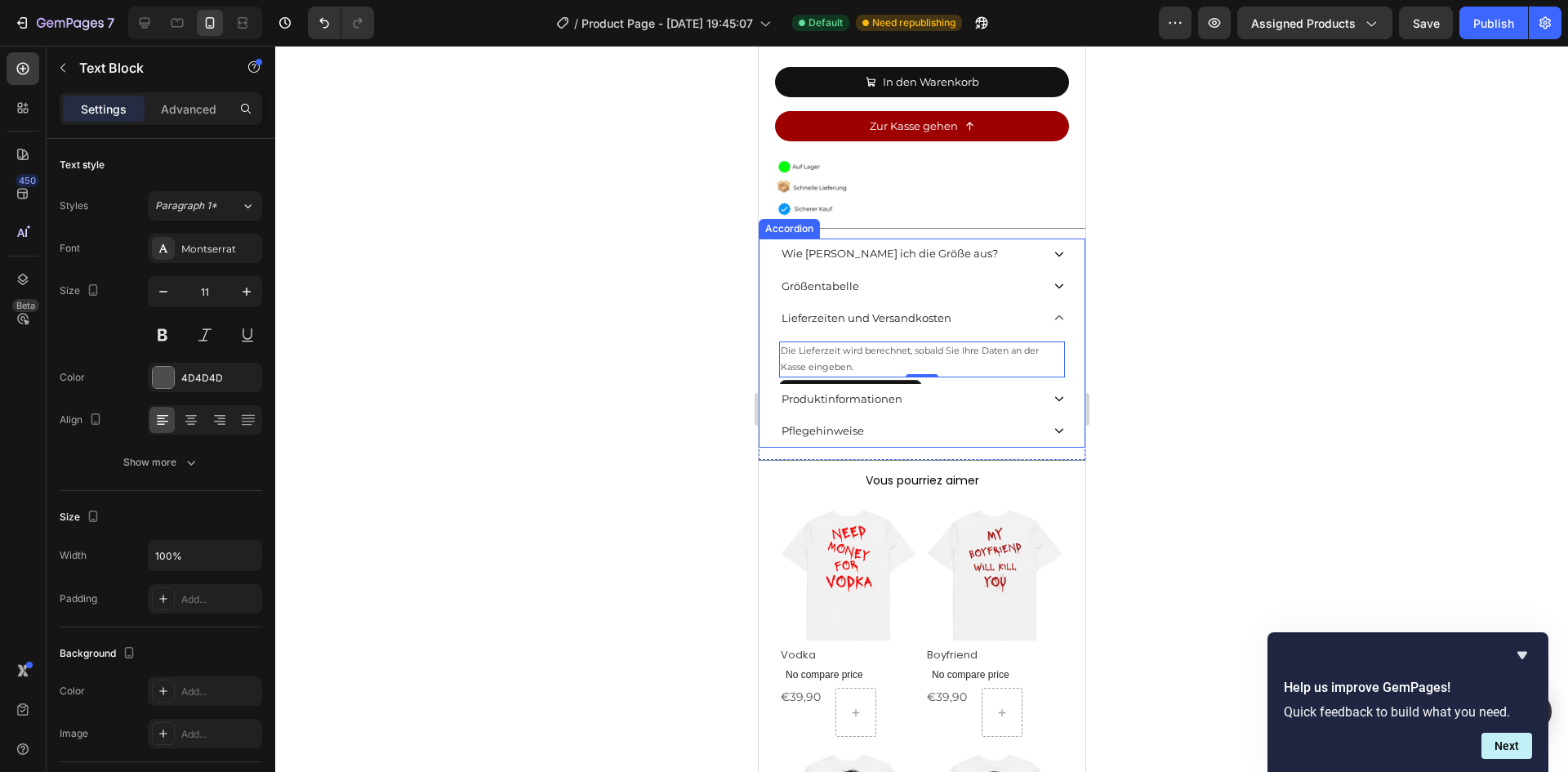
click at [963, 386] on div "Produktinformationen" at bounding box center [909, 399] width 261 height 25
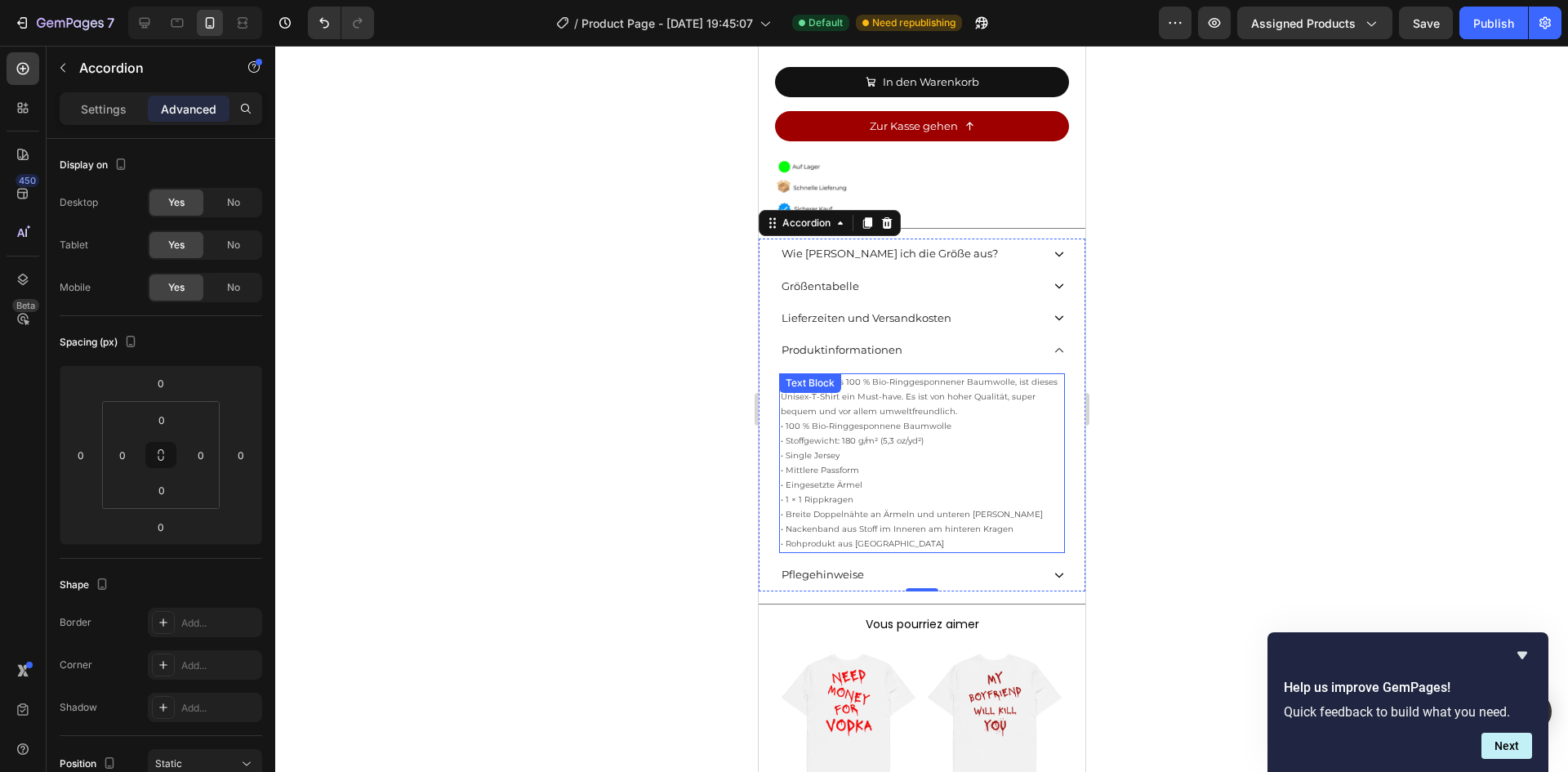
click at [870, 383] on p "Hergestellt aus 100 % Bio-Ringgesponnener Baumwolle, ist dieses Unisex-T-Shirt …" at bounding box center [921, 397] width 282 height 44
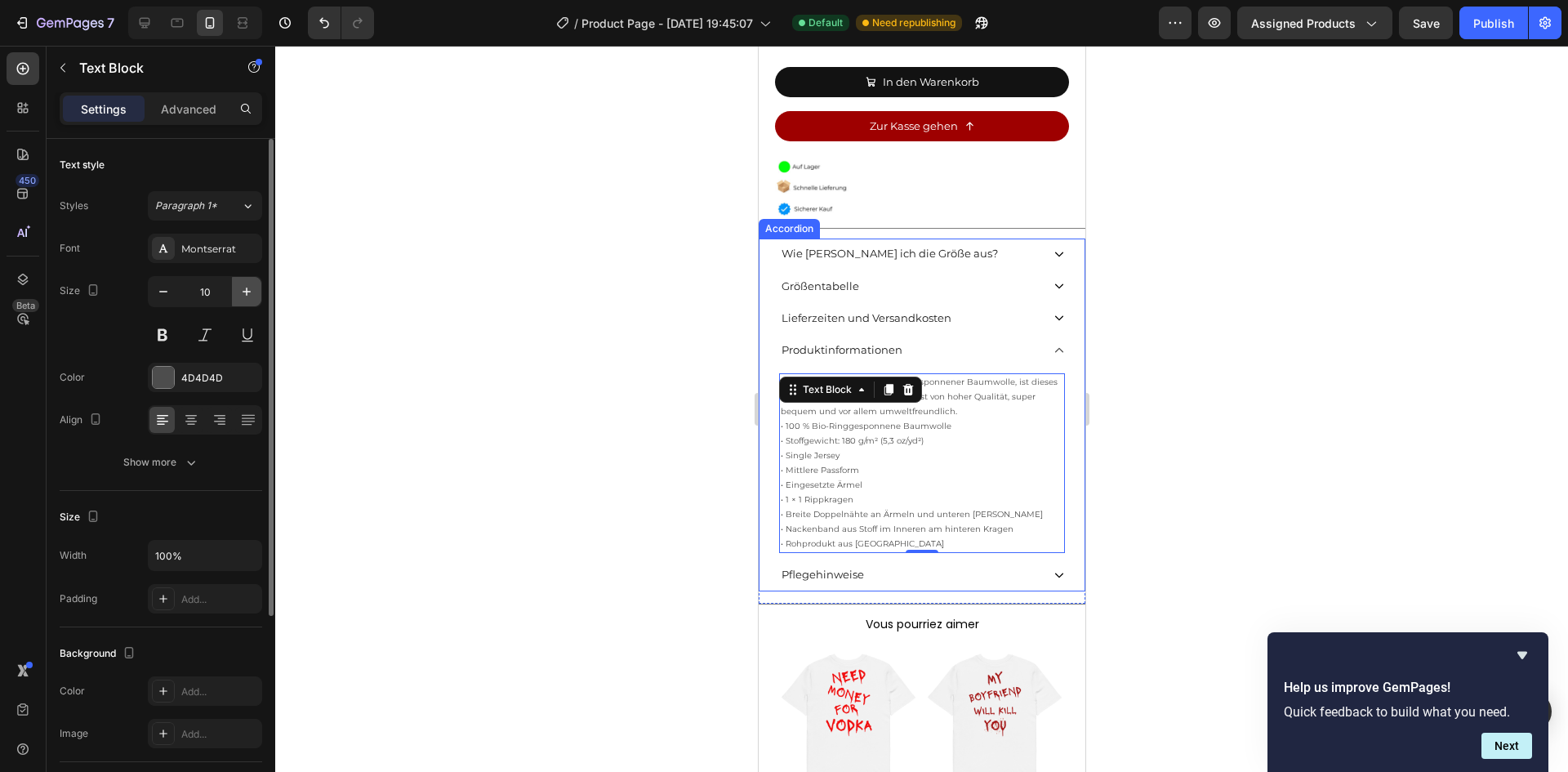
click at [244, 298] on icon "button" at bounding box center [246, 291] width 16 height 16
type input "11"
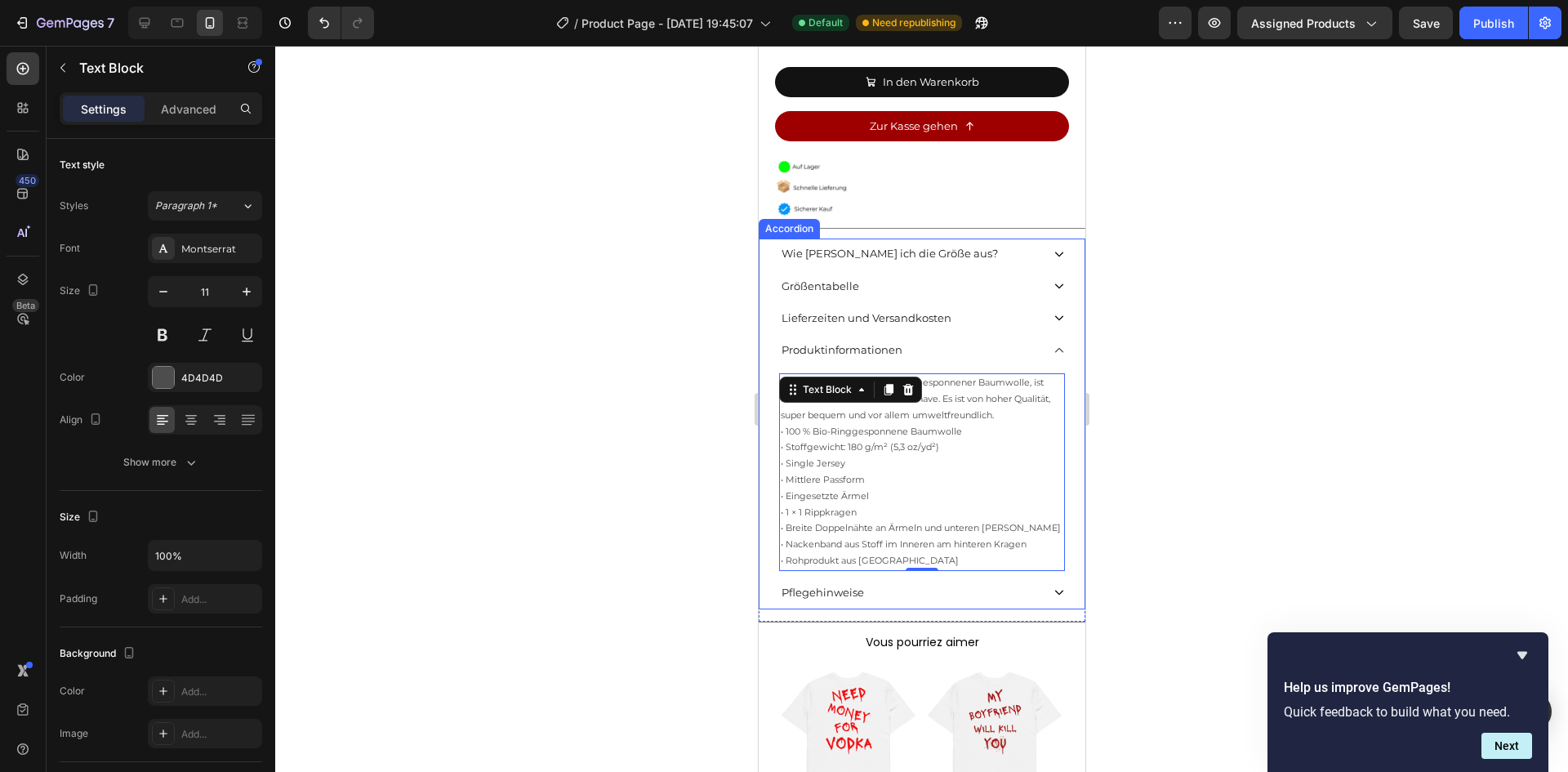
click at [641, 468] on div at bounding box center [922, 409] width 1293 height 726
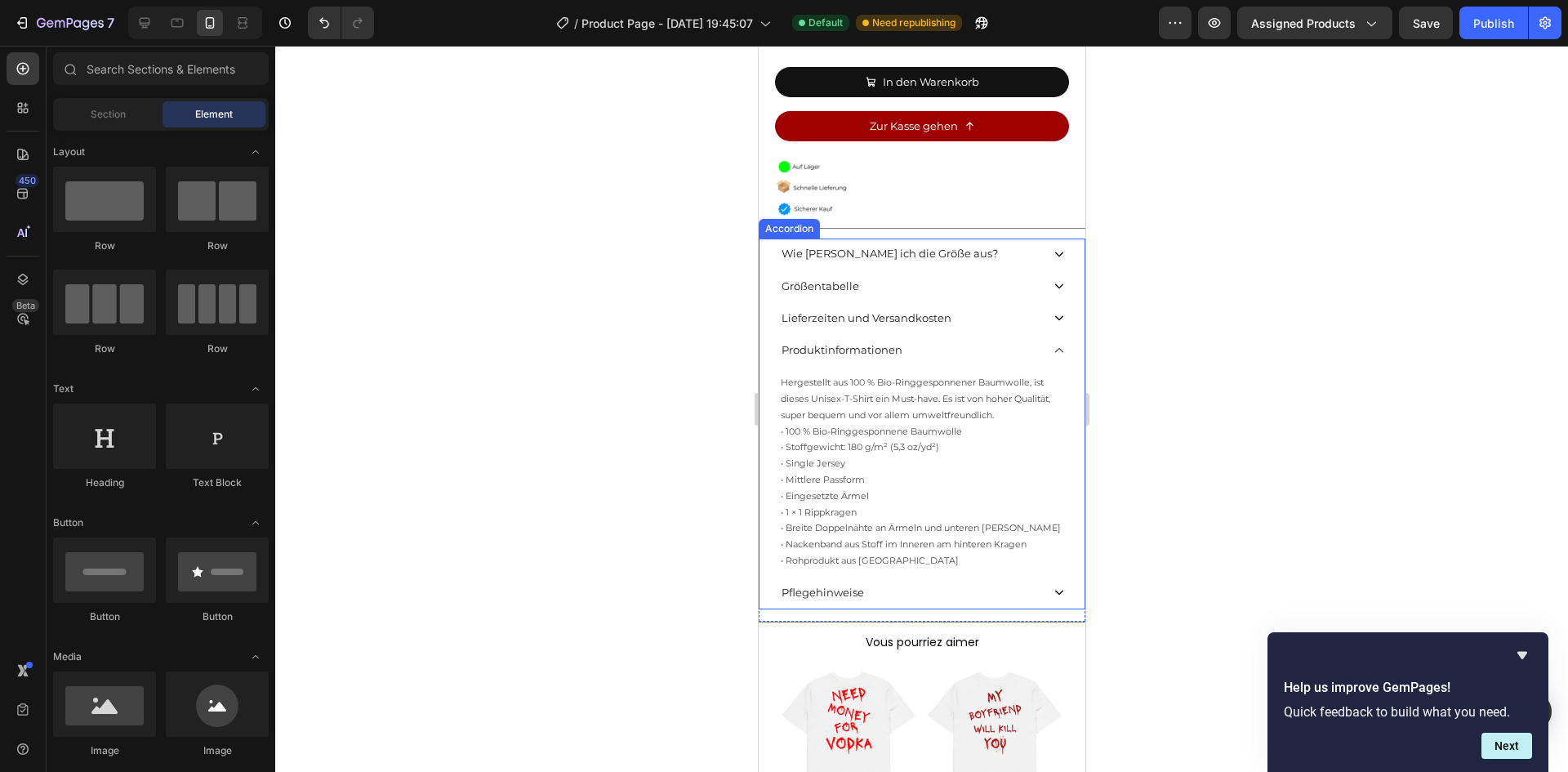
click at [945, 342] on div "Produktinformationen" at bounding box center [909, 350] width 261 height 25
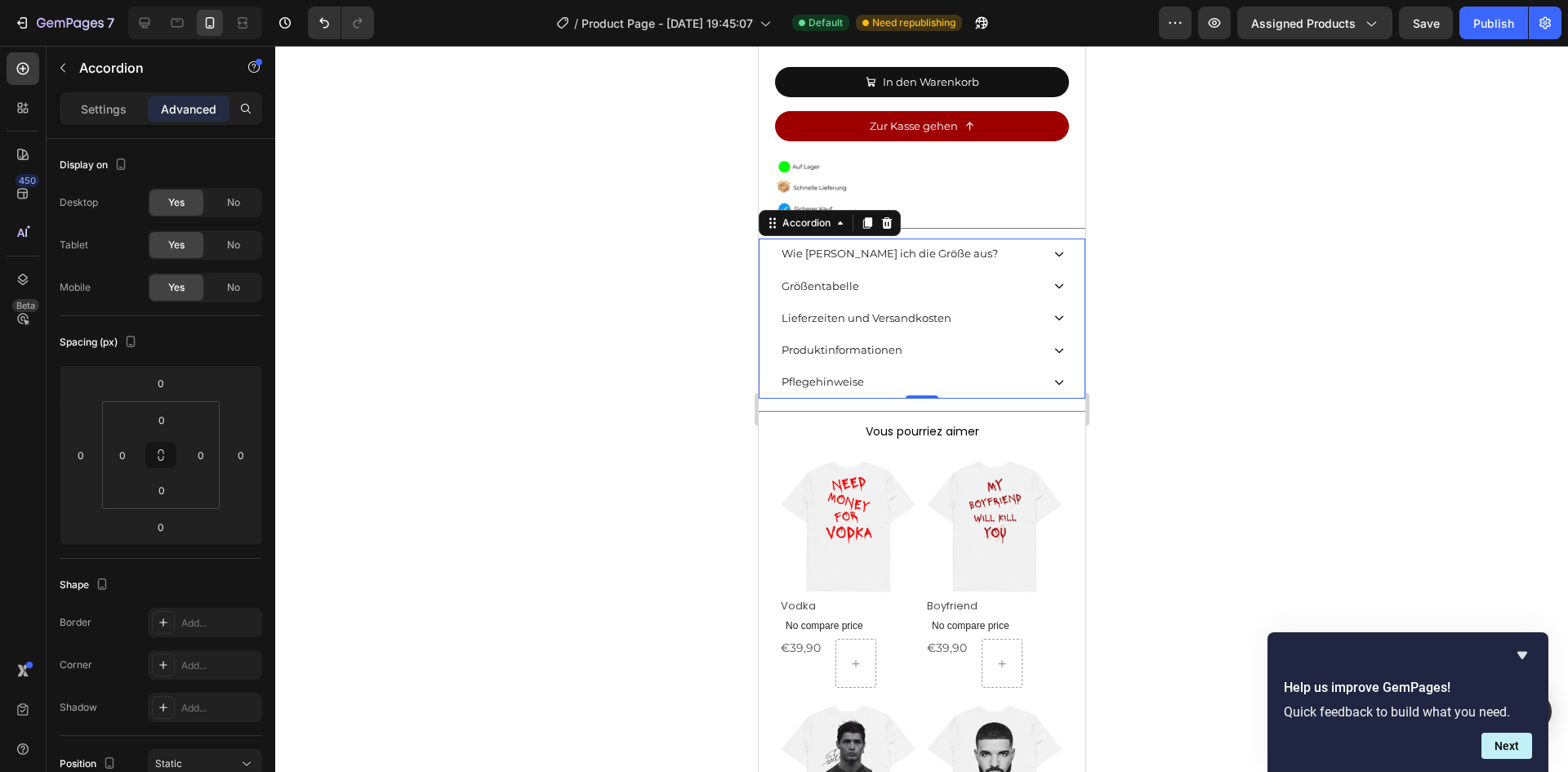
click at [897, 381] on div "Pflegehinweise" at bounding box center [921, 382] width 325 height 32
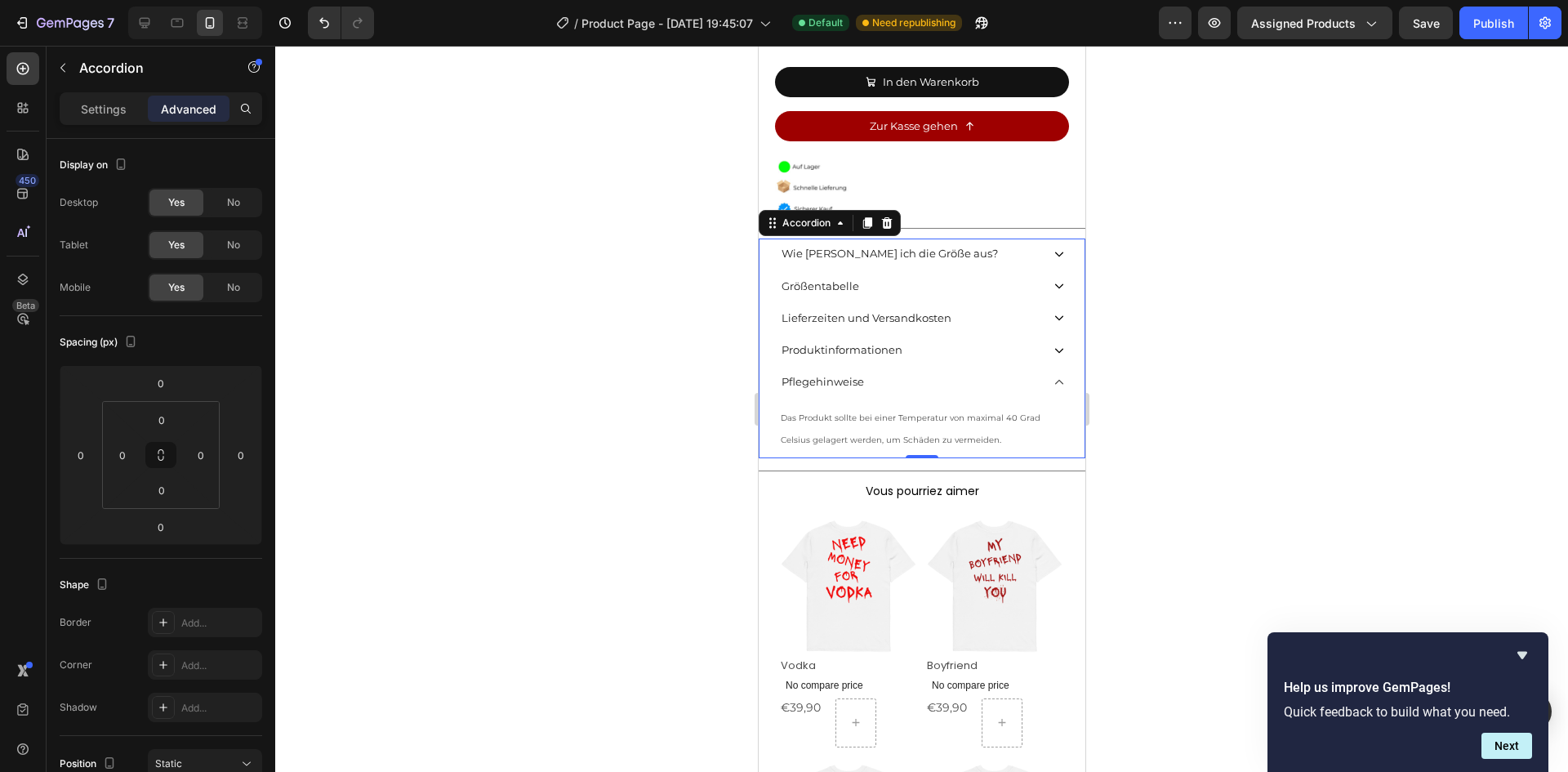
click at [848, 419] on span "Das Produkt sollte bei einer Temperatur von maximal 40 Grad Celsius gelagert we…" at bounding box center [910, 427] width 260 height 32
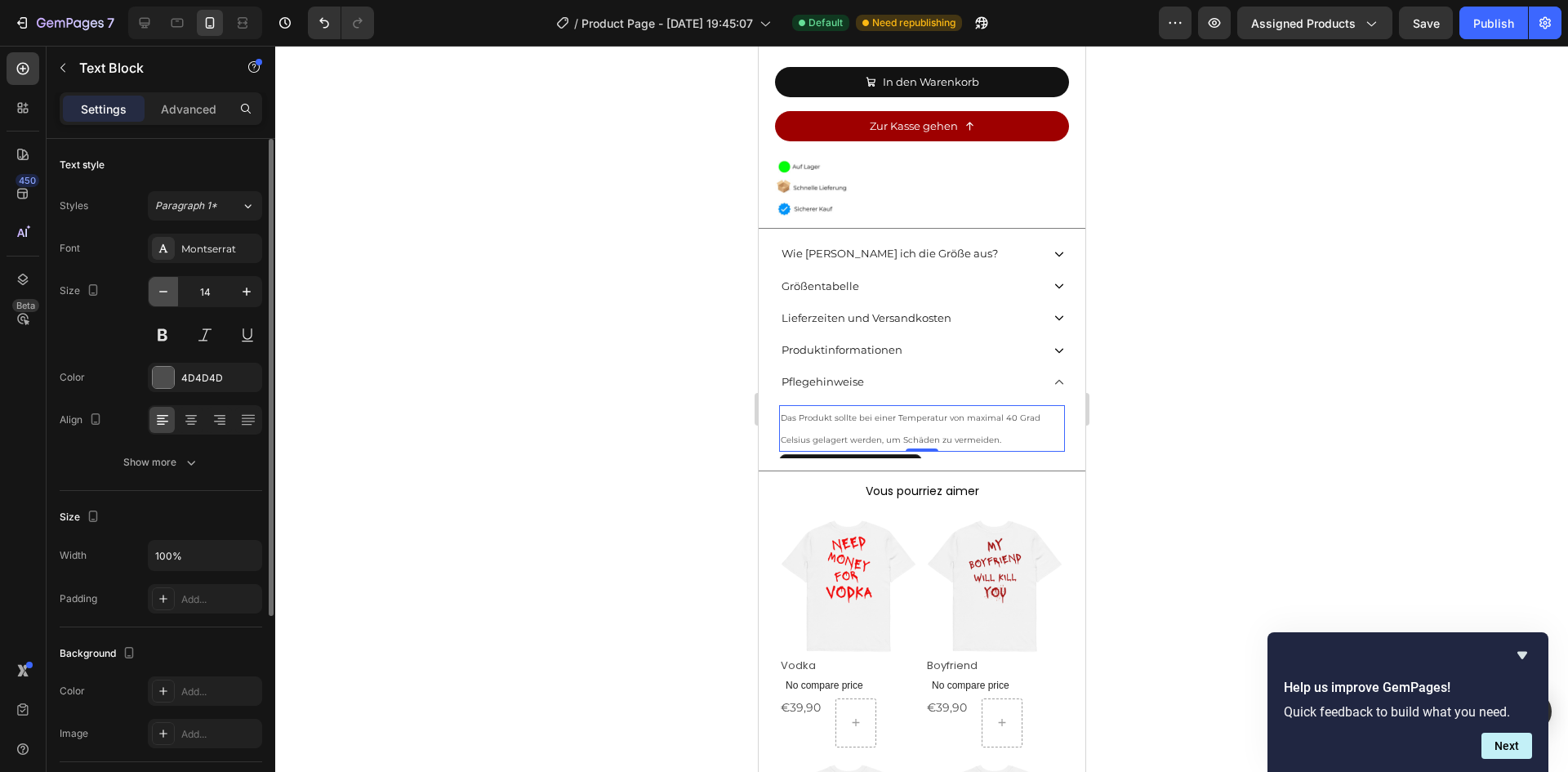
click at [155, 303] on button "button" at bounding box center [163, 291] width 30 height 30
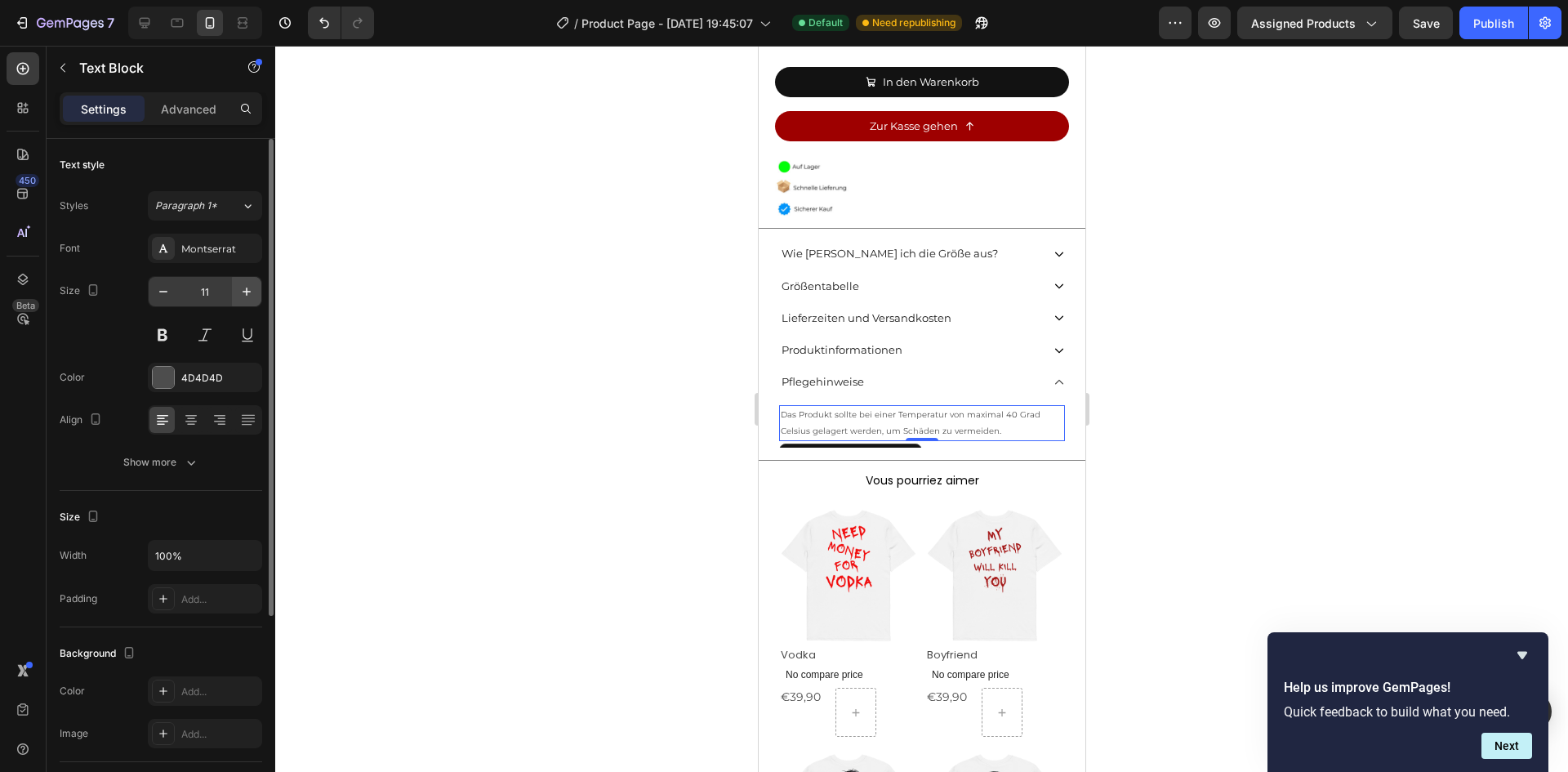
click at [260, 290] on button "button" at bounding box center [246, 291] width 30 height 30
click at [255, 290] on button "button" at bounding box center [246, 291] width 30 height 30
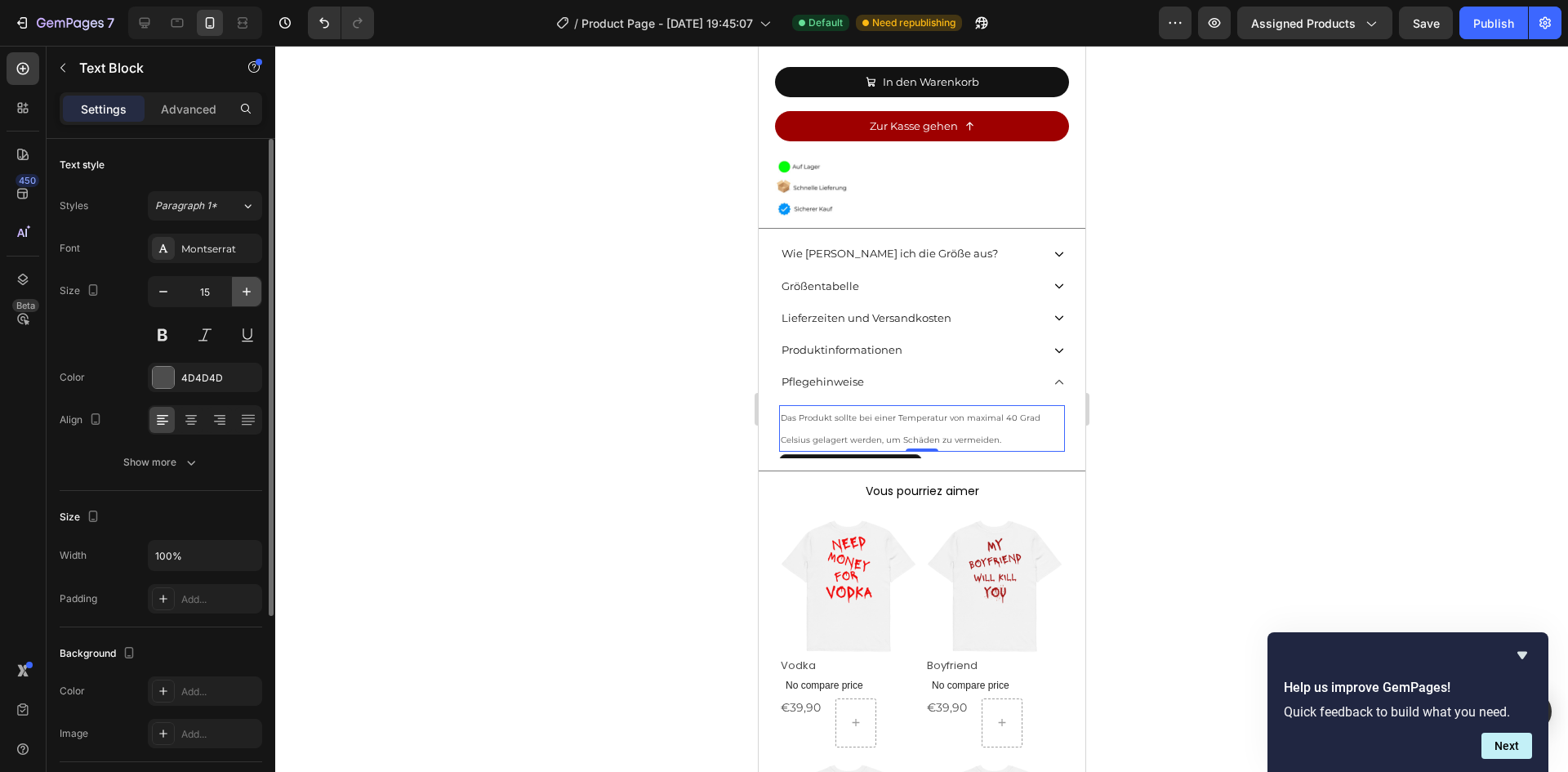
click at [255, 290] on button "button" at bounding box center [246, 291] width 30 height 30
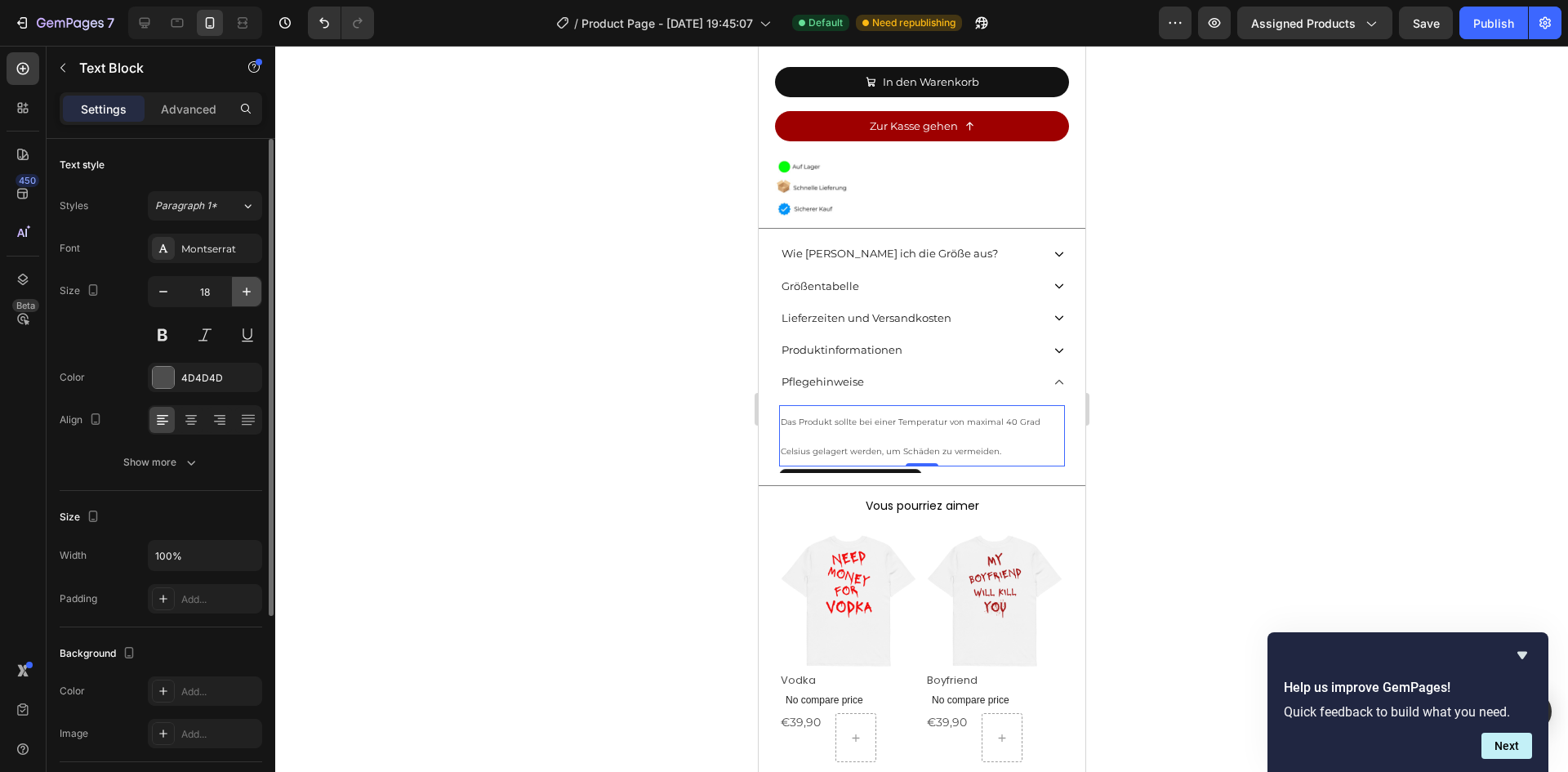
click at [255, 290] on button "button" at bounding box center [246, 291] width 30 height 30
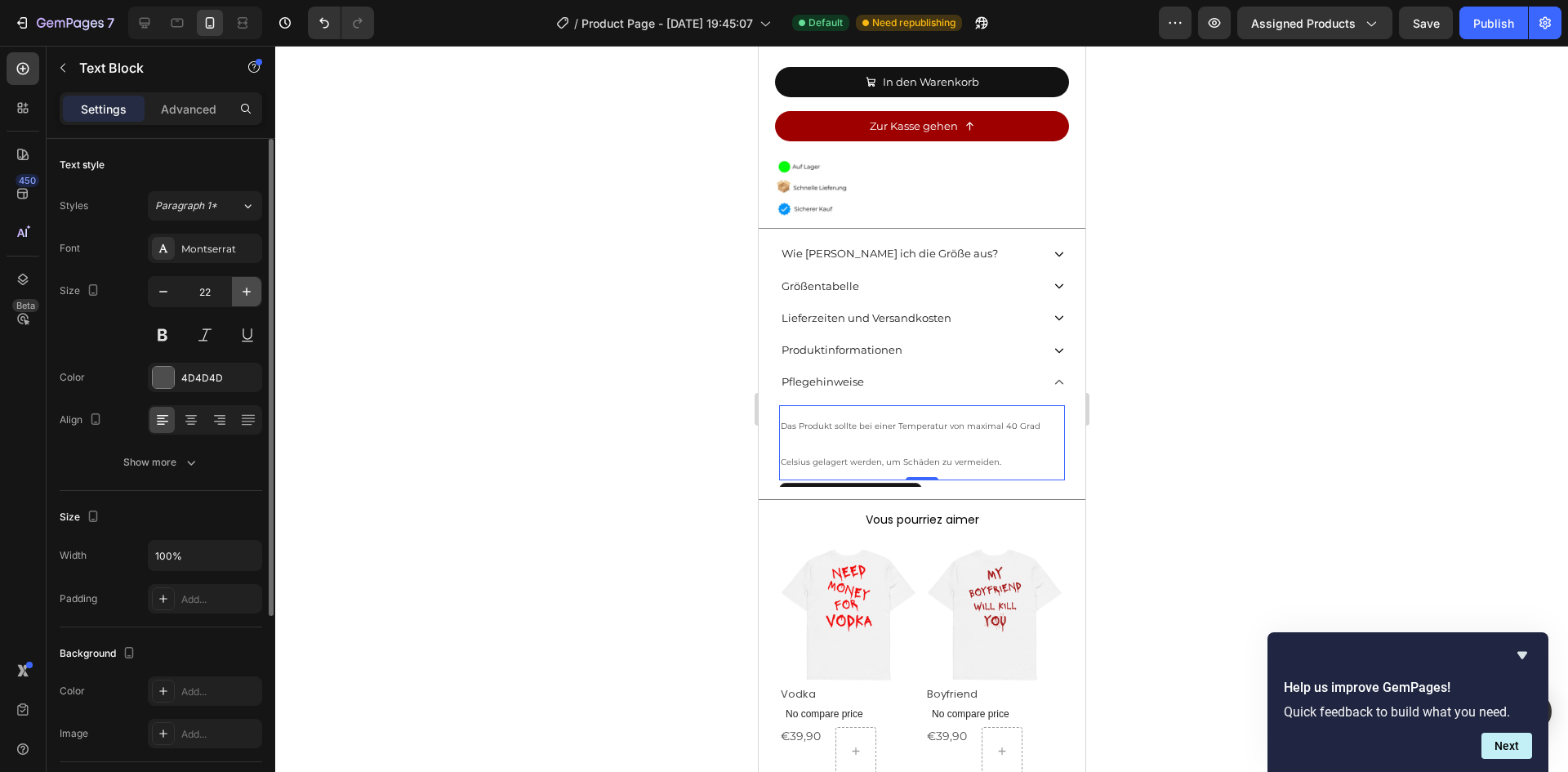
click at [255, 290] on button "button" at bounding box center [246, 291] width 30 height 30
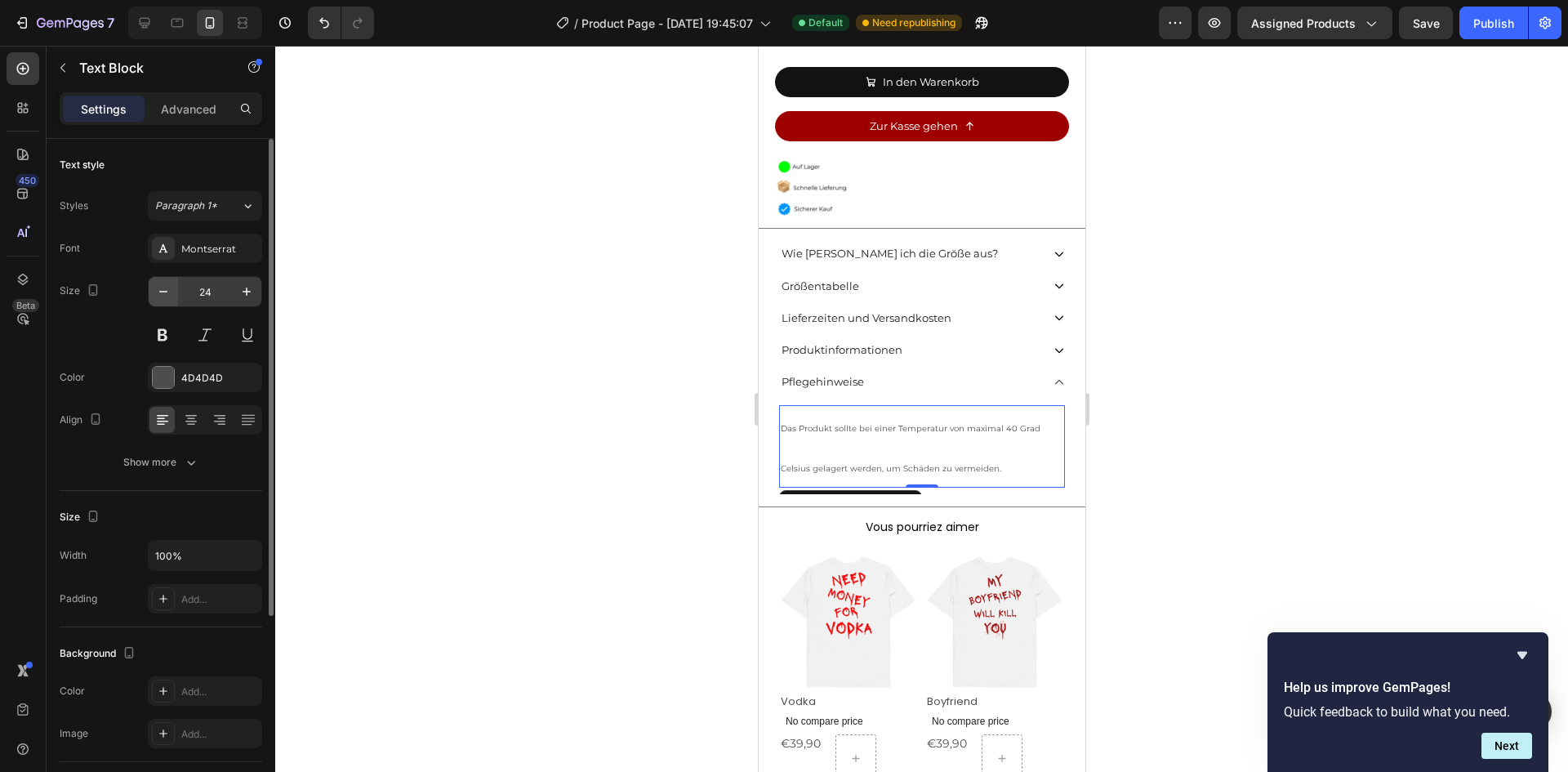
click at [159, 290] on icon "button" at bounding box center [163, 291] width 16 height 16
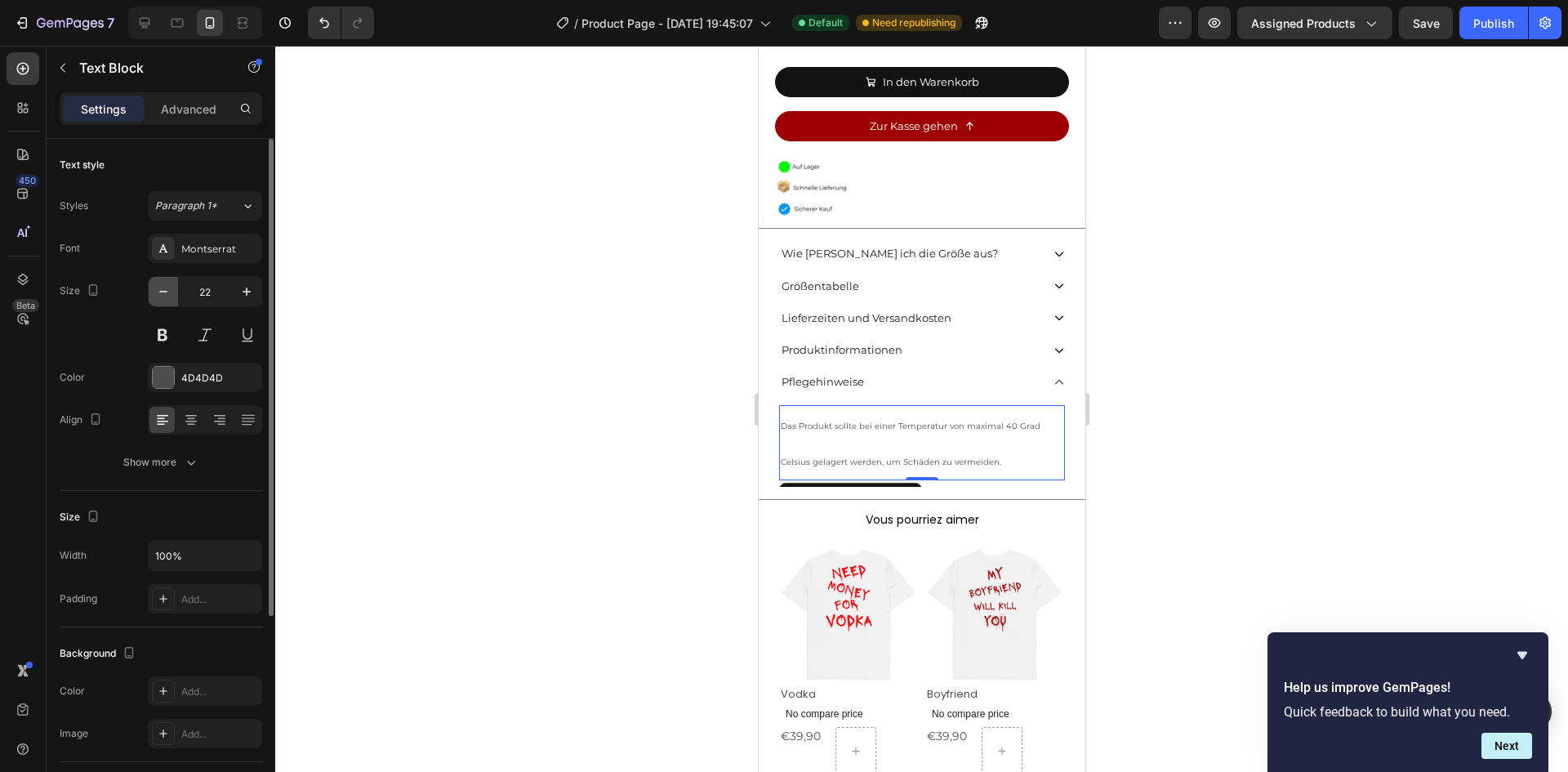
click at [159, 290] on icon "button" at bounding box center [163, 291] width 16 height 16
click at [160, 290] on icon "button" at bounding box center [163, 291] width 16 height 16
click at [161, 290] on icon "button" at bounding box center [163, 291] width 16 height 16
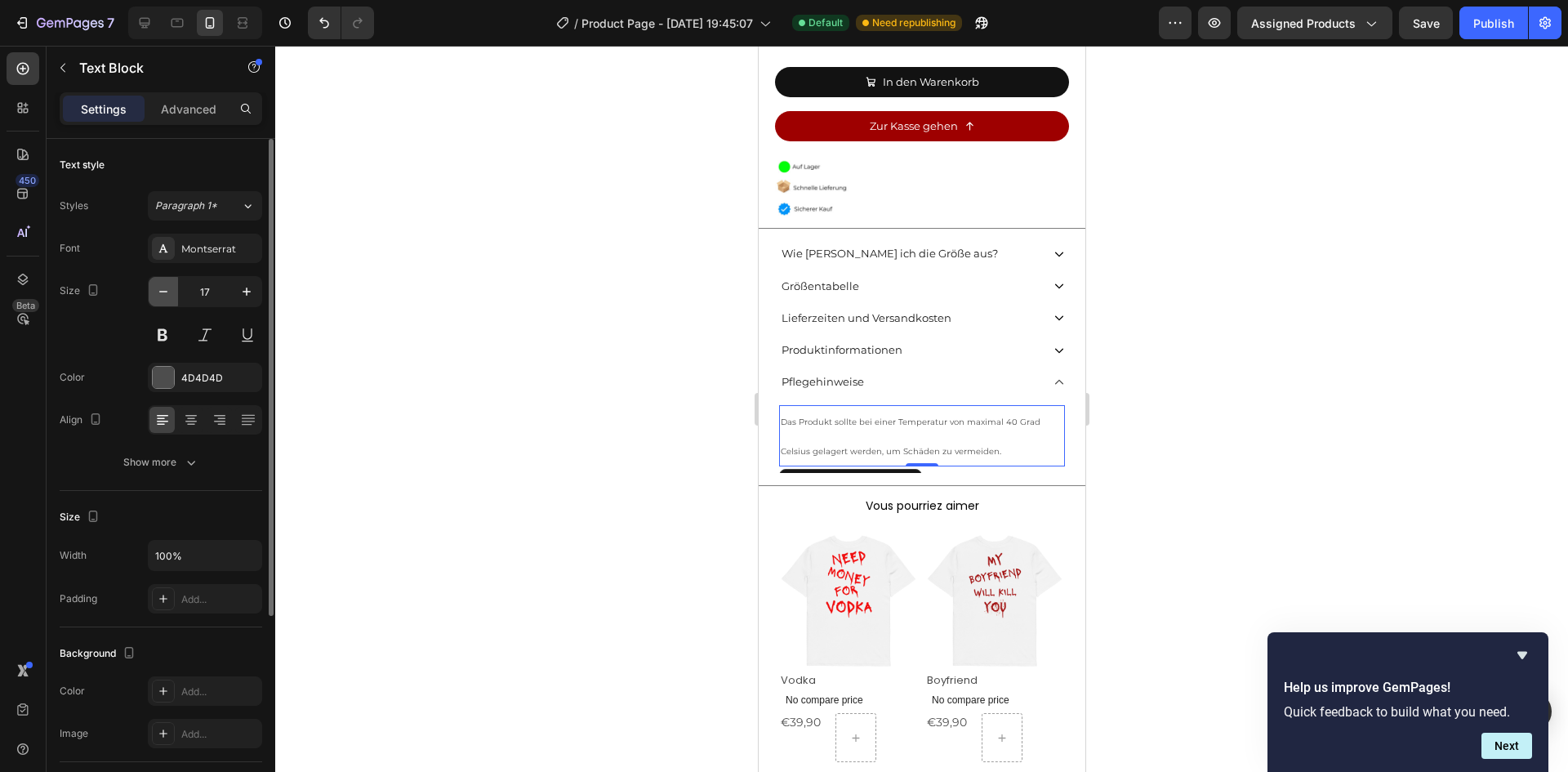
click at [161, 290] on icon "button" at bounding box center [163, 291] width 16 height 16
click at [169, 290] on icon "button" at bounding box center [163, 291] width 16 height 16
click at [170, 290] on icon "button" at bounding box center [163, 291] width 16 height 16
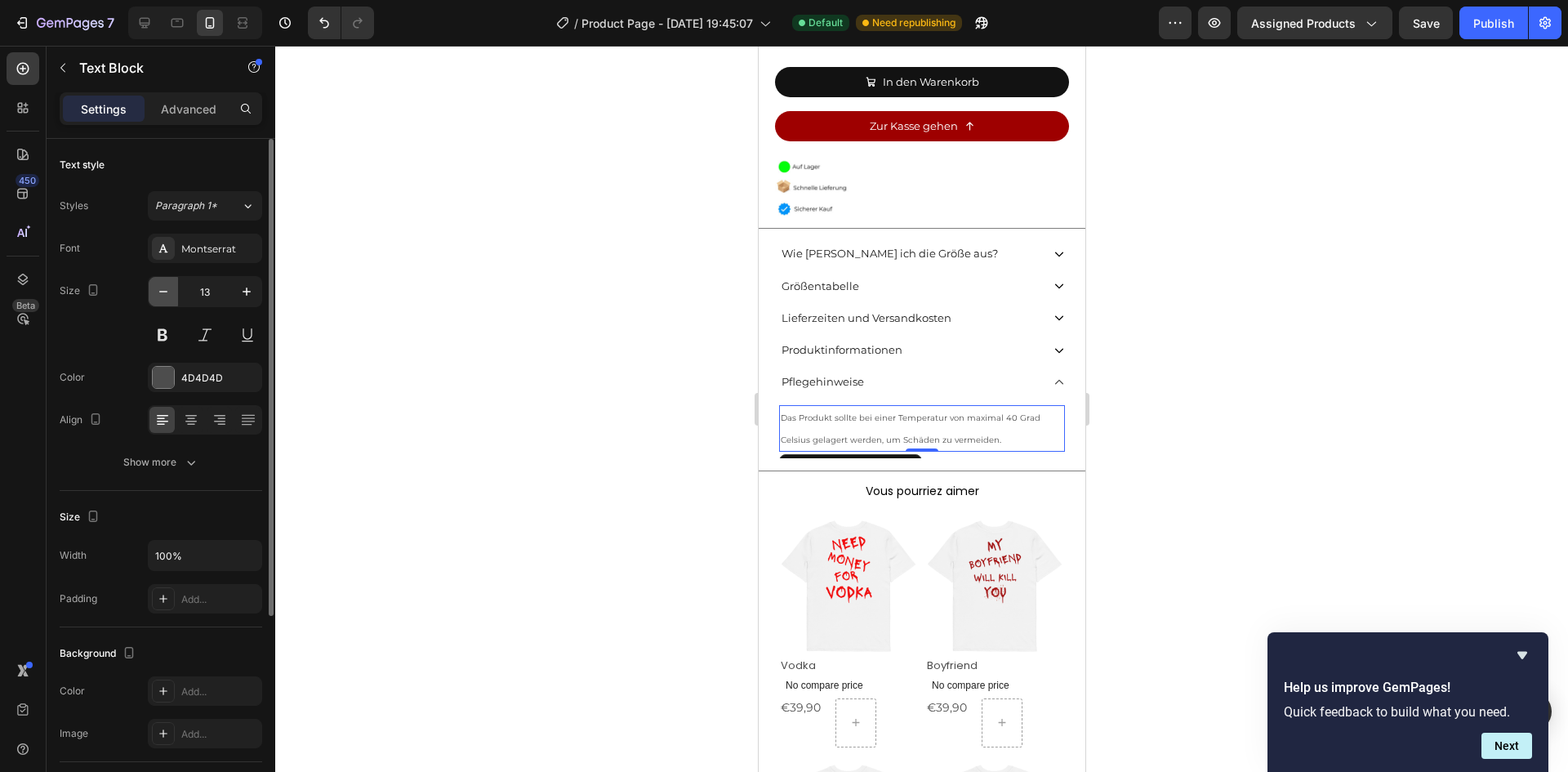
click at [170, 290] on icon "button" at bounding box center [163, 291] width 16 height 16
click at [164, 290] on icon "button" at bounding box center [163, 291] width 16 height 16
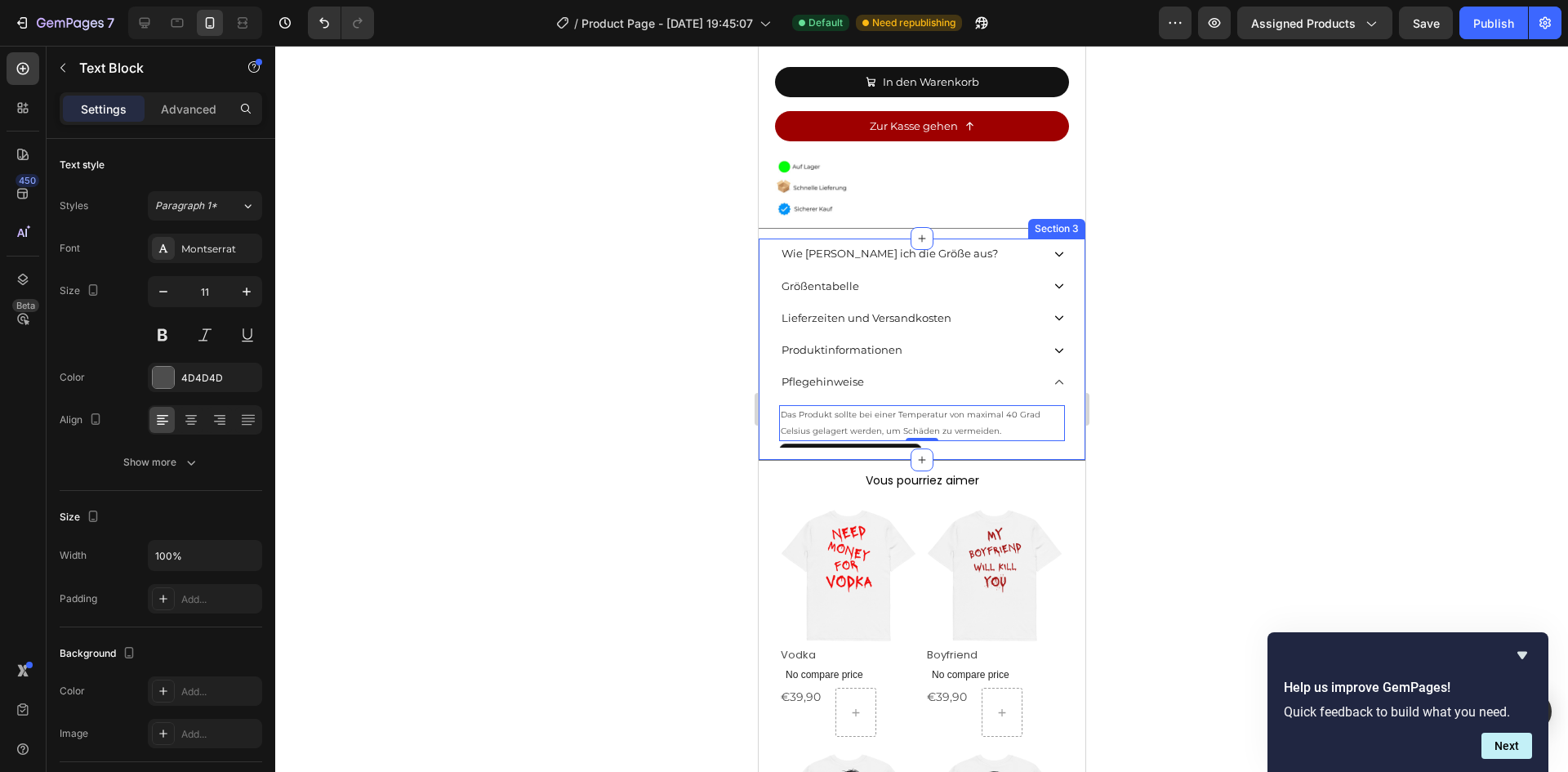
click at [988, 409] on span "Das Produkt sollte bei einer Temperatur von maximal 40 Grad Celsius gelagert we…" at bounding box center [910, 423] width 260 height 27
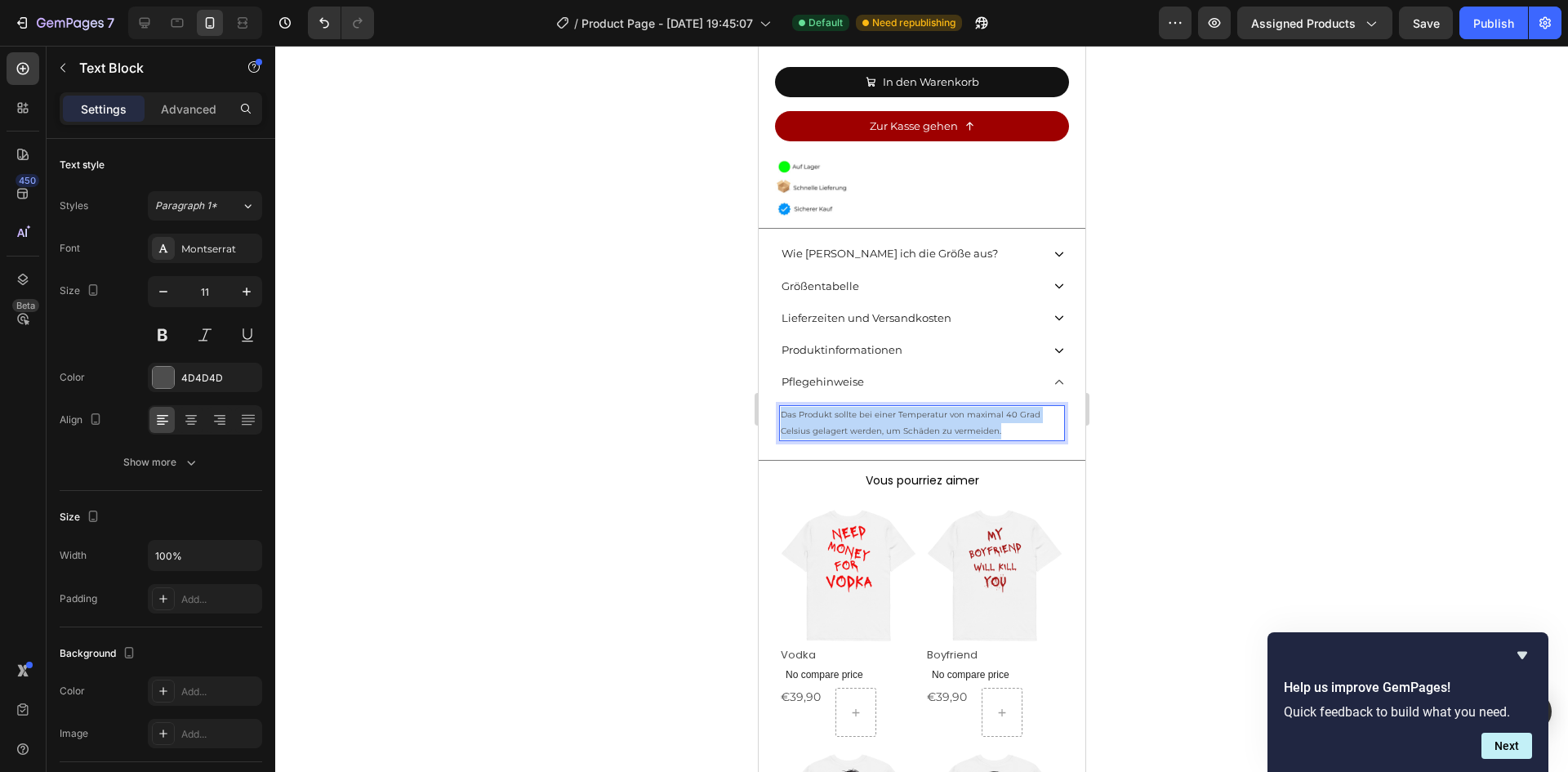
click at [988, 409] on span "Das Produkt sollte bei einer Temperatur von maximal 40 Grad Celsius gelagert we…" at bounding box center [910, 423] width 260 height 27
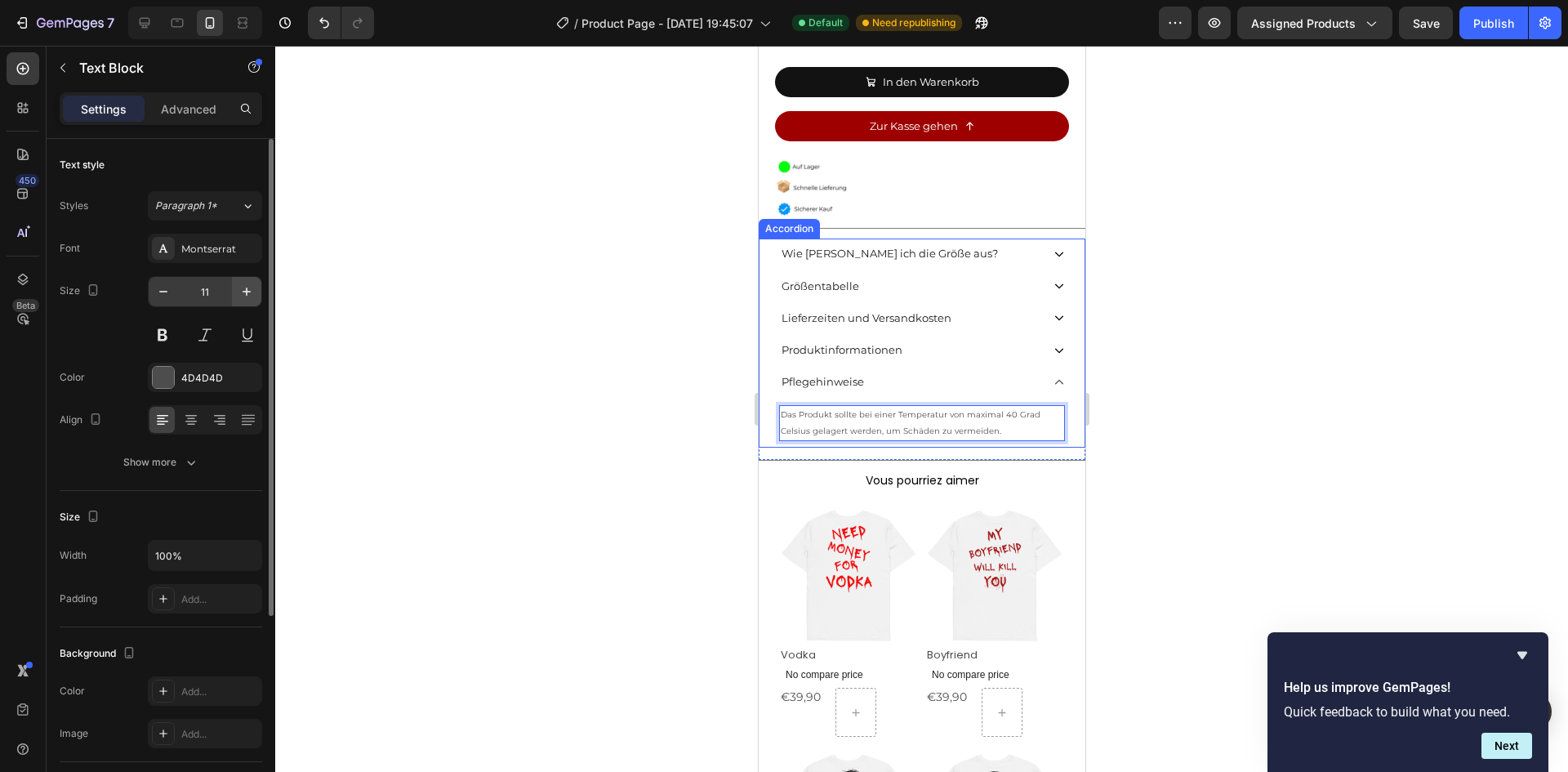
click at [234, 296] on button "button" at bounding box center [246, 291] width 30 height 30
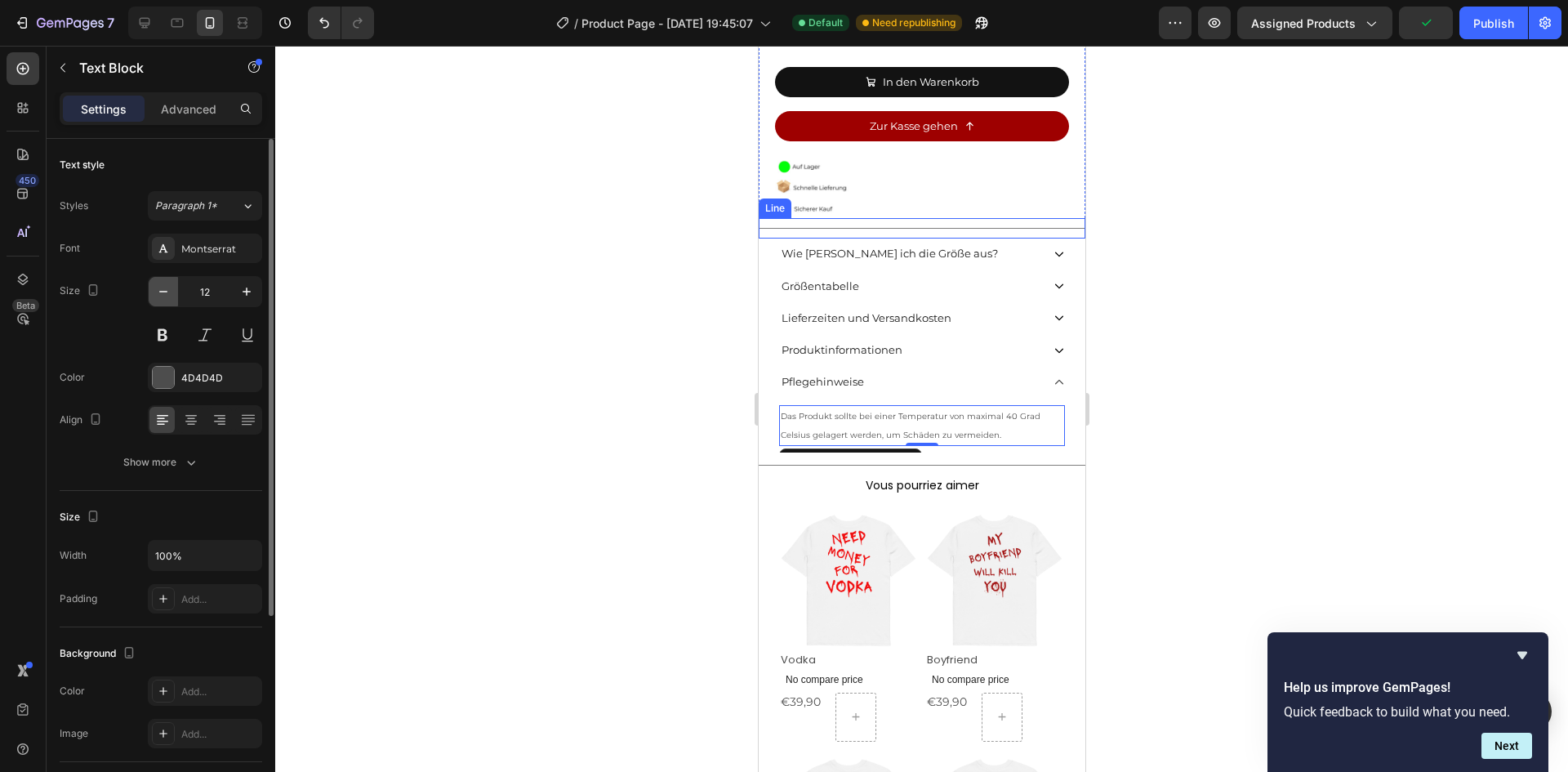
click at [164, 299] on icon "button" at bounding box center [163, 291] width 16 height 16
type input "11"
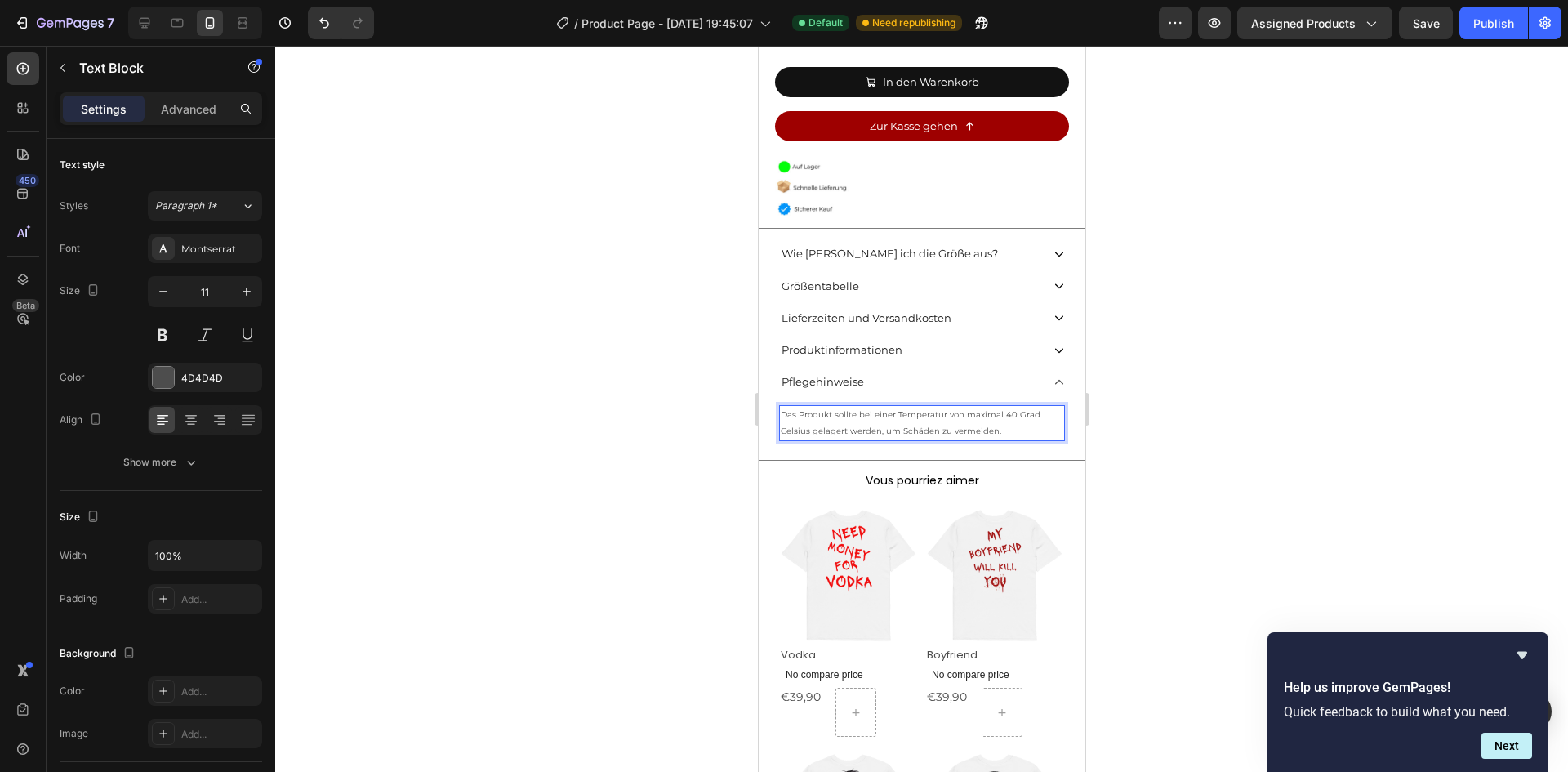
click at [894, 409] on span "Das Produkt sollte bei einer Temperatur von maximal 40 Grad Celsius gelagert we…" at bounding box center [910, 423] width 260 height 27
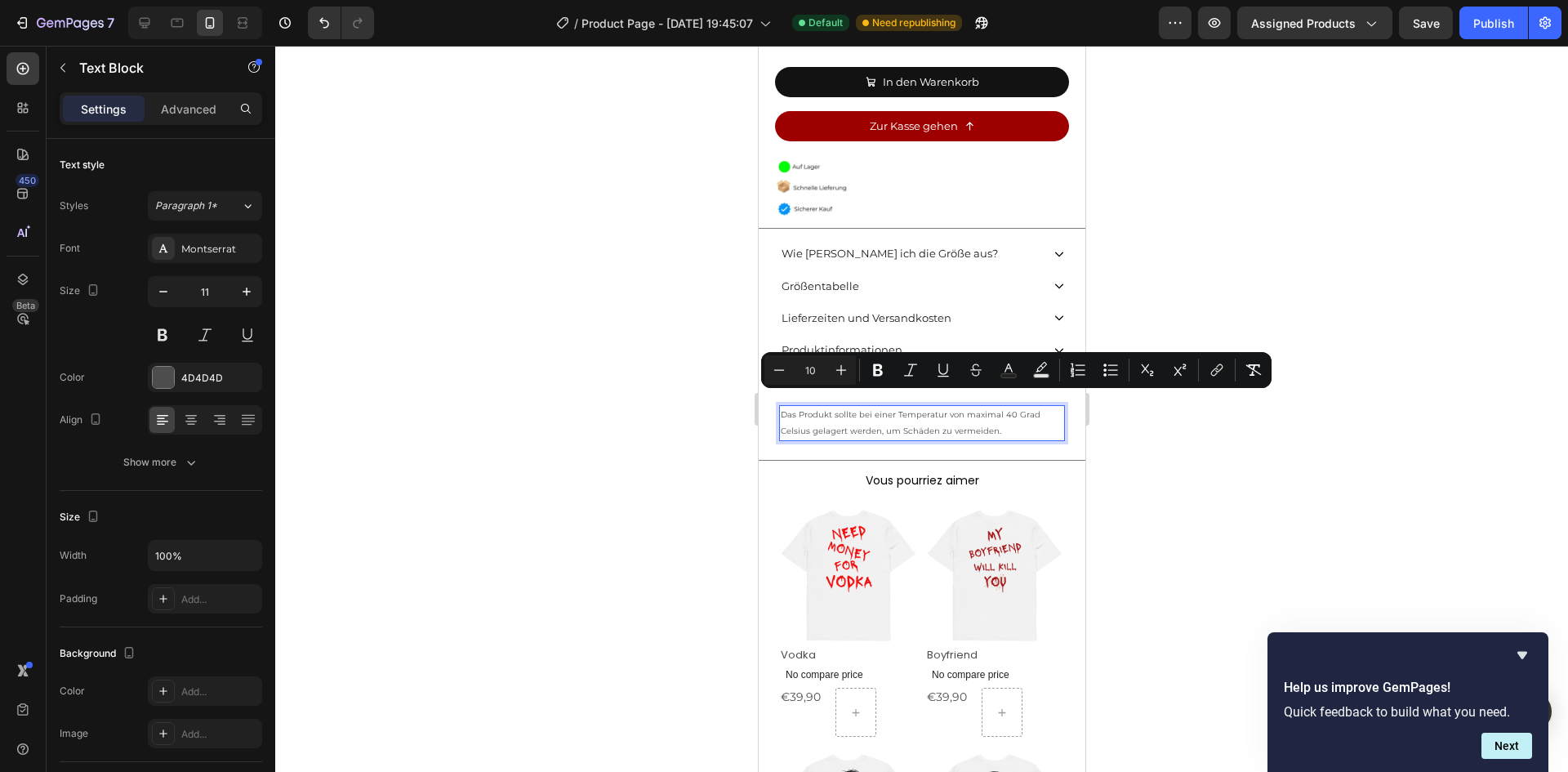
click at [1266, 469] on div at bounding box center [922, 409] width 1293 height 726
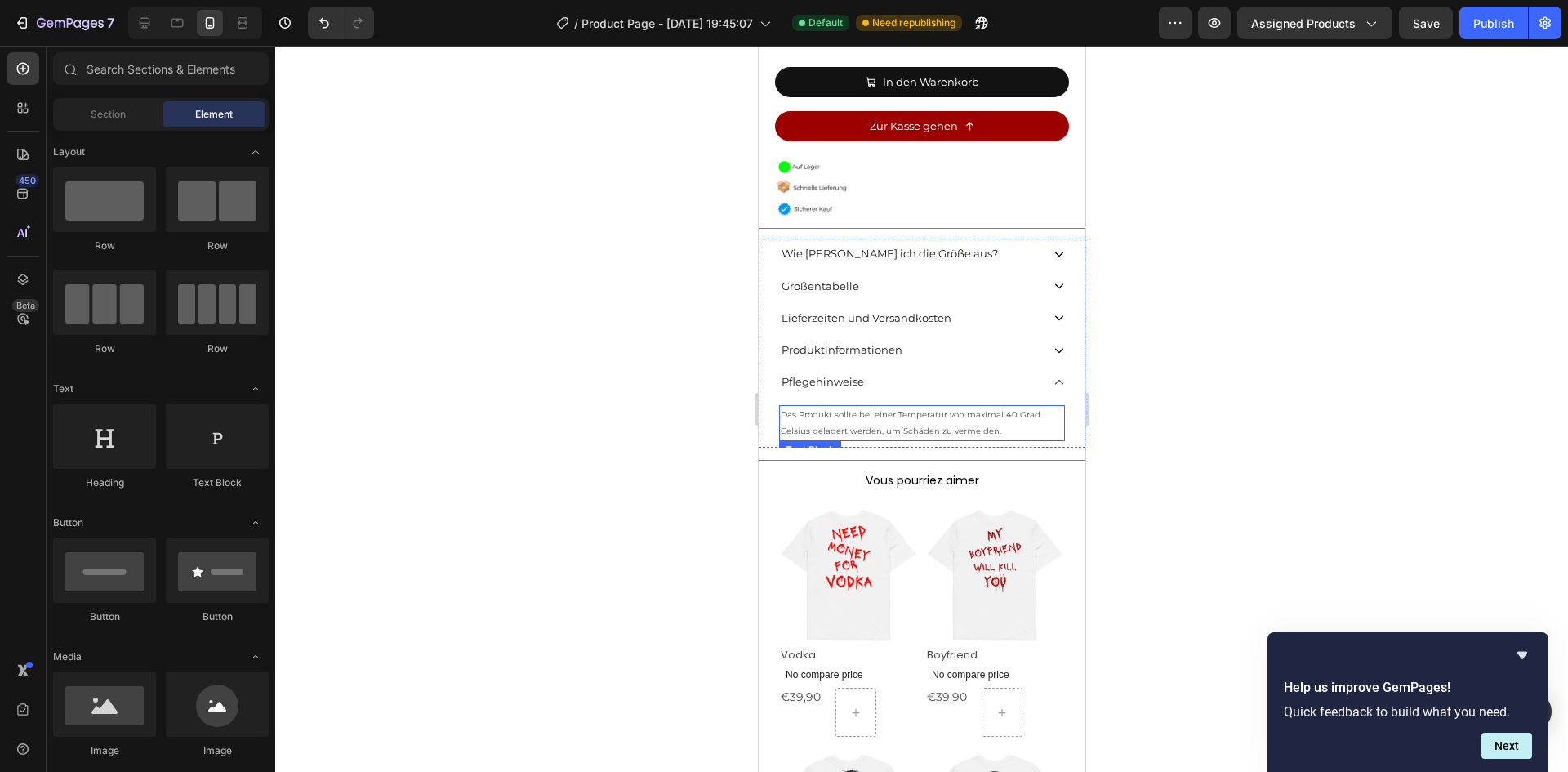
click at [905, 407] on p "Das Produkt sollte bei einer Temperatur von maximal 40 Grad Celsius gelagert we…" at bounding box center [921, 423] width 282 height 32
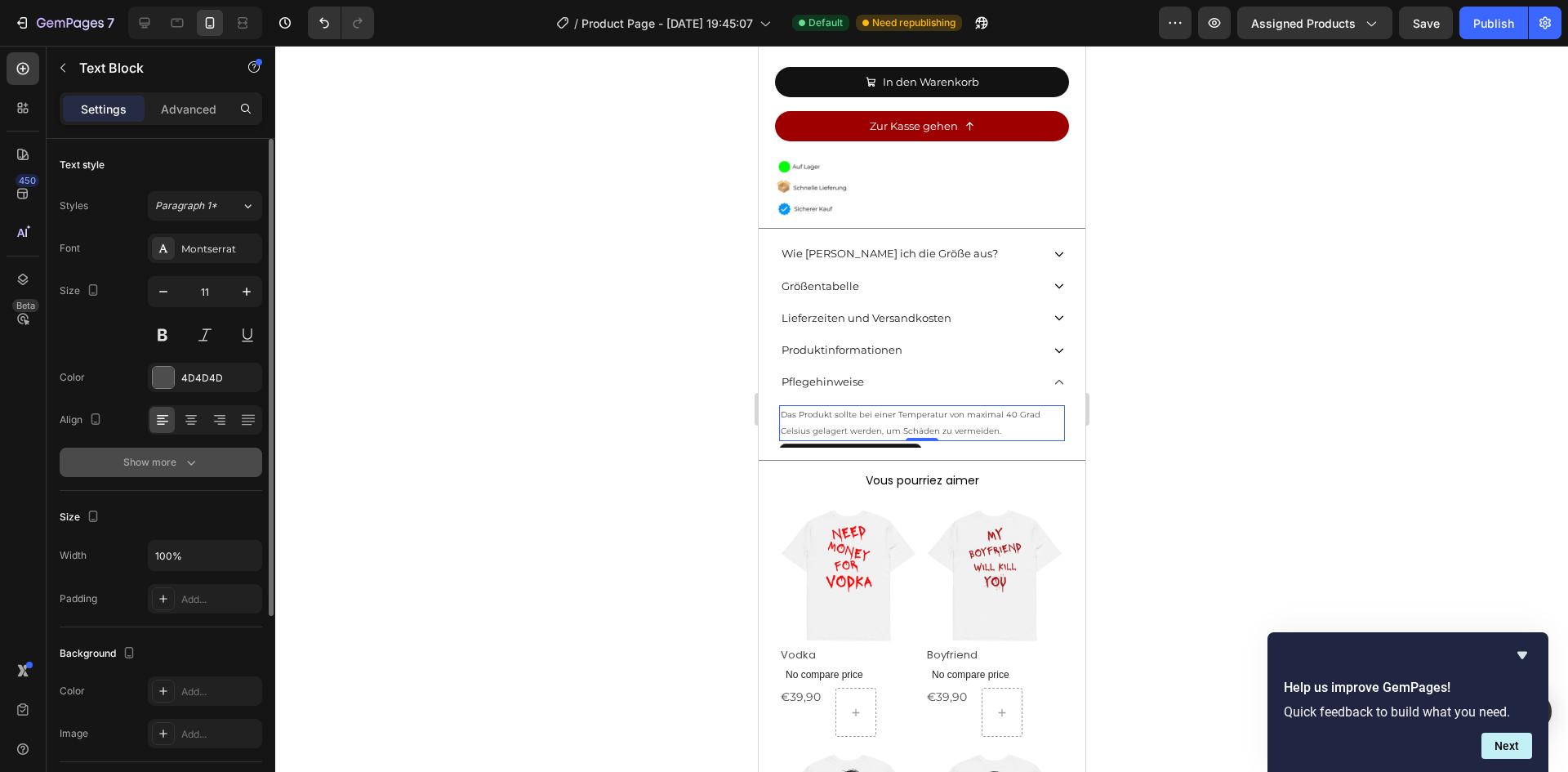
click at [148, 469] on div "Show more" at bounding box center [161, 463] width 76 height 16
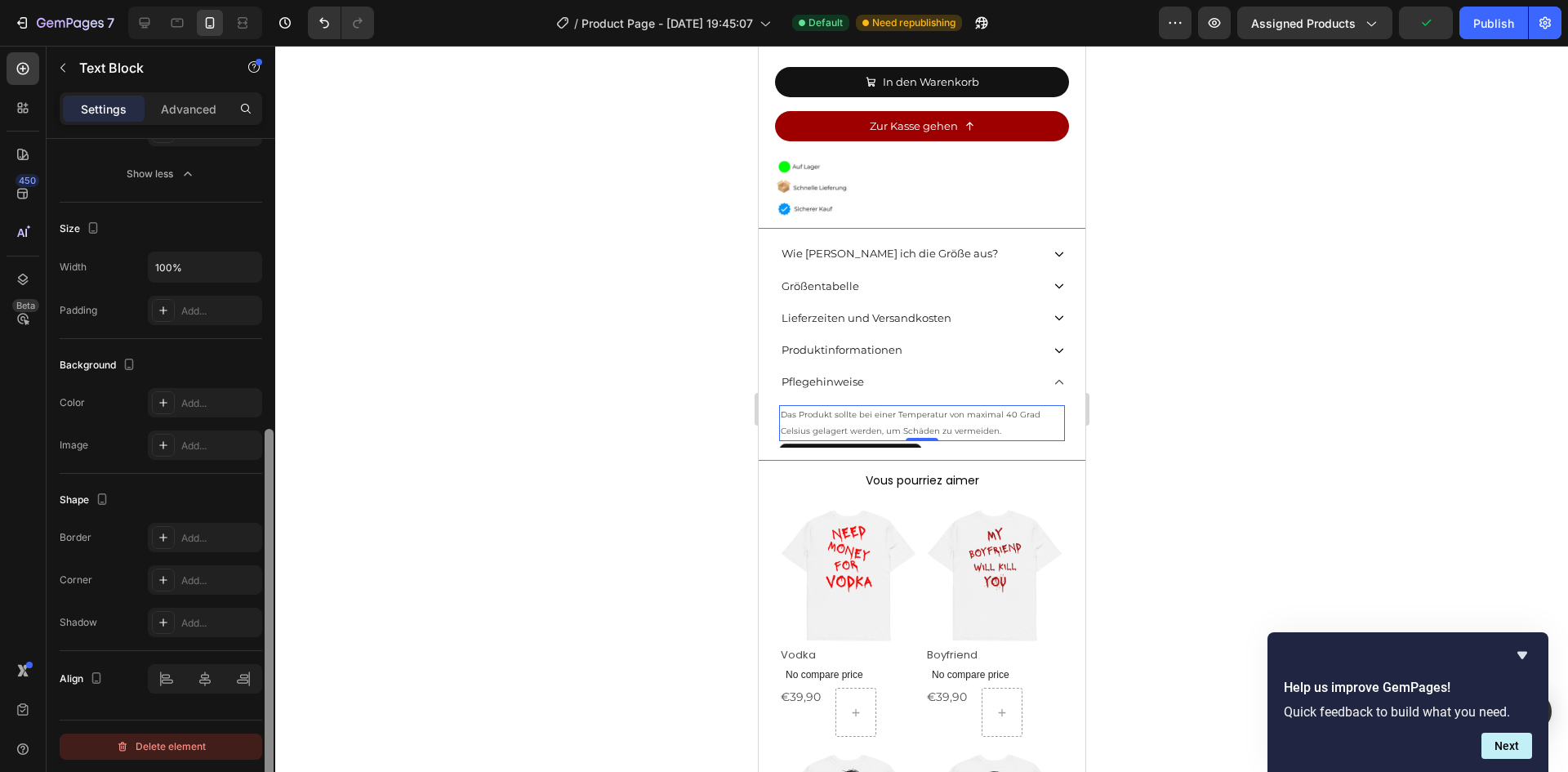
drag, startPoint x: 273, startPoint y: 455, endPoint x: 208, endPoint y: 753, distance: 305.0
click at [266, 0] on html "7 Version history / Product Page - [DATE] 19:45:07 Default Need republishing Pr…" at bounding box center [784, 0] width 1568 height 0
click at [181, 747] on div "Delete element" at bounding box center [161, 748] width 90 height 20
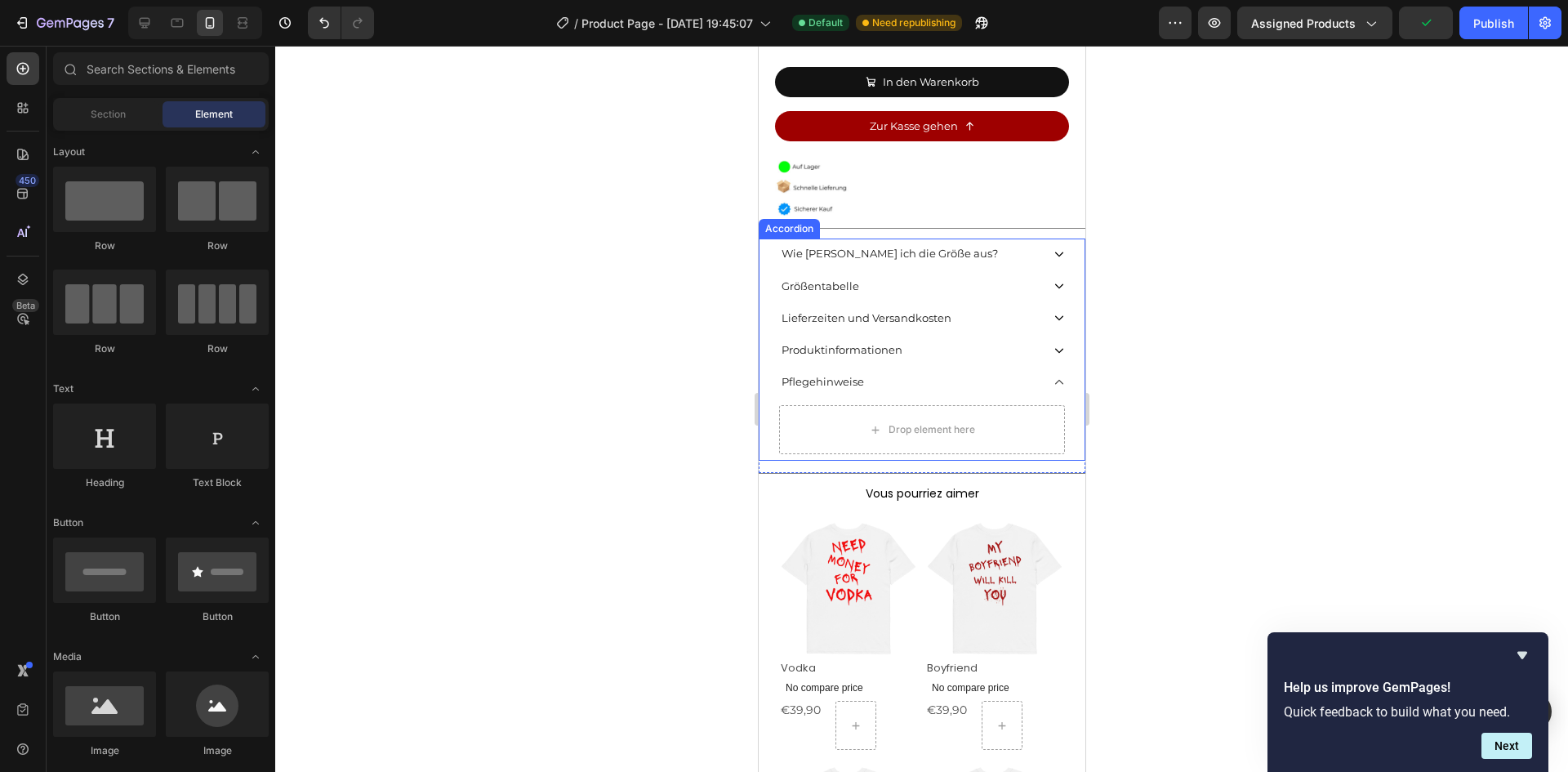
click at [867, 308] on p "Lieferzeiten und Versandkosten" at bounding box center [866, 317] width 170 height 21
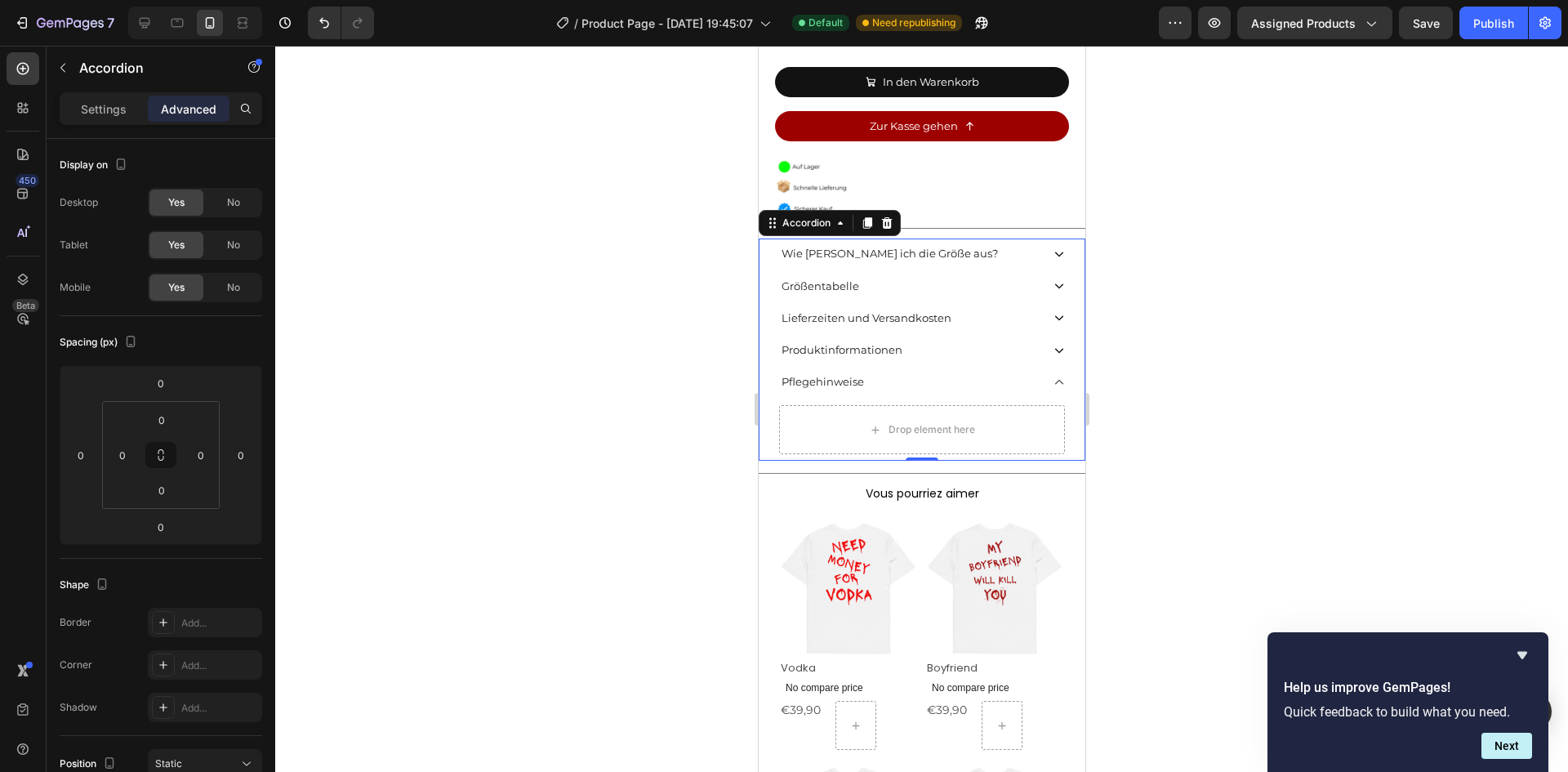
click at [977, 308] on div "Lieferzeiten und Versandkosten" at bounding box center [909, 318] width 261 height 25
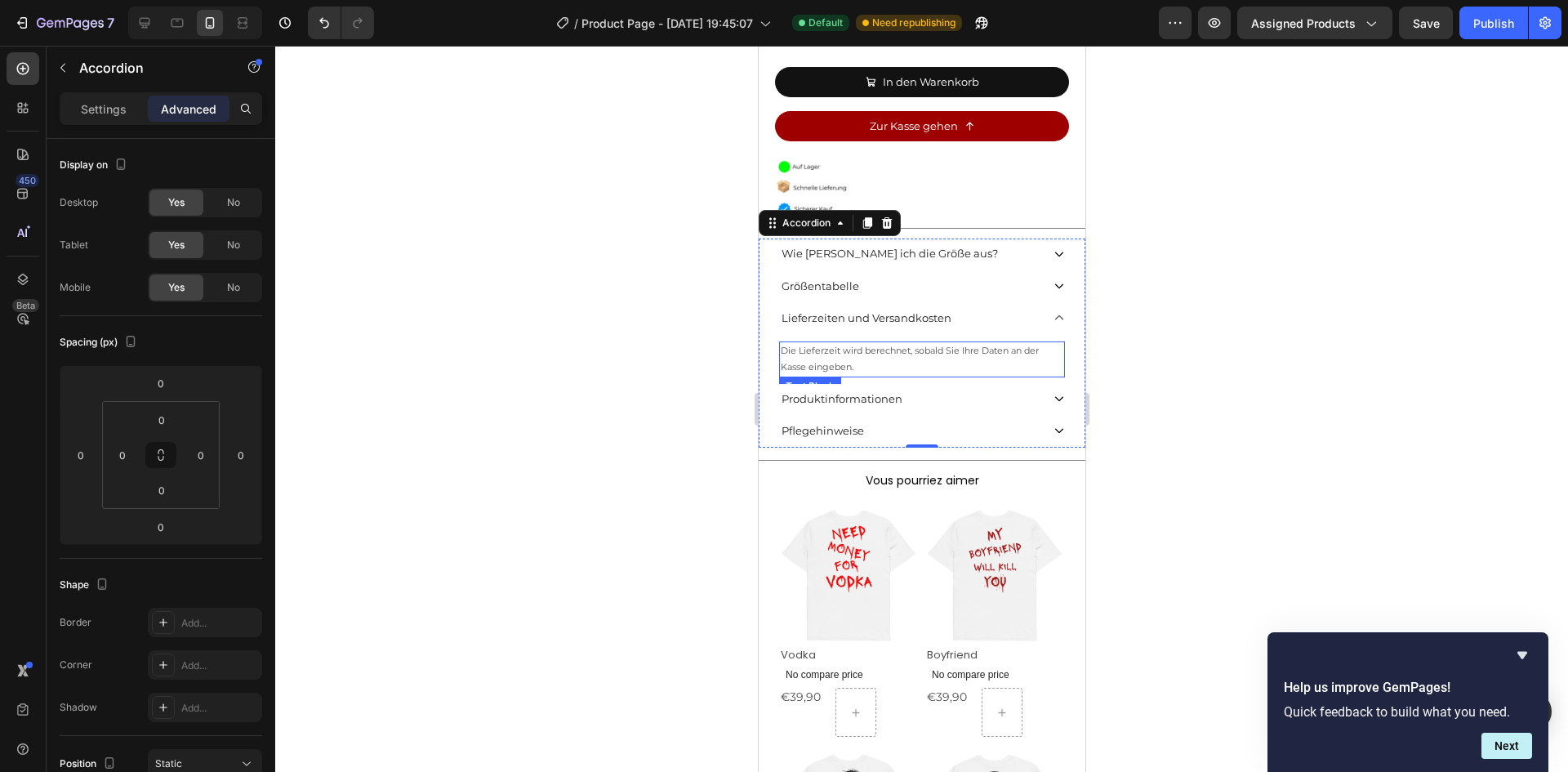
click at [894, 343] on p "Die Lieferzeit wird berechnet, sobald Sie Ihre Daten an der Kasse eingeben." at bounding box center [921, 359] width 282 height 32
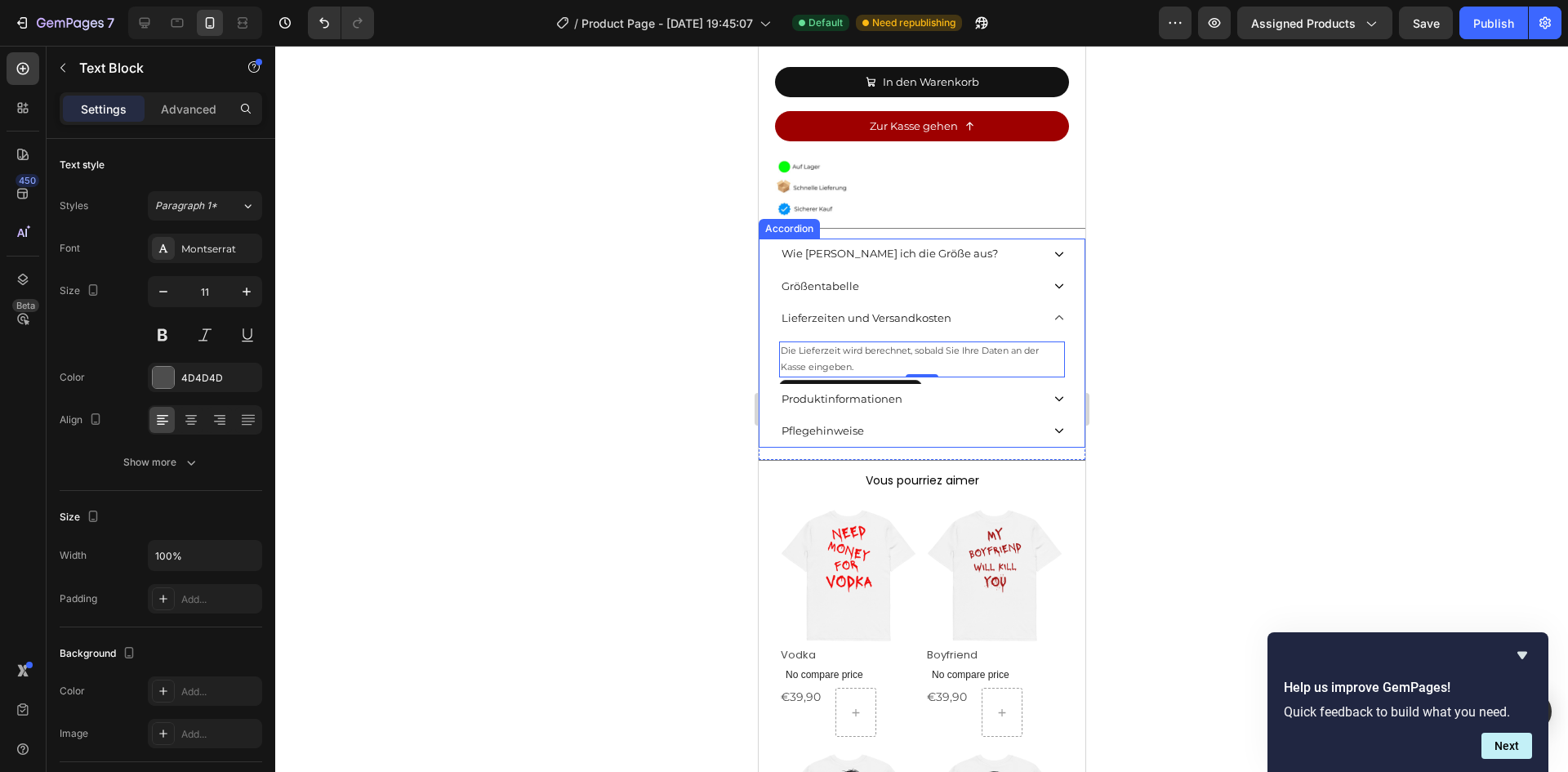
click at [960, 309] on div "Lieferzeiten und Versandkosten" at bounding box center [909, 318] width 261 height 25
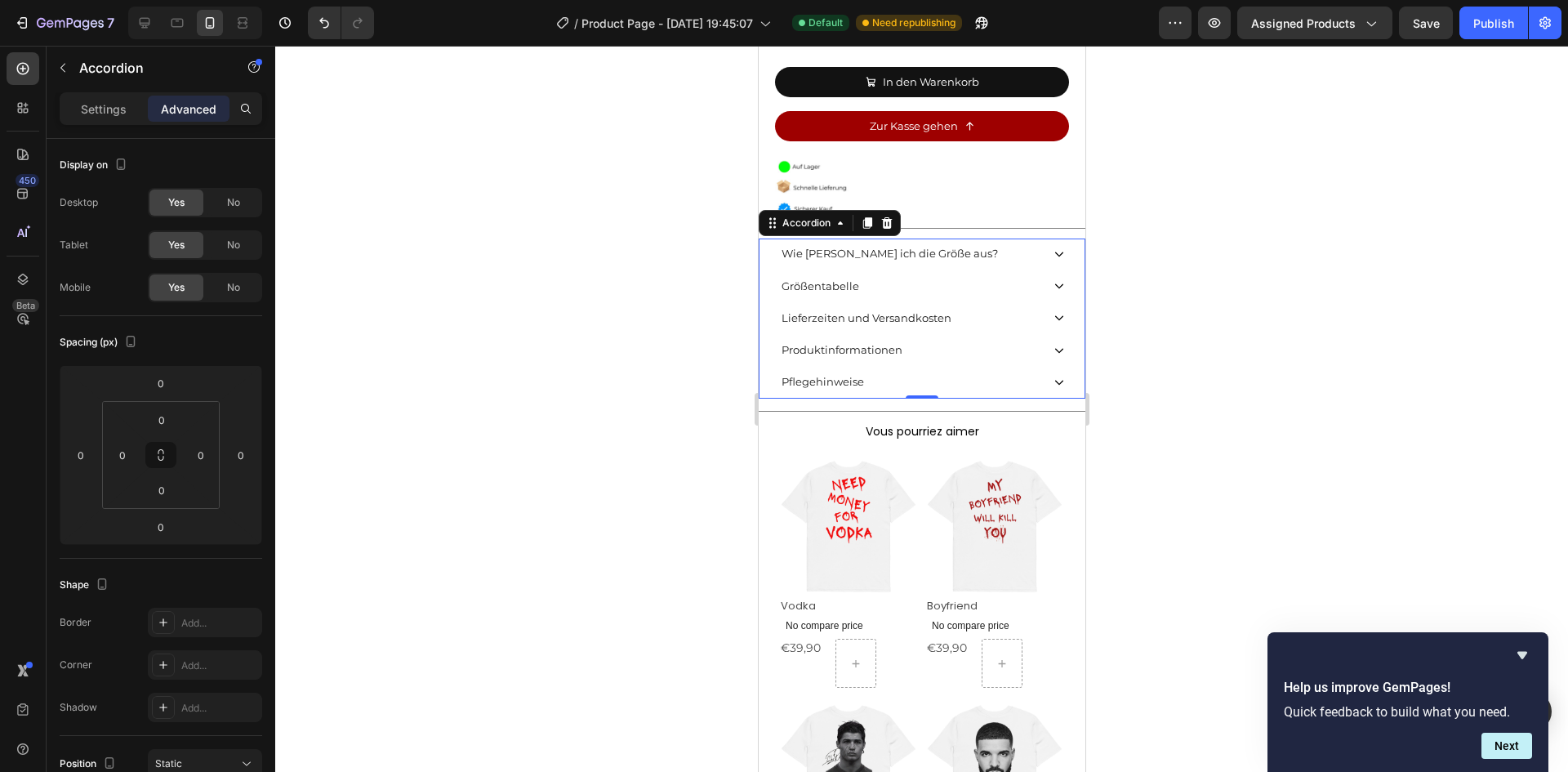
click at [899, 273] on div "Größentabelle" at bounding box center [909, 286] width 261 height 25
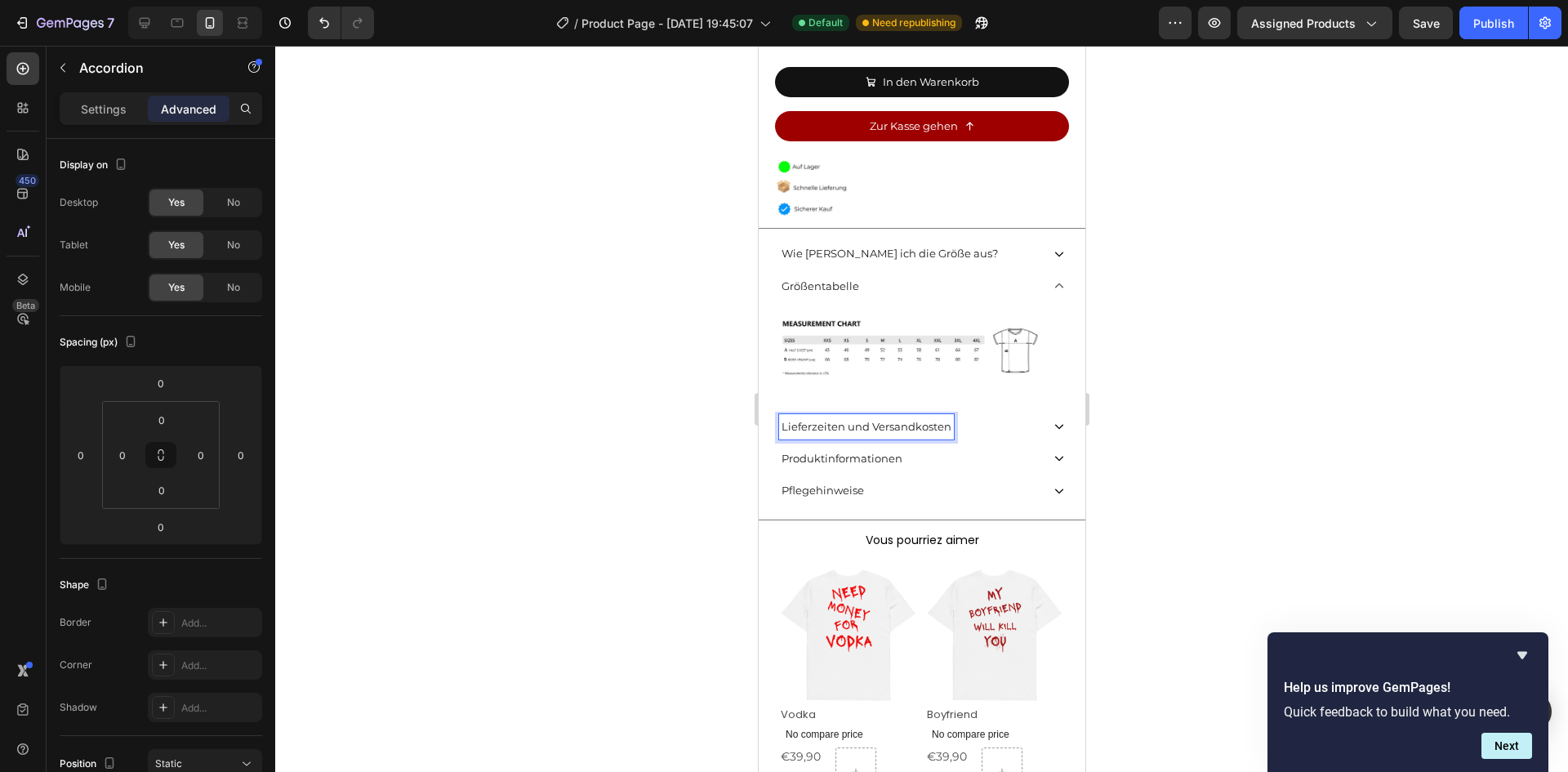
click at [1003, 414] on div "Lieferzeiten und Versandkosten" at bounding box center [909, 427] width 261 height 25
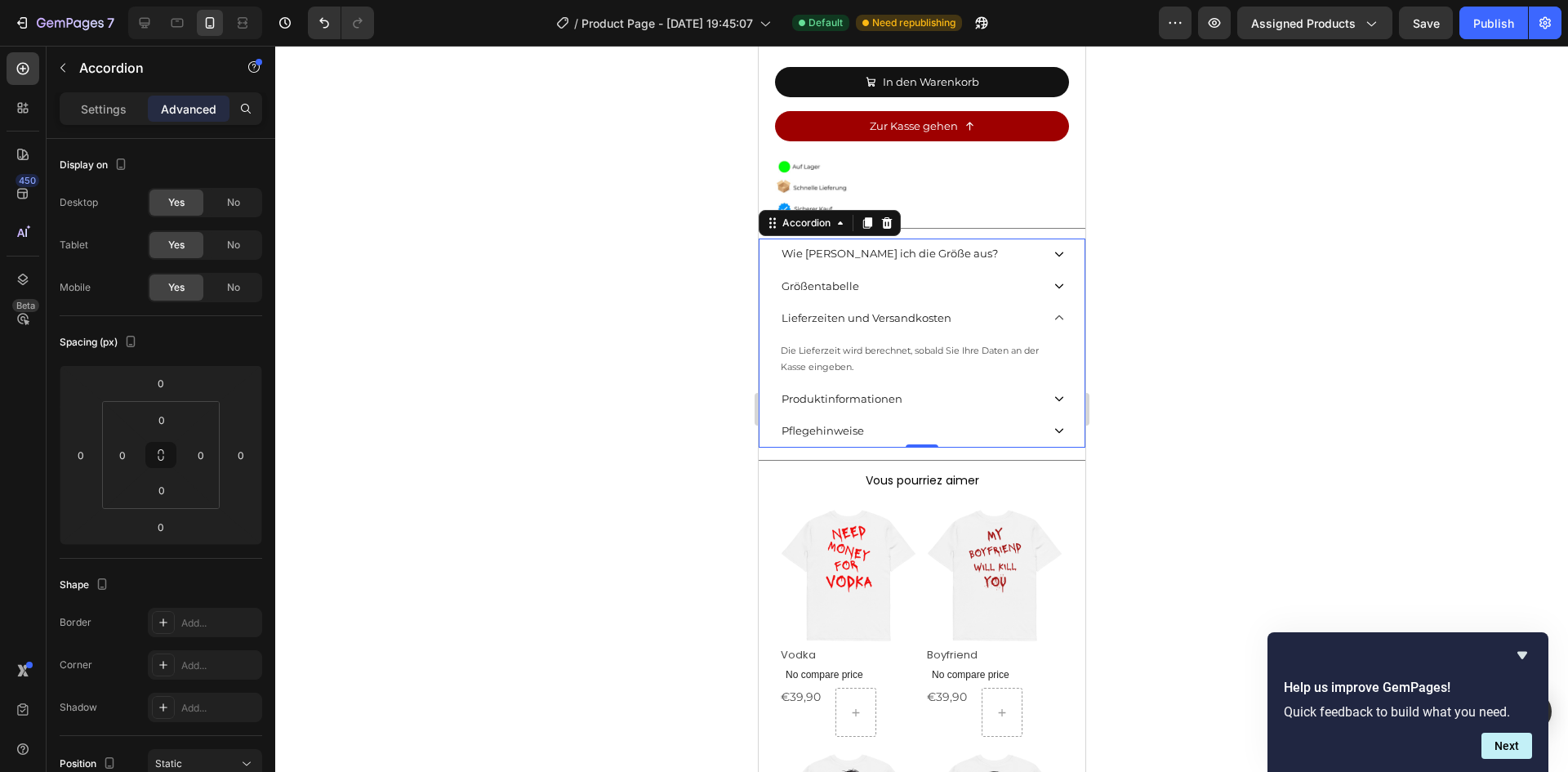
click at [975, 418] on div "Pflegehinweise" at bounding box center [909, 431] width 261 height 25
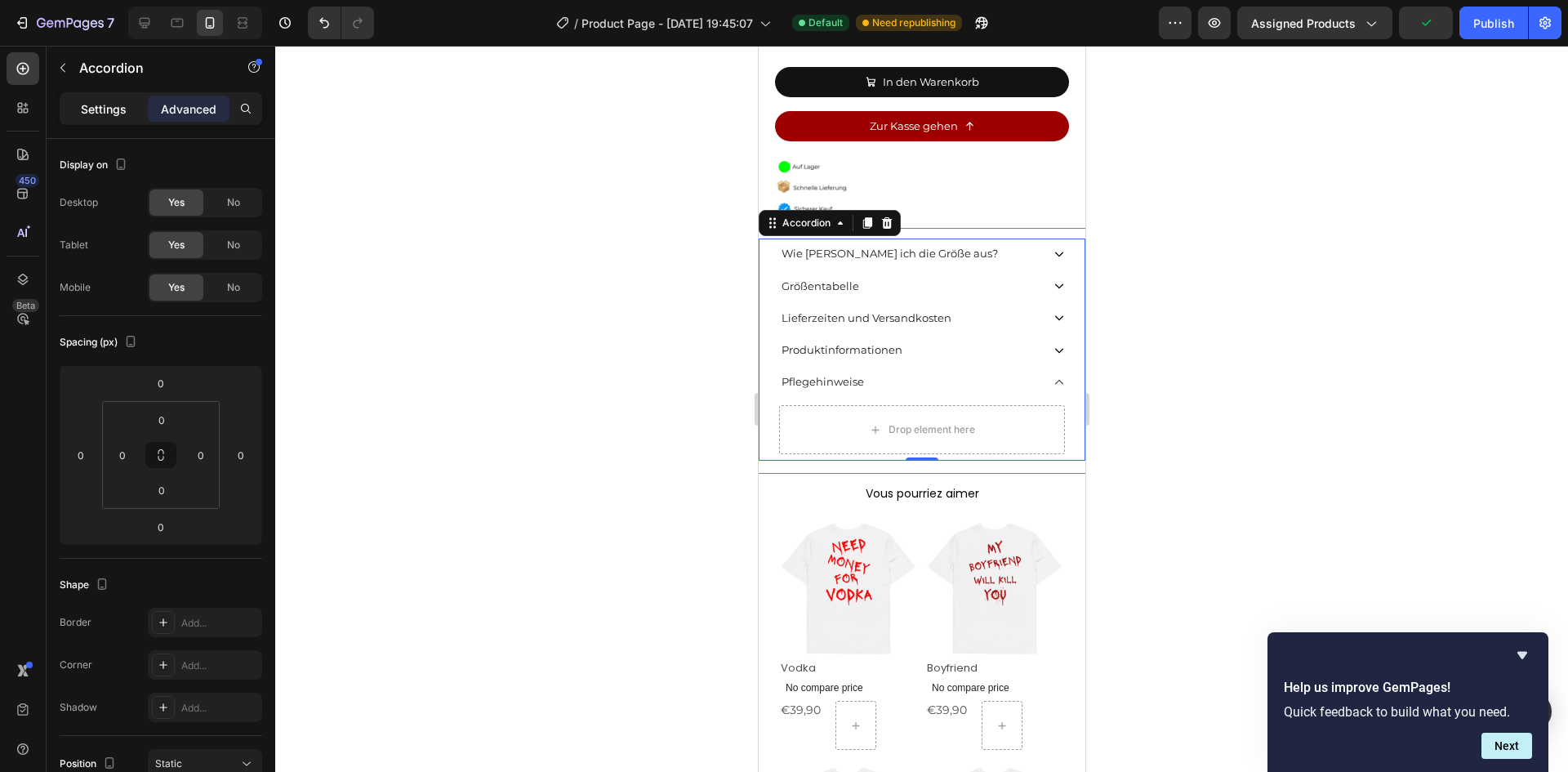
click at [94, 112] on p "Settings" at bounding box center [104, 108] width 46 height 17
type input "0"
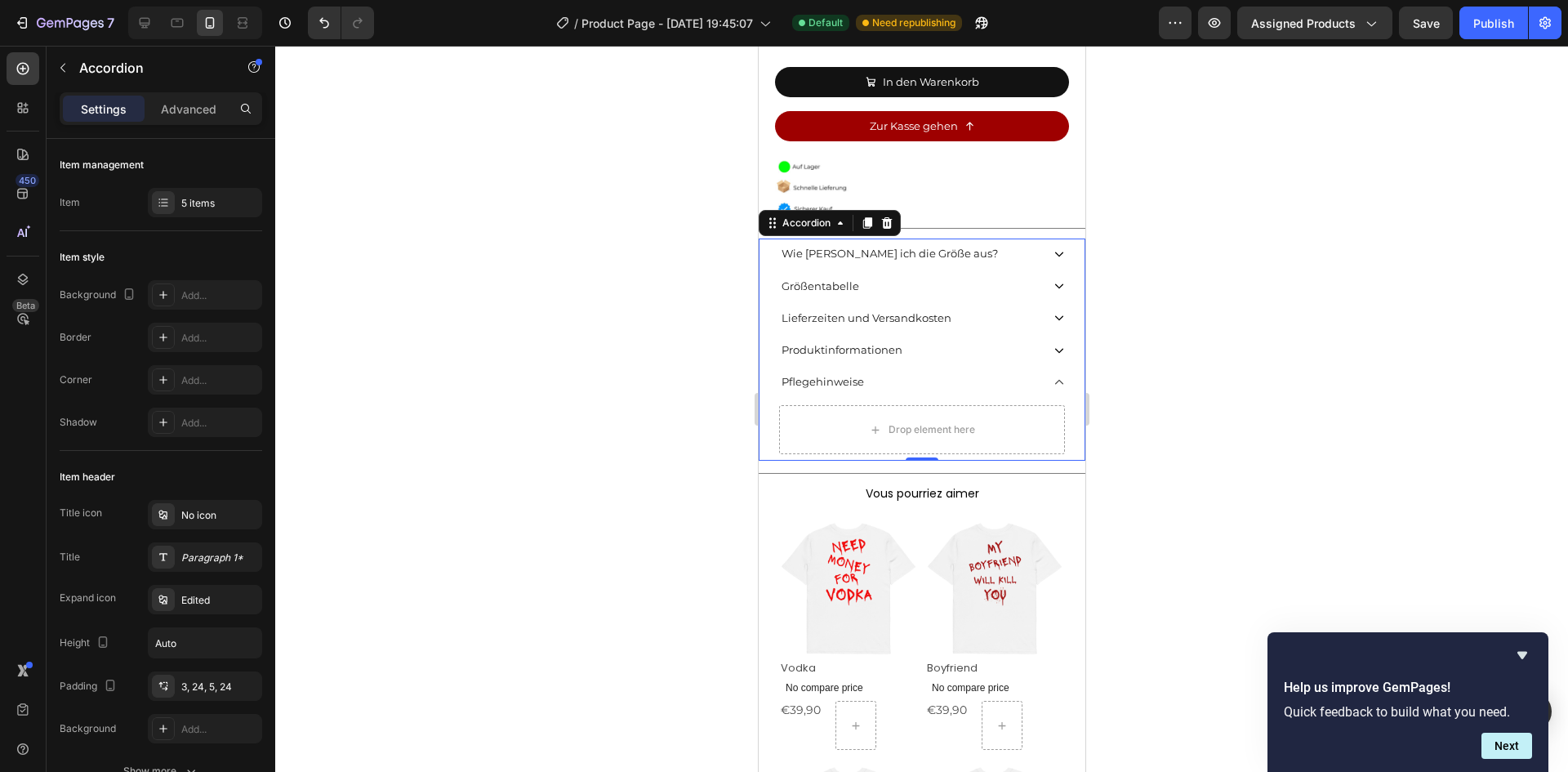
scroll to position [680, 0]
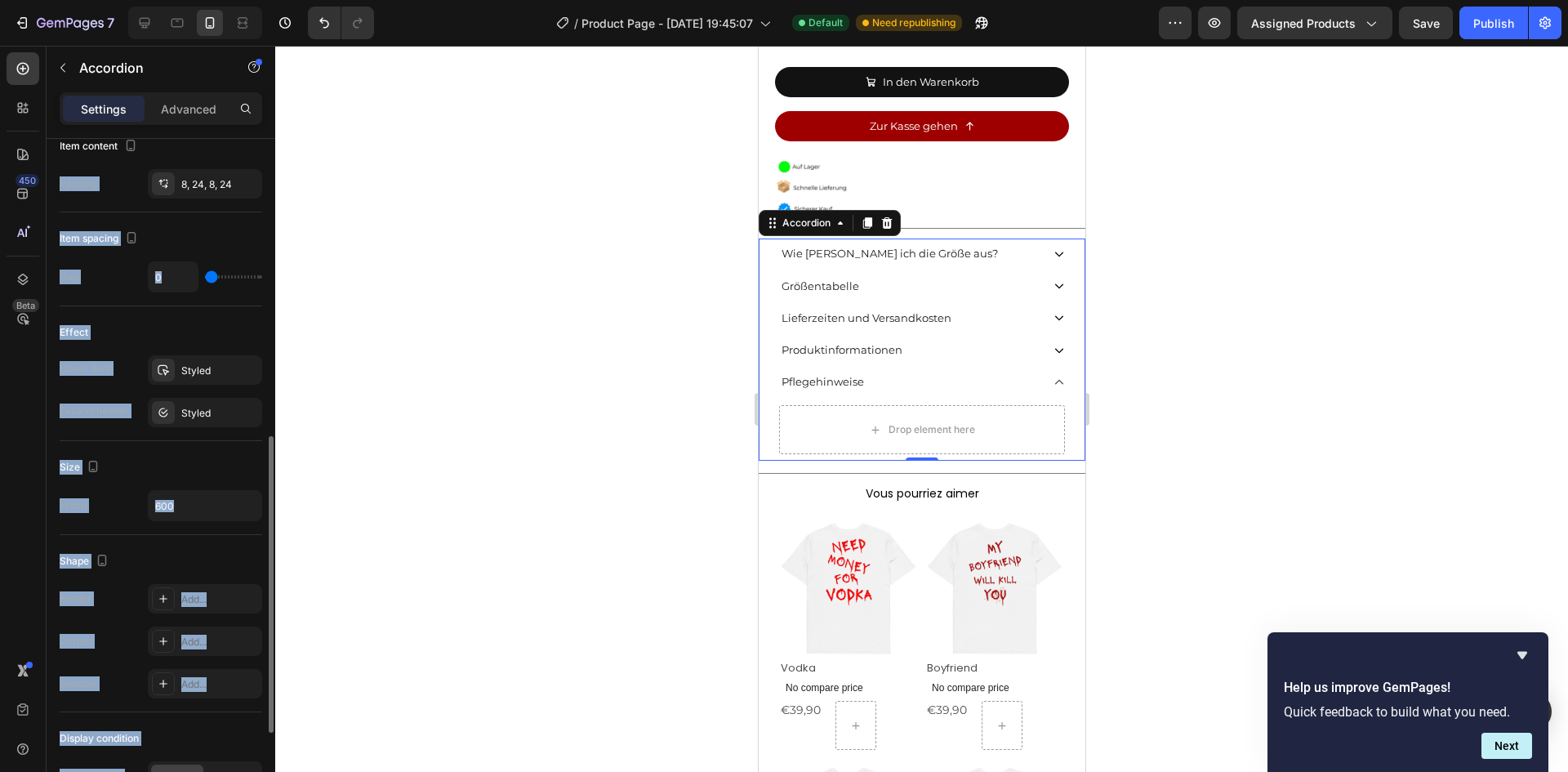
drag, startPoint x: 264, startPoint y: 183, endPoint x: 255, endPoint y: 146, distance: 38.1
click at [255, 146] on div "Item management Item 5 items Item style Background Add... Border Add... Corner …" at bounding box center [161, 479] width 229 height 680
click at [251, 335] on div "Effect" at bounding box center [160, 332] width 203 height 26
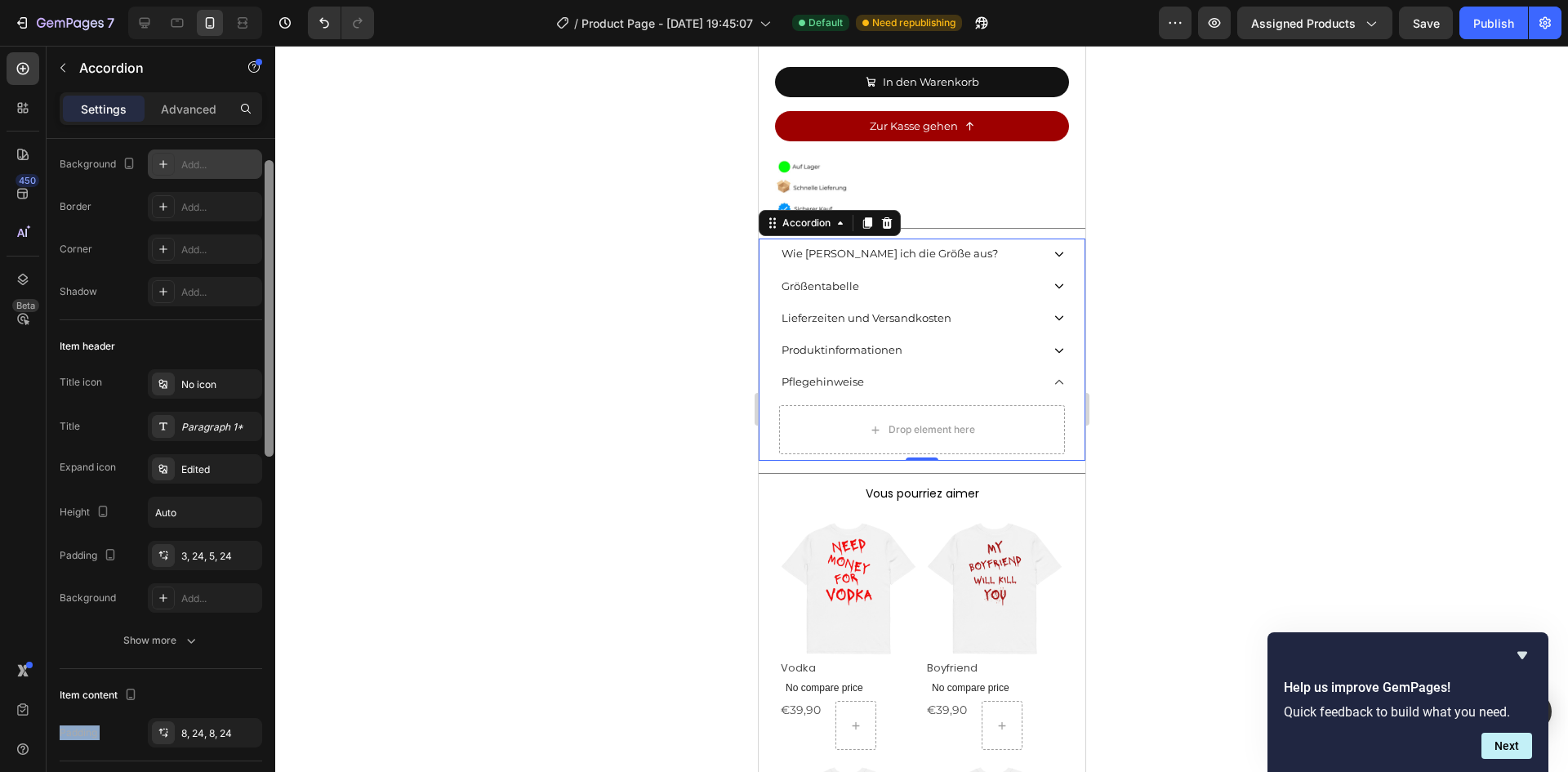
scroll to position [106, 0]
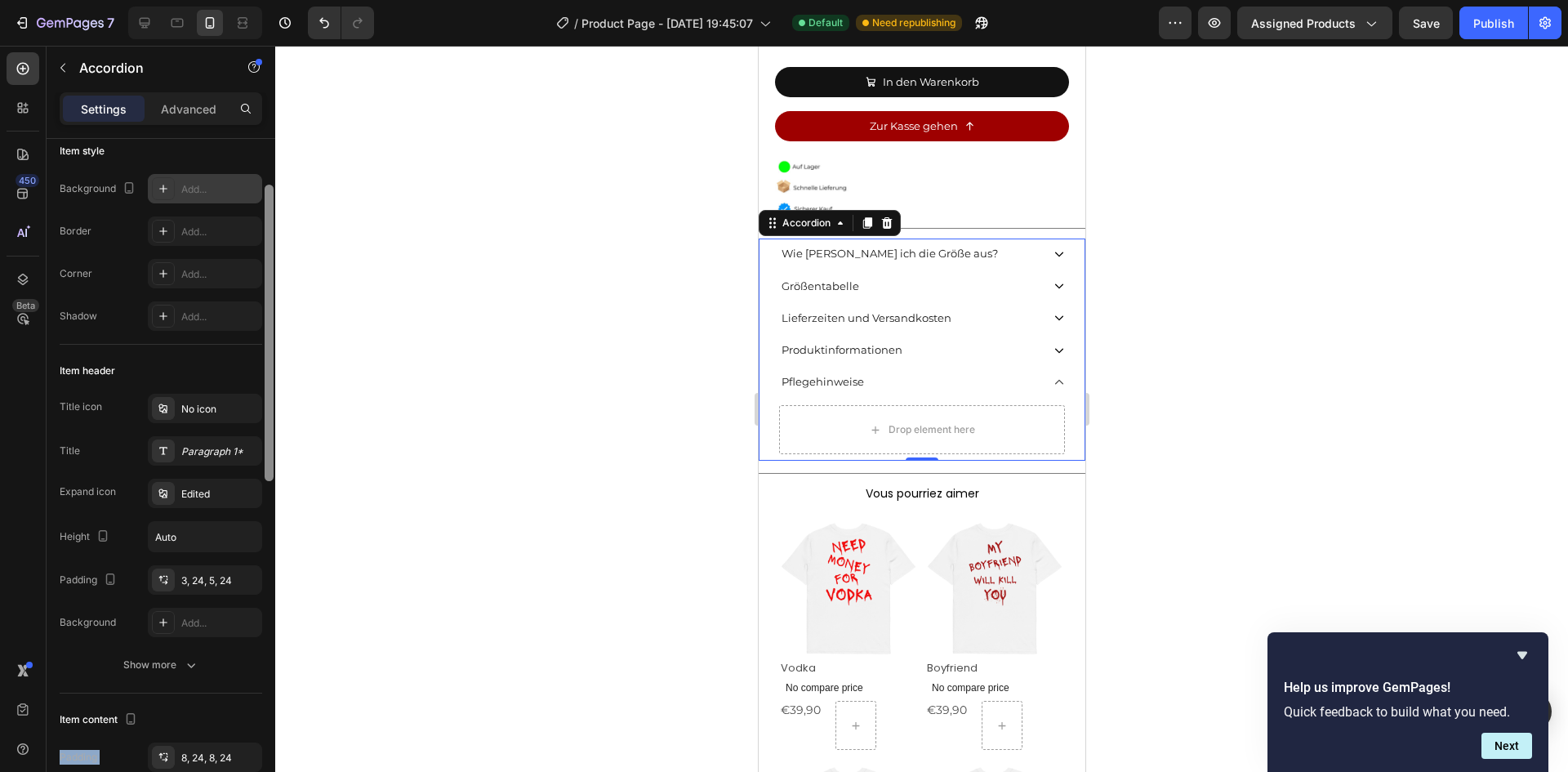
drag, startPoint x: 272, startPoint y: 446, endPoint x: 257, endPoint y: 196, distance: 250.4
click at [257, 196] on div "Item management Item 5 items Item style Background Add... Border Add... Corner …" at bounding box center [161, 479] width 229 height 680
drag, startPoint x: 192, startPoint y: 360, endPoint x: 182, endPoint y: 316, distance: 45.1
click at [193, 360] on div "Item header" at bounding box center [160, 371] width 203 height 26
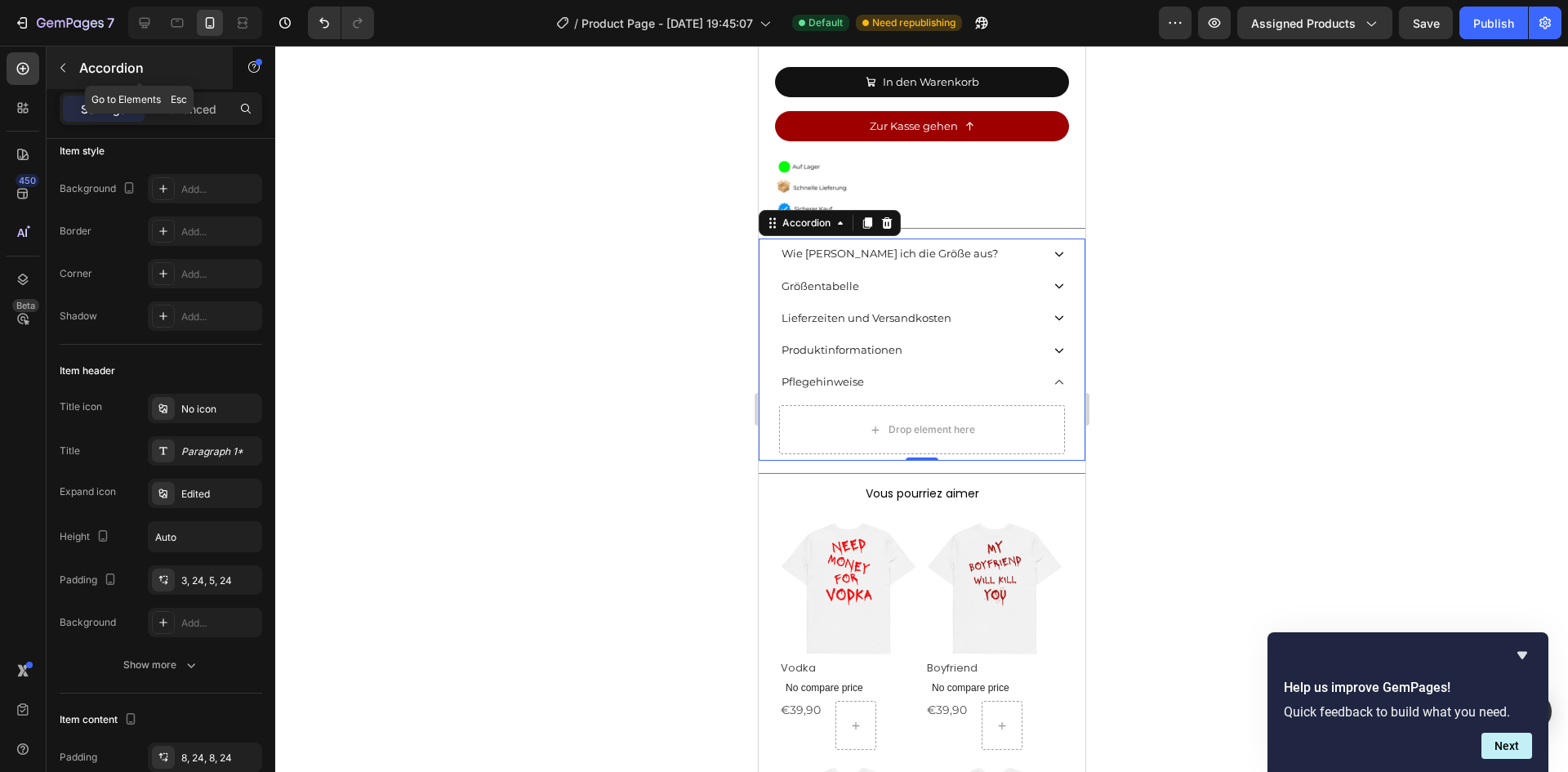
click at [54, 77] on button "button" at bounding box center [62, 68] width 26 height 26
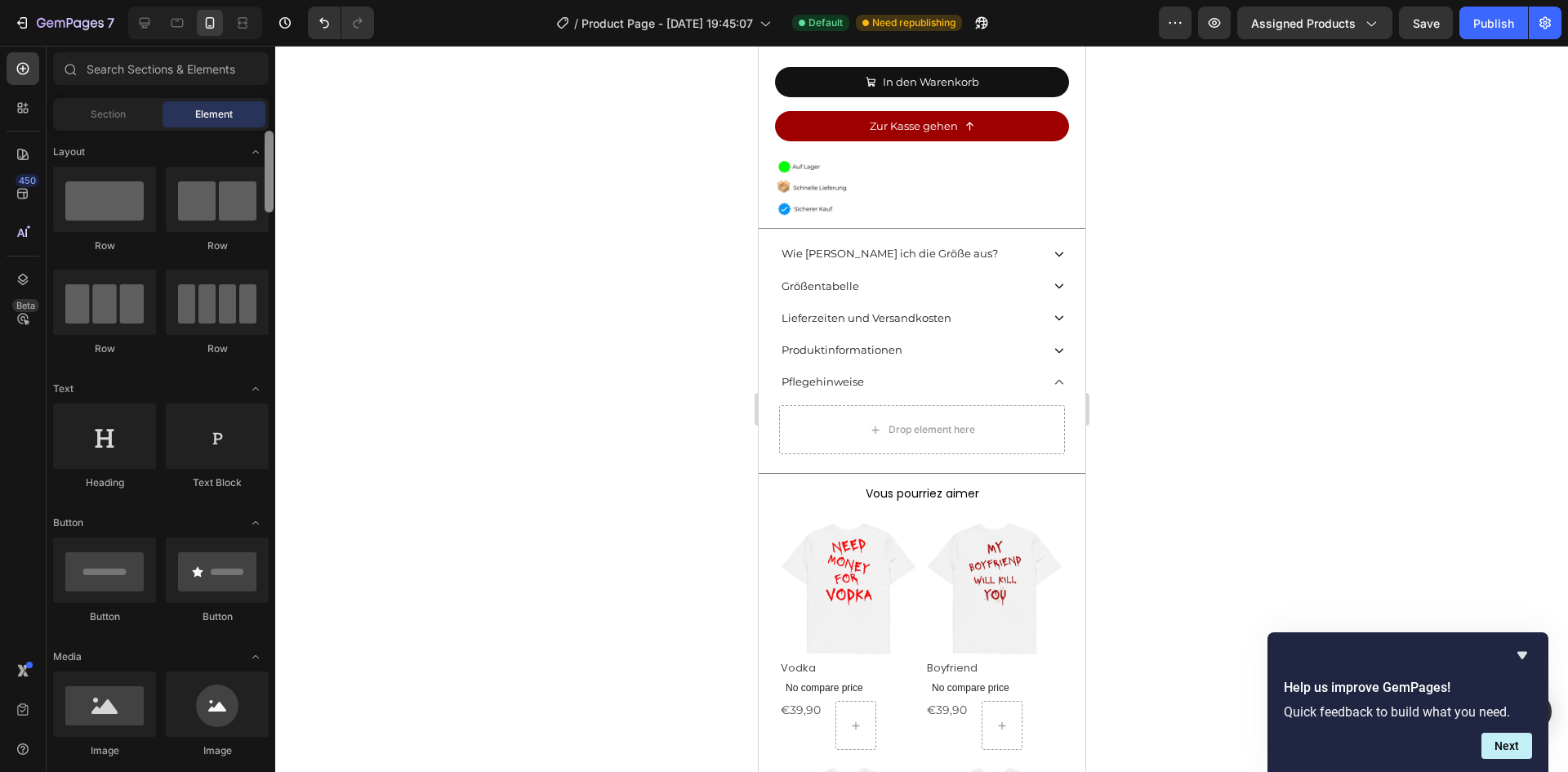
drag, startPoint x: 271, startPoint y: 202, endPoint x: 271, endPoint y: 192, distance: 10.0
click at [271, 192] on div at bounding box center [269, 171] width 9 height 82
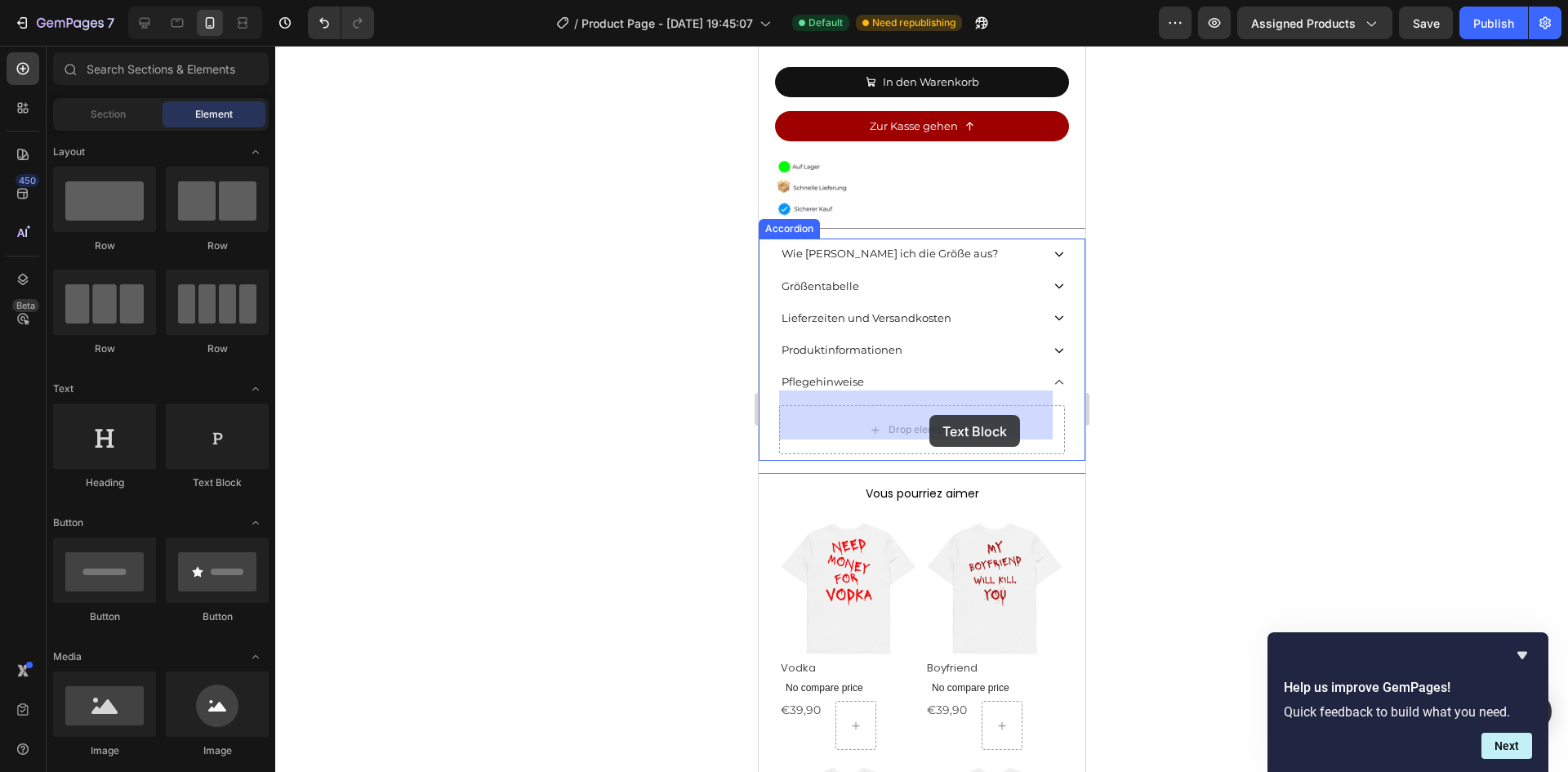
drag, startPoint x: 985, startPoint y: 492, endPoint x: 929, endPoint y: 415, distance: 95.2
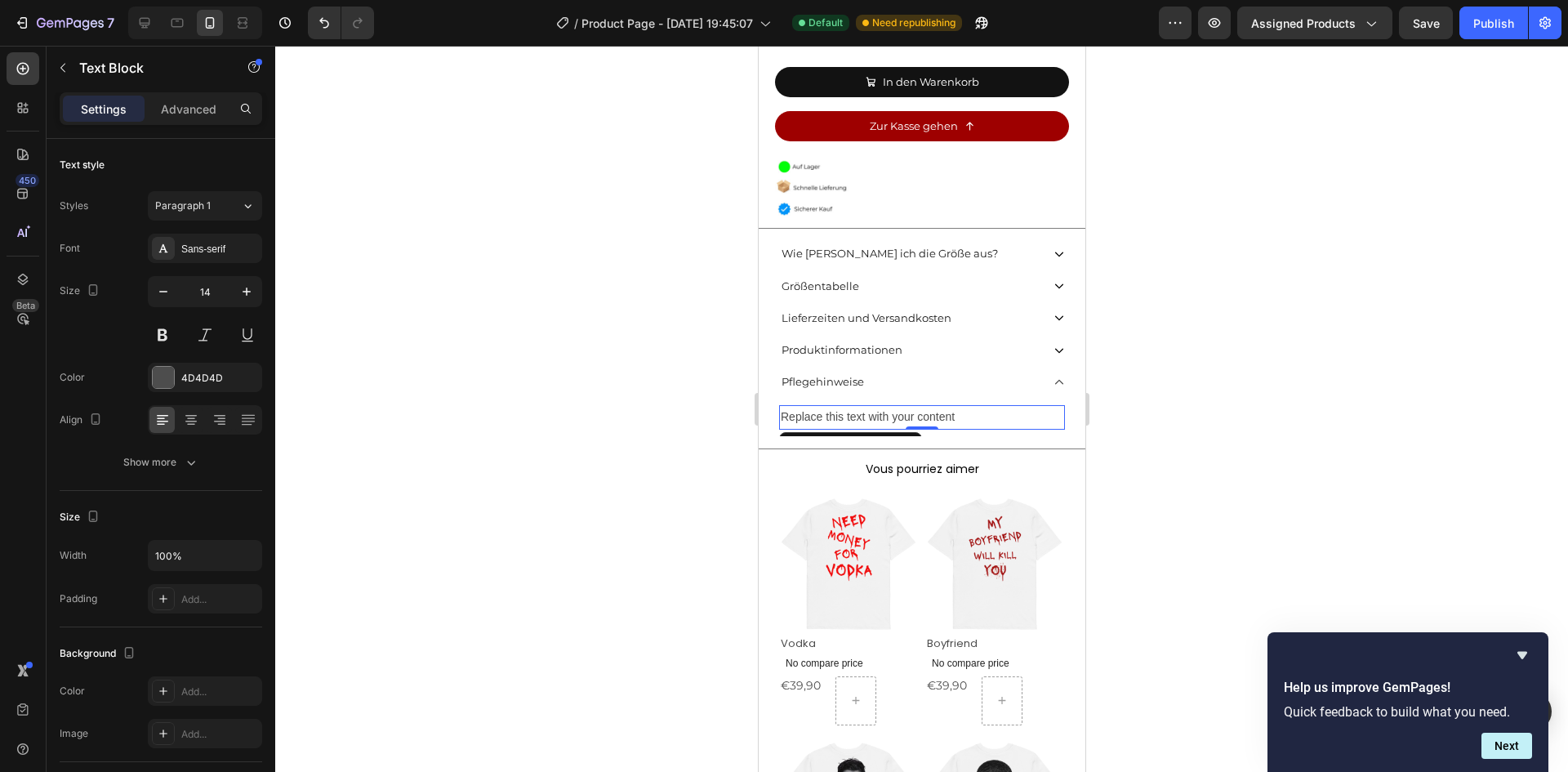
click at [891, 407] on div "Replace this text with your content" at bounding box center [921, 417] width 286 height 23
click at [891, 407] on p "Replace this text with your content" at bounding box center [921, 417] width 282 height 21
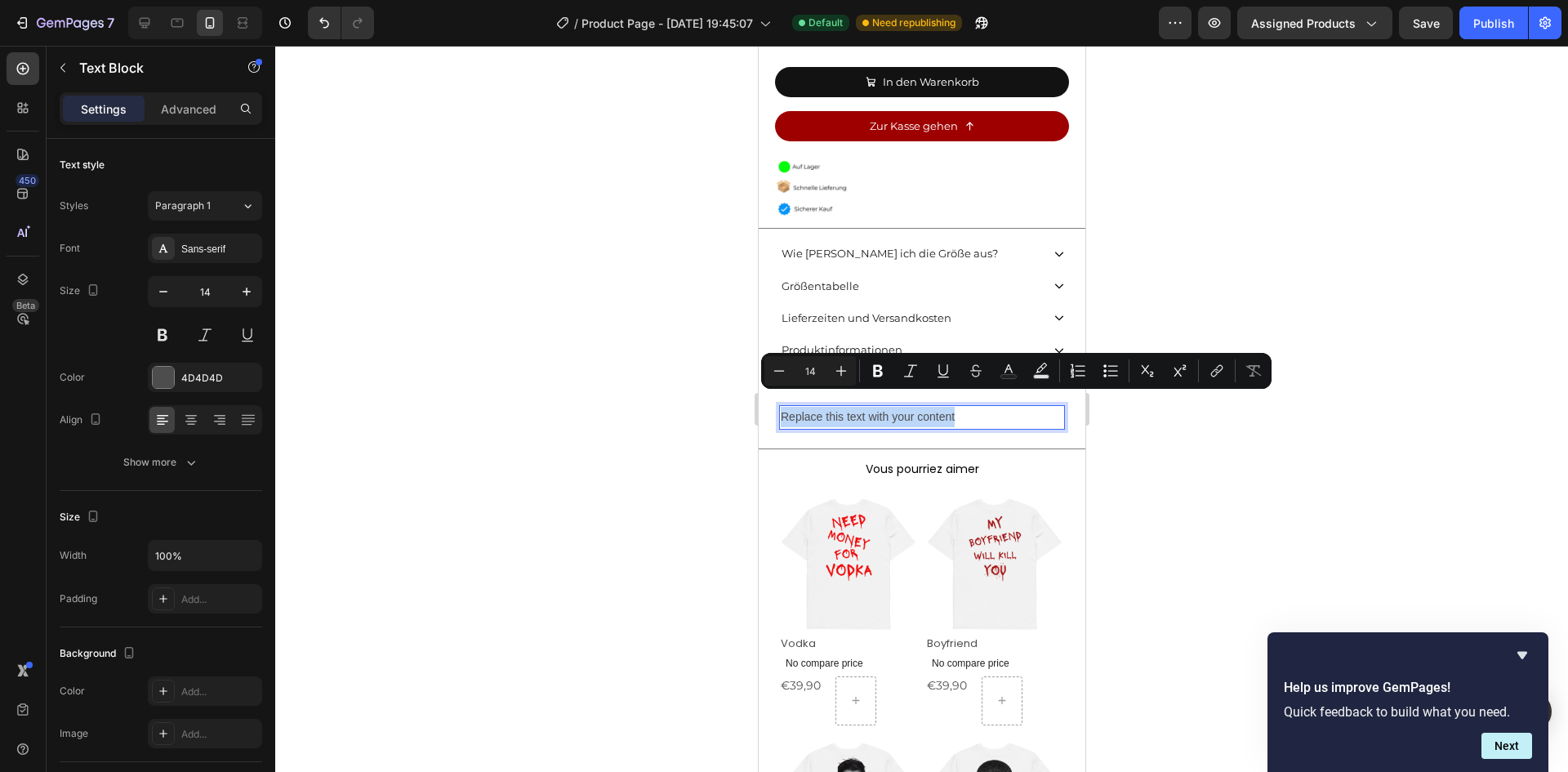
type input "10"
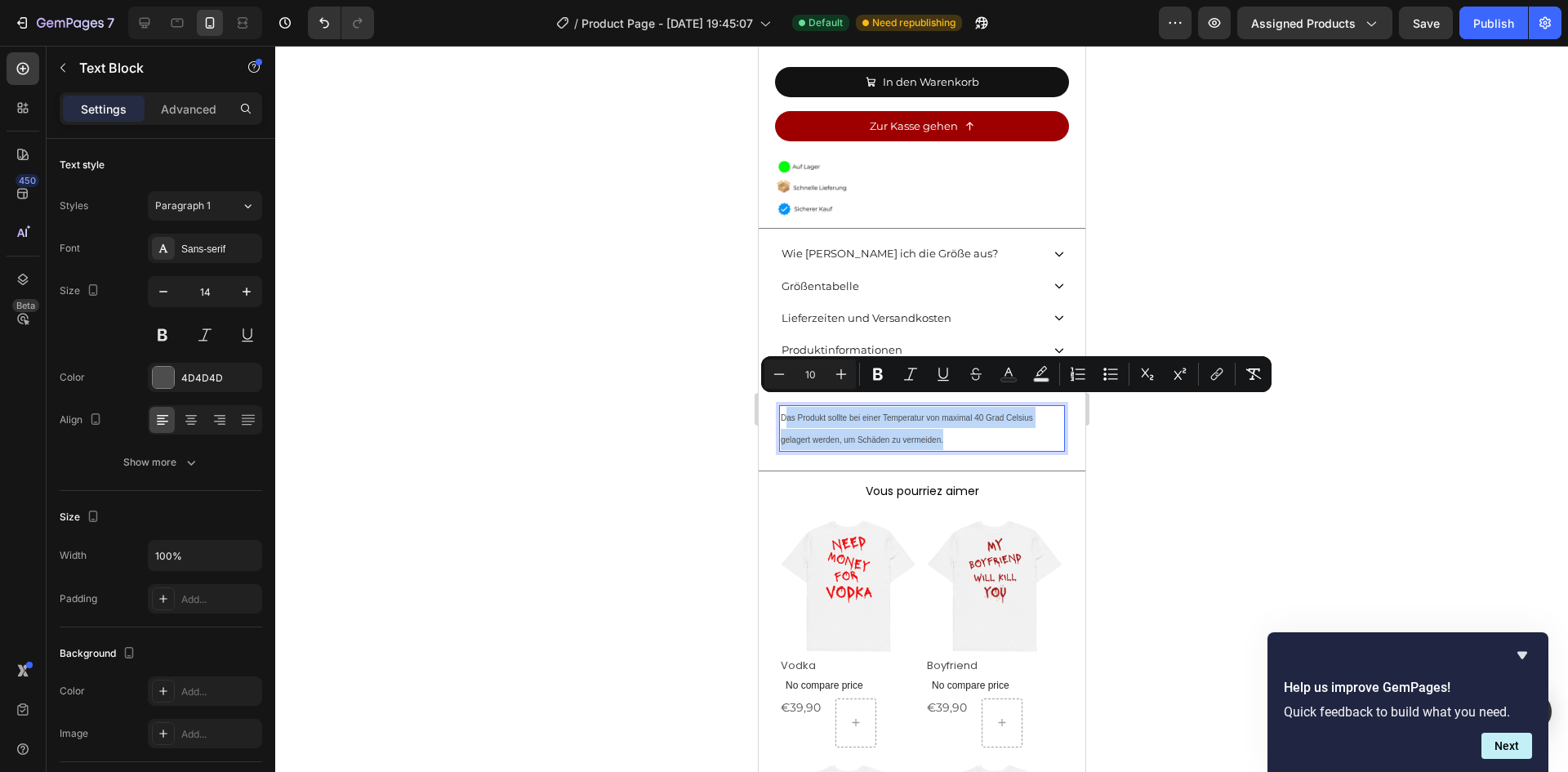
drag, startPoint x: 943, startPoint y: 426, endPoint x: 785, endPoint y: 402, distance: 159.8
click at [785, 407] on p "Das Produkt sollte bei einer Temperatur von maximal 40 Grad Celsius gelagert we…" at bounding box center [921, 427] width 282 height 42
click at [321, 24] on icon "Undo/Redo" at bounding box center [325, 23] width 16 height 16
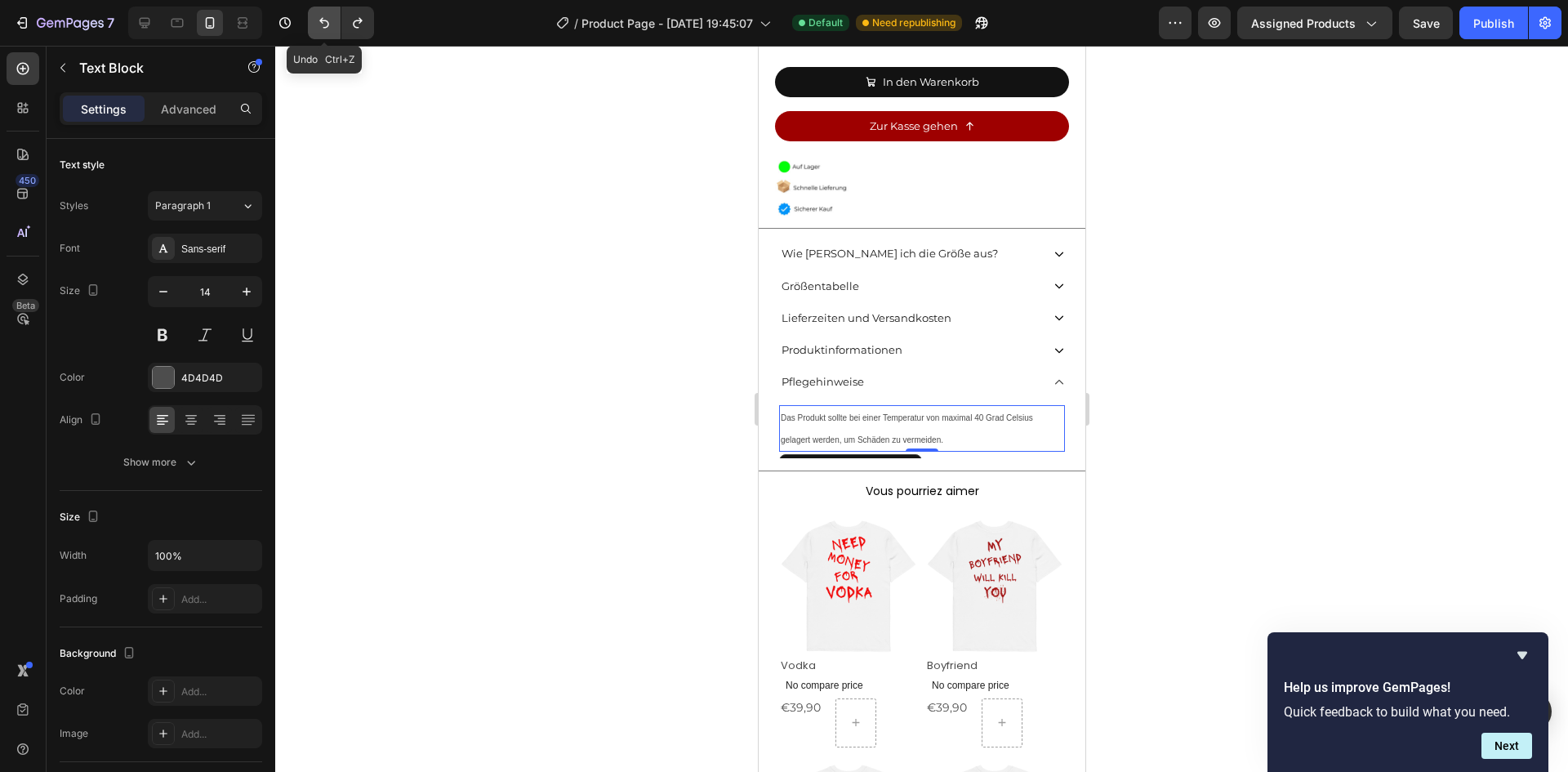
click at [321, 24] on icon "Undo/Redo" at bounding box center [325, 23] width 16 height 16
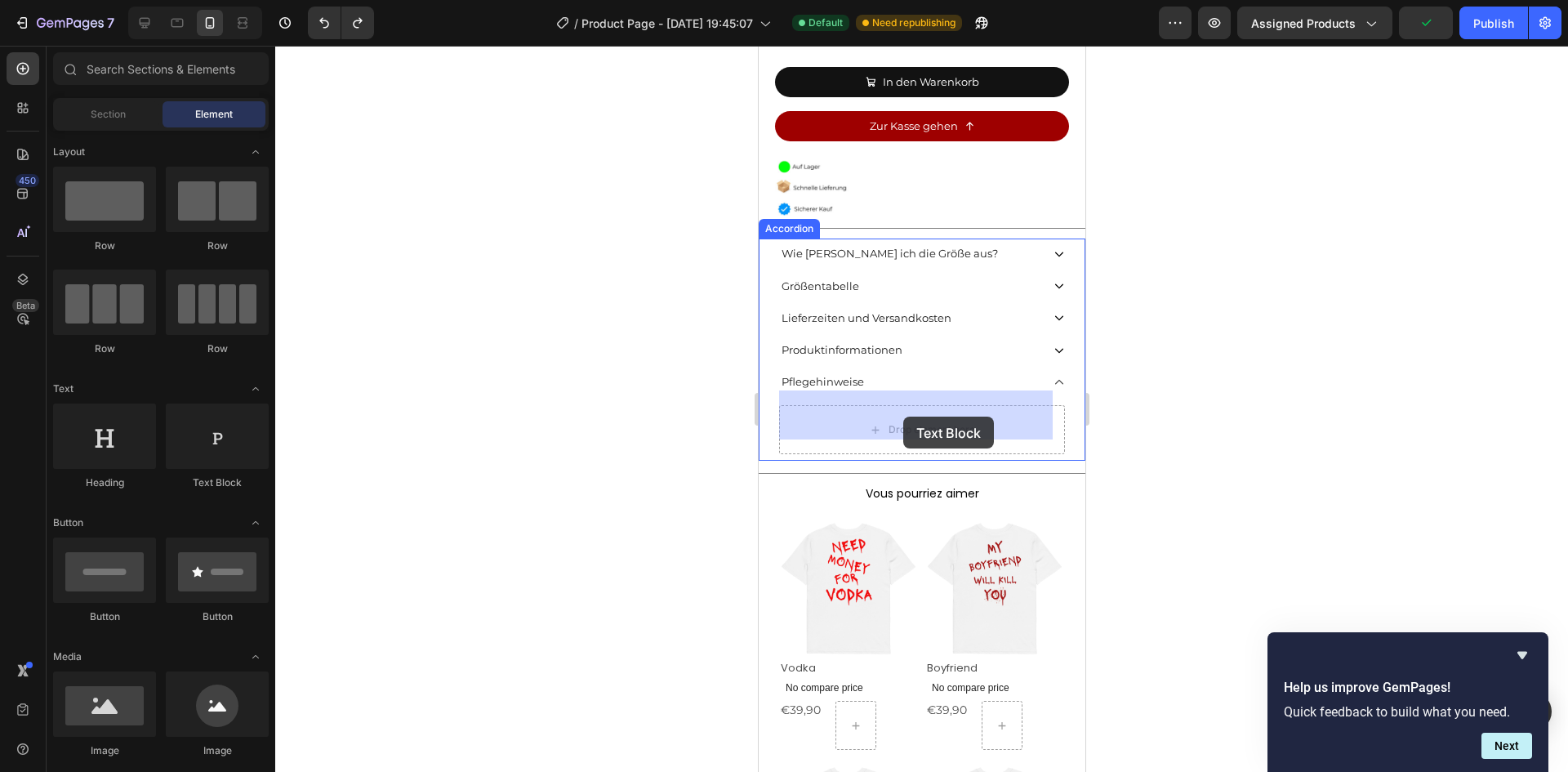
drag, startPoint x: 954, startPoint y: 490, endPoint x: 903, endPoint y: 417, distance: 89.1
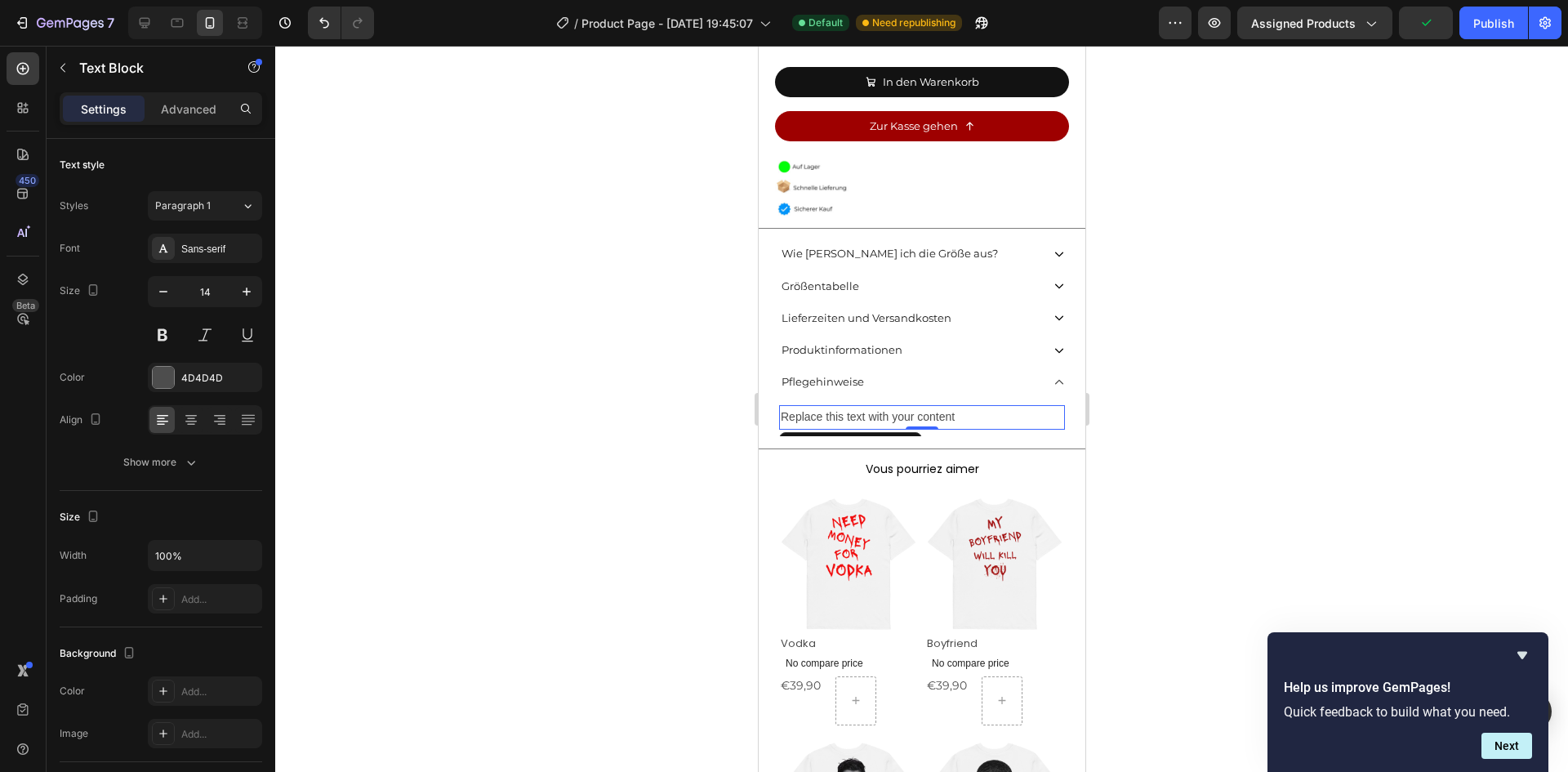
click at [945, 405] on div "Replace this text with your content" at bounding box center [921, 417] width 286 height 23
click at [945, 407] on p "Replace this text with your content" at bounding box center [921, 417] width 282 height 21
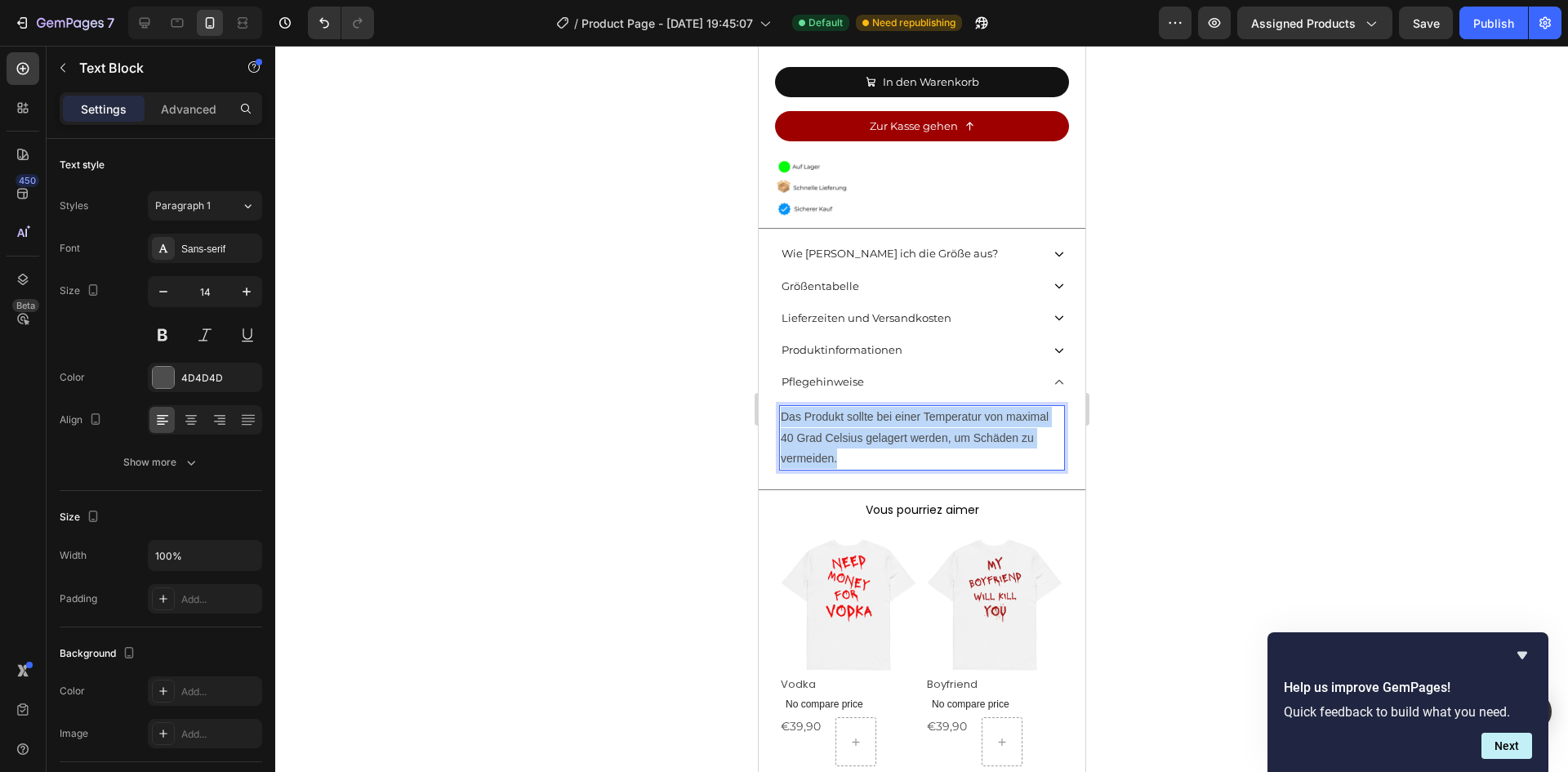
drag, startPoint x: 844, startPoint y: 441, endPoint x: 780, endPoint y: 401, distance: 75.5
click at [780, 407] on p "Das Produkt sollte bei einer Temperatur von maximal 40 Grad Celsius gelagert we…" at bounding box center [921, 437] width 282 height 62
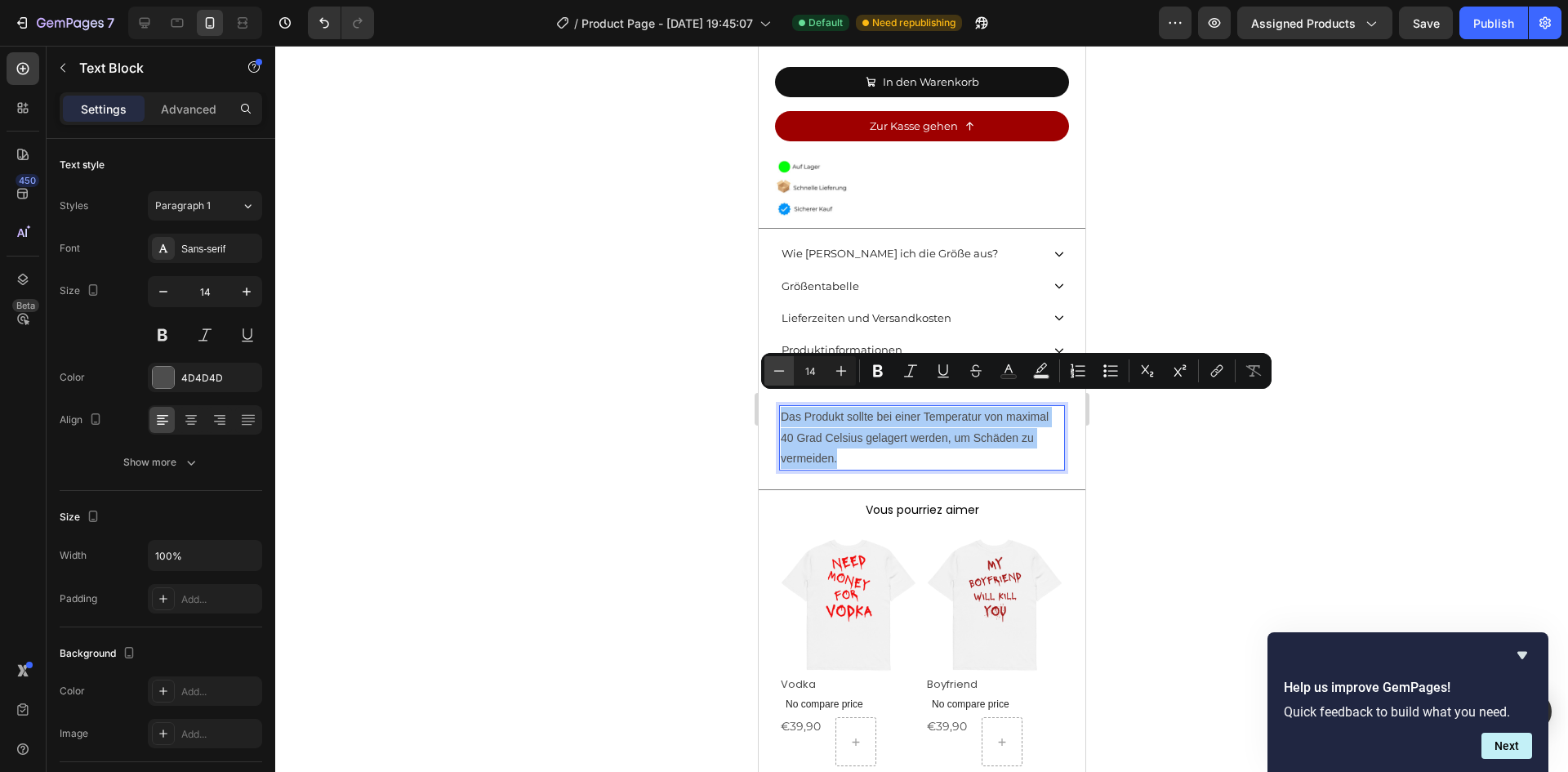
click at [784, 365] on icon "Editor contextual toolbar" at bounding box center [779, 371] width 16 height 16
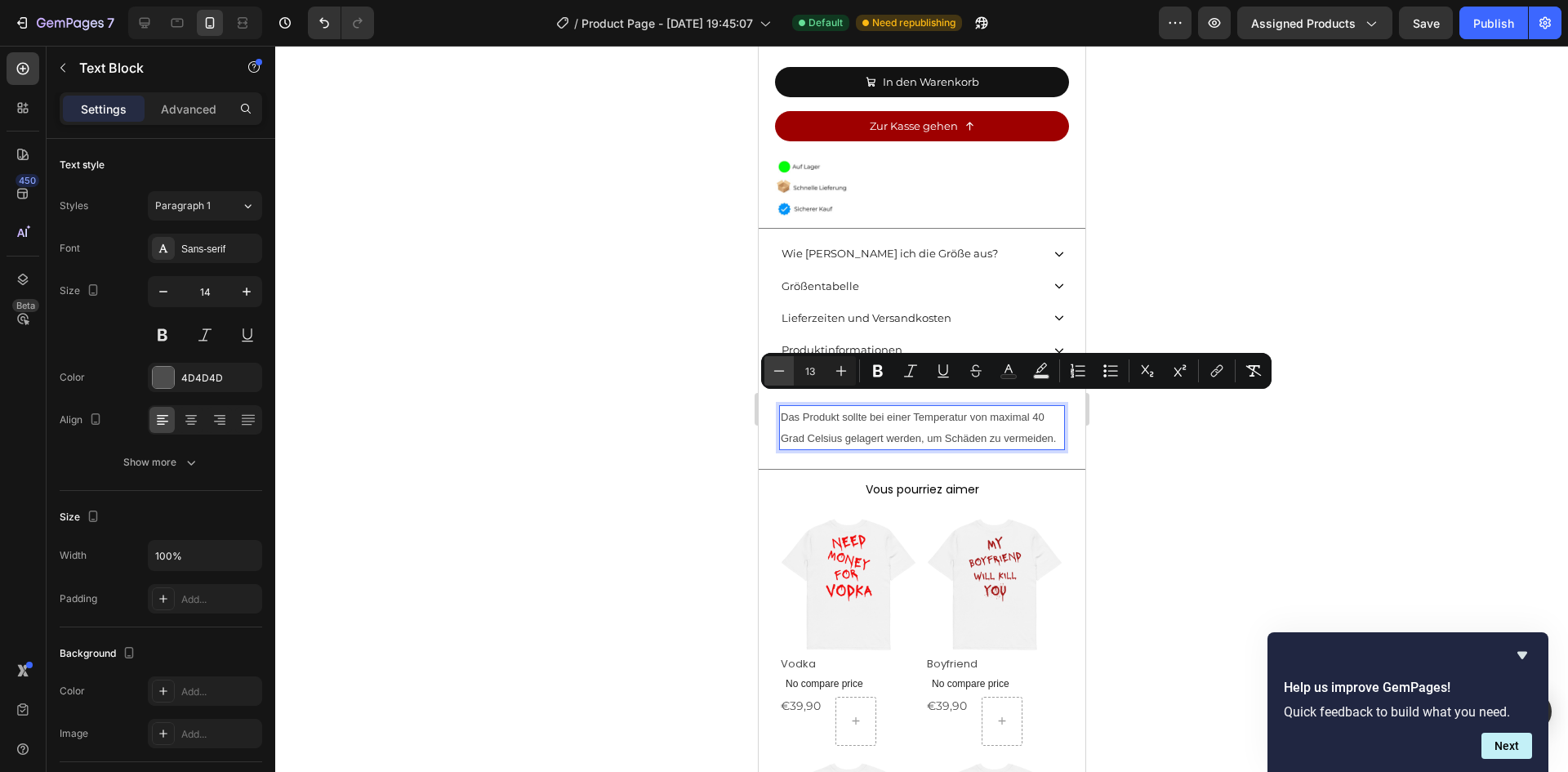
click at [784, 365] on icon "Editor contextual toolbar" at bounding box center [779, 371] width 16 height 16
type input "11"
click at [994, 337] on div "Produktinformationen" at bounding box center [909, 350] width 261 height 25
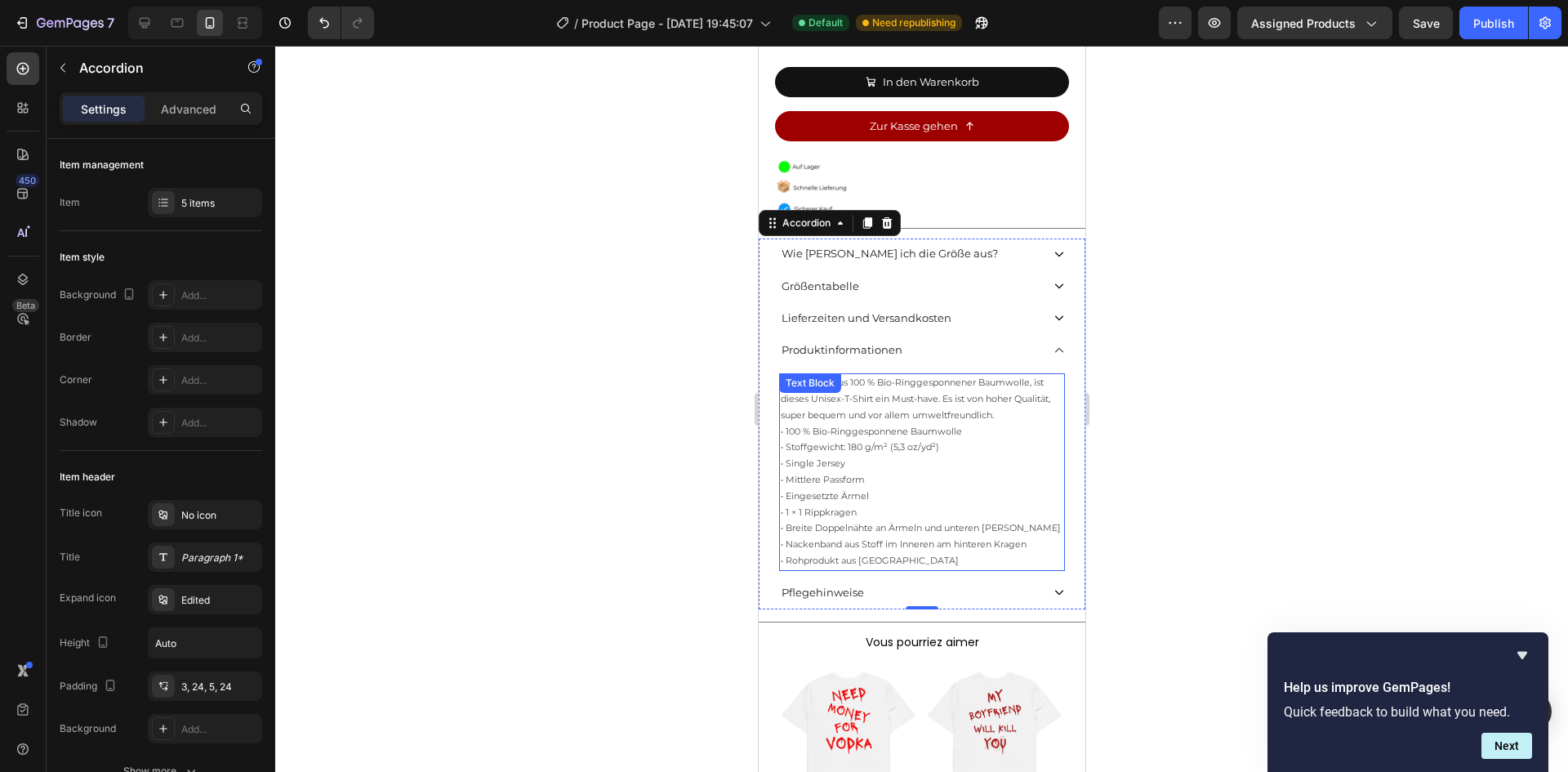
click at [870, 375] on p "Hergestellt aus 100 % Bio-Ringgesponnener Baumwolle, ist dieses Unisex-T-Shirt …" at bounding box center [921, 399] width 282 height 48
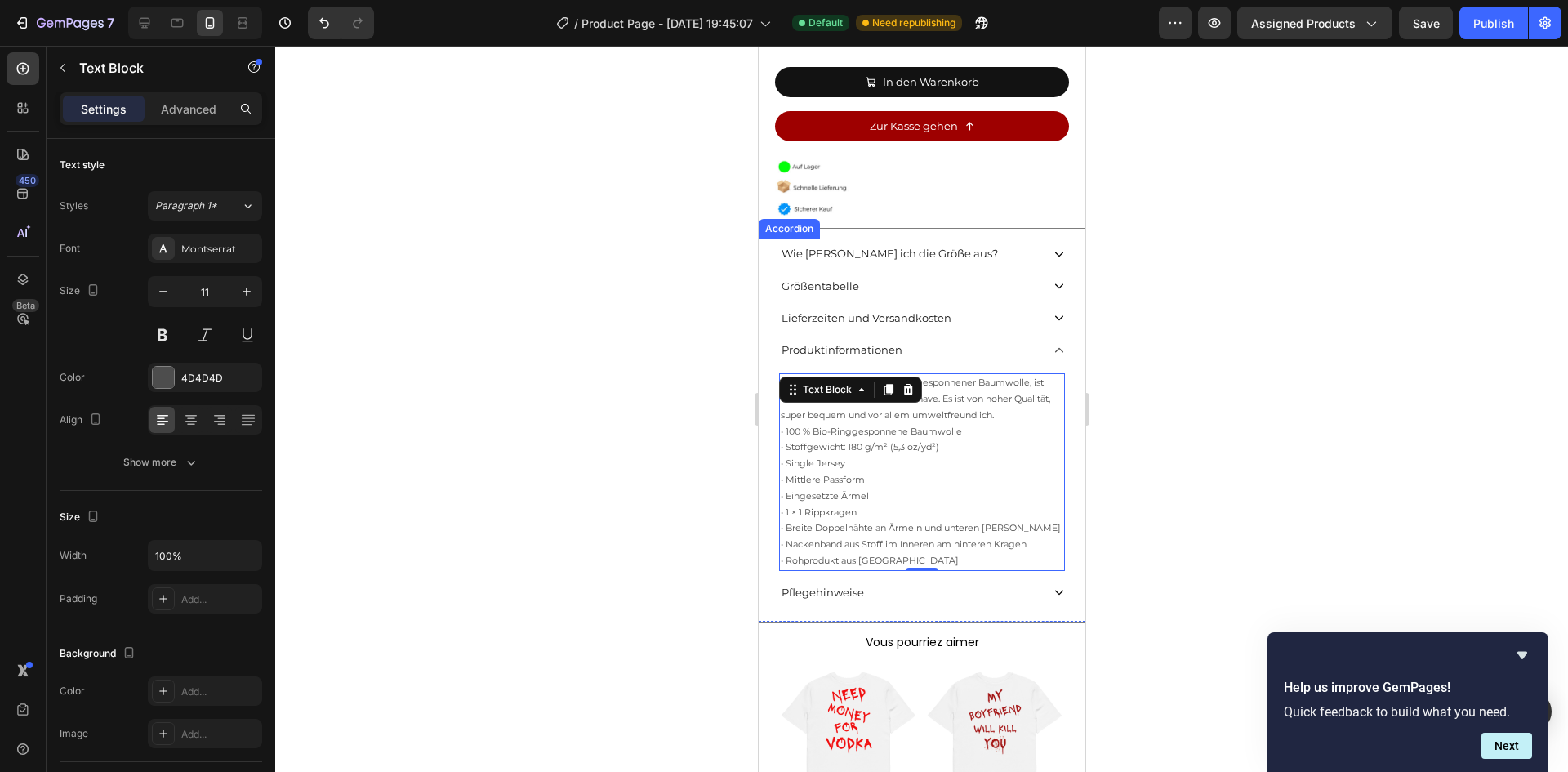
click at [974, 342] on div "Produktinformationen" at bounding box center [909, 350] width 261 height 25
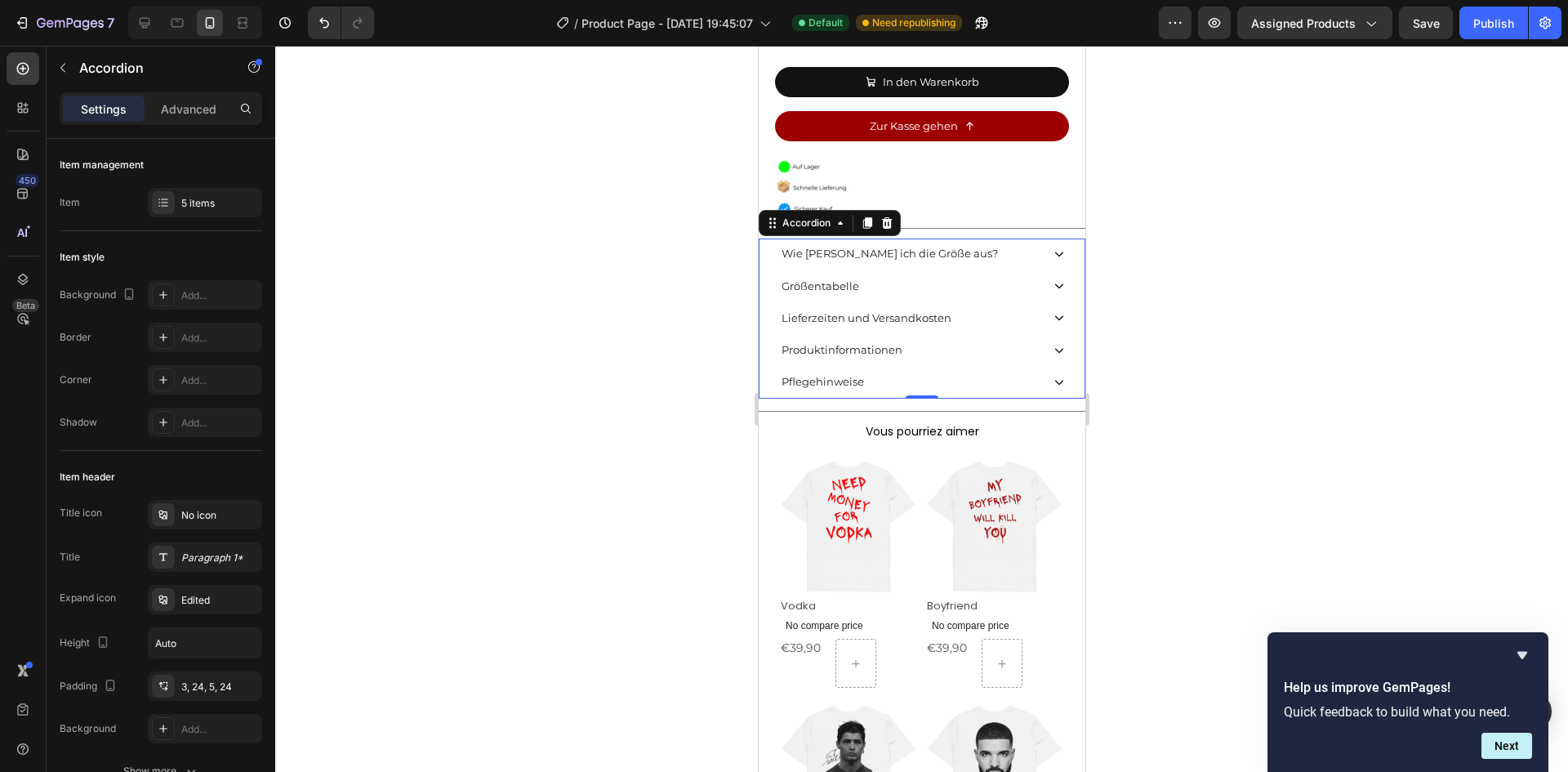
click at [965, 372] on div "Pflegehinweise" at bounding box center [909, 381] width 261 height 25
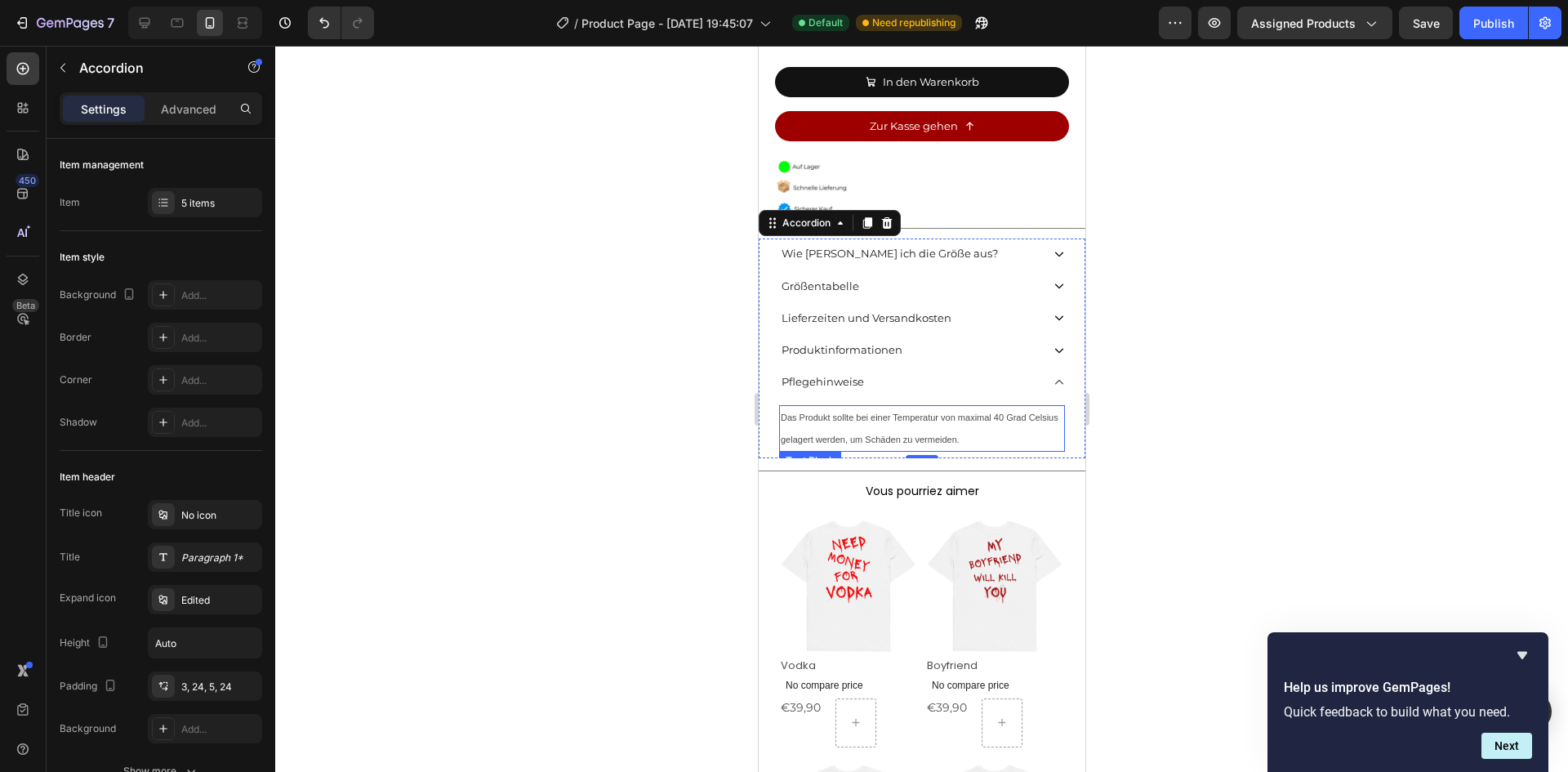
click at [870, 412] on p "Das Produkt sollte bei einer Temperatur von maximal 40 Grad Celsius gelagert we…" at bounding box center [921, 427] width 282 height 42
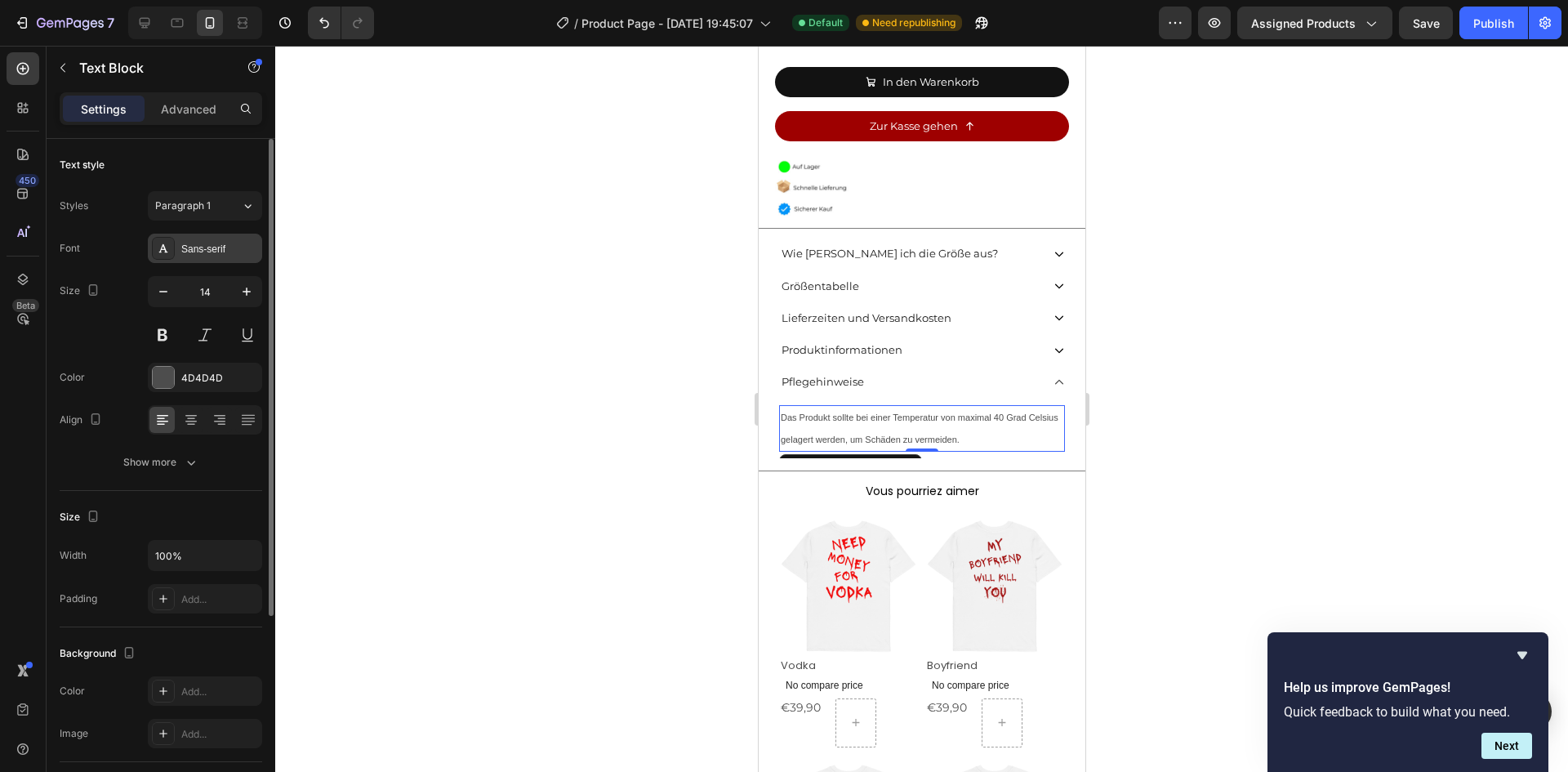
click at [183, 243] on div "Sans-serif" at bounding box center [219, 249] width 77 height 14
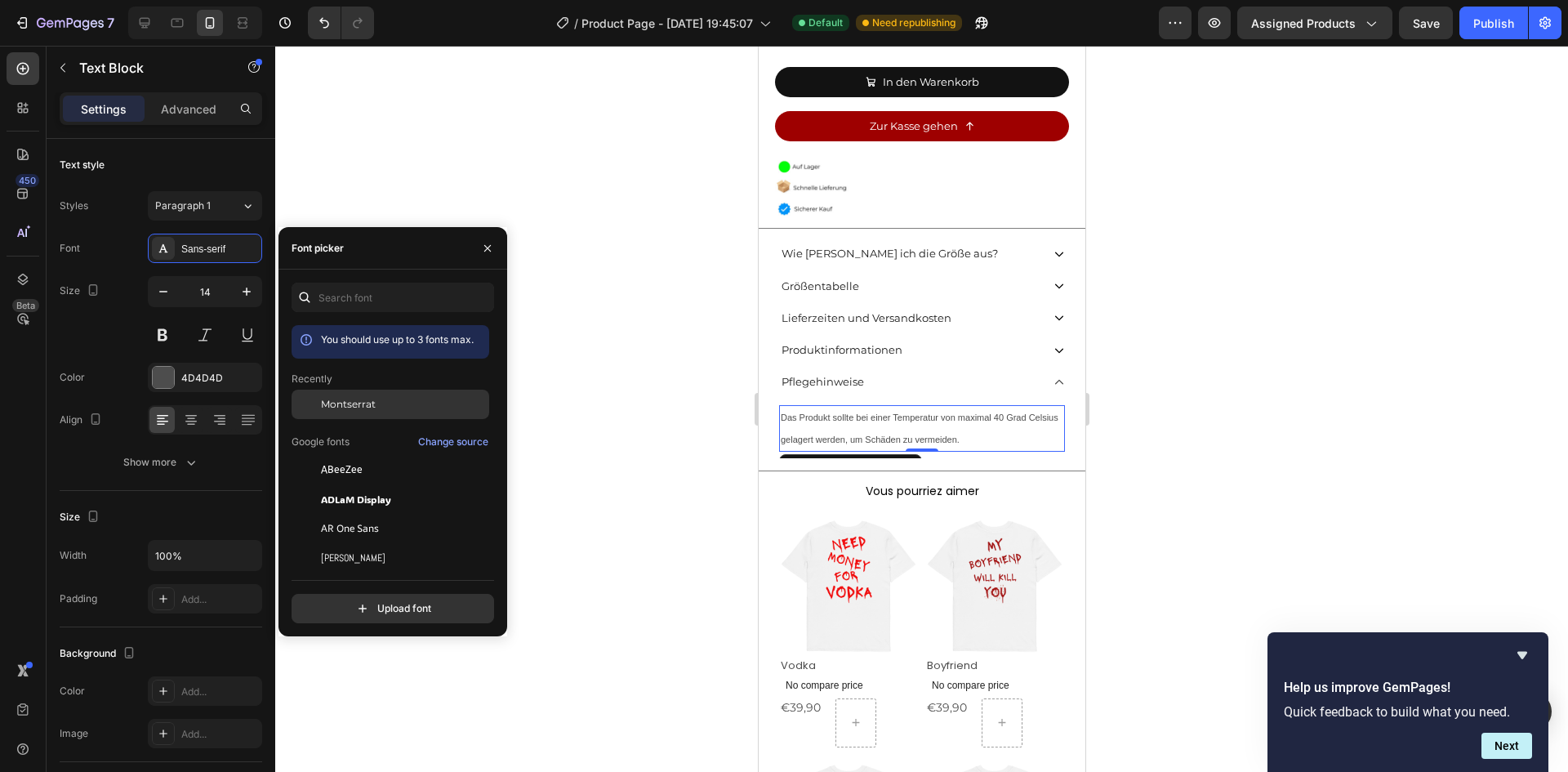
click at [354, 392] on div "Montserrat" at bounding box center [390, 404] width 197 height 30
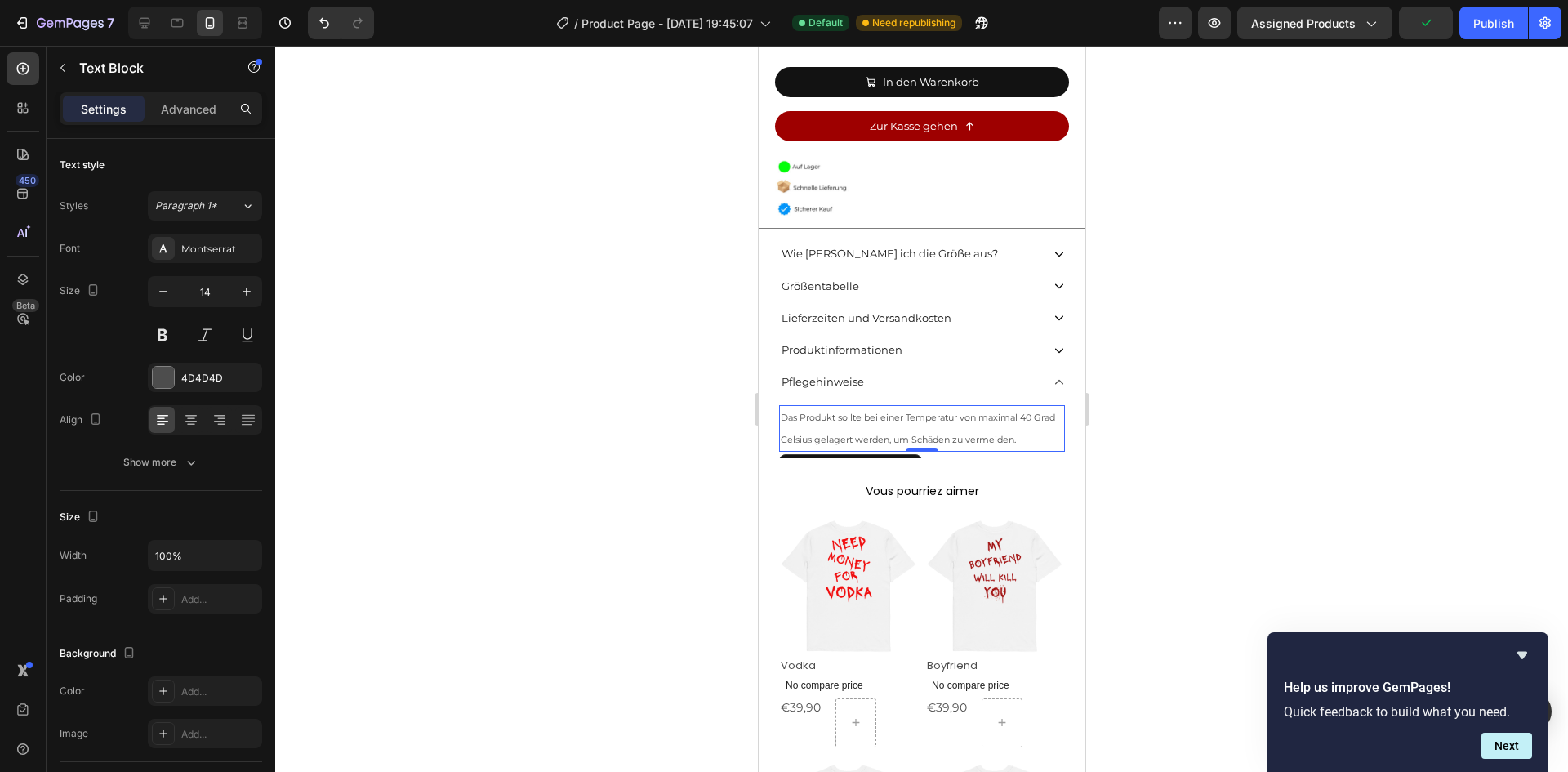
click at [619, 416] on div at bounding box center [922, 409] width 1293 height 726
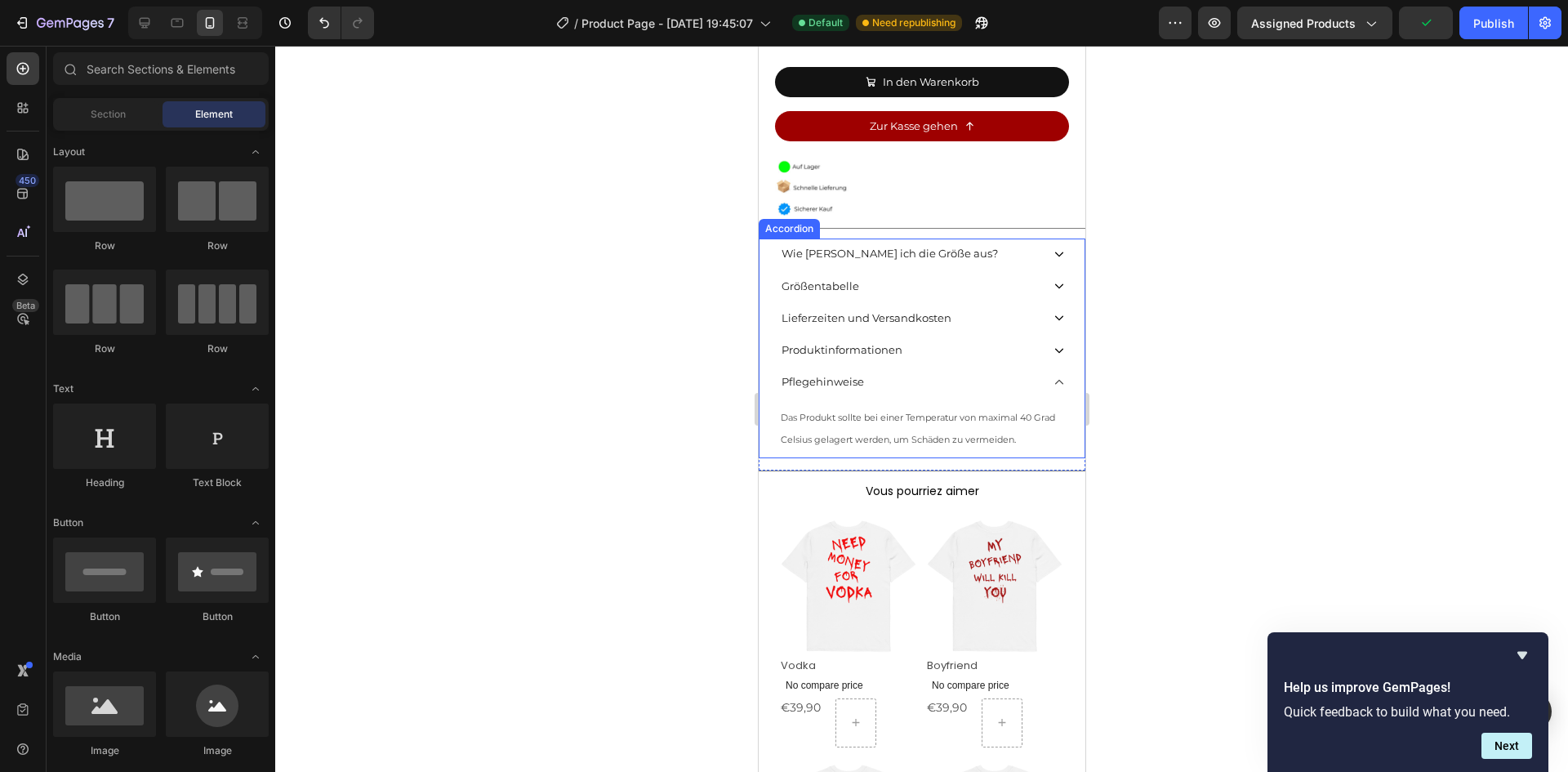
click at [1022, 369] on div "Pflegehinweise" at bounding box center [909, 381] width 261 height 25
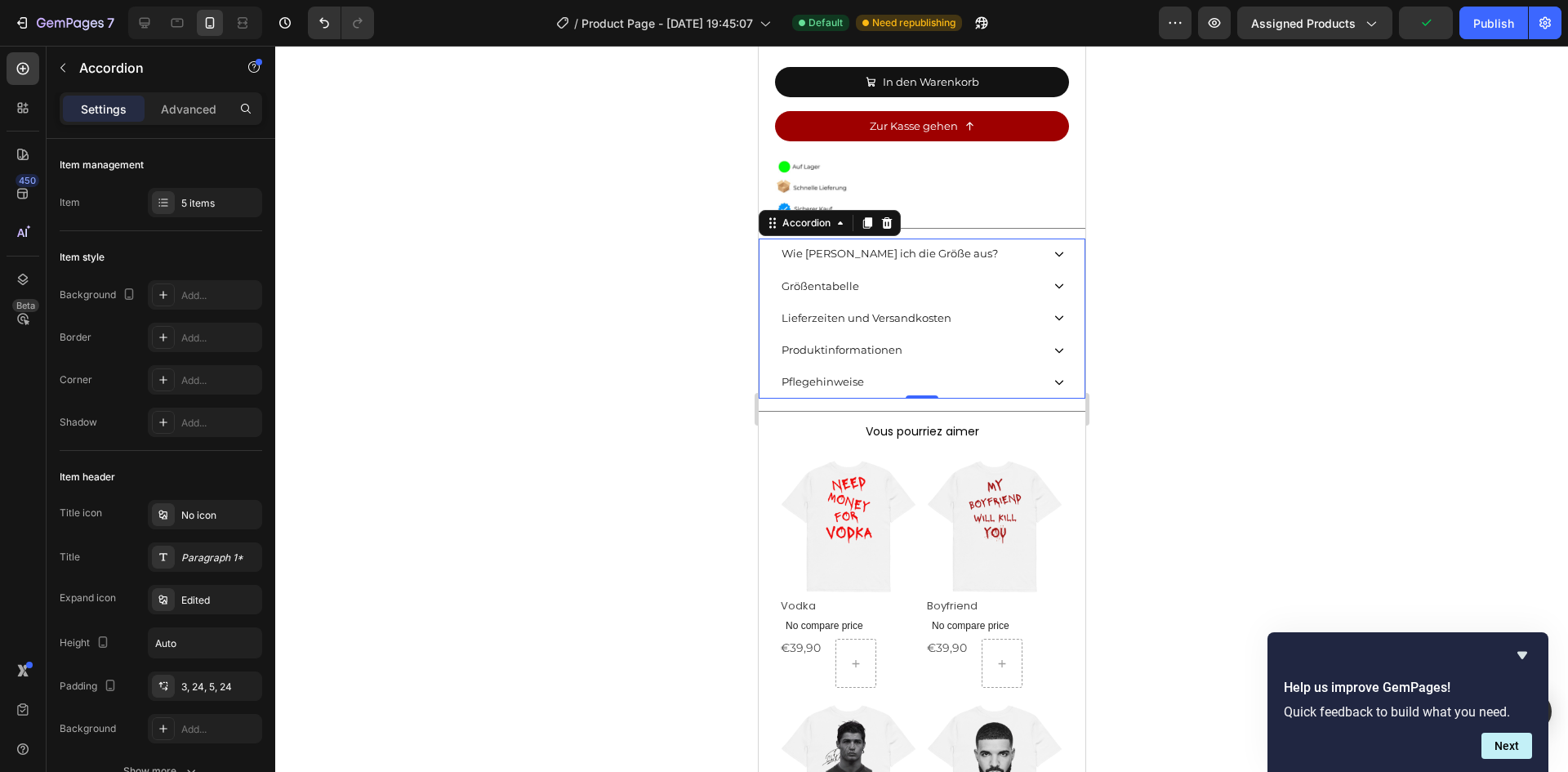
click at [1031, 335] on div "Produktinformationen" at bounding box center [921, 350] width 325 height 32
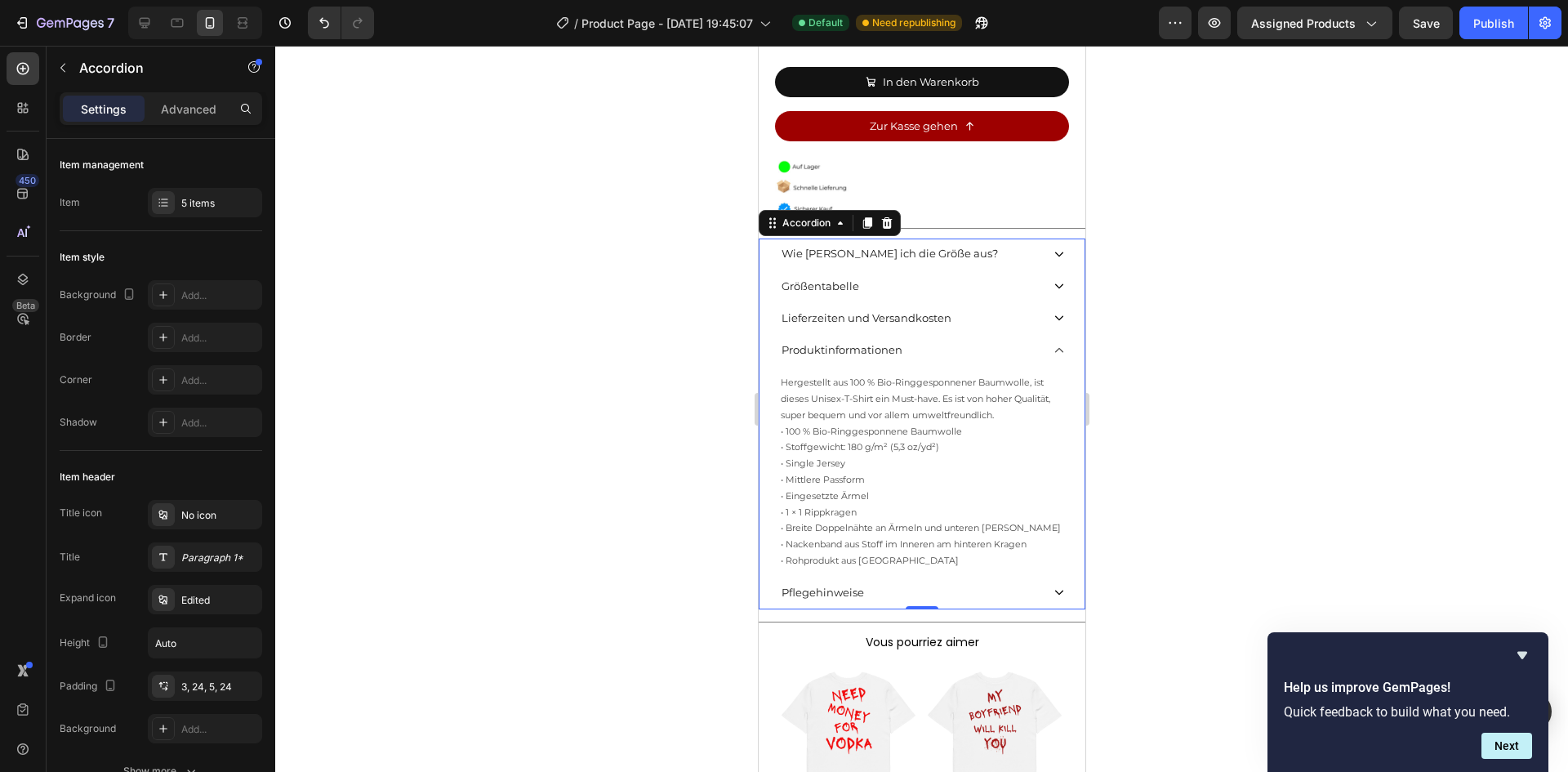
click at [1030, 335] on div "Produktinformationen" at bounding box center [921, 350] width 325 height 32
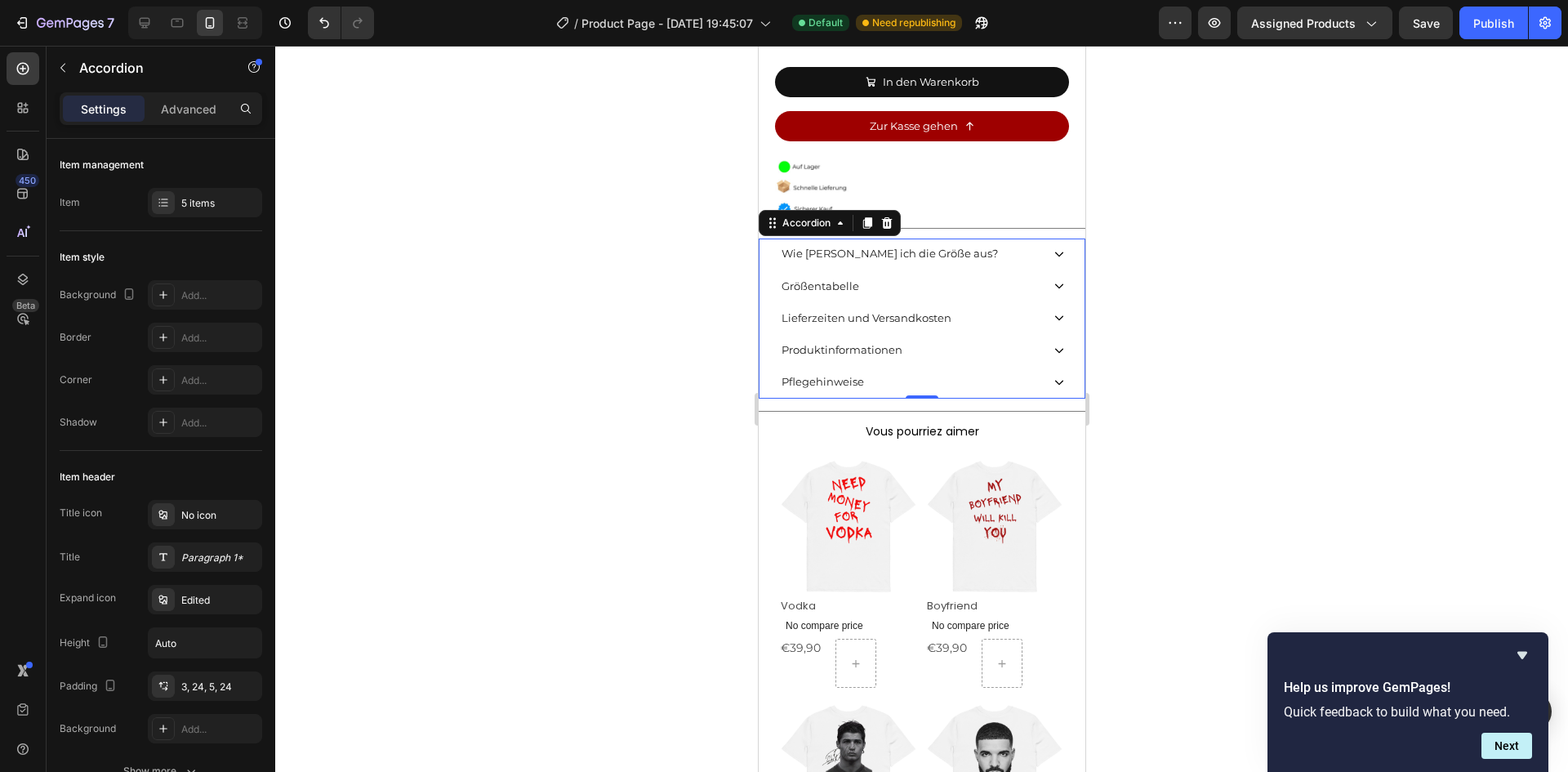
click at [1143, 430] on div at bounding box center [922, 409] width 1293 height 726
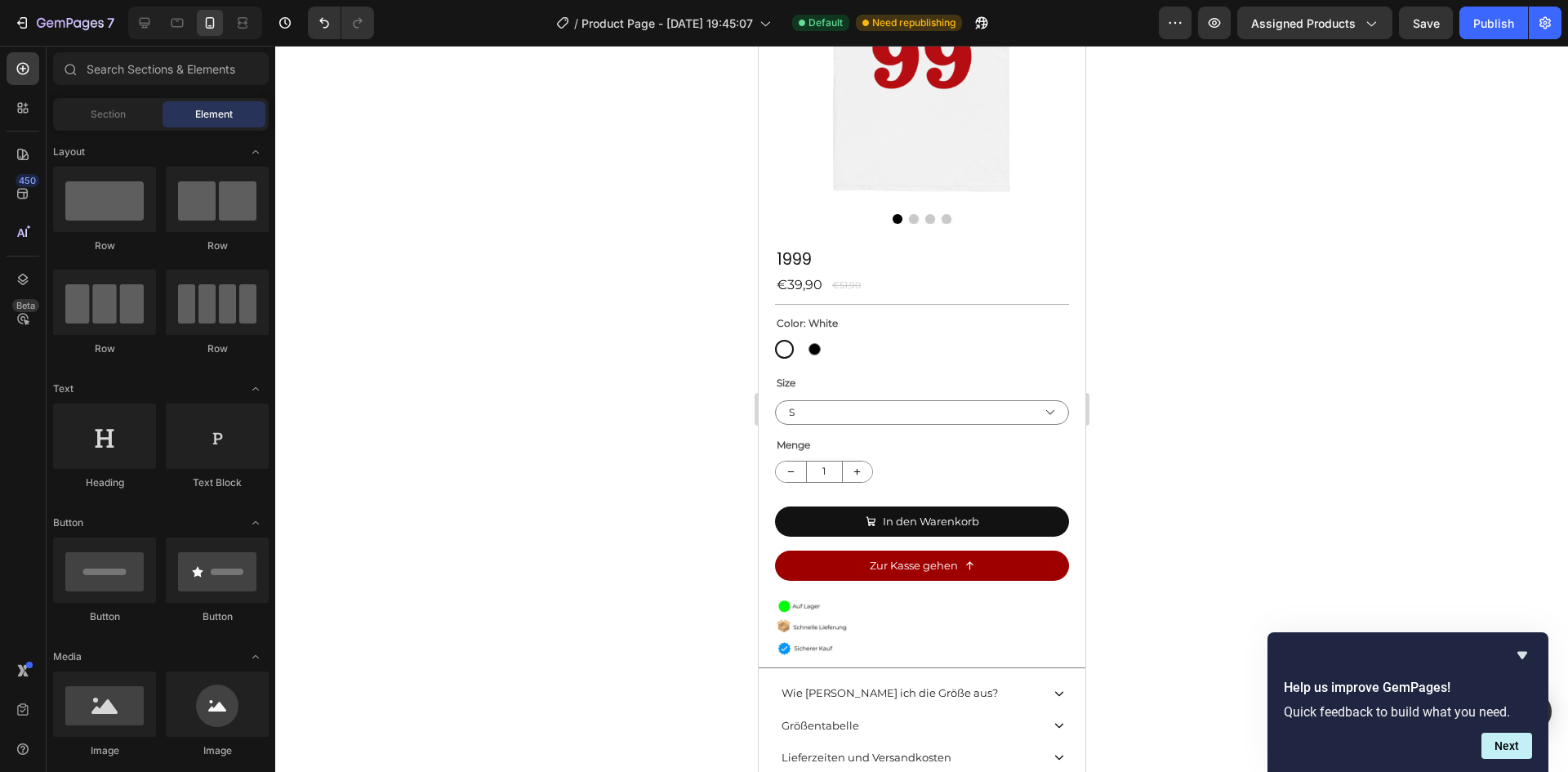
scroll to position [246, 0]
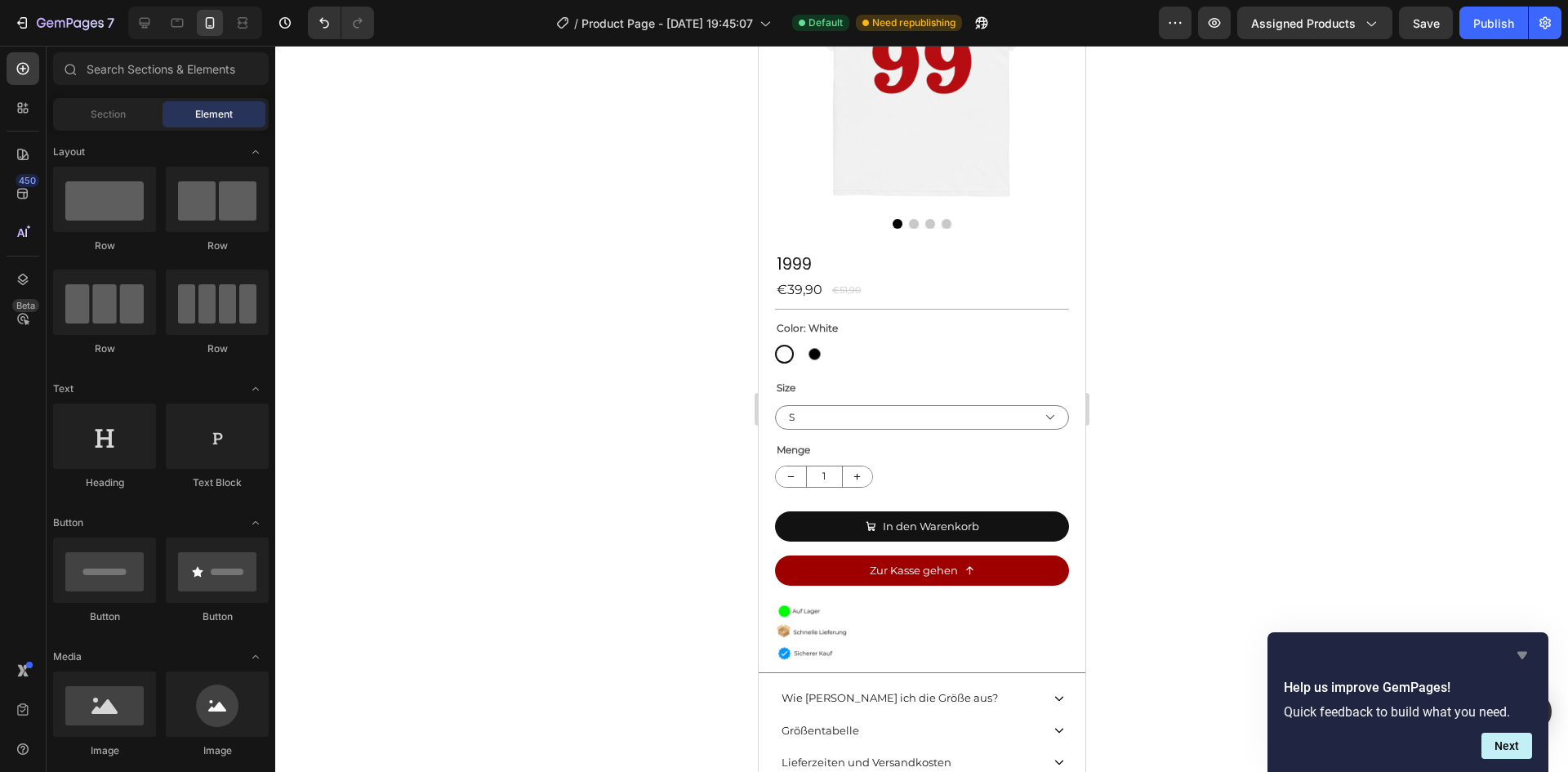
click at [1521, 652] on icon "Hide survey" at bounding box center [1522, 656] width 10 height 7
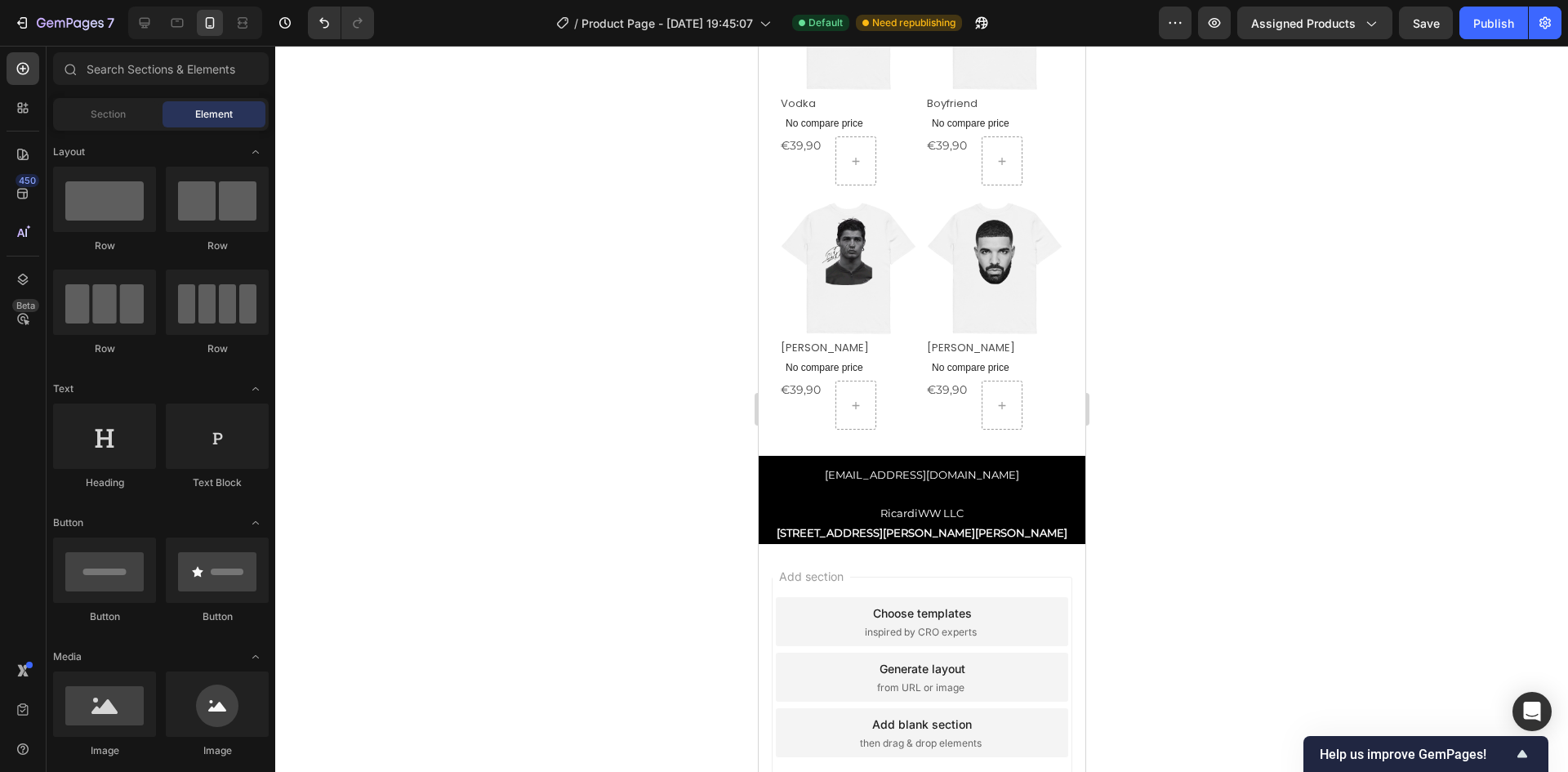
scroll to position [1175, 0]
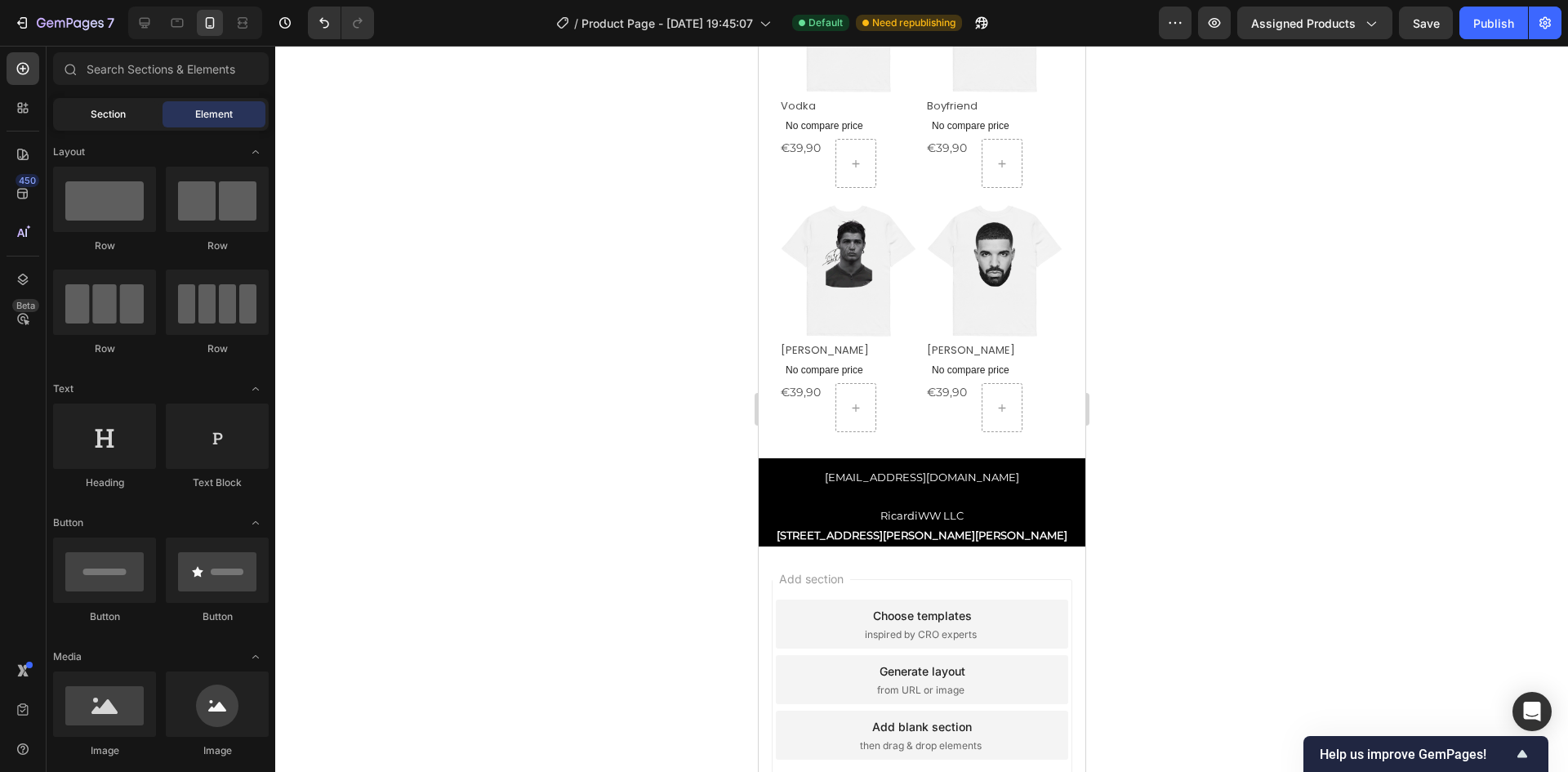
click at [131, 108] on div "Section" at bounding box center [107, 114] width 103 height 26
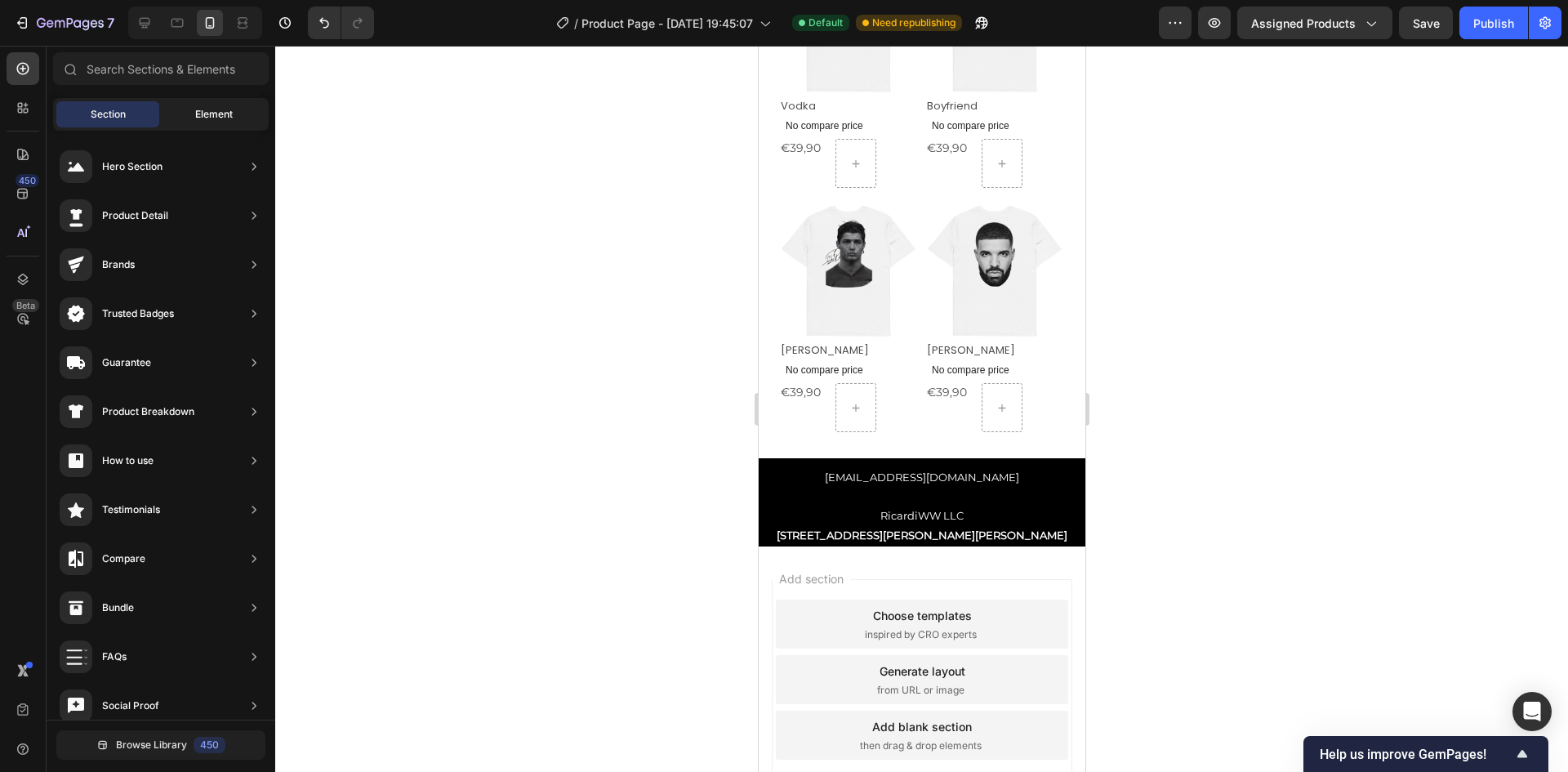
click at [208, 106] on div "Element" at bounding box center [214, 114] width 103 height 26
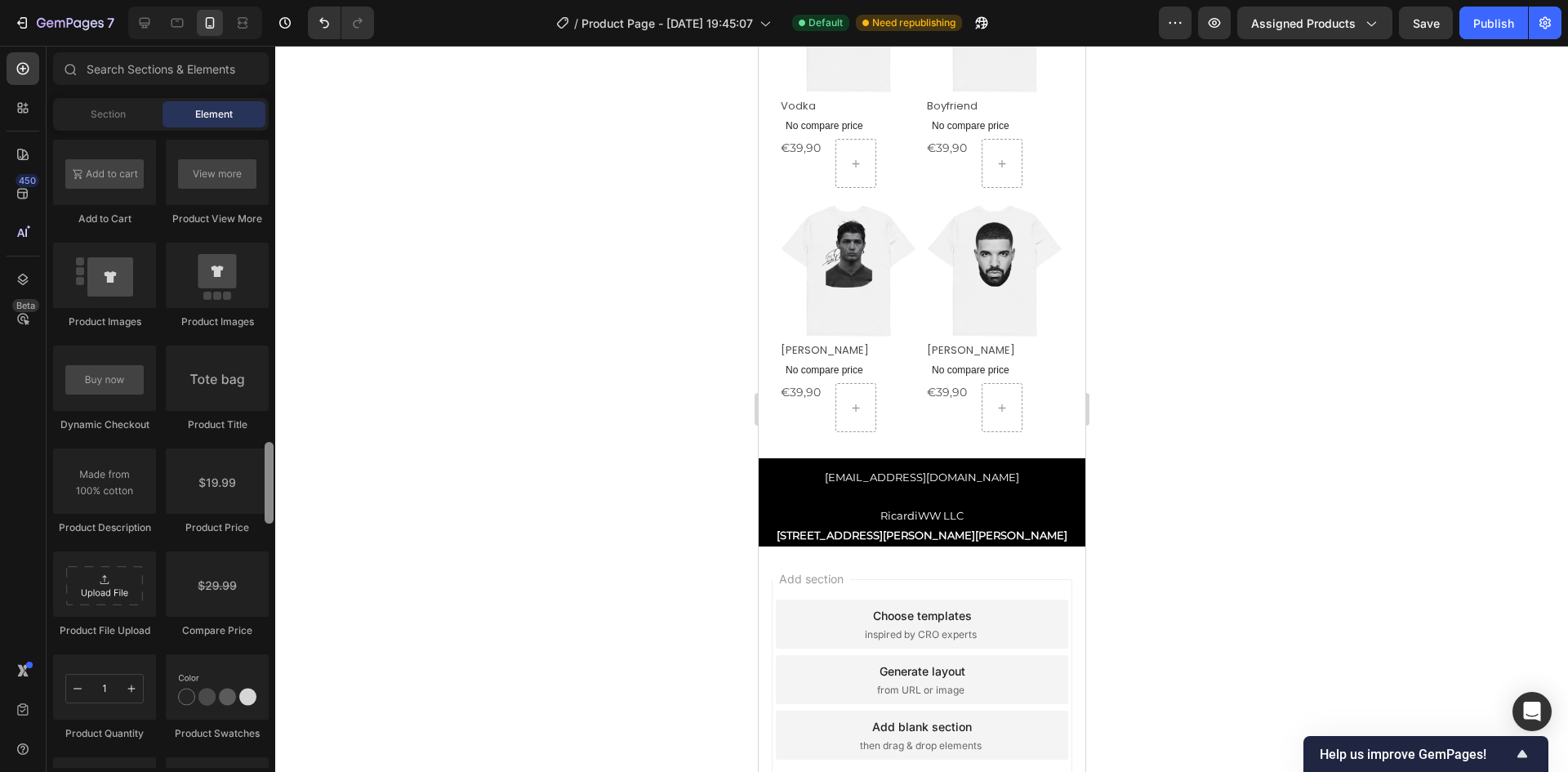
scroll to position [2433, 0]
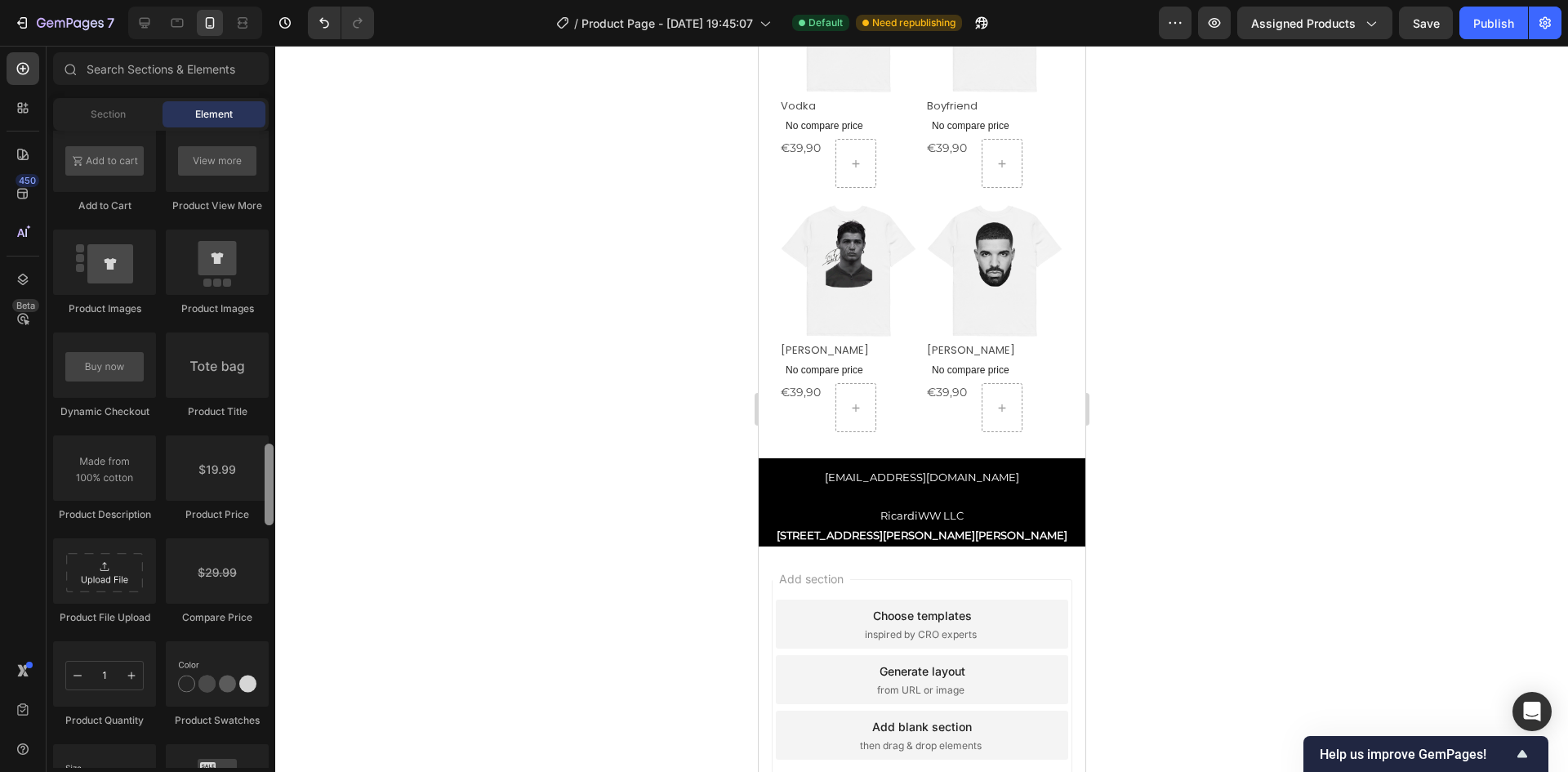
drag, startPoint x: 269, startPoint y: 208, endPoint x: 274, endPoint y: 501, distance: 293.0
click at [274, 501] on div at bounding box center [270, 449] width 13 height 637
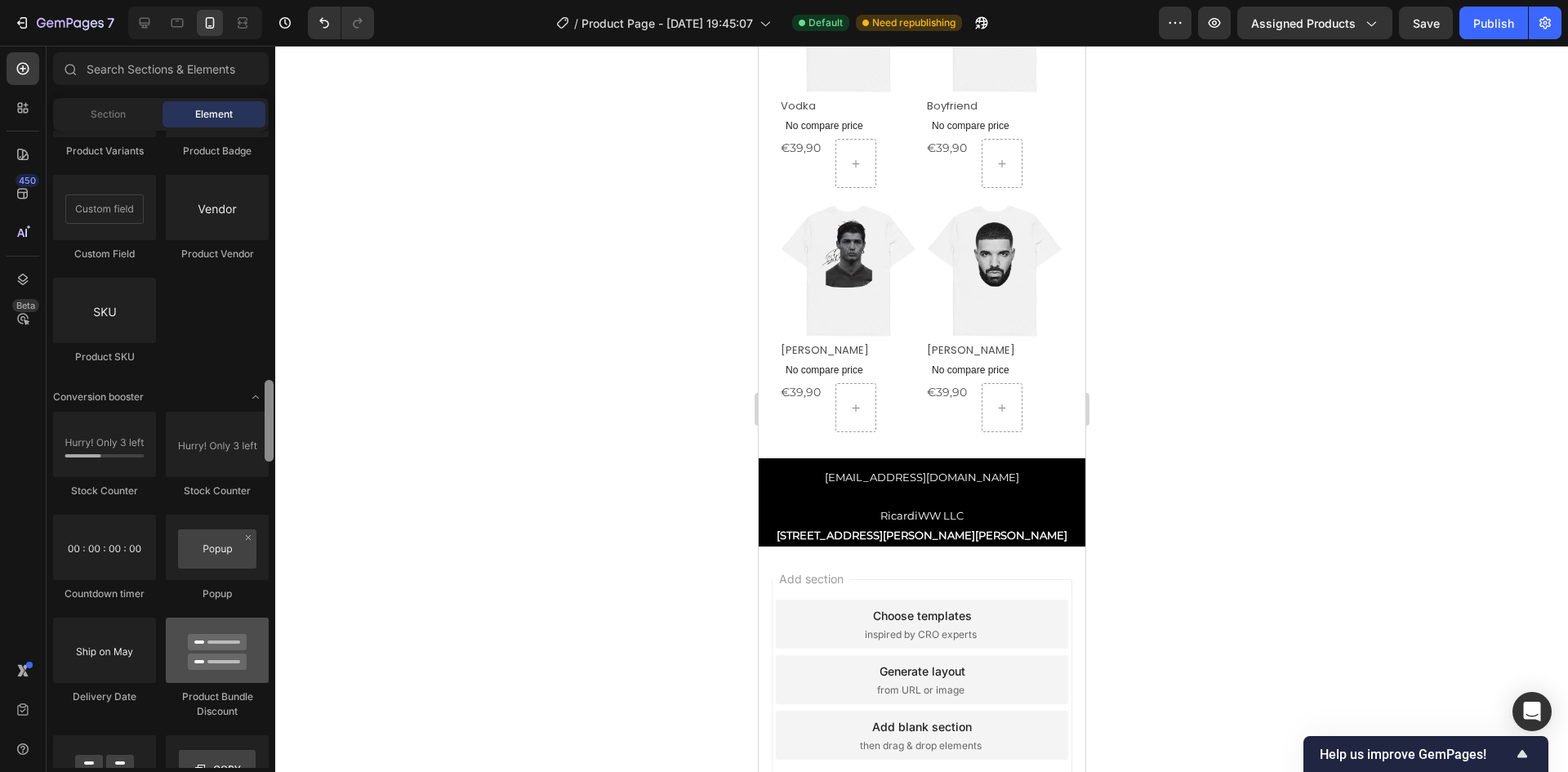
scroll to position [3168, 0]
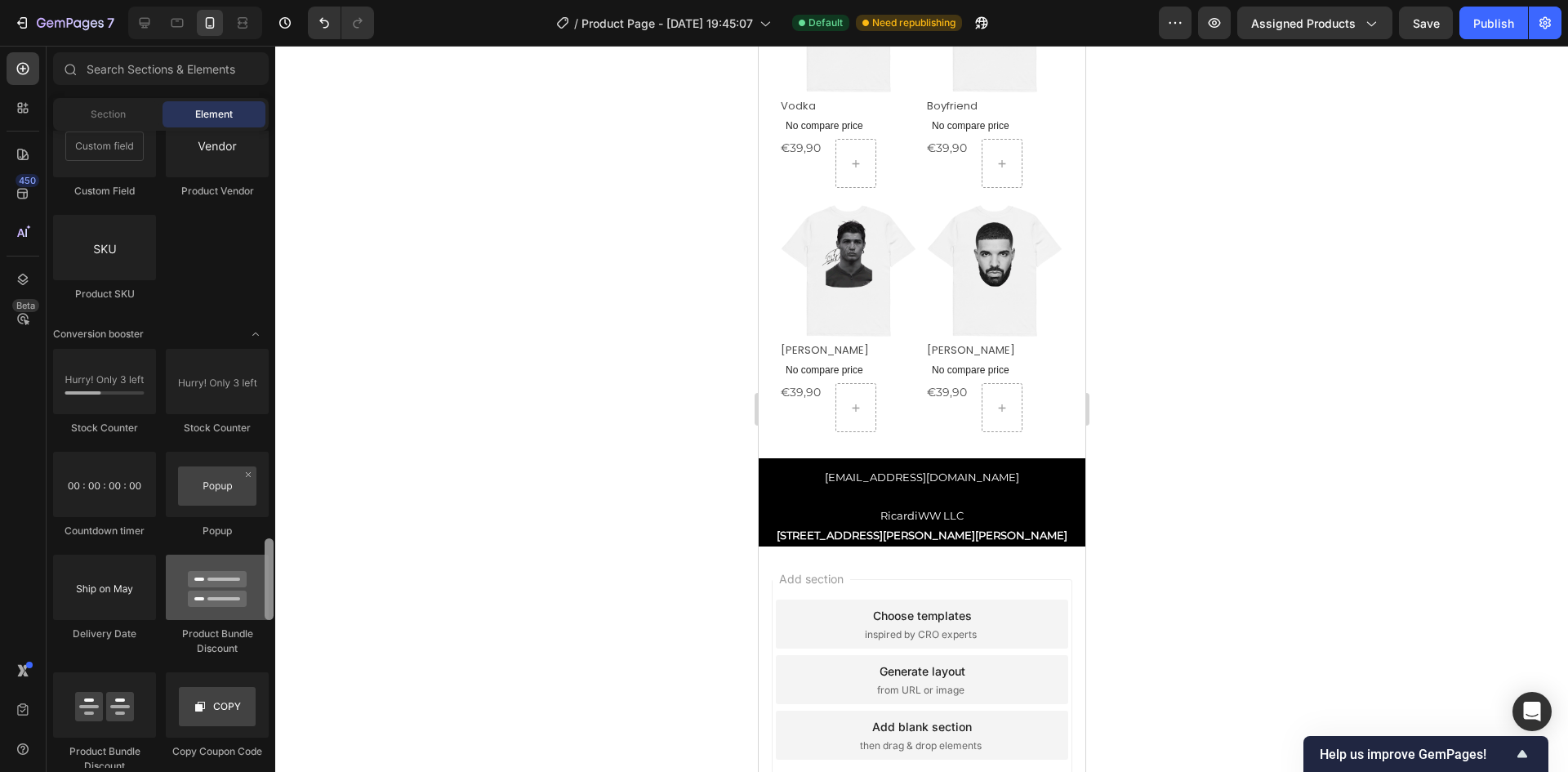
drag, startPoint x: 270, startPoint y: 478, endPoint x: 252, endPoint y: 573, distance: 96.7
click at [252, 573] on div "Layout Row Row Row Row Text Heading Text Block Button Button Button Media Image…" at bounding box center [161, 449] width 229 height 637
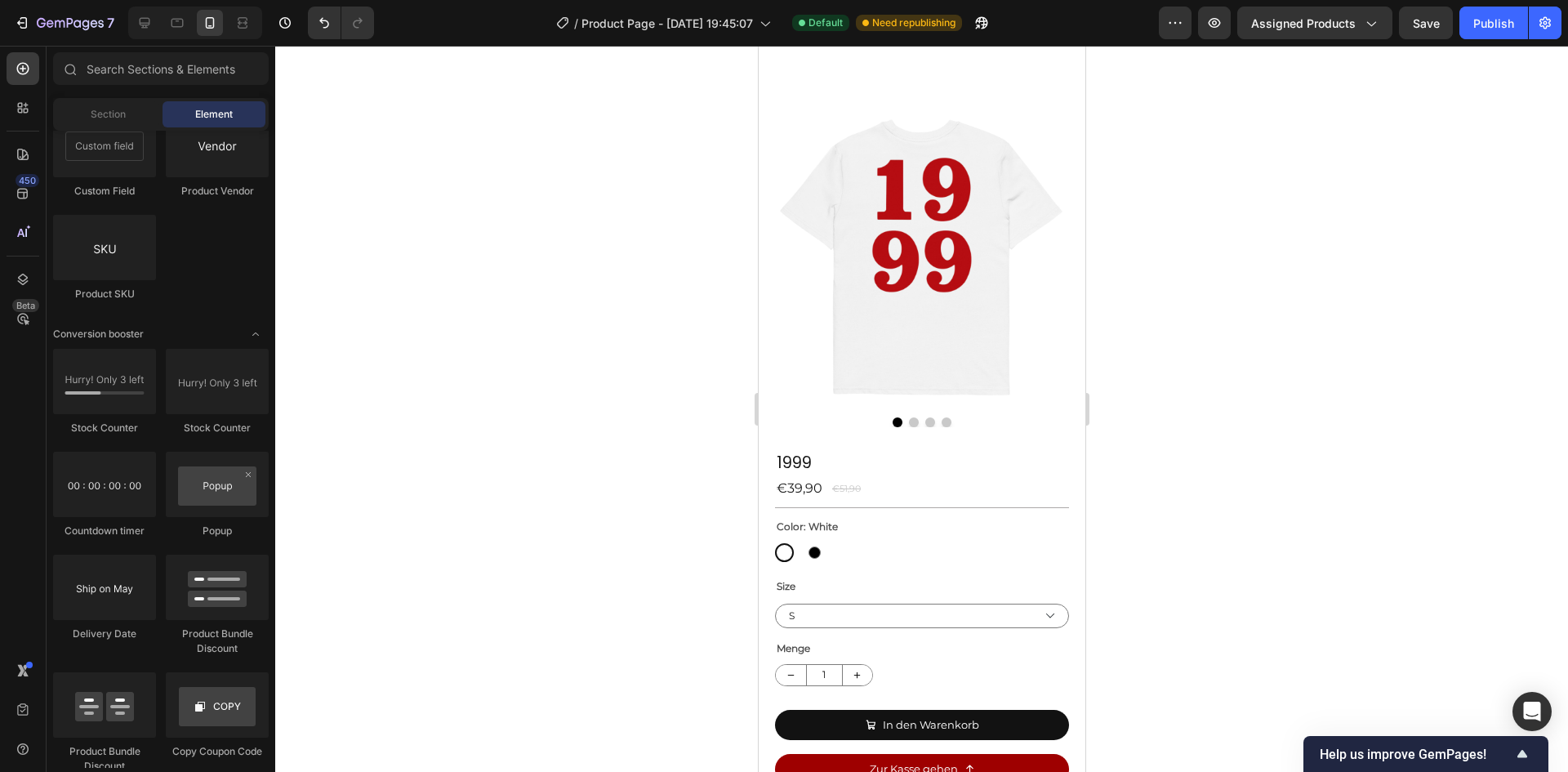
scroll to position [0, 0]
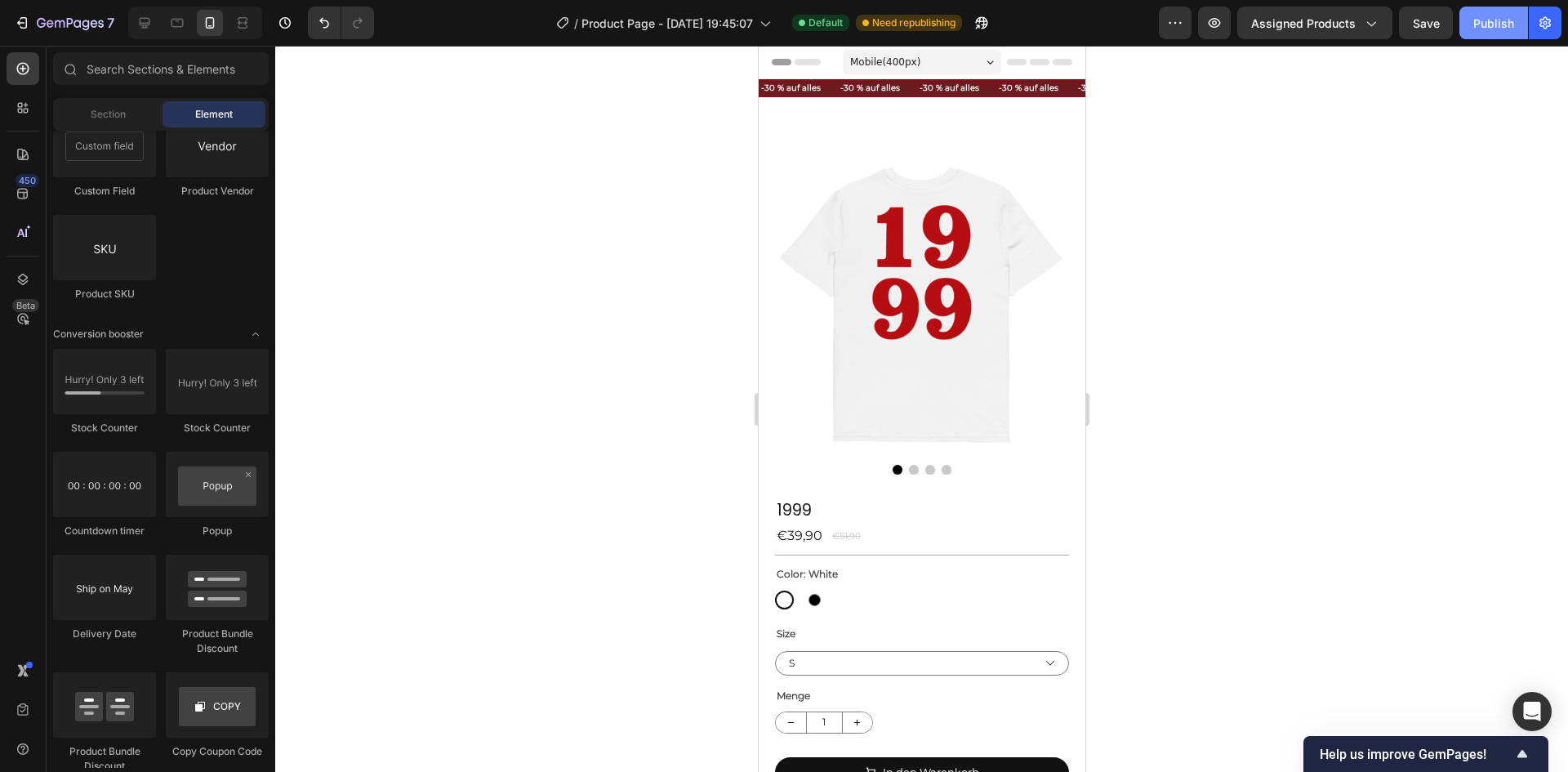
click at [1516, 23] on button "Publish" at bounding box center [1493, 23] width 69 height 32
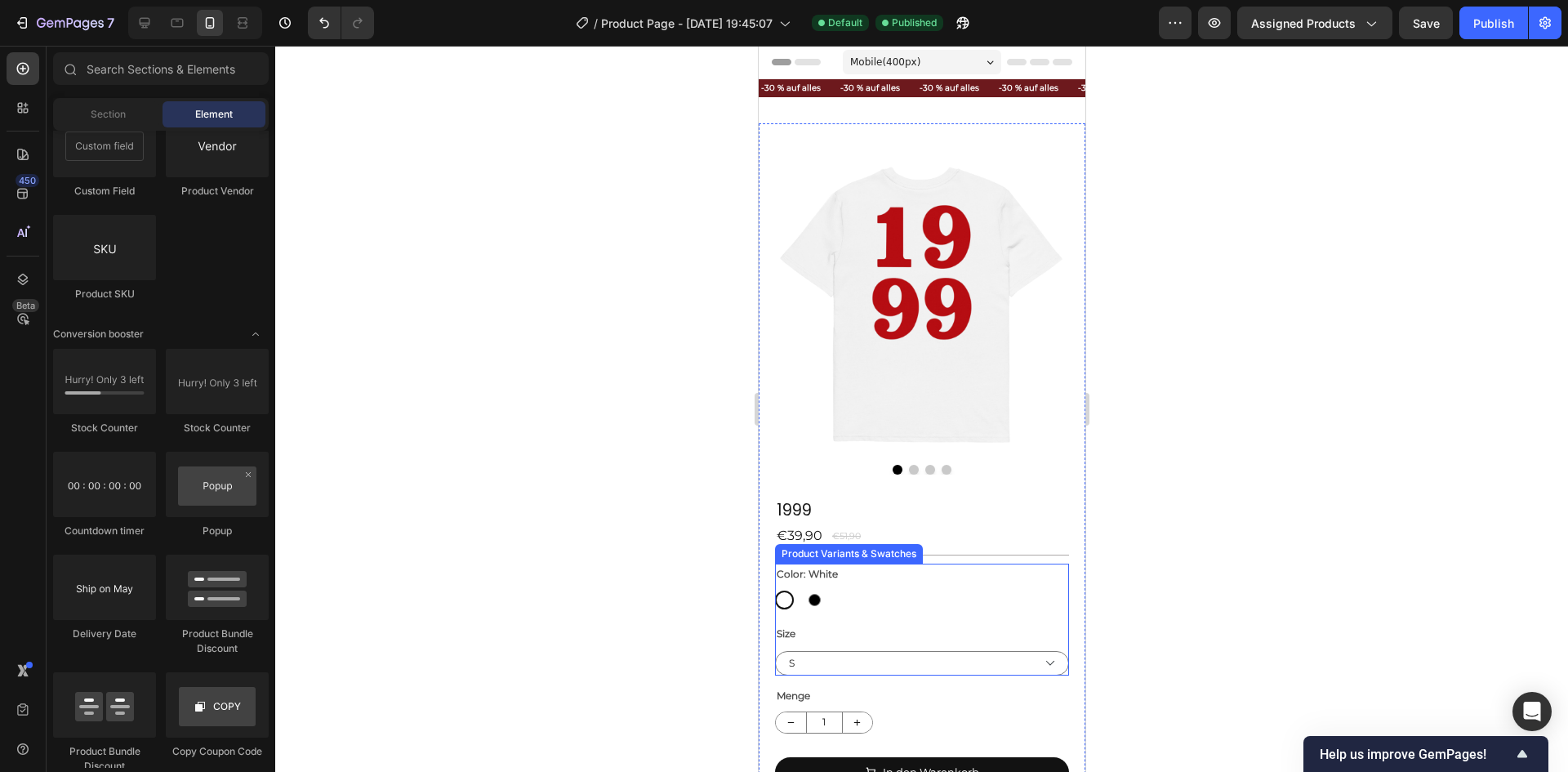
click at [863, 564] on div "Color: White White White Black Black" at bounding box center [922, 587] width 294 height 47
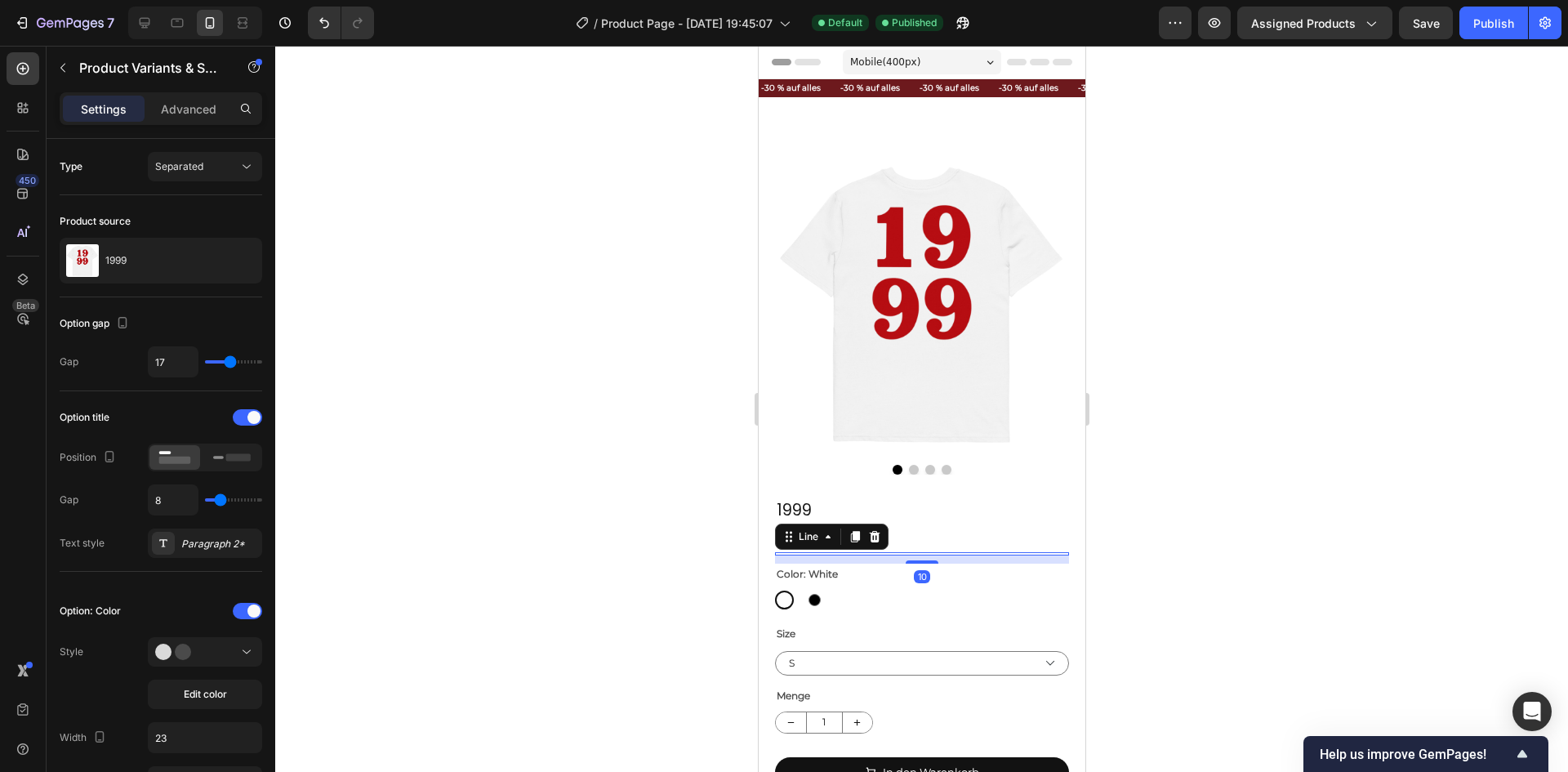
click at [1013, 552] on div "Title Line 10" at bounding box center [922, 554] width 294 height 4
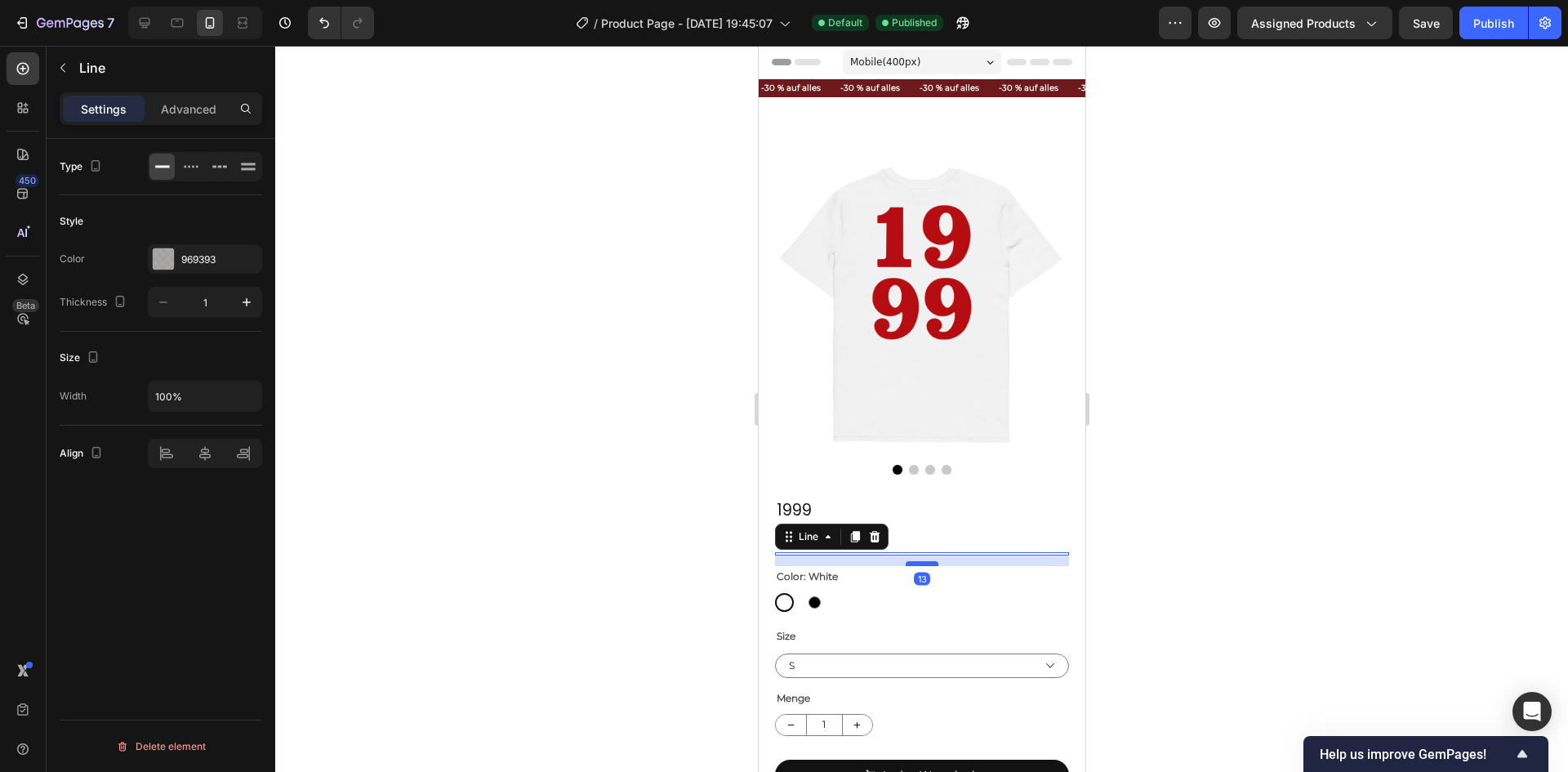
click at [923, 561] on div at bounding box center [922, 563] width 32 height 5
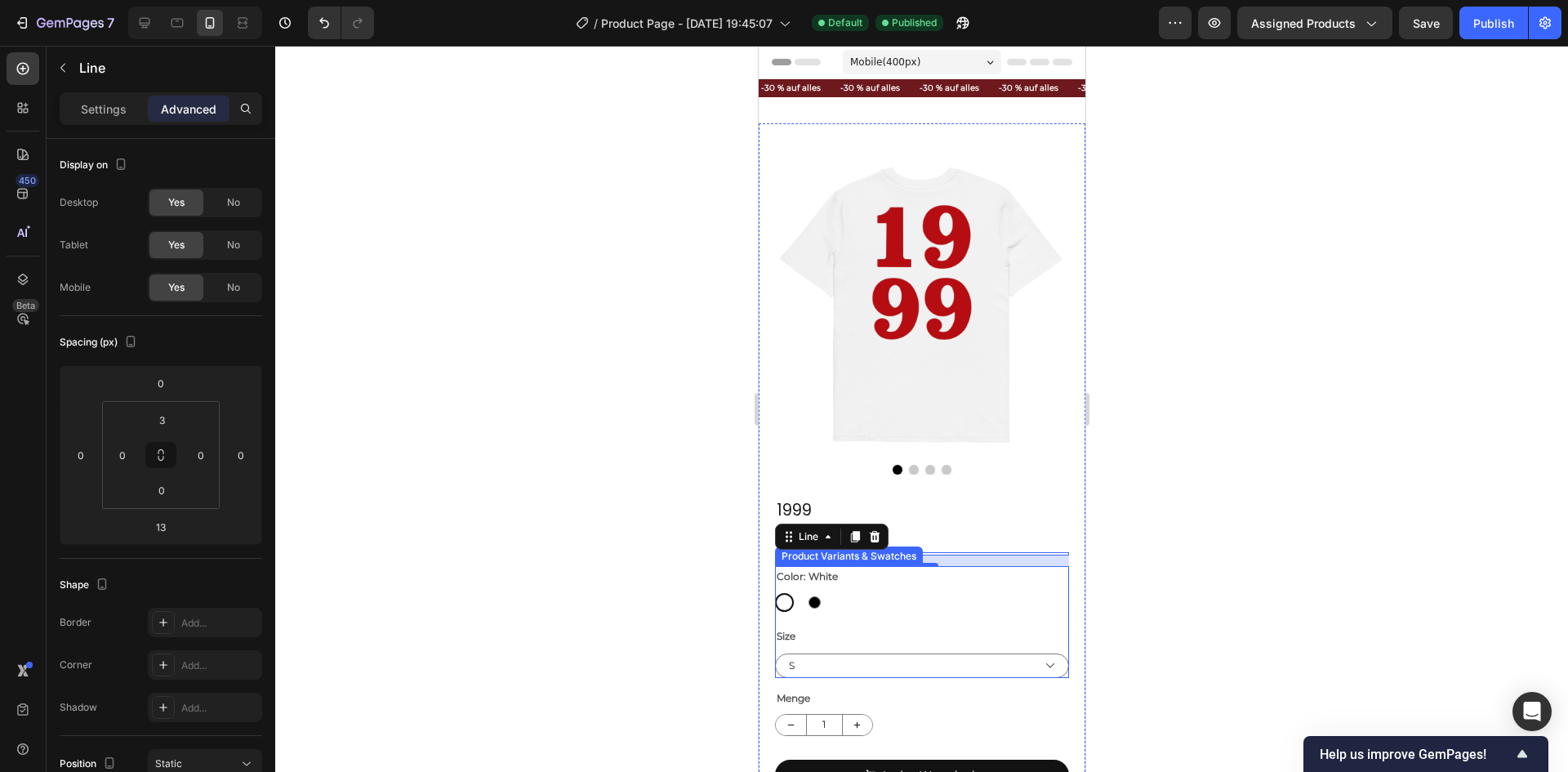
click at [1318, 602] on div at bounding box center [922, 409] width 1293 height 726
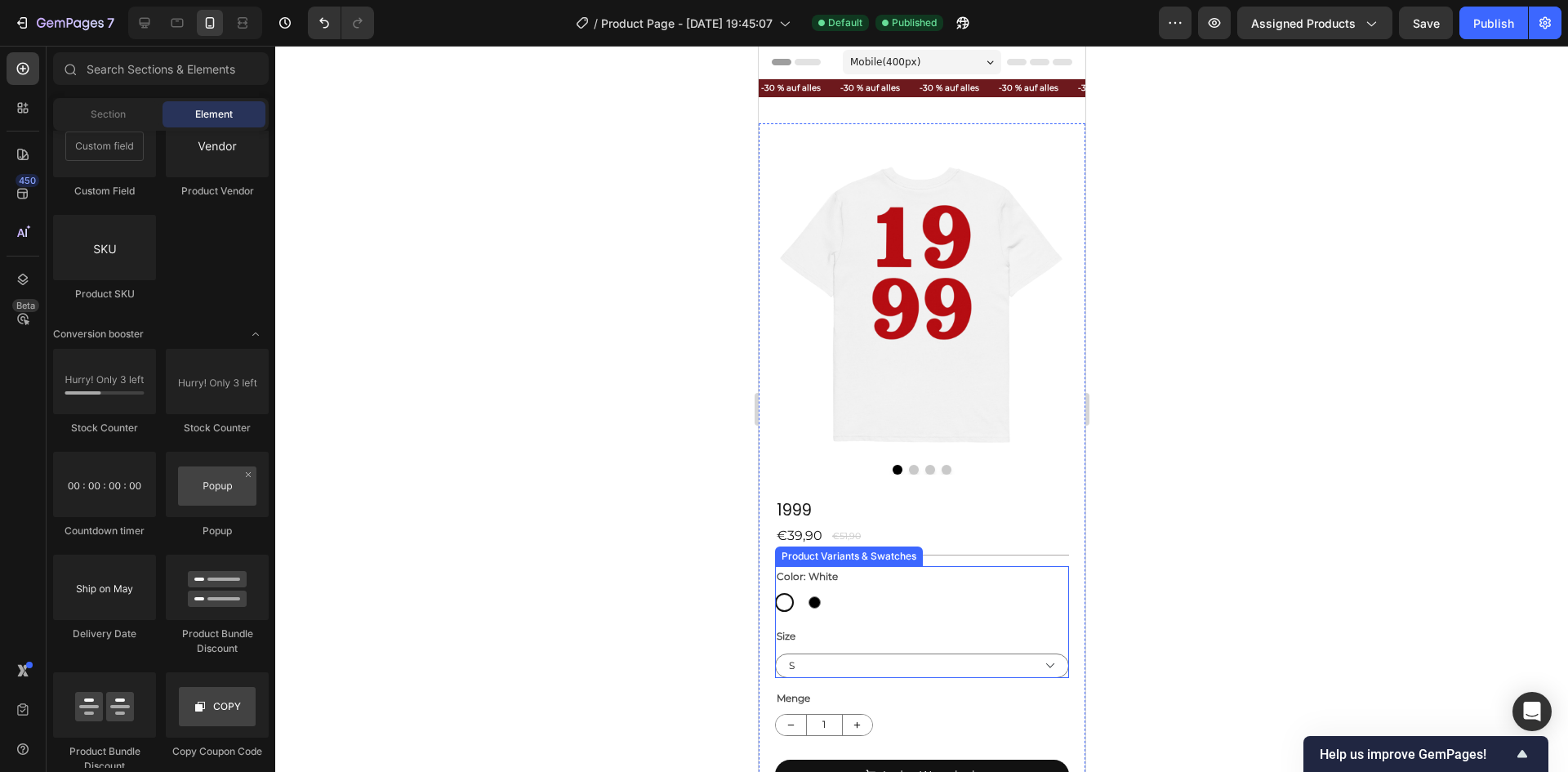
click at [885, 593] on div "White White Black Black" at bounding box center [922, 602] width 294 height 19
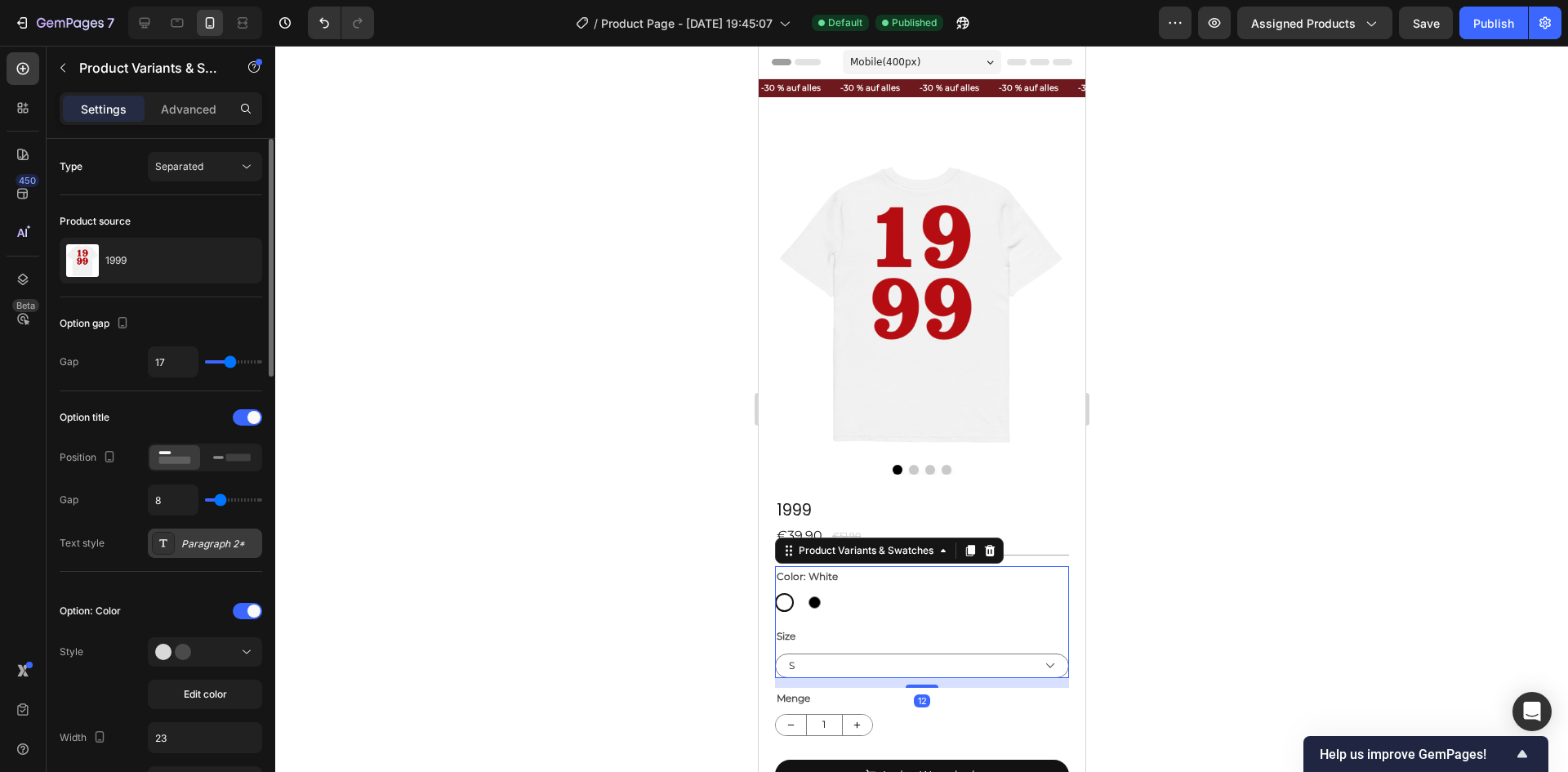
click at [197, 534] on div "Paragraph 2*" at bounding box center [205, 543] width 115 height 30
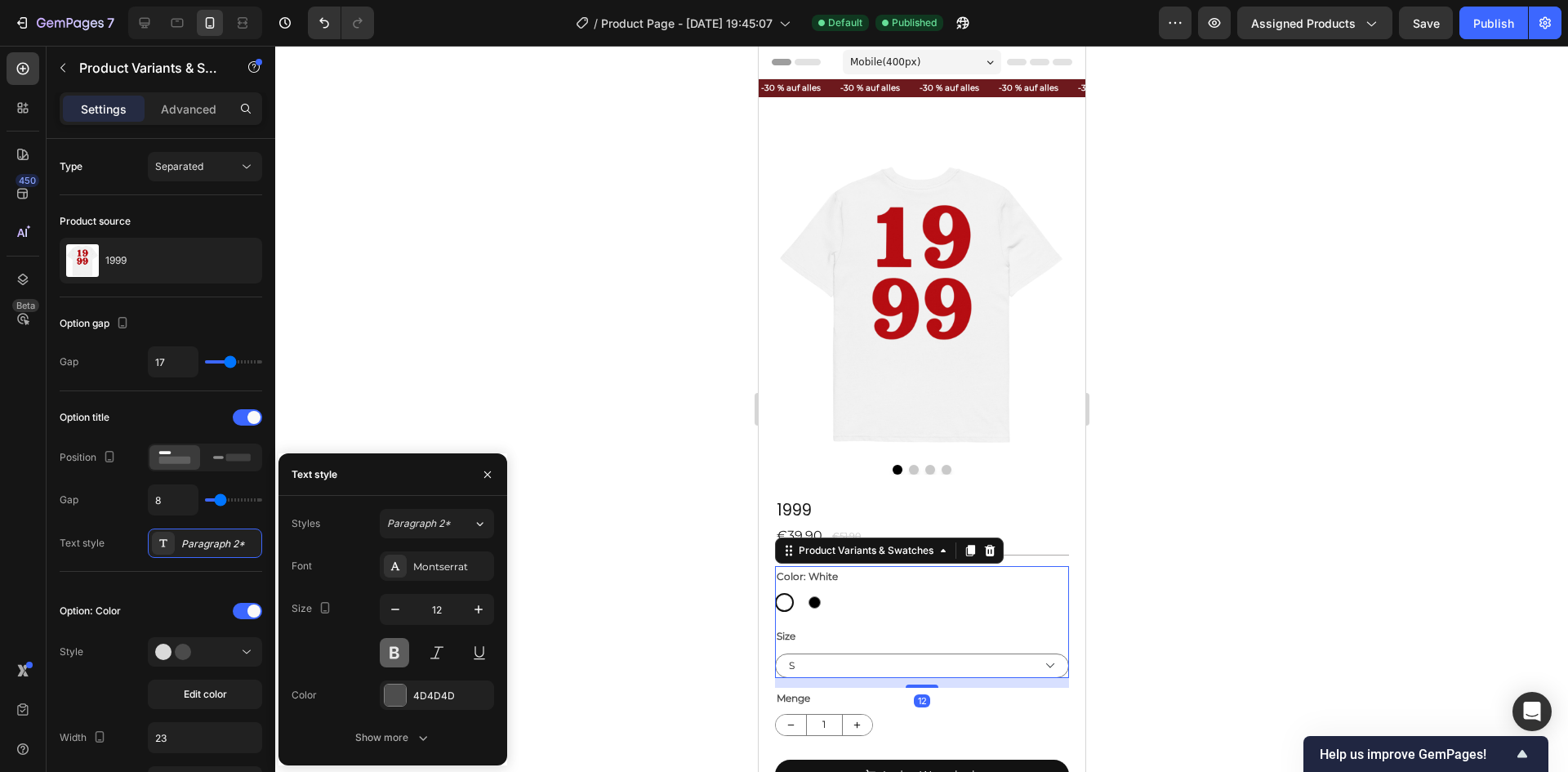
click at [390, 656] on button at bounding box center [394, 652] width 30 height 30
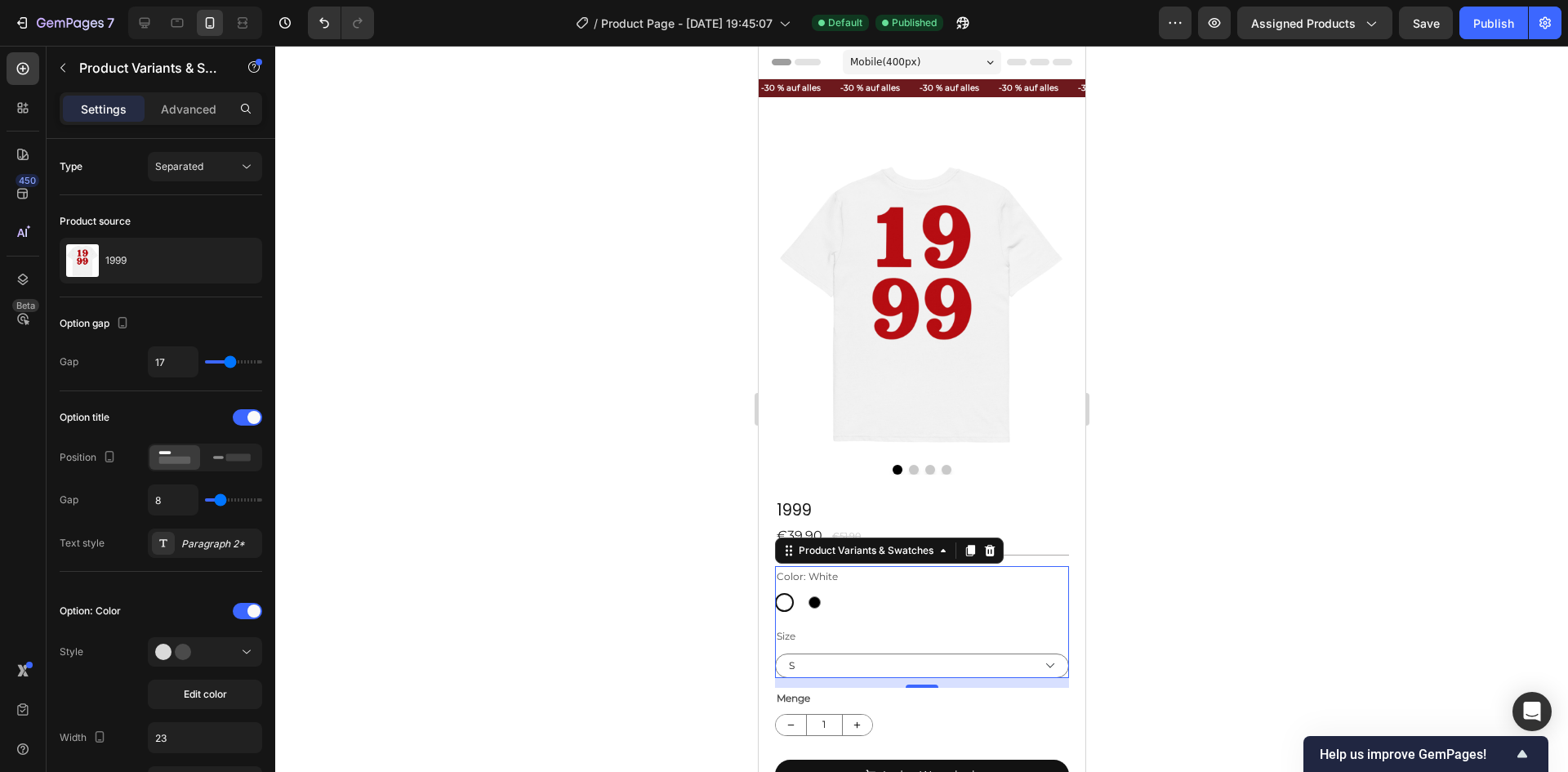
drag, startPoint x: 622, startPoint y: 667, endPoint x: 745, endPoint y: 696, distance: 126.4
click at [623, 666] on div at bounding box center [922, 409] width 1293 height 726
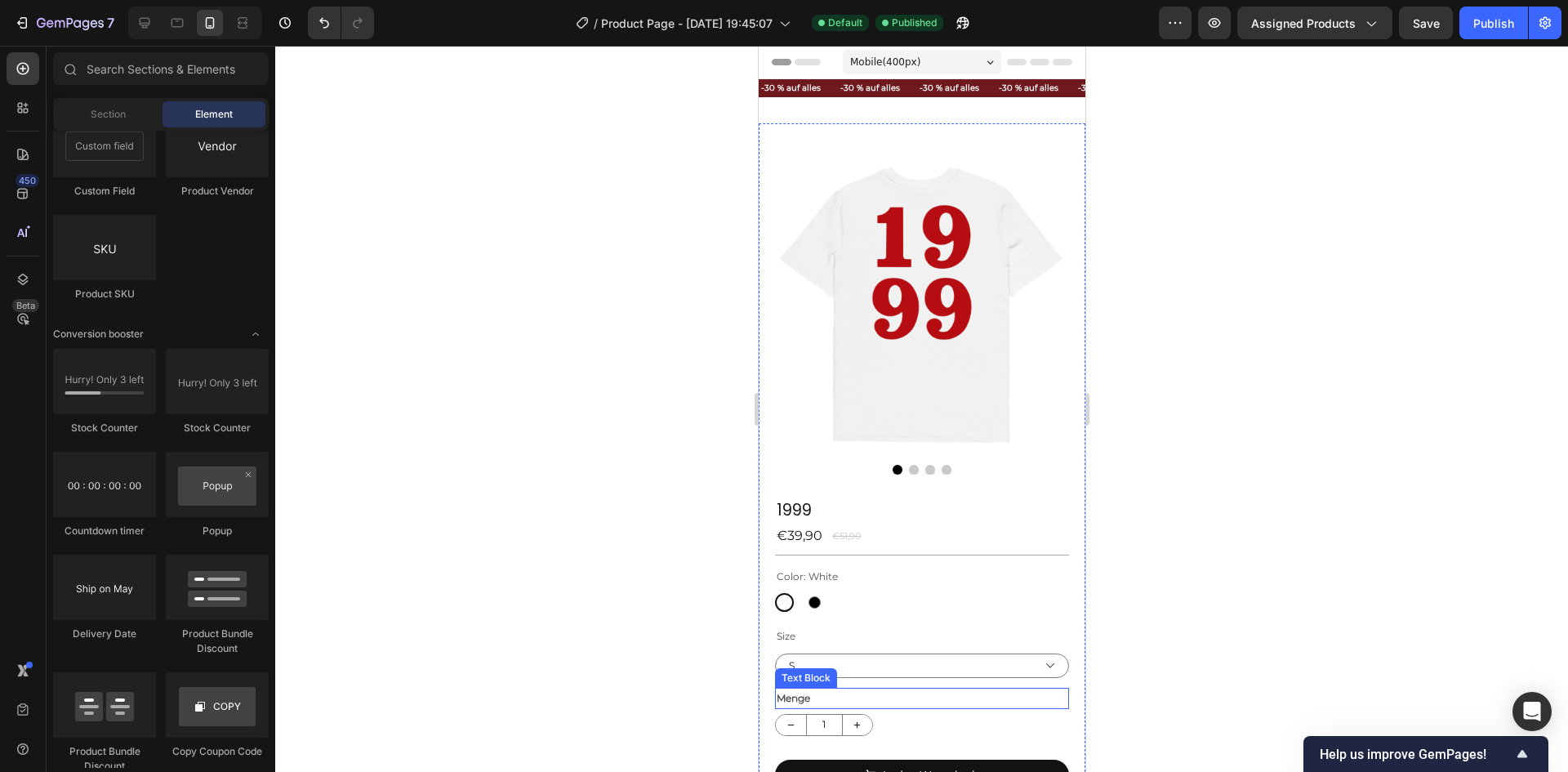
click at [897, 689] on p "Menge" at bounding box center [921, 698] width 290 height 18
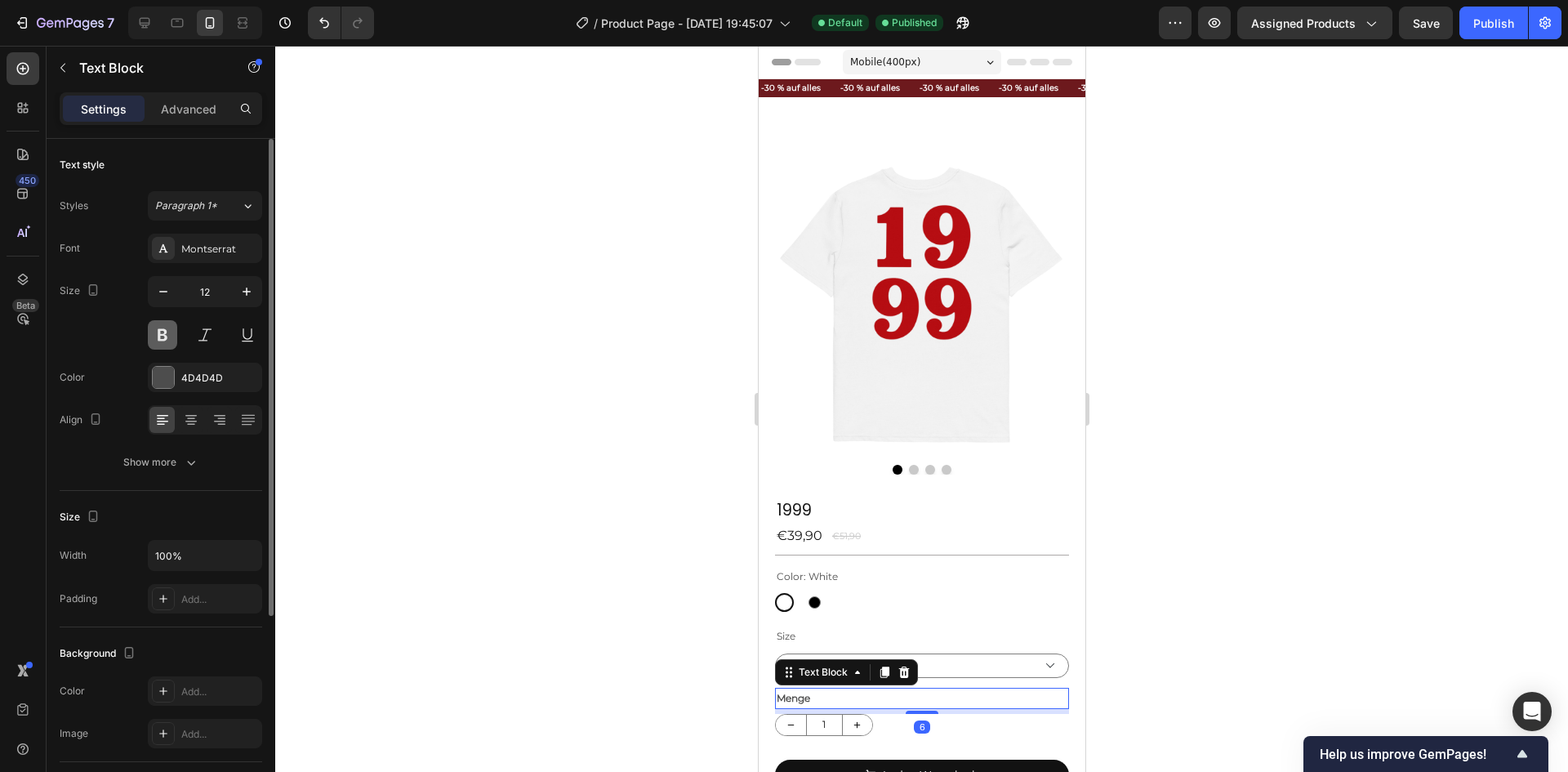
click at [160, 336] on button at bounding box center [162, 335] width 30 height 30
click at [560, 535] on div at bounding box center [922, 409] width 1293 height 726
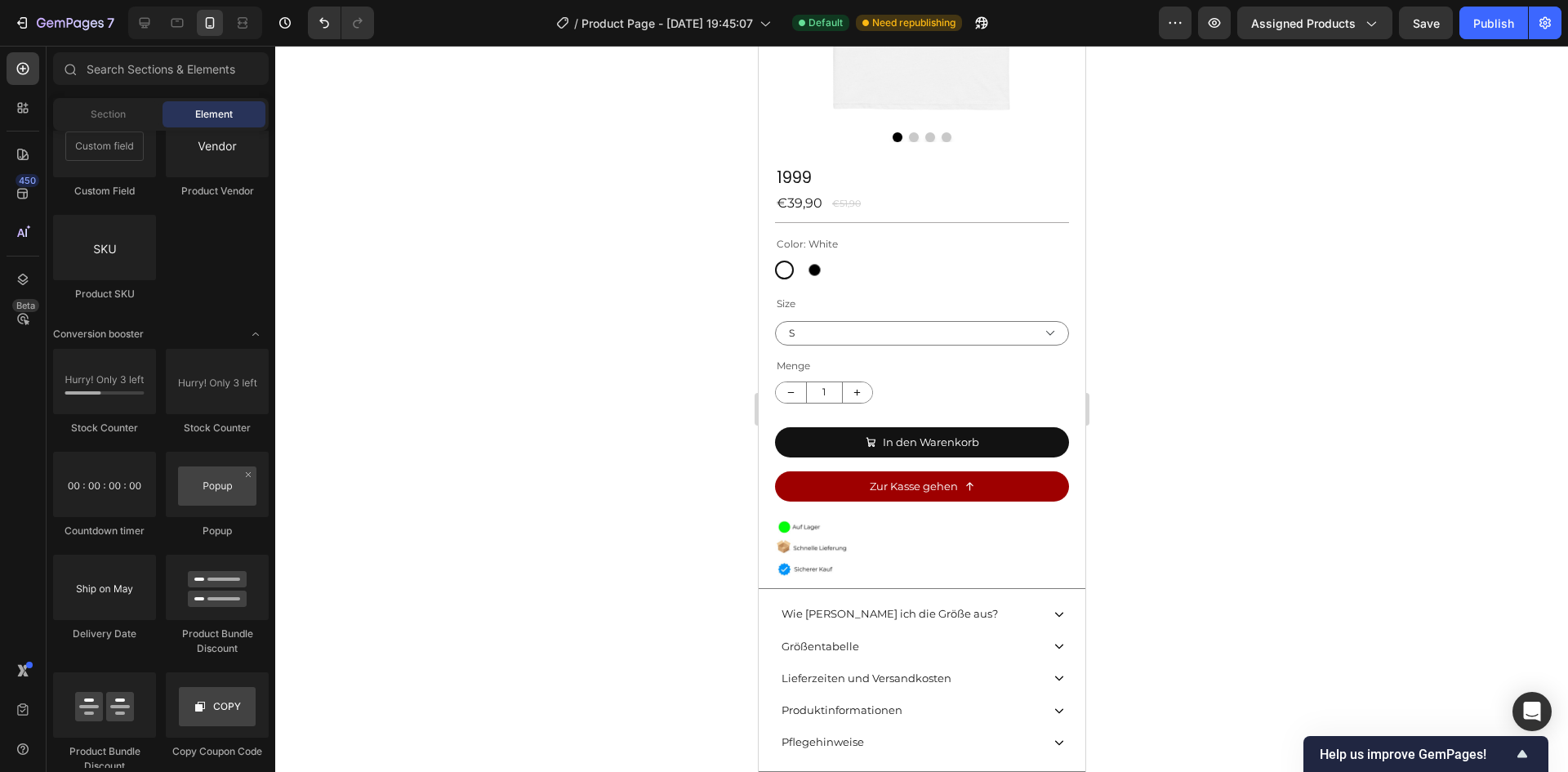
scroll to position [429, 0]
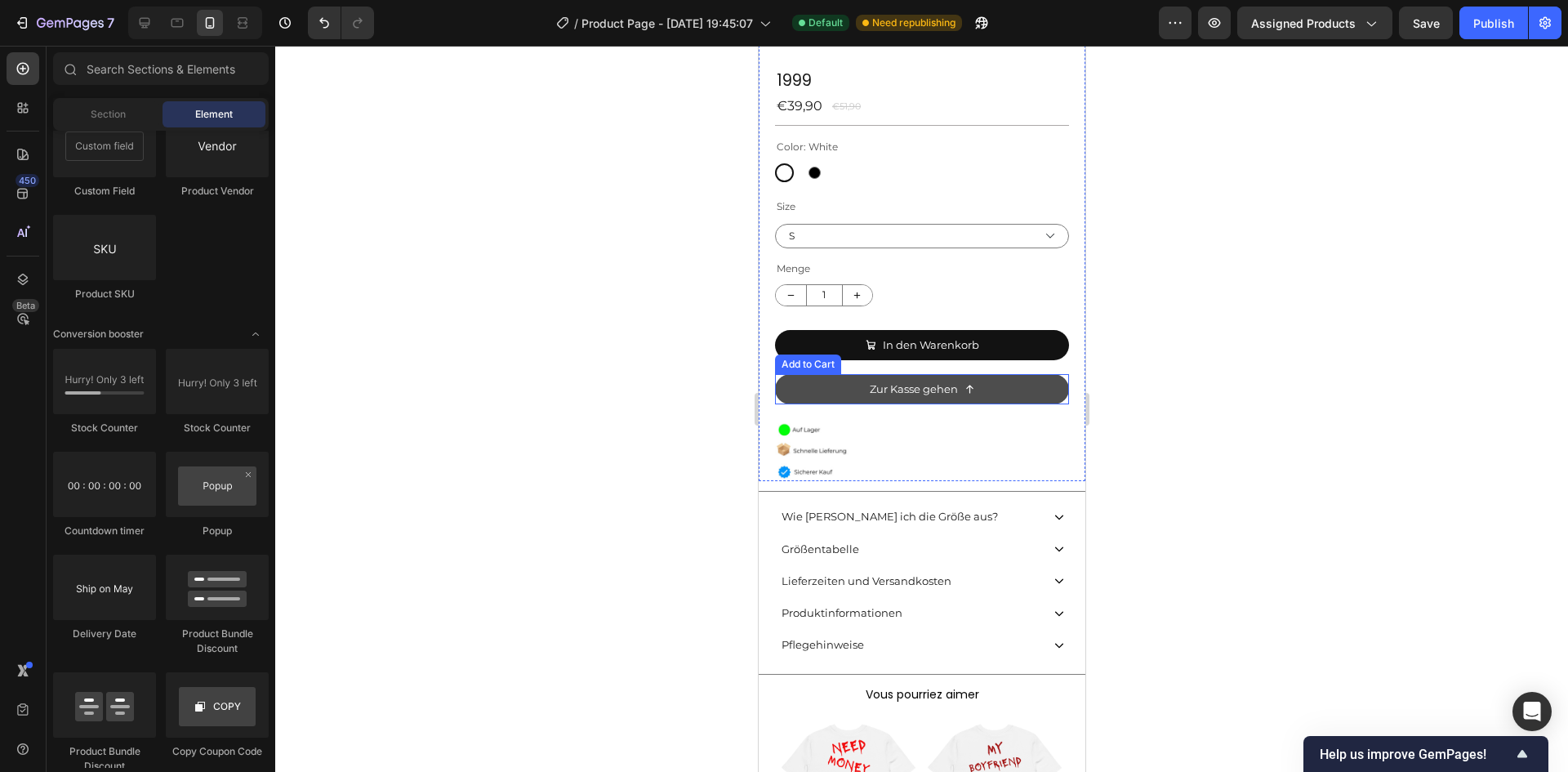
click at [846, 382] on button "Zur Kasse gehen" at bounding box center [922, 390] width 294 height 31
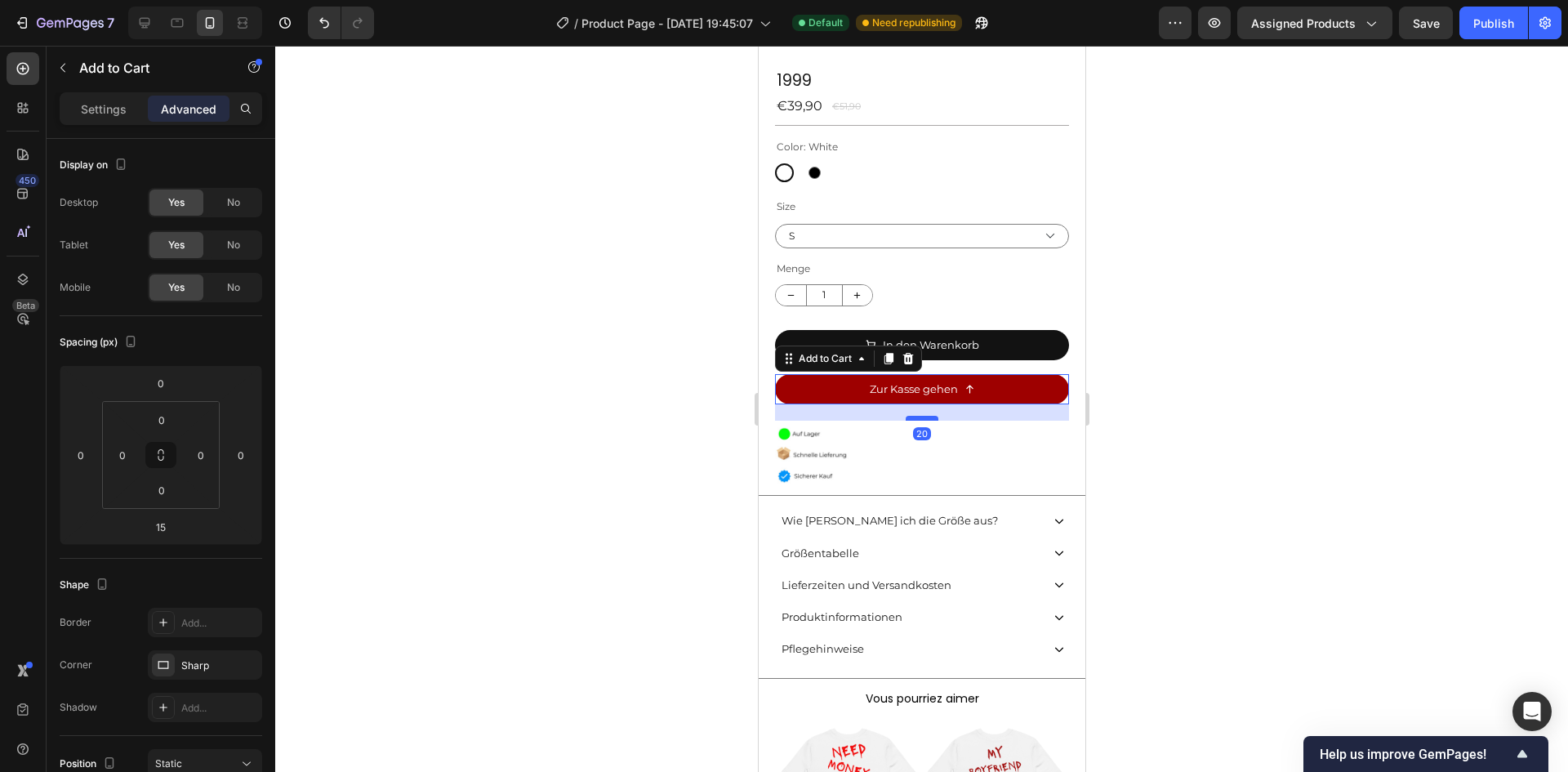
drag, startPoint x: 926, startPoint y: 403, endPoint x: 2060, endPoint y: 536, distance: 1141.8
click at [924, 416] on div at bounding box center [922, 418] width 32 height 5
type input "20"
click at [1374, 510] on div at bounding box center [922, 409] width 1293 height 726
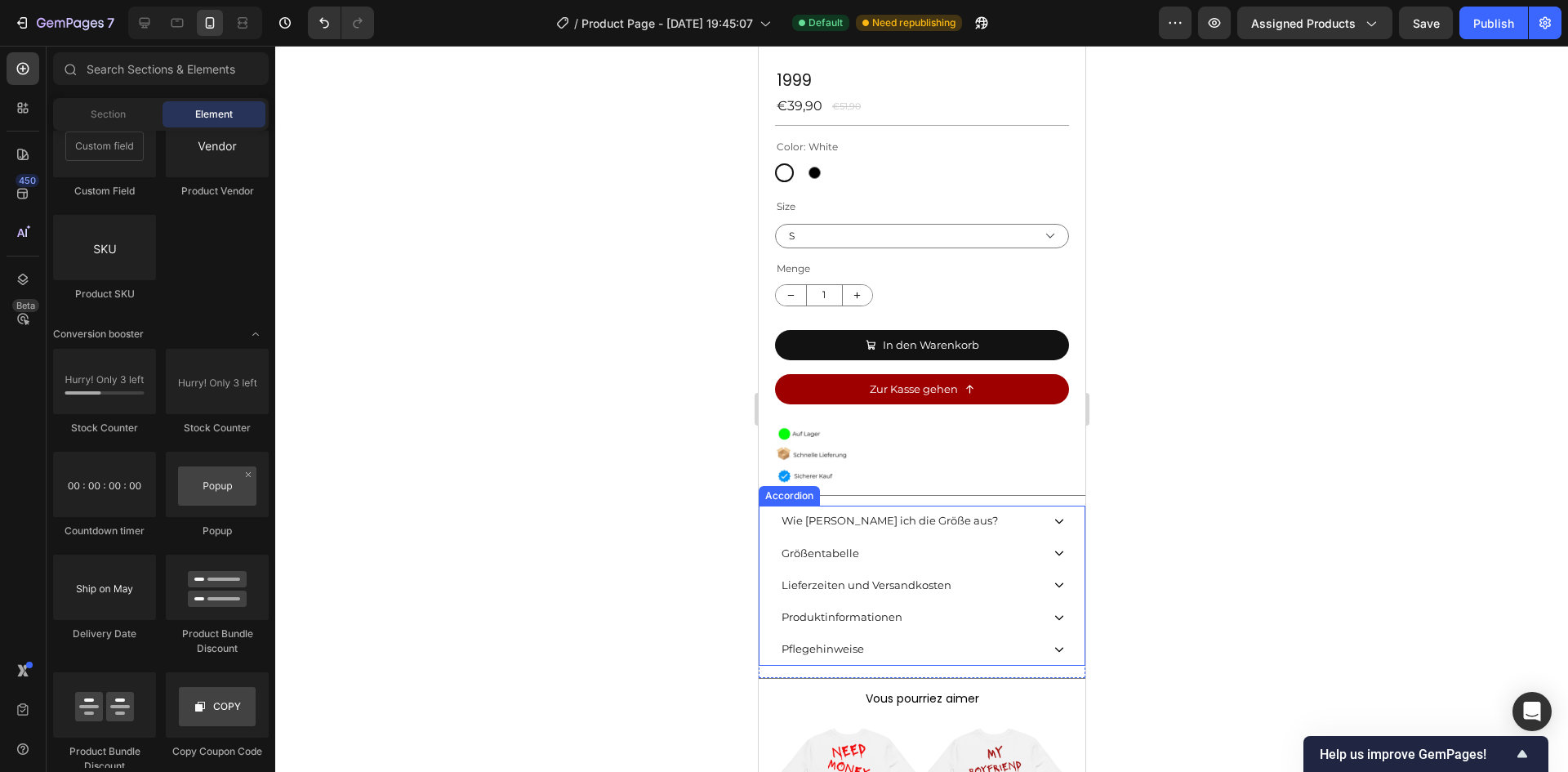
click at [867, 541] on div "Größentabelle" at bounding box center [909, 554] width 261 height 25
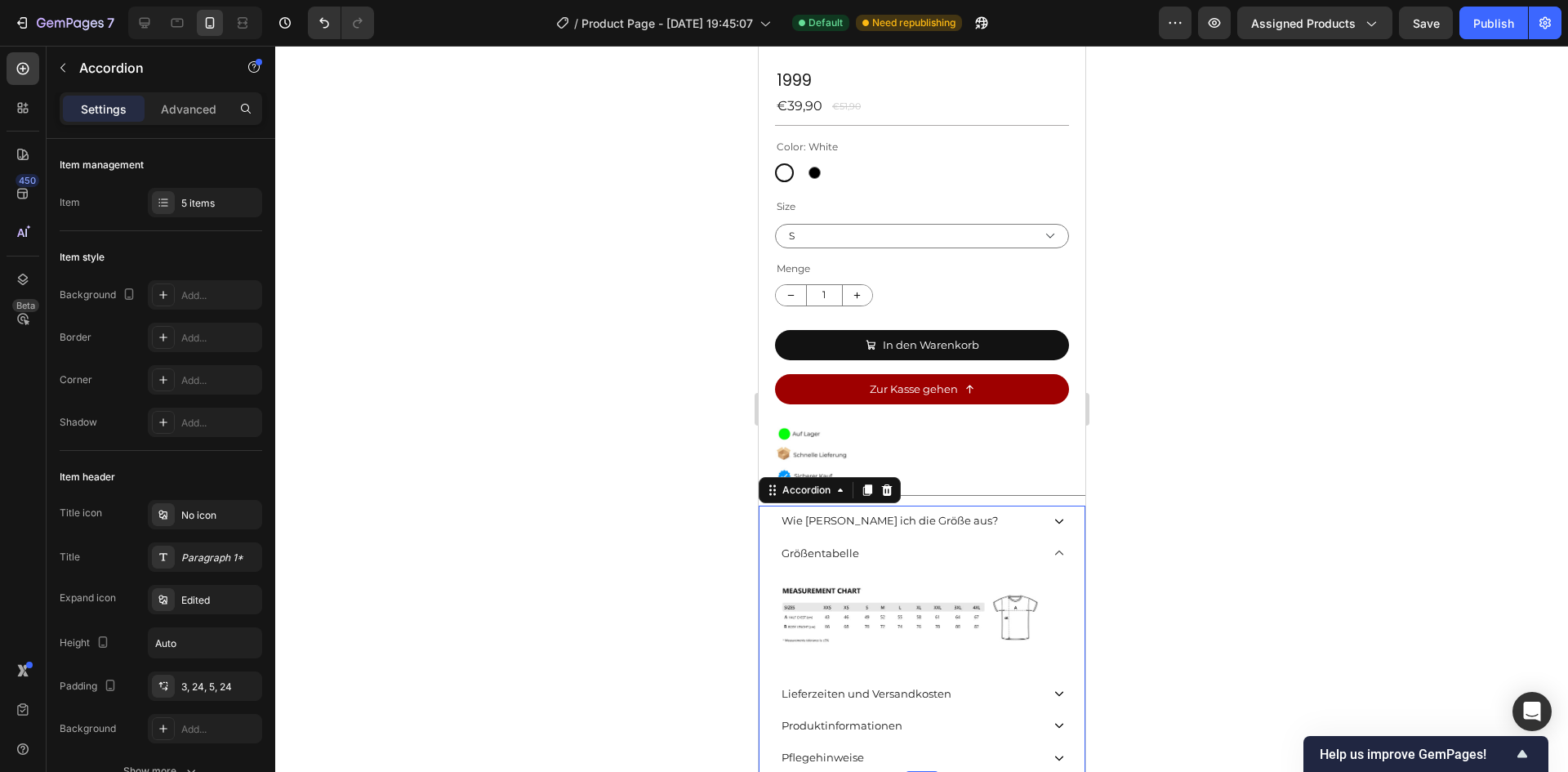
click at [962, 541] on div "Größentabelle" at bounding box center [909, 554] width 261 height 25
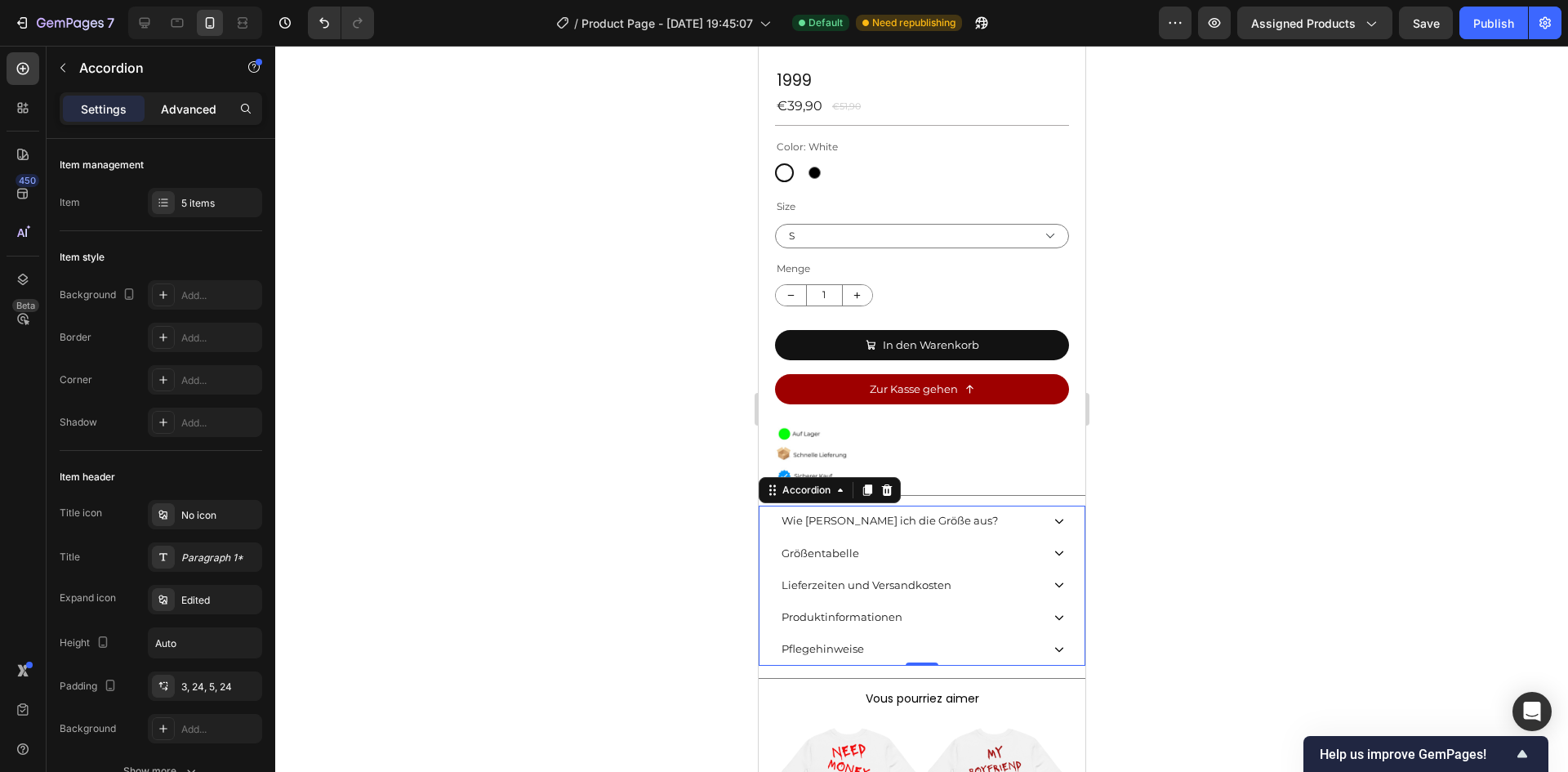
click at [172, 115] on p "Advanced" at bounding box center [188, 108] width 56 height 17
type input "100%"
type input "100"
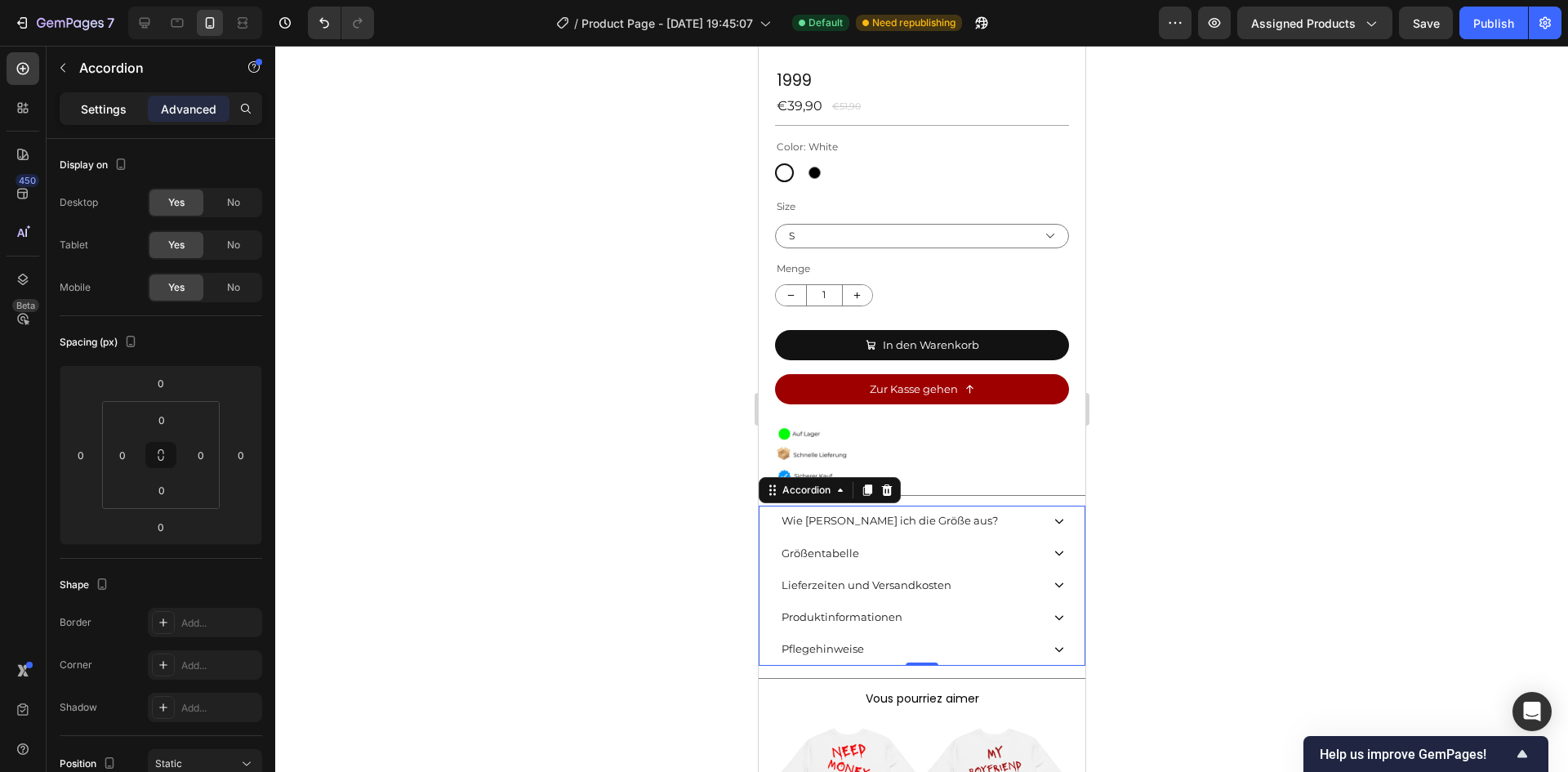
click at [124, 104] on p "Settings" at bounding box center [104, 108] width 46 height 17
type input "0"
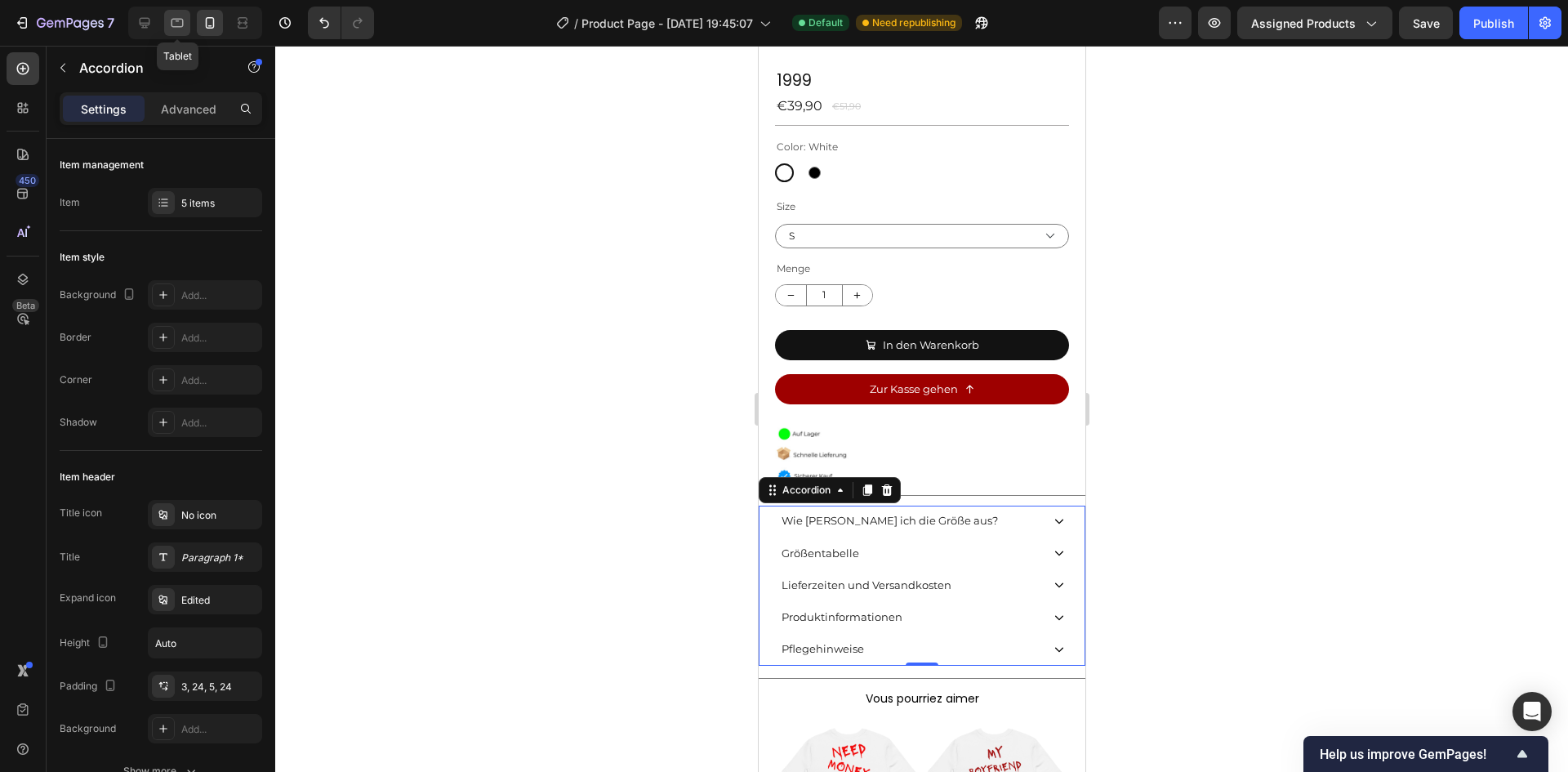
click at [180, 27] on icon at bounding box center [178, 23] width 13 height 9
type input "16"
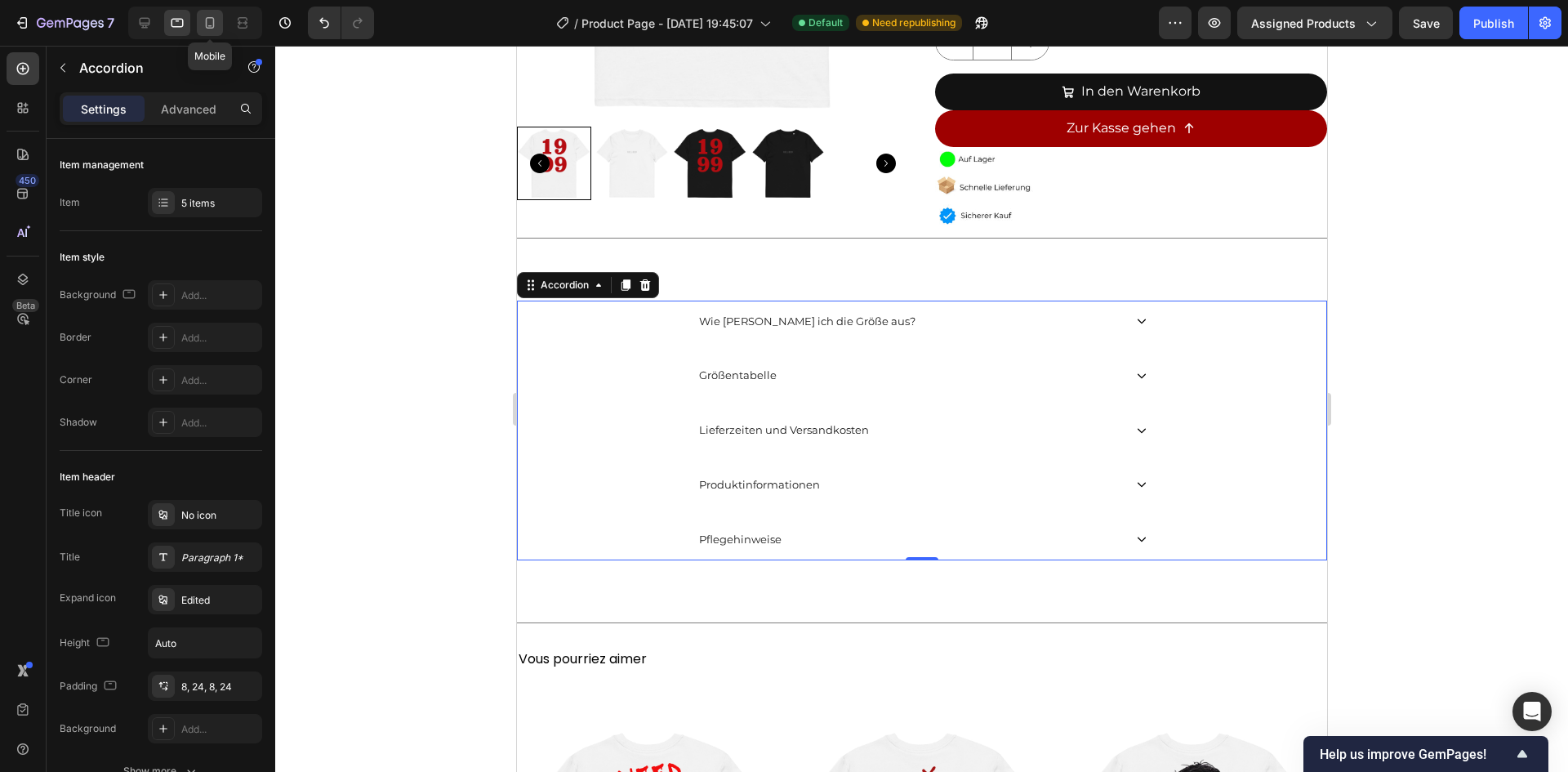
scroll to position [836, 0]
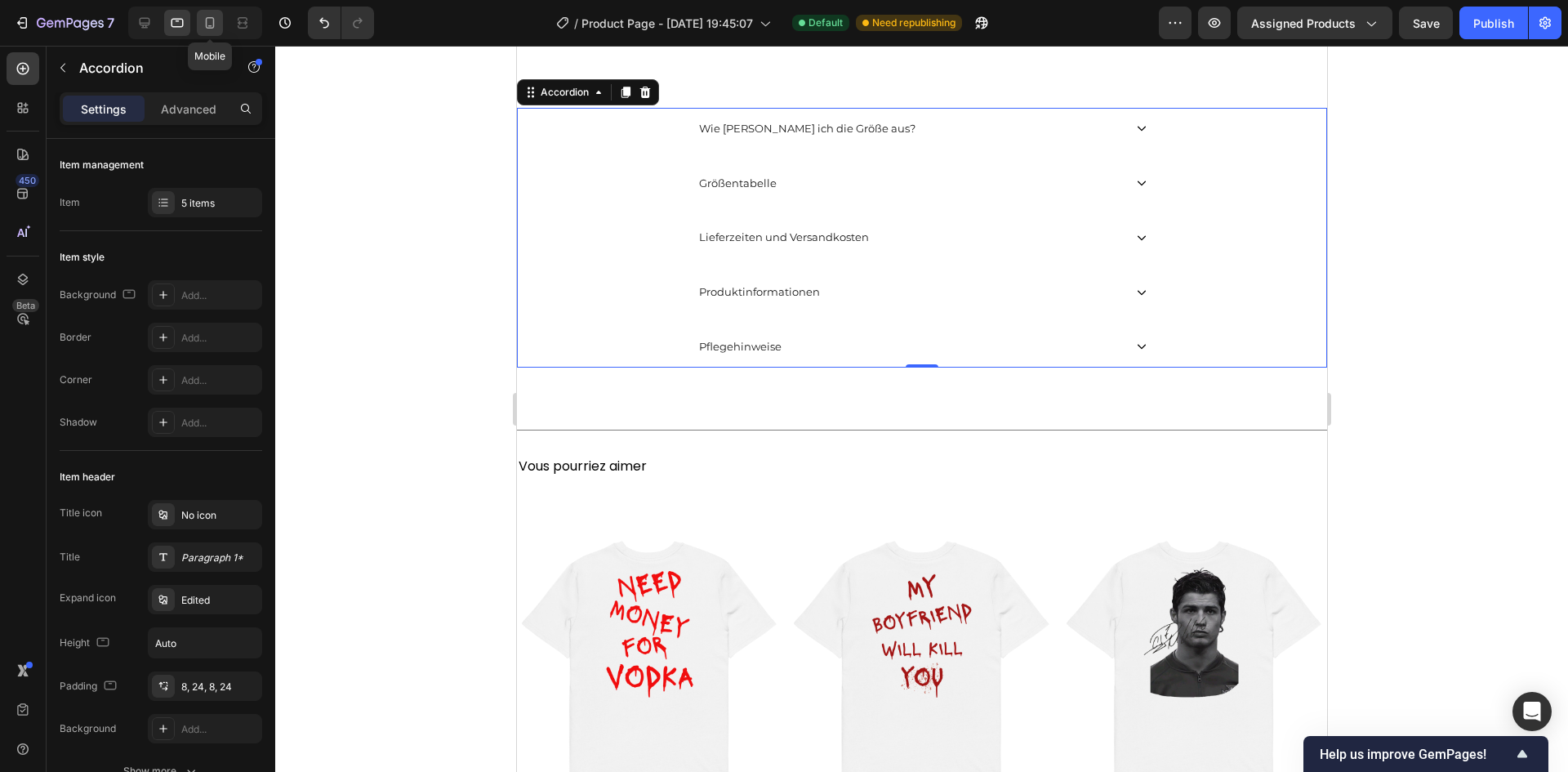
click at [215, 28] on icon at bounding box center [210, 23] width 16 height 16
type input "0"
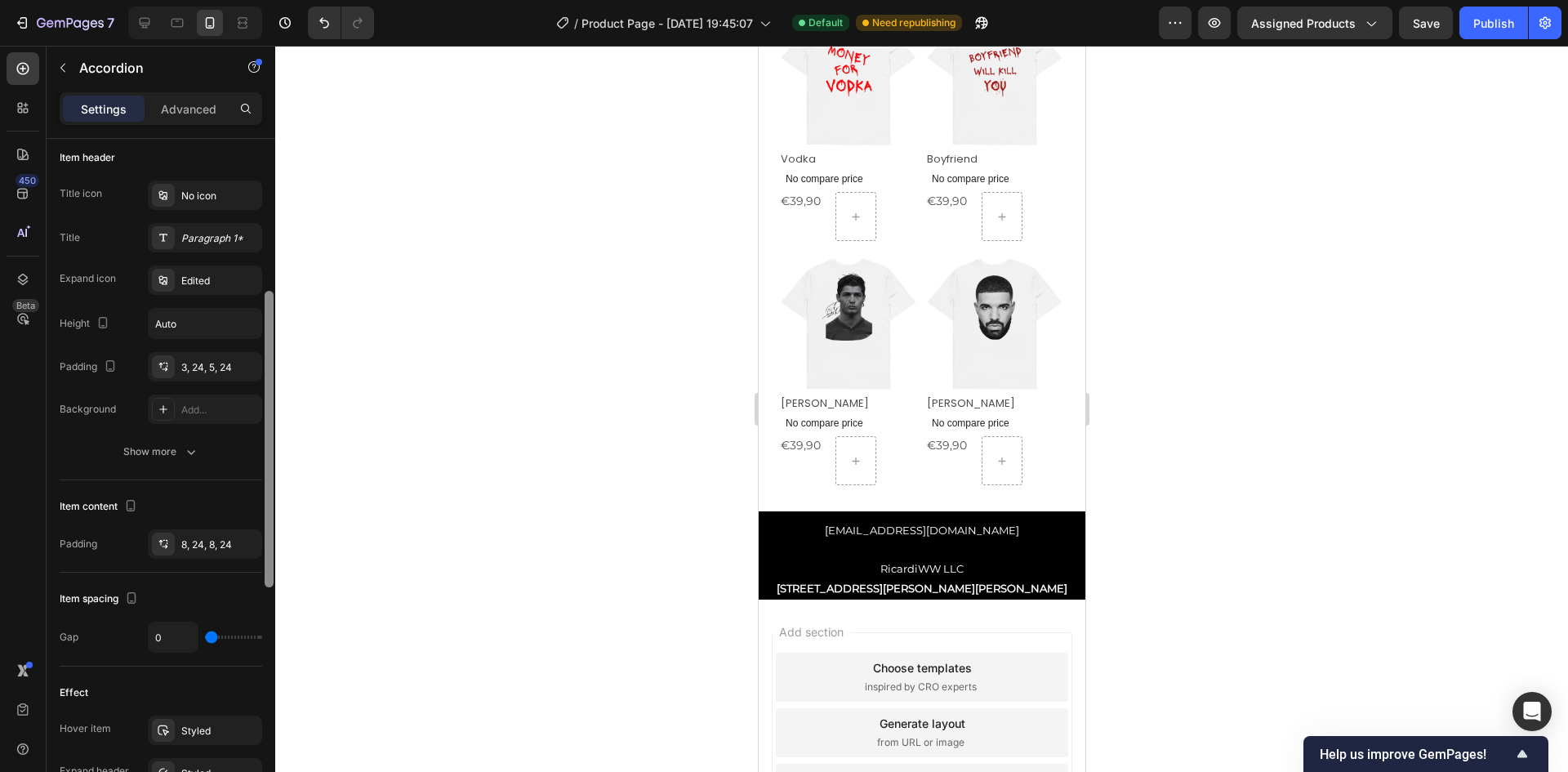
scroll to position [331, 0]
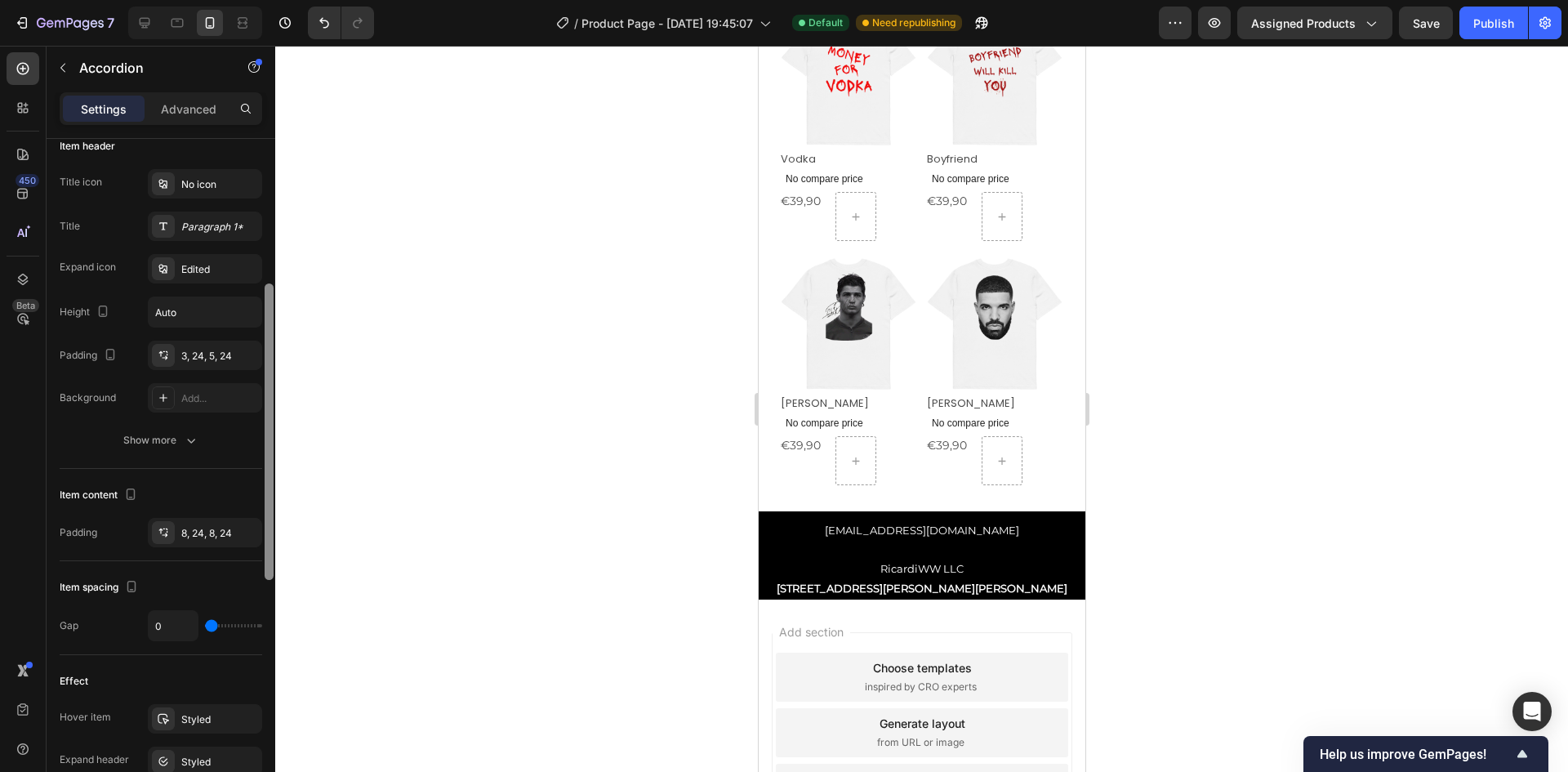
drag, startPoint x: 267, startPoint y: 308, endPoint x: 281, endPoint y: 453, distance: 145.7
click at [281, 0] on div "7 Version history / Product Page - [DATE] 19:45:07 Default Need republishing Pr…" at bounding box center [784, 0] width 1568 height 0
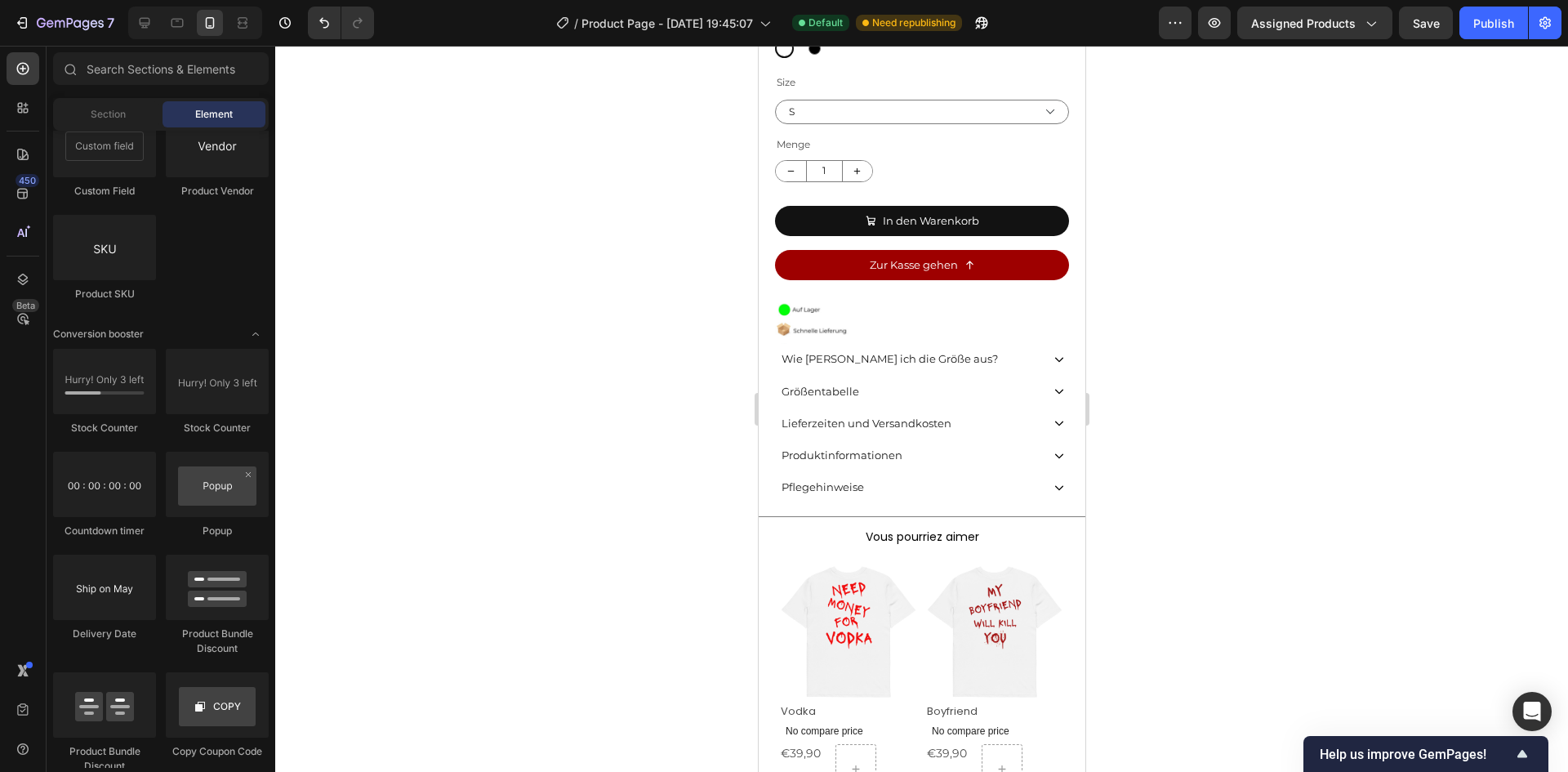
scroll to position [561, 0]
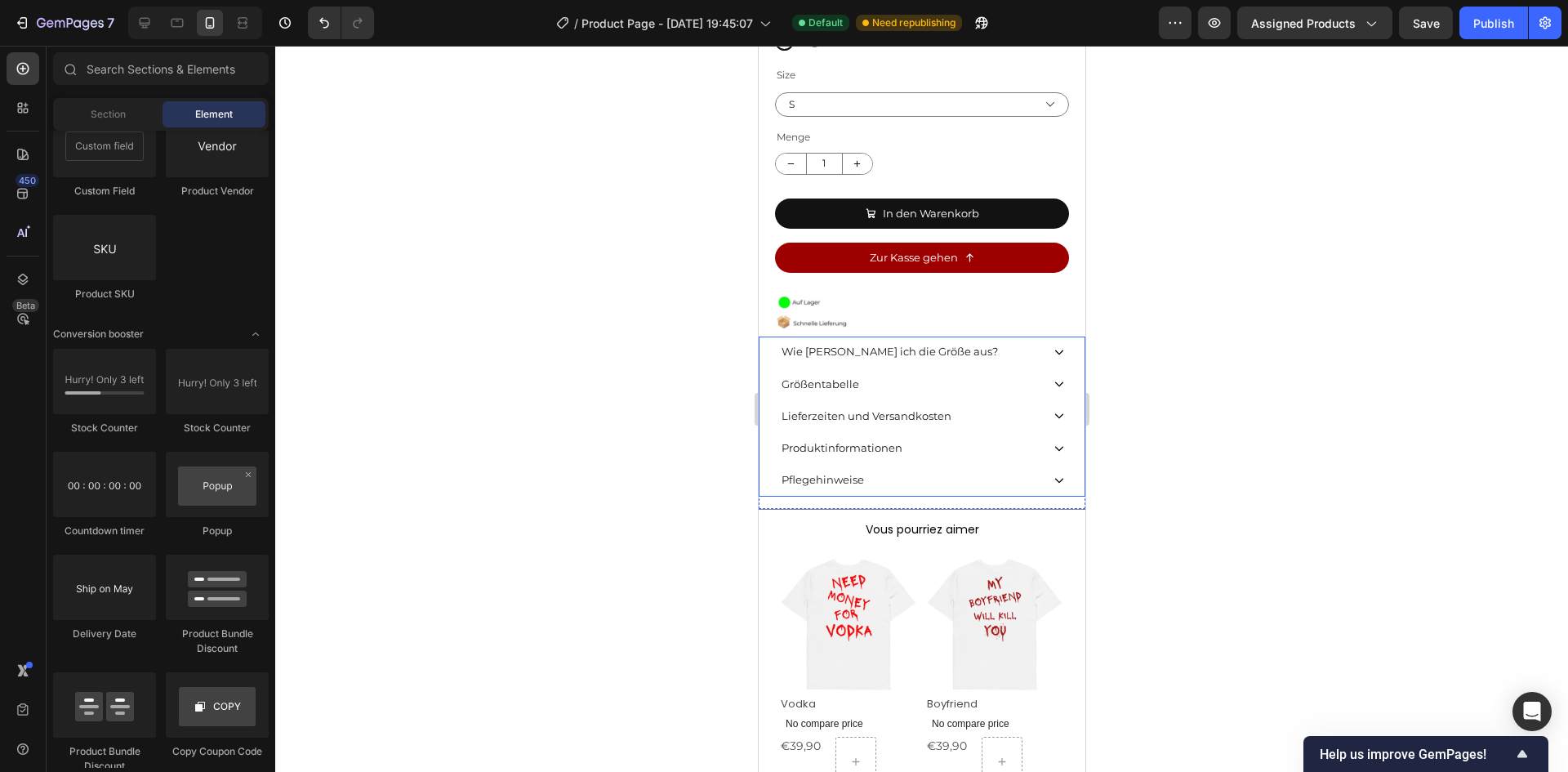
click at [885, 447] on span "Produktinformationen" at bounding box center [841, 447] width 121 height 13
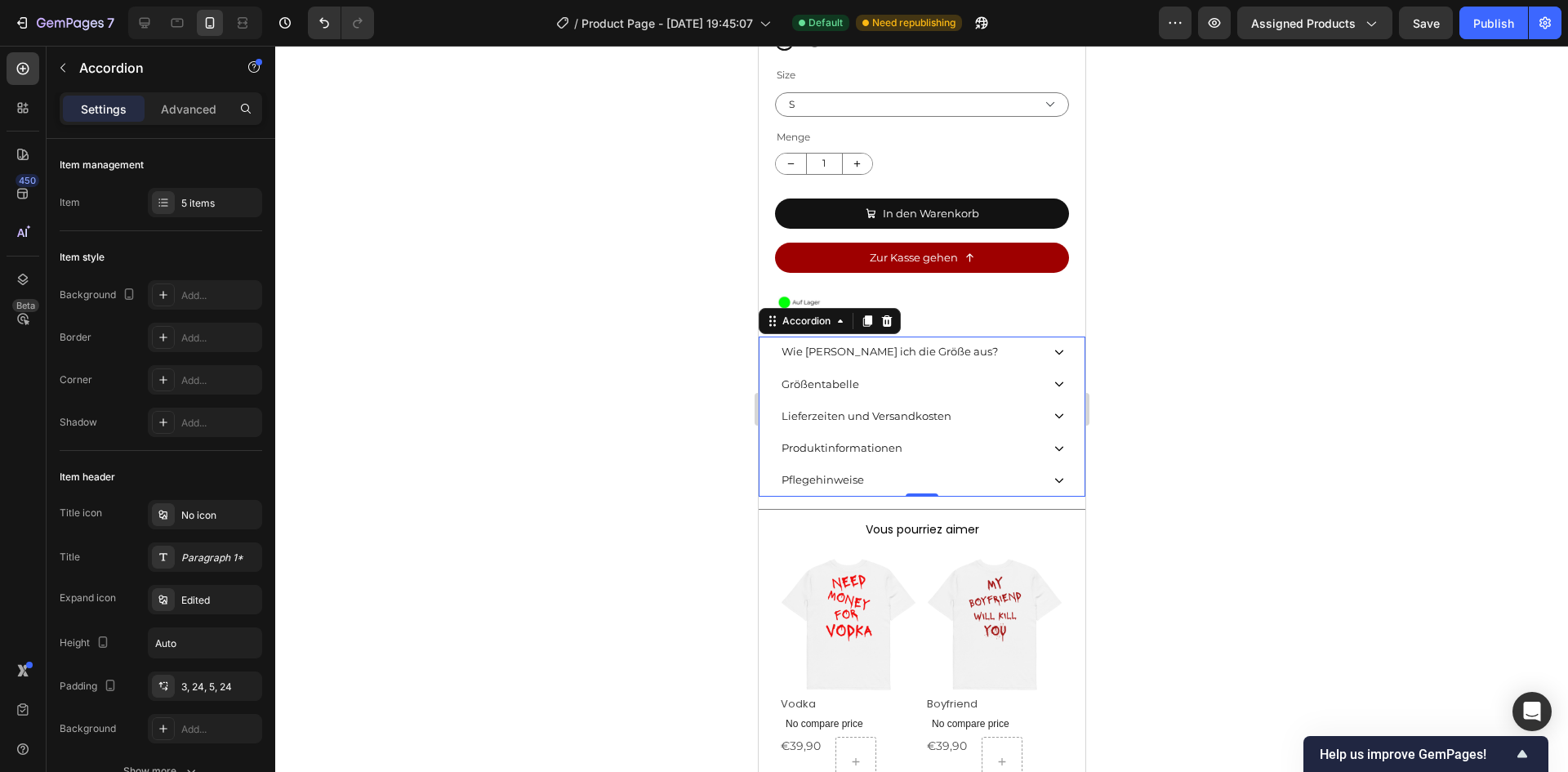
click at [933, 454] on div "Produktinformationen" at bounding box center [909, 448] width 261 height 25
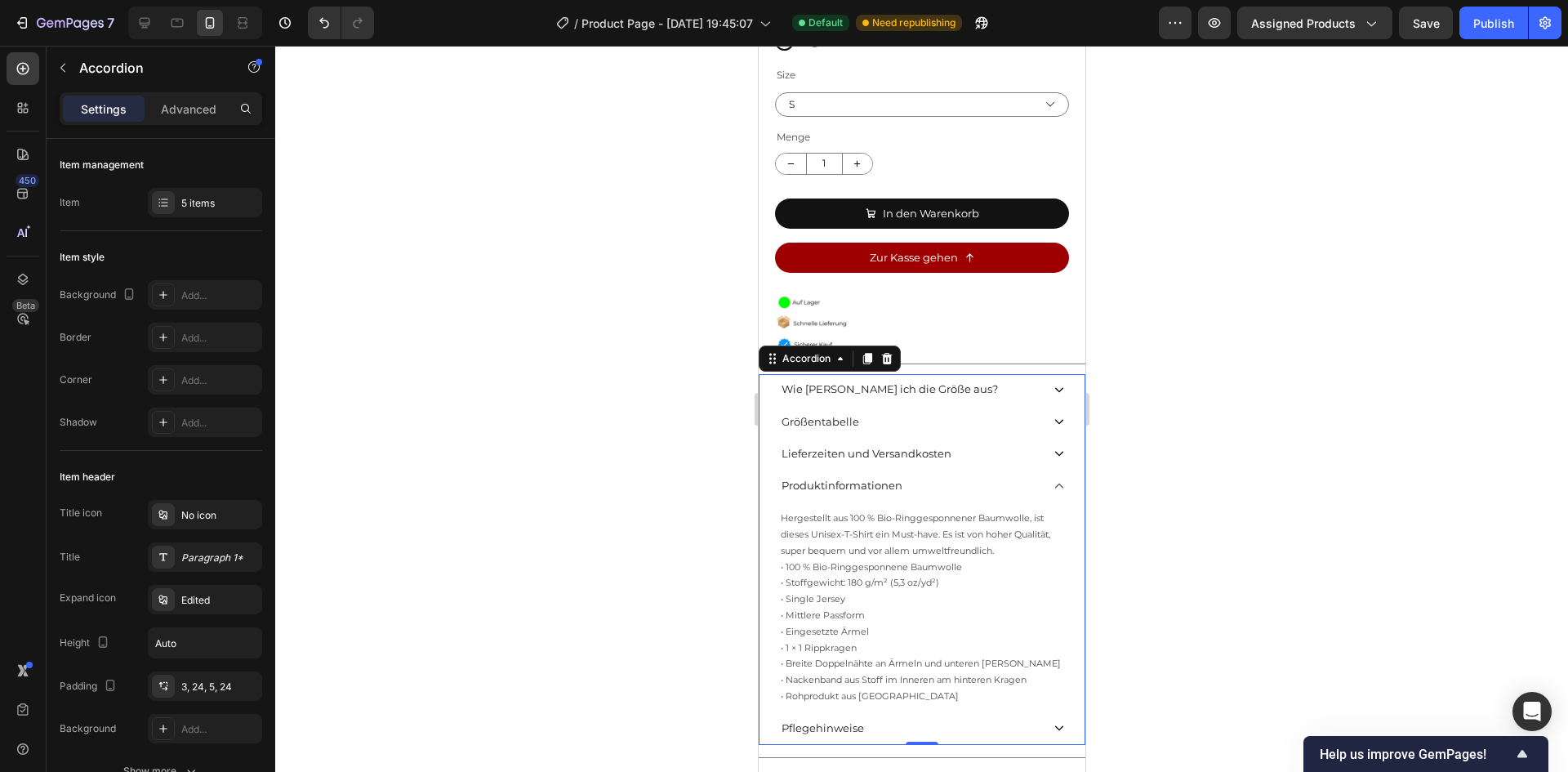
click at [949, 473] on div "Produktinformationen" at bounding box center [909, 485] width 261 height 25
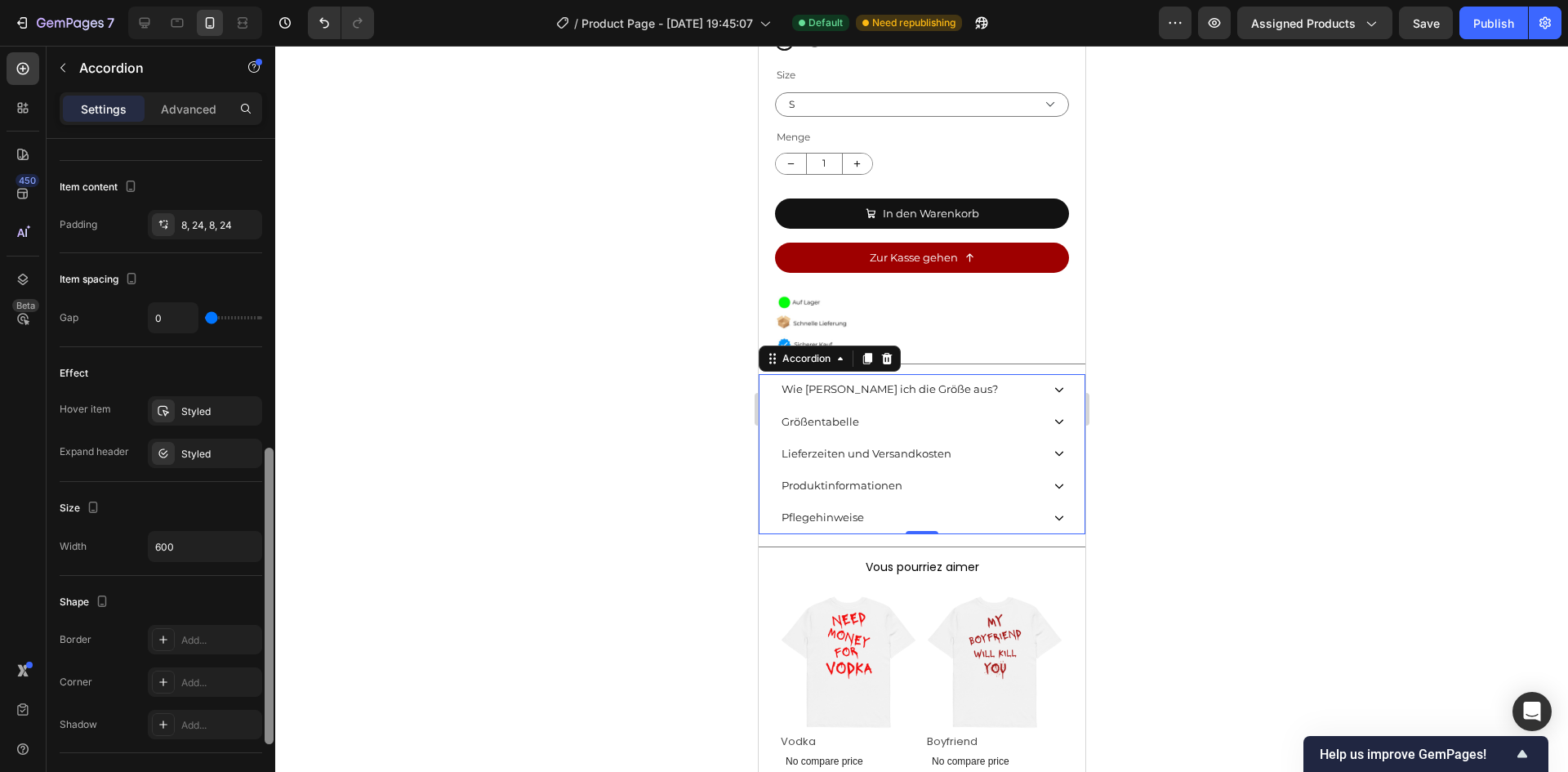
scroll to position [633, 0]
drag, startPoint x: 265, startPoint y: 306, endPoint x: 281, endPoint y: 537, distance: 231.6
click at [281, 0] on div "7 Version history / Product Page - [DATE] 19:45:07 Default Need republishing Pr…" at bounding box center [784, 0] width 1568 height 0
type input "7"
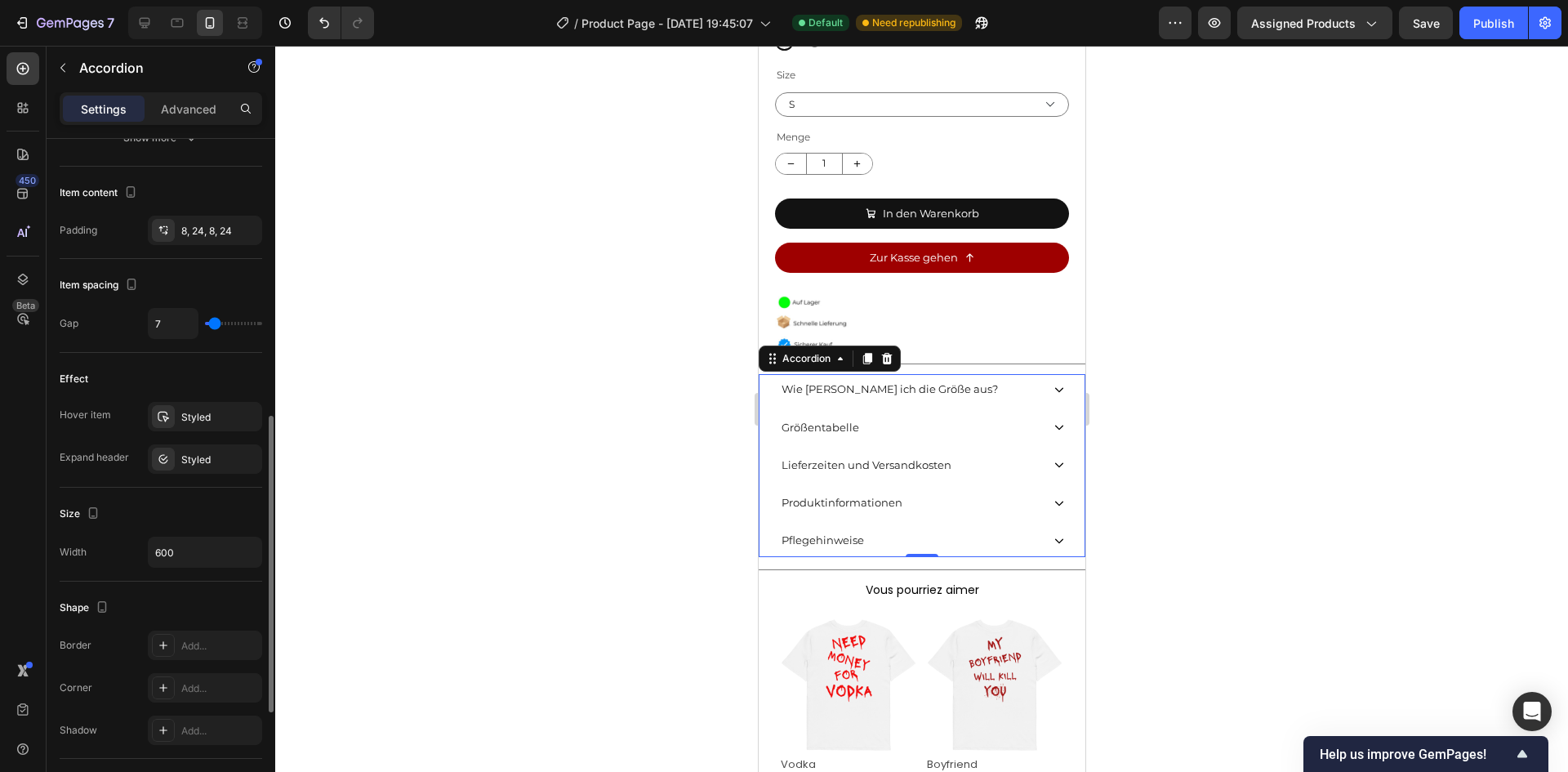
type input "6"
type input "4"
type input "2"
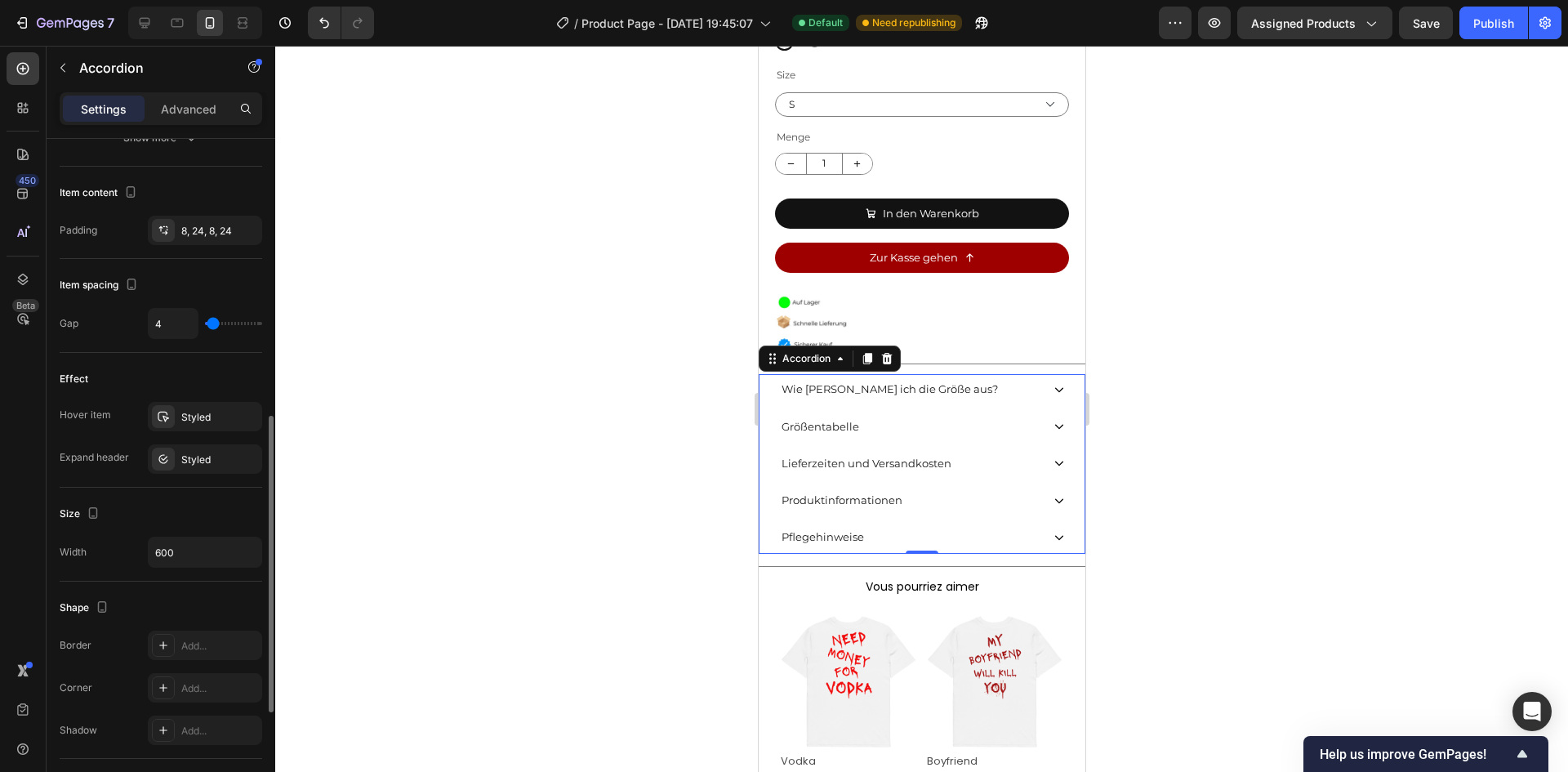
type input "2"
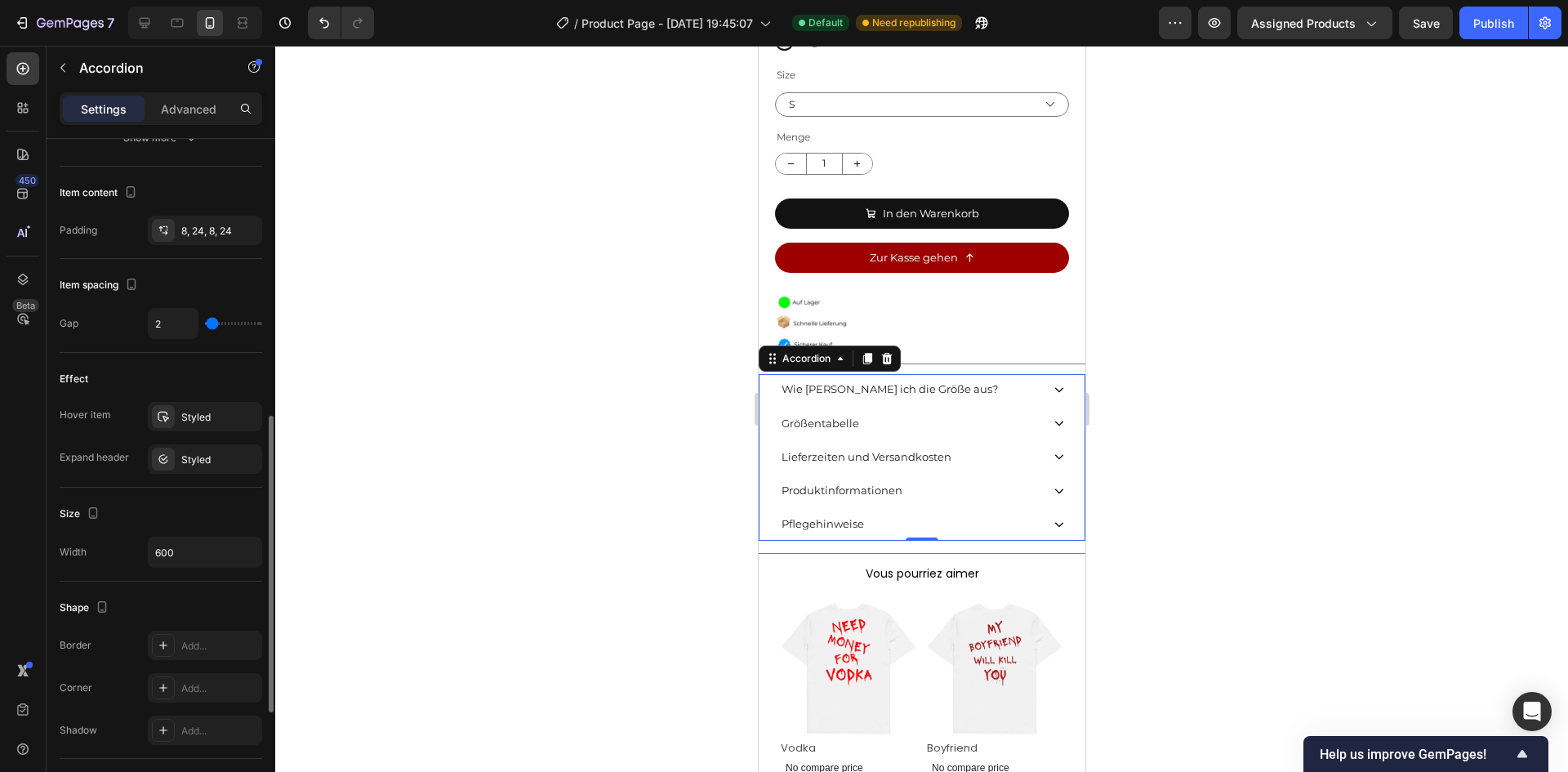
type input "0"
type input "2"
click at [212, 325] on input "range" at bounding box center [233, 324] width 57 height 4
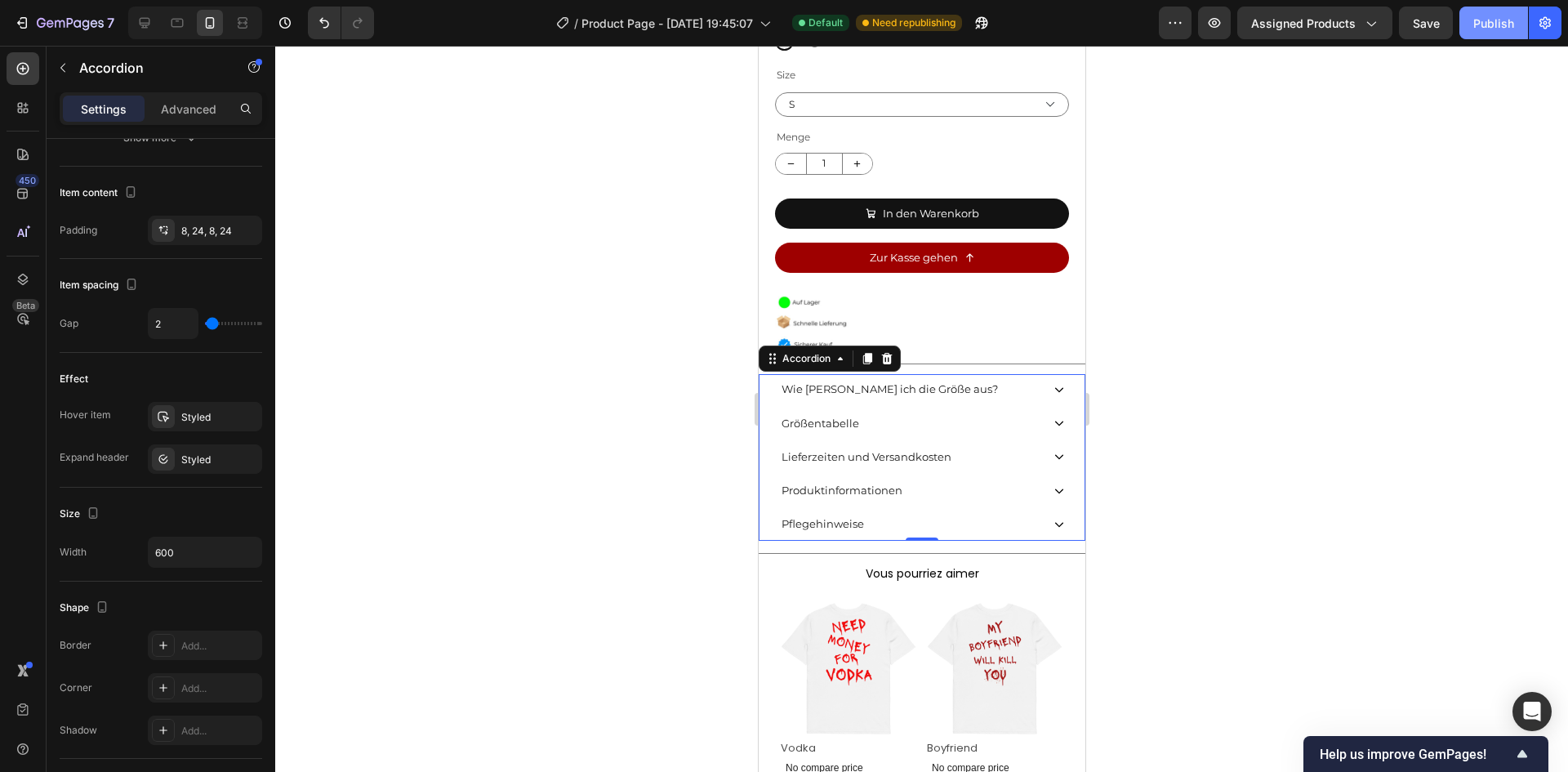
click at [1491, 24] on div "Publish" at bounding box center [1493, 23] width 41 height 17
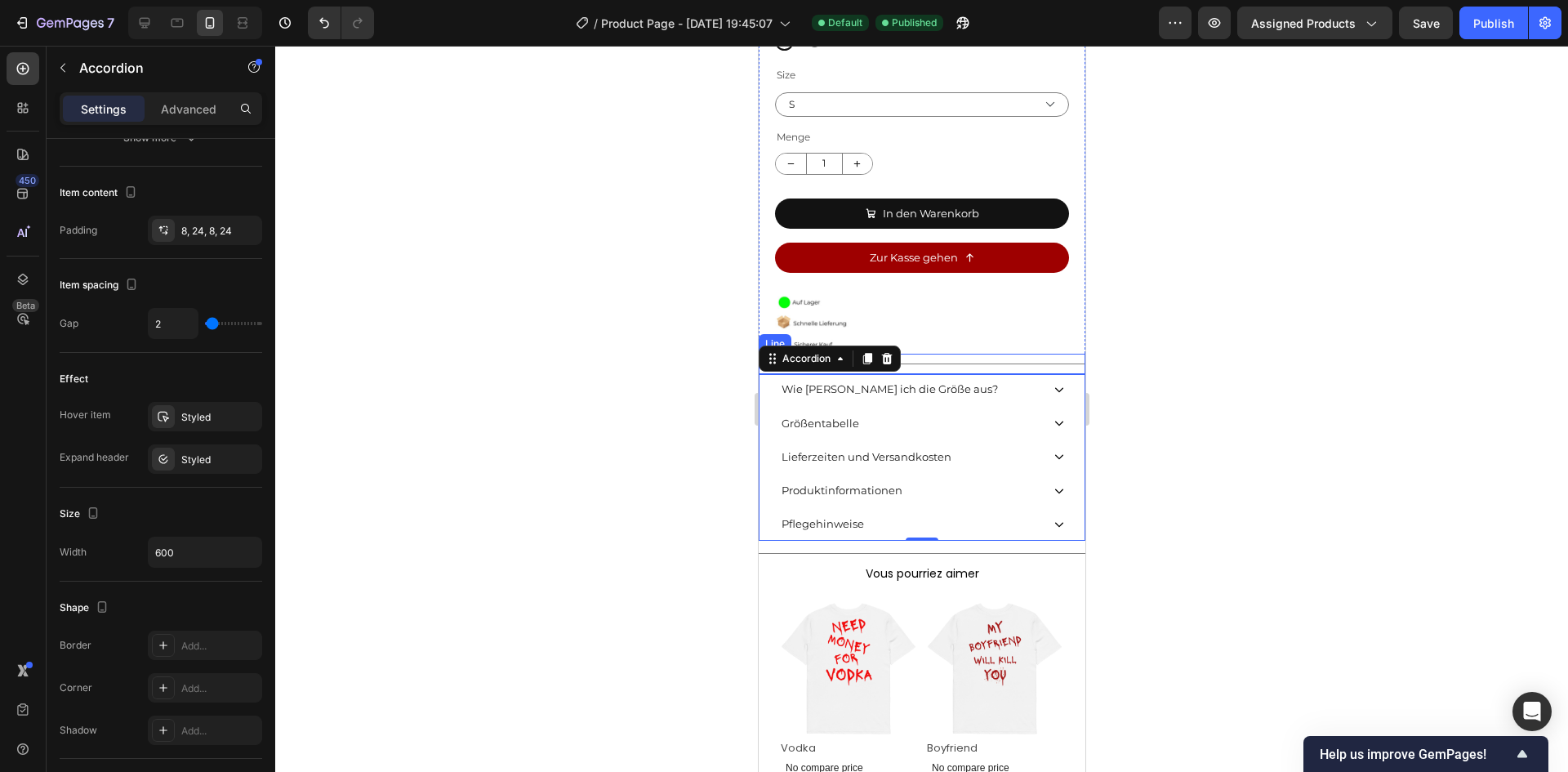
click at [925, 363] on div at bounding box center [921, 363] width 326 height 1
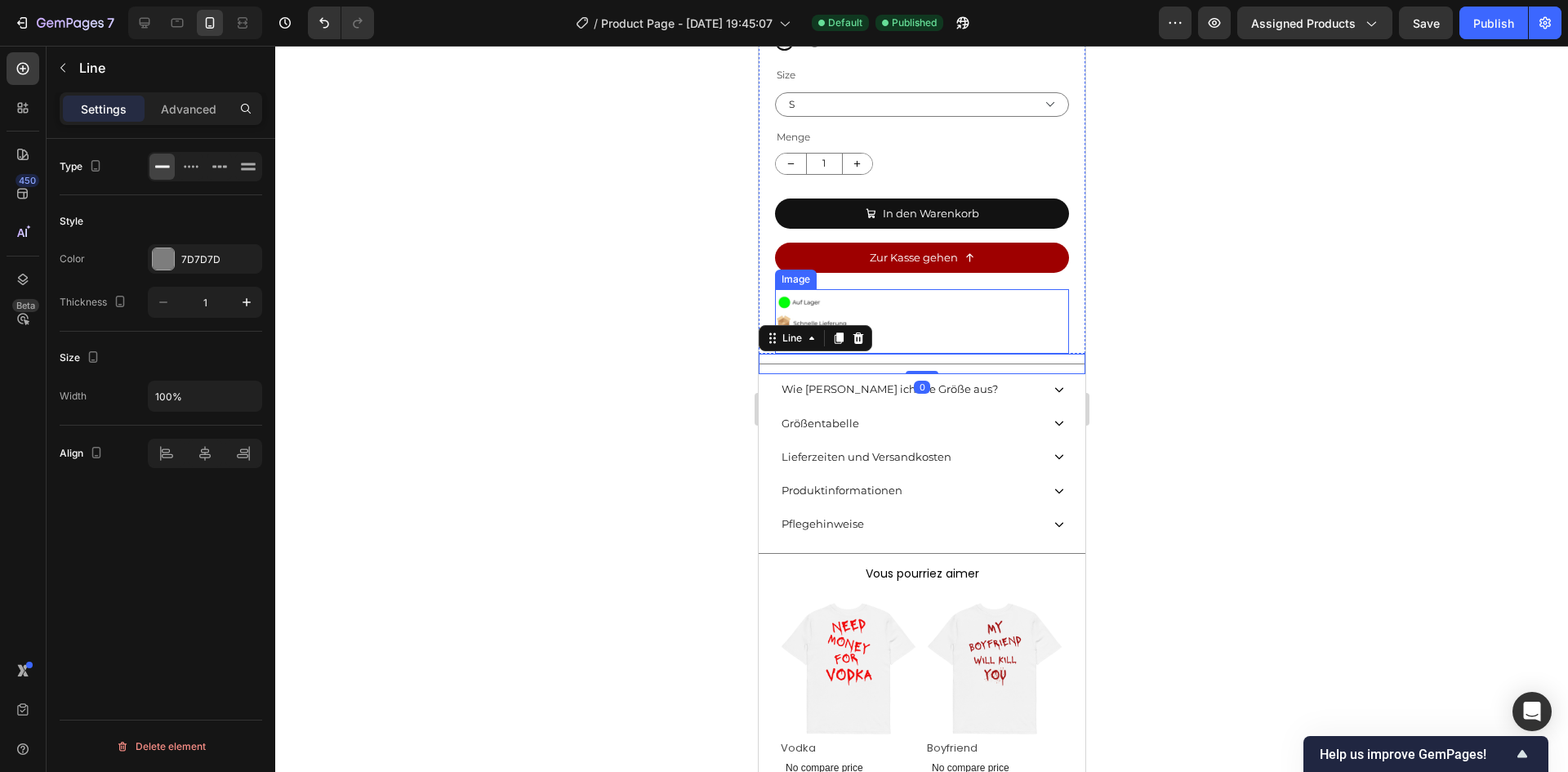
click at [905, 331] on img at bounding box center [922, 323] width 294 height 60
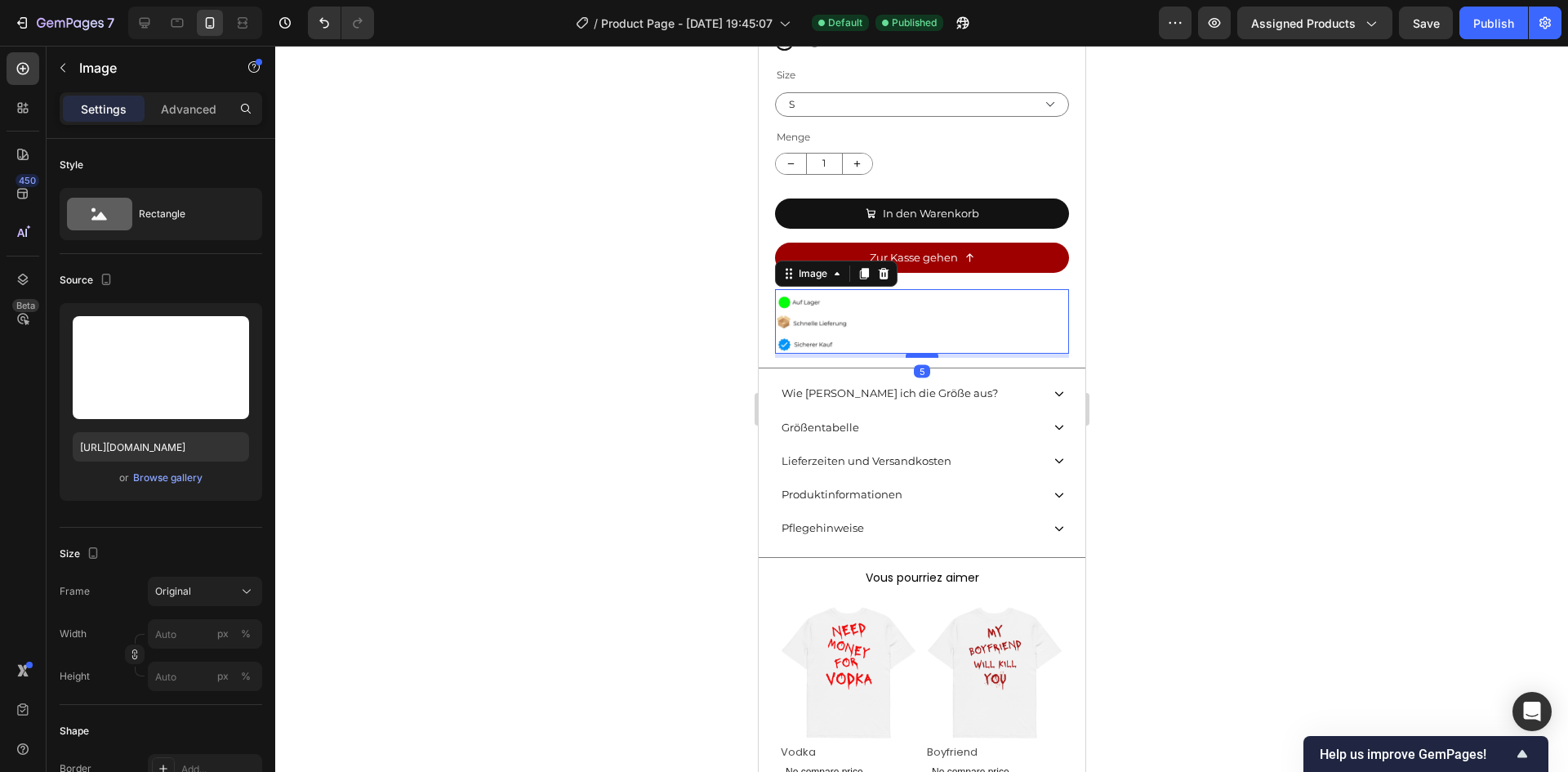
click at [913, 353] on div at bounding box center [922, 354] width 32 height 5
click at [1338, 399] on div at bounding box center [922, 409] width 1293 height 726
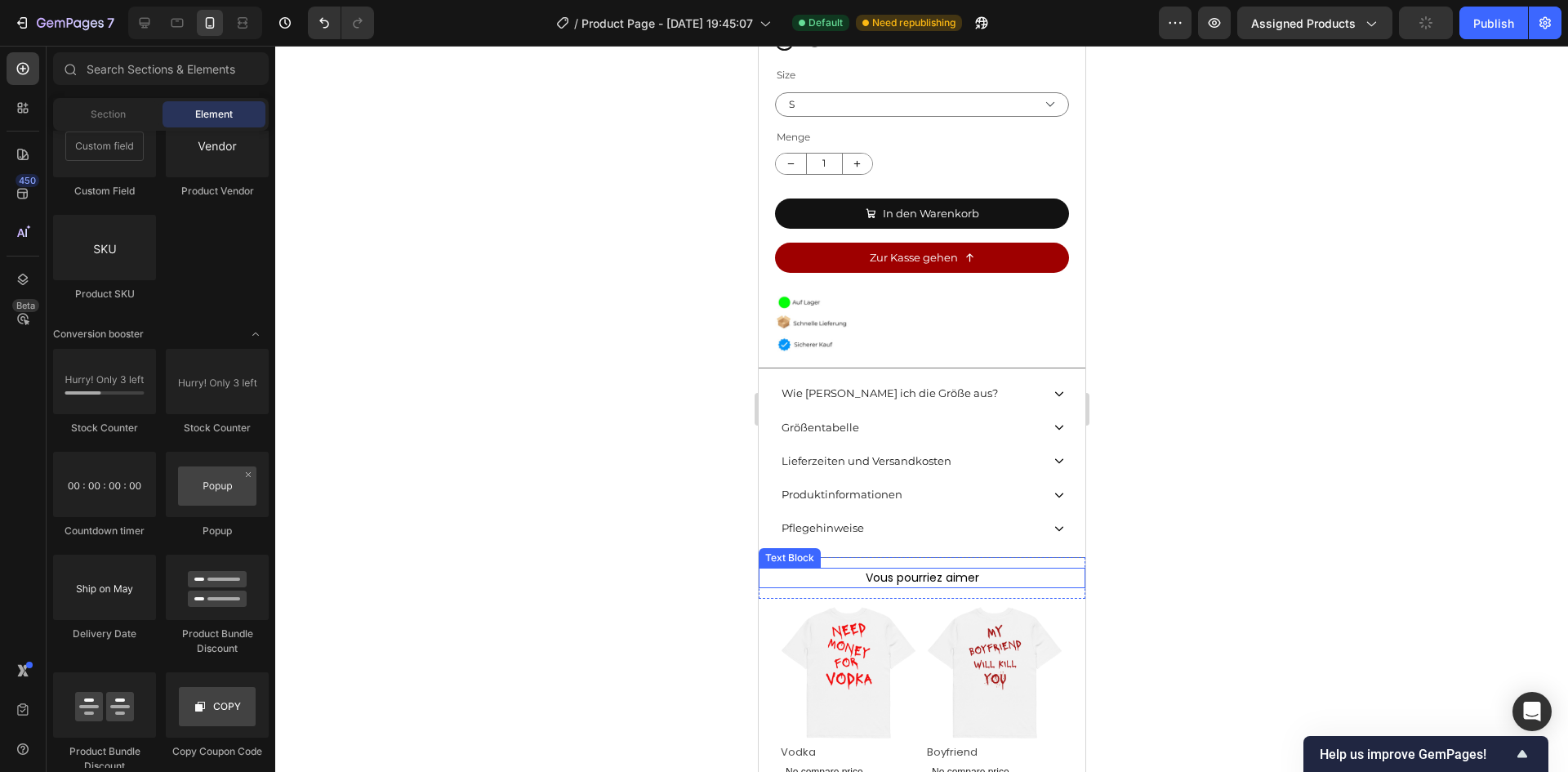
click at [937, 569] on p "Vous pourriez aimer" at bounding box center [921, 577] width 324 height 17
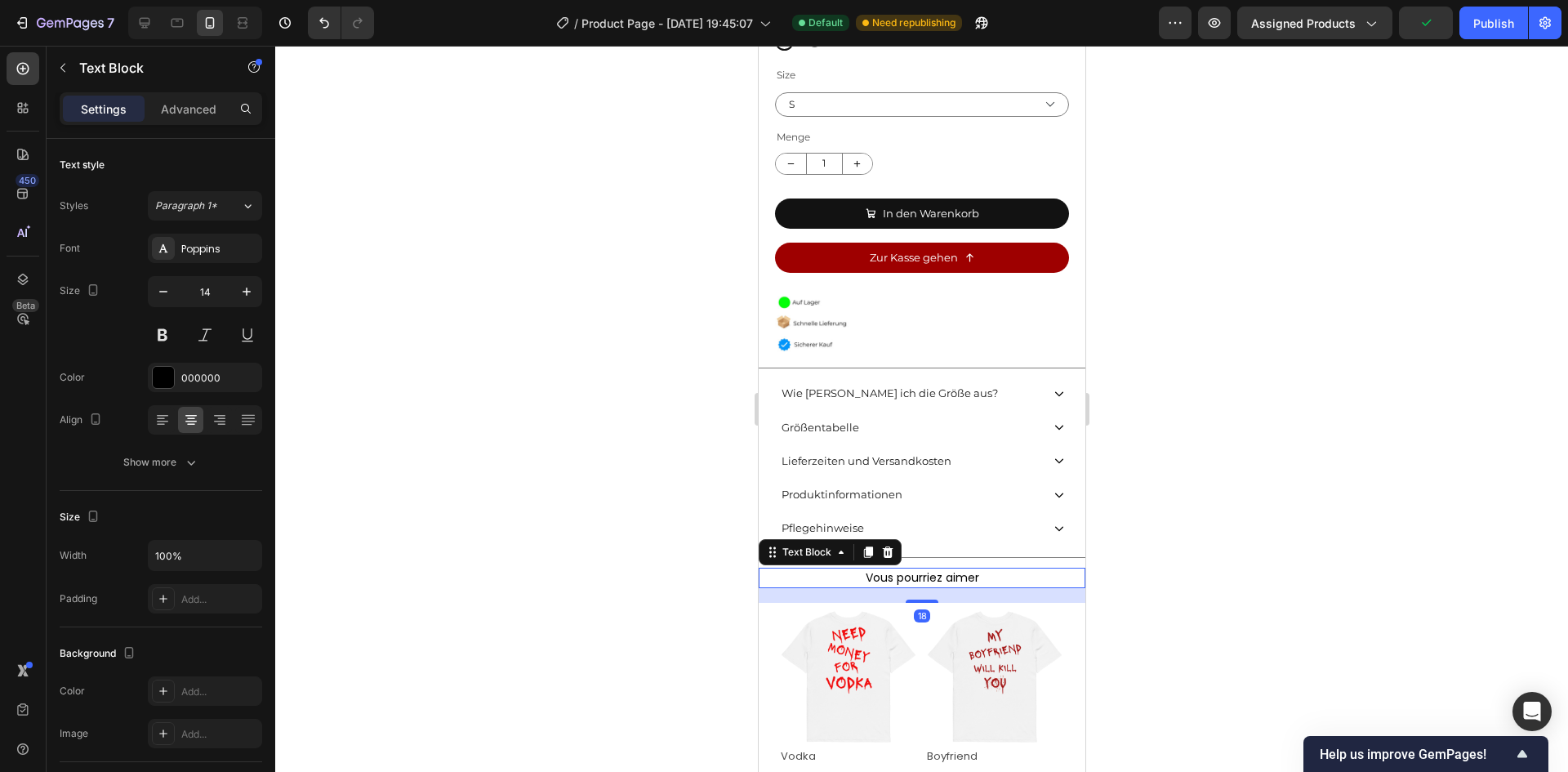
drag, startPoint x: 924, startPoint y: 584, endPoint x: 2050, endPoint y: 652, distance: 1128.1
click at [924, 600] on div at bounding box center [922, 602] width 32 height 4
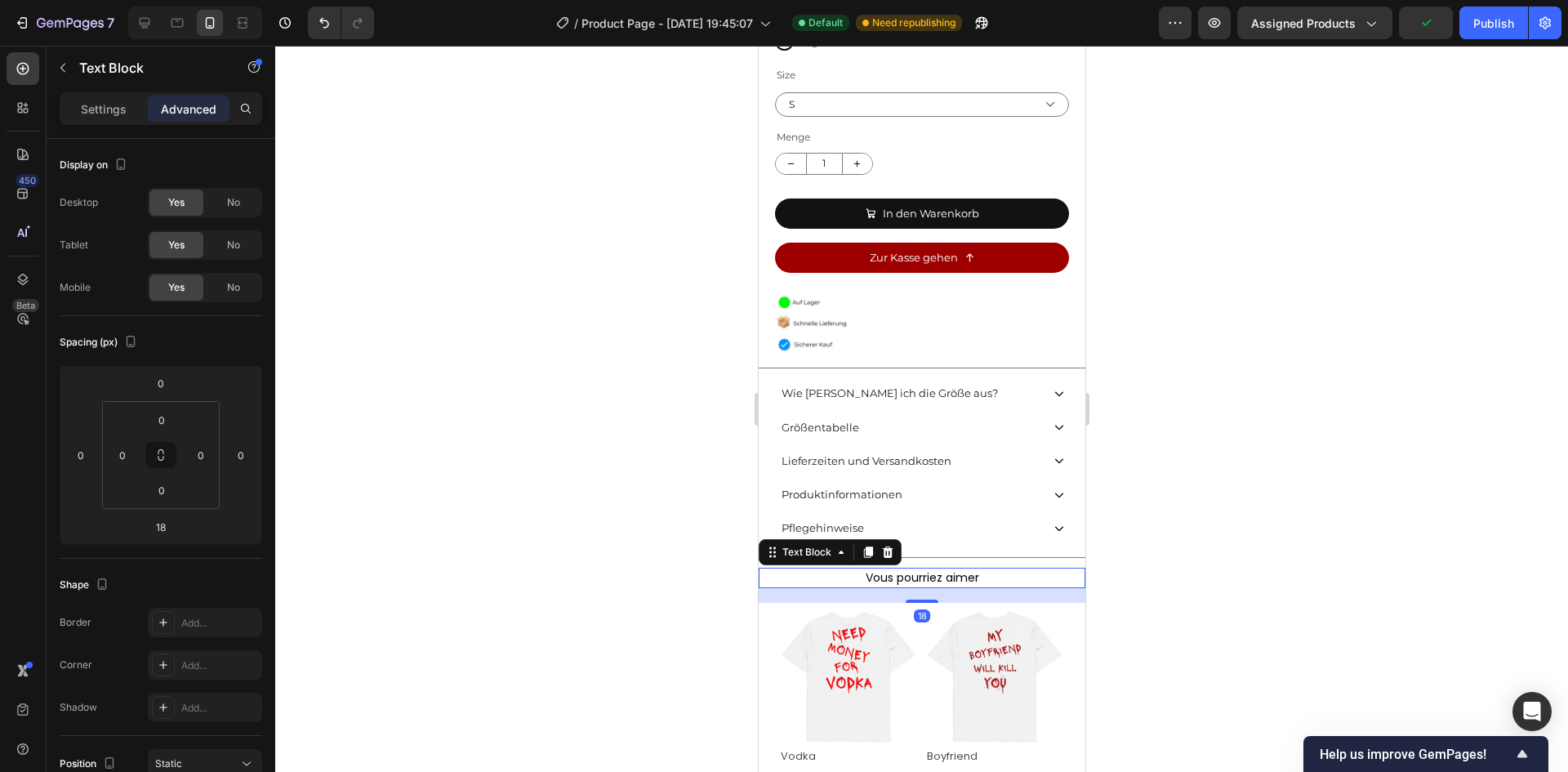
click at [1348, 615] on div at bounding box center [922, 409] width 1293 height 726
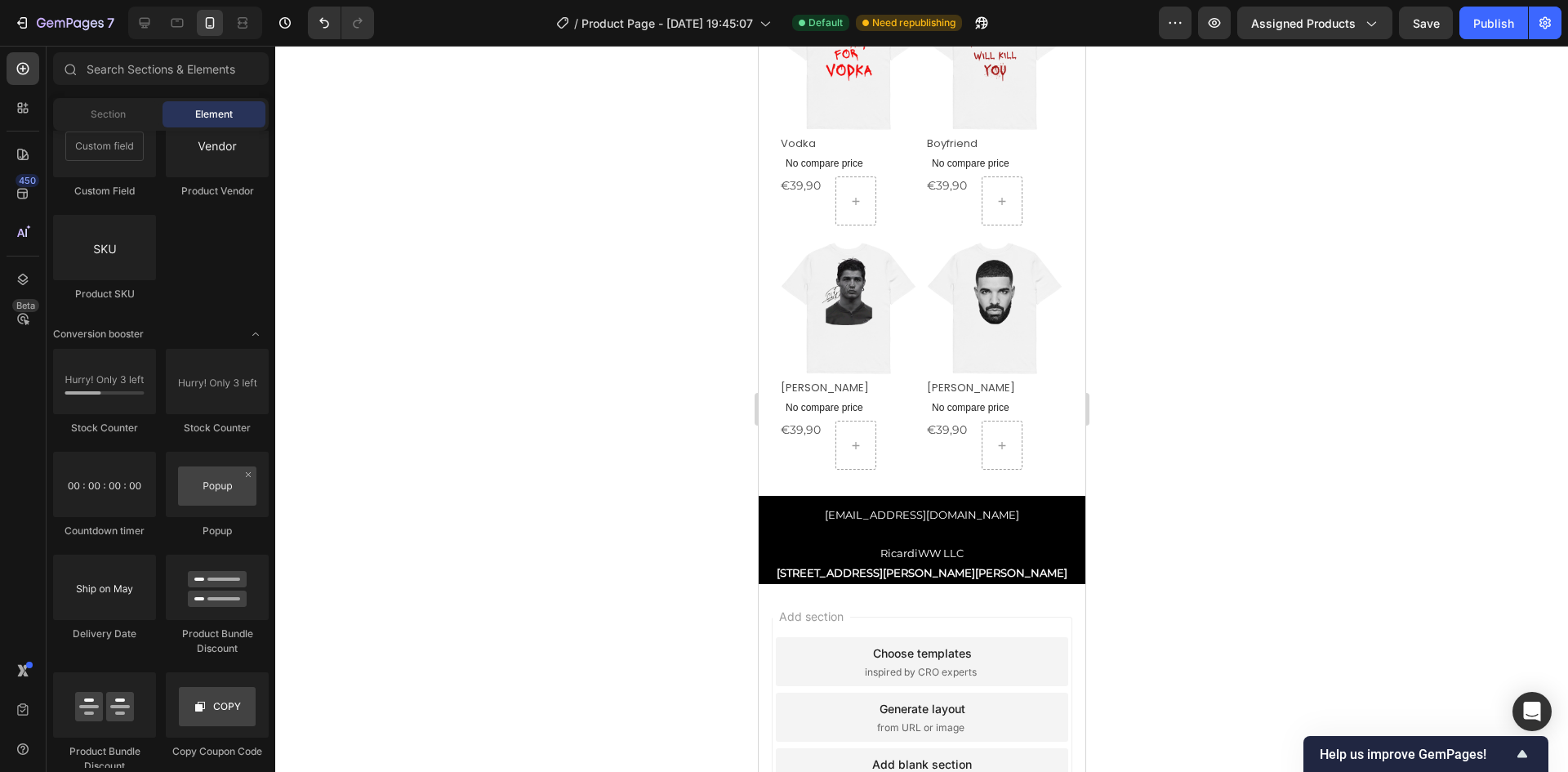
scroll to position [1152, 0]
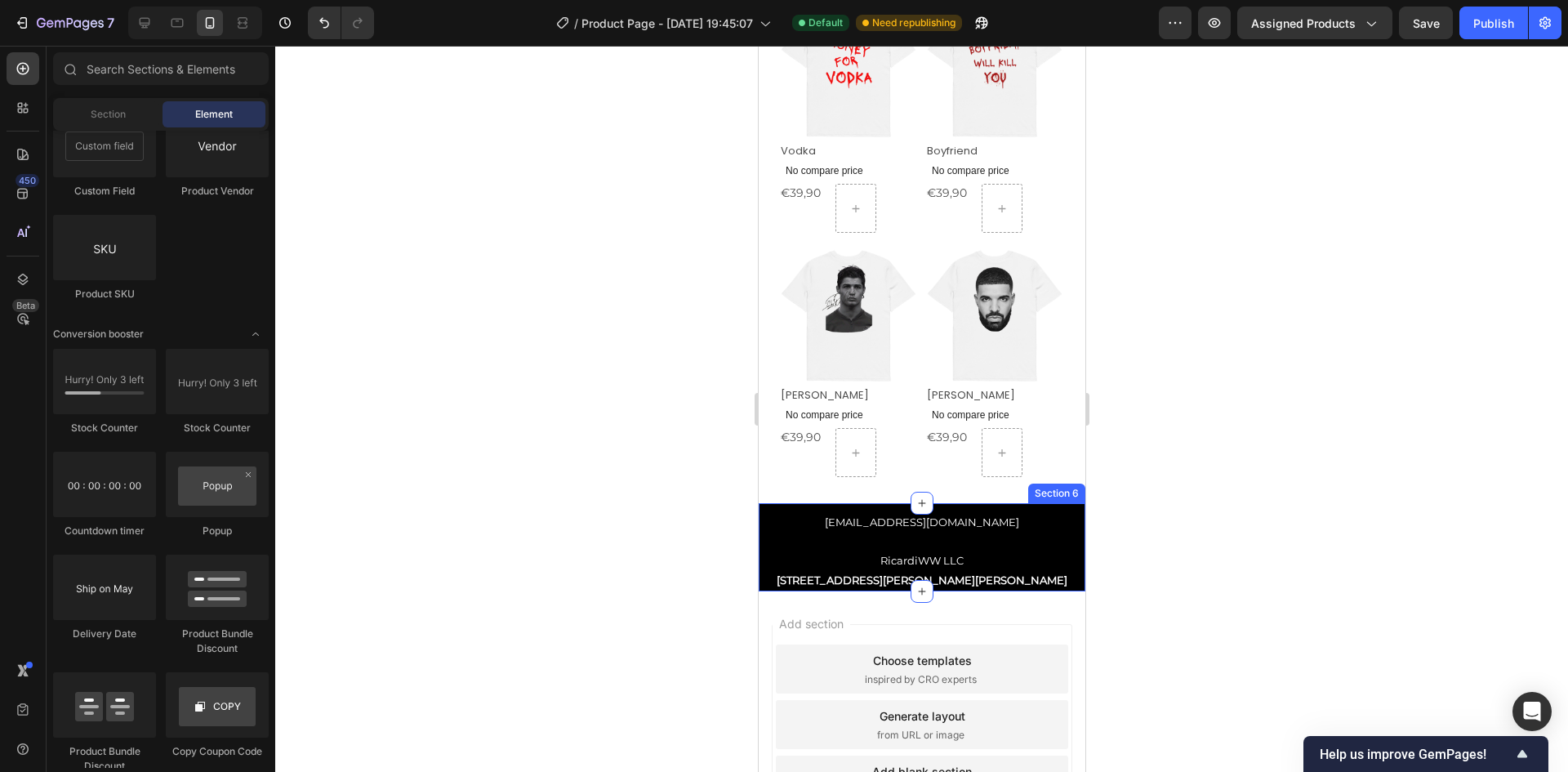
click at [950, 503] on div "[EMAIL_ADDRESS][DOMAIN_NAME] RicardiWW LLC [STREET_ADDRESS][PERSON_NAME] Text B…" at bounding box center [921, 547] width 326 height 88
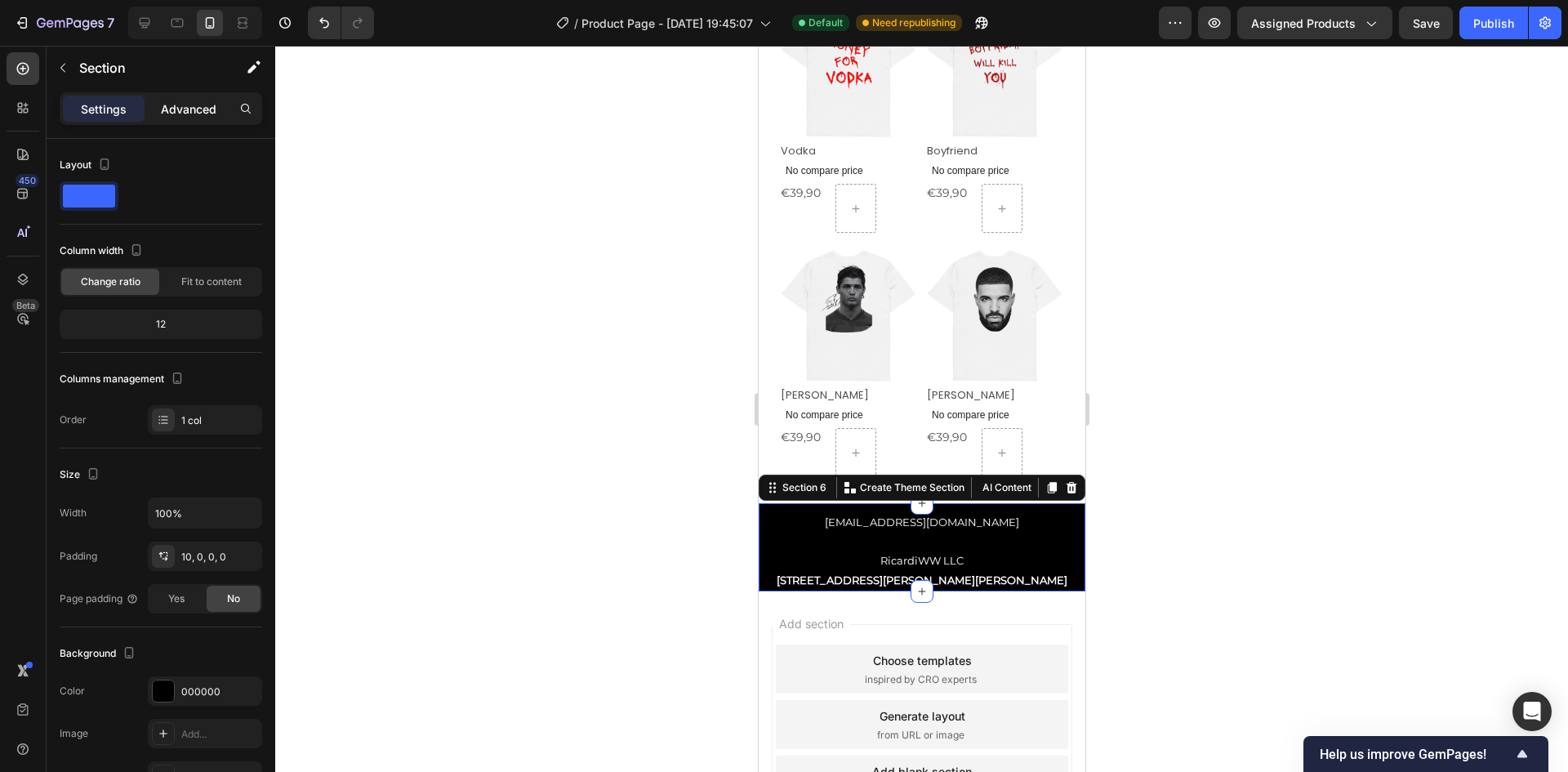
click at [199, 102] on p "Advanced" at bounding box center [188, 108] width 56 height 17
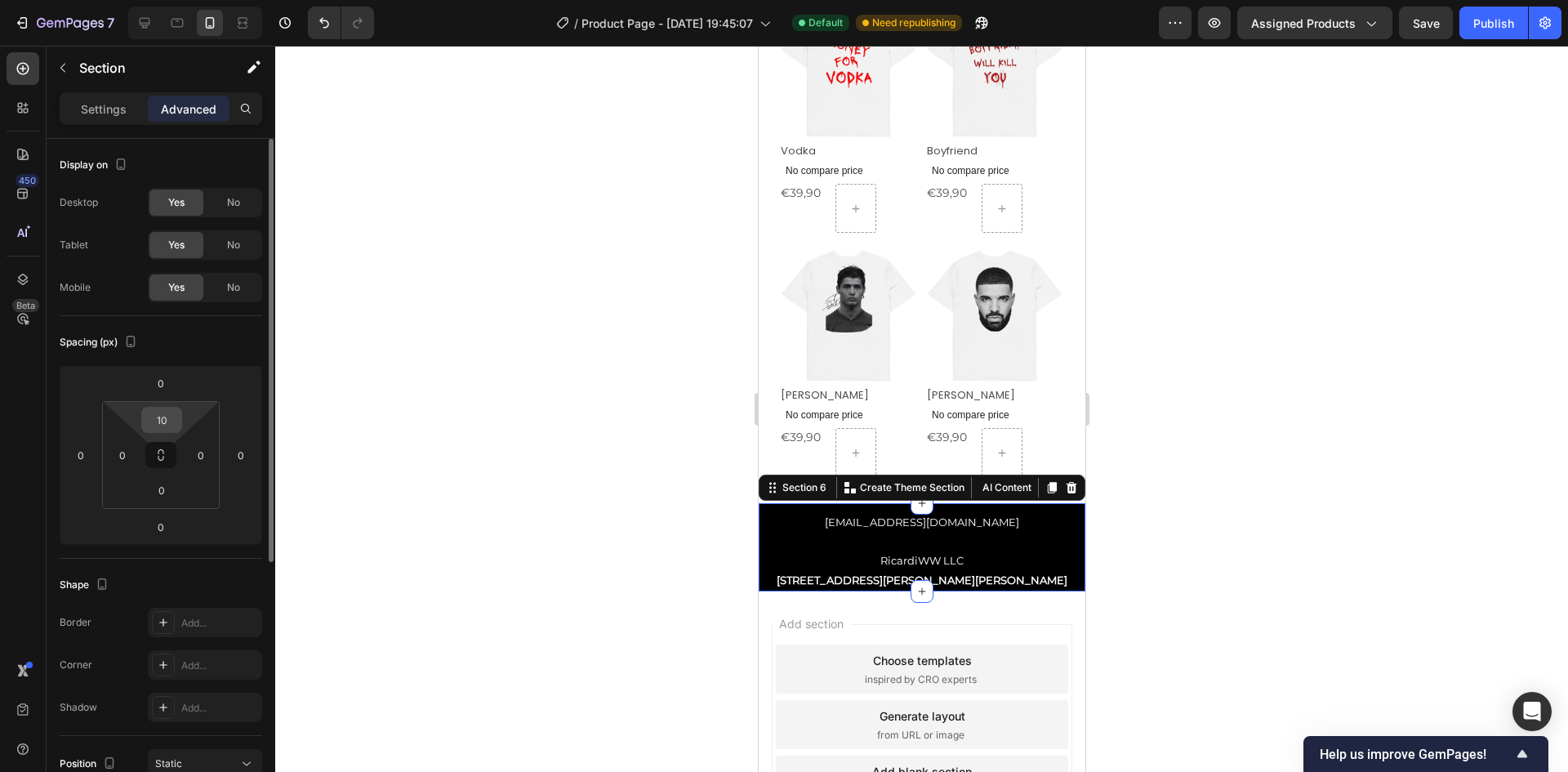
click at [172, 409] on input "10" at bounding box center [161, 419] width 32 height 24
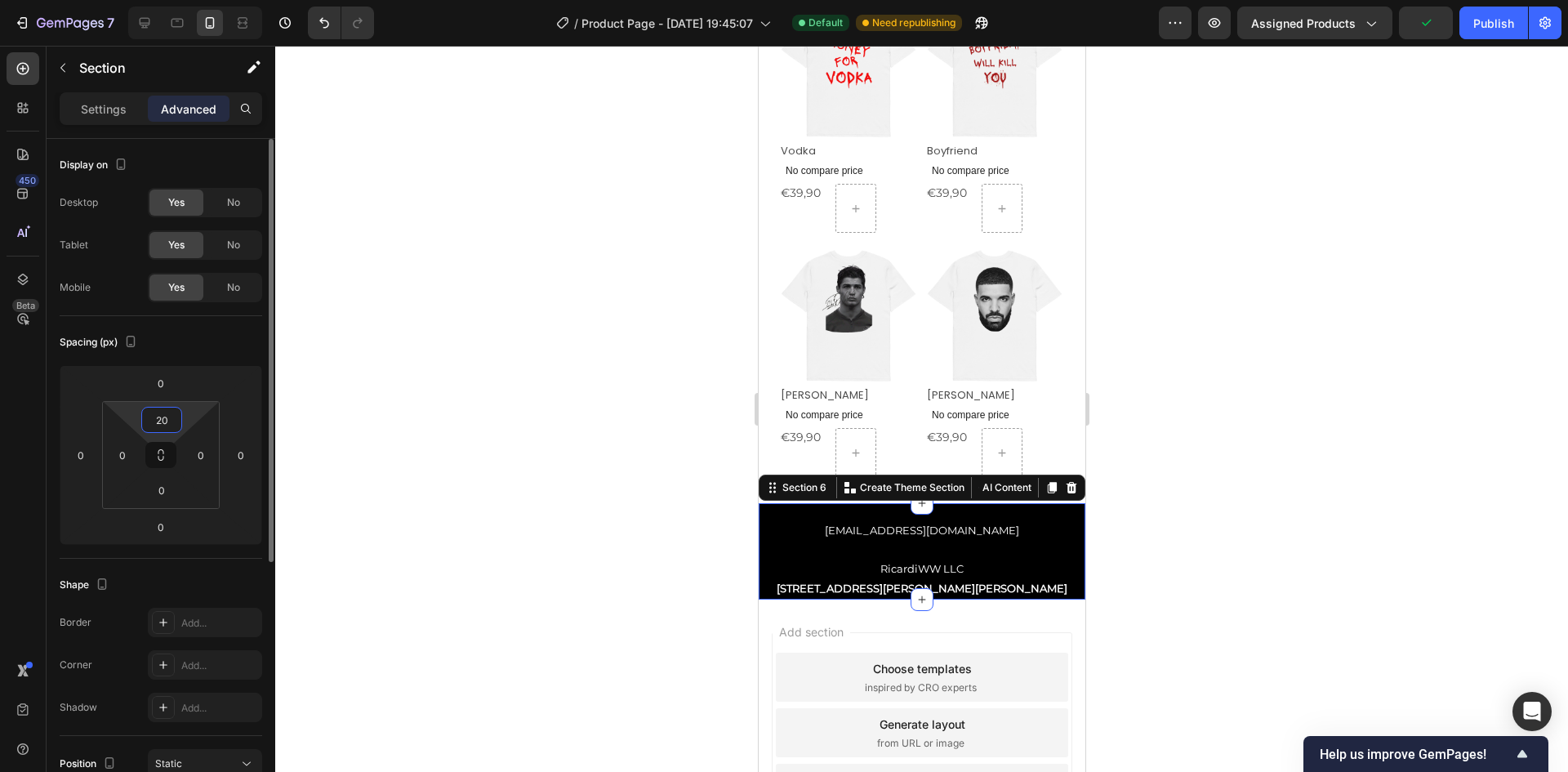
type input "2"
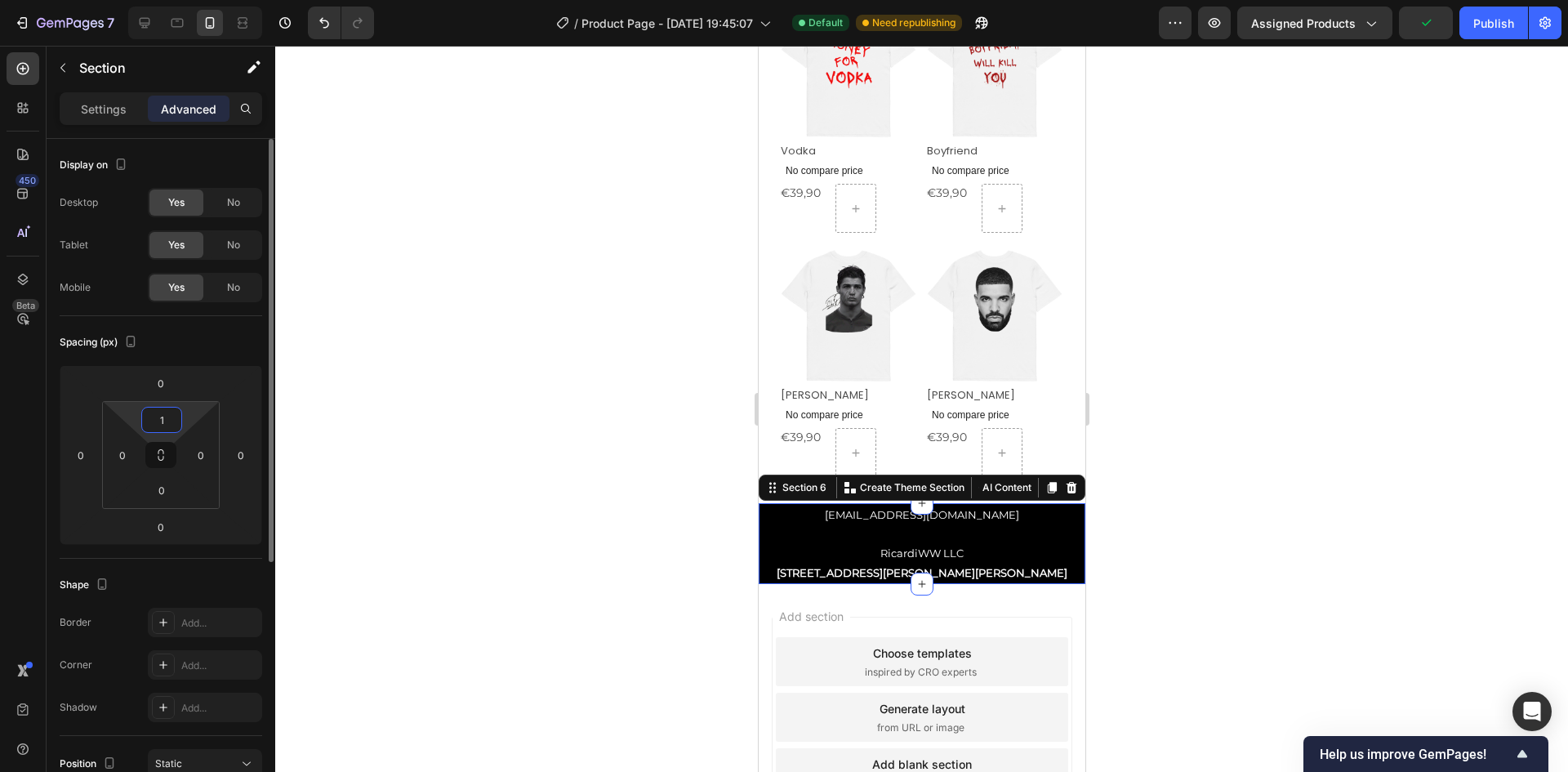
type input "10"
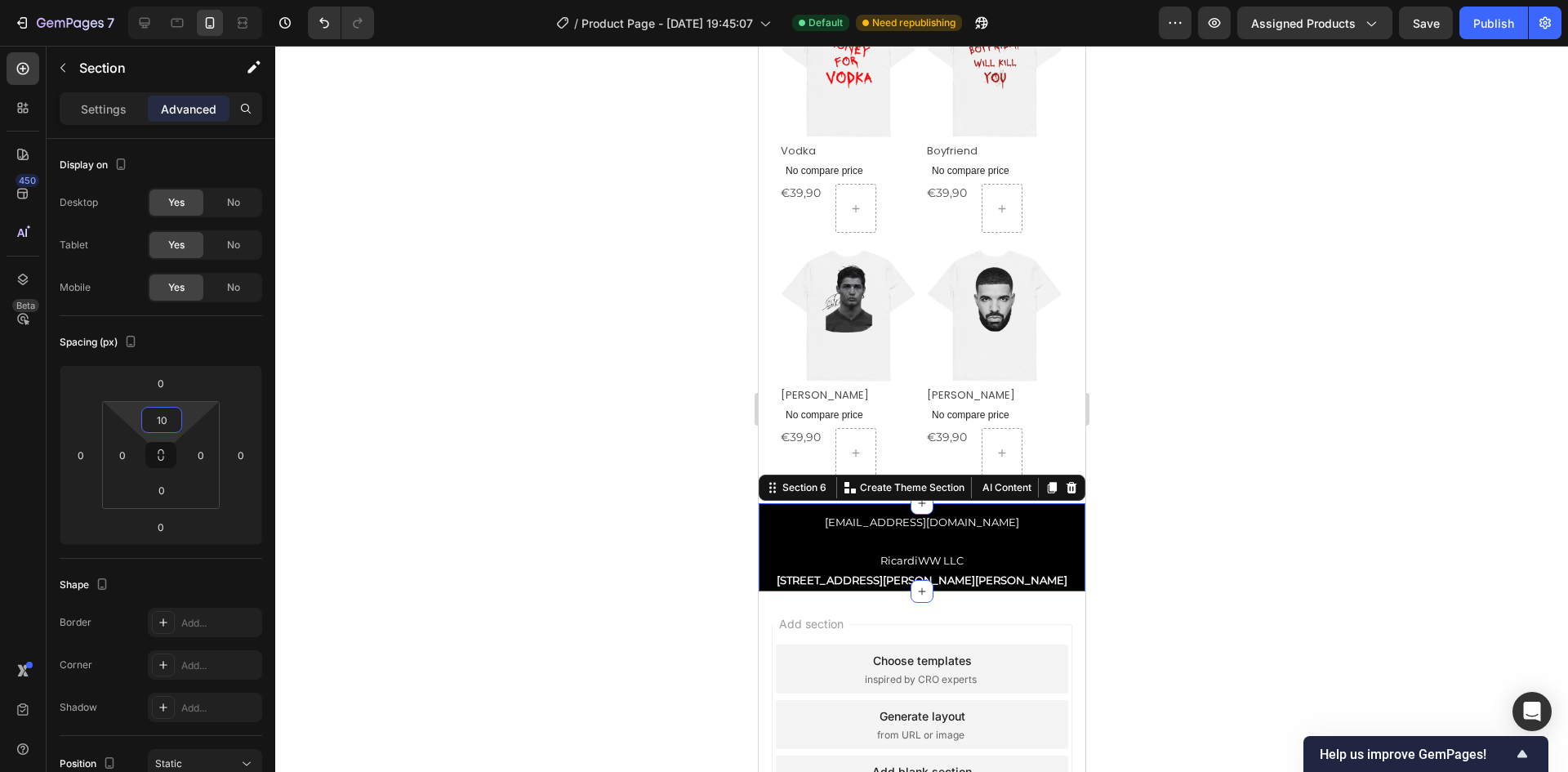
drag, startPoint x: 453, startPoint y: 548, endPoint x: 522, endPoint y: 537, distance: 69.9
click at [454, 548] on div at bounding box center [922, 409] width 1293 height 726
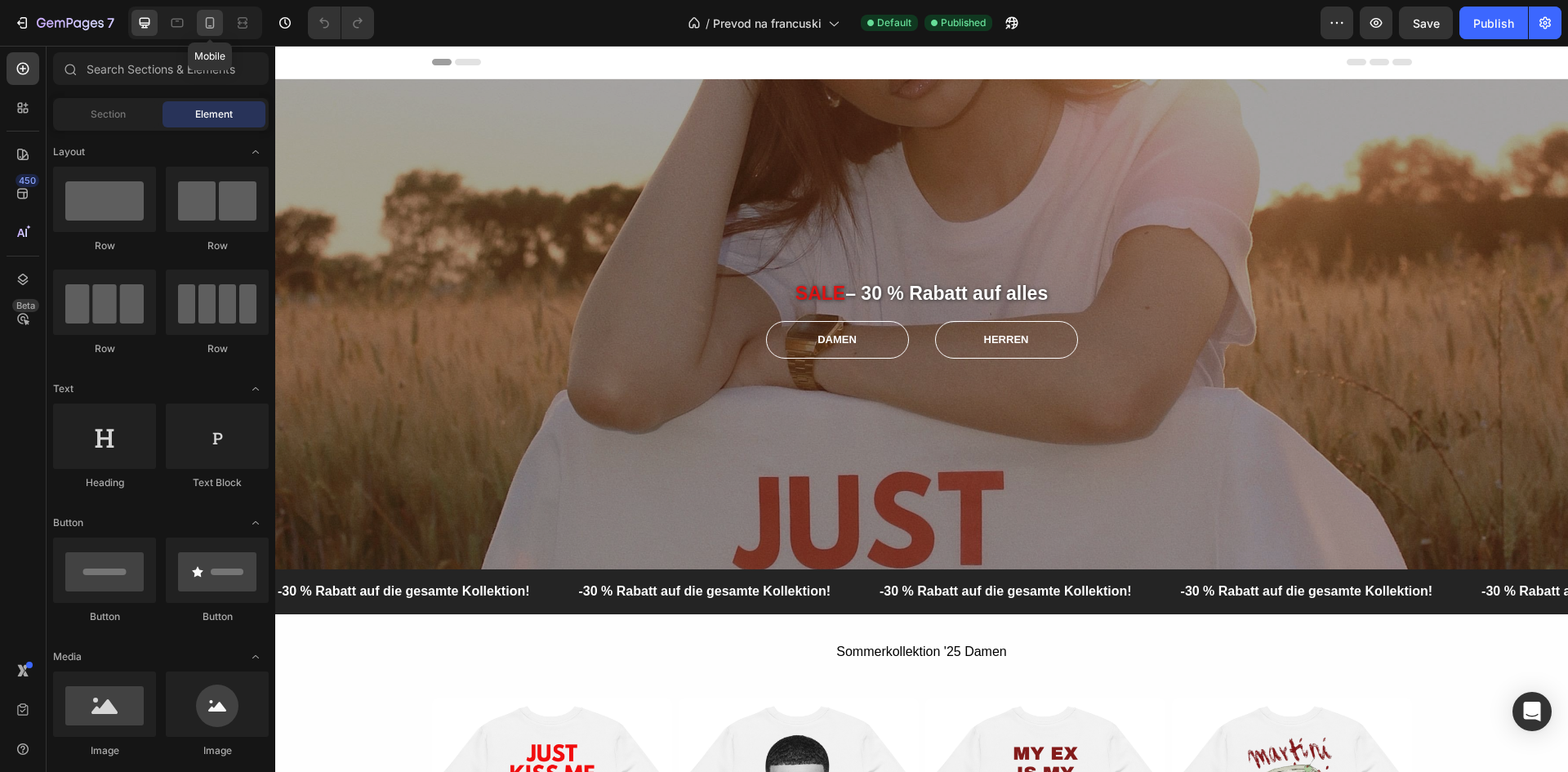
click at [204, 22] on icon at bounding box center [210, 23] width 16 height 16
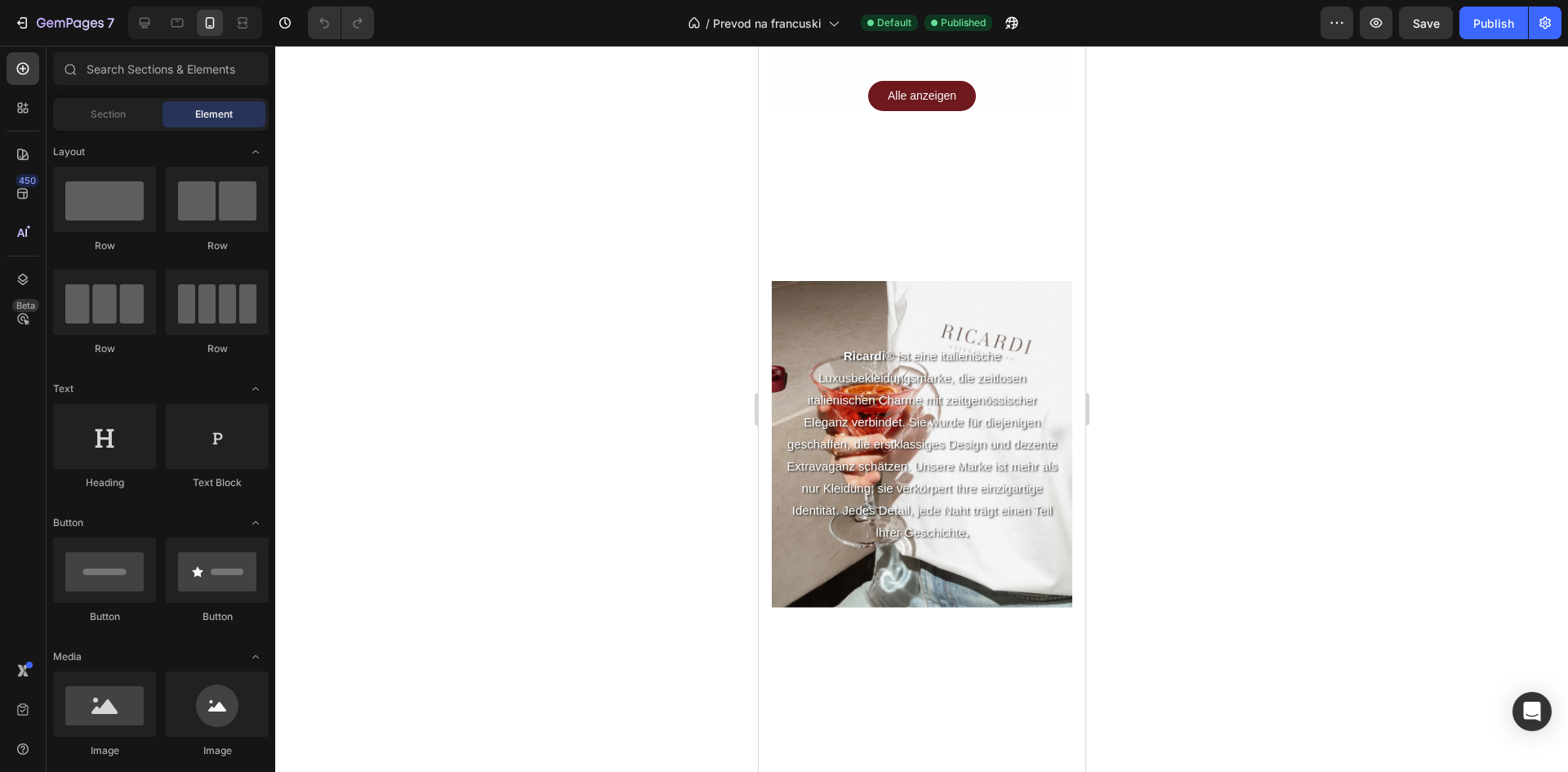
scroll to position [2992, 0]
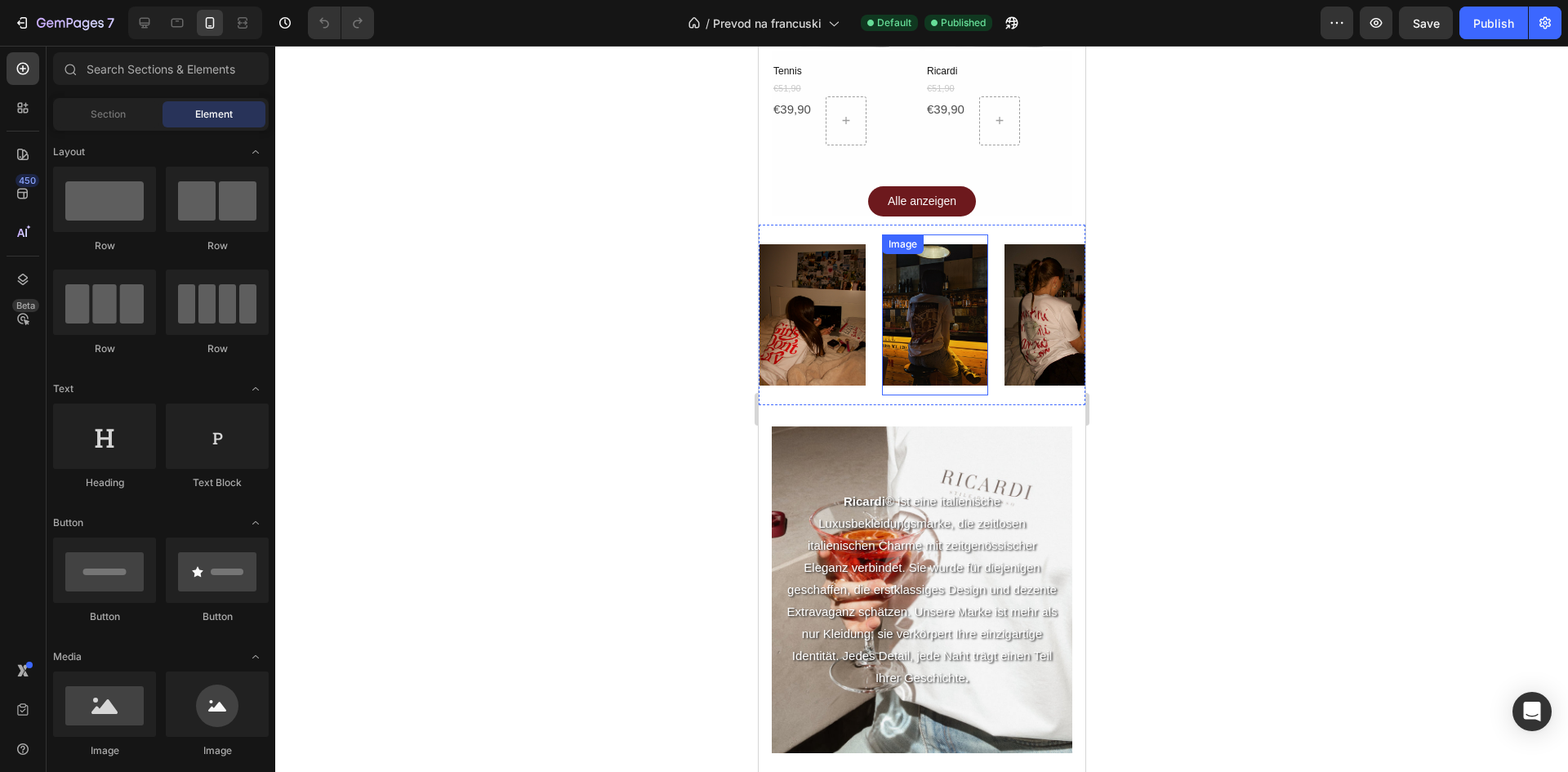
click at [898, 286] on img at bounding box center [934, 315] width 106 height 142
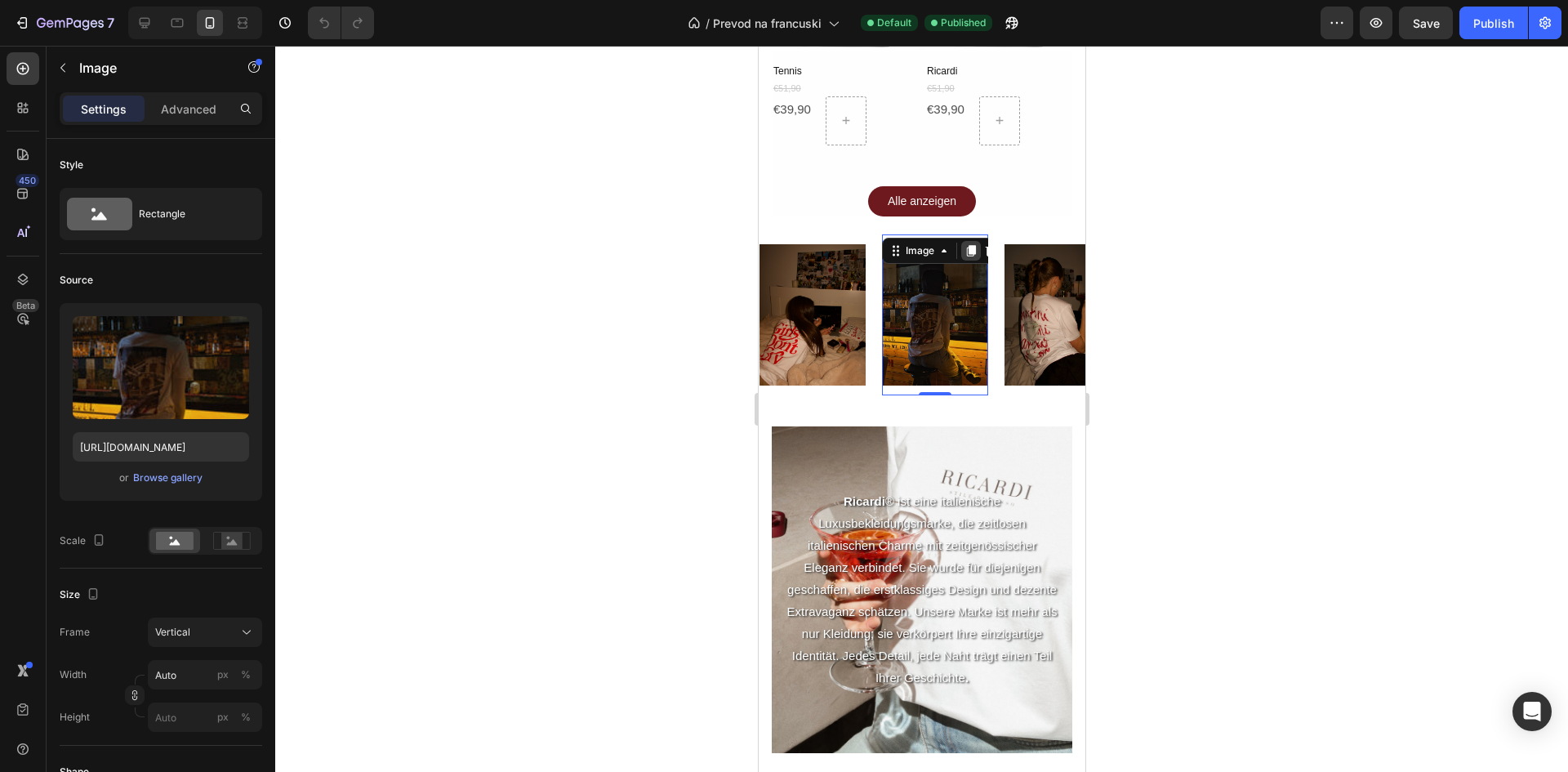
click at [969, 245] on icon at bounding box center [970, 251] width 9 height 12
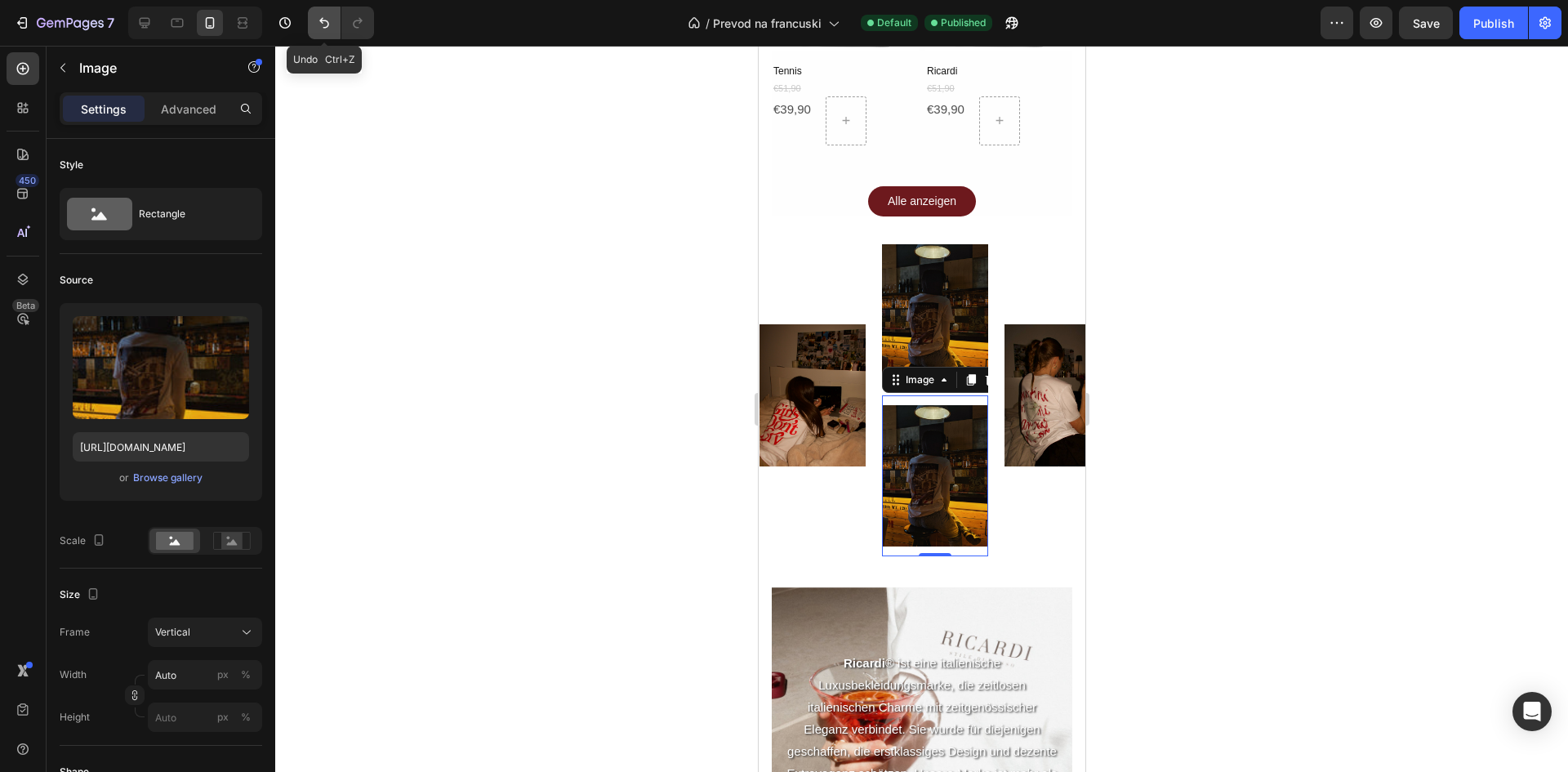
click at [329, 36] on button "Undo/Redo" at bounding box center [324, 23] width 32 height 32
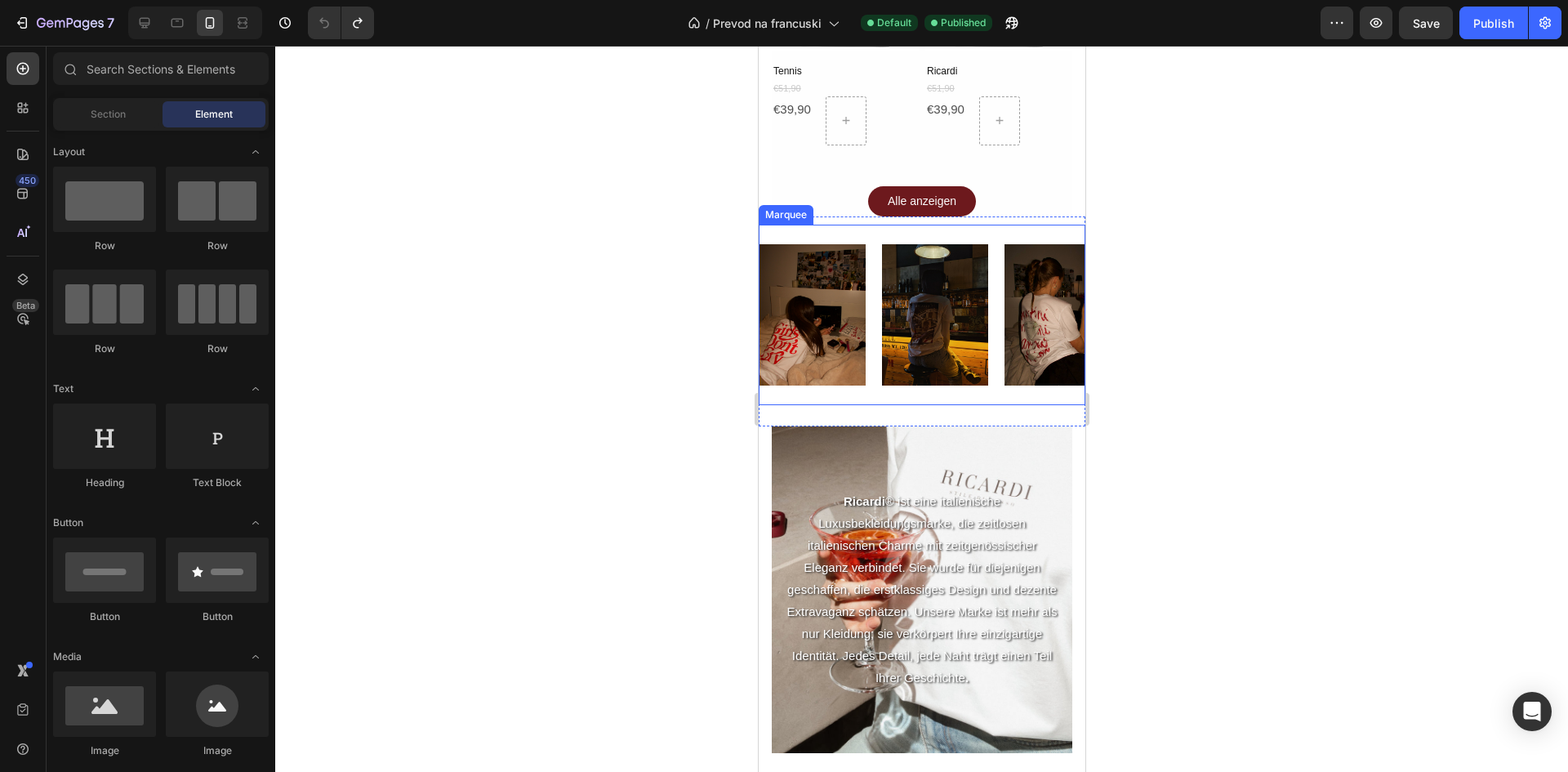
click at [869, 335] on div "Image" at bounding box center [820, 315] width 123 height 161
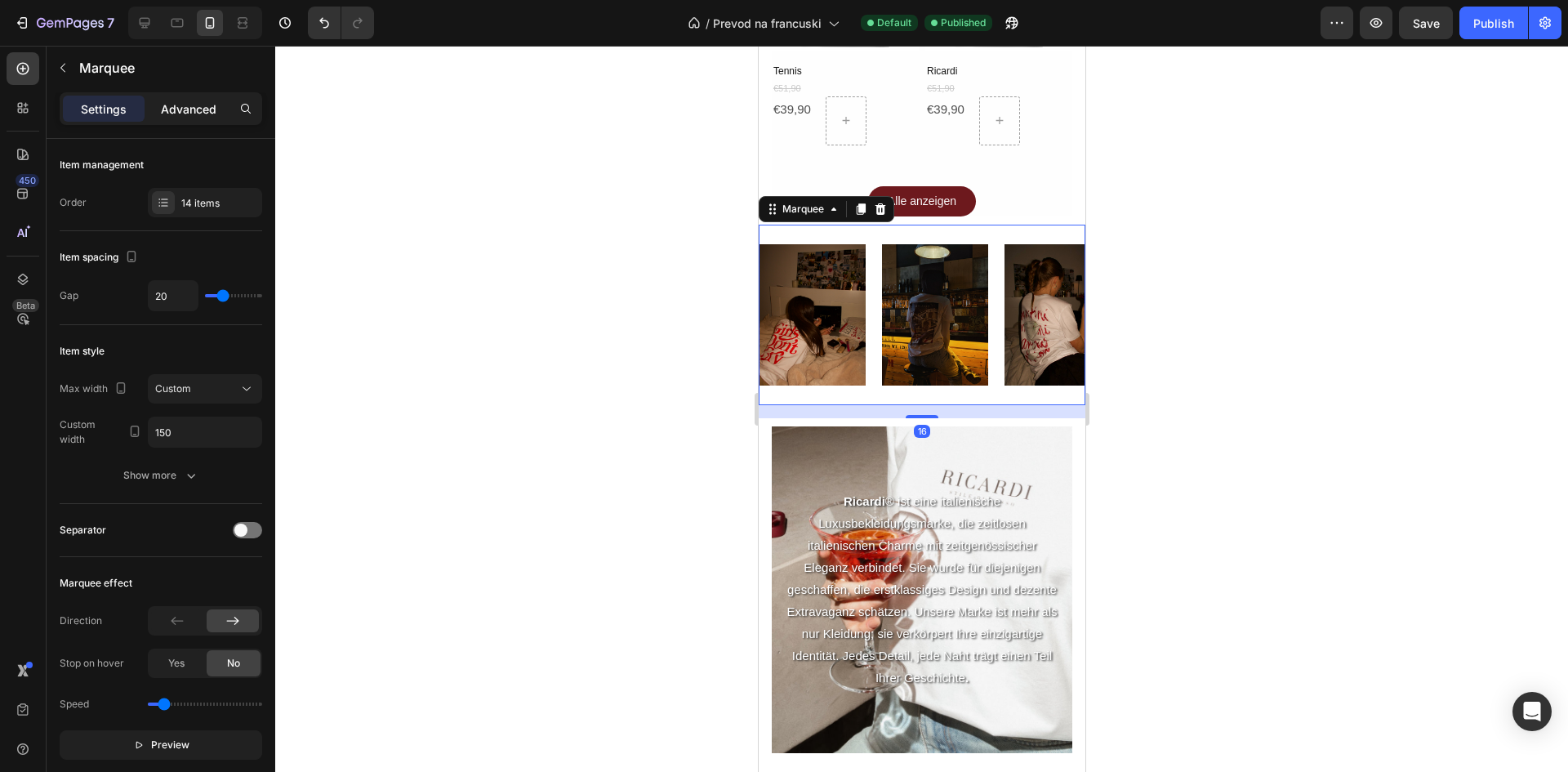
click at [174, 106] on p "Advanced" at bounding box center [188, 108] width 56 height 17
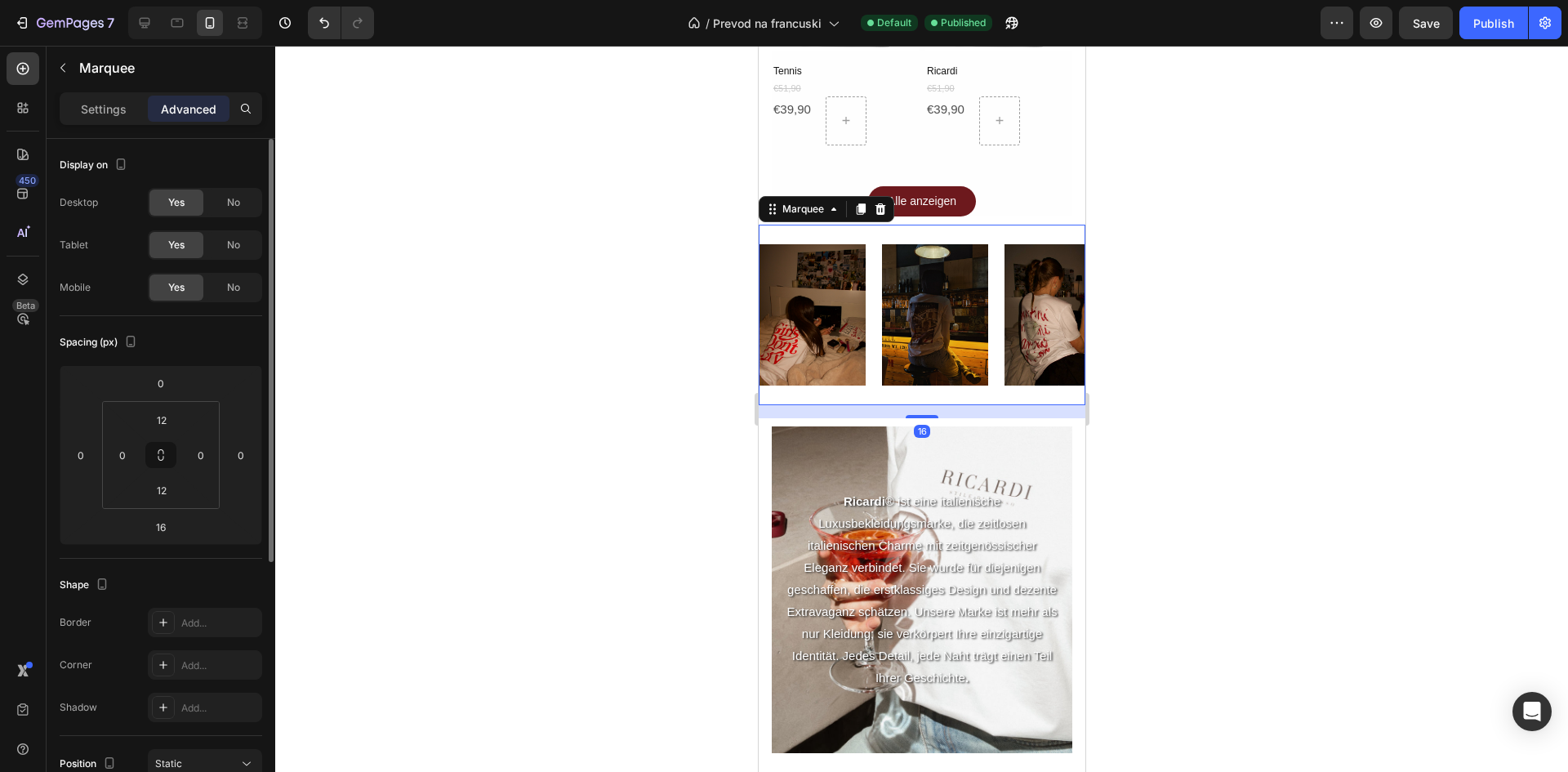
click at [112, 119] on div "Settings" at bounding box center [104, 108] width 82 height 26
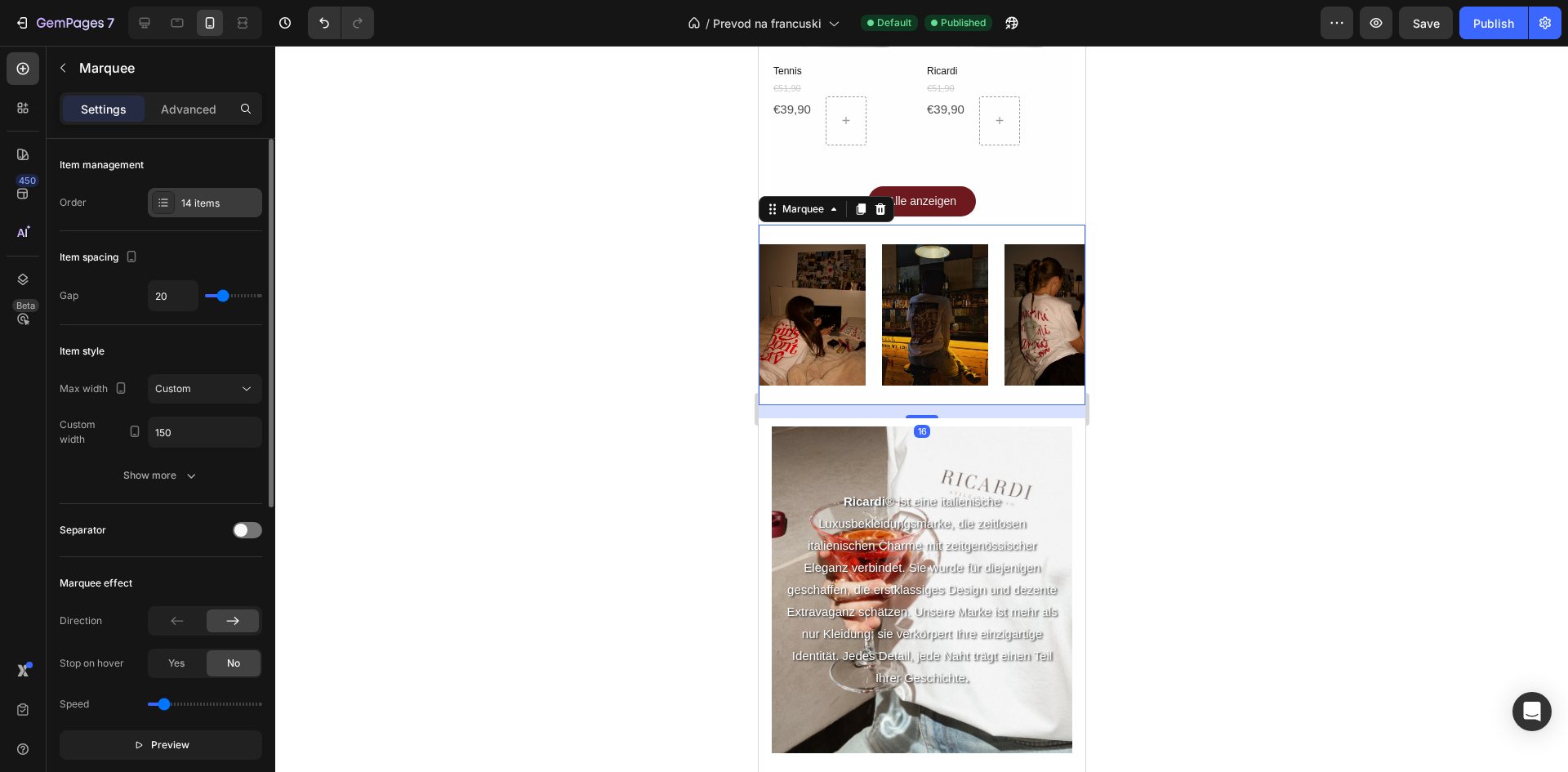
click at [235, 205] on div "14 items" at bounding box center [219, 203] width 77 height 14
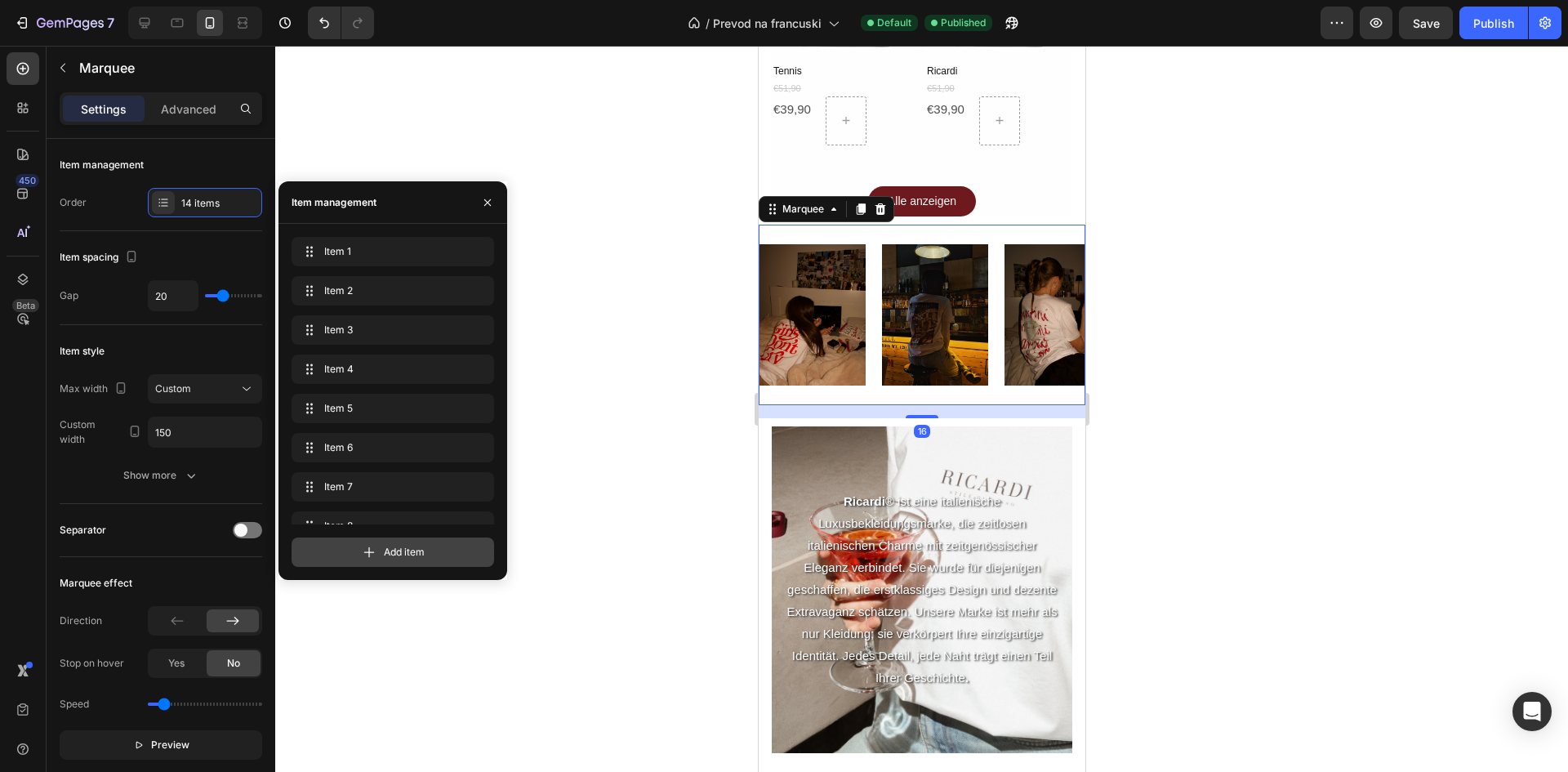
click at [396, 550] on span "Add item" at bounding box center [404, 552] width 41 height 14
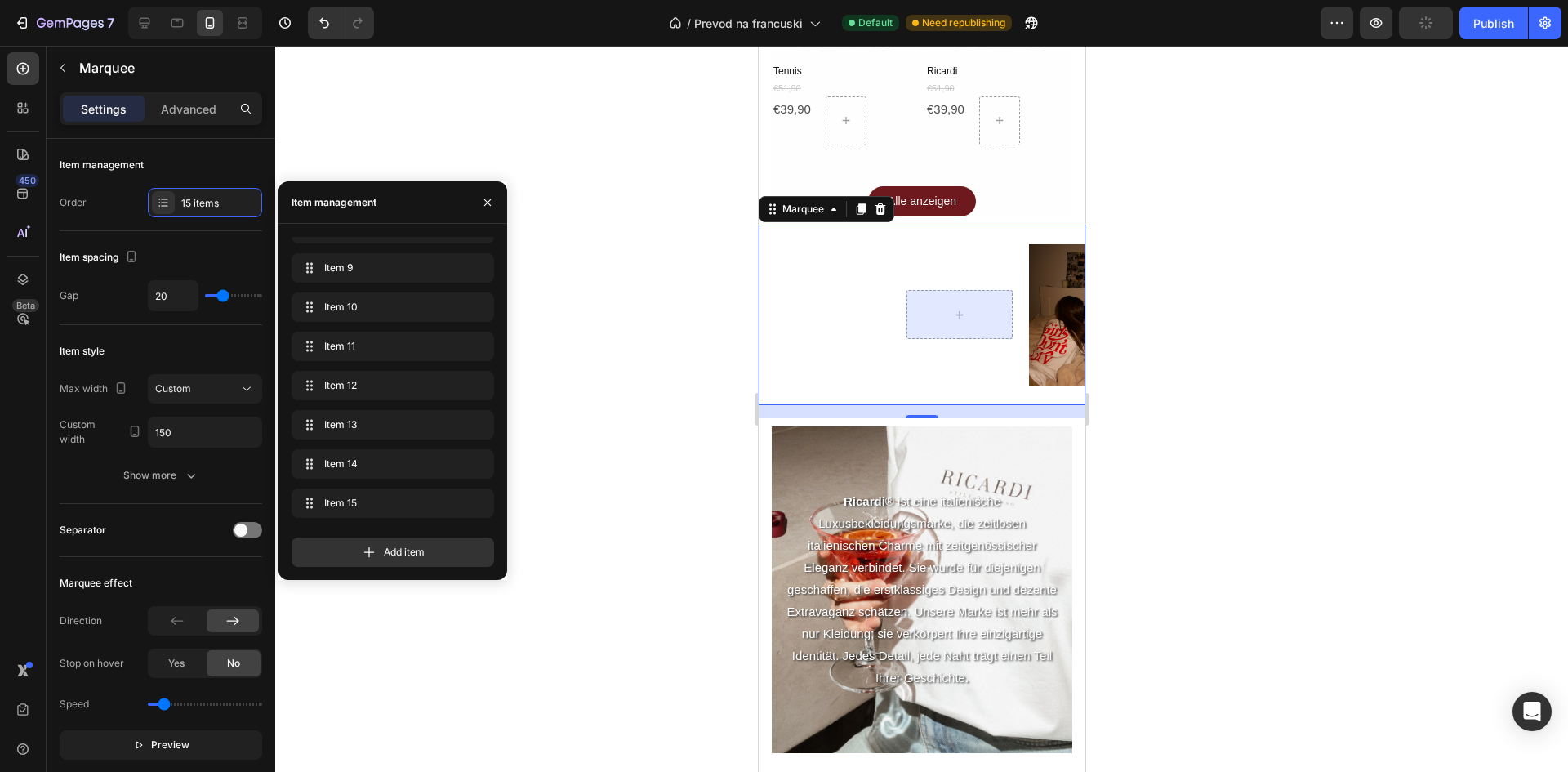
scroll to position [0, 1612]
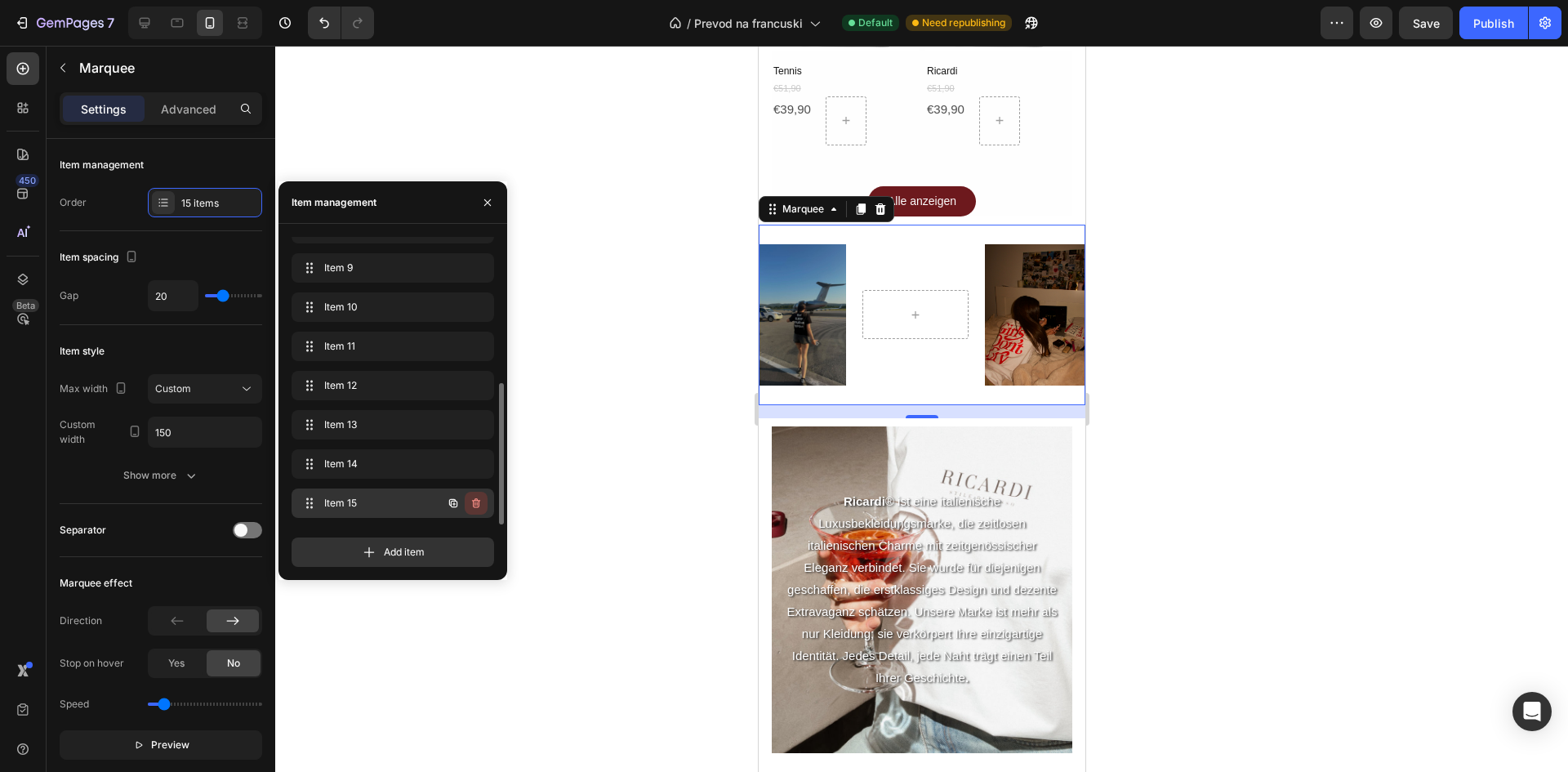
click at [472, 502] on icon "button" at bounding box center [476, 503] width 13 height 13
click at [472, 506] on div "Delete" at bounding box center [465, 503] width 31 height 14
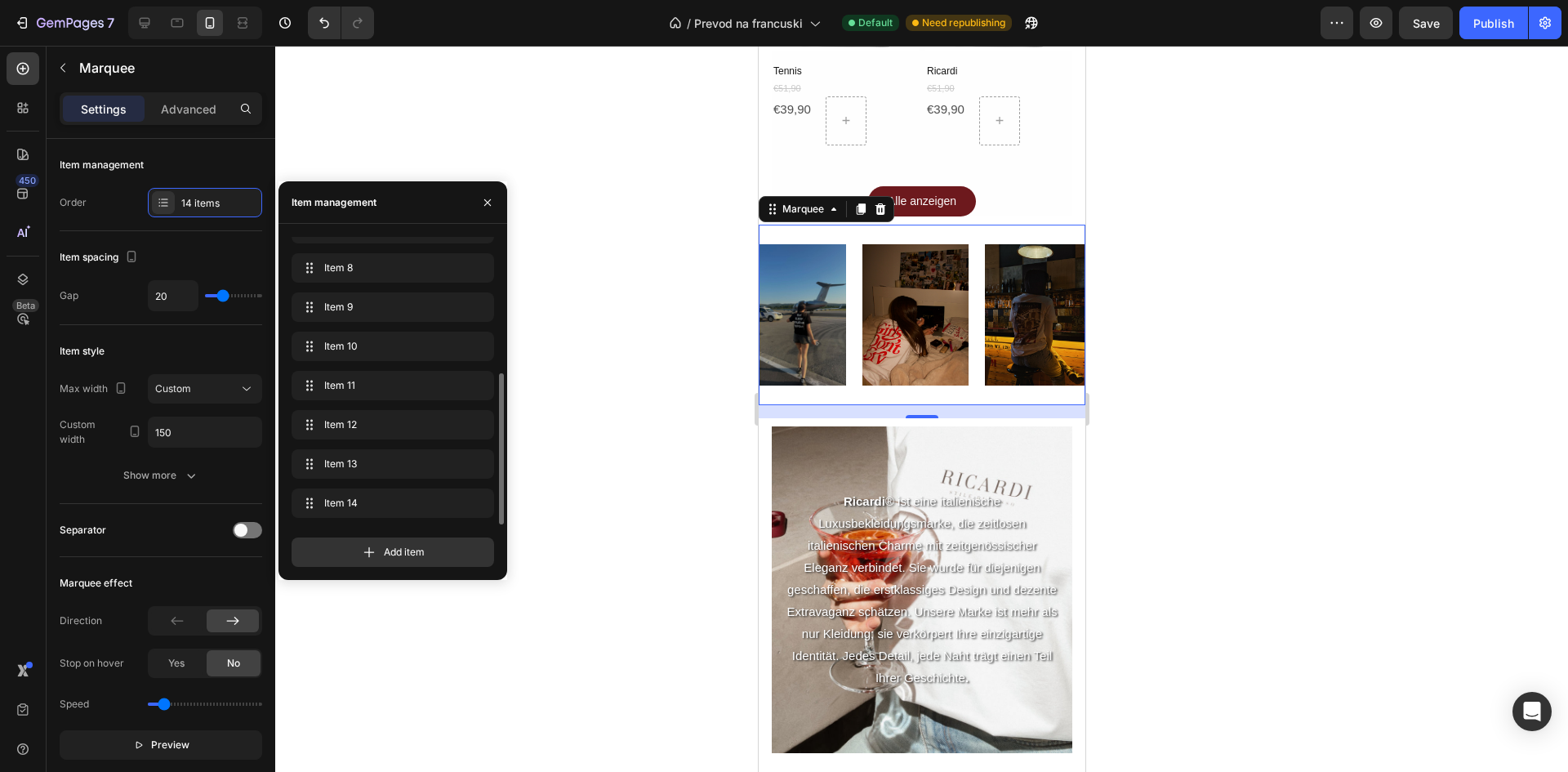
scroll to position [258, 0]
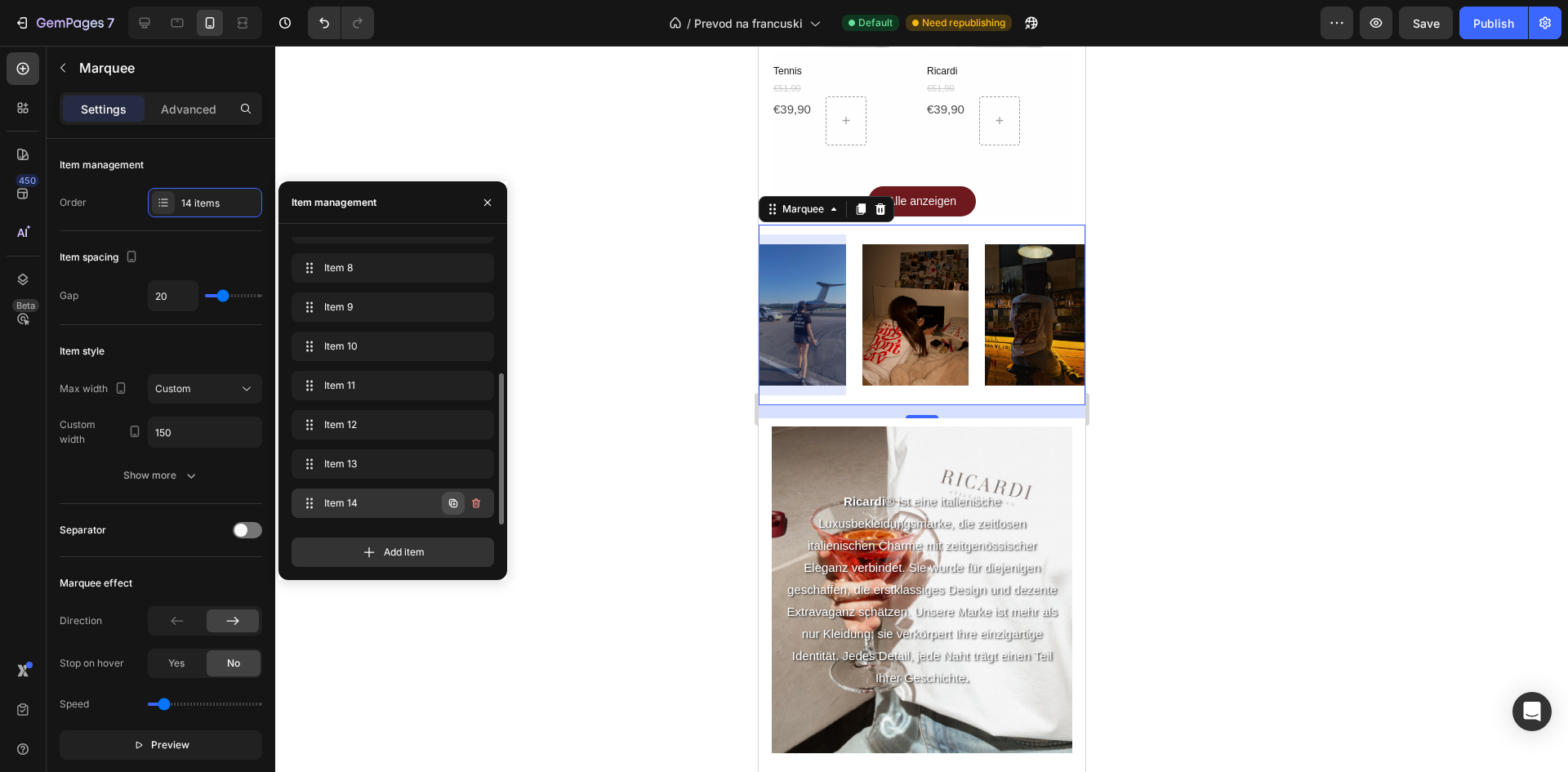
click at [456, 507] on icon "button" at bounding box center [453, 502] width 8 height 8
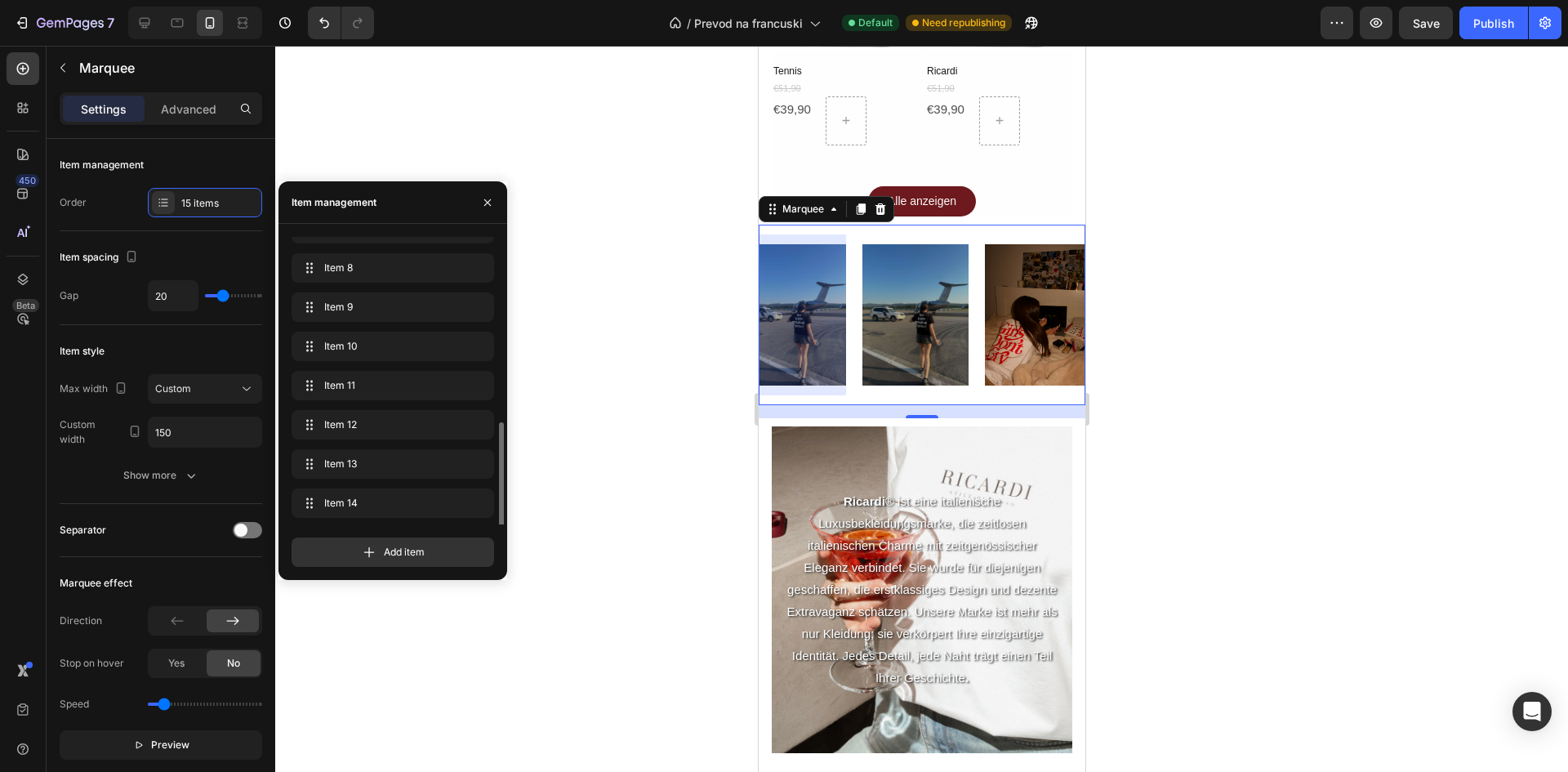
scroll to position [298, 0]
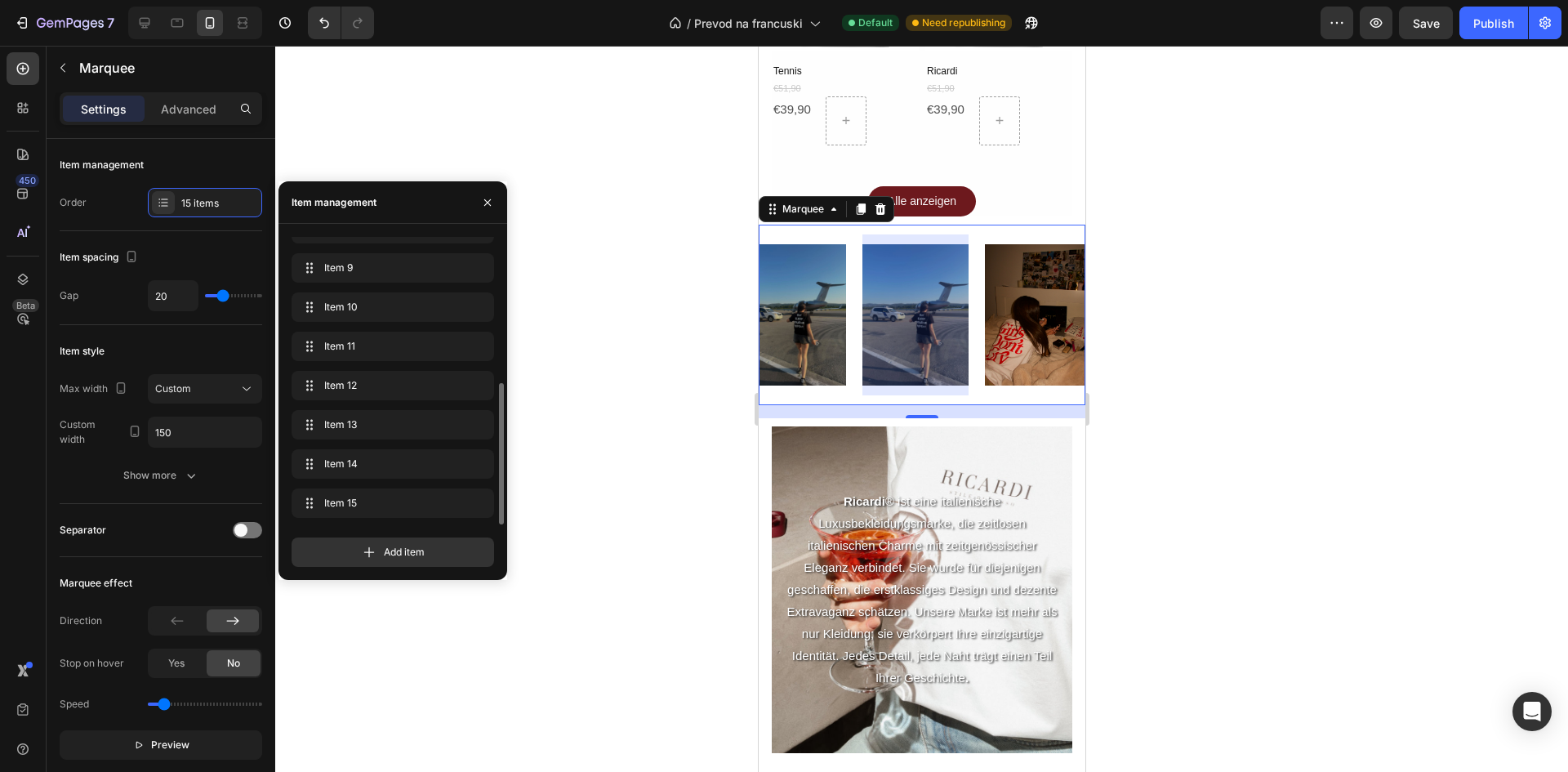
click at [919, 286] on div at bounding box center [915, 315] width 106 height 161
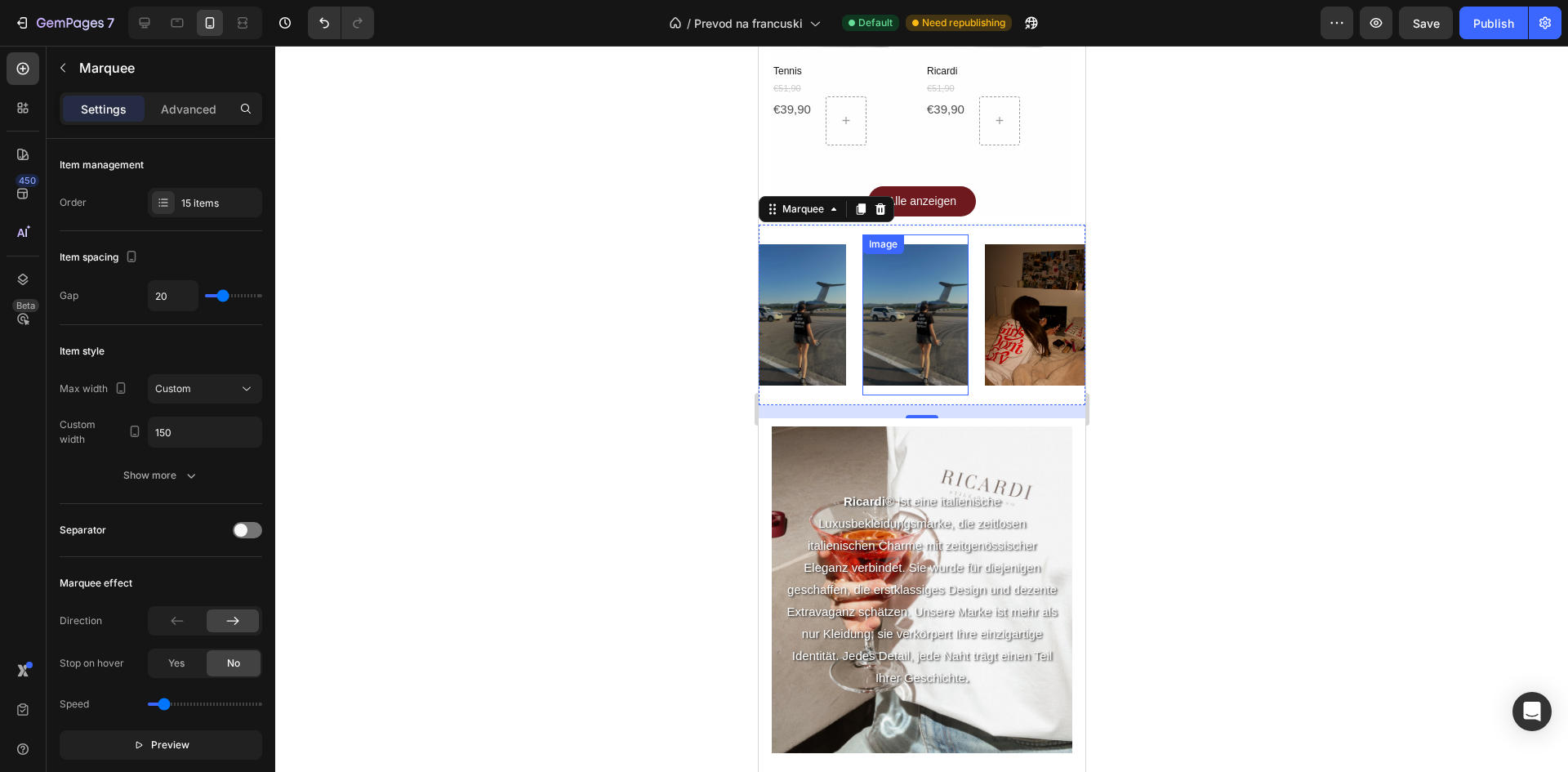
click at [896, 305] on img at bounding box center [915, 315] width 106 height 142
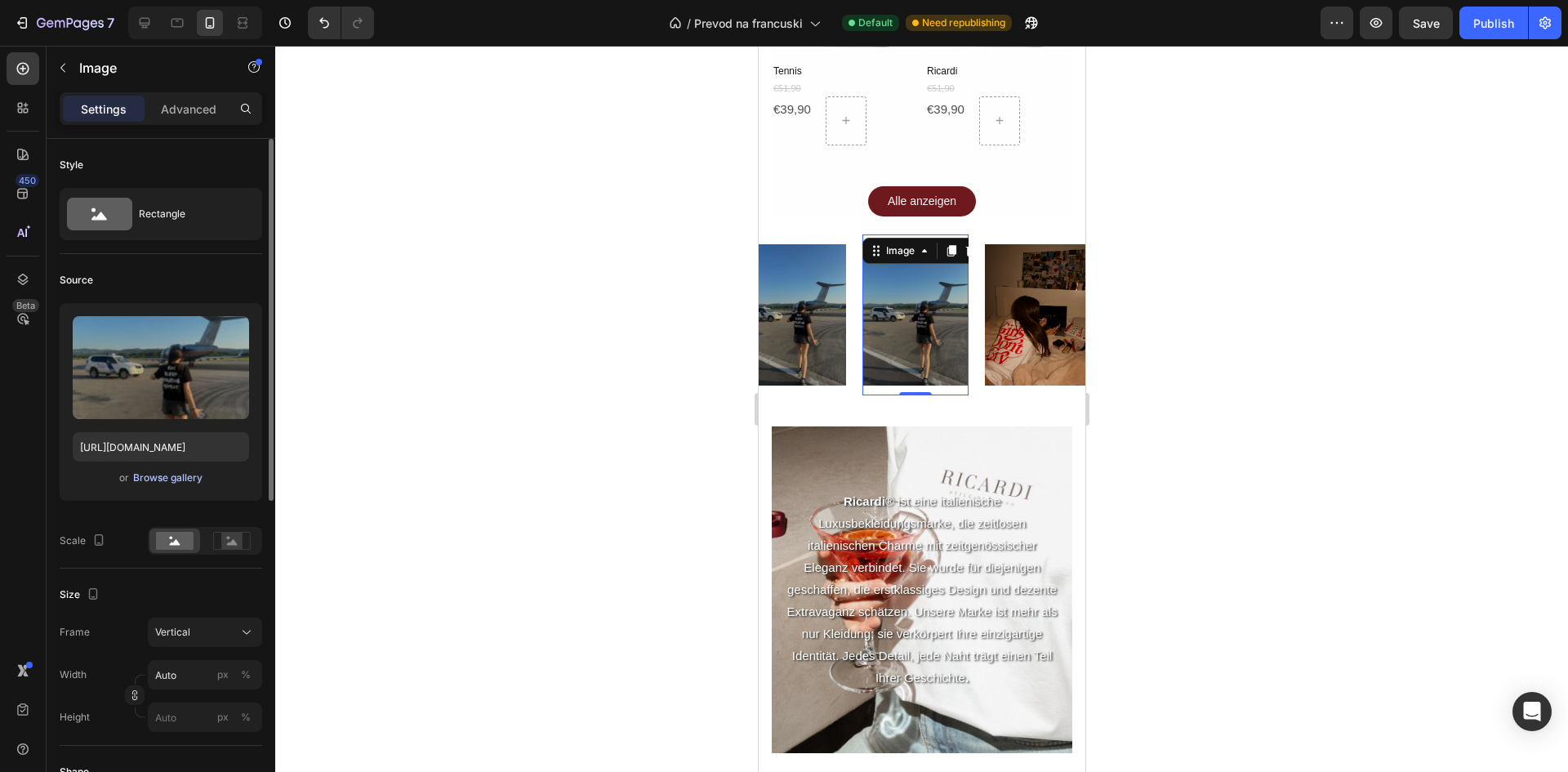
click at [188, 475] on div "Browse gallery" at bounding box center [168, 478] width 69 height 14
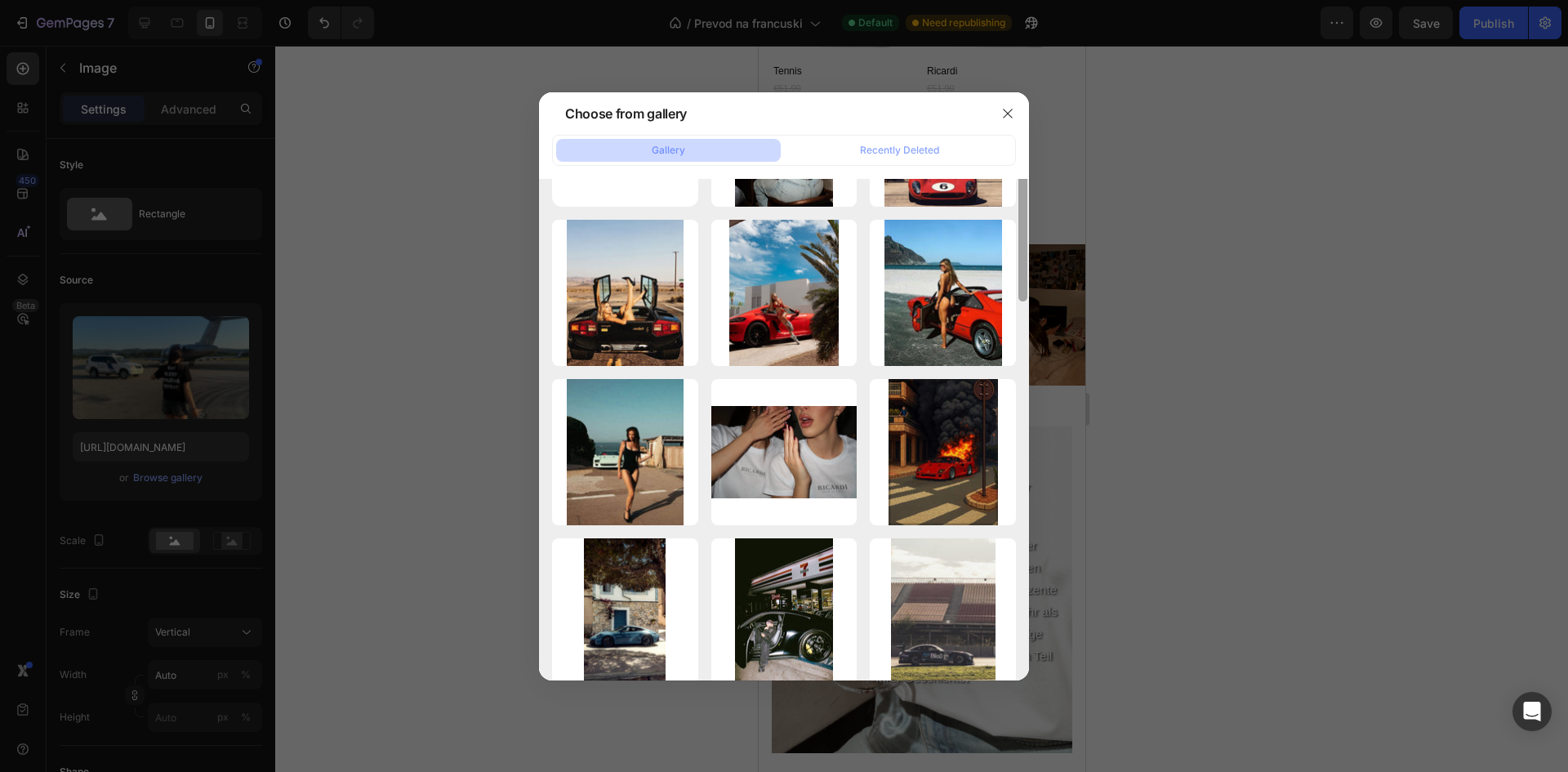
scroll to position [0, 0]
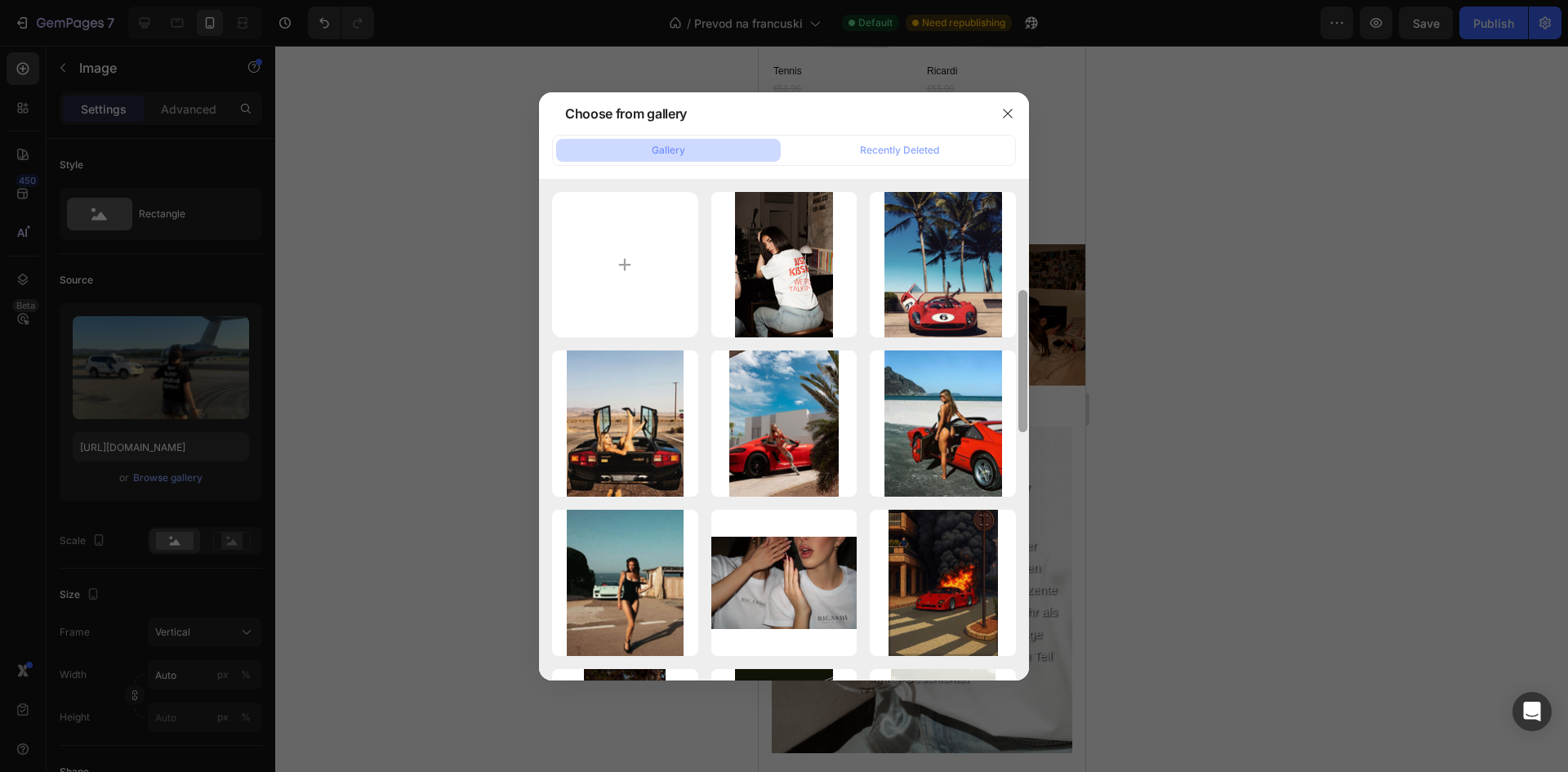
drag, startPoint x: 1025, startPoint y: 316, endPoint x: 1032, endPoint y: 244, distance: 72.3
click at [1032, 244] on div "Choose from gallery Gallery Recently Deleted BF94E387-9016-471F-9...62.jpeg 177…" at bounding box center [784, 386] width 1568 height 772
click at [645, 235] on input "file" at bounding box center [625, 265] width 146 height 146
type input "C:\fakepath\834FAD26-5C31-42BB-98C2-F808CBDAD4D9.jpeg"
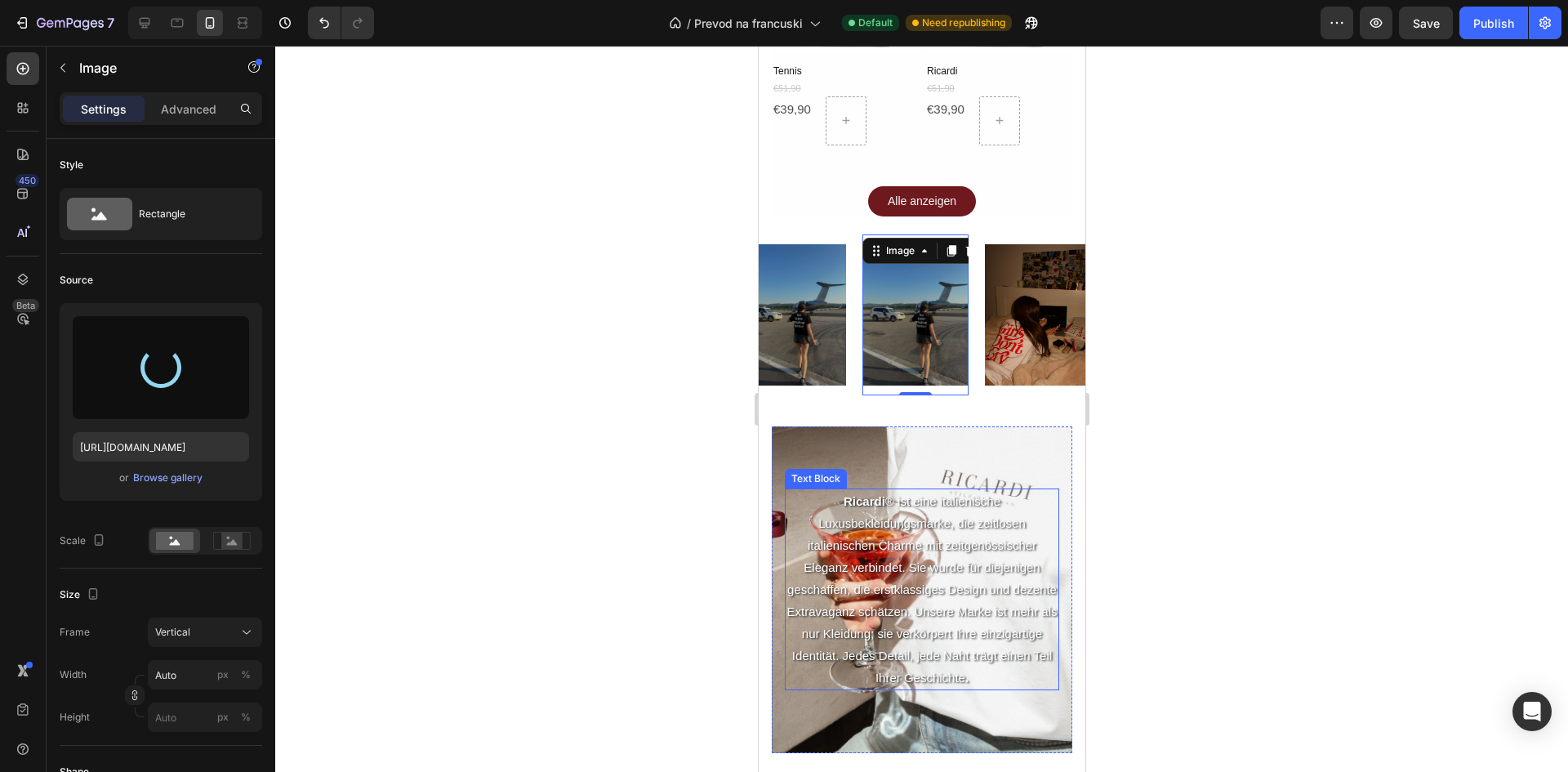
type input "https://cdn.shopify.com/s/files/1/0723/1160/3432/files/gempages_554270664819737…"
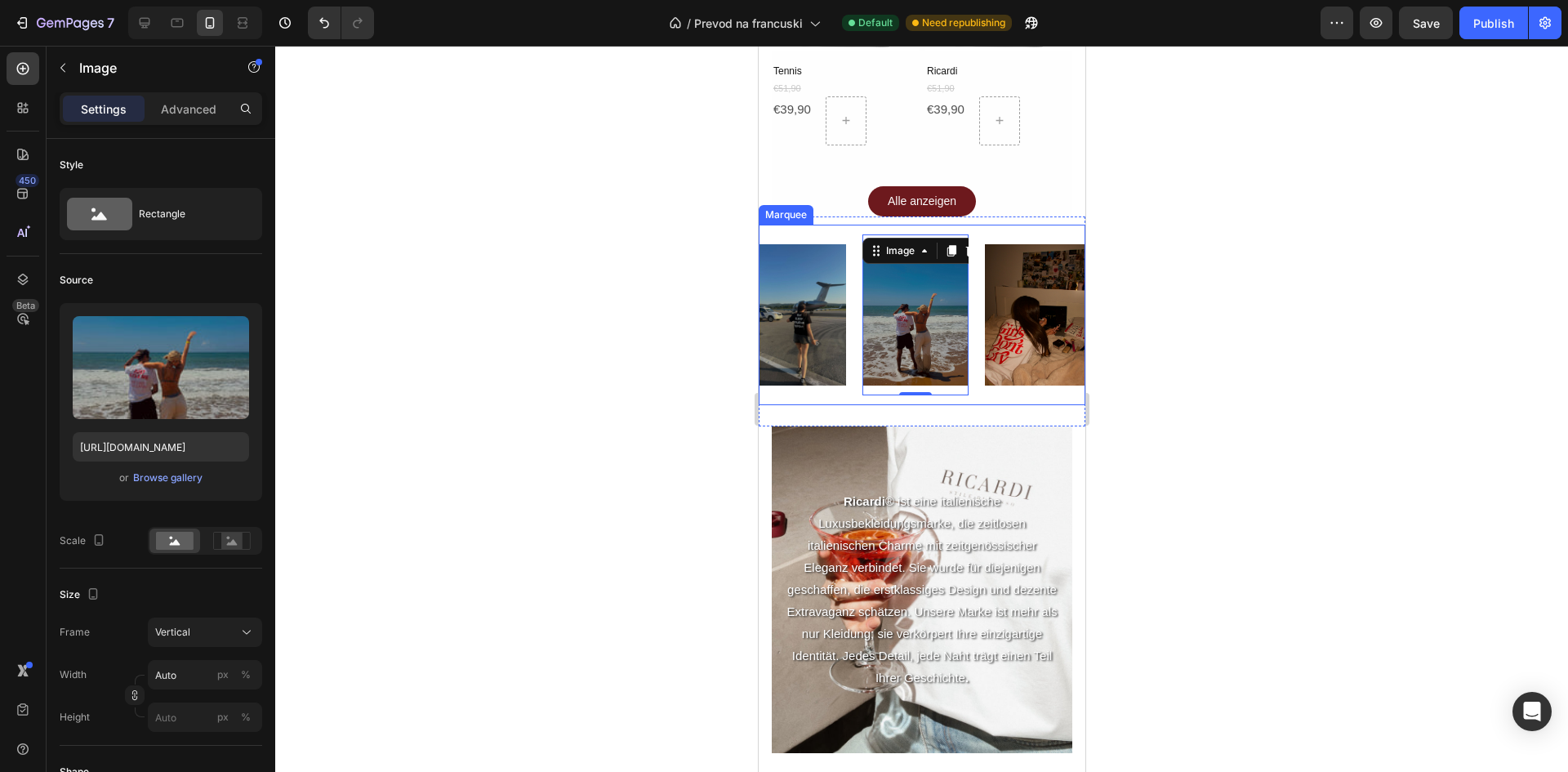
click at [860, 342] on div "Image" at bounding box center [801, 315] width 123 height 161
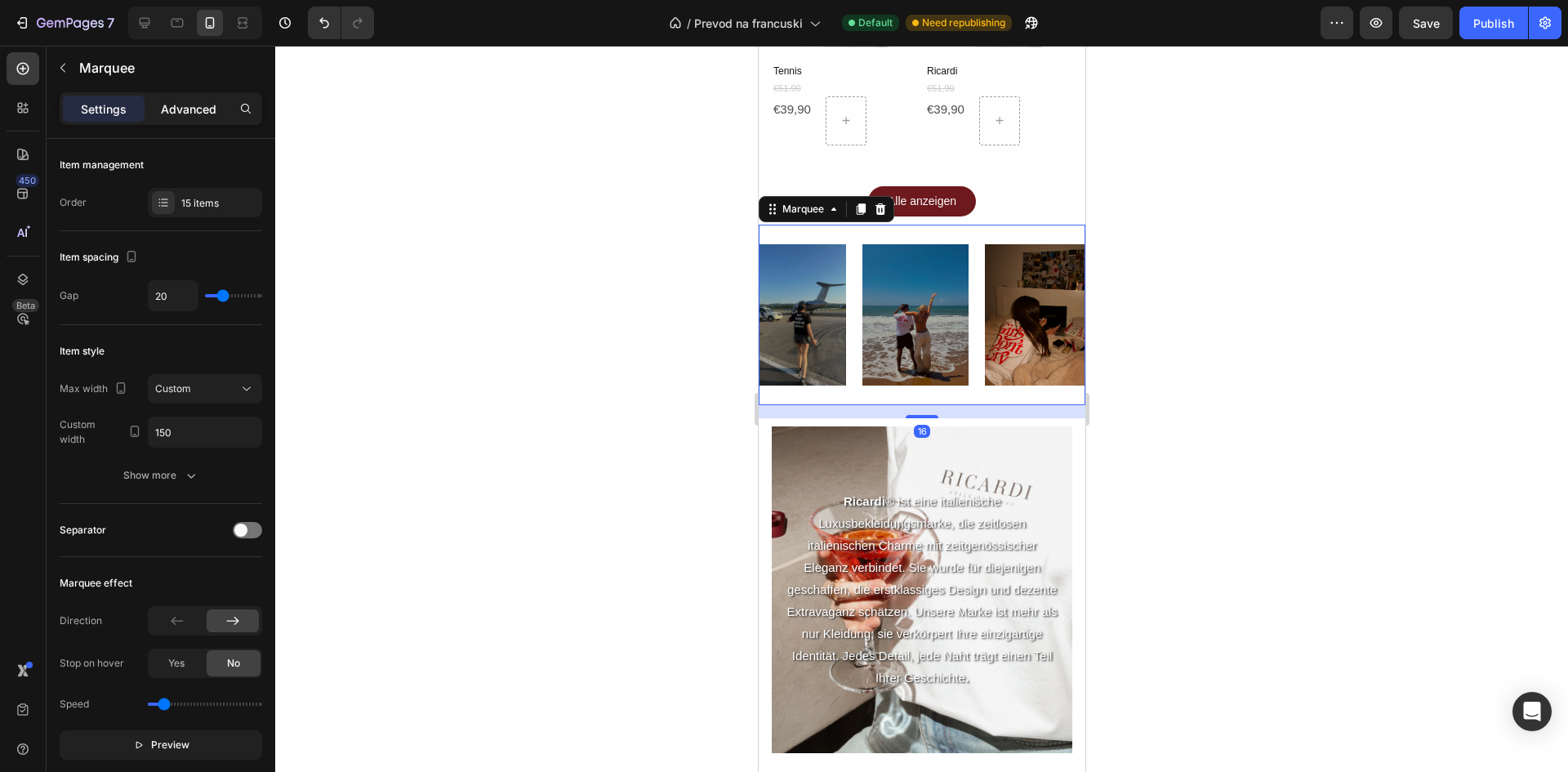
click at [180, 116] on p "Advanced" at bounding box center [188, 108] width 56 height 17
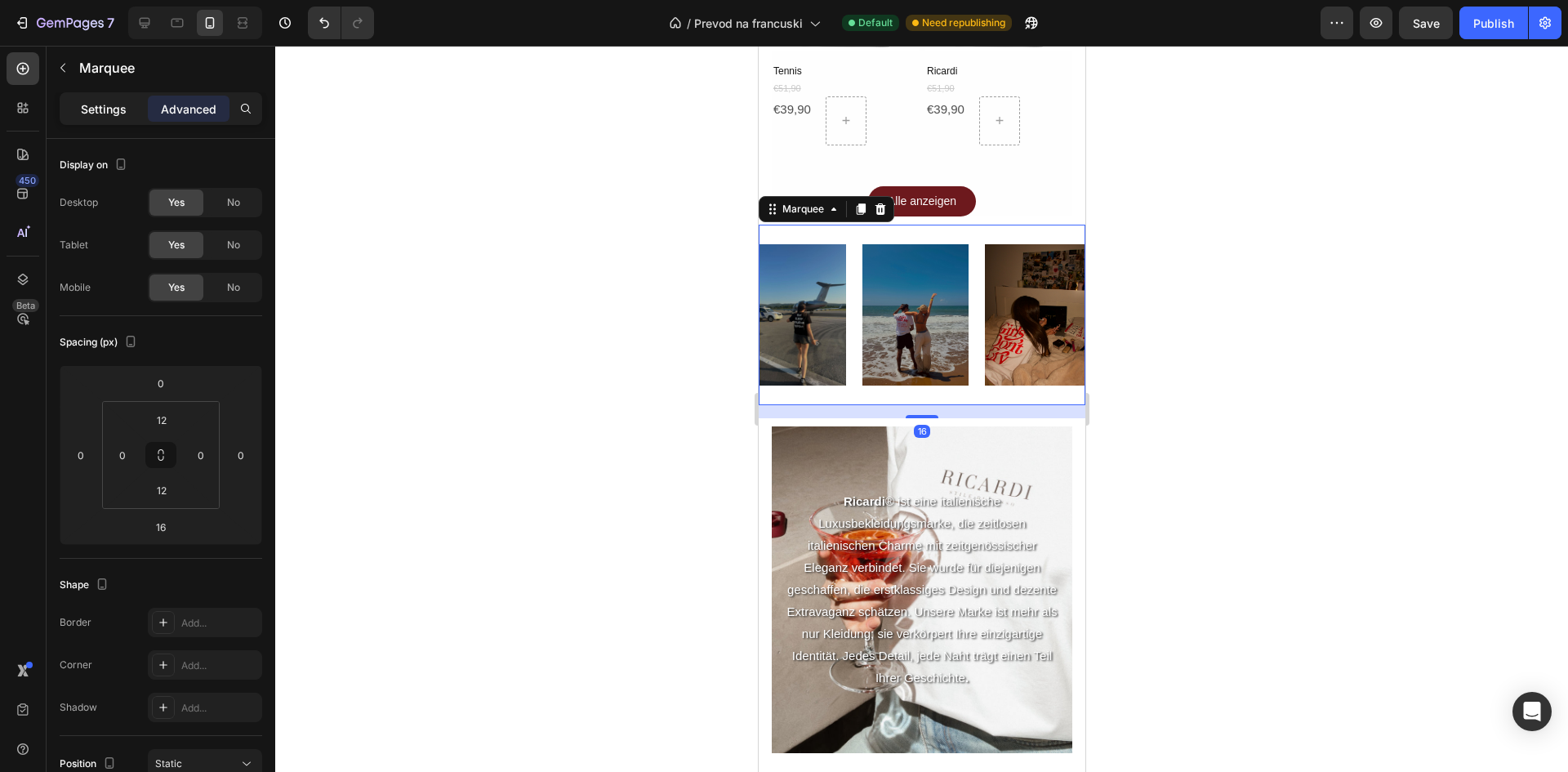
click at [96, 106] on p "Settings" at bounding box center [104, 108] width 46 height 17
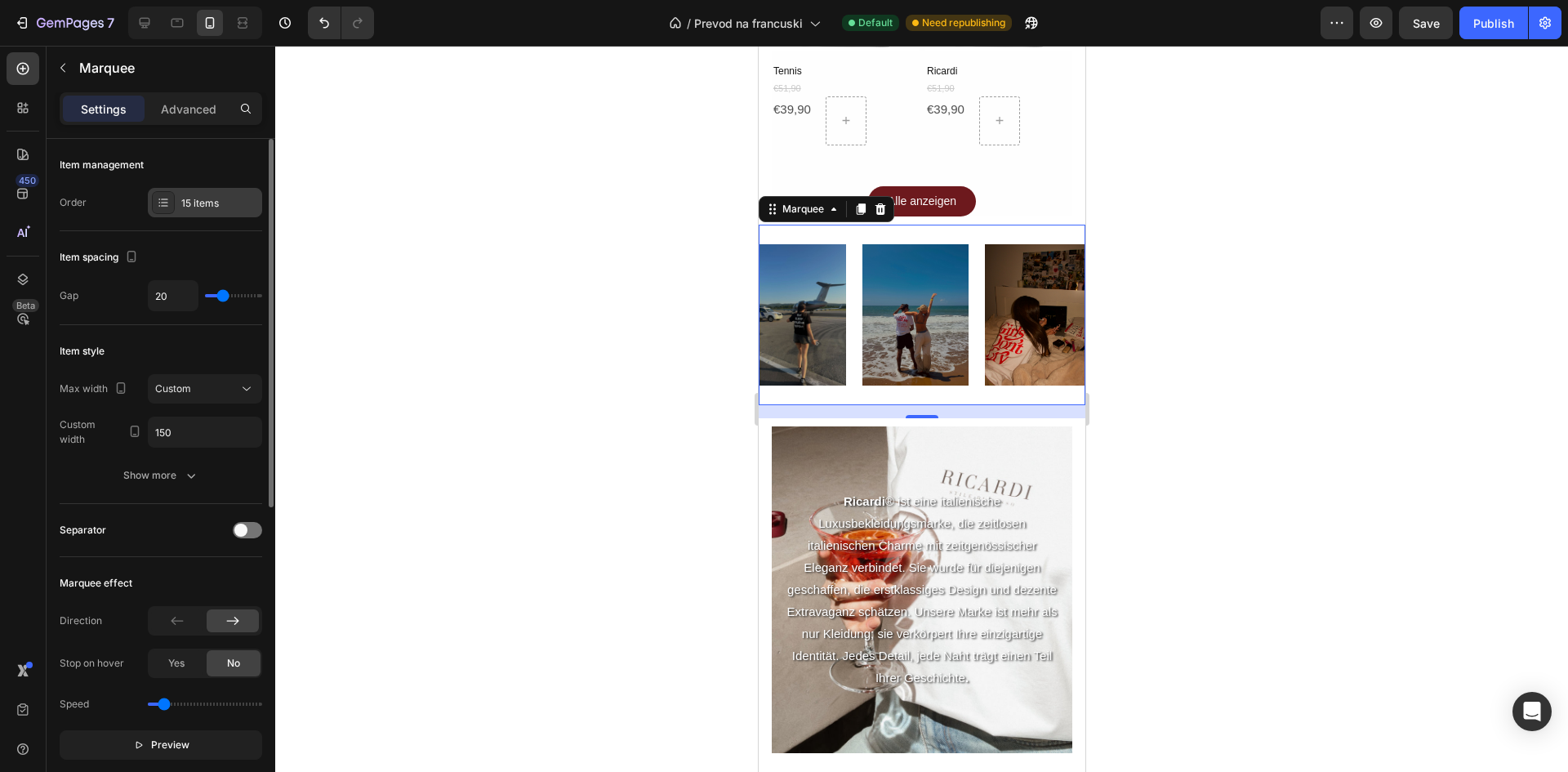
click at [209, 208] on div "15 items" at bounding box center [219, 203] width 77 height 14
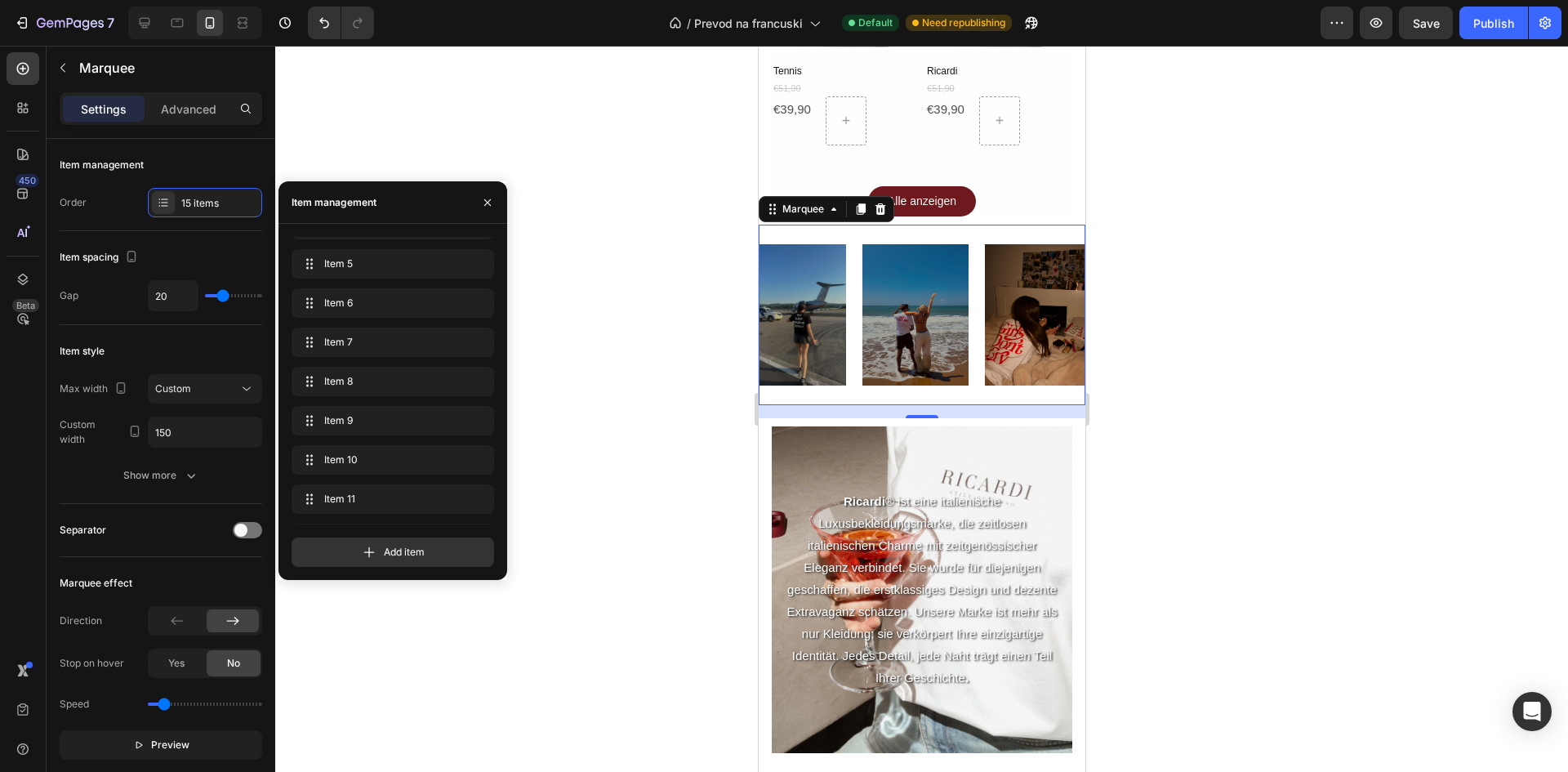
scroll to position [298, 0]
drag, startPoint x: 501, startPoint y: 351, endPoint x: 474, endPoint y: 556, distance: 206.8
click at [483, 563] on div "Item 1 Item 1 Item 2 Item 2 Item 3 Item 3 Item 4 Item 4 Item 5 Item 5 Item 6 It…" at bounding box center [398, 402] width 214 height 330
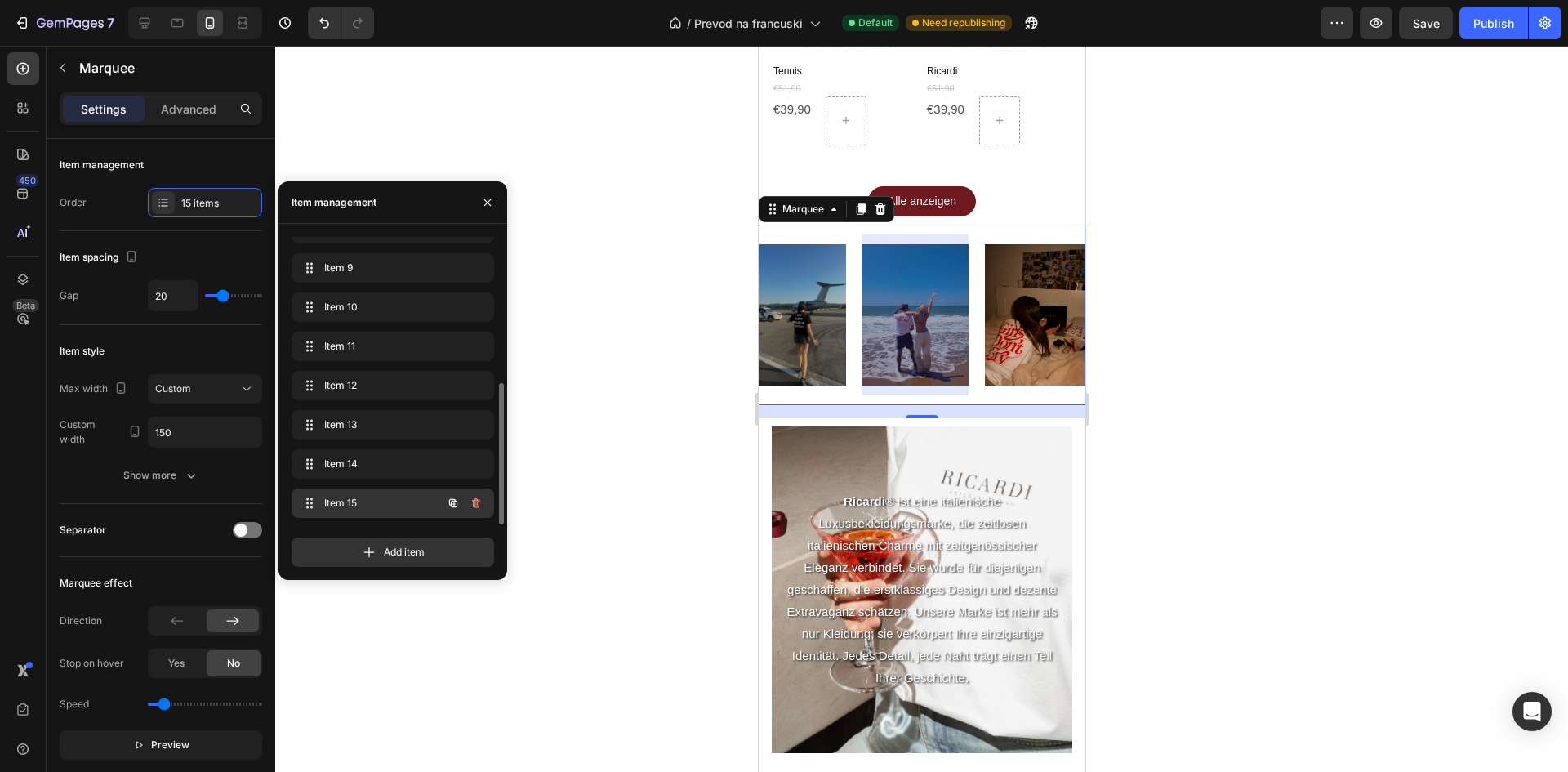
click at [454, 501] on icon "button" at bounding box center [453, 502] width 8 height 8
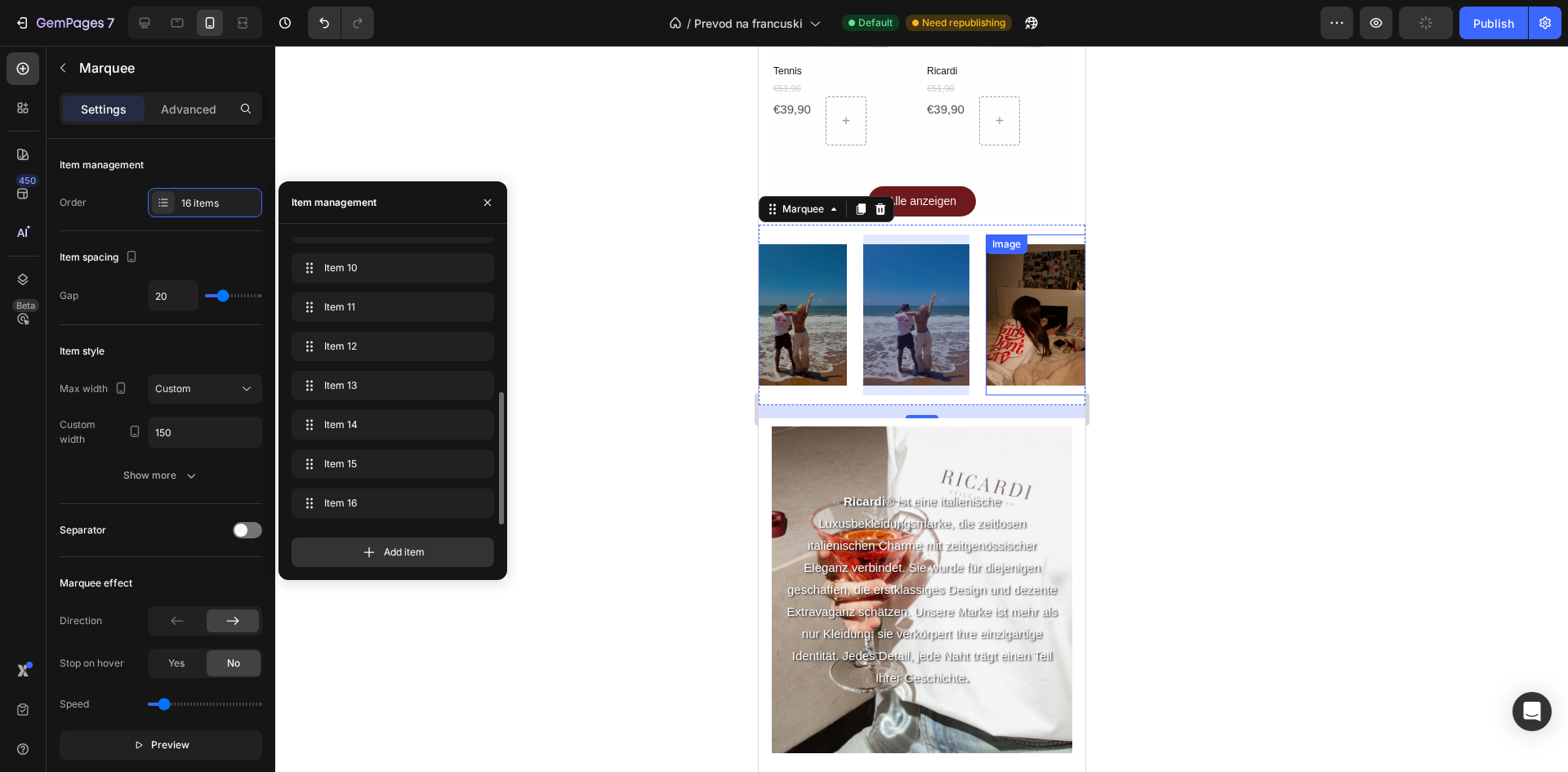
scroll to position [0, 1735]
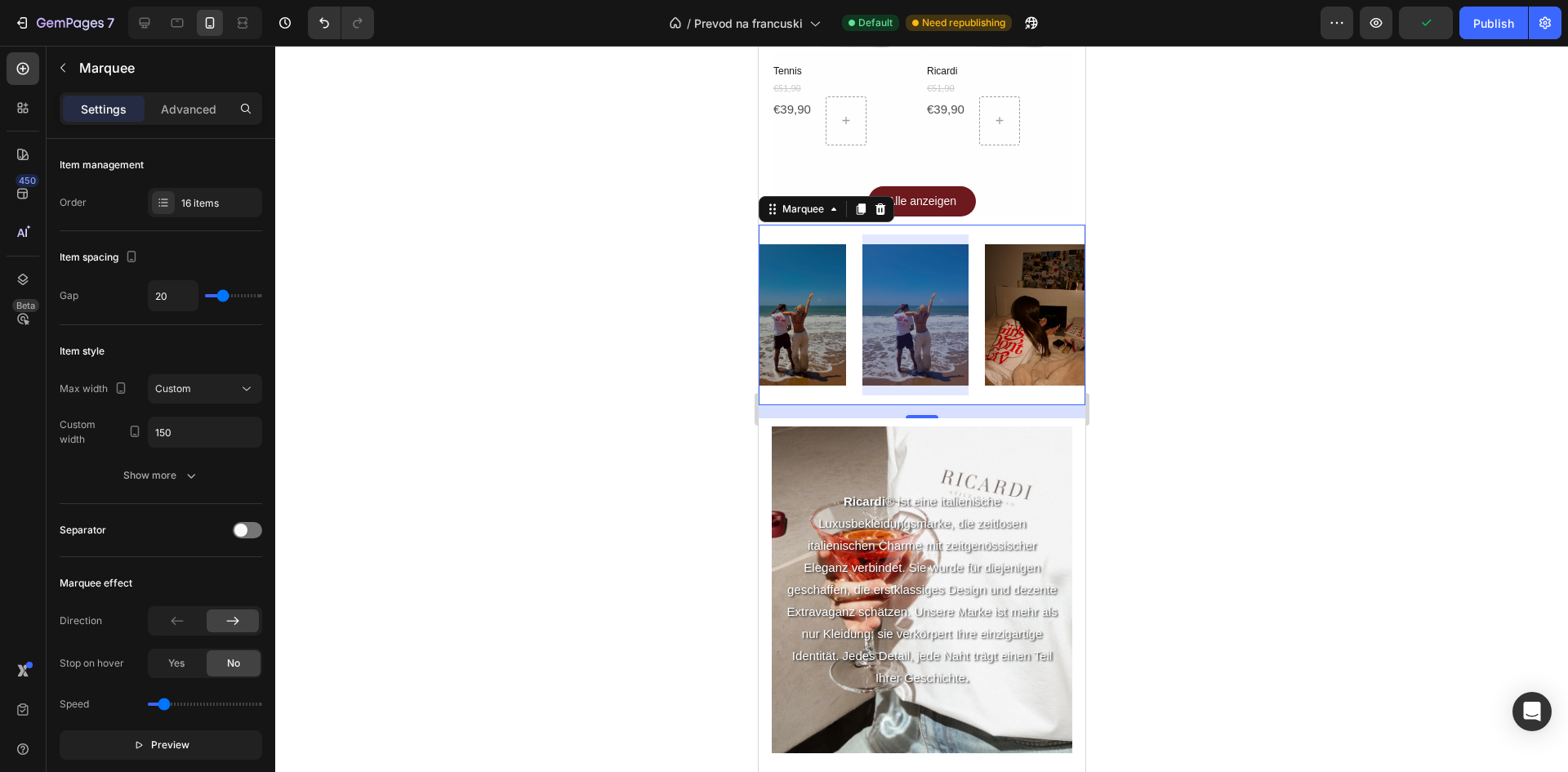
click at [935, 293] on div at bounding box center [915, 315] width 106 height 161
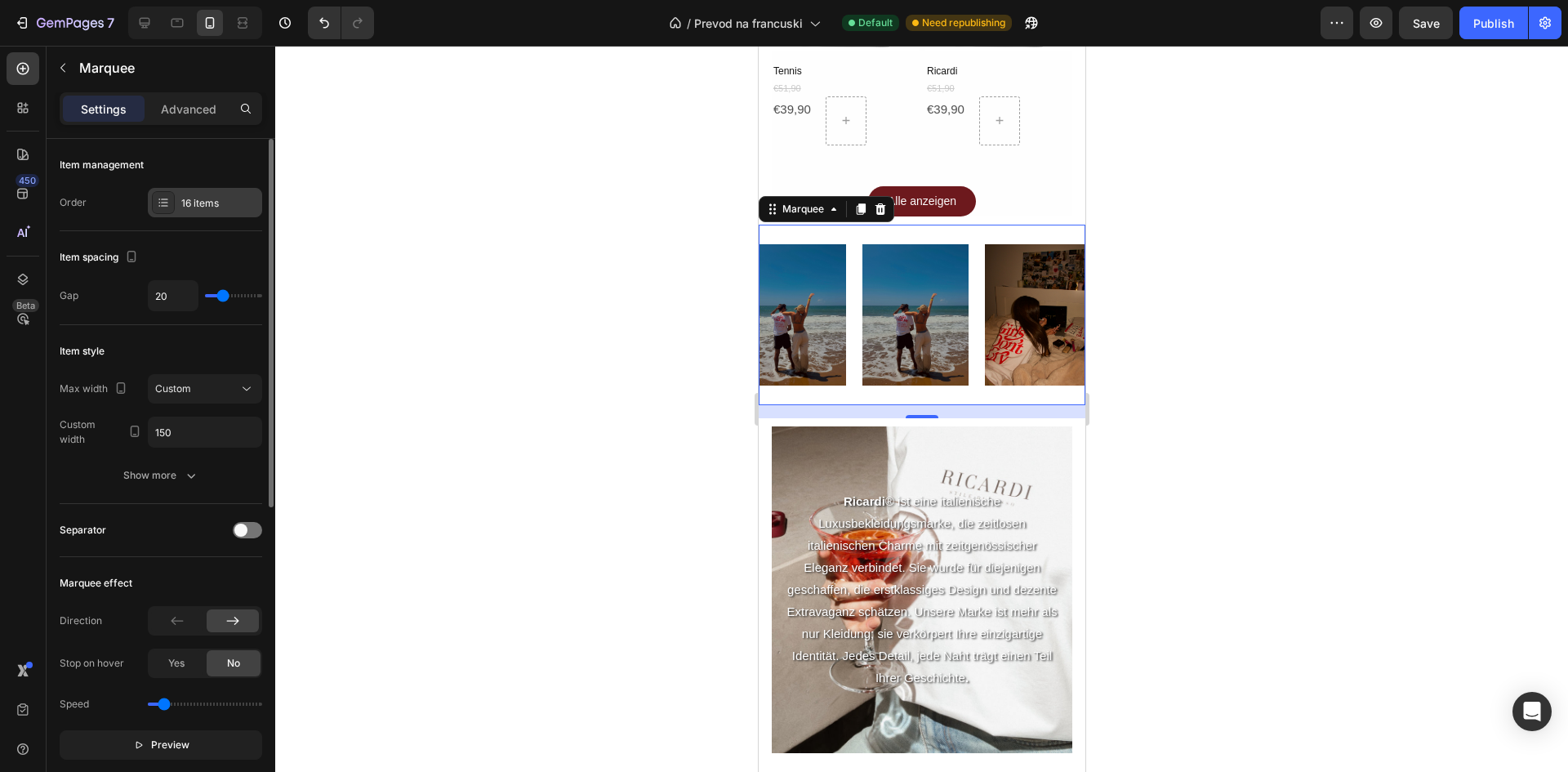
click at [195, 211] on div "16 items" at bounding box center [205, 202] width 115 height 30
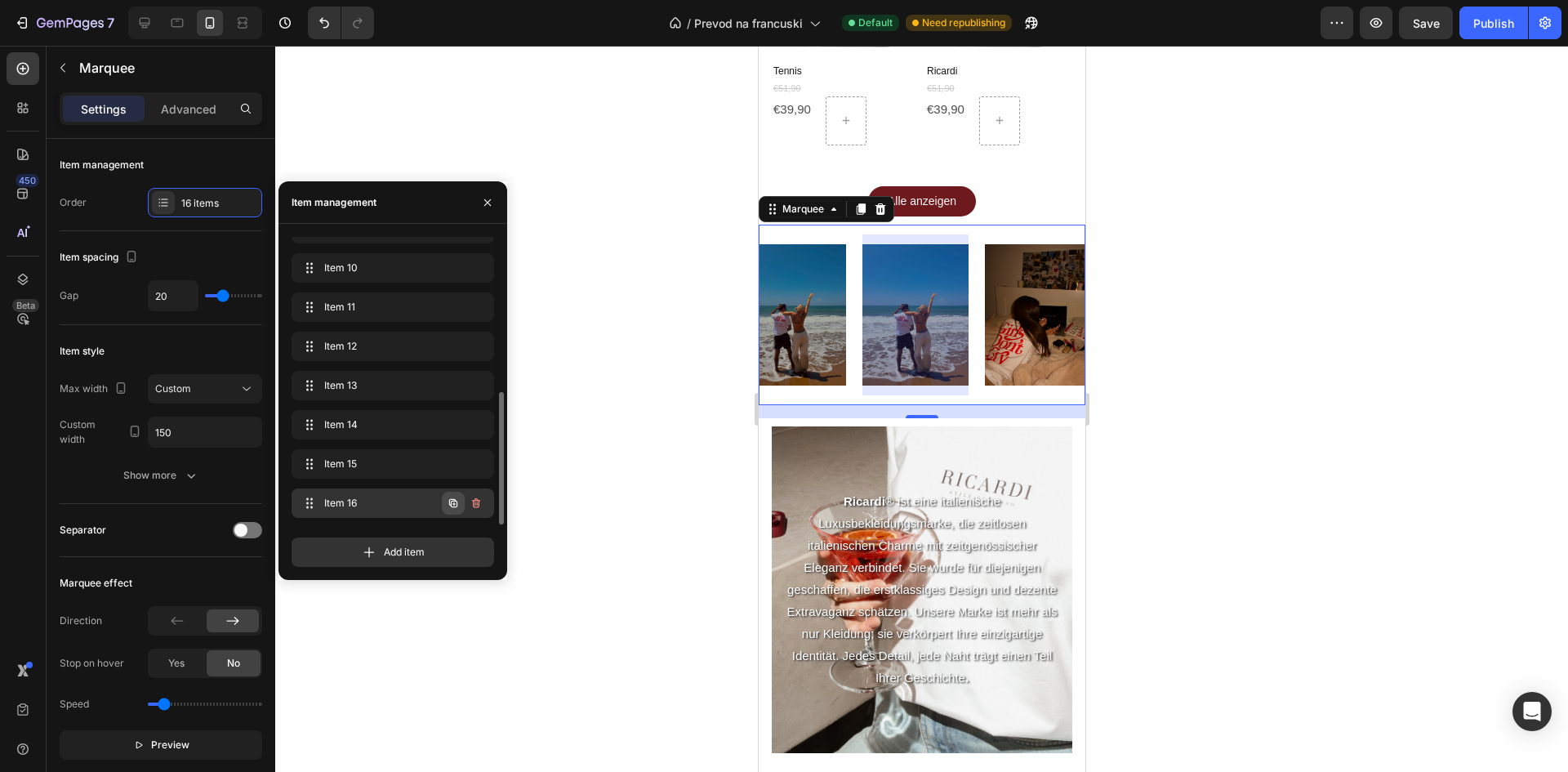
click at [453, 502] on icon "button" at bounding box center [453, 503] width 13 height 13
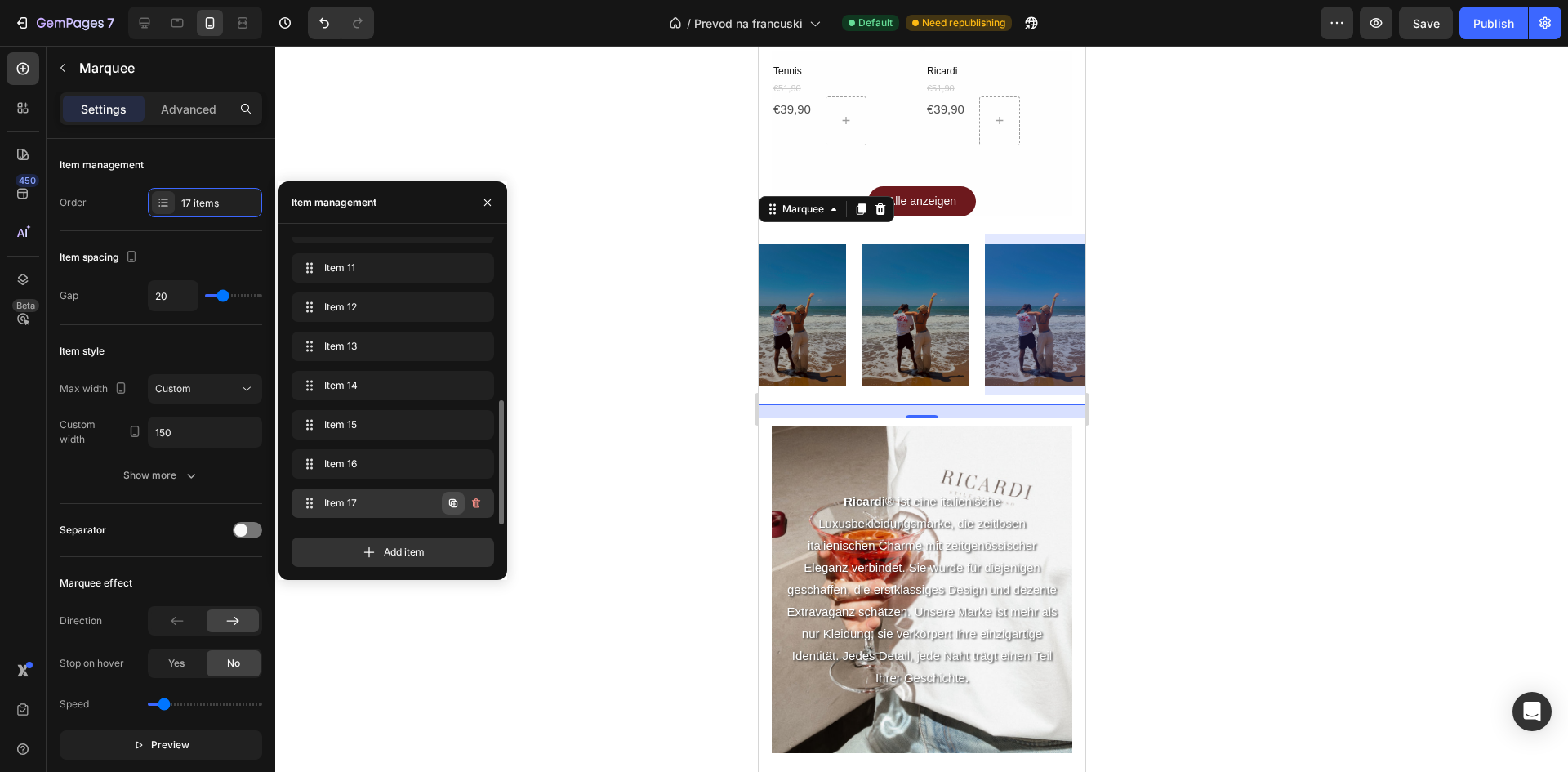
scroll to position [0, 1856]
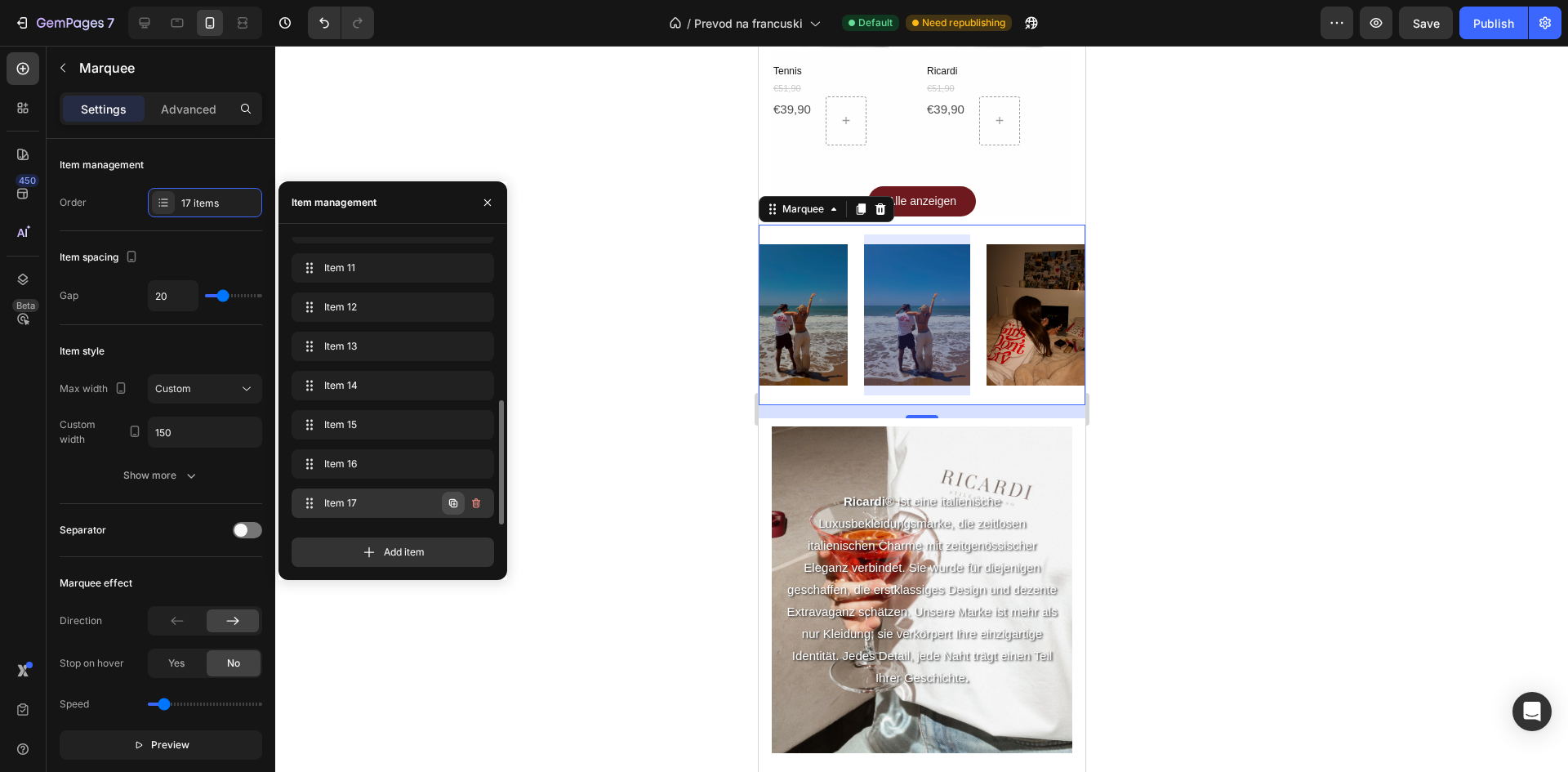
click at [454, 501] on icon "button" at bounding box center [453, 502] width 8 height 8
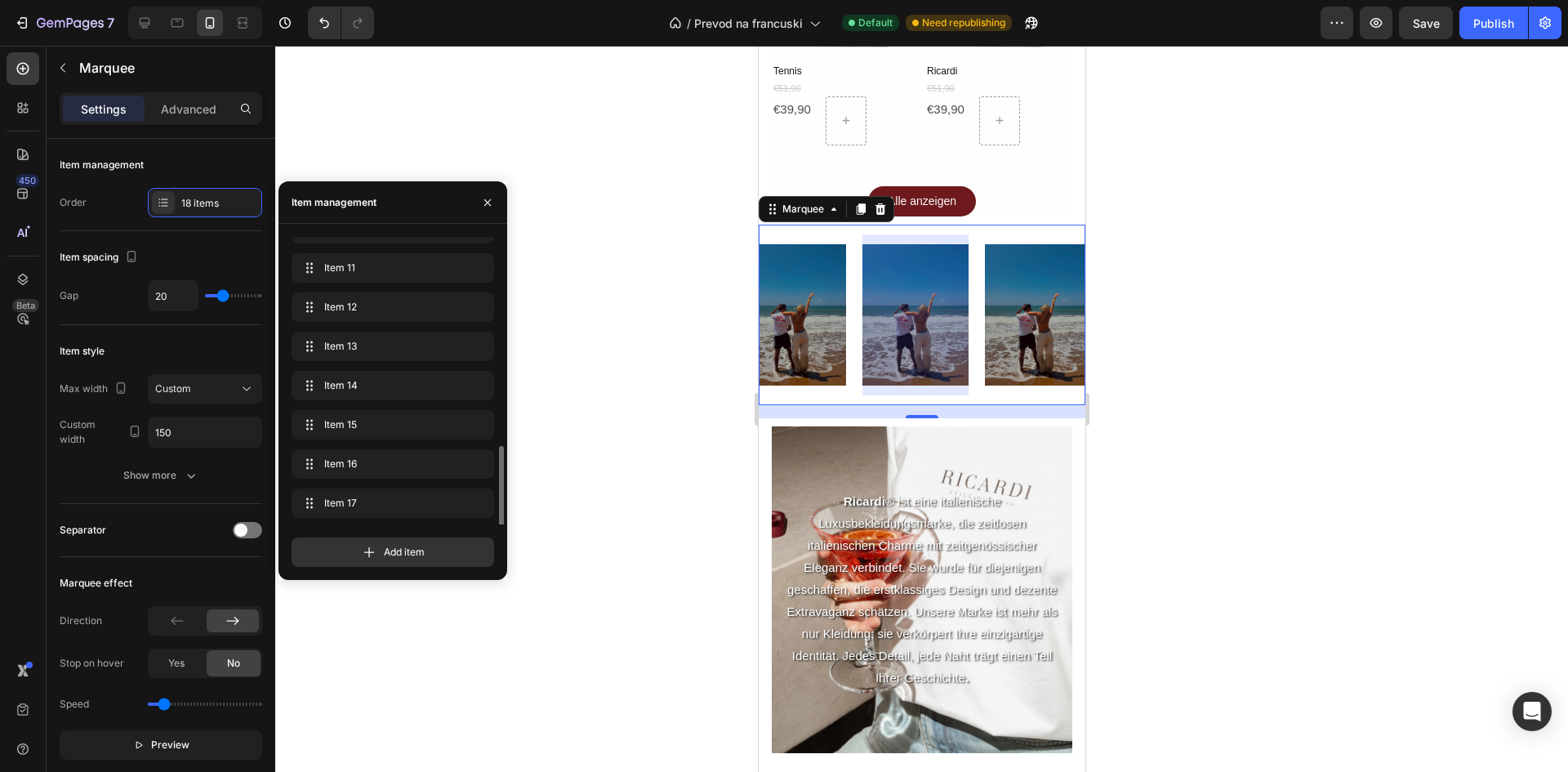
scroll to position [415, 0]
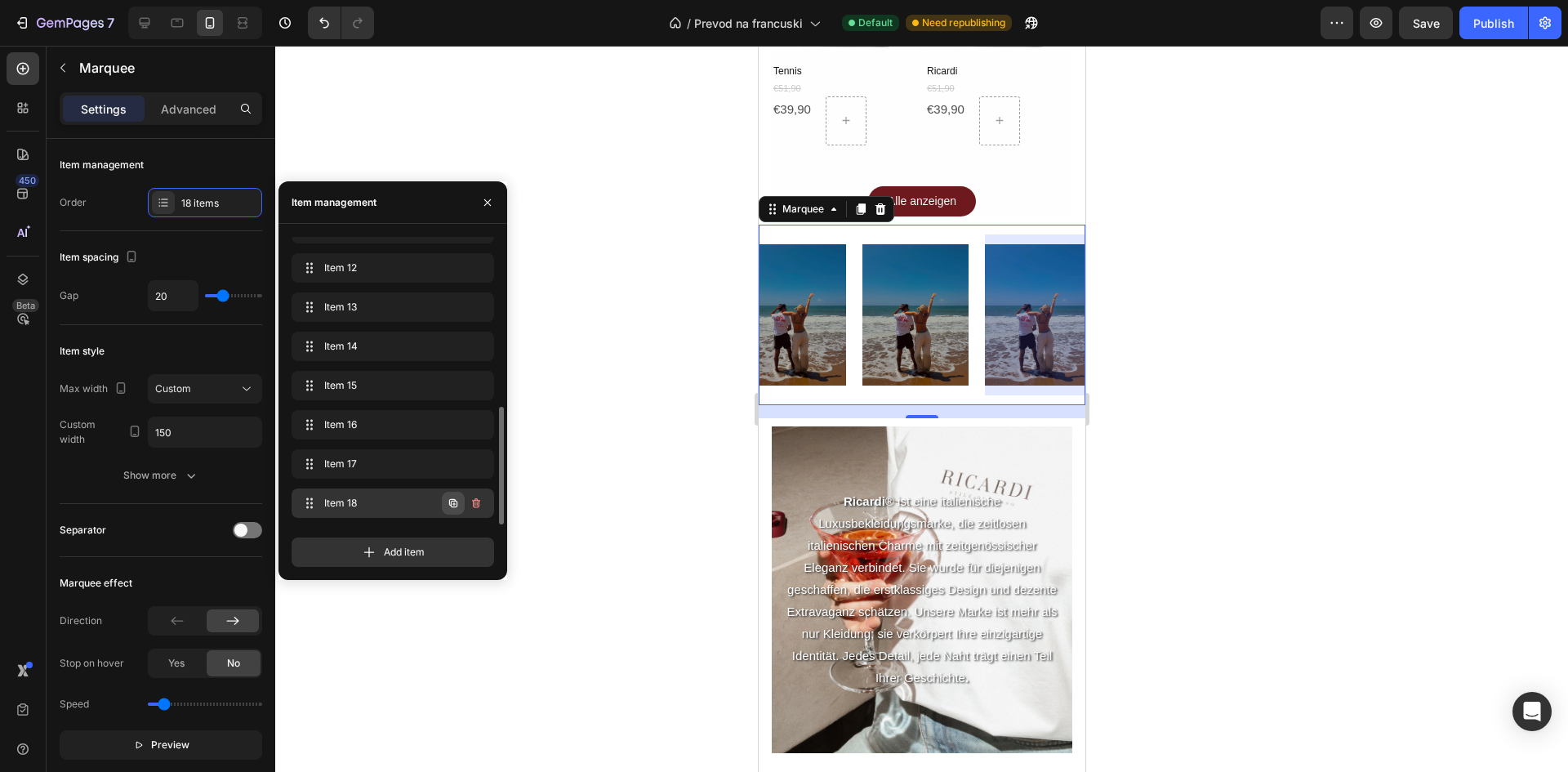
click at [454, 505] on icon "button" at bounding box center [453, 503] width 13 height 13
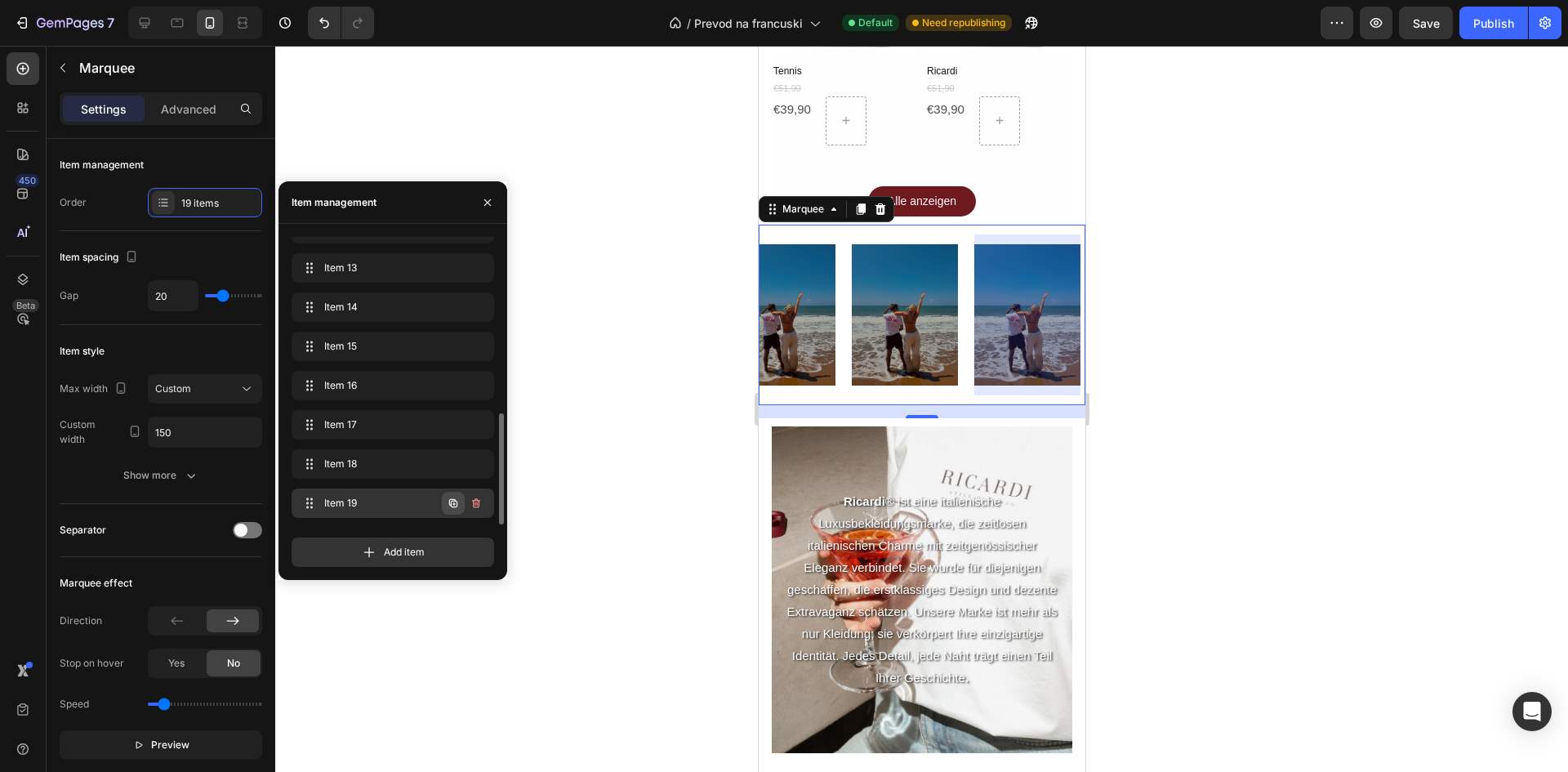
click at [444, 508] on button "button" at bounding box center [453, 502] width 23 height 23
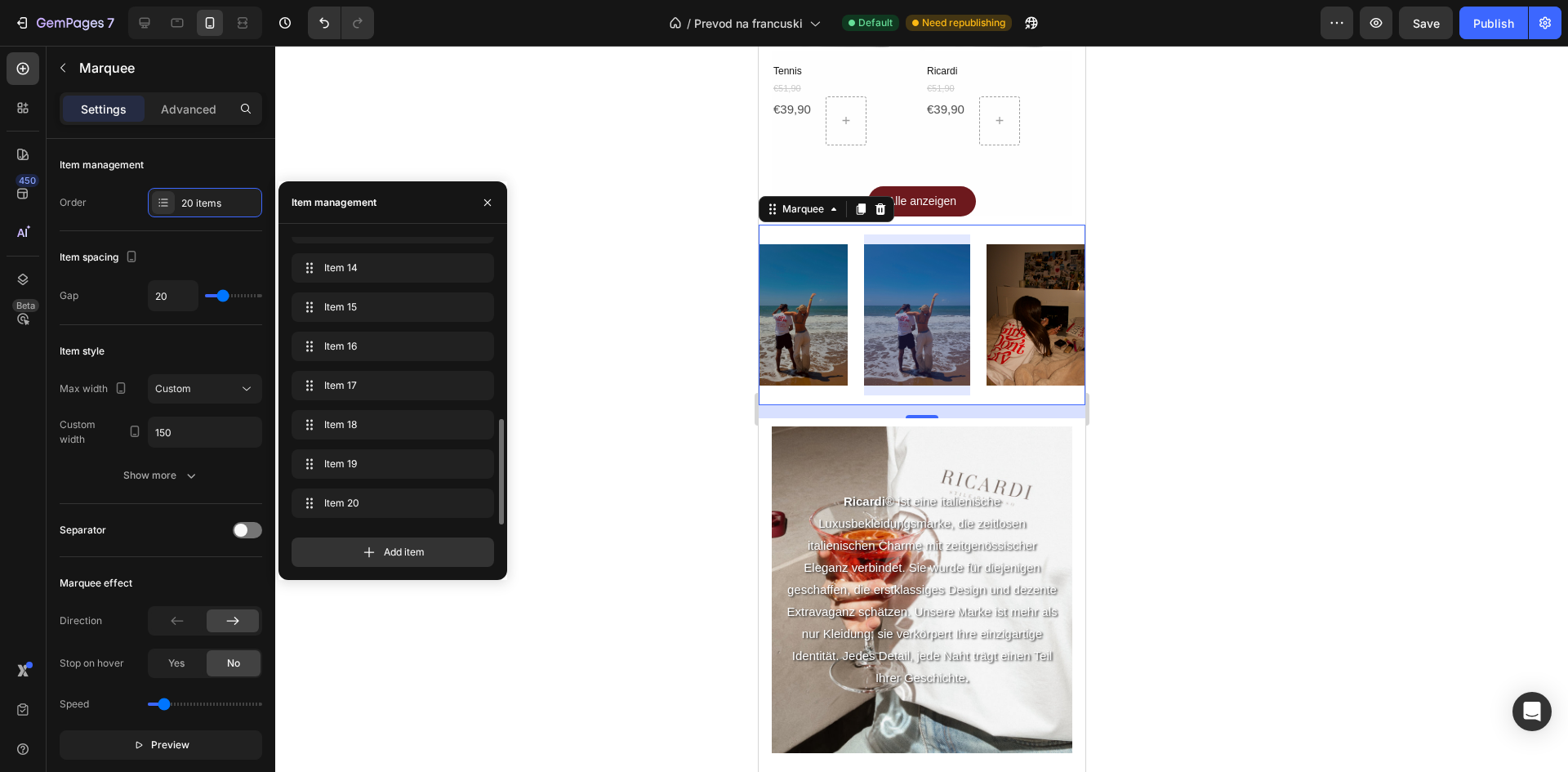
scroll to position [0, 2224]
click at [457, 497] on icon "button" at bounding box center [453, 503] width 13 height 13
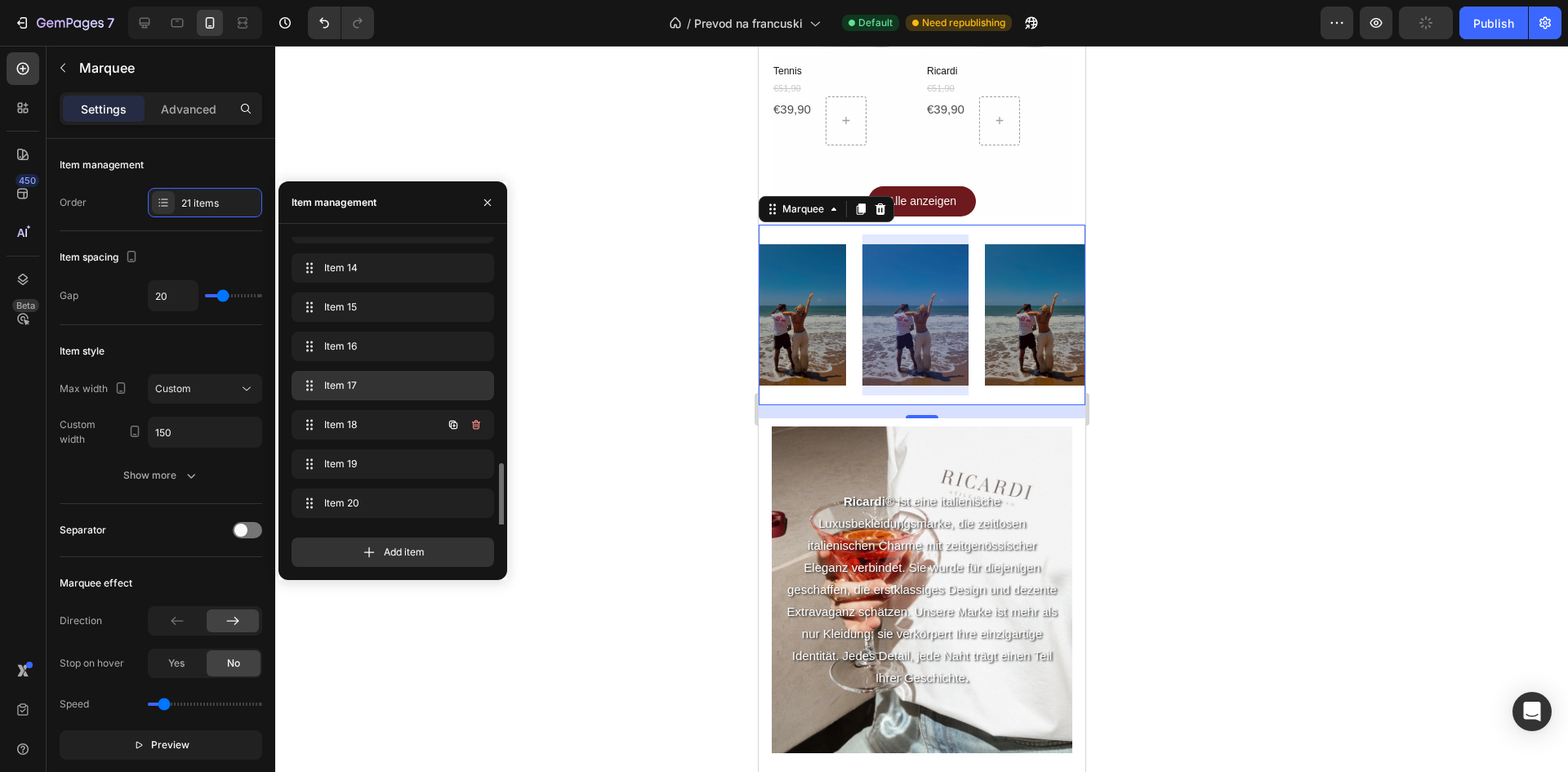
scroll to position [533, 0]
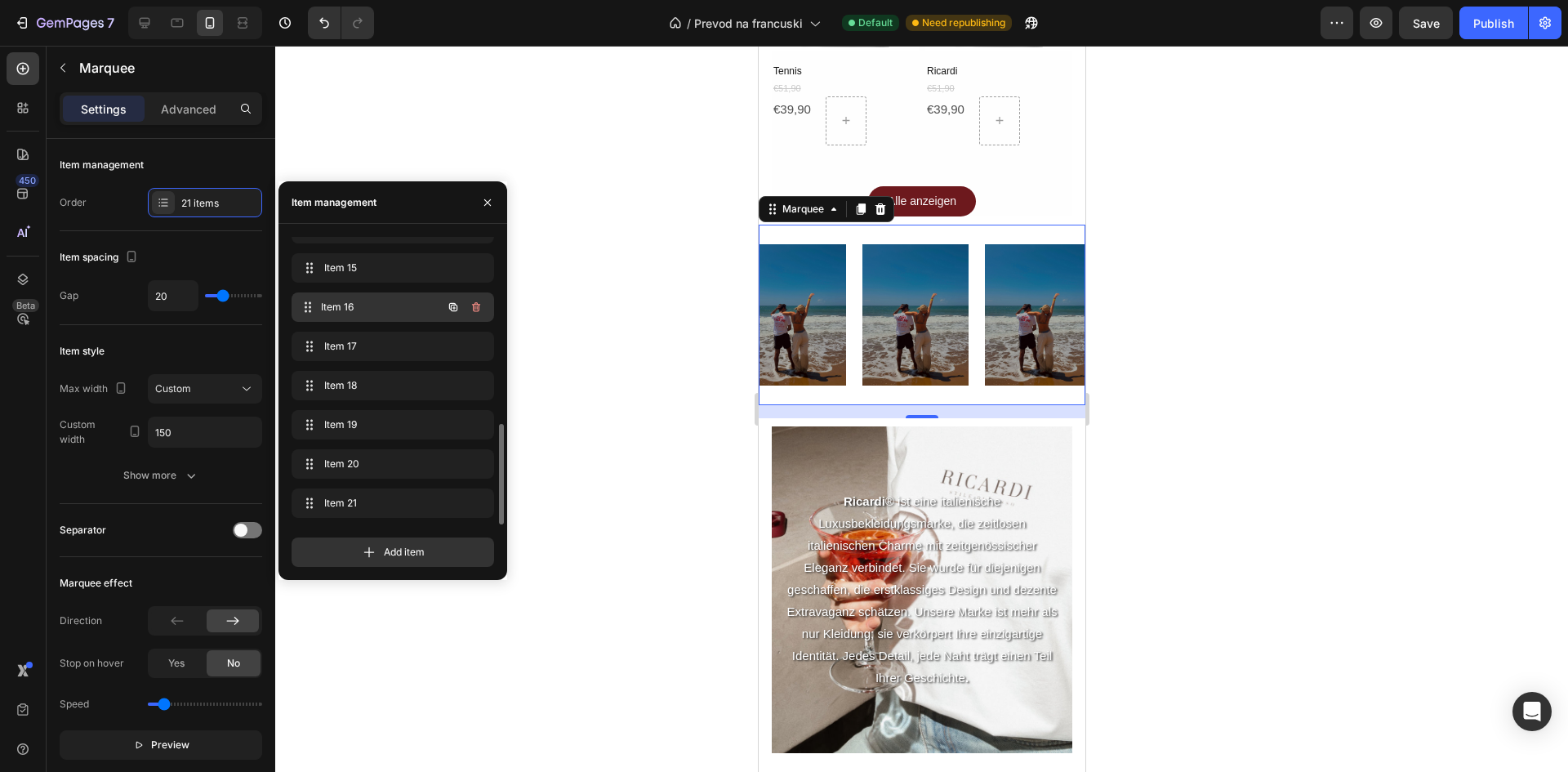
click at [374, 310] on span "Item 16" at bounding box center [381, 307] width 121 height 14
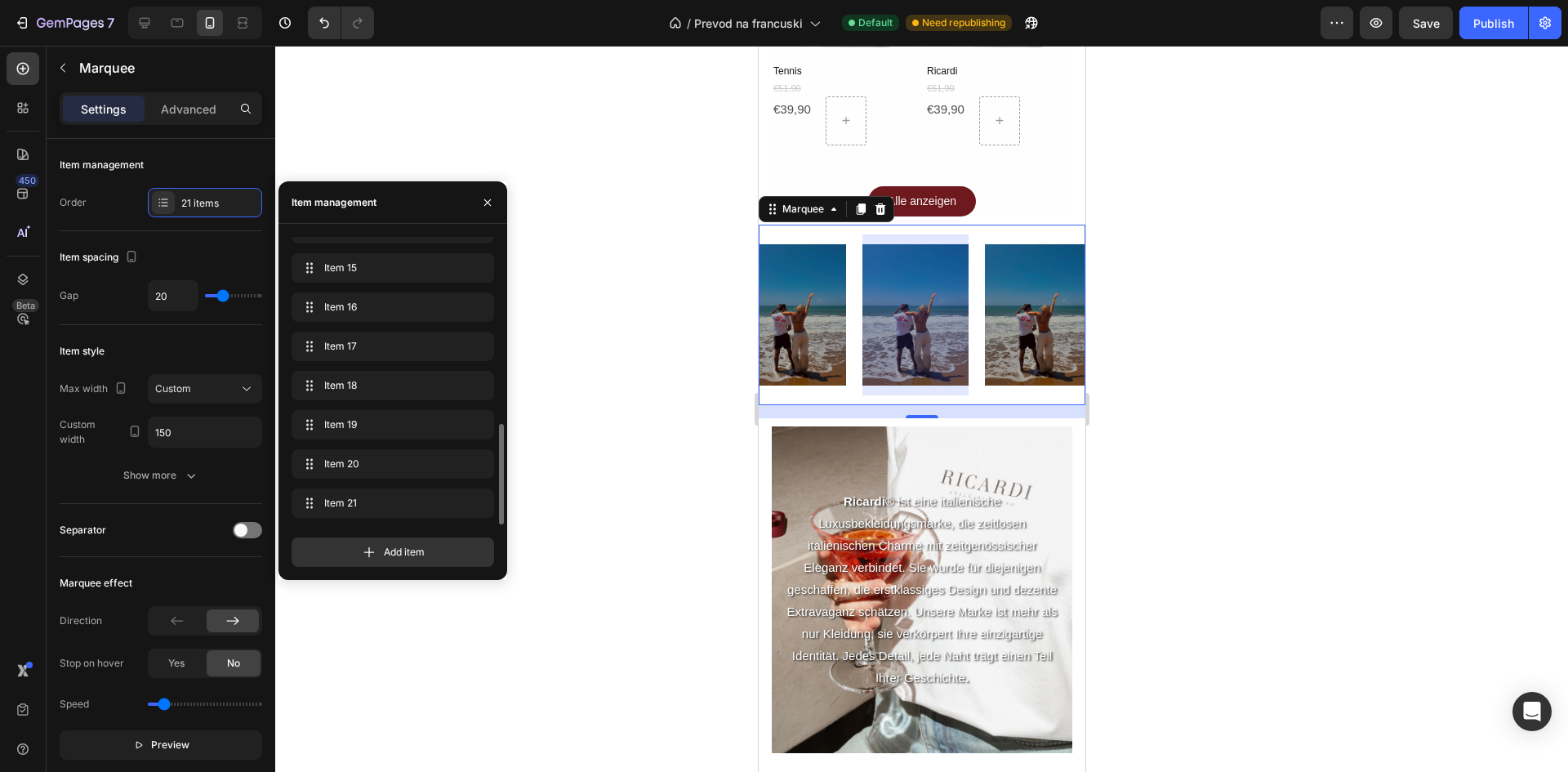
click at [366, 286] on div "Item 15 Item 15" at bounding box center [392, 271] width 203 height 36
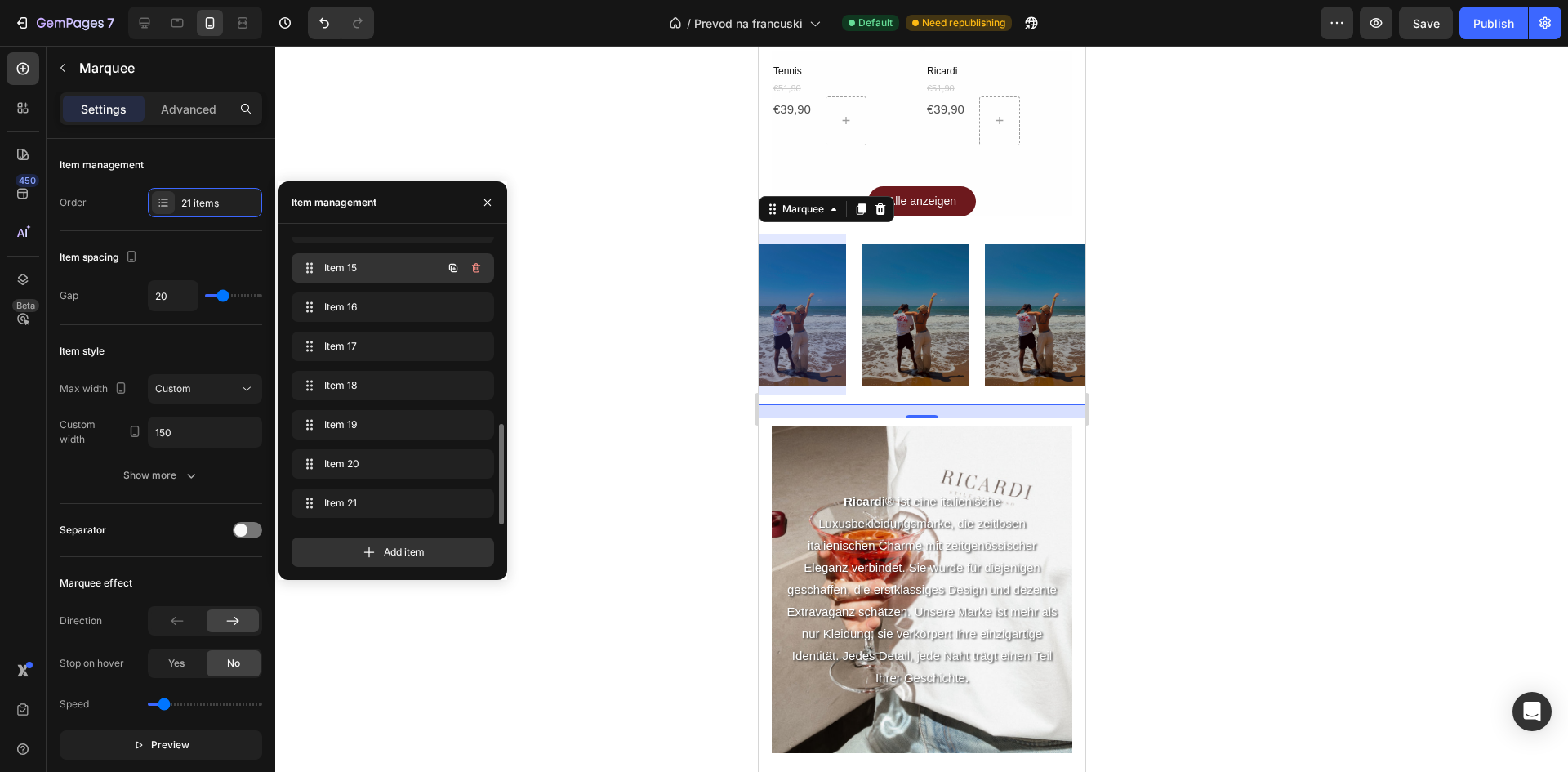
click at [366, 281] on div "Item 15 Item 15" at bounding box center [392, 268] width 203 height 30
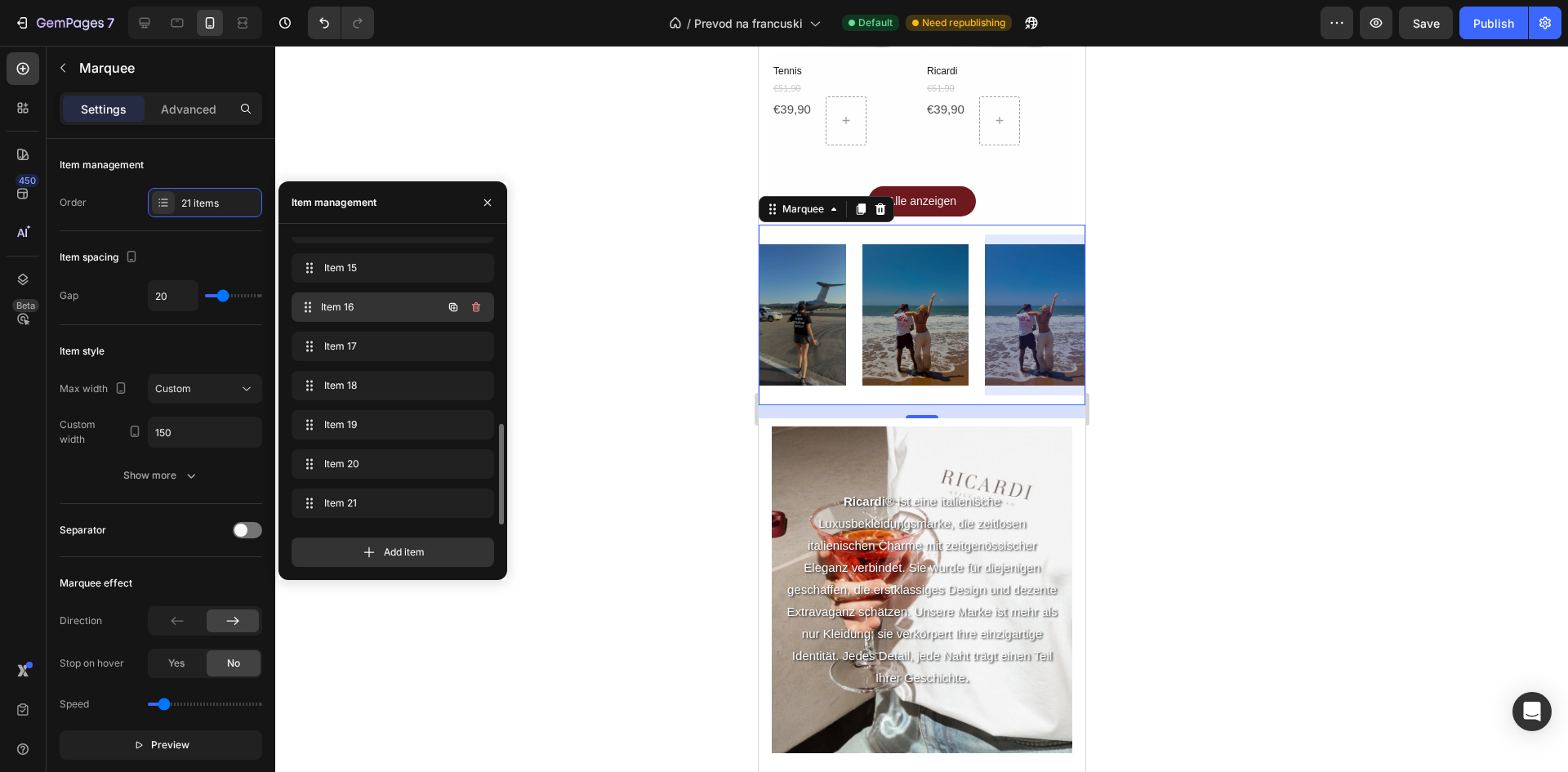
click at [366, 312] on span "Item 16" at bounding box center [381, 307] width 121 height 14
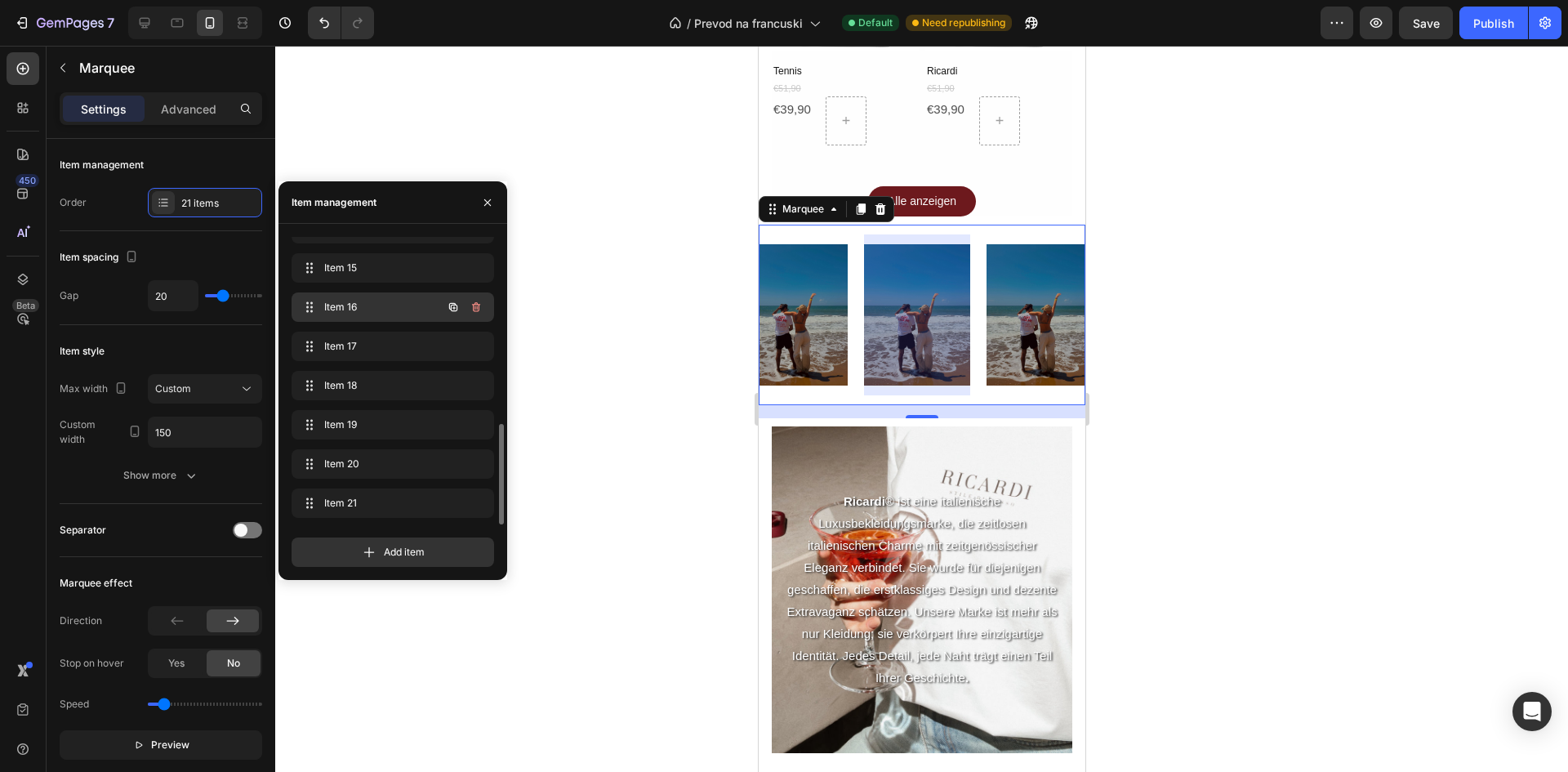
scroll to position [0, 1735]
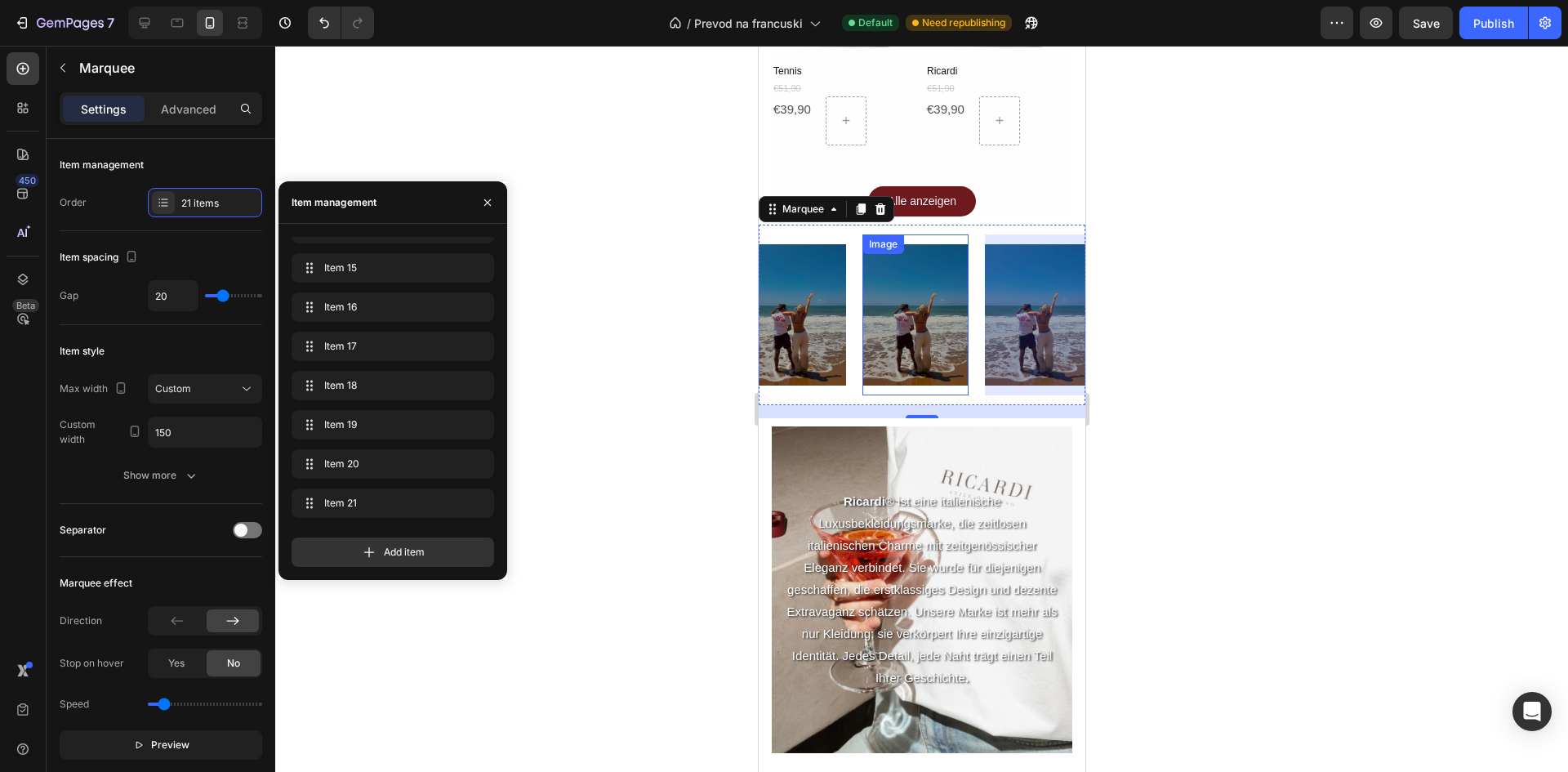
click at [922, 280] on img at bounding box center [915, 315] width 106 height 142
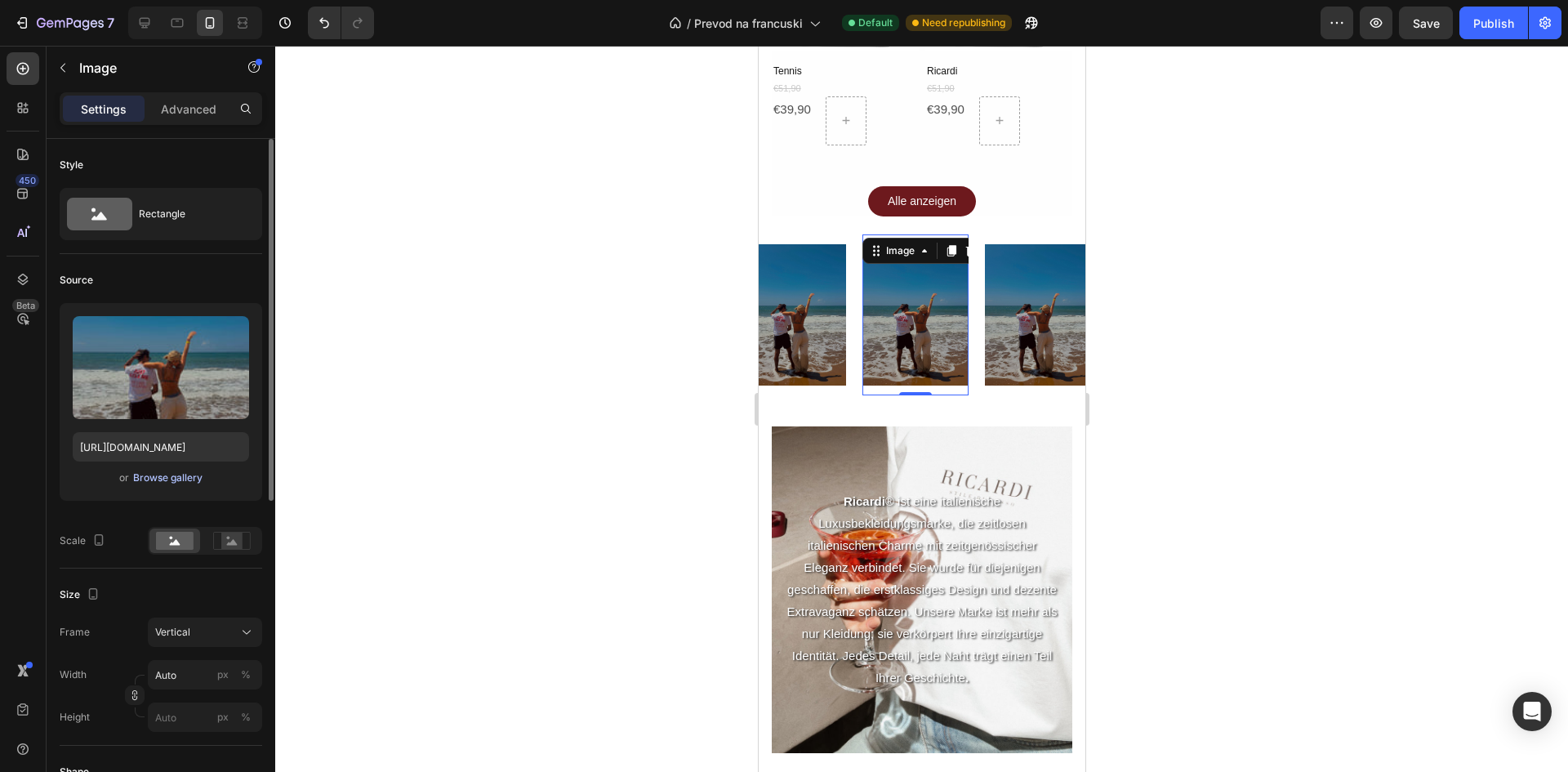
click at [189, 473] on div "Browse gallery" at bounding box center [168, 478] width 69 height 14
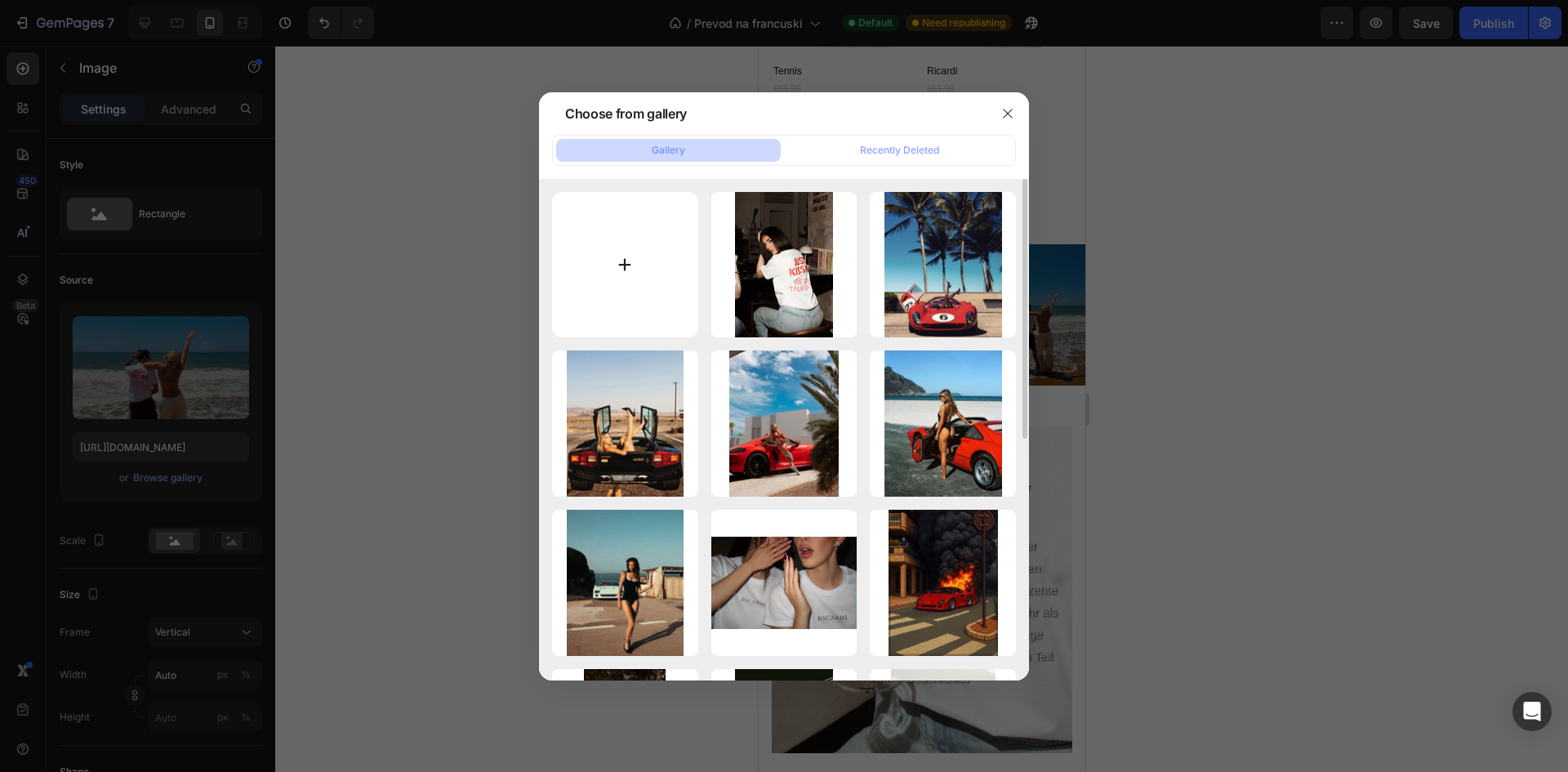
click at [664, 269] on input "file" at bounding box center [625, 265] width 146 height 146
type input "C:\fakepath\a3338f72-d7e0-4f6e-8307-eddcdb8497f8.JPG"
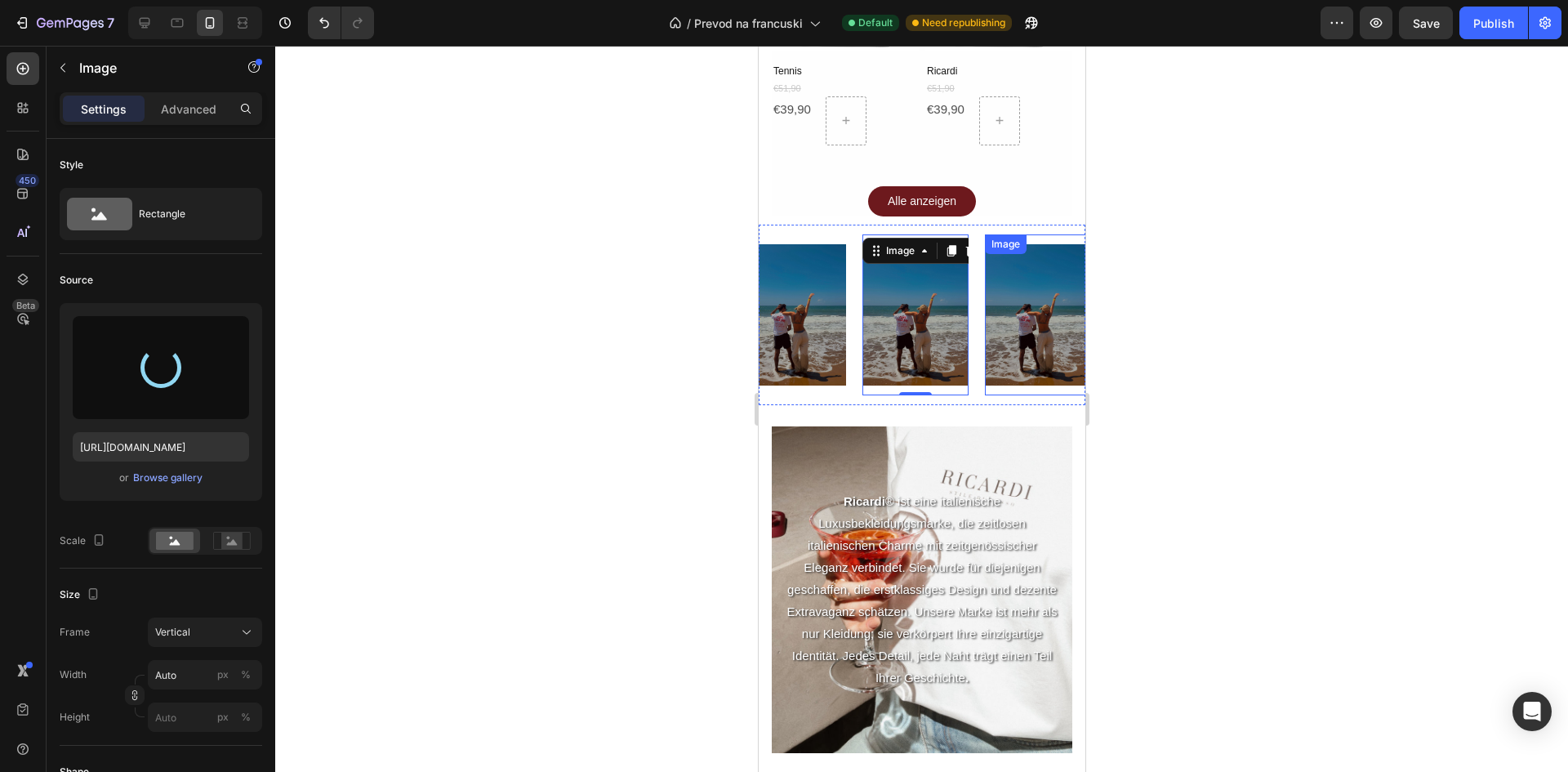
type input "https://cdn.shopify.com/s/files/1/0723/1160/3432/files/gempages_554270664819737…"
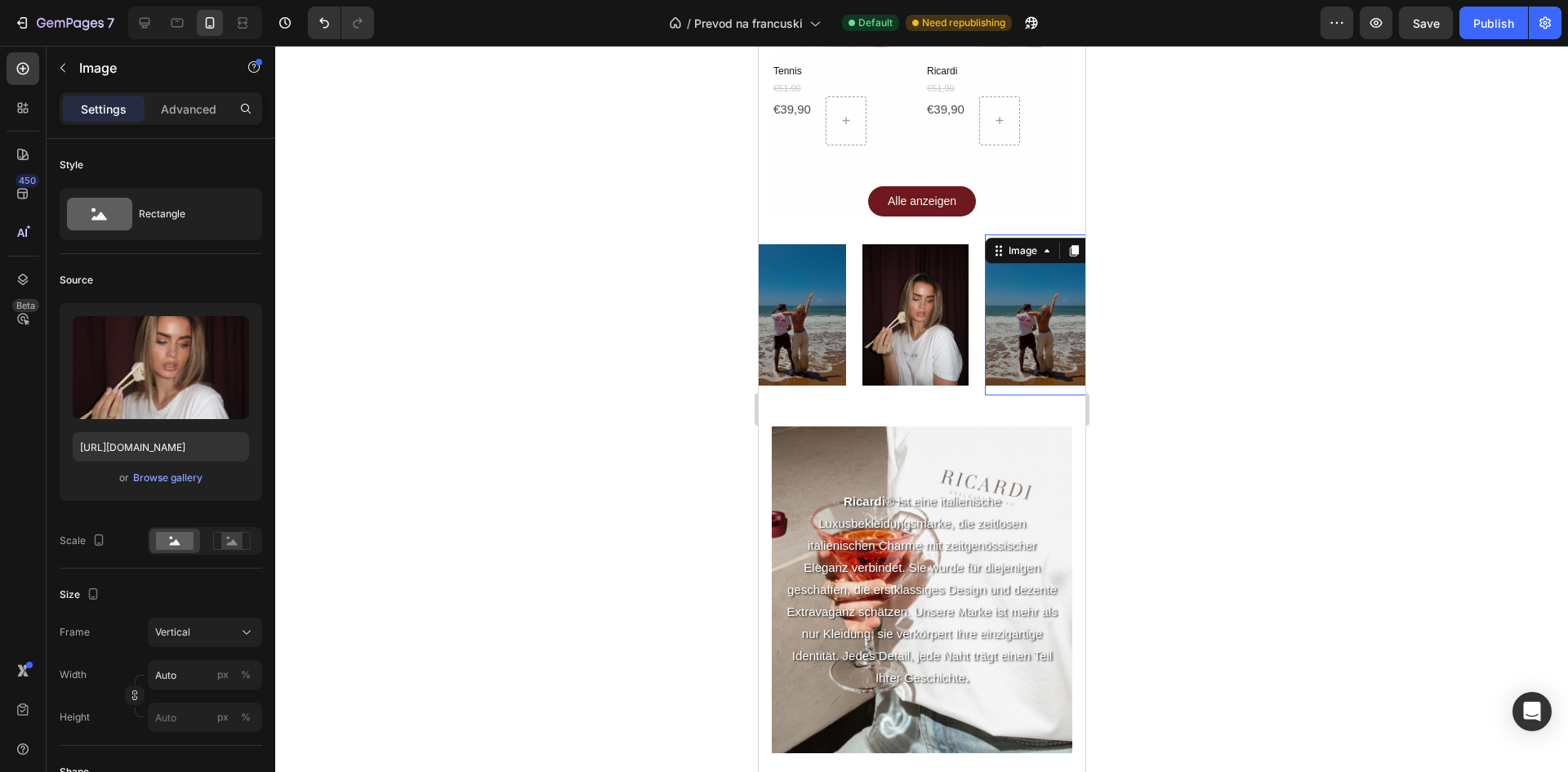
click at [1021, 303] on img at bounding box center [1037, 315] width 106 height 142
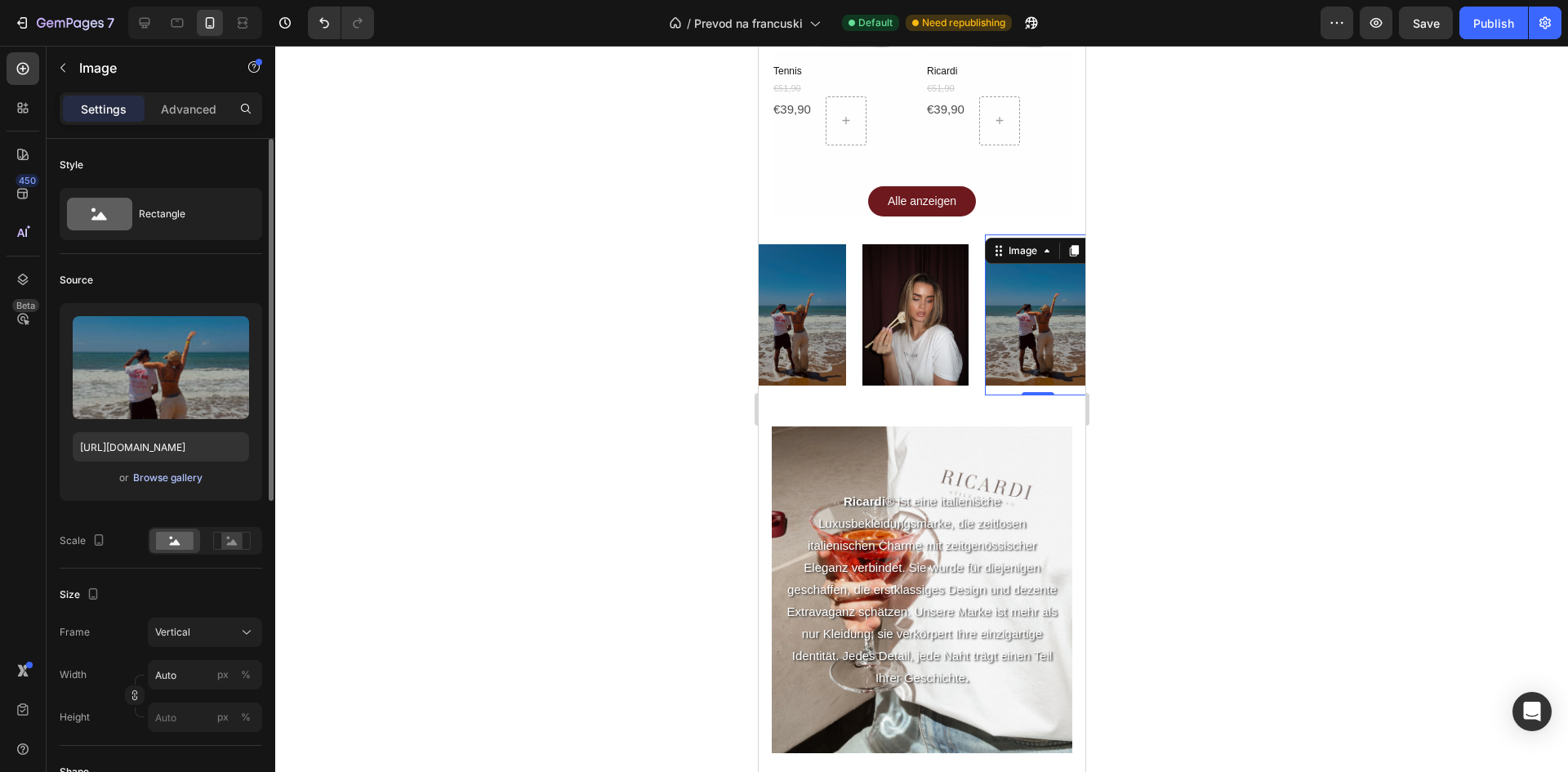
click at [159, 478] on div "Browse gallery" at bounding box center [168, 478] width 69 height 14
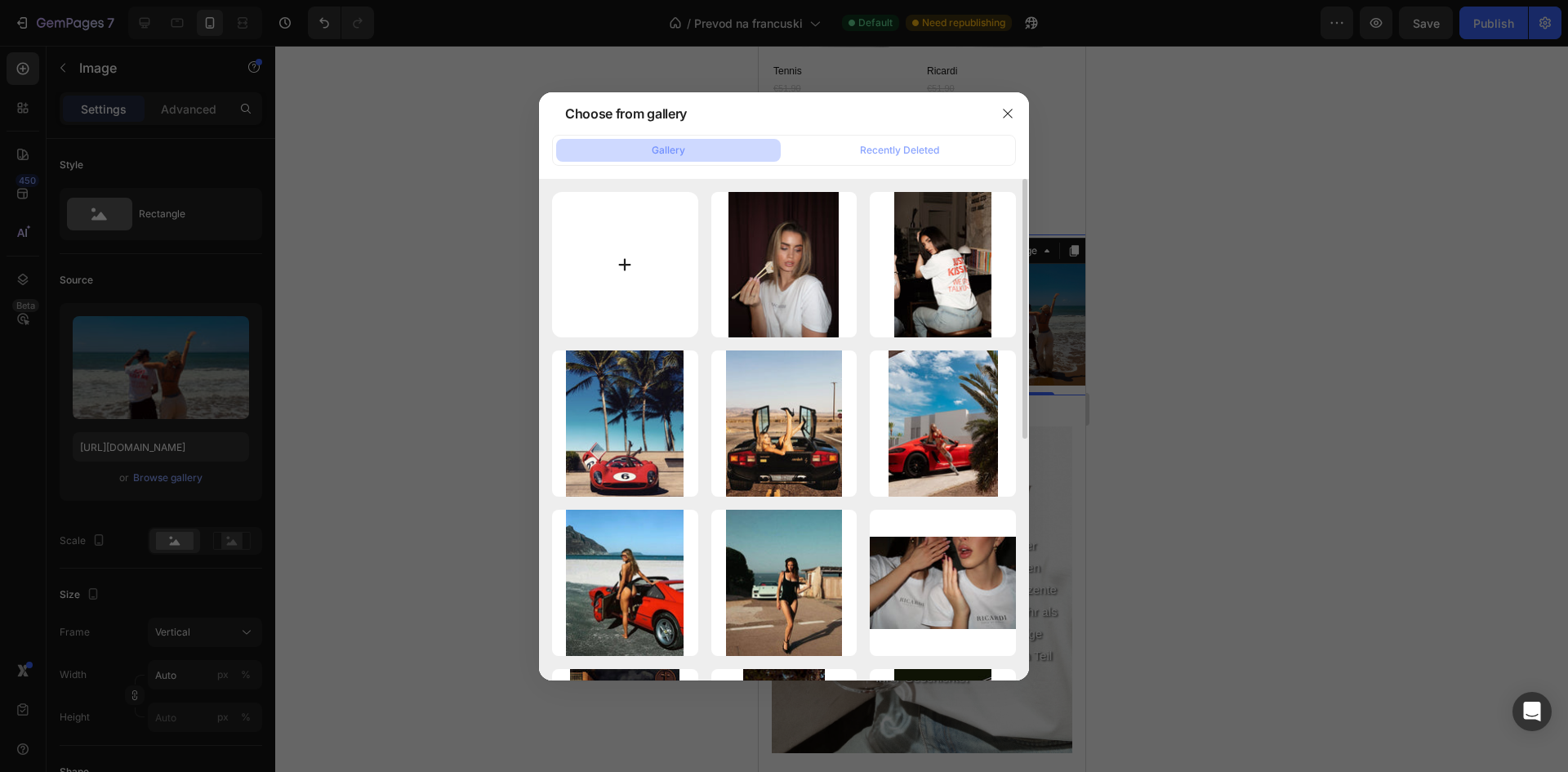
click at [645, 249] on input "file" at bounding box center [625, 265] width 146 height 146
type input "C:\fakepath\IMG_4021.jpeg"
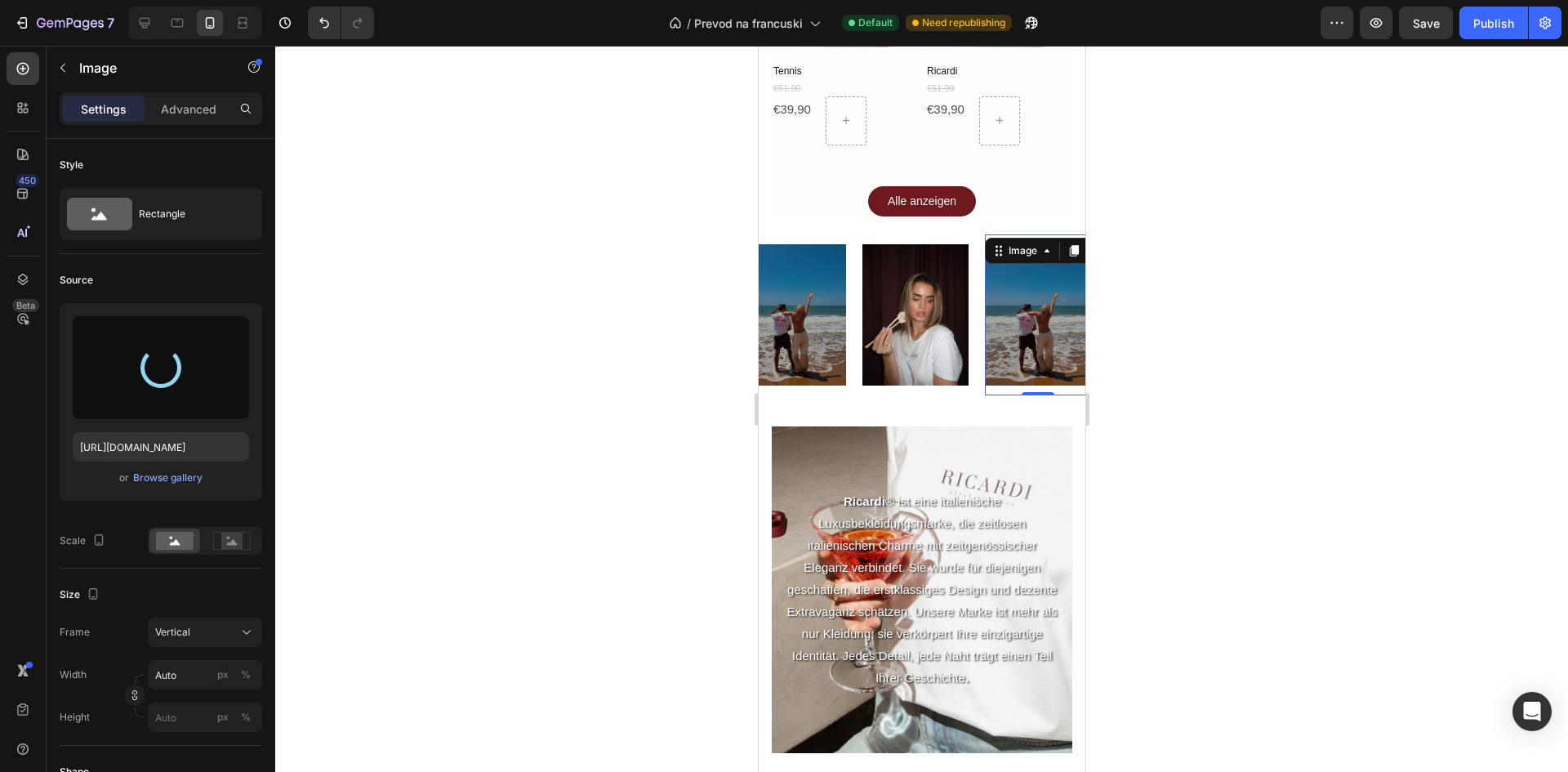
type input "https://cdn.shopify.com/s/files/1/0723/1160/3432/files/gempages_554270664819737…"
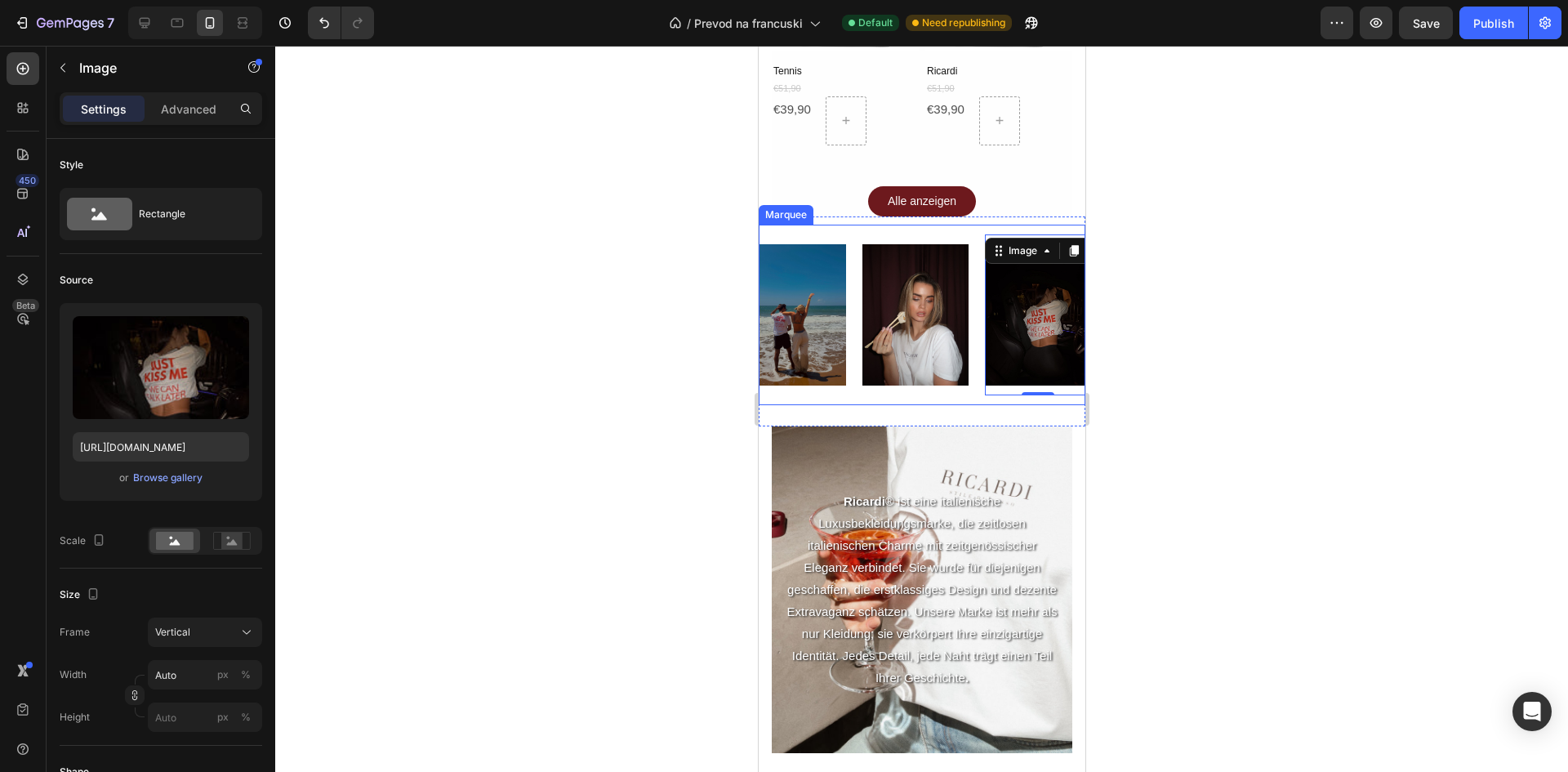
click at [853, 281] on div "Image" at bounding box center [801, 315] width 123 height 161
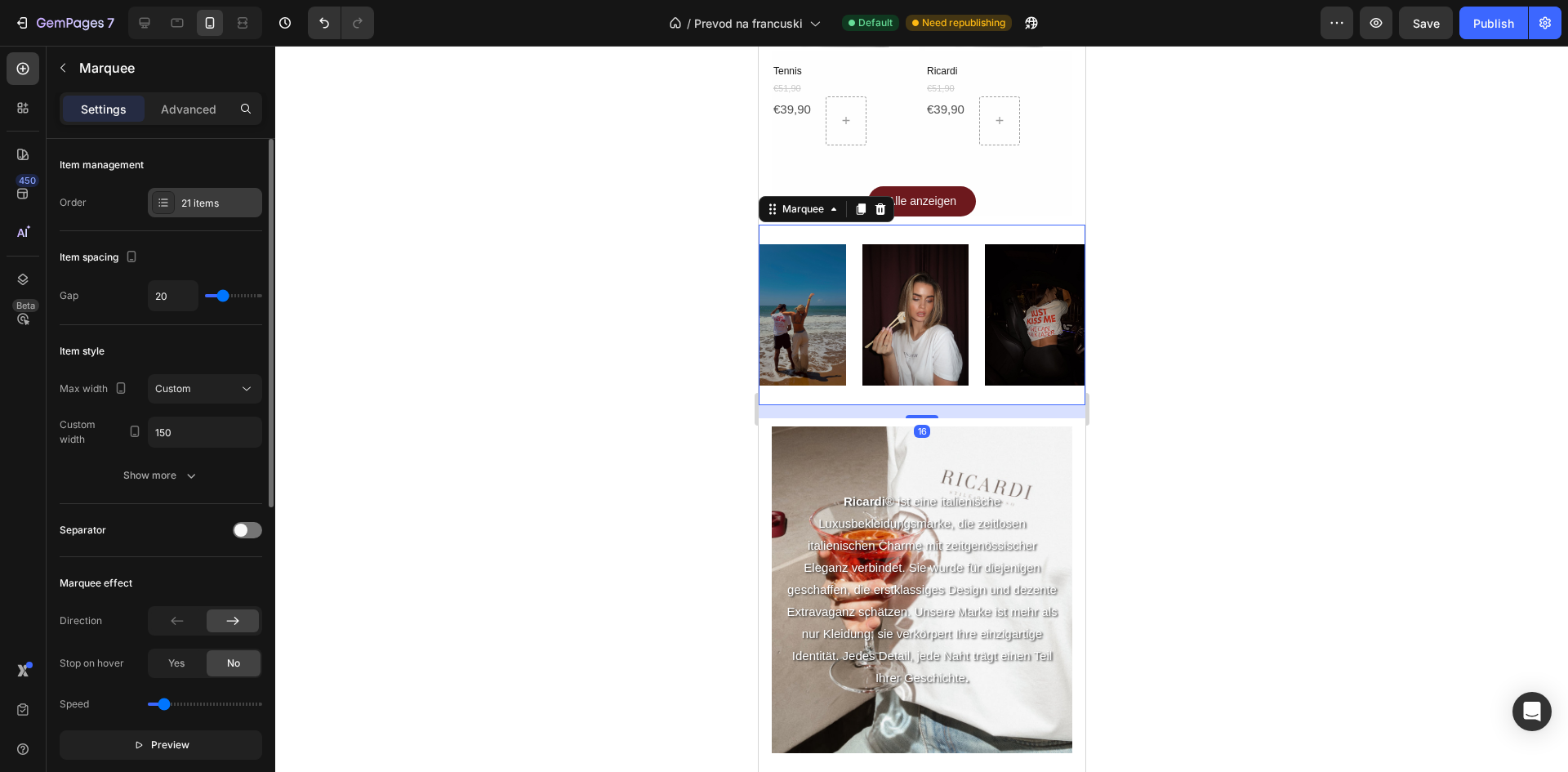
click at [188, 203] on div "21 items" at bounding box center [219, 203] width 77 height 14
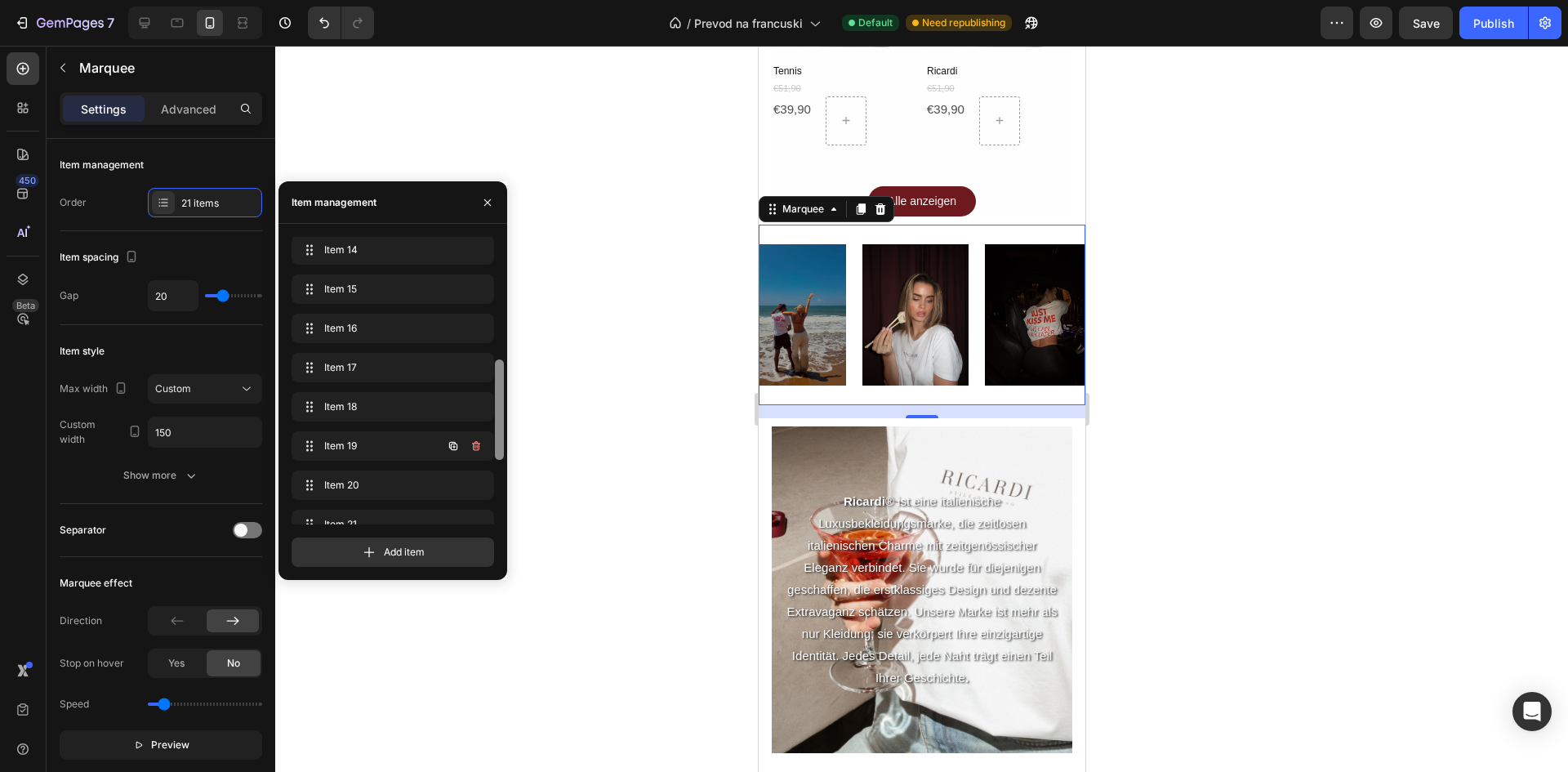
drag, startPoint x: 498, startPoint y: 323, endPoint x: 487, endPoint y: 502, distance: 179.3
click at [487, 503] on div "Item 1 Item 1 Item 2 Item 2 Item 3 Item 3 Item 4 Item 4 Item 5 Item 5 Item 6 It…" at bounding box center [398, 381] width 214 height 288
click at [360, 406] on span "Item 18" at bounding box center [371, 404] width 92 height 14
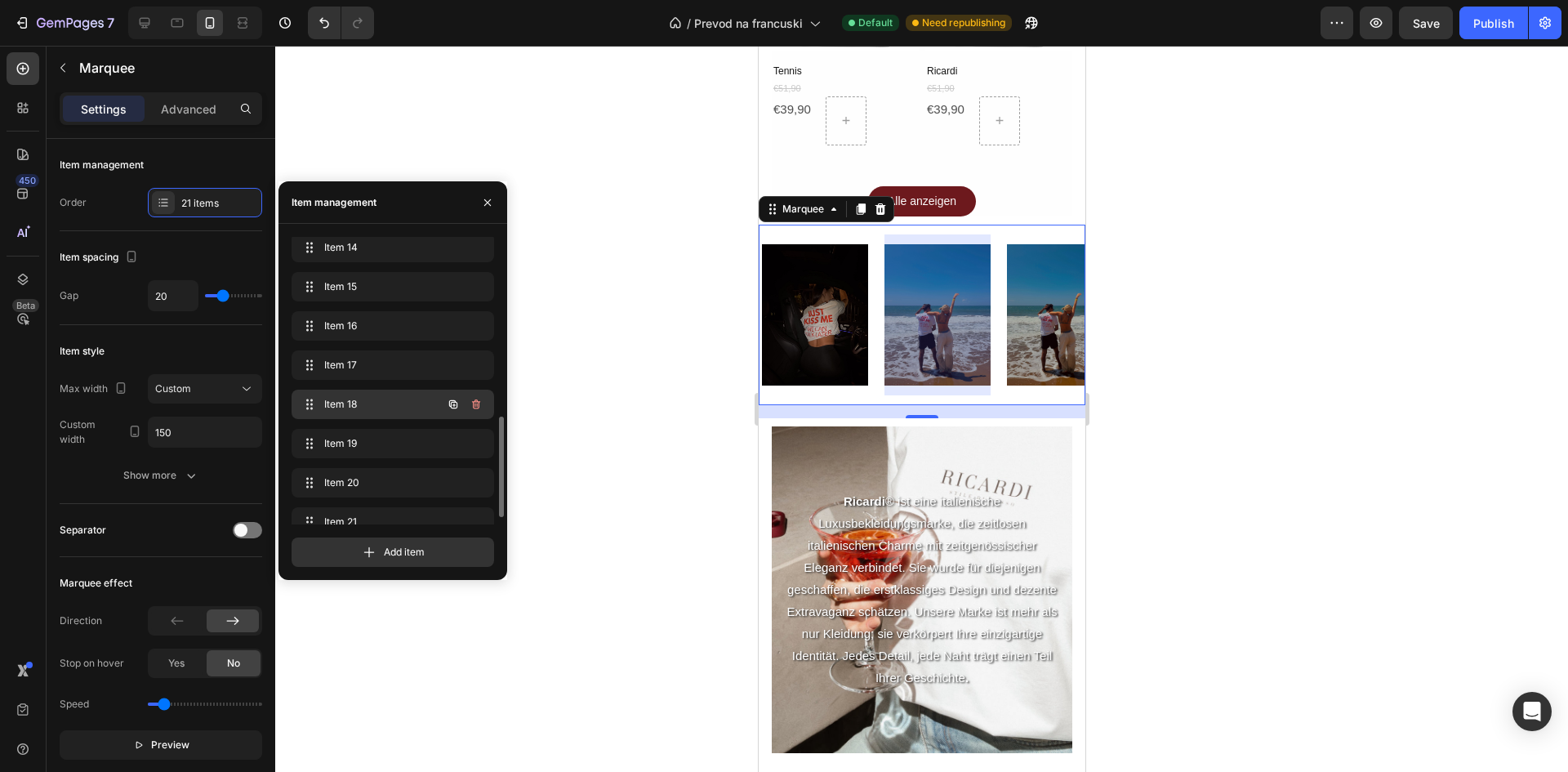
scroll to position [0, 1979]
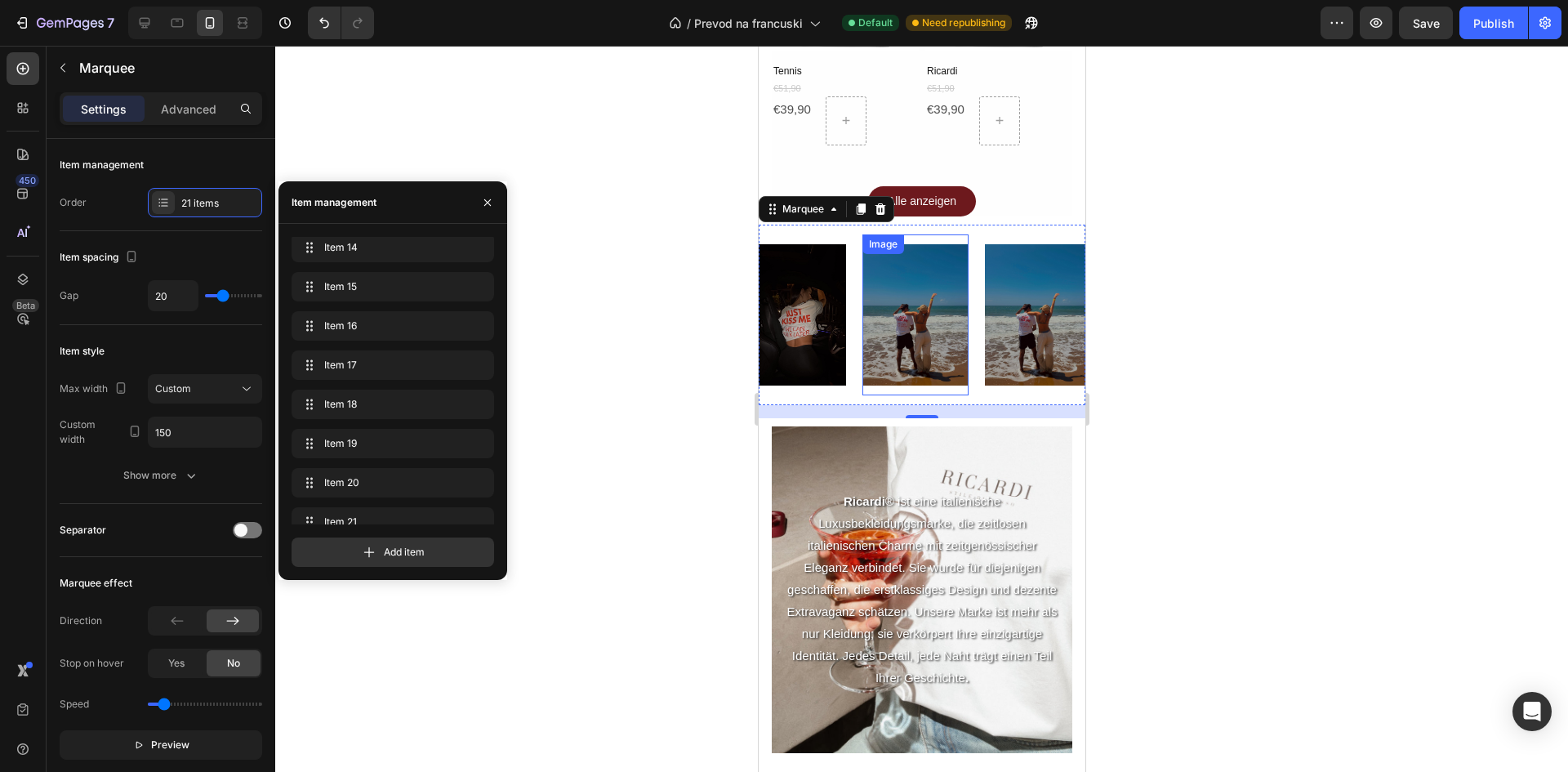
click at [923, 267] on img at bounding box center [915, 315] width 106 height 142
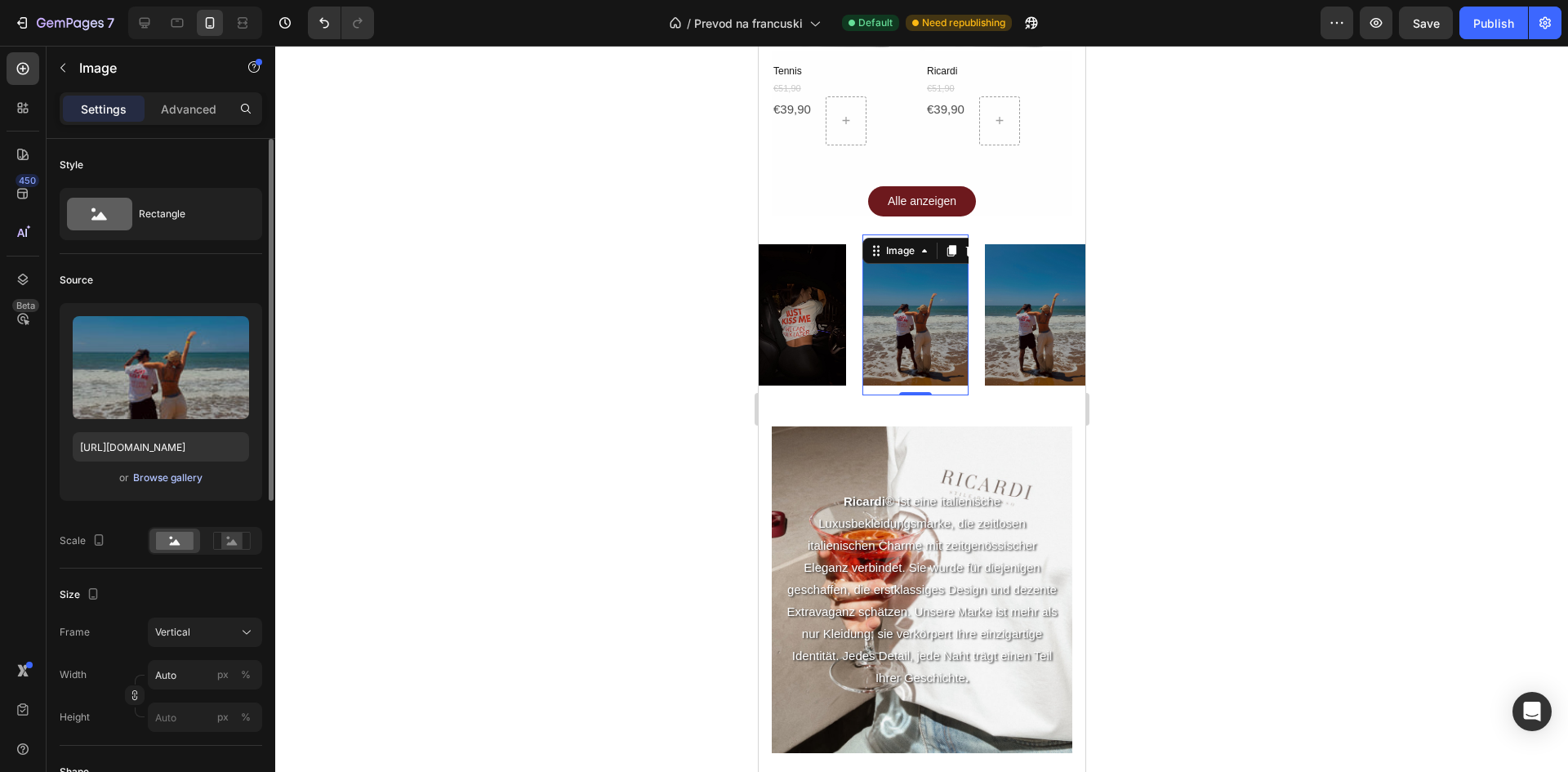
click at [180, 482] on div "Browse gallery" at bounding box center [168, 478] width 69 height 14
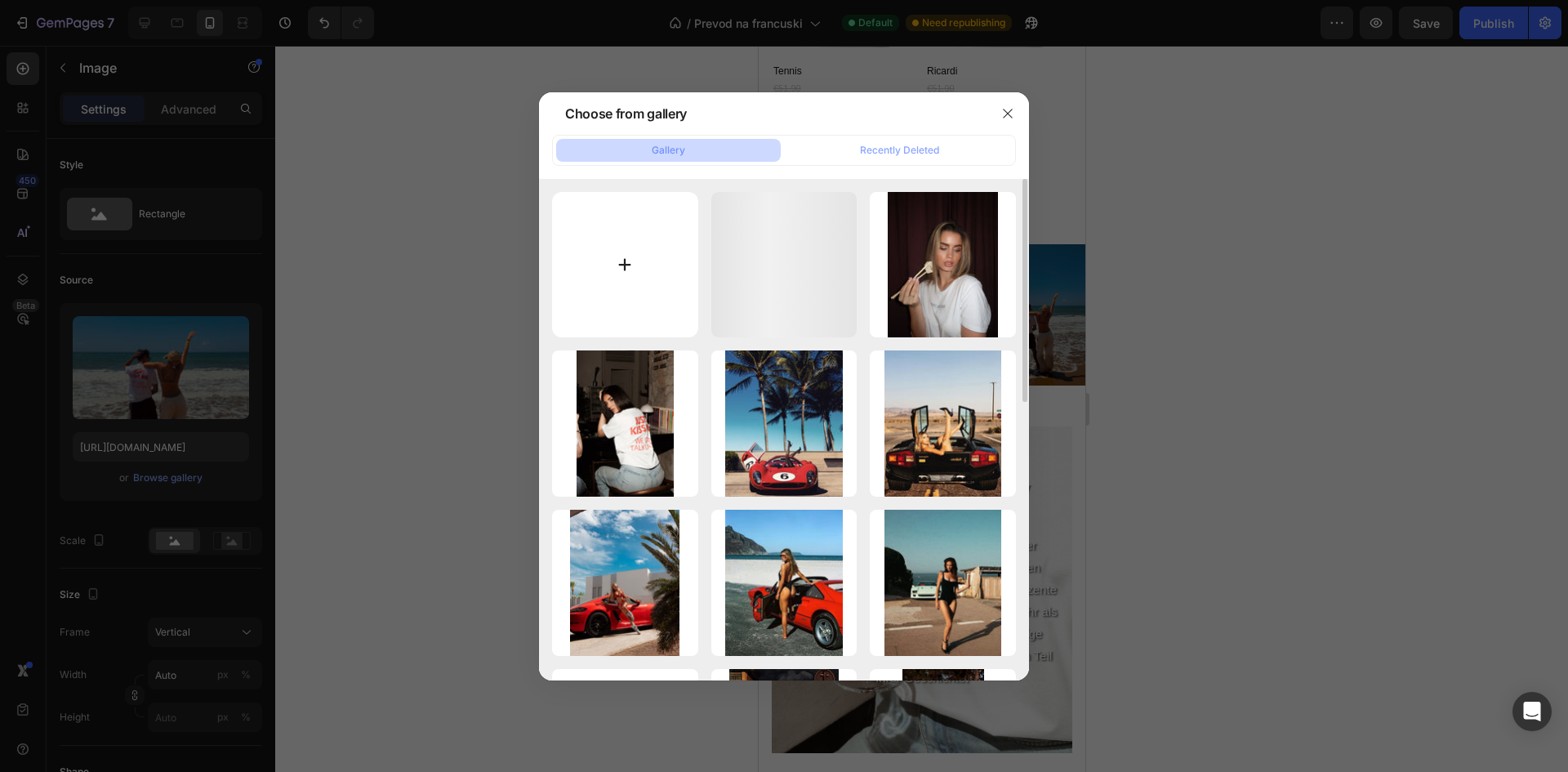
click at [628, 269] on input "file" at bounding box center [625, 265] width 146 height 146
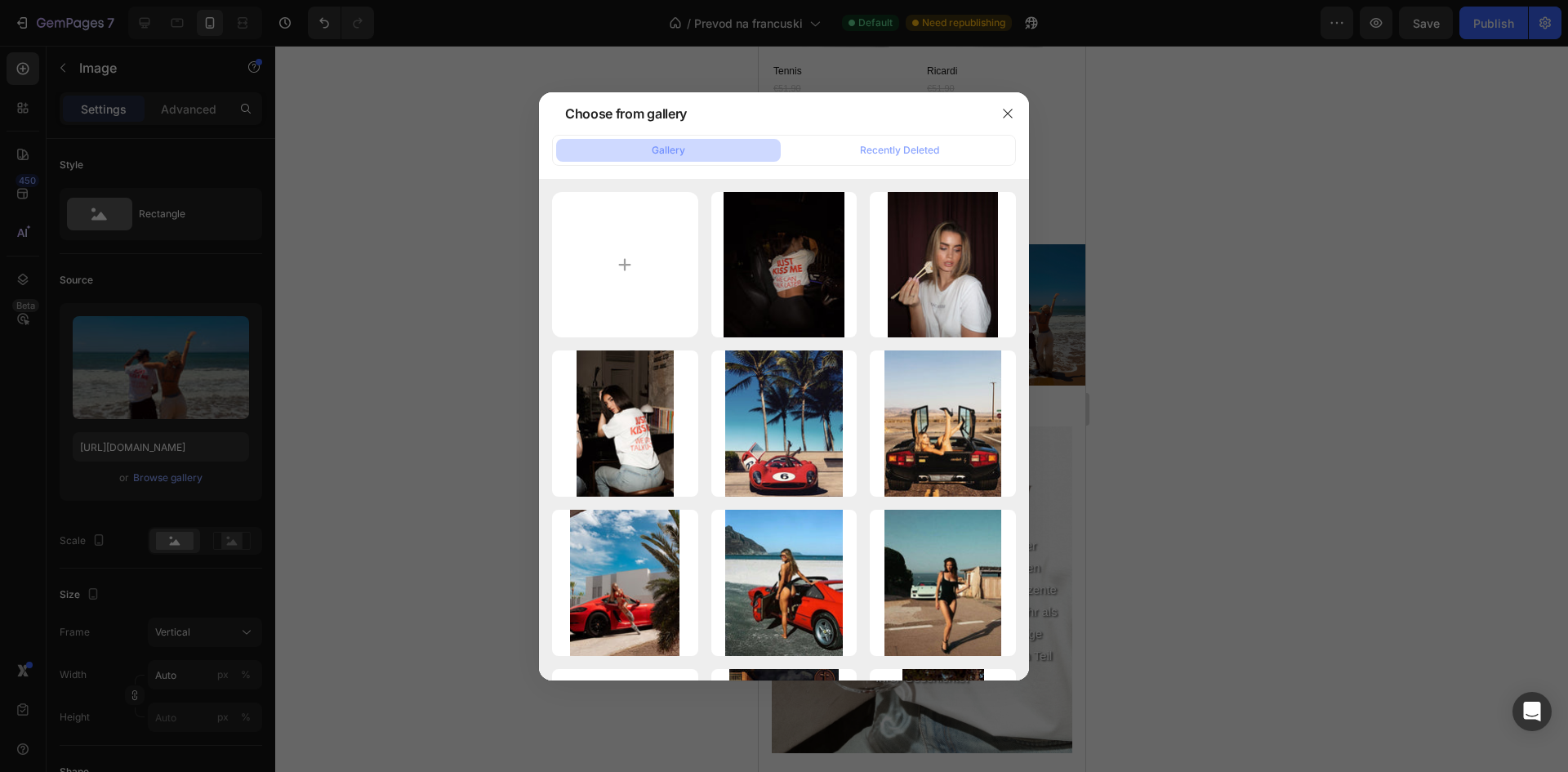
type input "C:\fakepath\IMG_5302.jpeg"
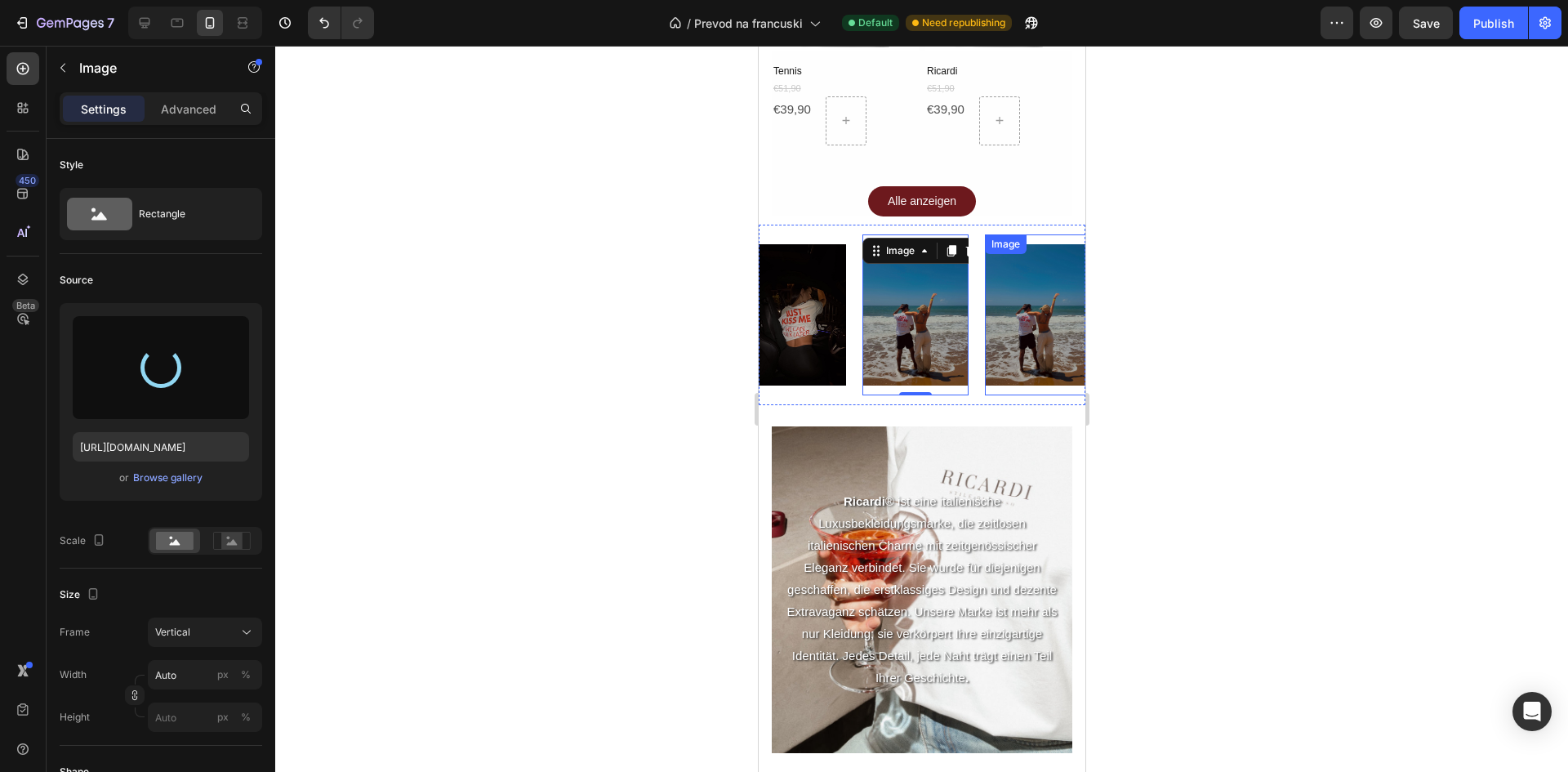
type input "https://cdn.shopify.com/s/files/1/0723/1160/3432/files/gempages_554270664819737…"
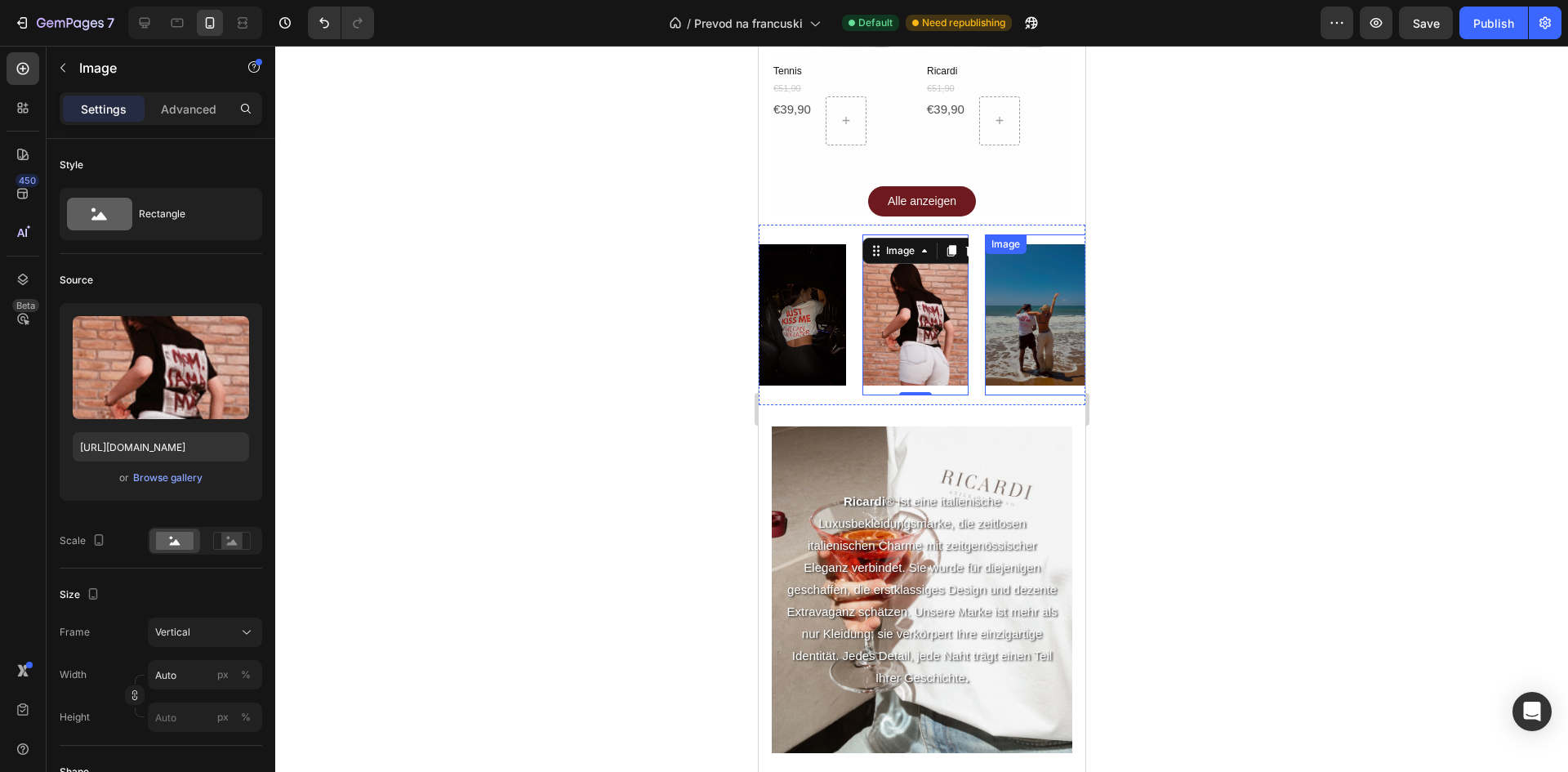
click at [1032, 304] on img at bounding box center [1037, 315] width 106 height 142
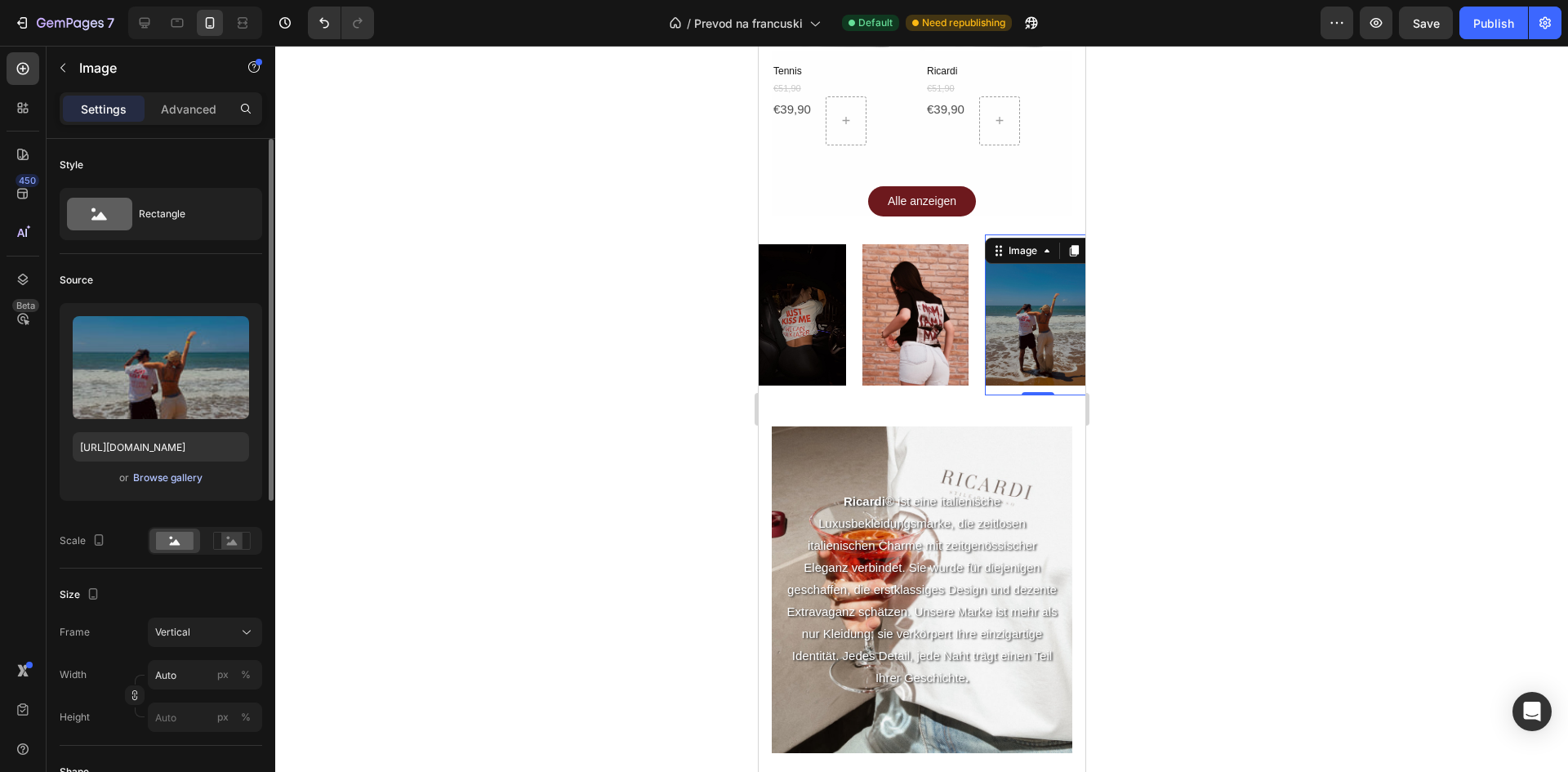
click at [167, 481] on div "Browse gallery" at bounding box center [168, 478] width 69 height 14
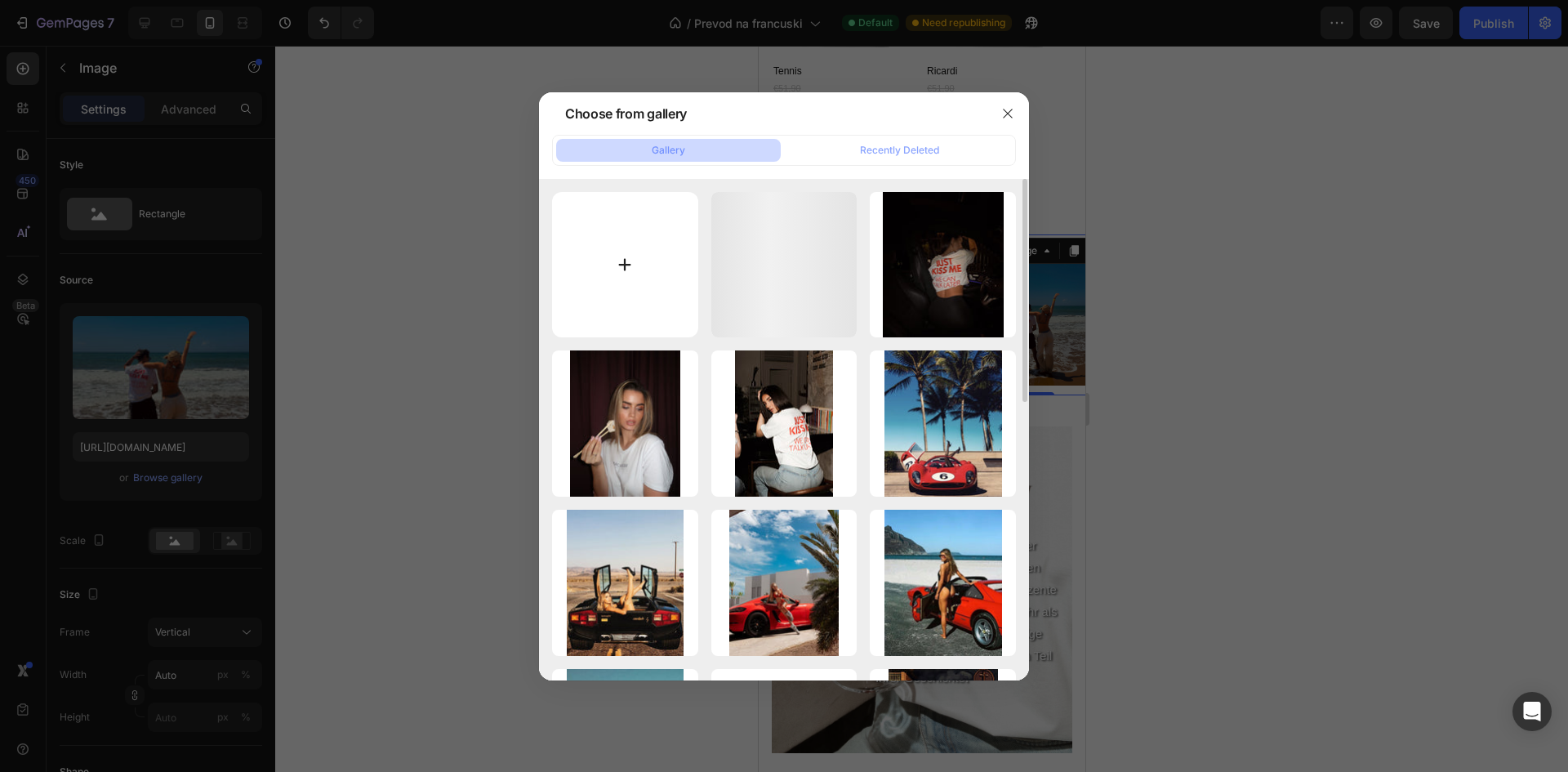
click at [556, 326] on input "file" at bounding box center [625, 265] width 146 height 146
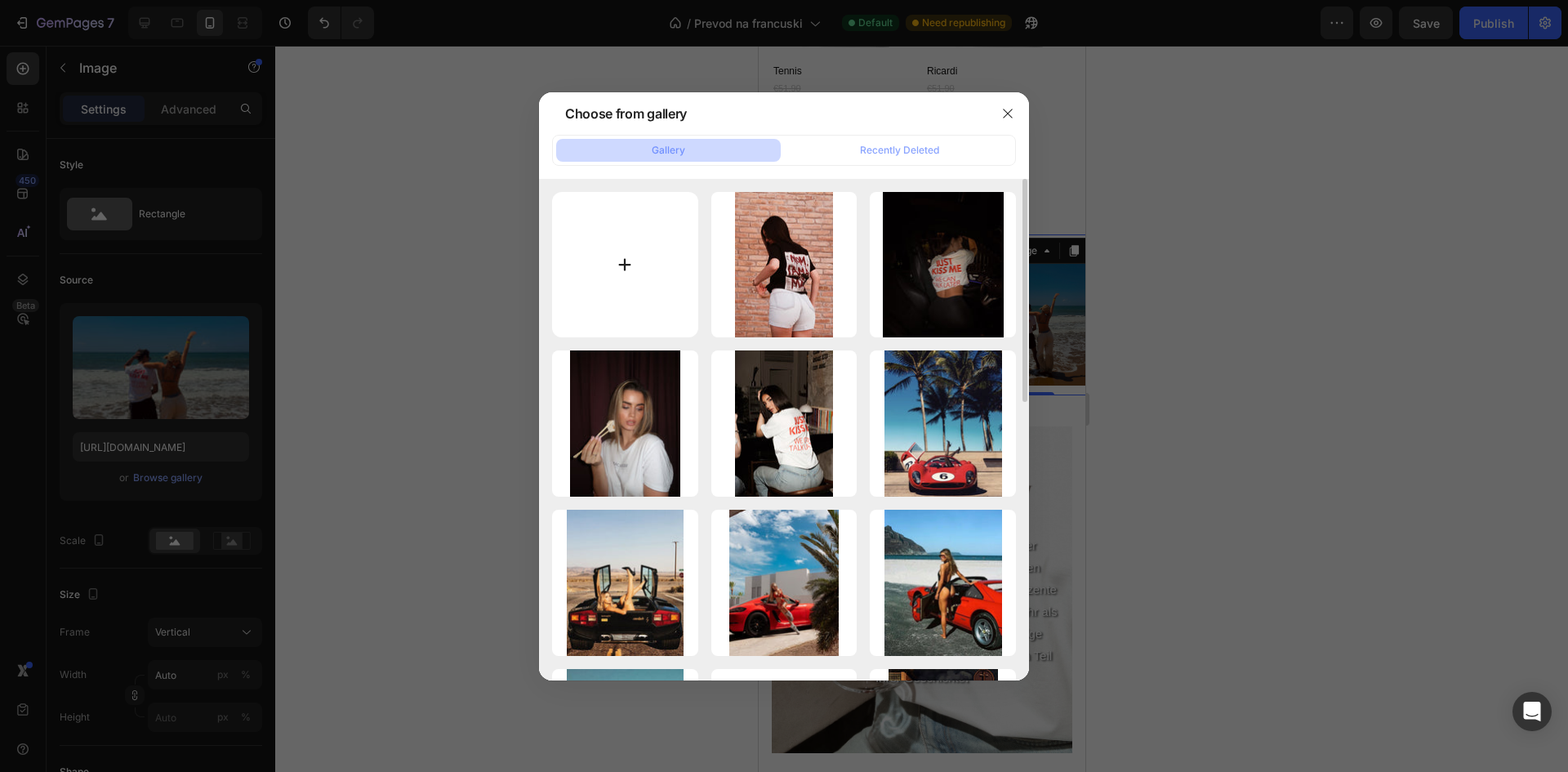
type input "C:\fakepath\IMG_2269.jpg"
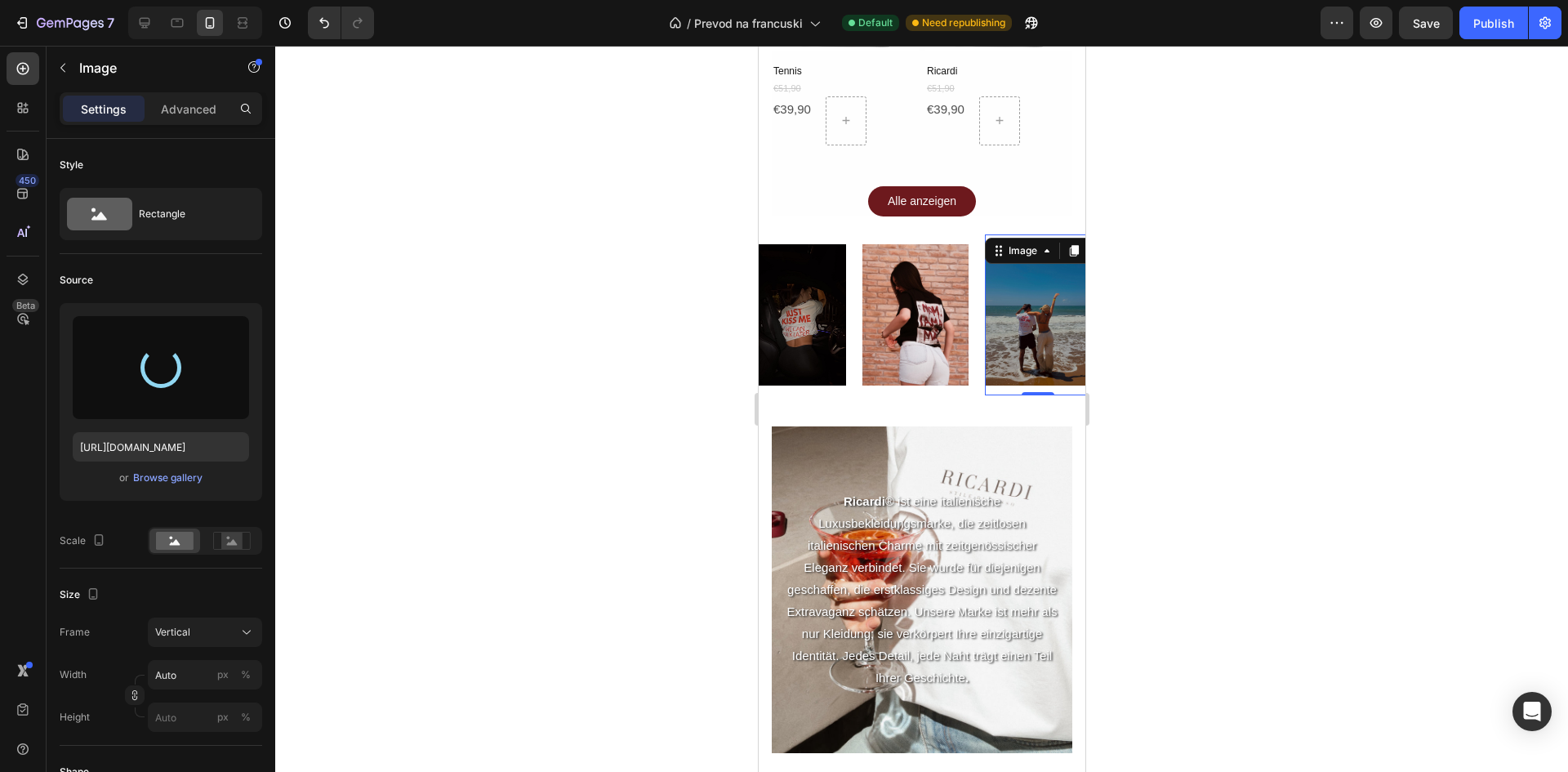
type input "https://cdn.shopify.com/s/files/1/0723/1160/3432/files/gempages_554270664819737…"
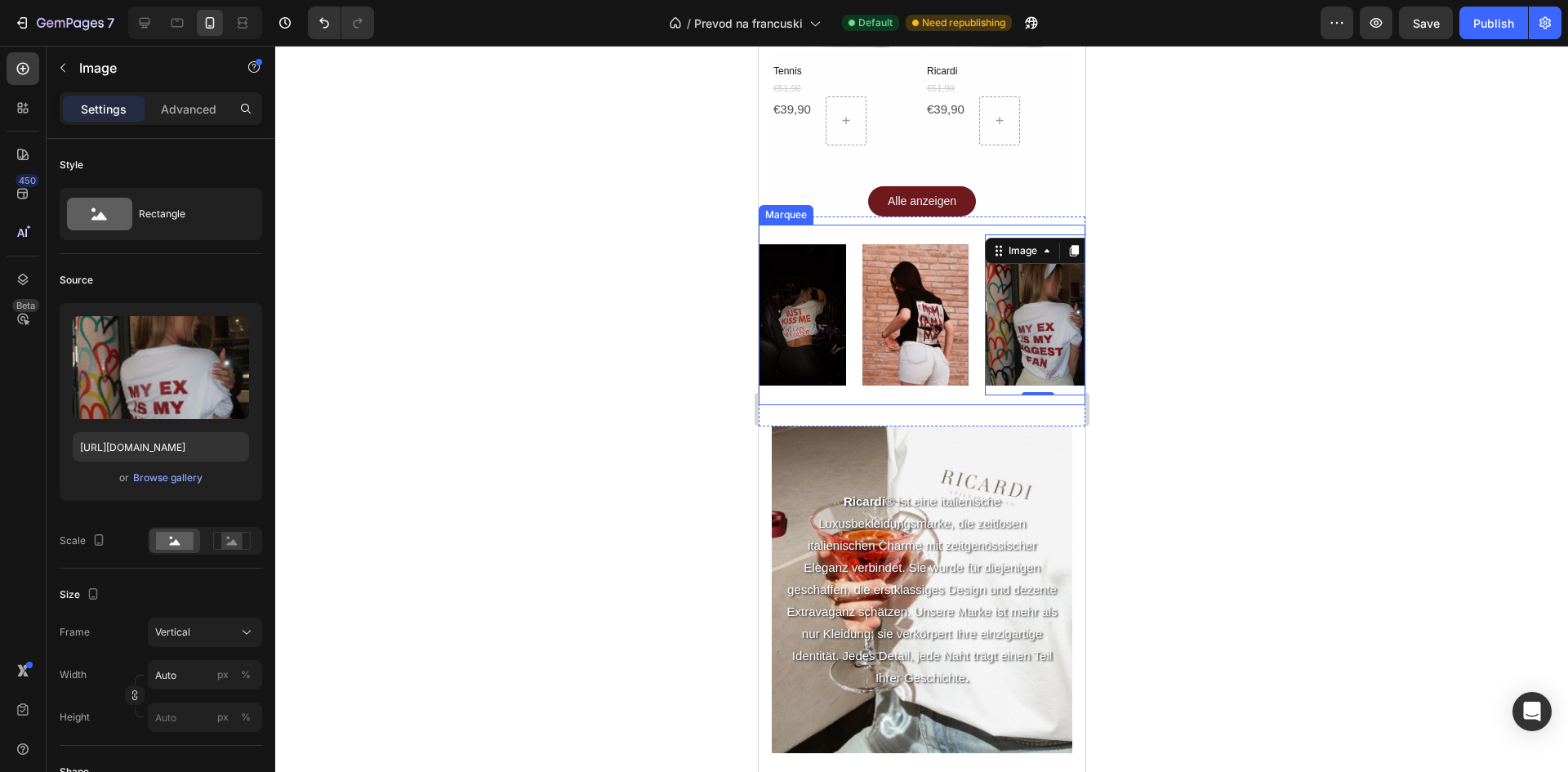
click at [856, 295] on div "Image" at bounding box center [801, 315] width 123 height 161
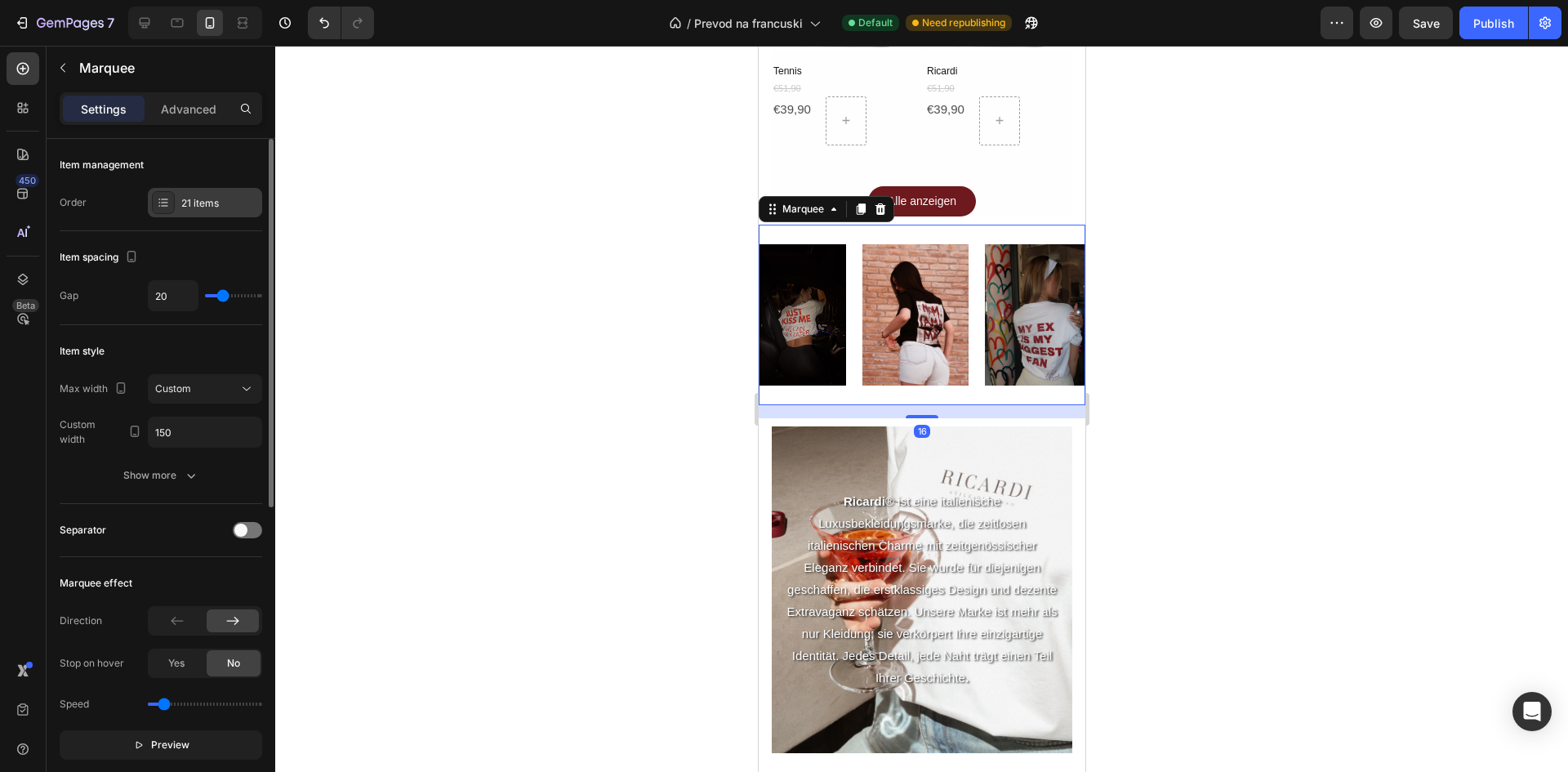
click at [195, 207] on div "21 items" at bounding box center [219, 203] width 77 height 14
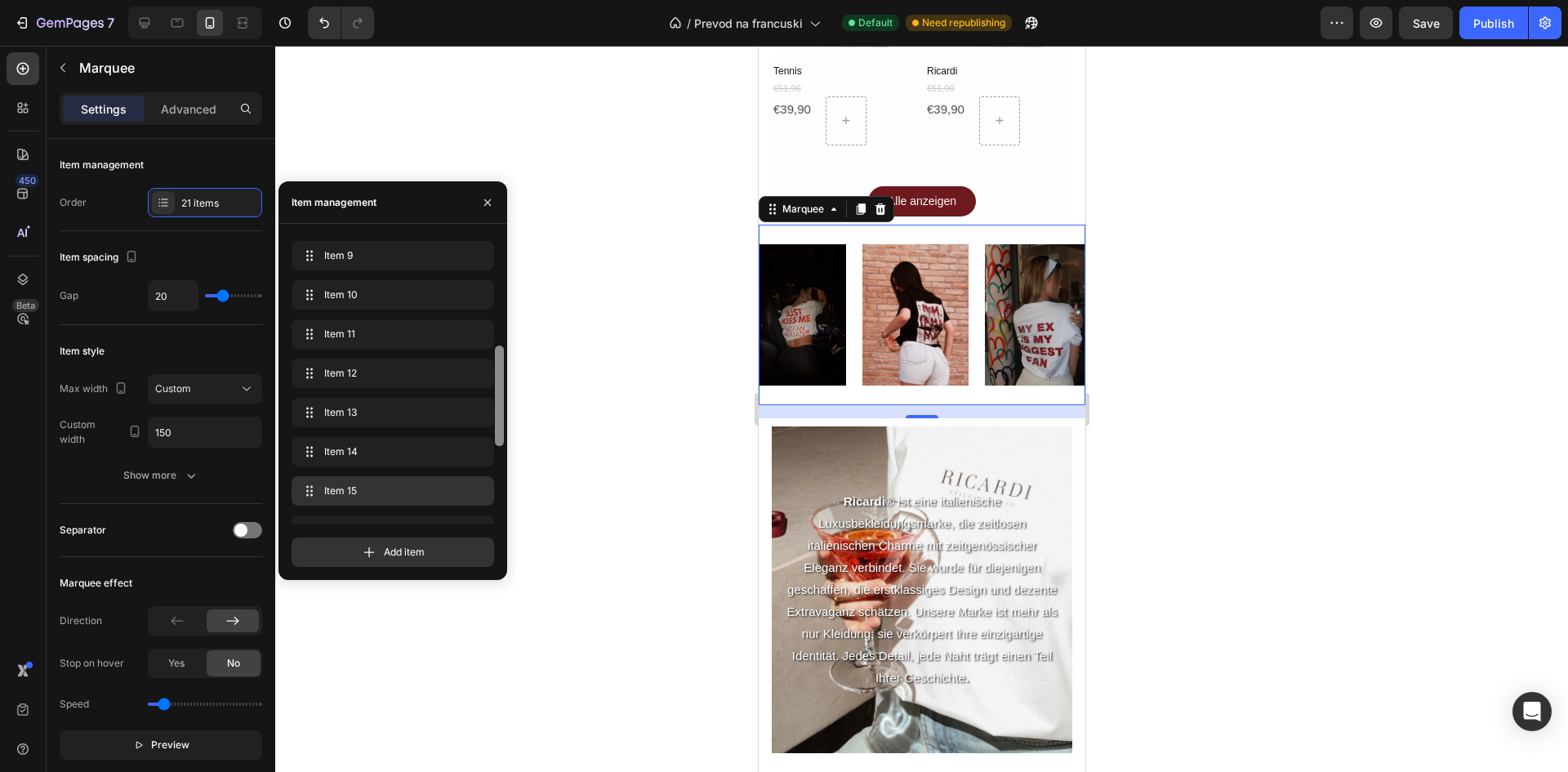
scroll to position [342, 0]
click at [487, 446] on div "Item 1 Item 1 Item 2 Item 2 Item 3 Item 3 Item 4 Item 4 Item 5 Item 5 Item 6 It…" at bounding box center [398, 381] width 214 height 288
click at [374, 491] on span "Item 16" at bounding box center [371, 497] width 92 height 14
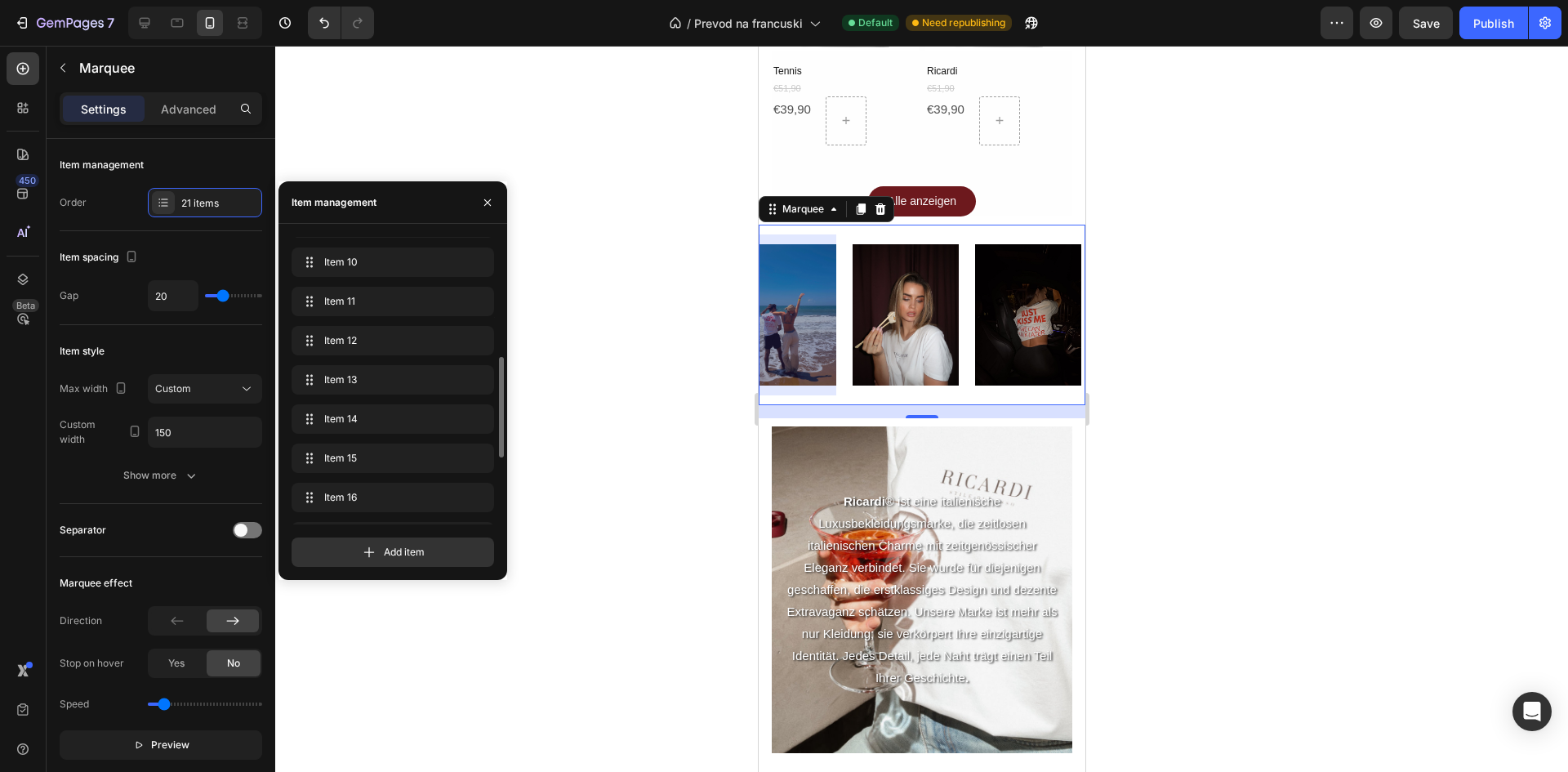
scroll to position [0, 1735]
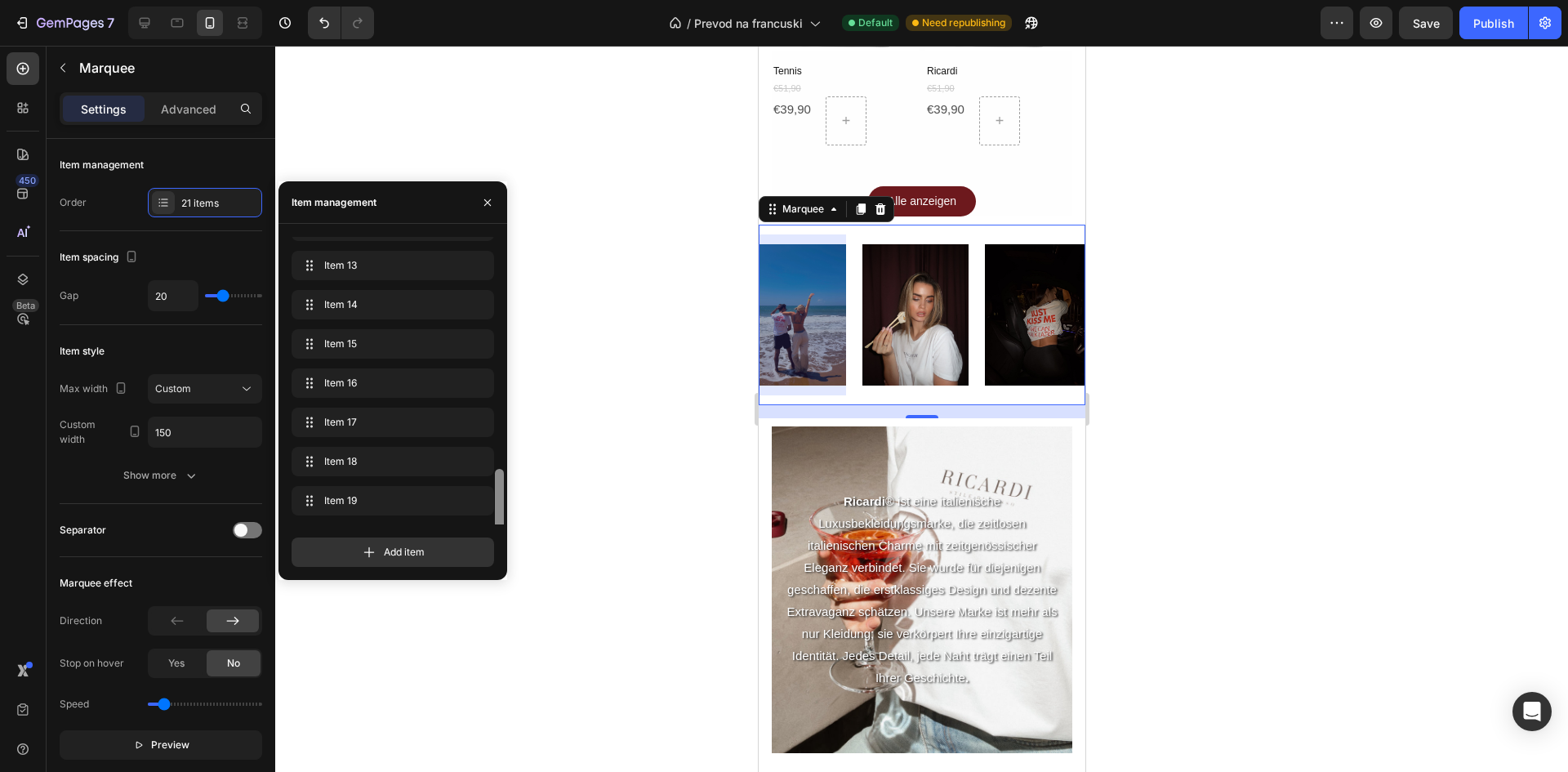
drag, startPoint x: 498, startPoint y: 432, endPoint x: 500, endPoint y: 498, distance: 66.0
click at [500, 498] on div at bounding box center [500, 519] width 9 height 100
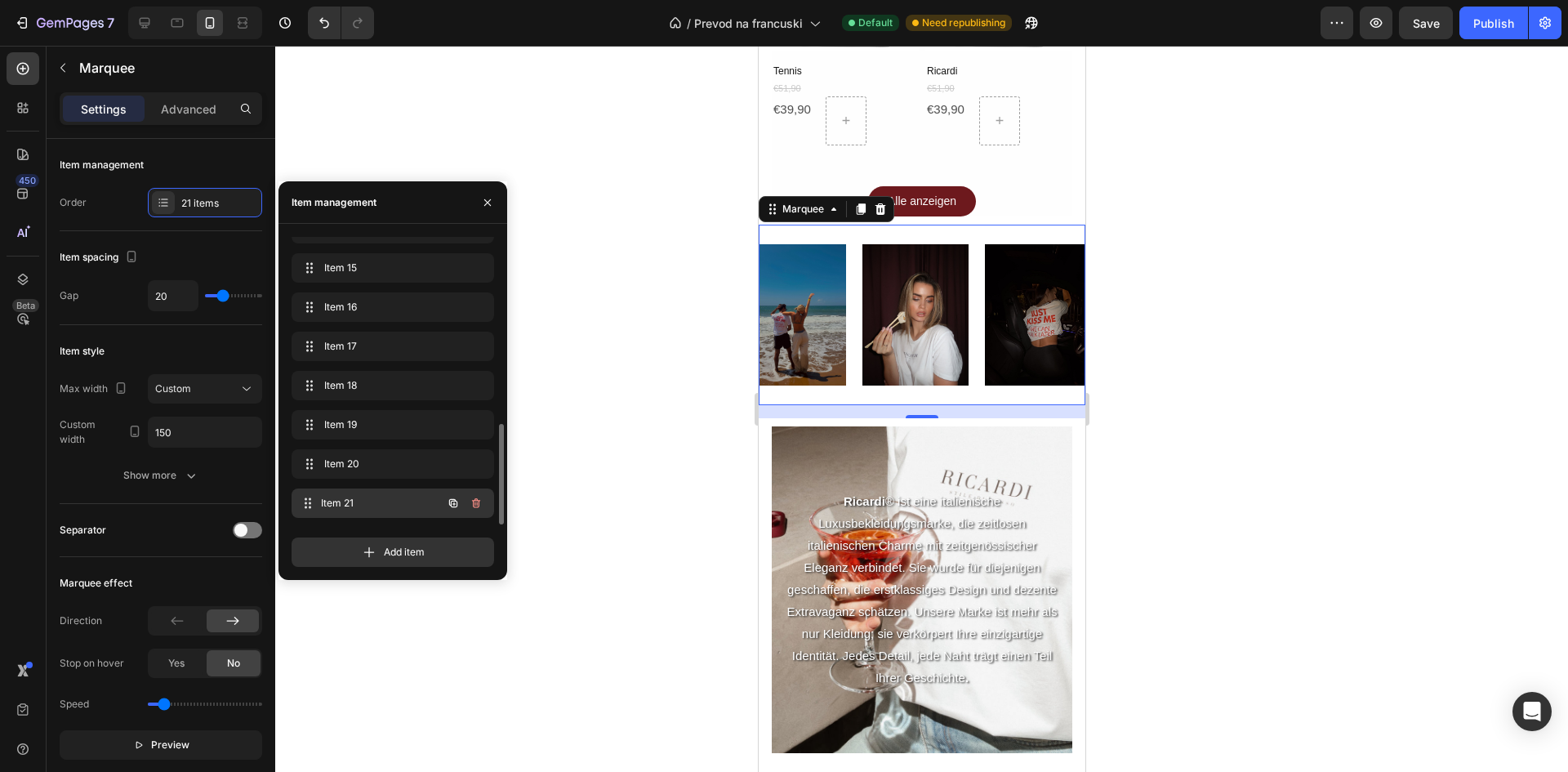
click at [402, 497] on span "Item 21" at bounding box center [381, 503] width 121 height 14
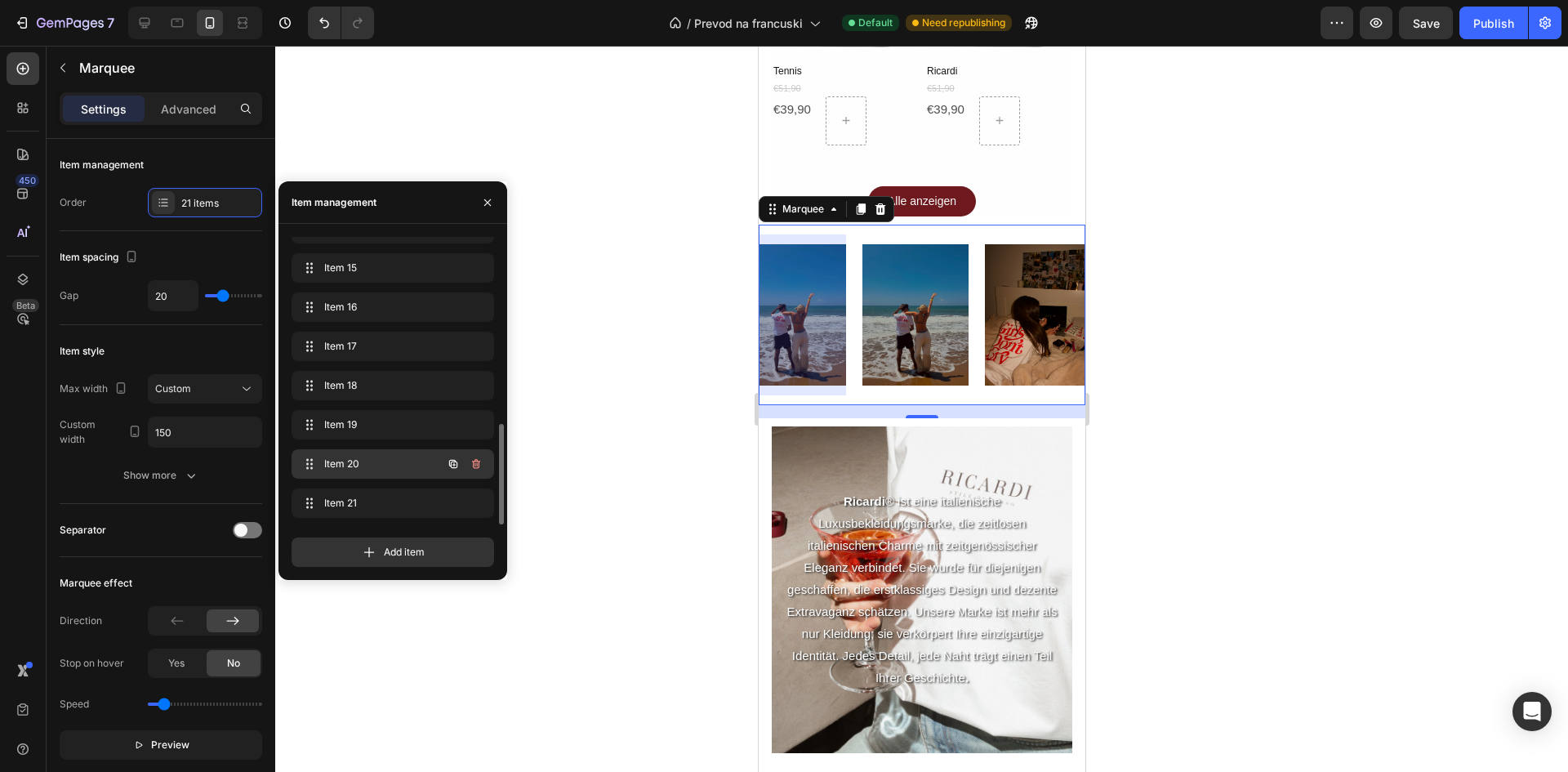
click at [379, 466] on span "Item 20" at bounding box center [371, 464] width 92 height 14
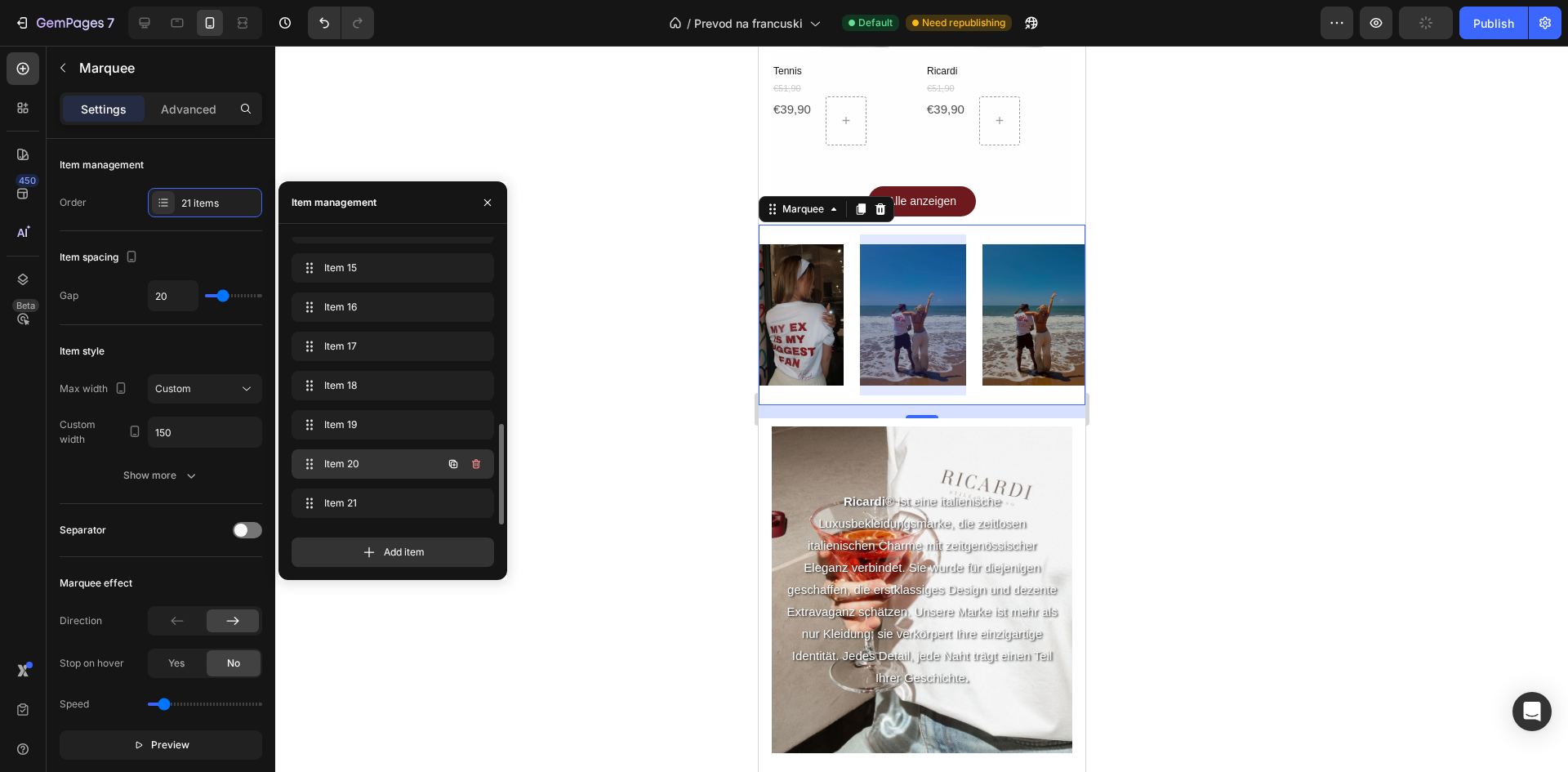
scroll to position [0, 2224]
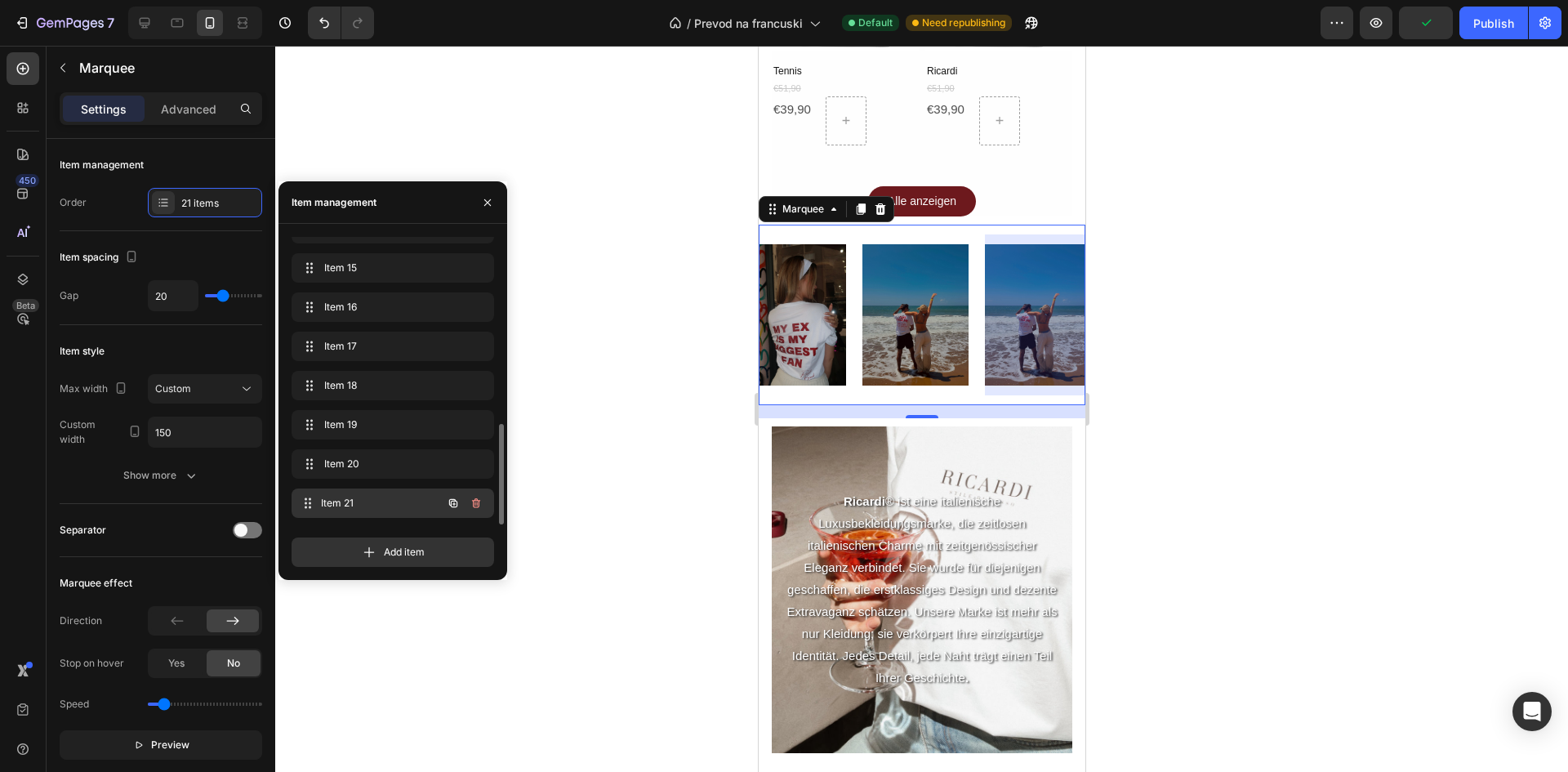
click at [373, 506] on span "Item 21" at bounding box center [381, 503] width 121 height 14
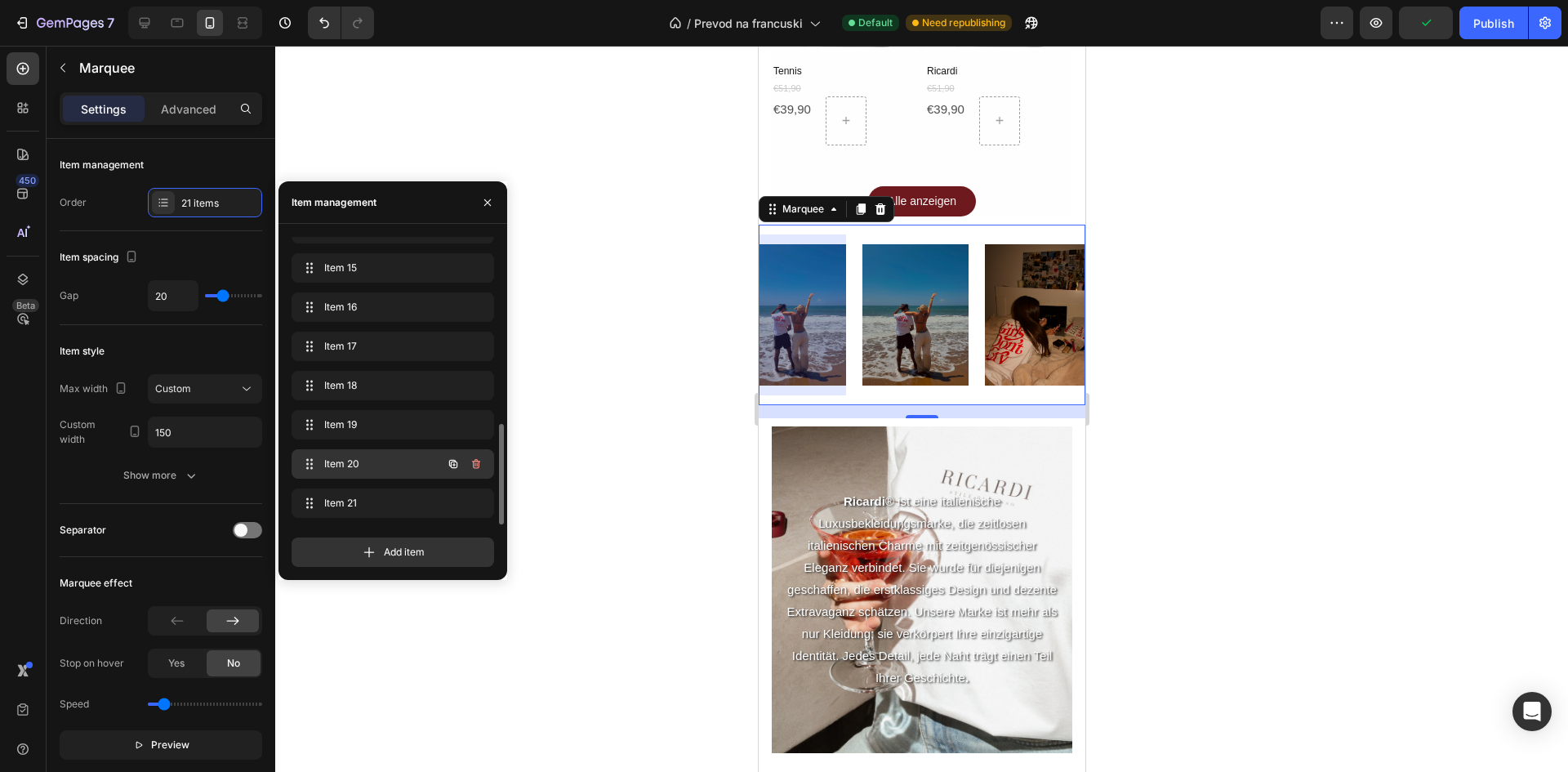
click at [373, 473] on div "Item 20 Item 20" at bounding box center [370, 464] width 143 height 23
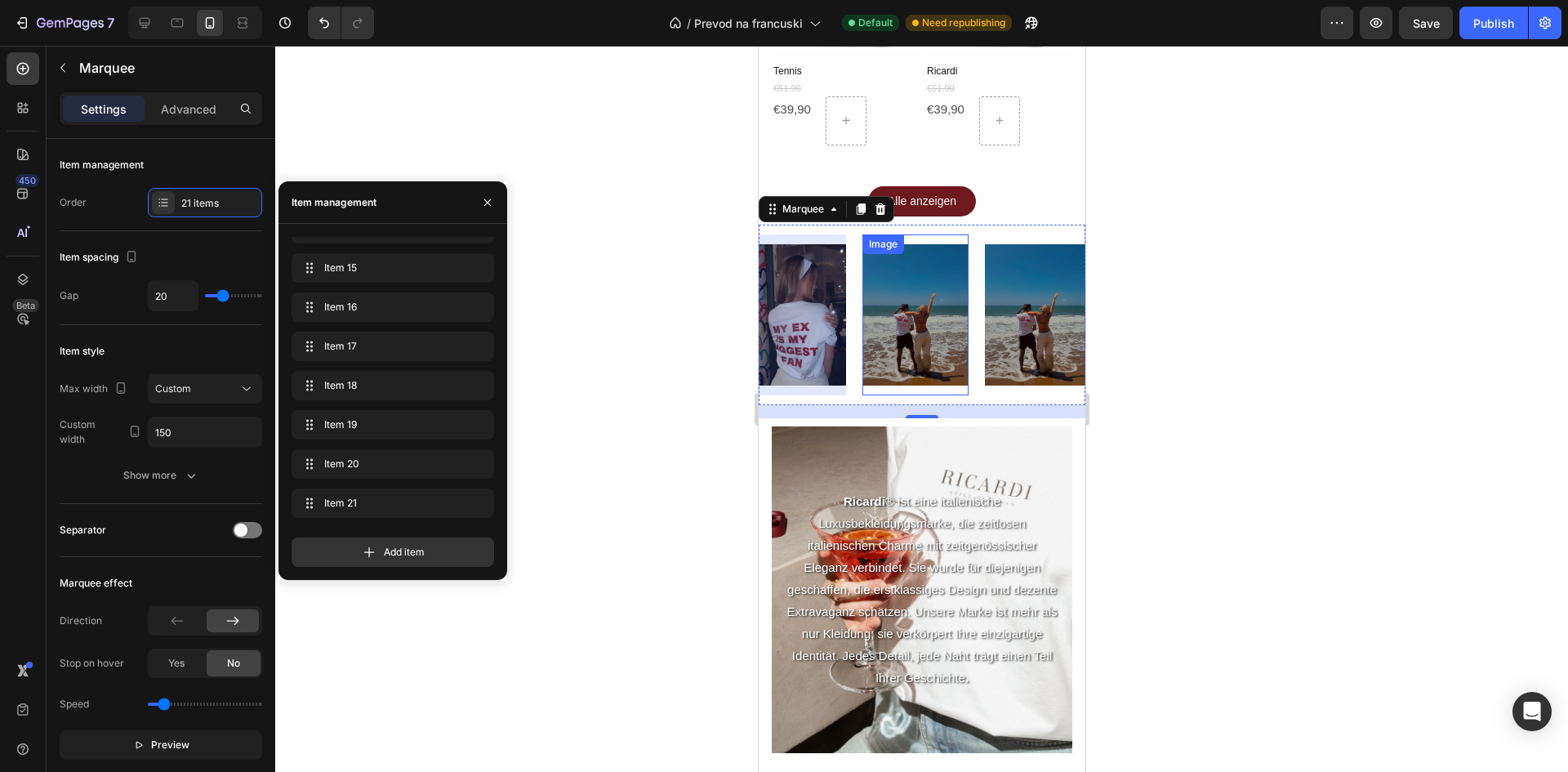
click at [888, 293] on img at bounding box center [915, 315] width 106 height 142
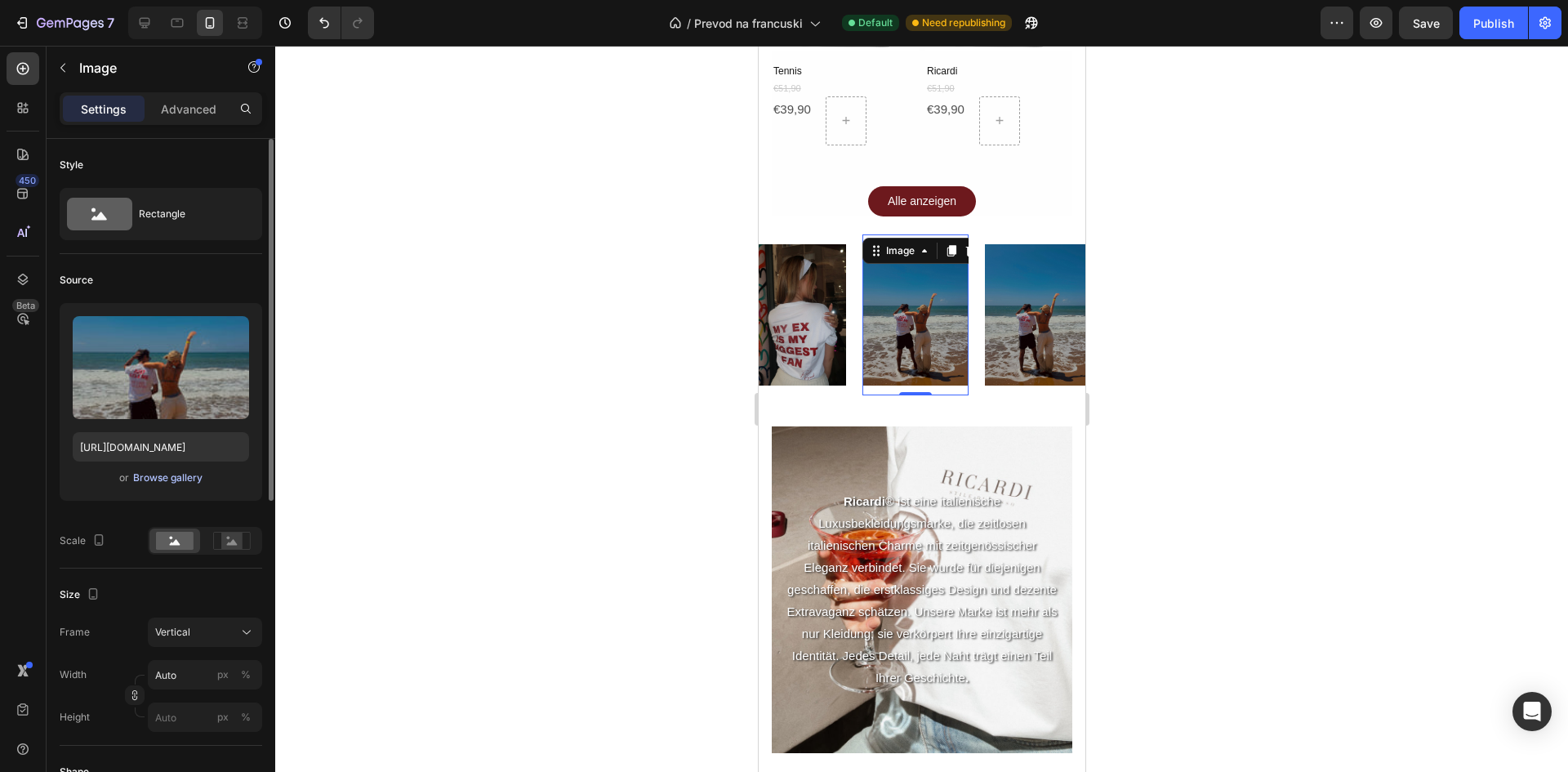
click at [183, 473] on div "Browse gallery" at bounding box center [168, 478] width 69 height 14
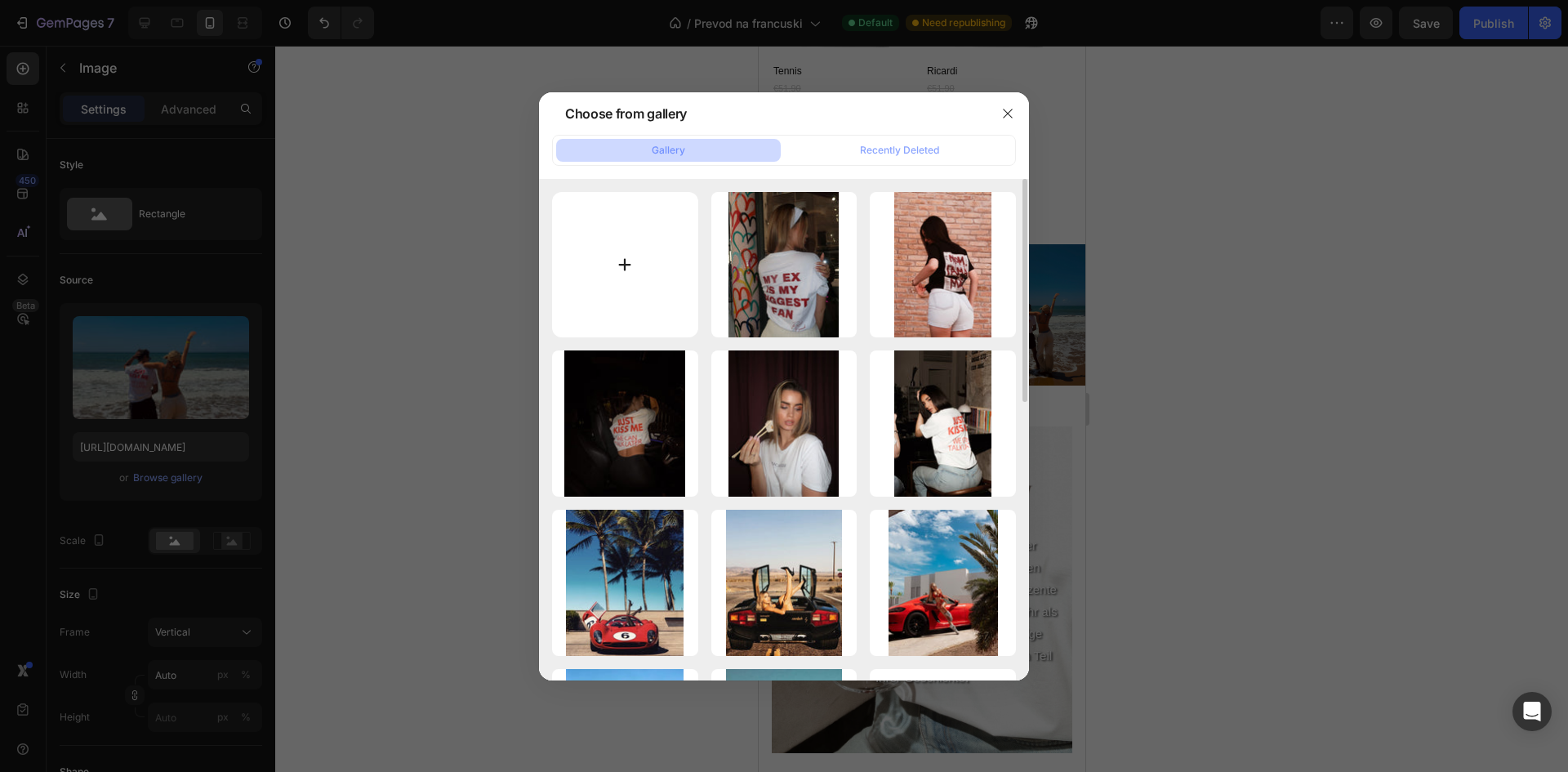
click at [628, 282] on input "file" at bounding box center [625, 265] width 146 height 146
type input "C:\fakepath\IMG_5317.jpeg"
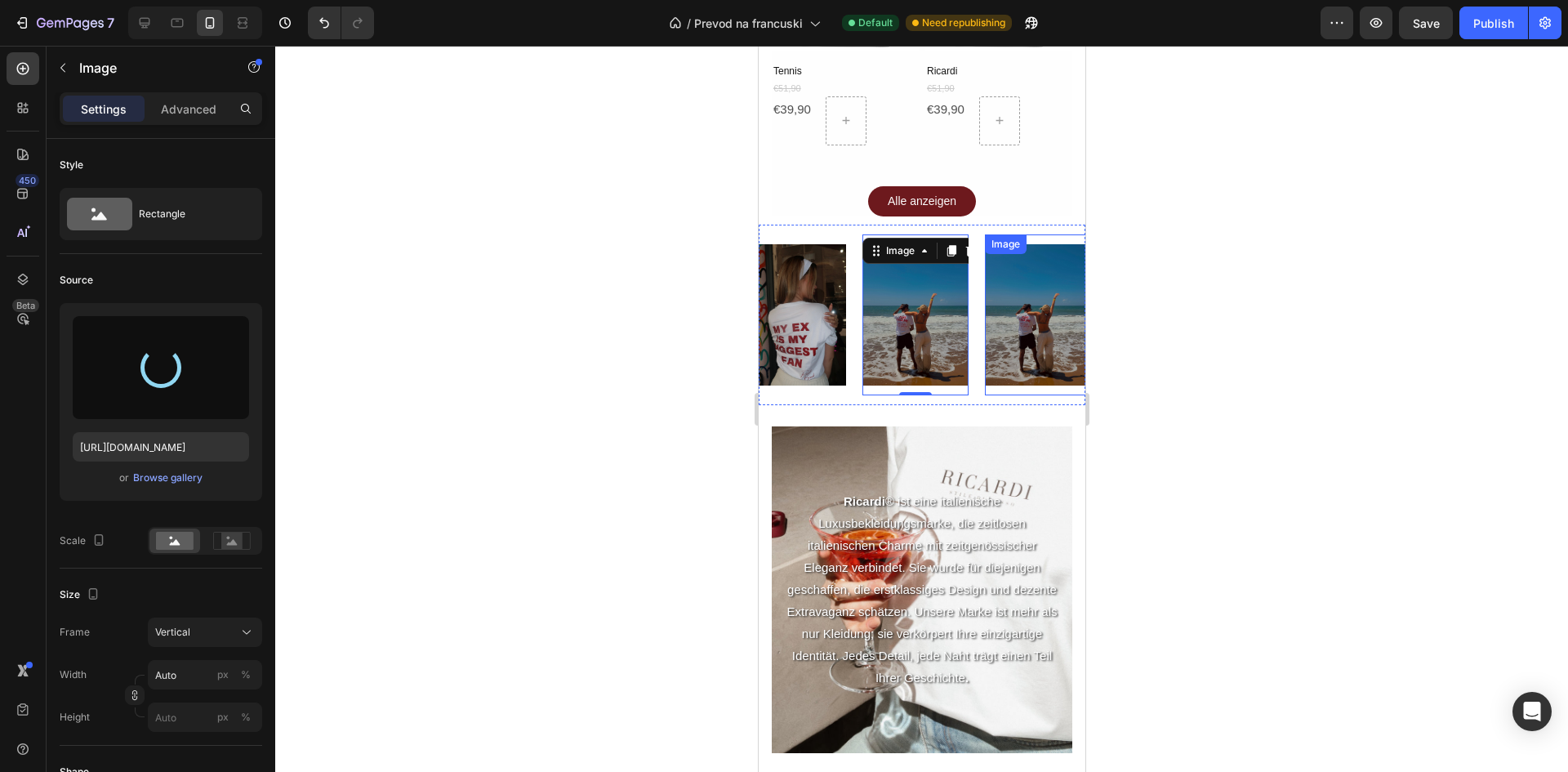
type input "https://cdn.shopify.com/s/files/1/0723/1160/3432/files/gempages_554270664819737…"
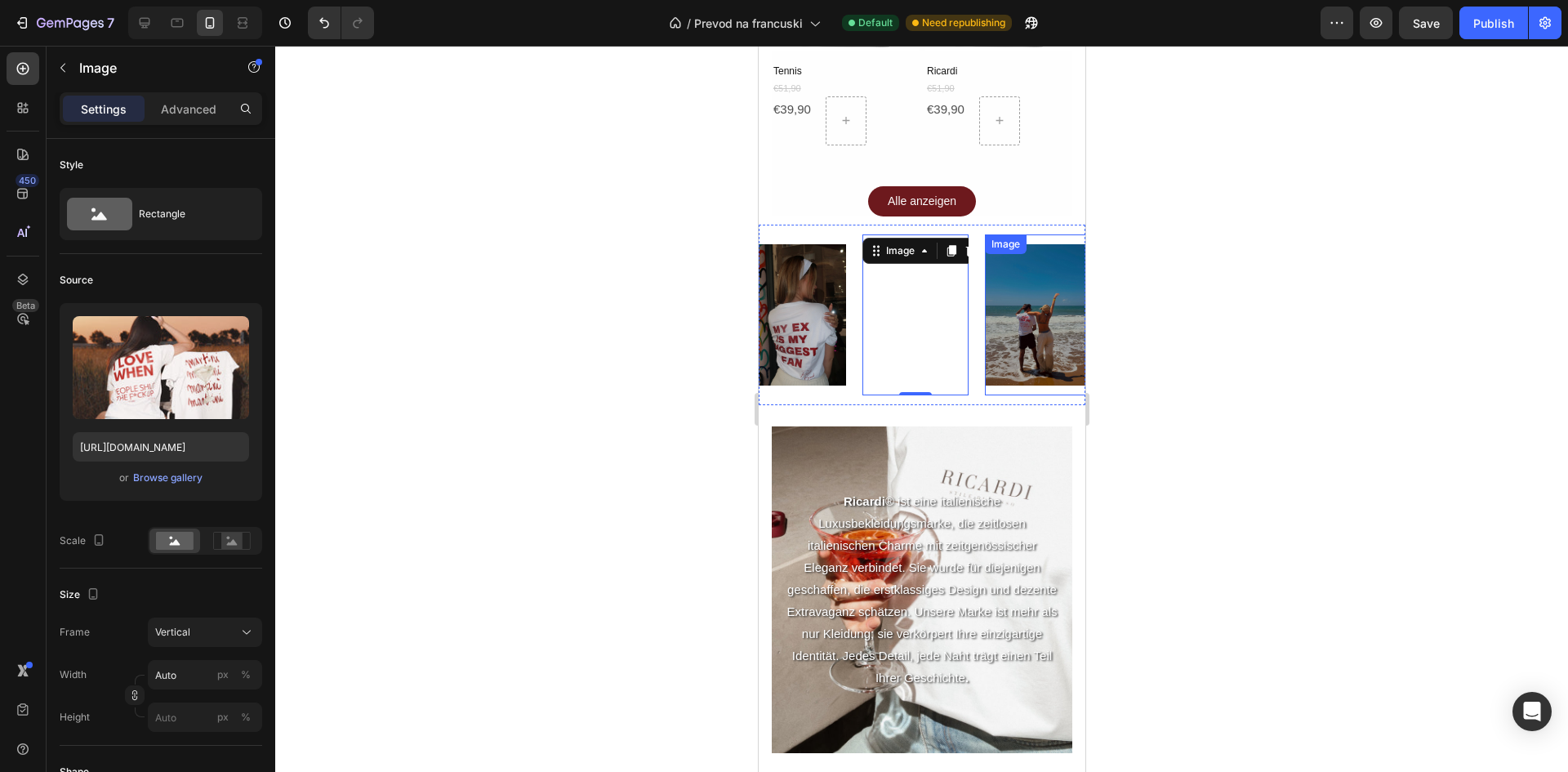
click at [1013, 280] on img at bounding box center [1037, 315] width 106 height 142
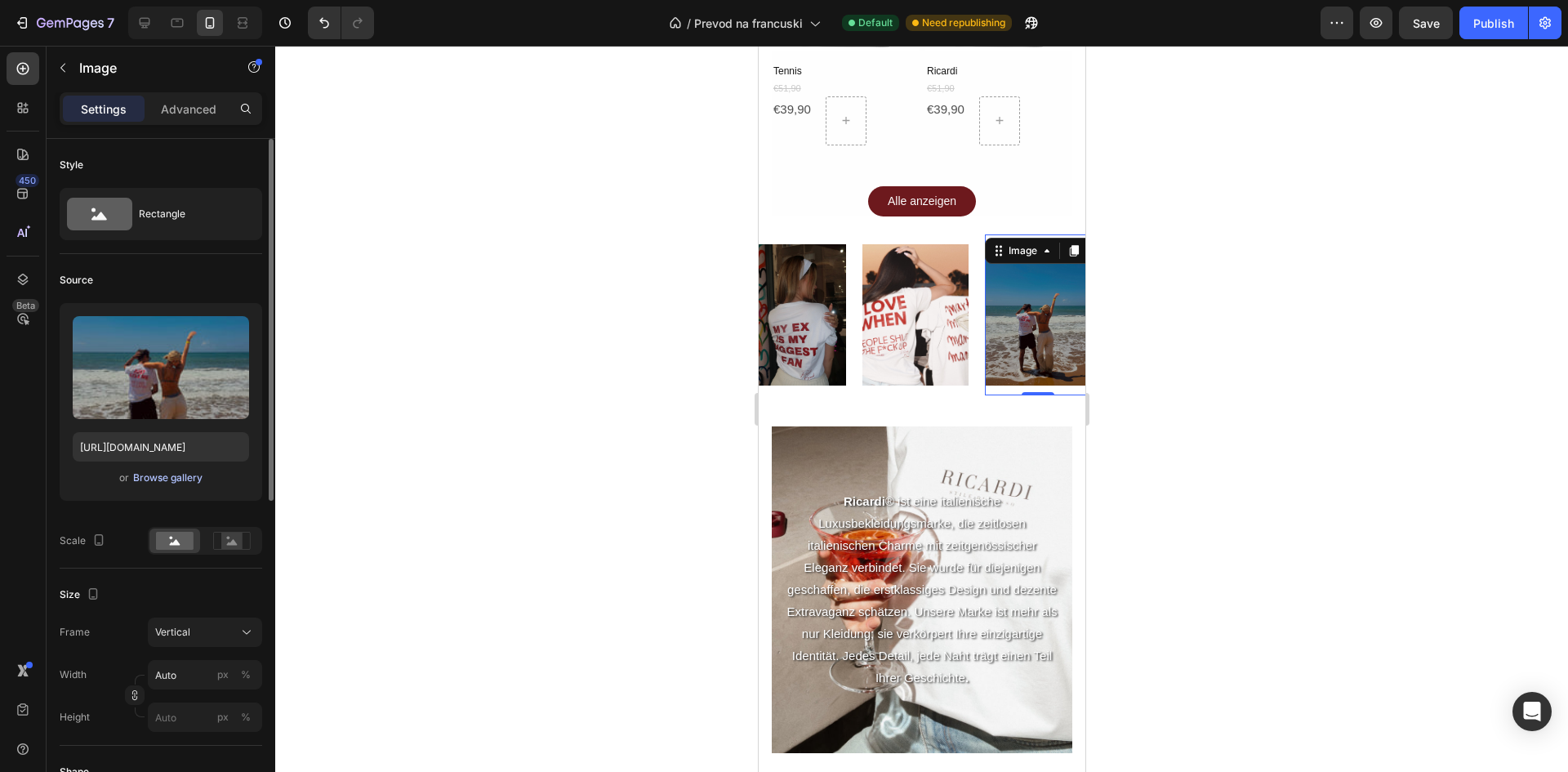
click at [168, 483] on div "Browse gallery" at bounding box center [168, 478] width 69 height 14
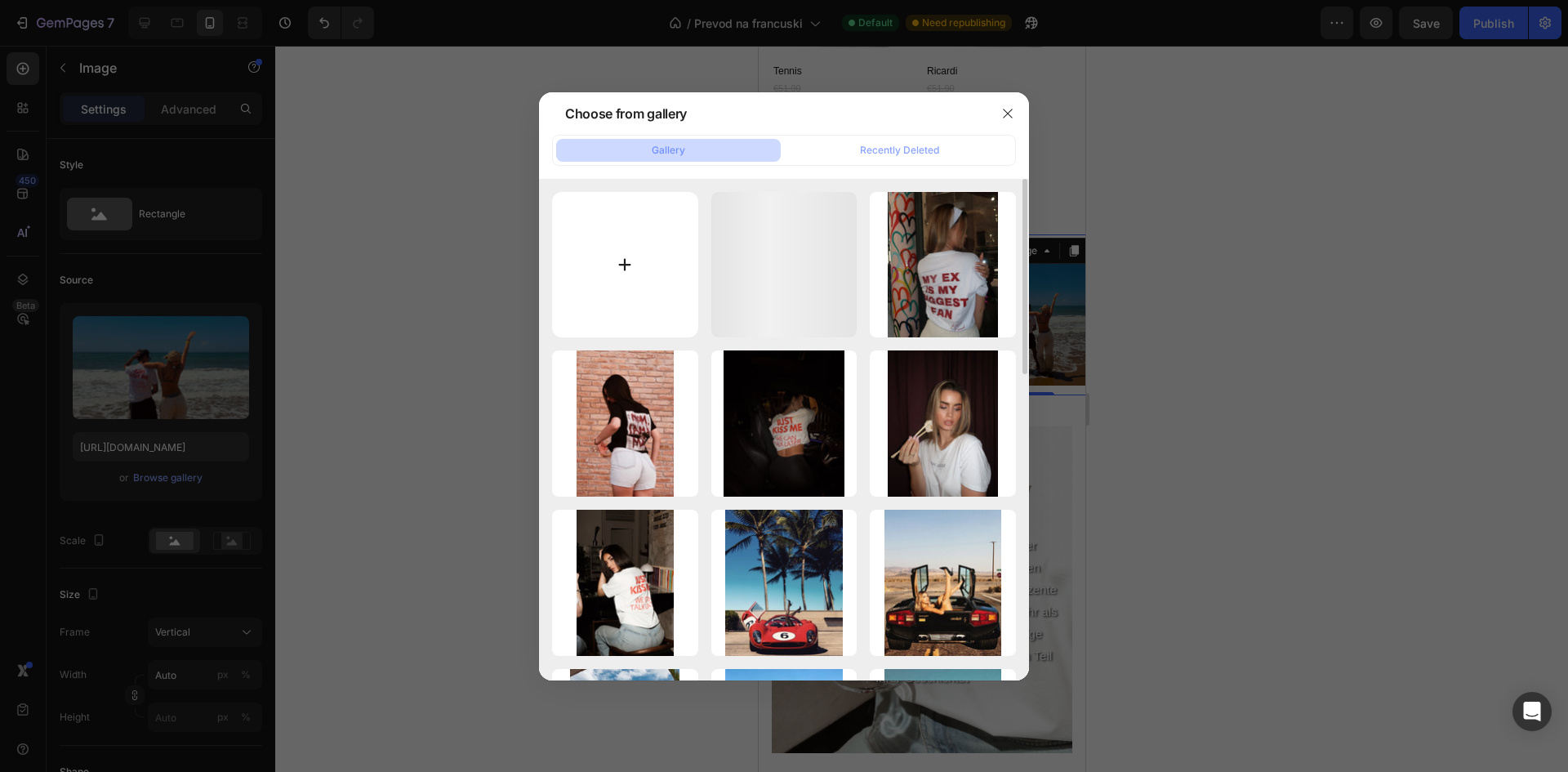
click at [592, 280] on input "file" at bounding box center [625, 265] width 146 height 146
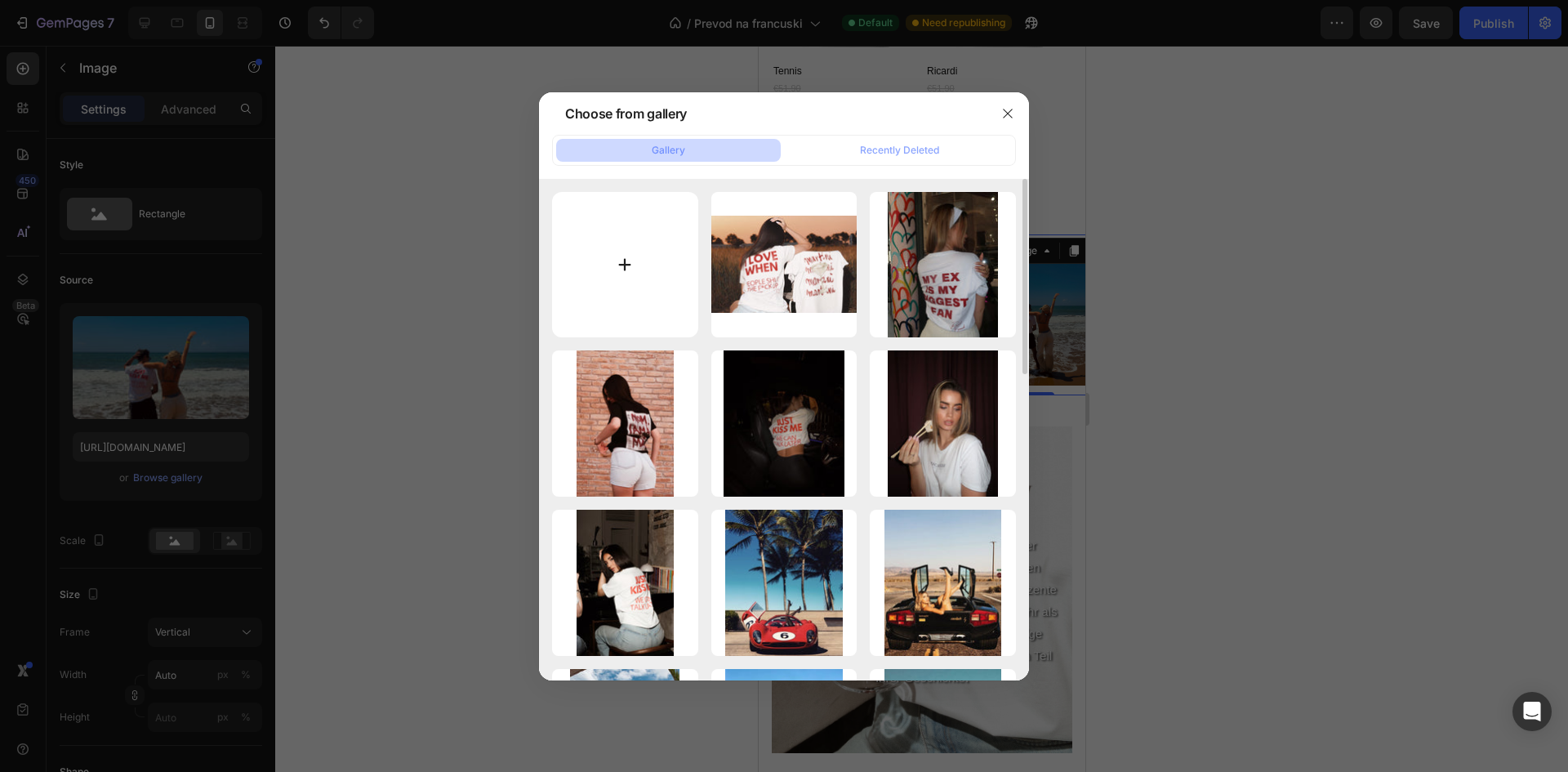
type input "C:\fakepath\IMG_5315.jpeg"
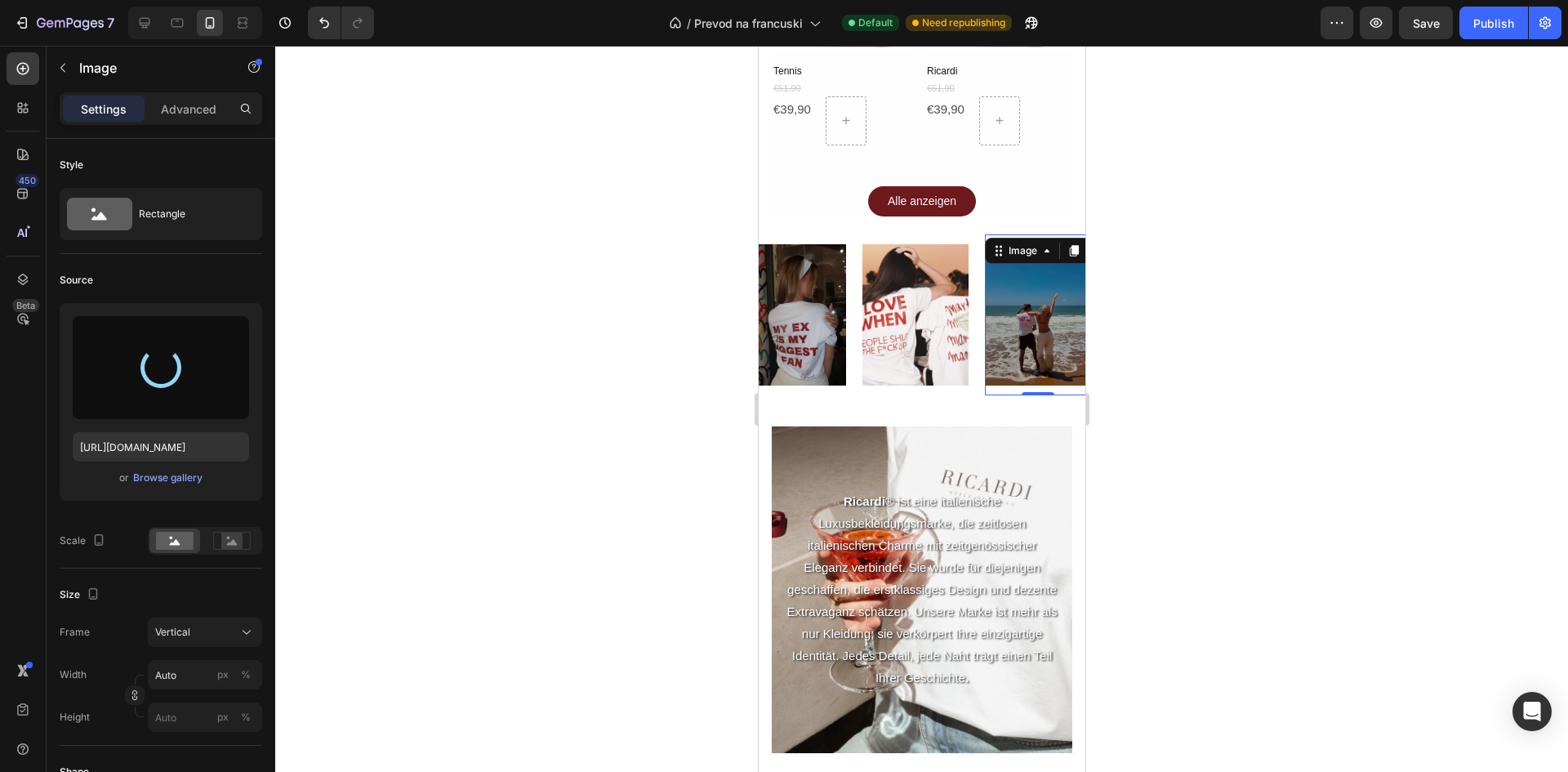
type input "https://cdn.shopify.com/s/files/1/0723/1160/3432/files/gempages_554270664819737…"
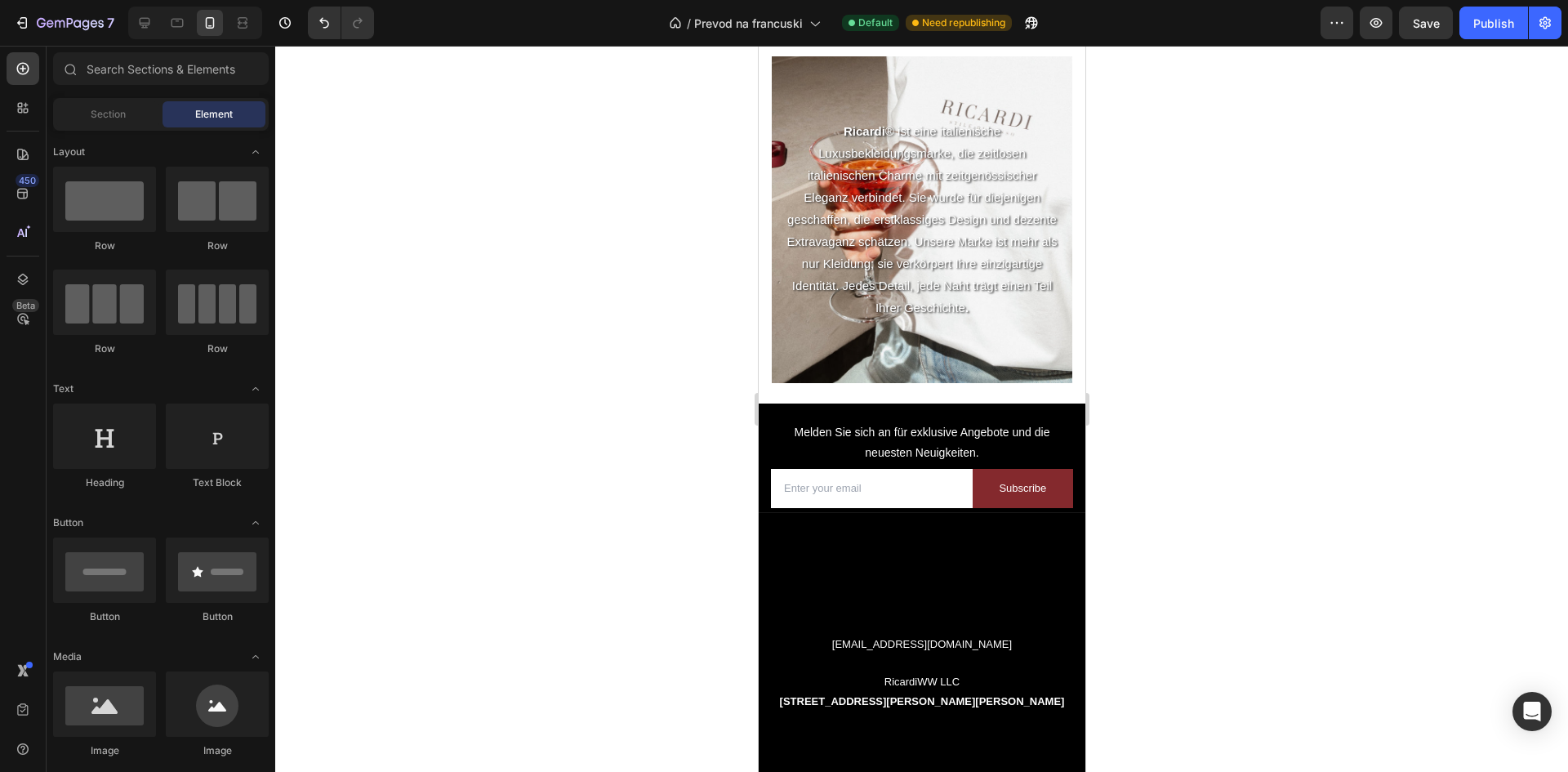
scroll to position [3474, 0]
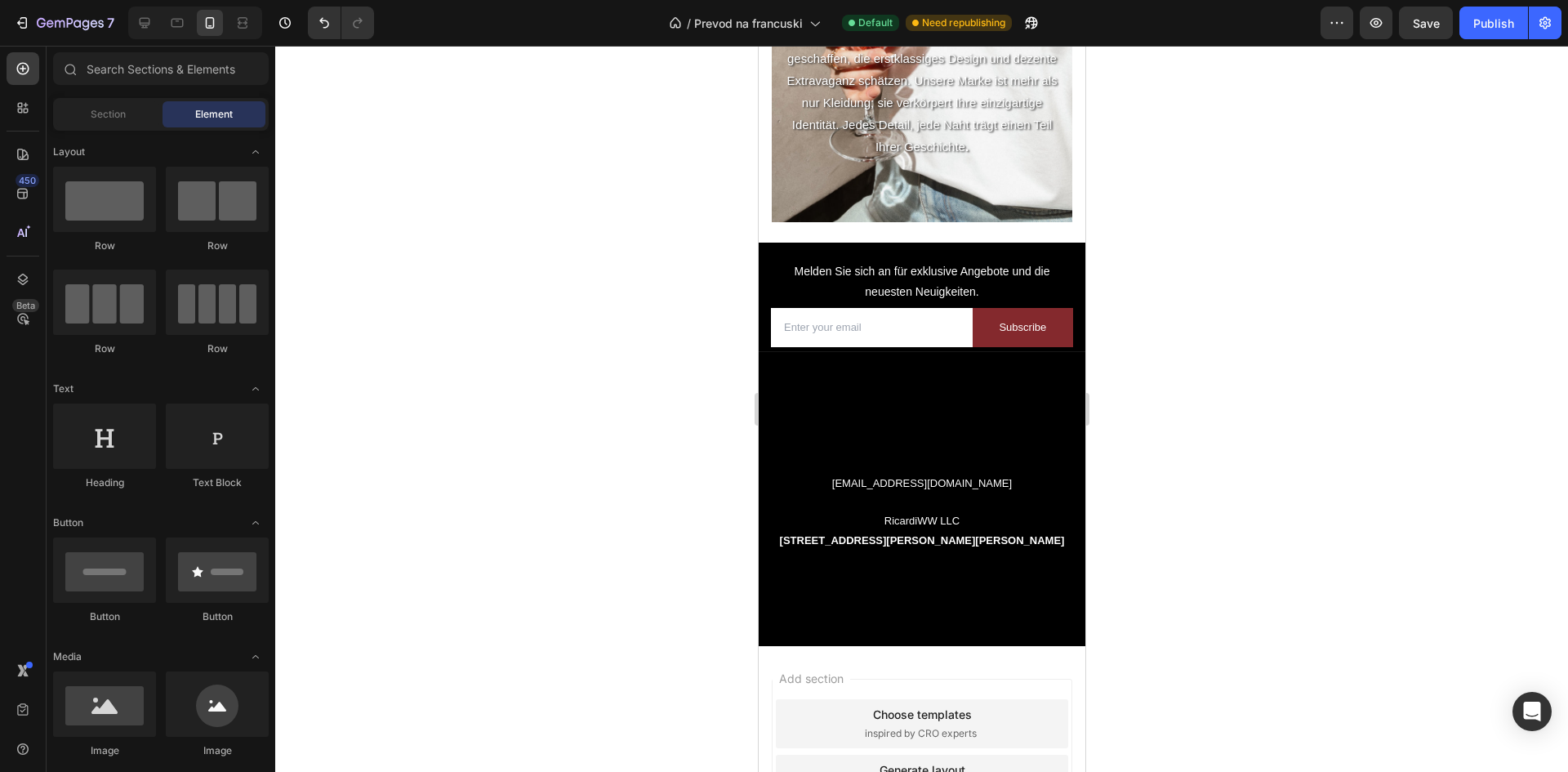
drag, startPoint x: 1077, startPoint y: 555, endPoint x: 1842, endPoint y: 676, distance: 774.5
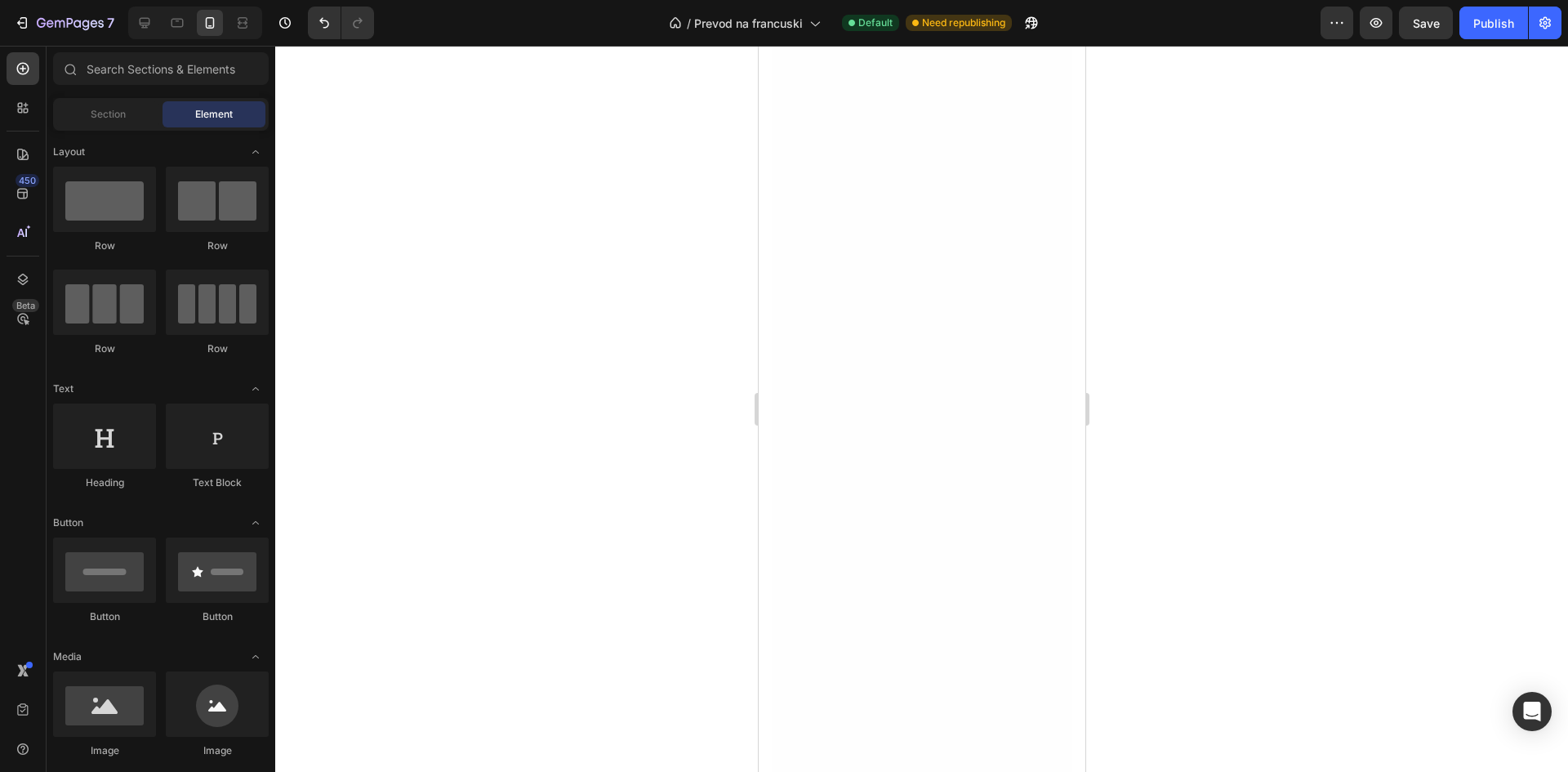
scroll to position [2020, 0]
